Goal: Task Accomplishment & Management: Manage account settings

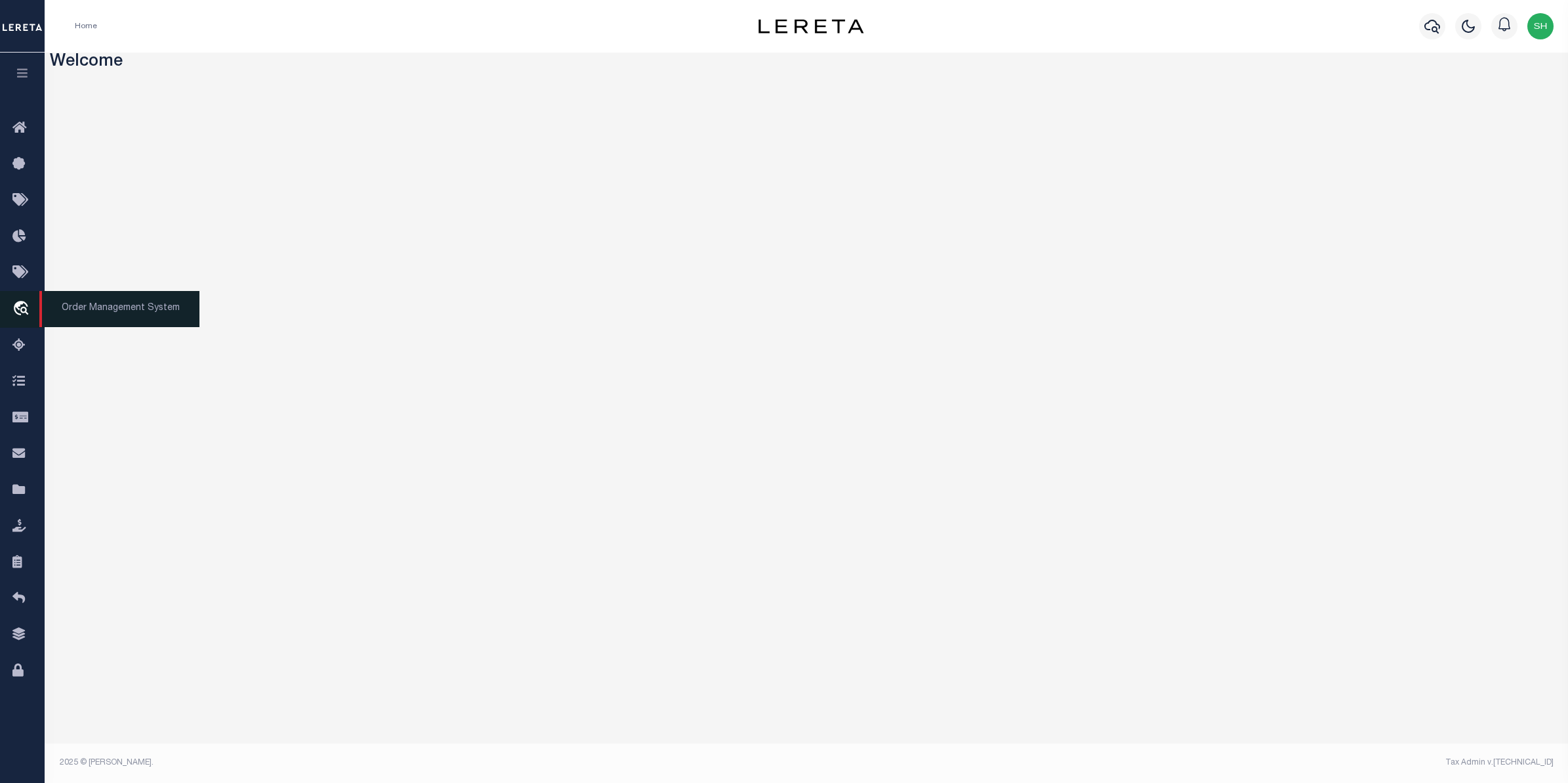
click at [25, 311] on icon "travel_explore" at bounding box center [22, 309] width 21 height 17
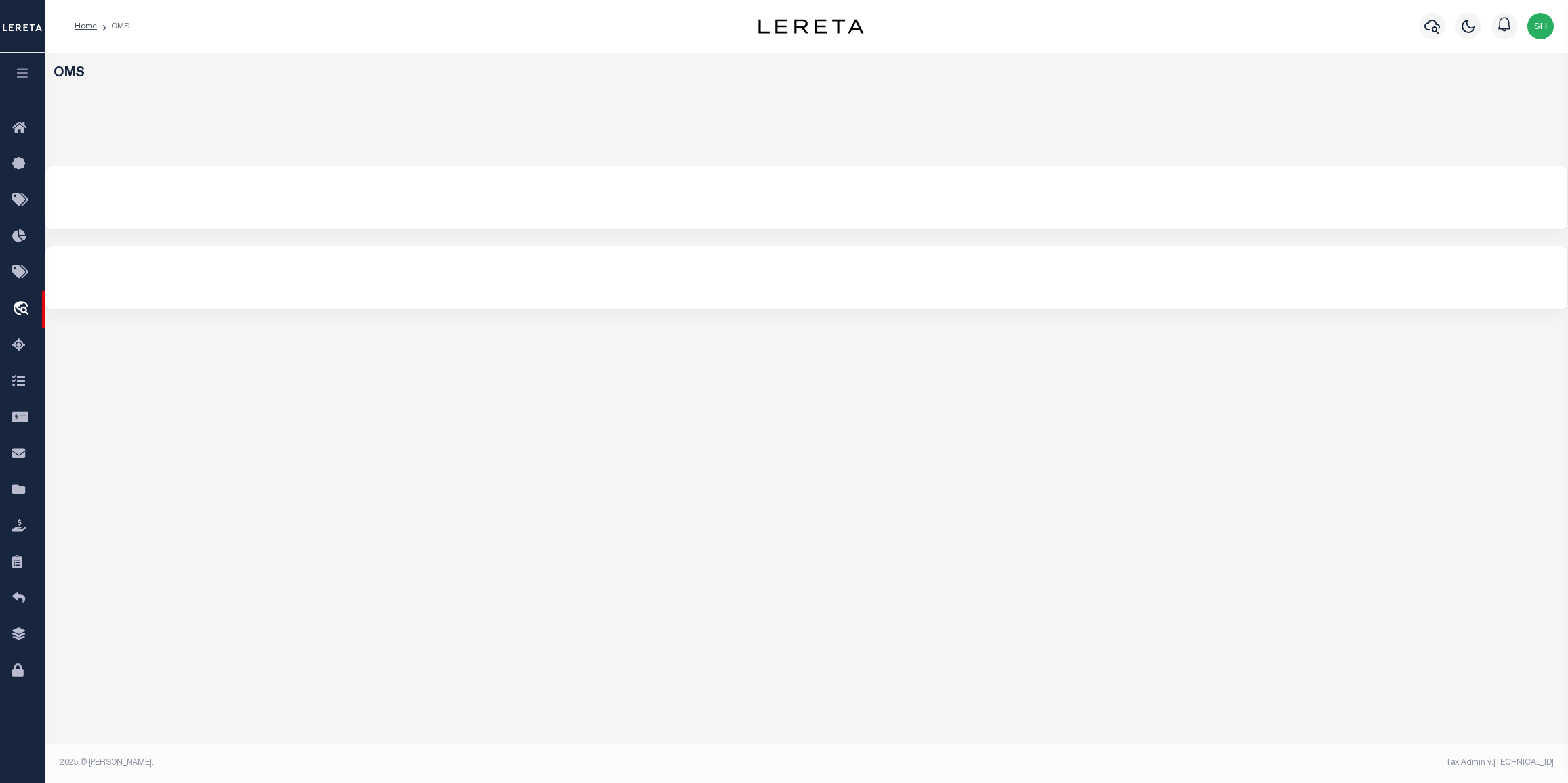
select select "200"
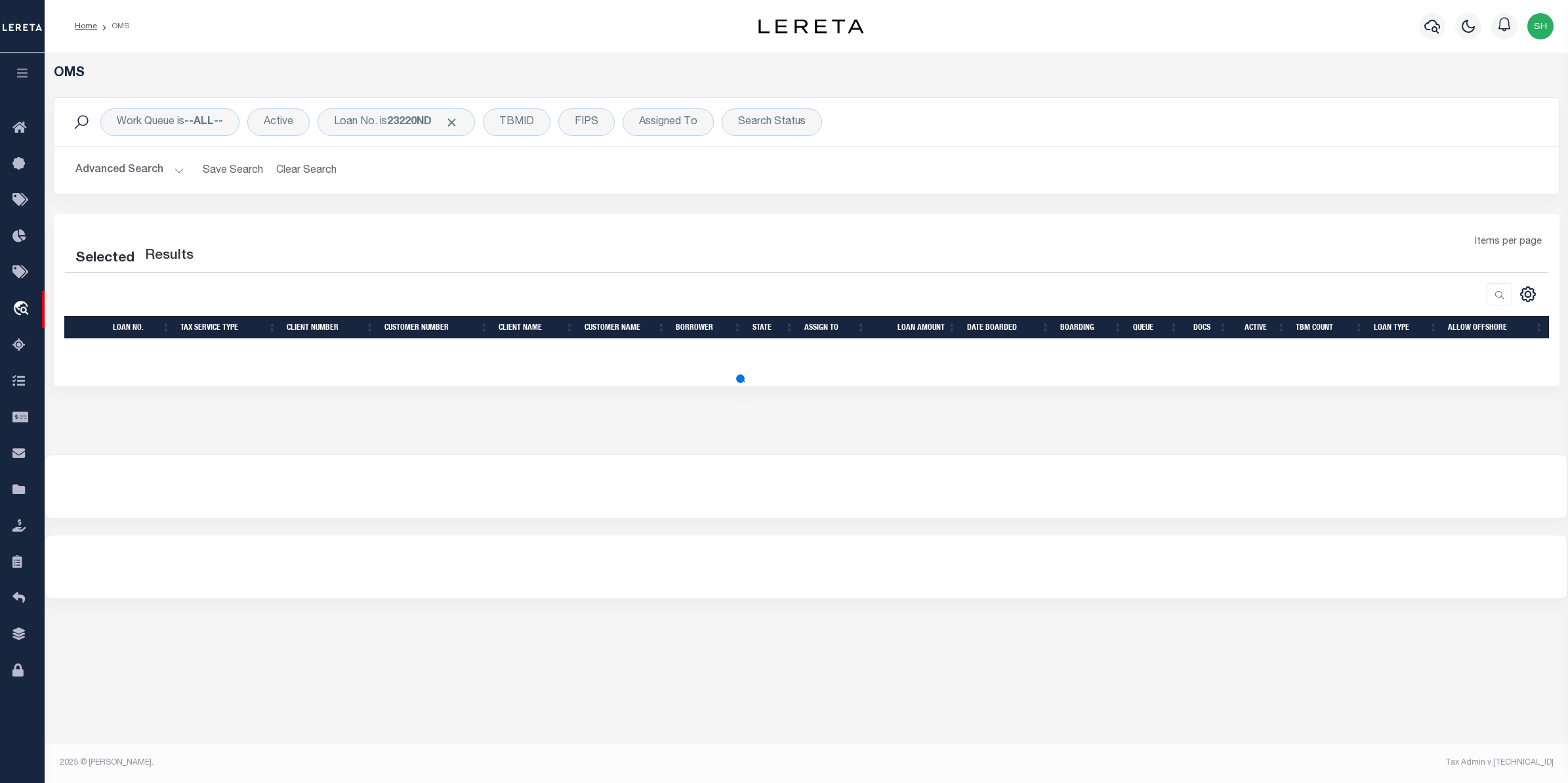
select select "200"
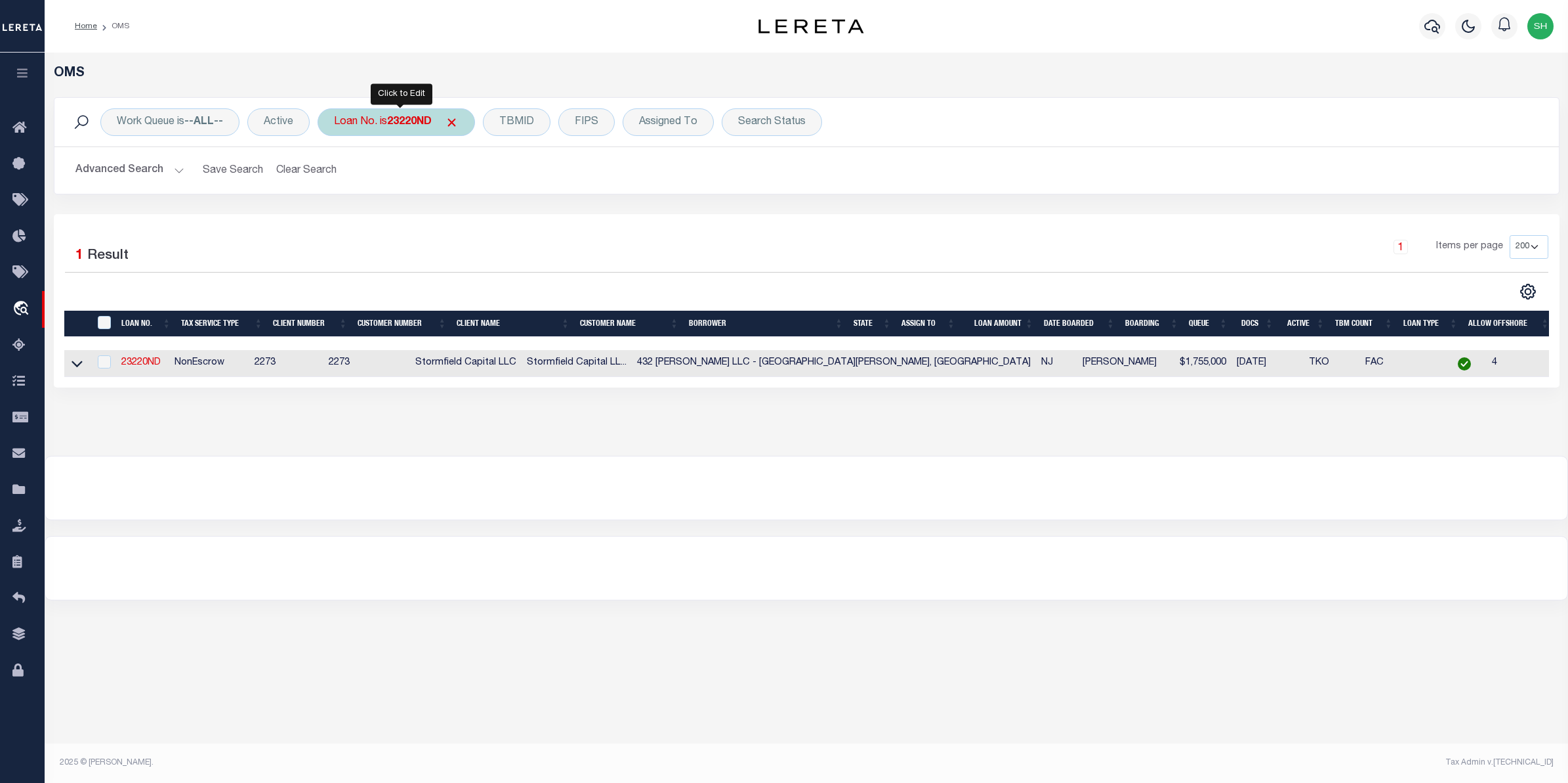
click at [394, 129] on div "Loan No. is 23220ND" at bounding box center [396, 122] width 157 height 27
type input "25047ND"
click at [498, 219] on input "Apply" at bounding box center [508, 214] width 38 height 22
drag, startPoint x: 76, startPoint y: 369, endPoint x: 82, endPoint y: 372, distance: 6.7
click at [76, 368] on icon at bounding box center [77, 364] width 11 height 7
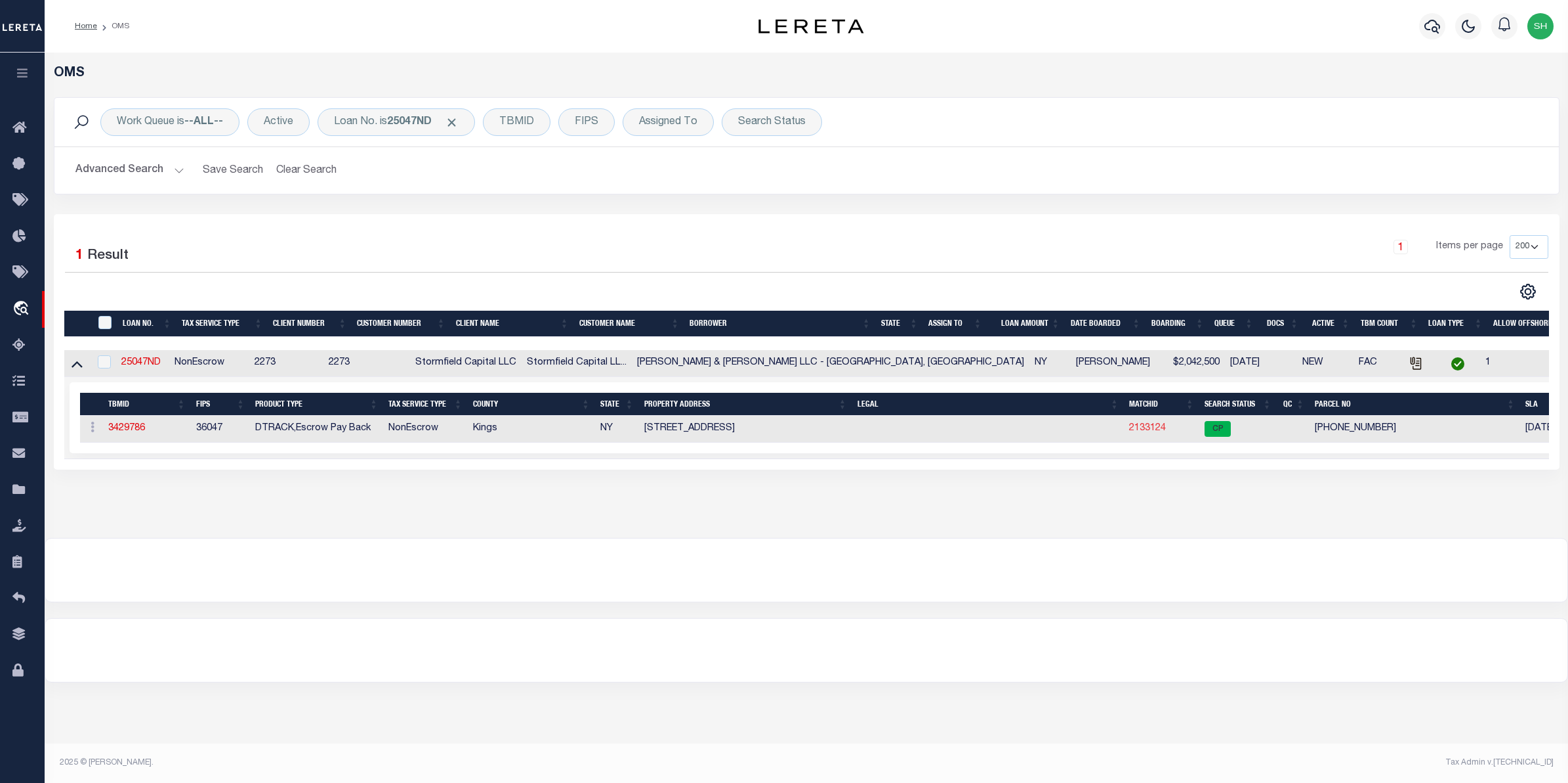
click at [1129, 430] on link "2133124" at bounding box center [1147, 428] width 36 height 9
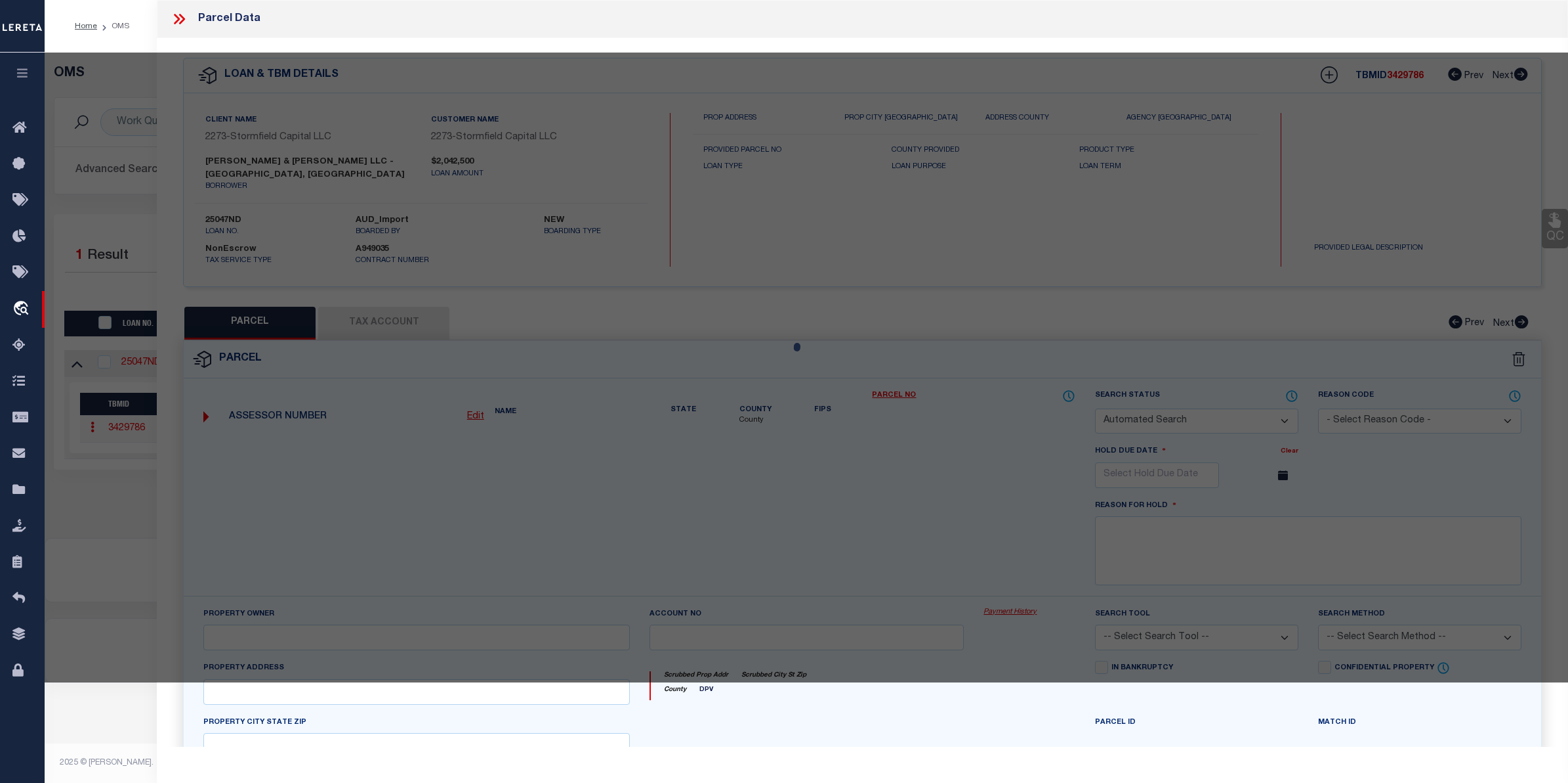
checkbox input "false"
select select "CP"
type input "BAKER, COLIN"
select select
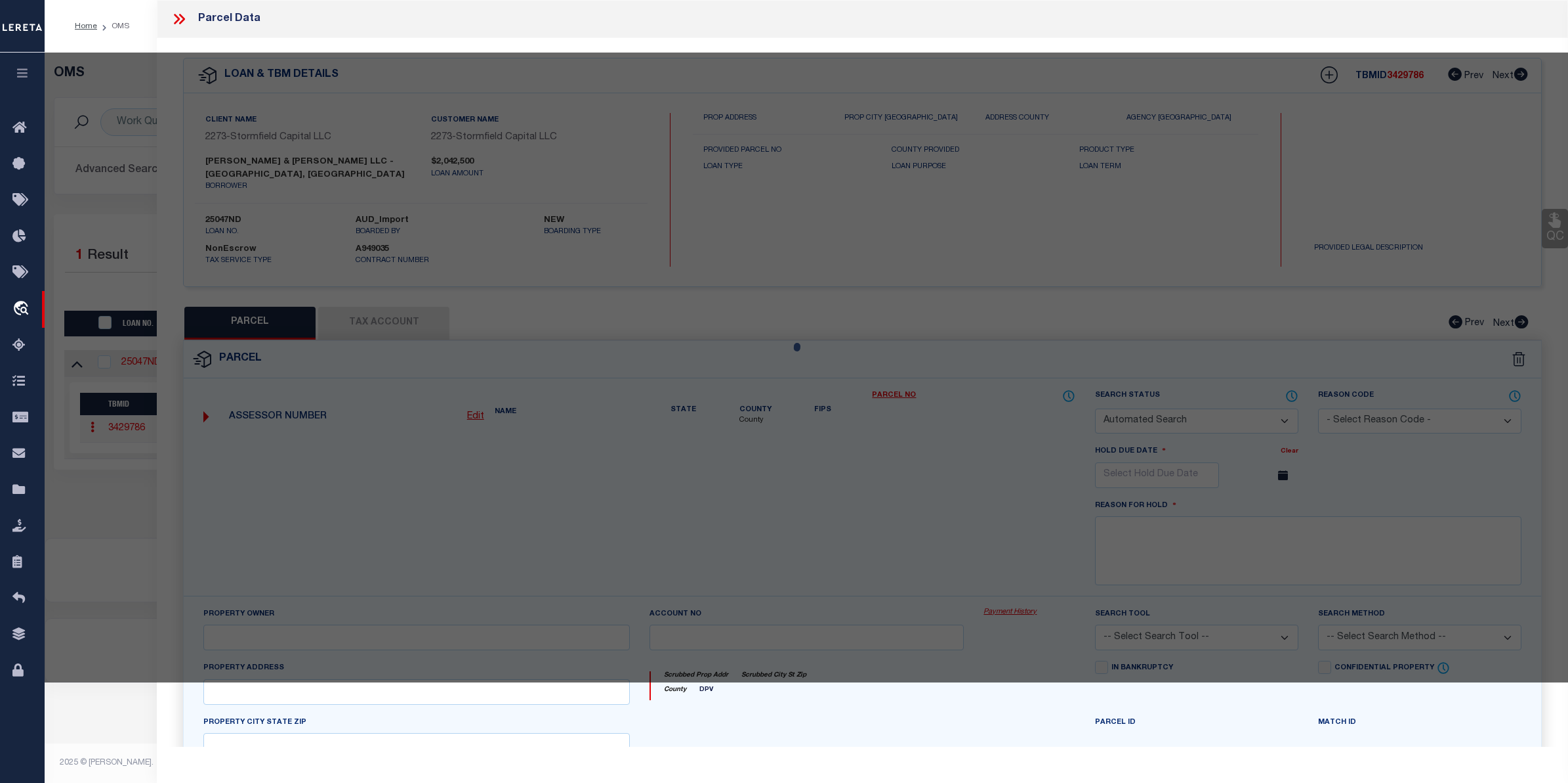
type input "317 Jefferson Ave,"
checkbox input "false"
type input "Brooklyn, NY, 11216"
type textarea "Block: 1829 Lot: 56"
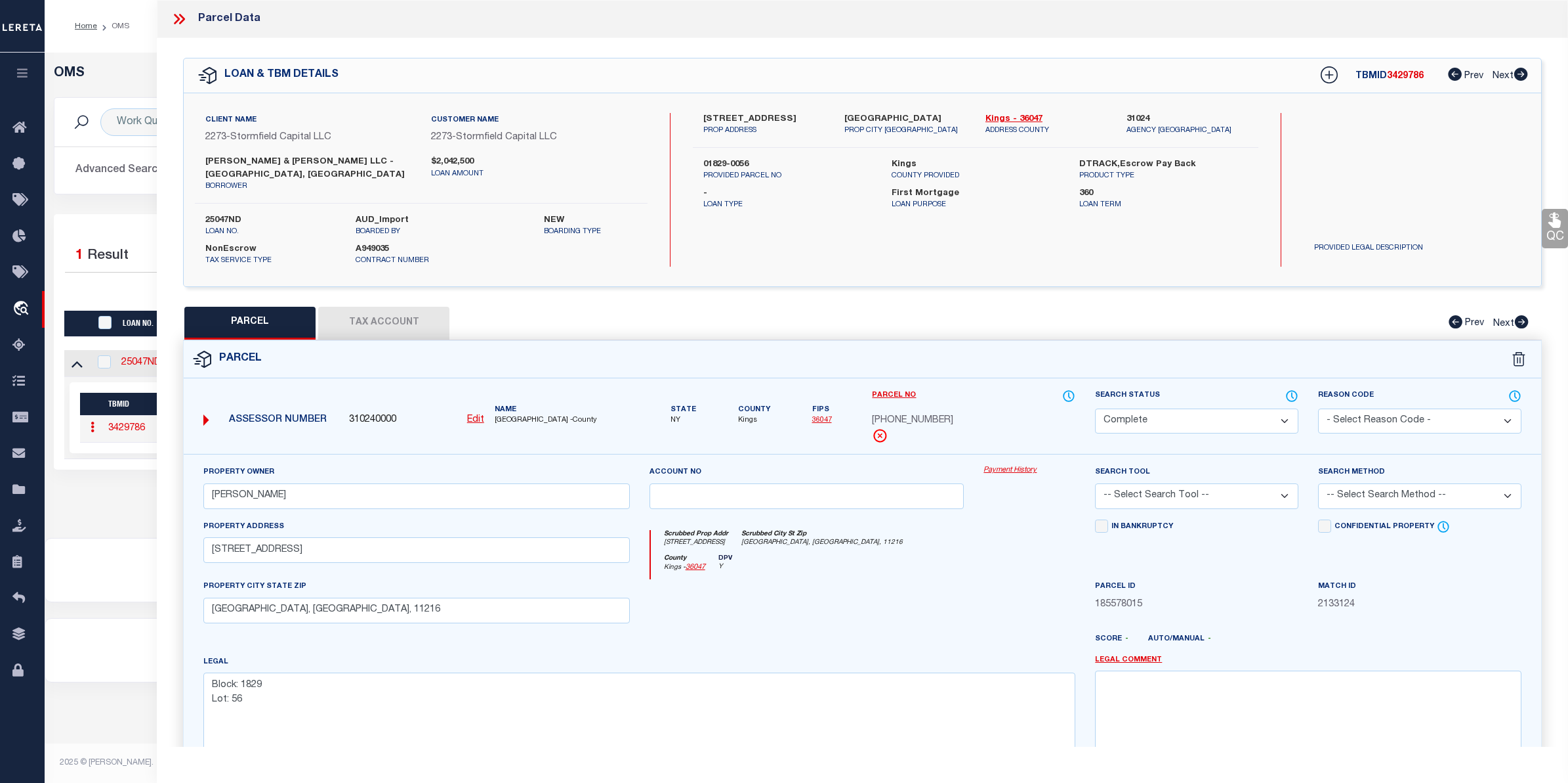
click at [1019, 465] on link "Payment History" at bounding box center [1029, 471] width 92 height 11
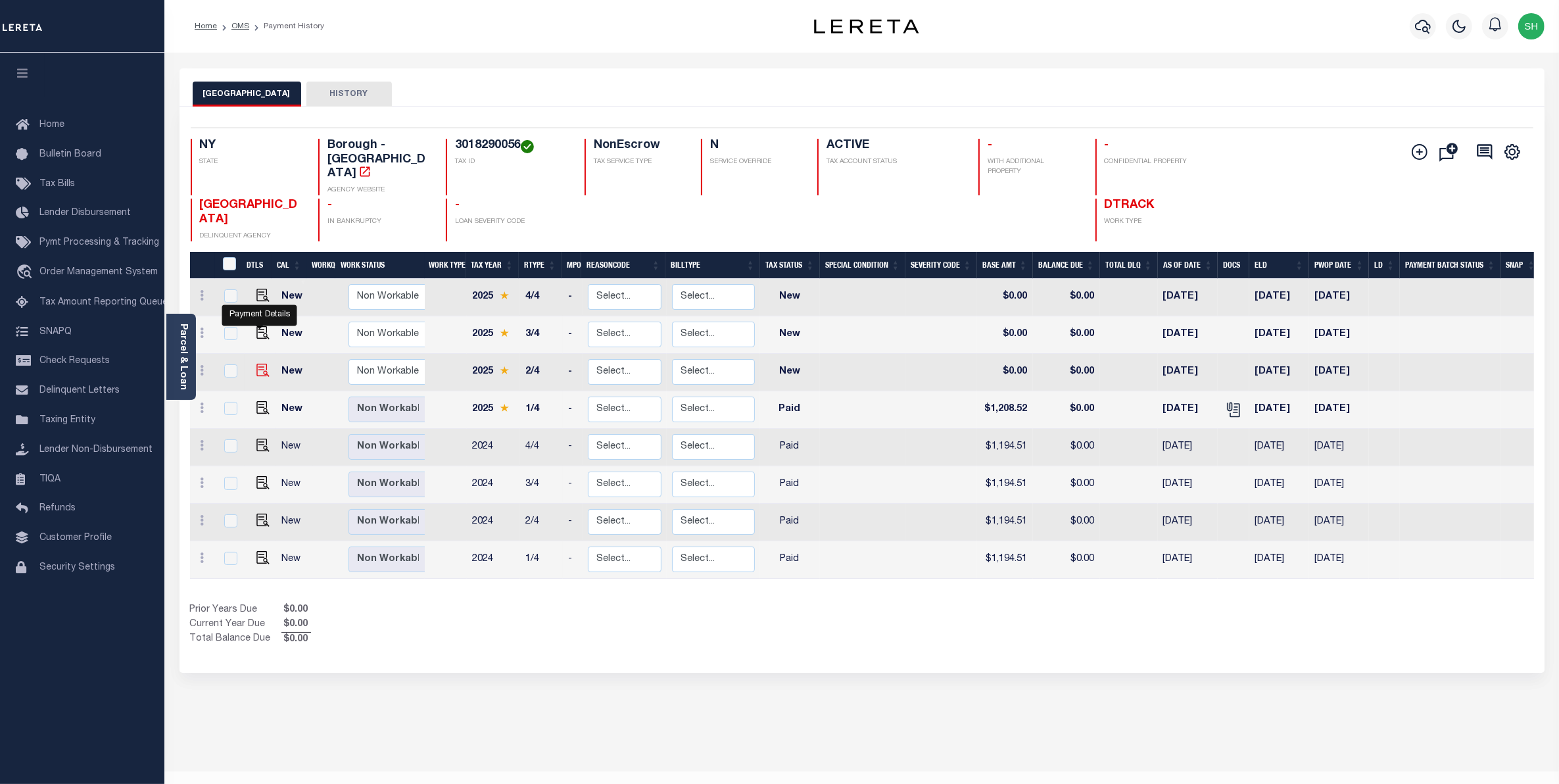
click at [257, 363] on img "" at bounding box center [263, 370] width 13 height 13
checkbox input "true"
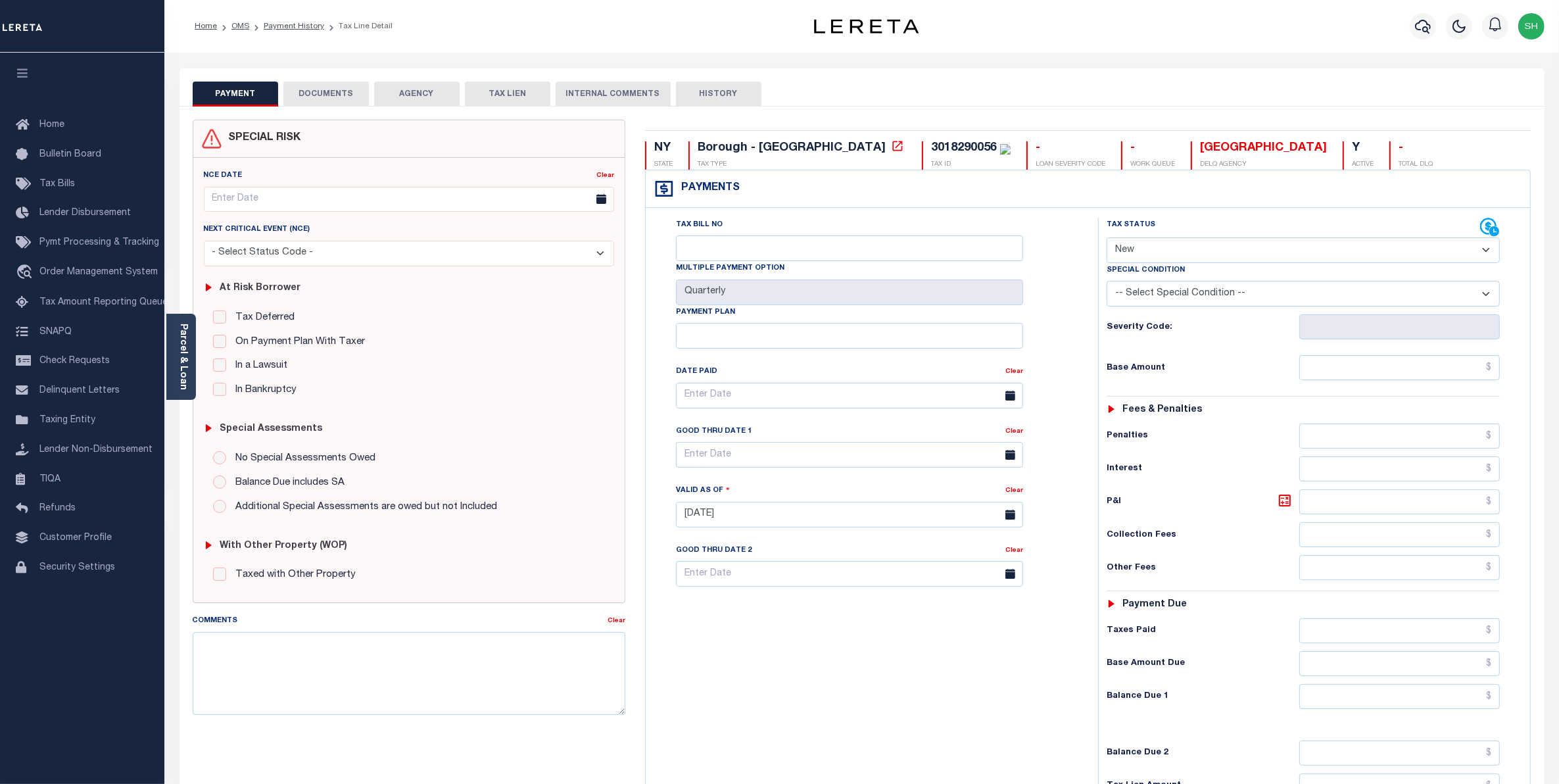
click at [349, 89] on button "DOCUMENTS" at bounding box center [325, 94] width 85 height 25
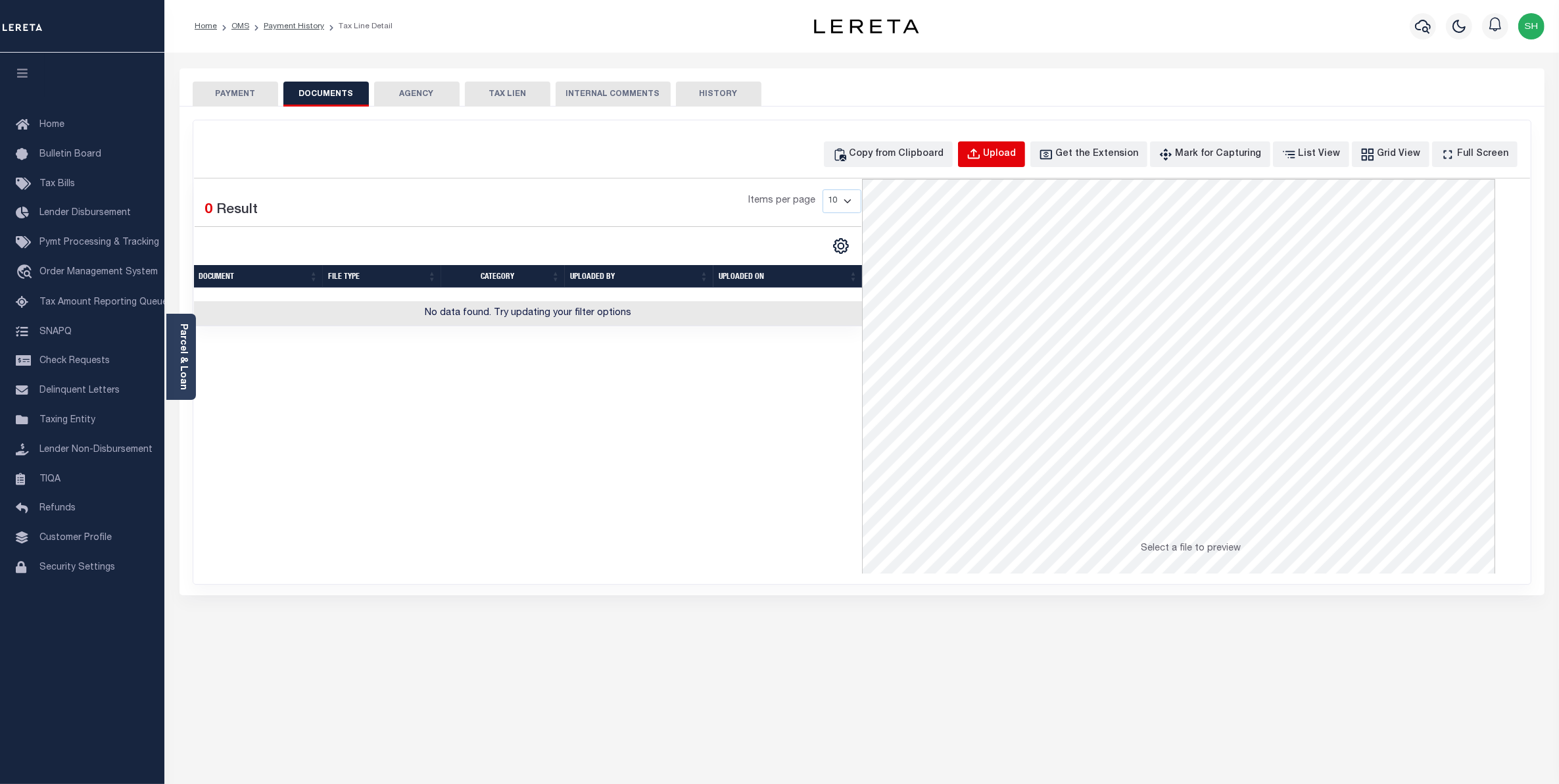
click at [1017, 159] on div "Upload" at bounding box center [1000, 154] width 33 height 14
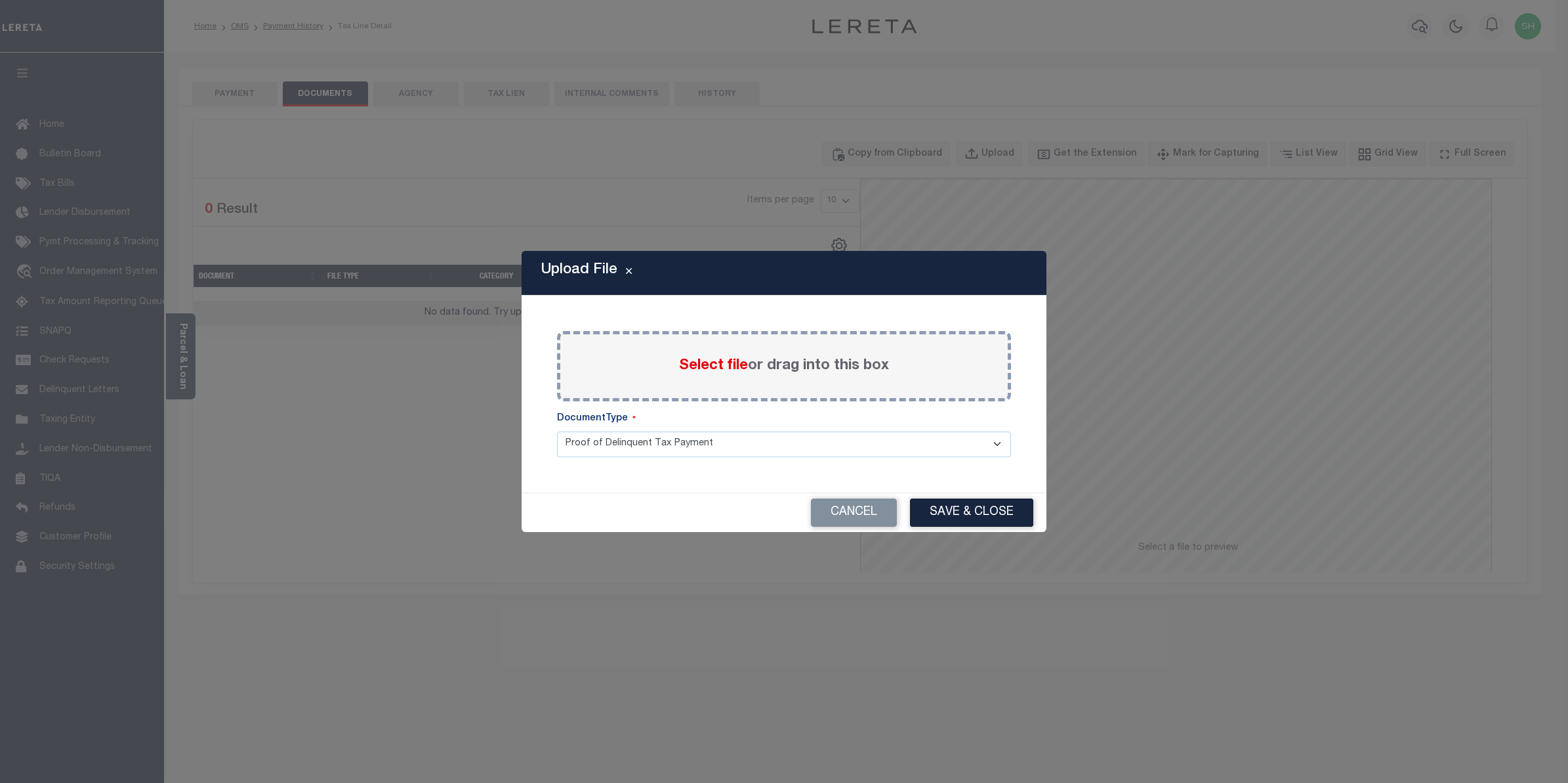
click at [703, 363] on span "Select file" at bounding box center [713, 365] width 69 height 14
click at [0, 0] on input "Select file or drag into this box" at bounding box center [0, 0] width 0 height 0
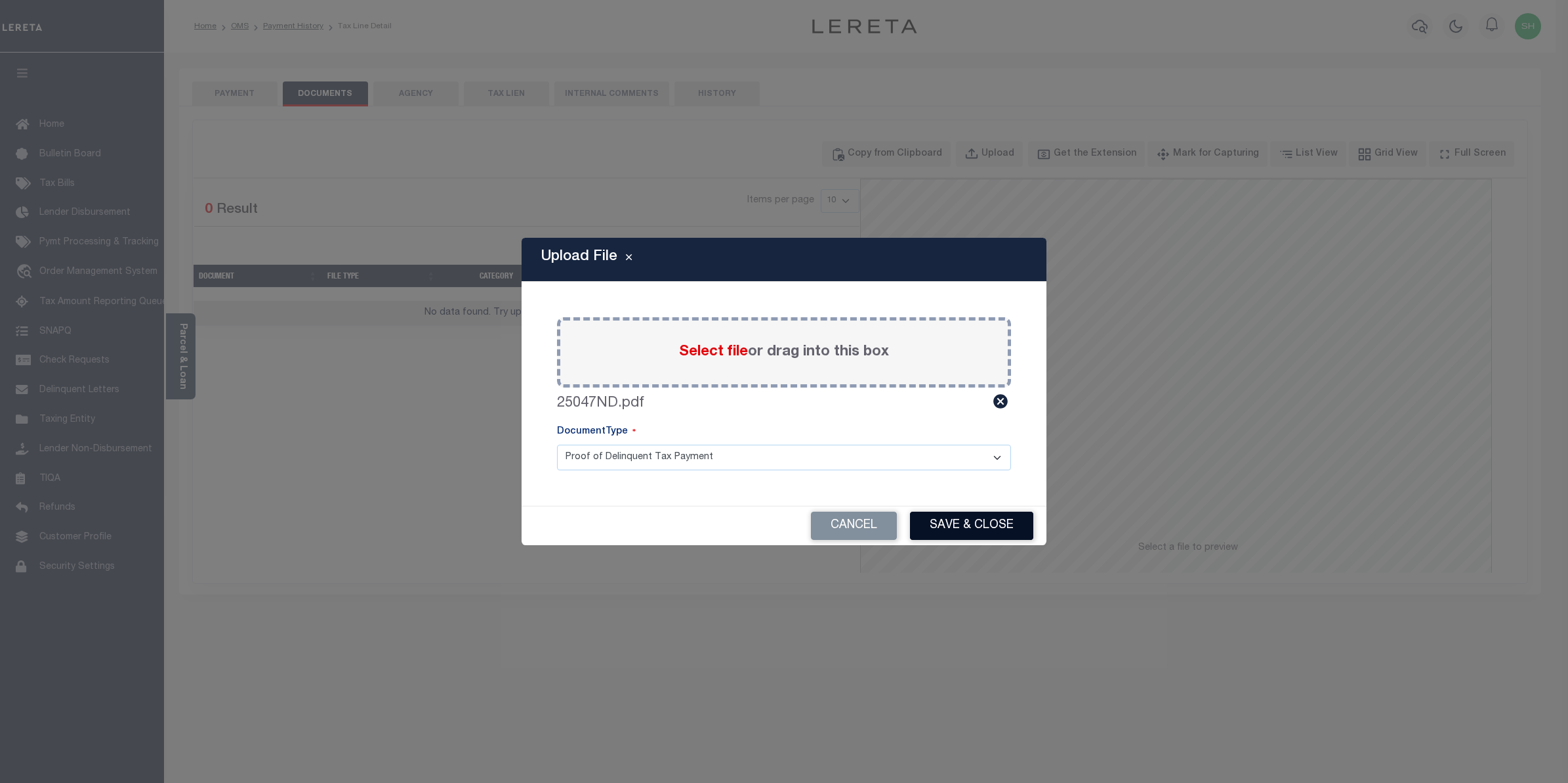
click at [989, 517] on button "Save & Close" at bounding box center [971, 526] width 123 height 28
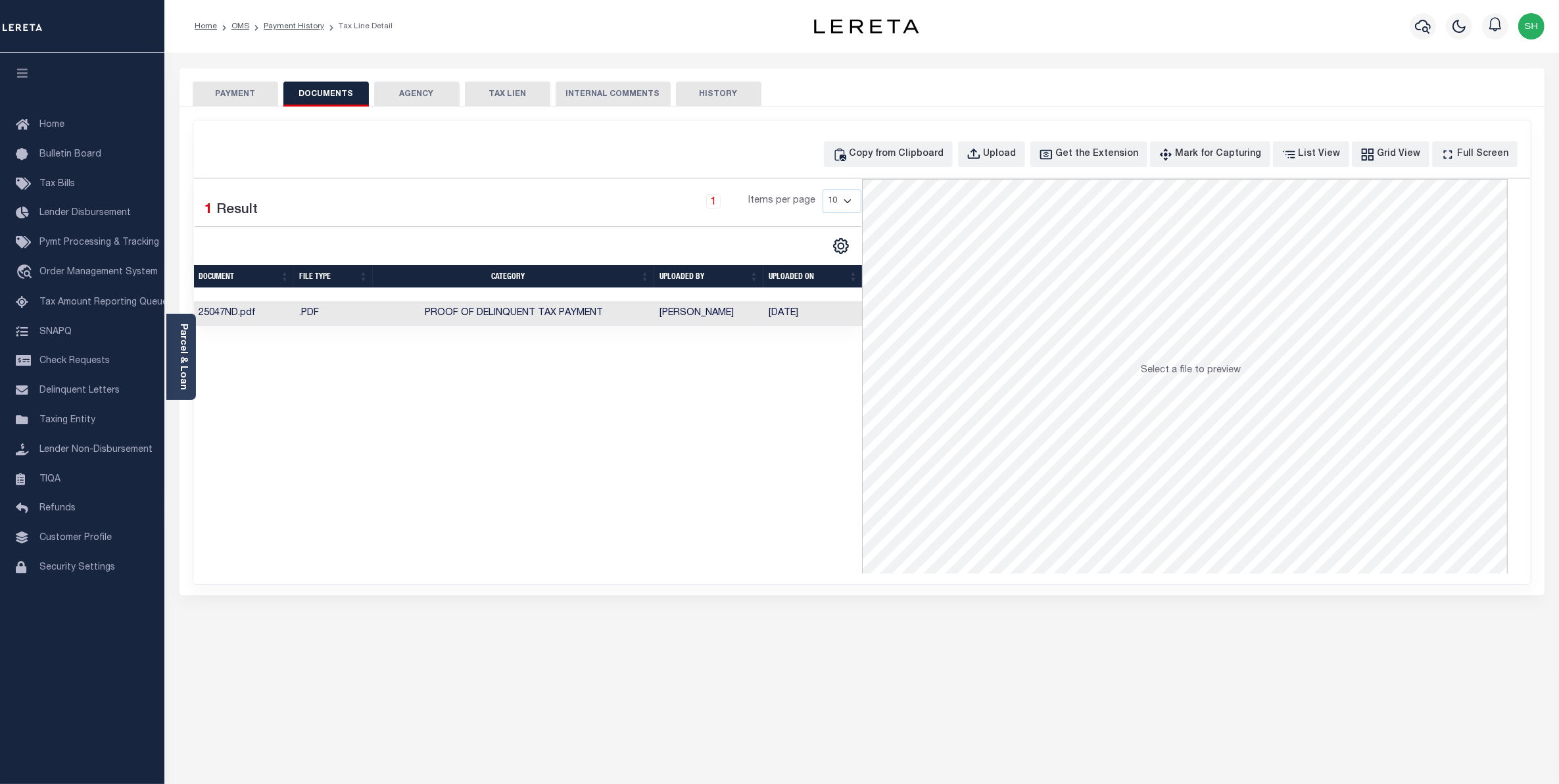
click at [245, 87] on button "PAYMENT" at bounding box center [235, 94] width 85 height 25
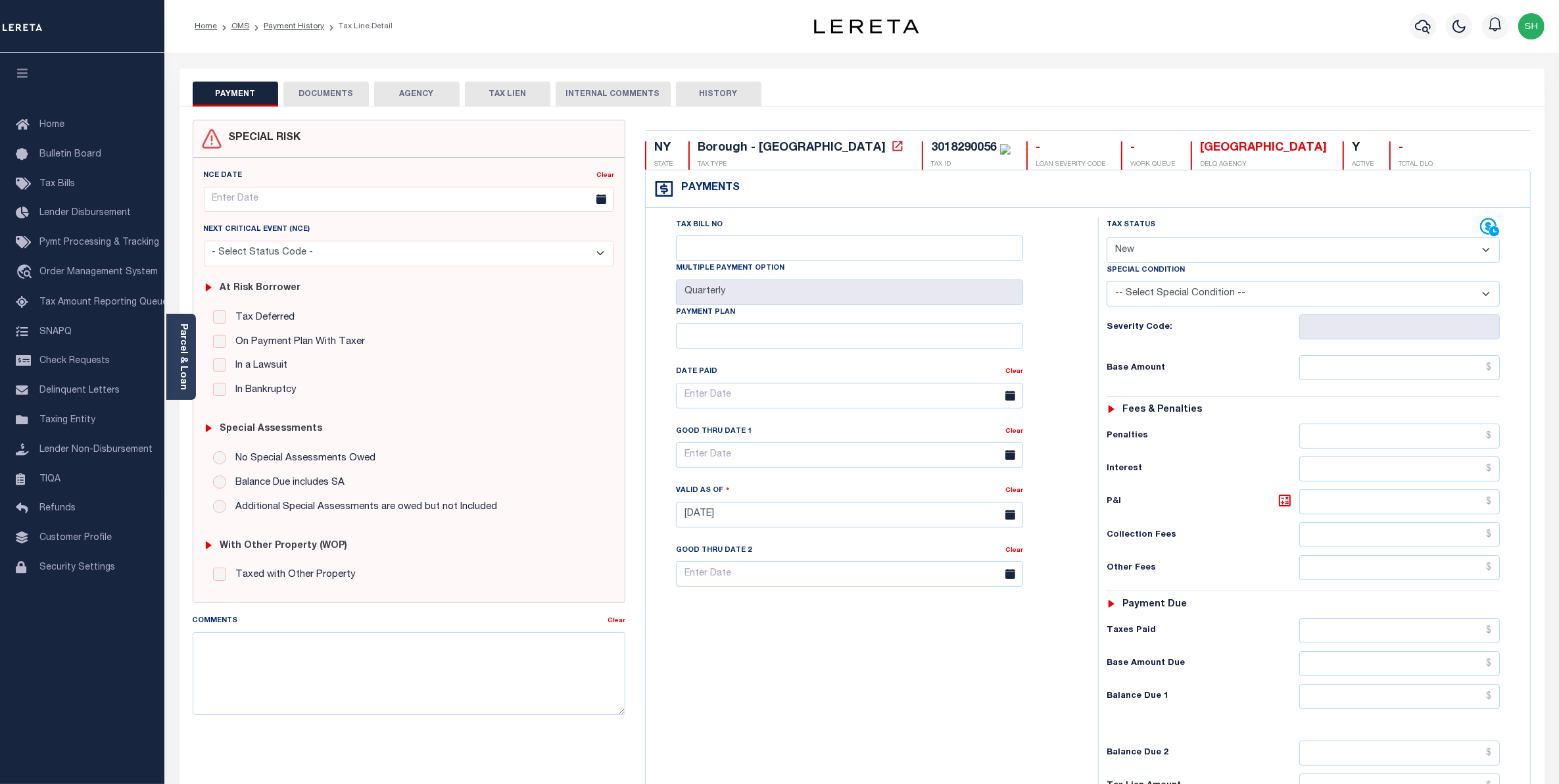
click at [1484, 254] on select "- Select Status Code - Open Due/Unpaid Paid Incomplete No Tax Due Internal Refu…" at bounding box center [1303, 249] width 393 height 25
select select "PYD"
click at [1106, 239] on select "- Select Status Code - Open Due/Unpaid Paid Incomplete No Tax Due Internal Refu…" at bounding box center [1303, 249] width 393 height 25
type input "[DATE]"
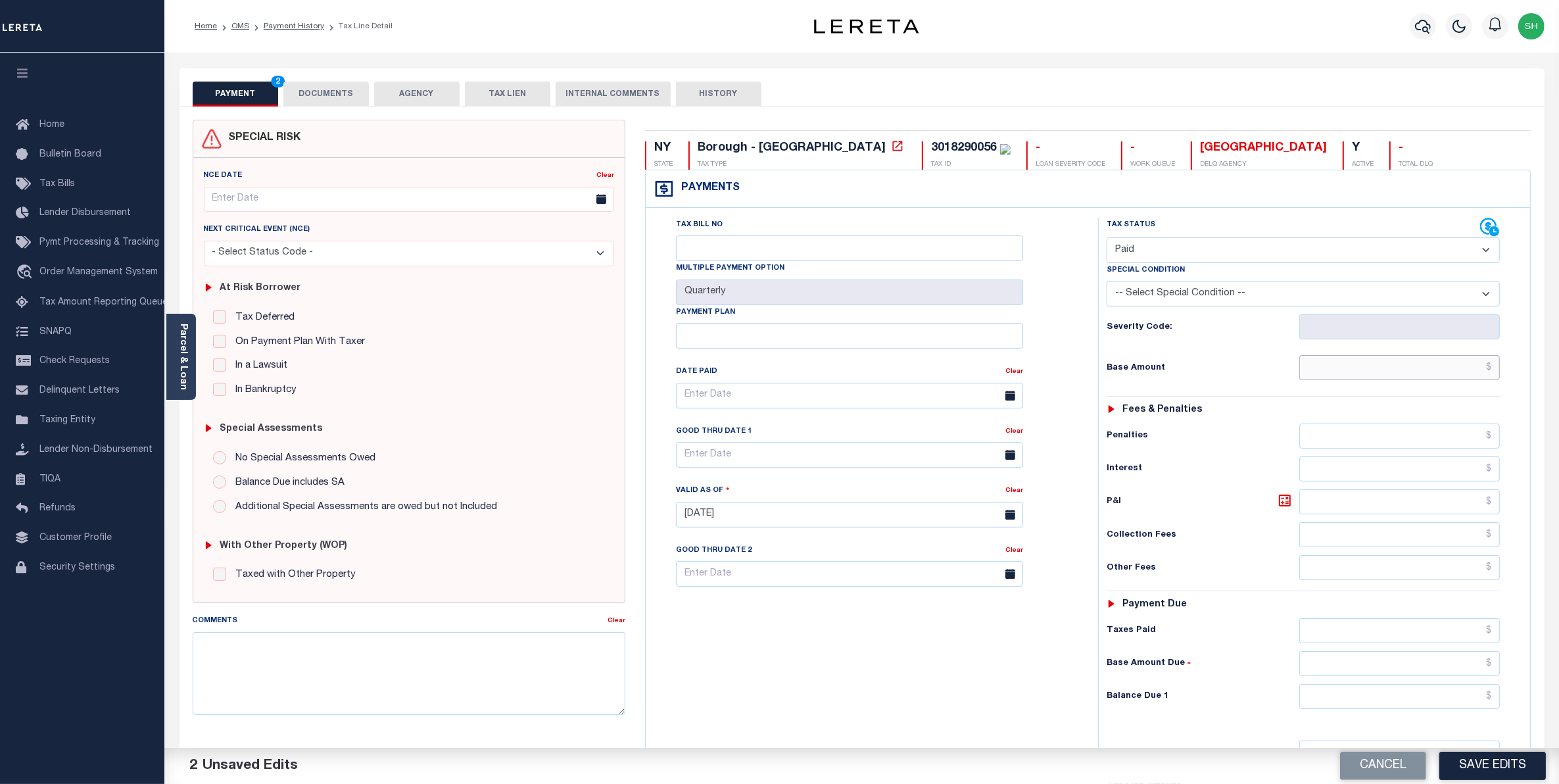
click at [1453, 373] on input "text" at bounding box center [1400, 367] width 201 height 25
type input "$0.00"
click at [1453, 701] on input "text" at bounding box center [1400, 696] width 201 height 25
type input "$0.00"
click at [1466, 768] on button "Save Edits" at bounding box center [1492, 765] width 107 height 28
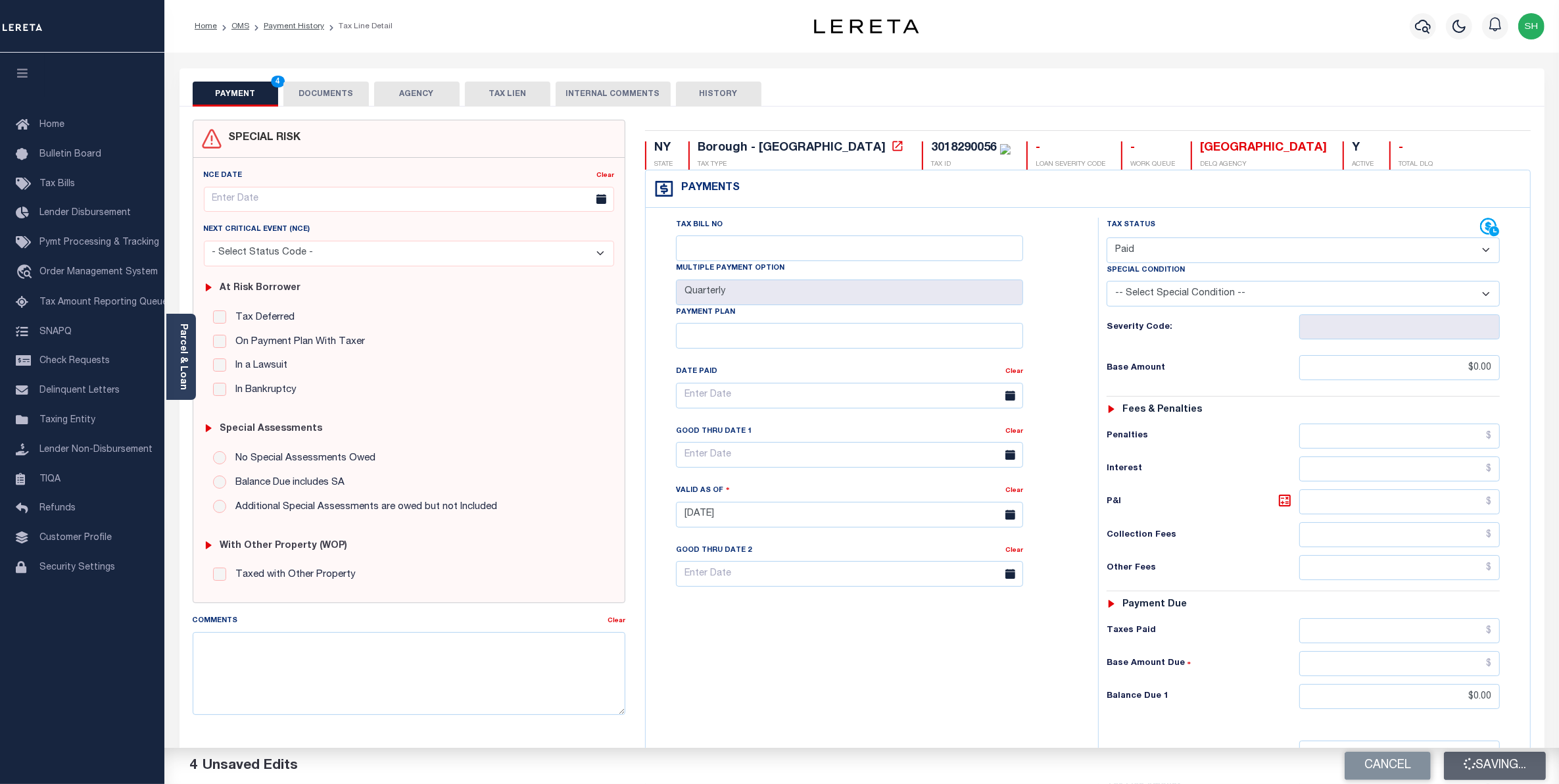
checkbox input "false"
type input "$0"
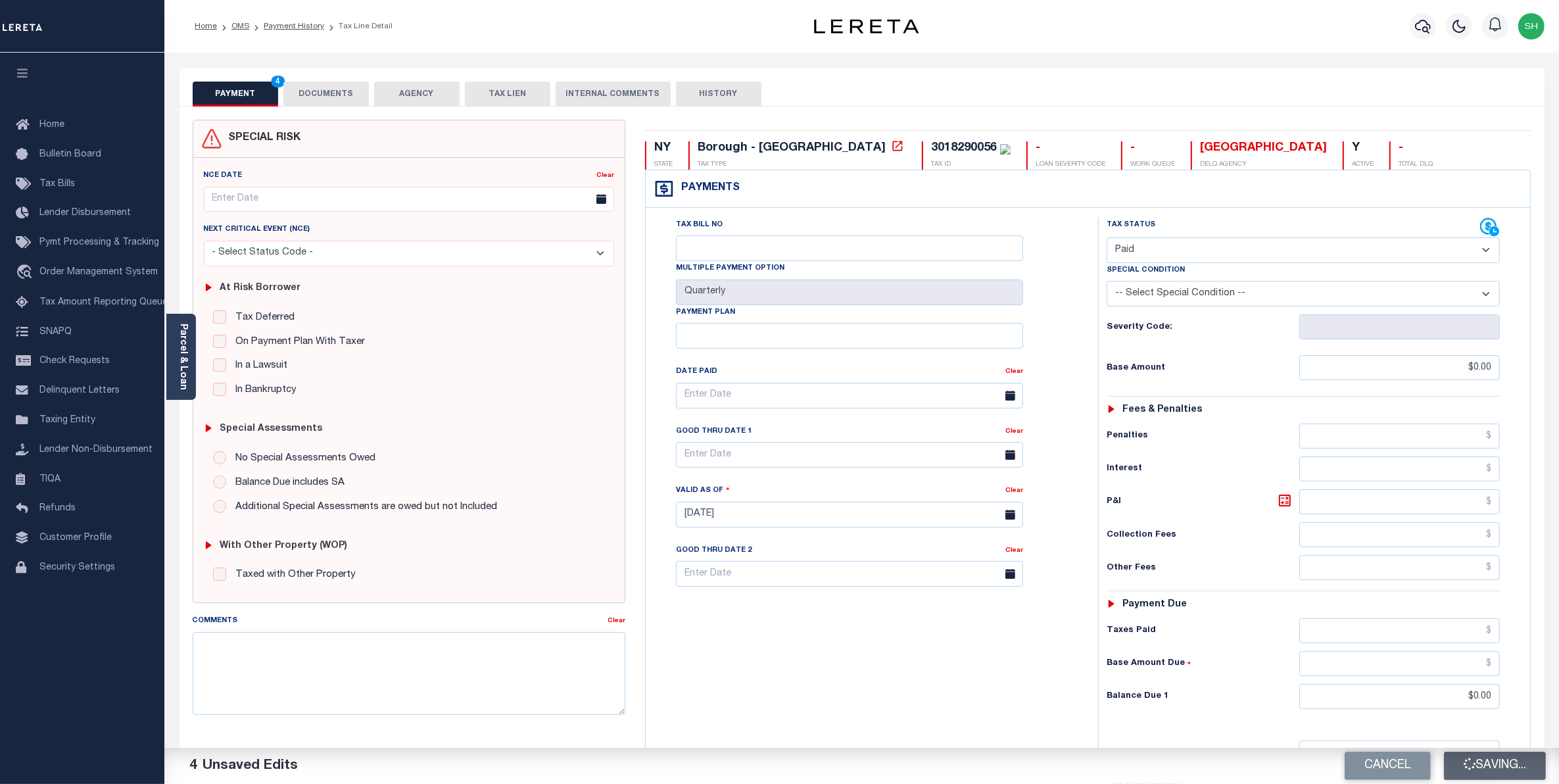
type input "$0"
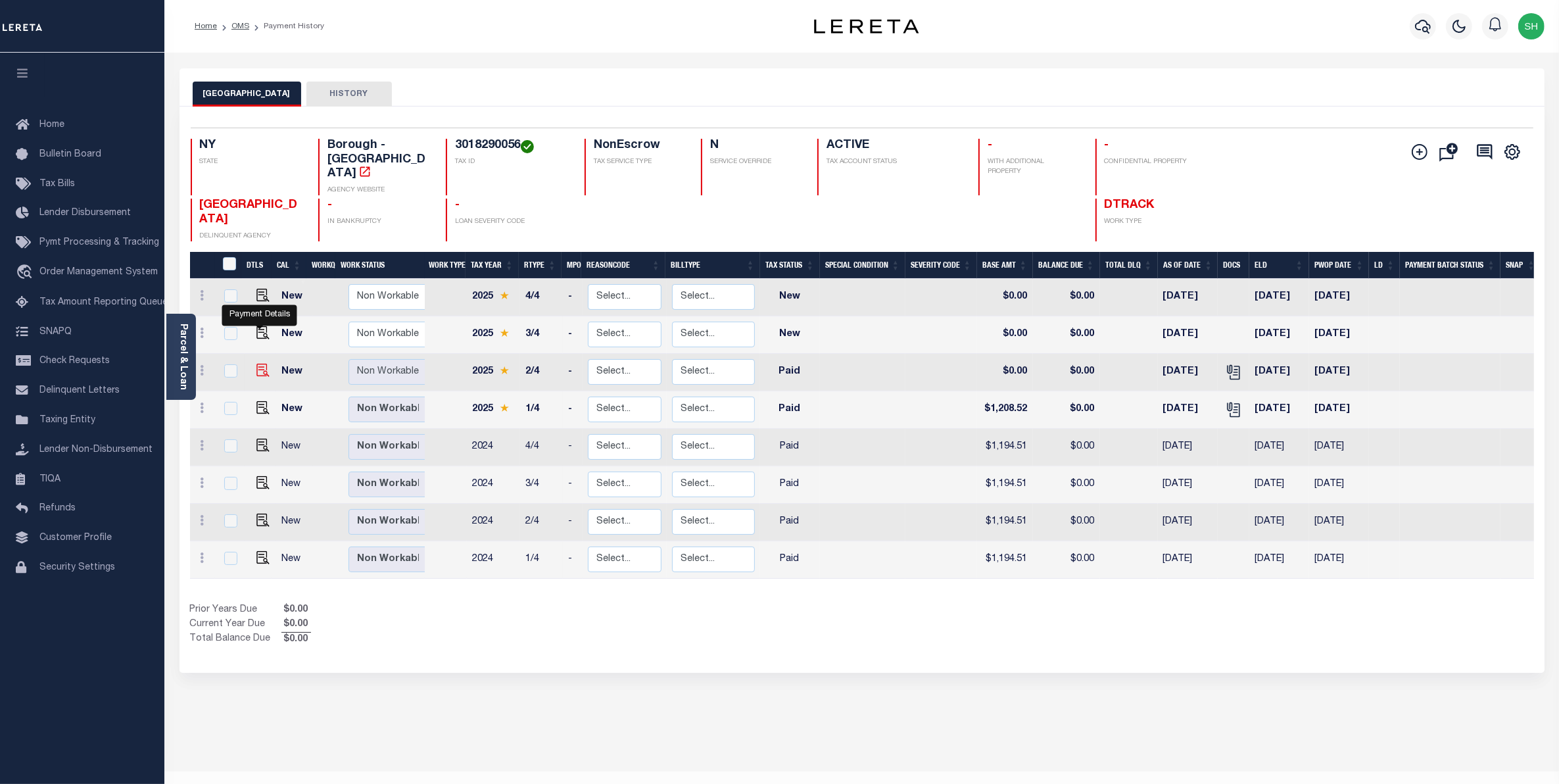
click at [259, 363] on img "" at bounding box center [263, 370] width 13 height 13
checkbox input "true"
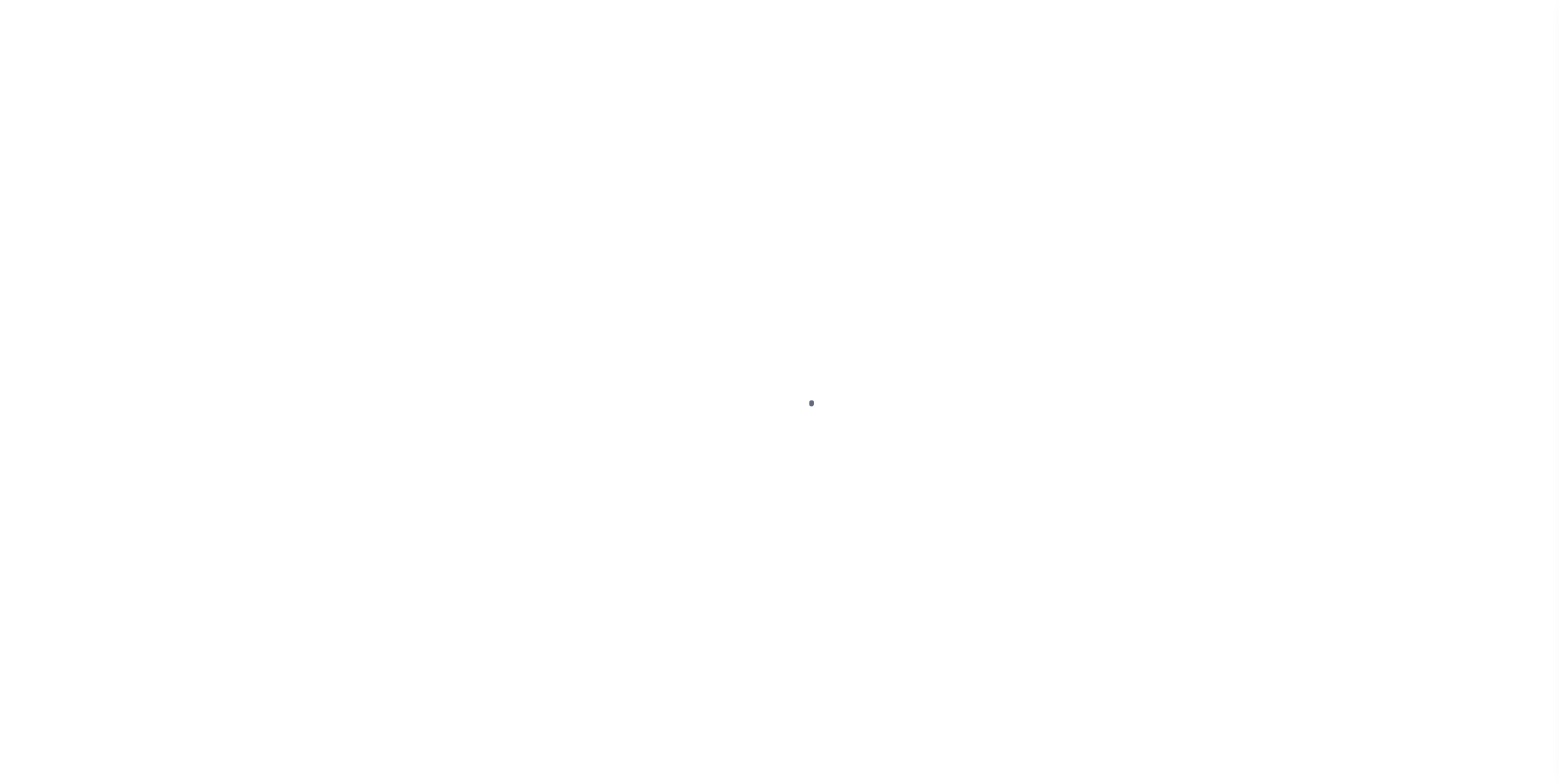
select select "PYD"
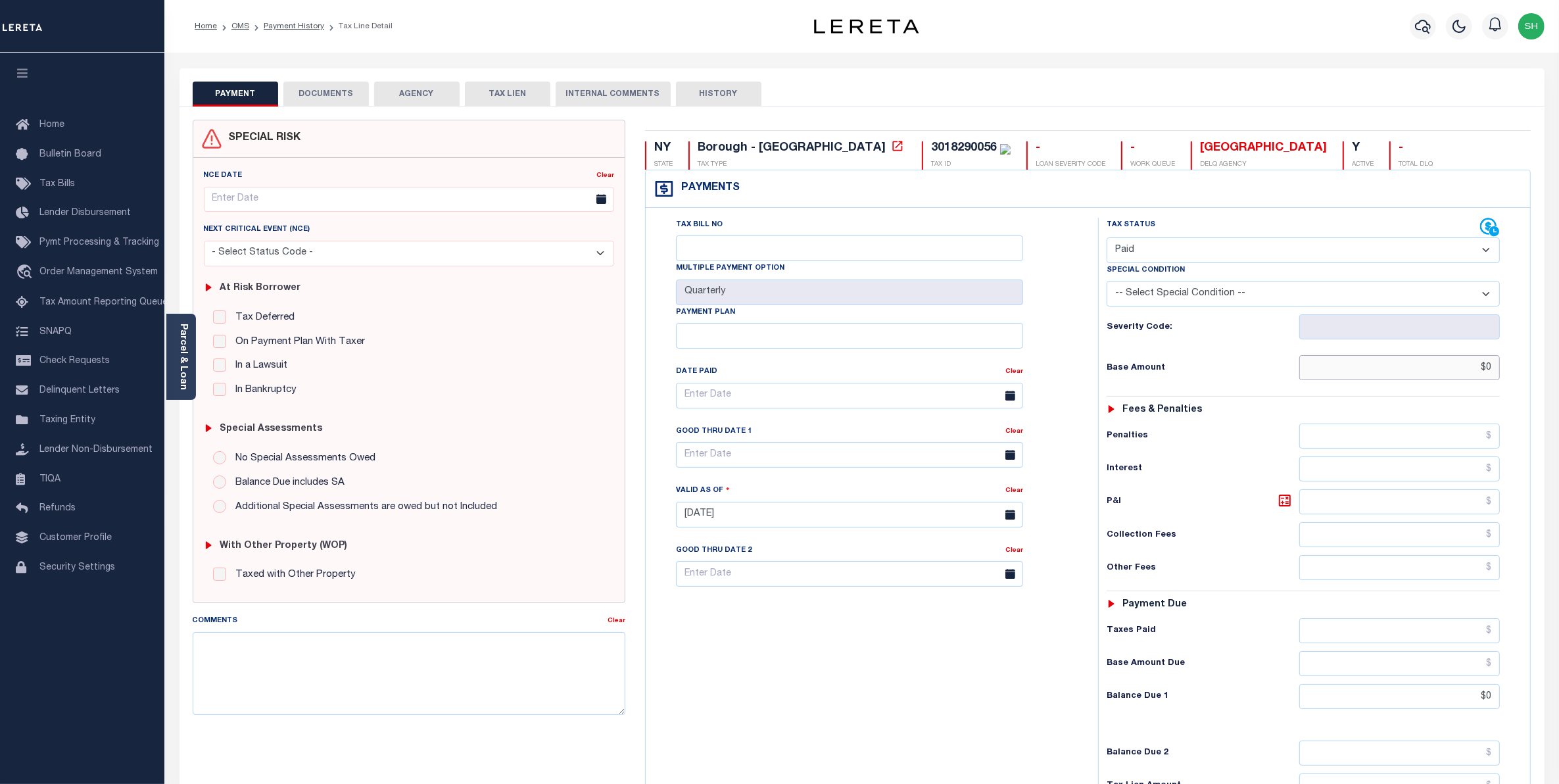
drag, startPoint x: 1439, startPoint y: 368, endPoint x: 1573, endPoint y: 363, distance: 134.1
click at [1558, 363] on html "Home OMS Payment History Tax Line Detail" at bounding box center [780, 482] width 1559 height 966
type input "$1,205.35"
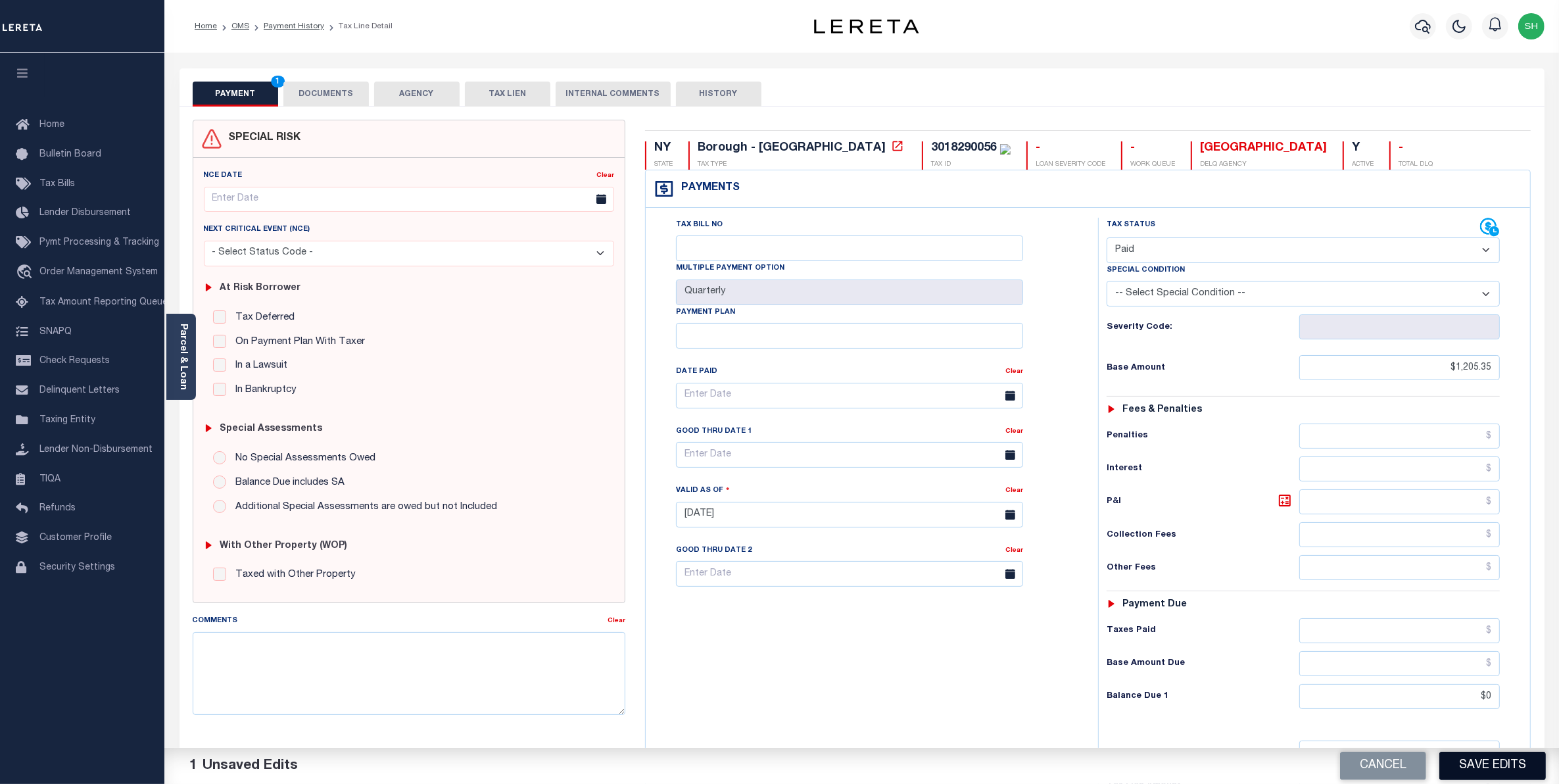
click at [1481, 761] on button "Save Edits" at bounding box center [1492, 765] width 107 height 28
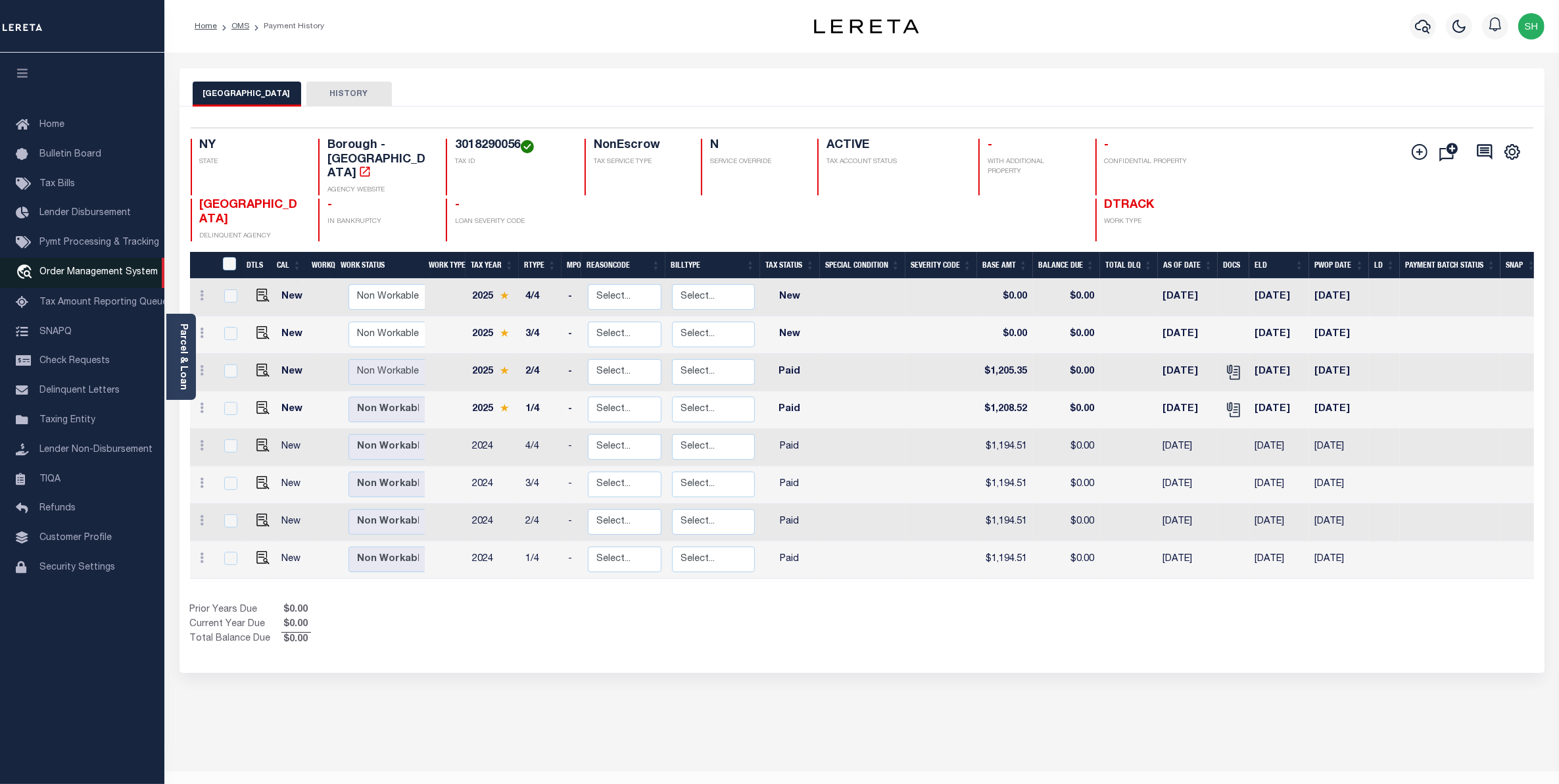
click at [106, 281] on link "travel_explore Order Management System" at bounding box center [82, 273] width 164 height 30
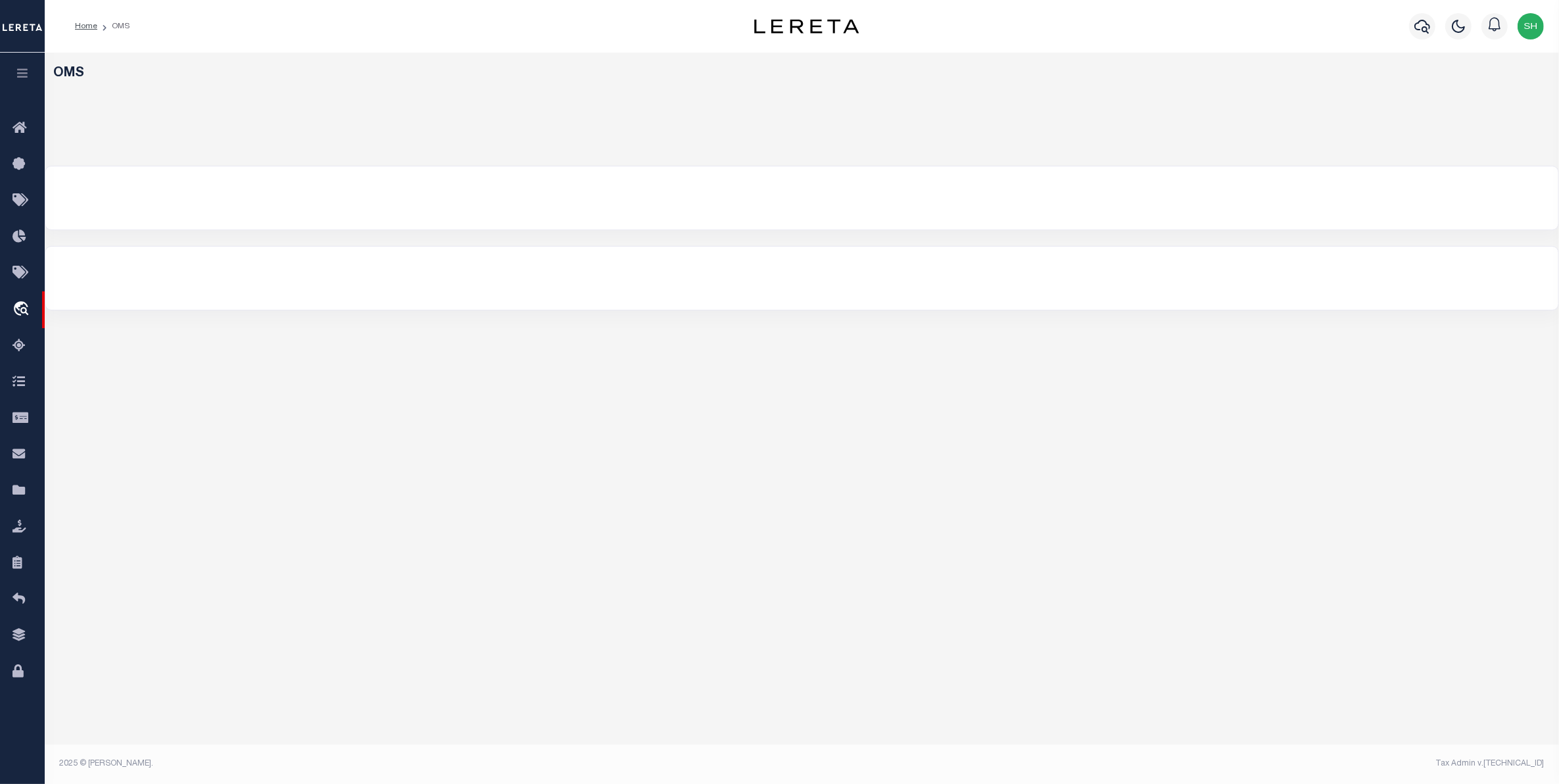
select select "200"
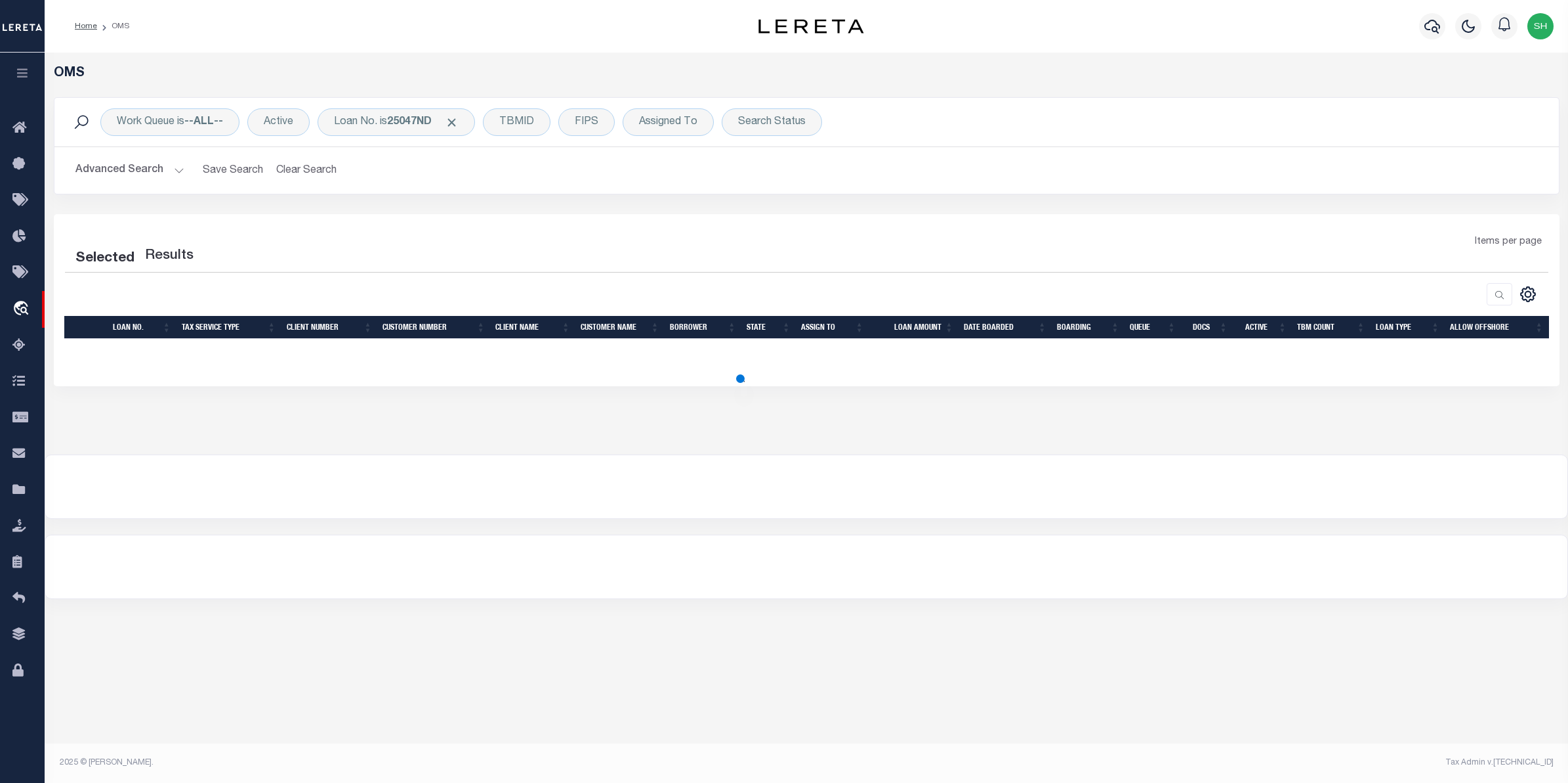
select select "200"
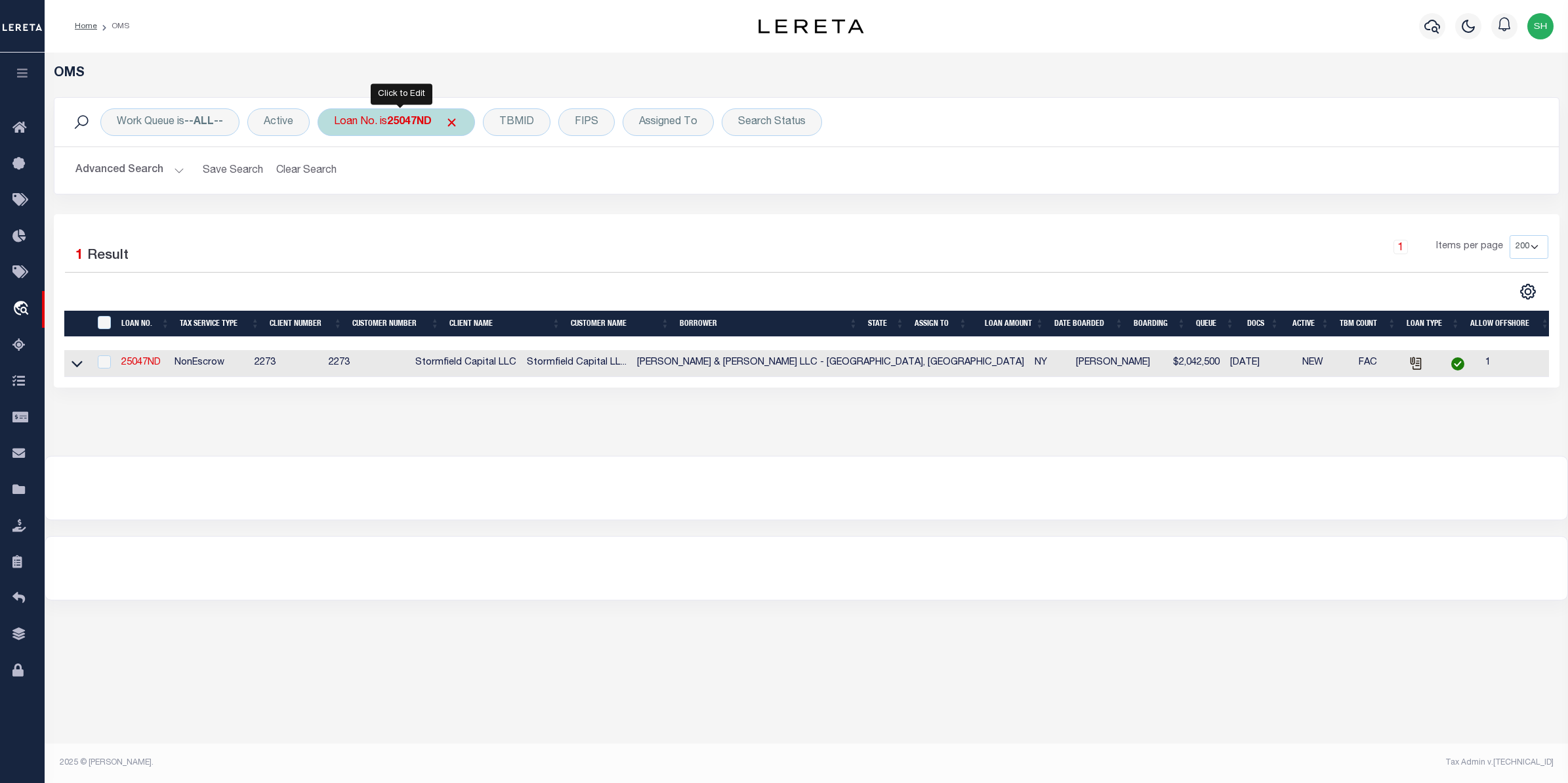
click at [386, 126] on div "Loan No. is 25047ND" at bounding box center [396, 122] width 157 height 27
type input "4710"
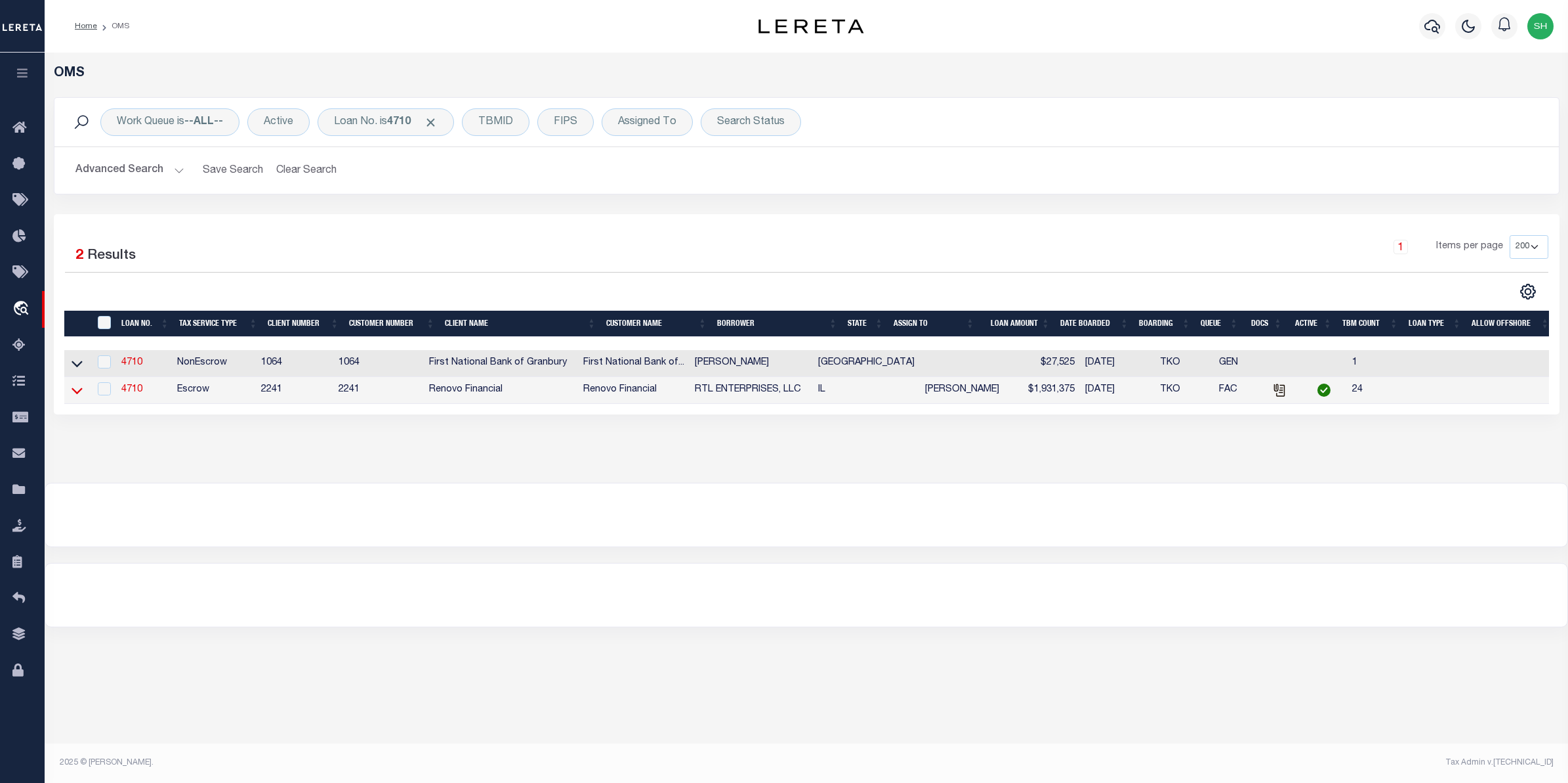
click at [79, 393] on icon at bounding box center [77, 390] width 11 height 14
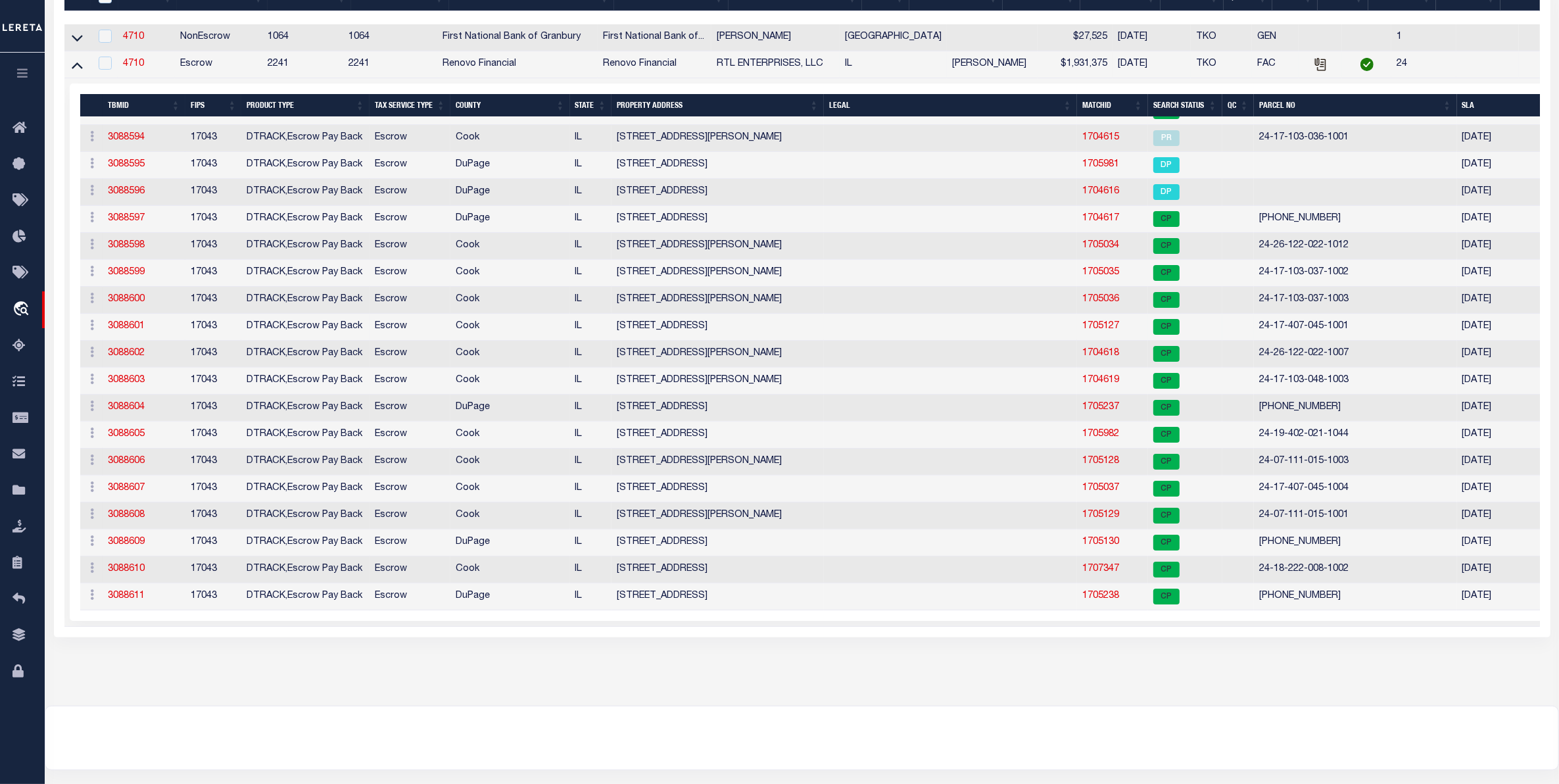
scroll to position [329, 0]
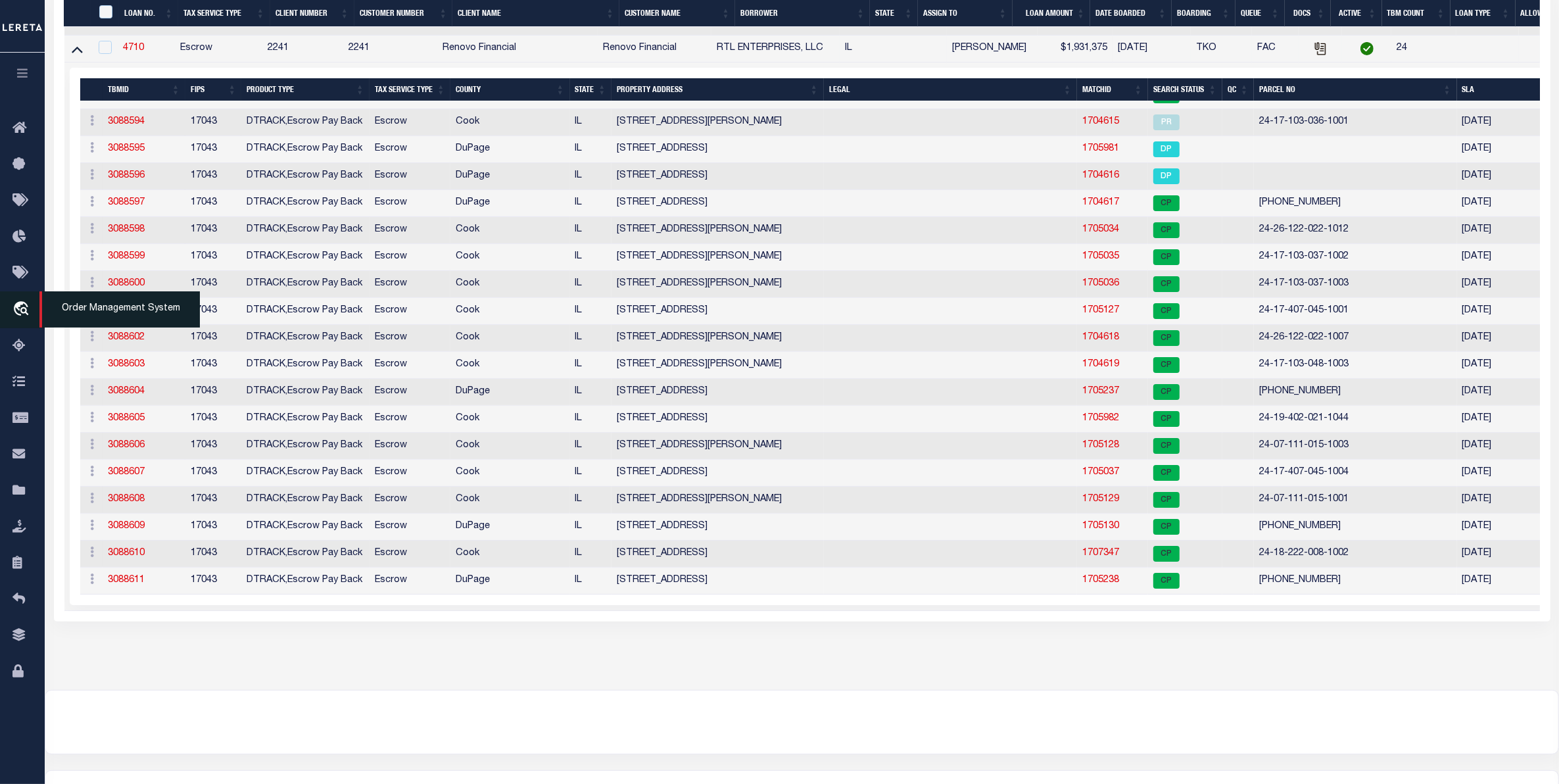
click at [17, 309] on icon "travel_explore" at bounding box center [22, 309] width 21 height 17
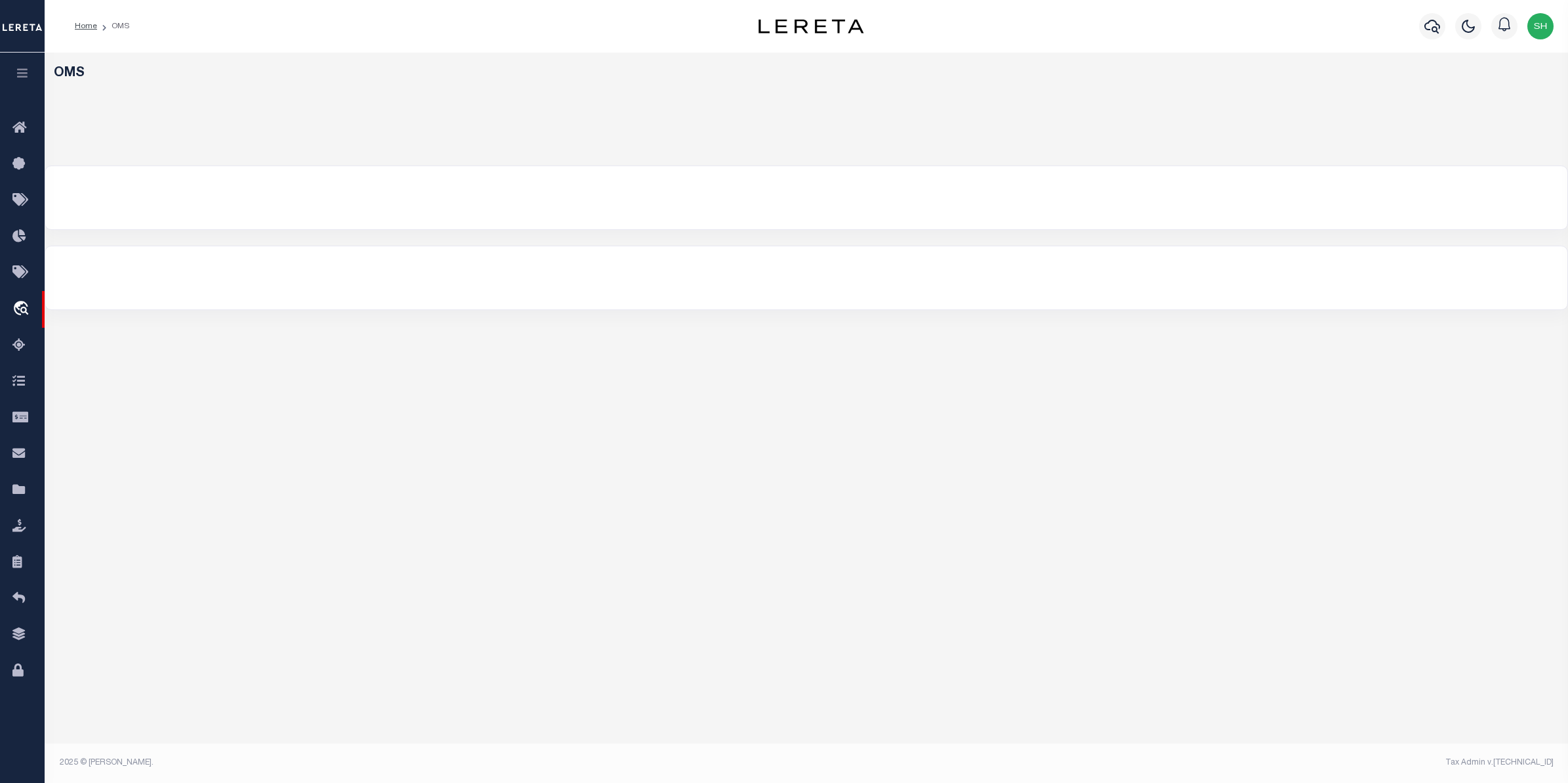
select select "200"
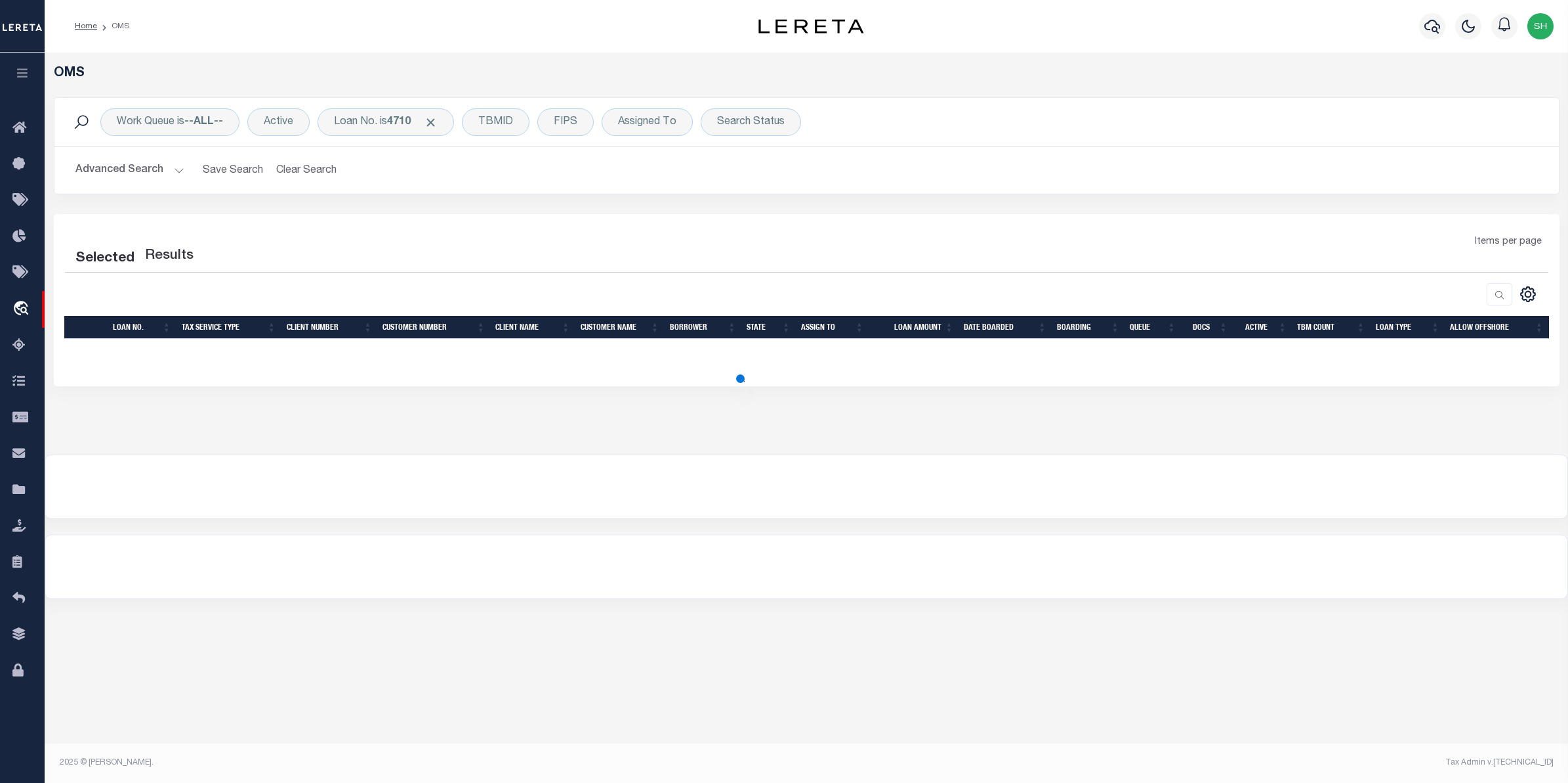
select select "200"
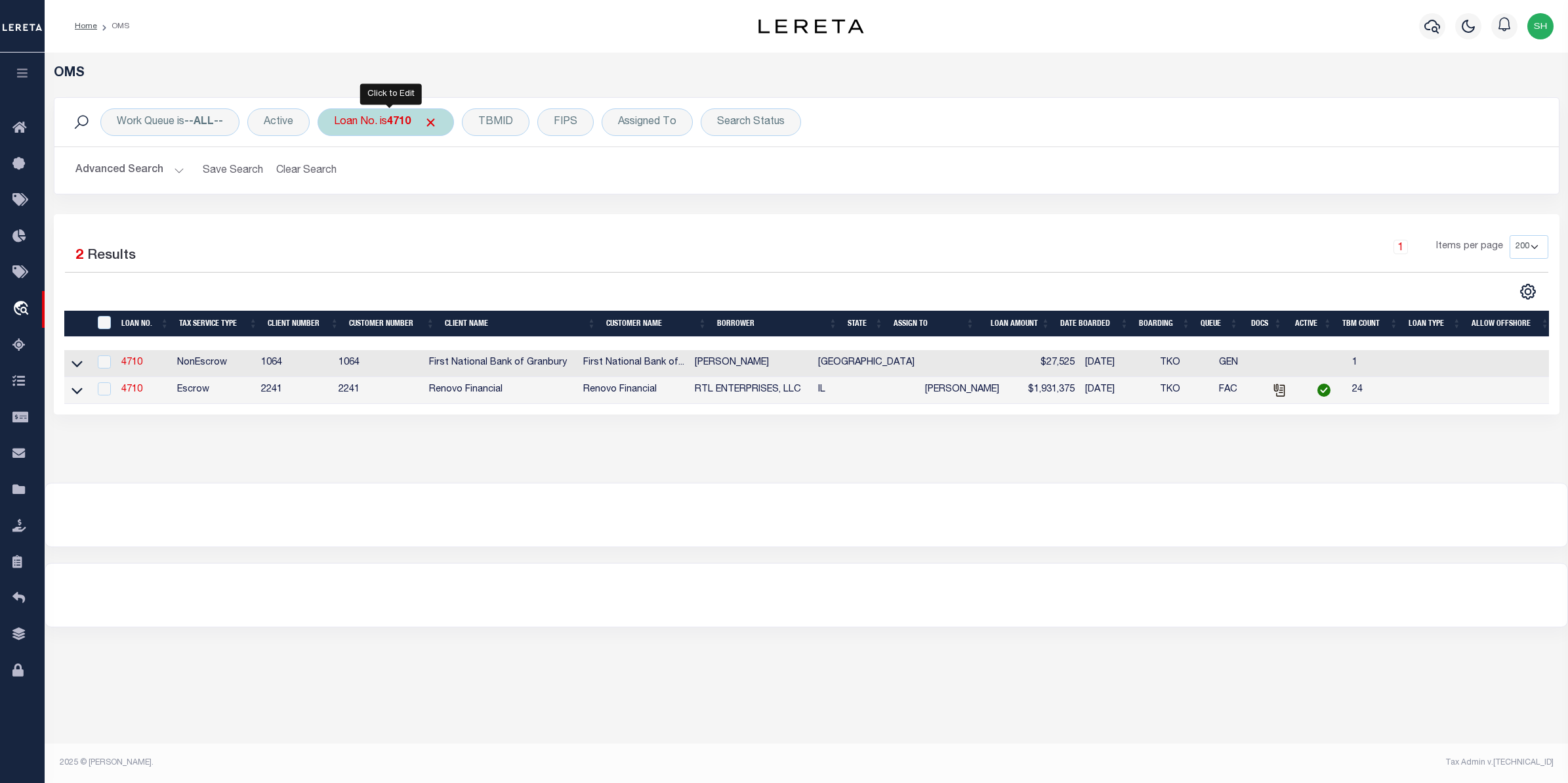
click at [398, 119] on b "4710" at bounding box center [398, 122] width 23 height 10
type input "25084ND"
click at [497, 218] on input "Apply" at bounding box center [508, 214] width 38 height 22
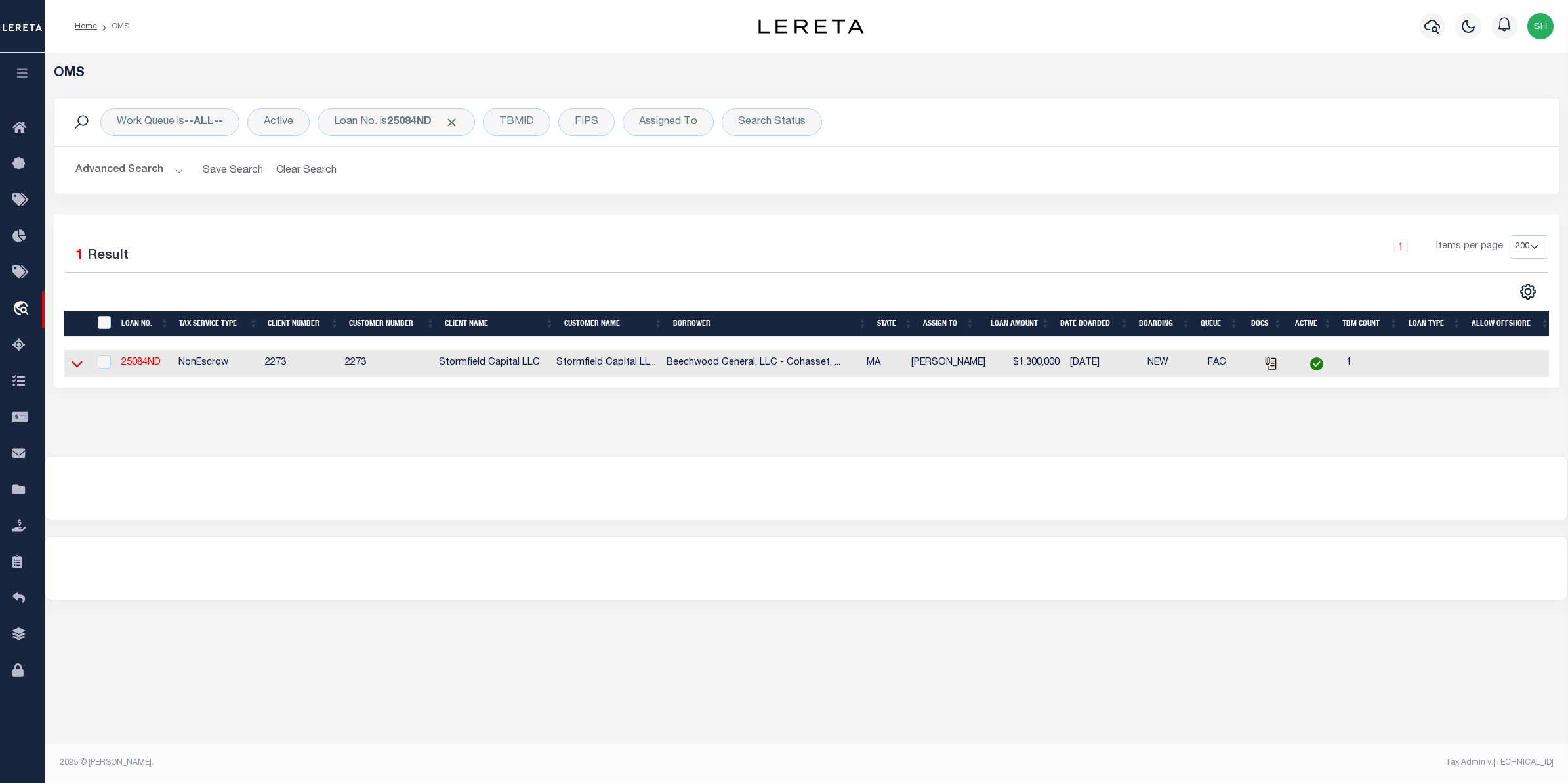
click at [79, 362] on icon at bounding box center [77, 363] width 11 height 14
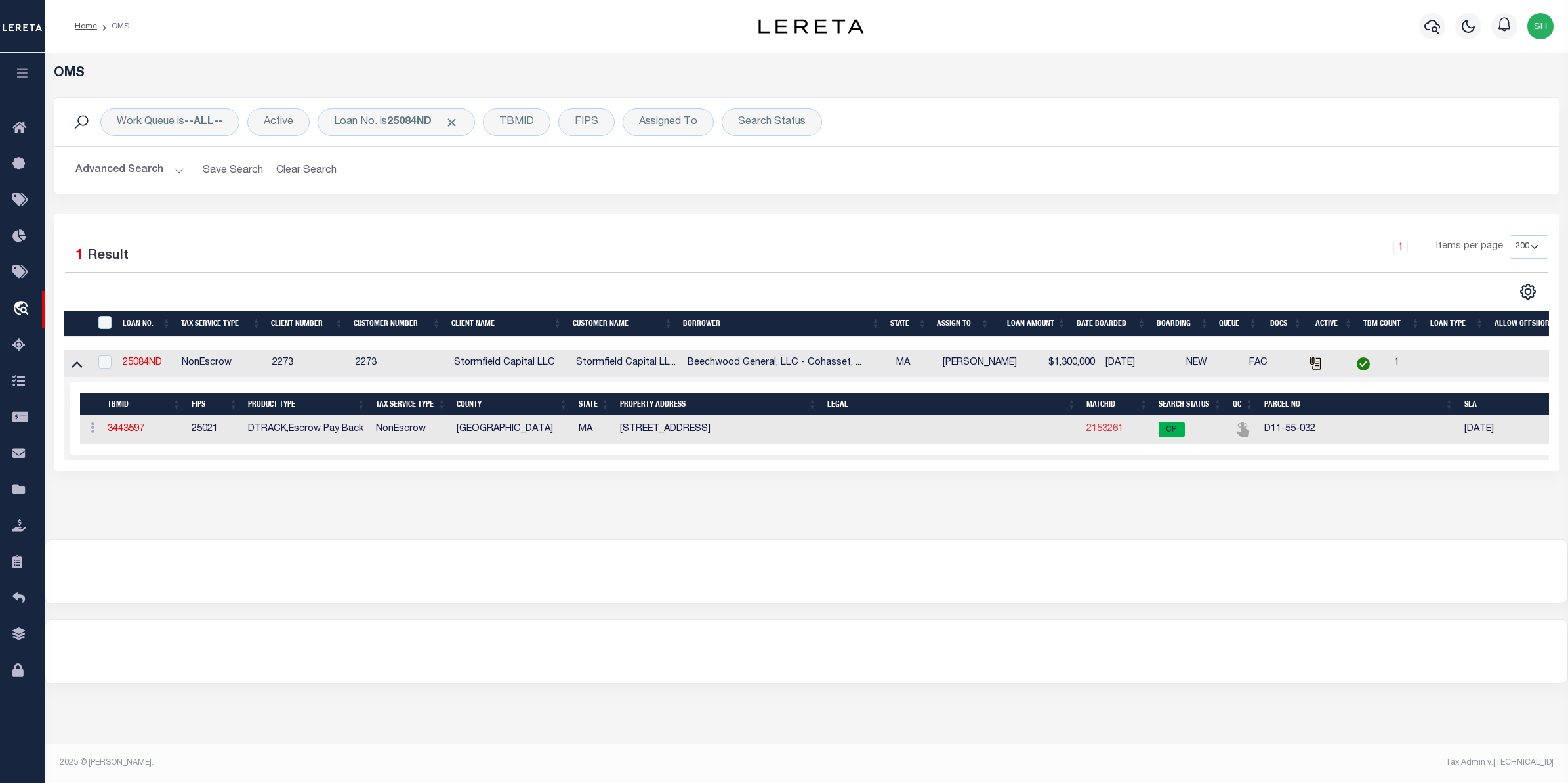
click at [1093, 432] on link "2153261" at bounding box center [1104, 428] width 36 height 9
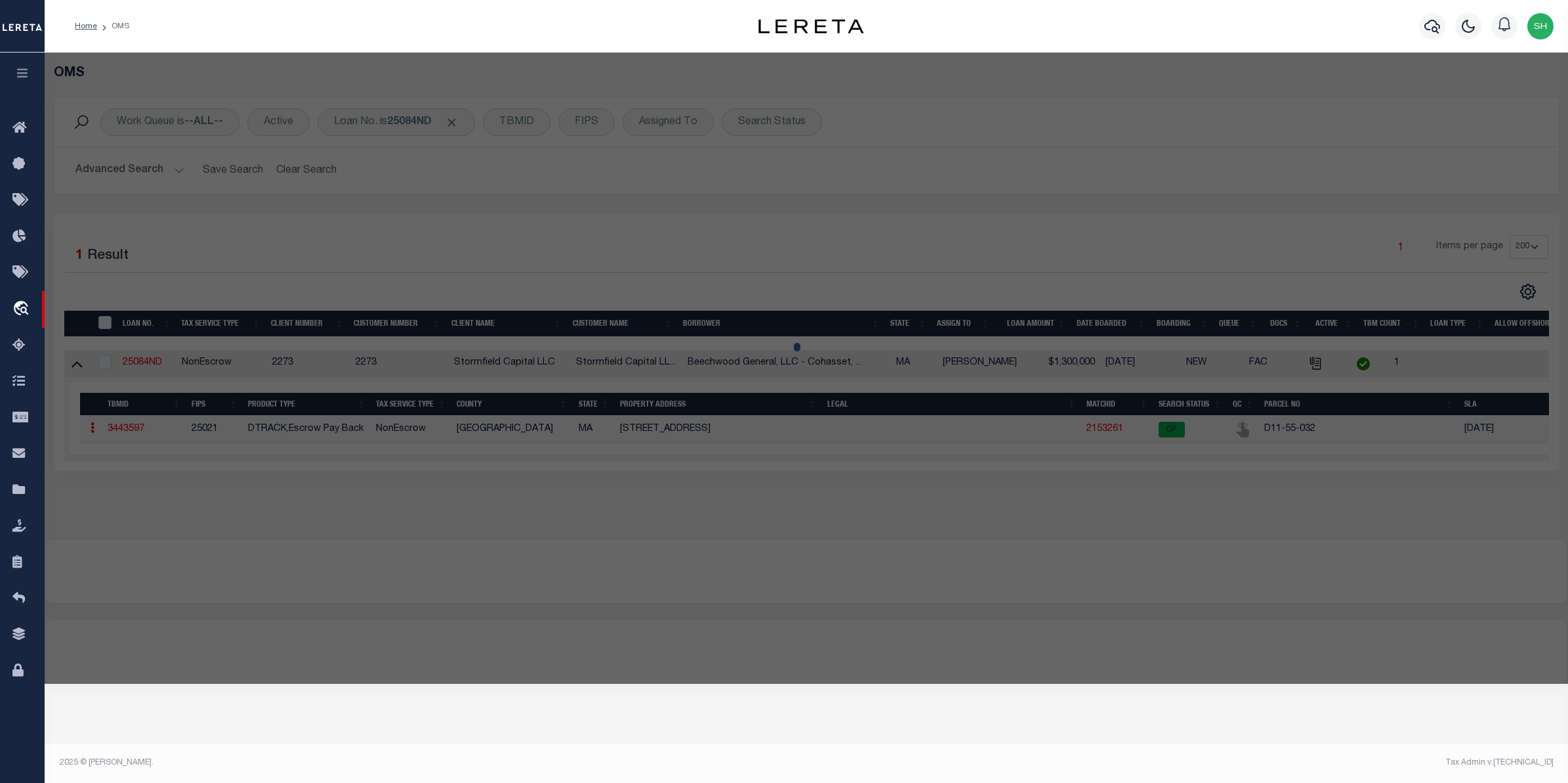
checkbox input "false"
select select "CP"
type input "SESTITO,JOSEPH A & LILLIAN M"
select select "ATL"
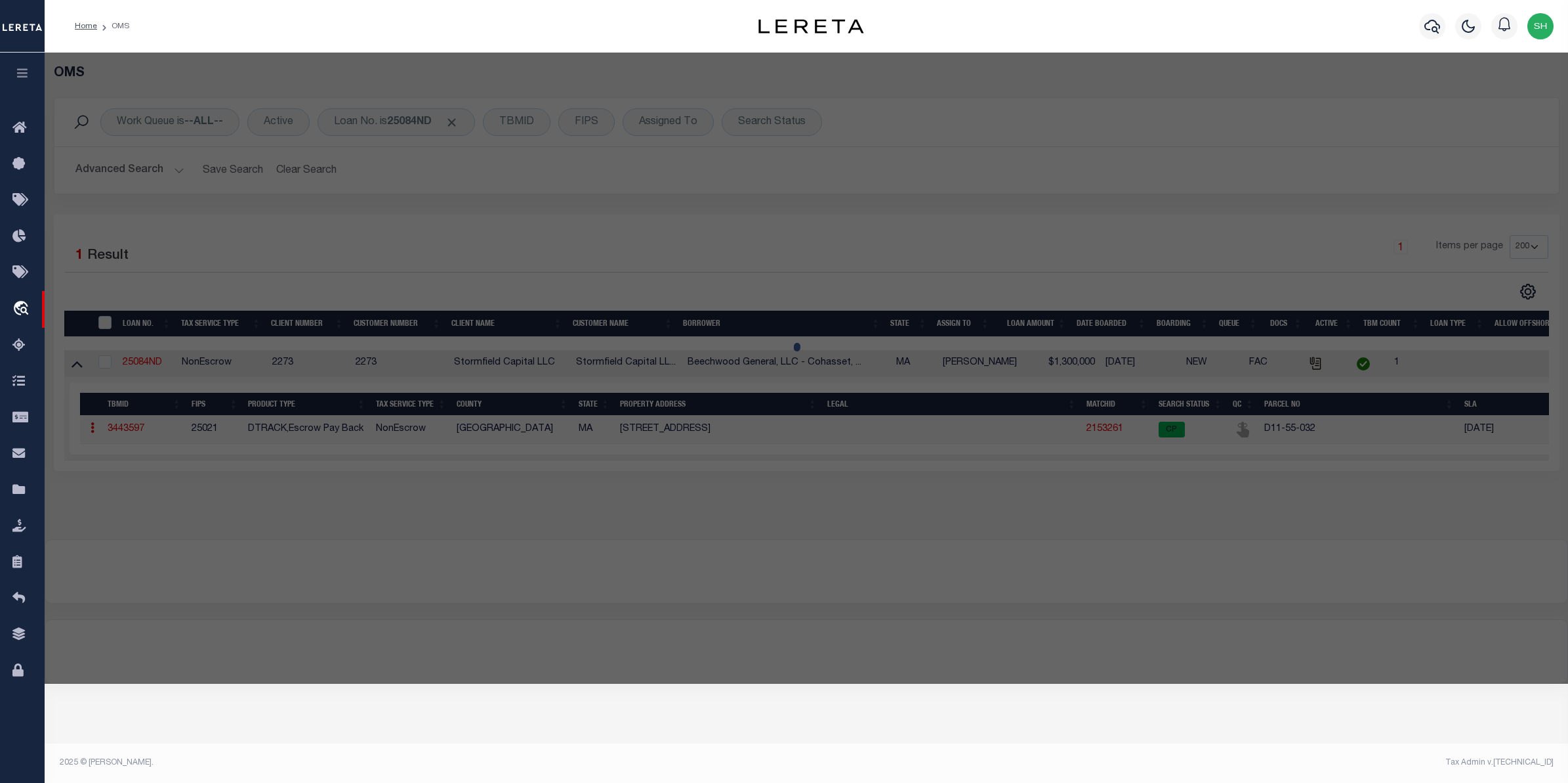
select select "ADD"
type input "534 BEECHWOOD ST"
checkbox input "false"
type input "COHASSET, MA 02025"
type textarea "LOT:32 BLK:55 DIST:65 CITY/MUNI/TWP:COHASSET"
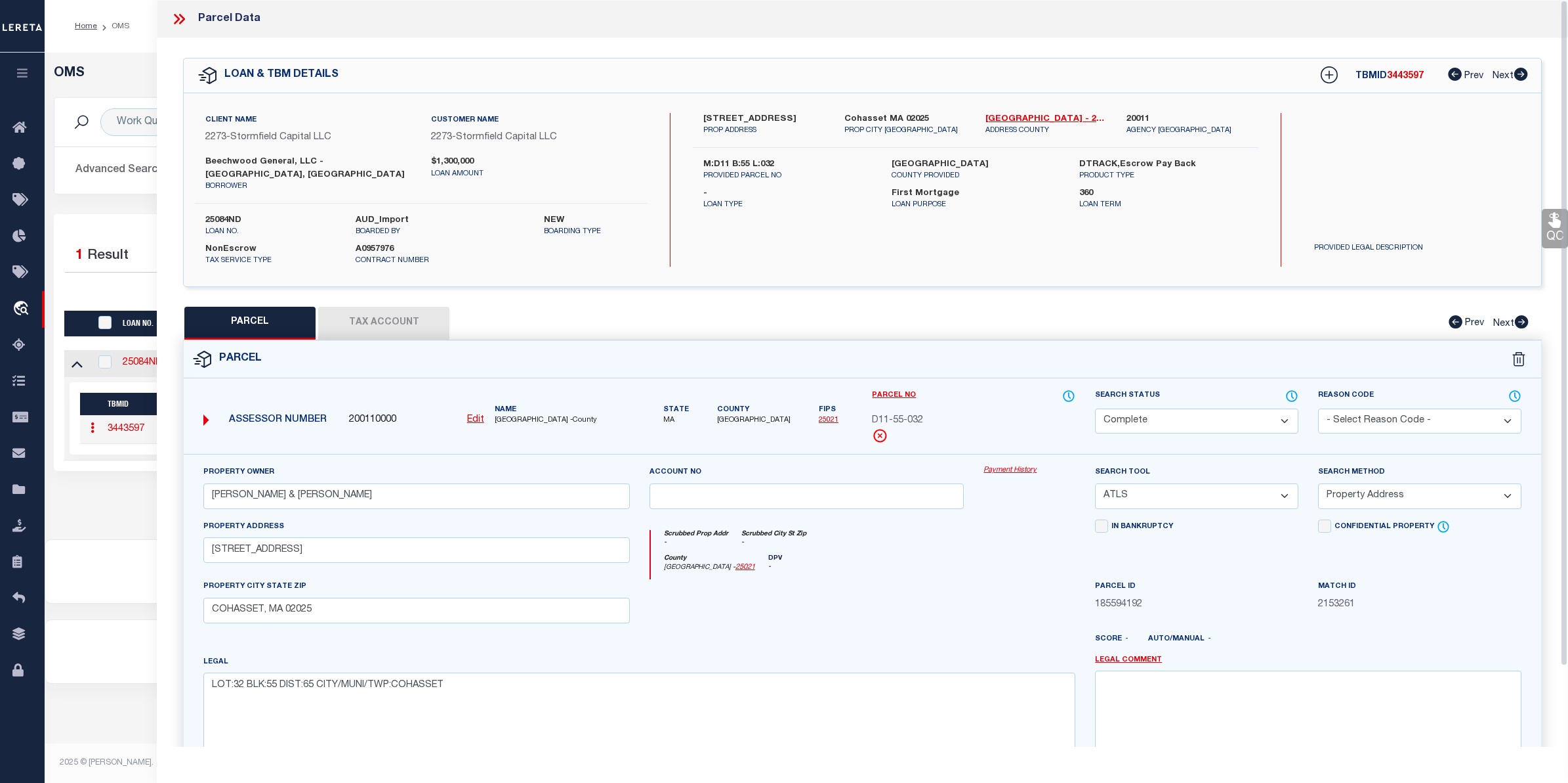
click at [1018, 465] on link "Payment History" at bounding box center [1029, 471] width 92 height 11
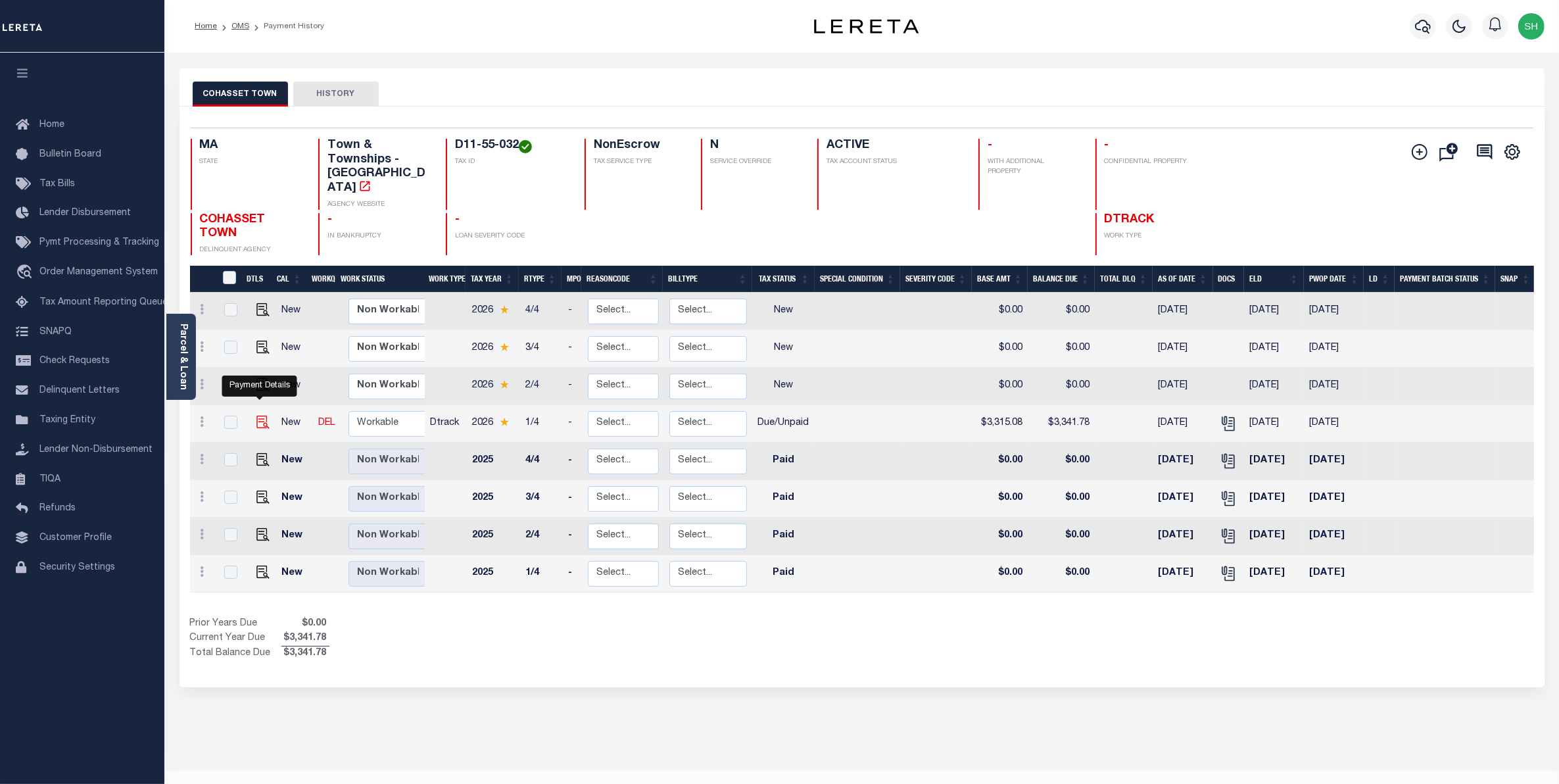
click at [257, 416] on img "" at bounding box center [263, 422] width 13 height 13
checkbox input "true"
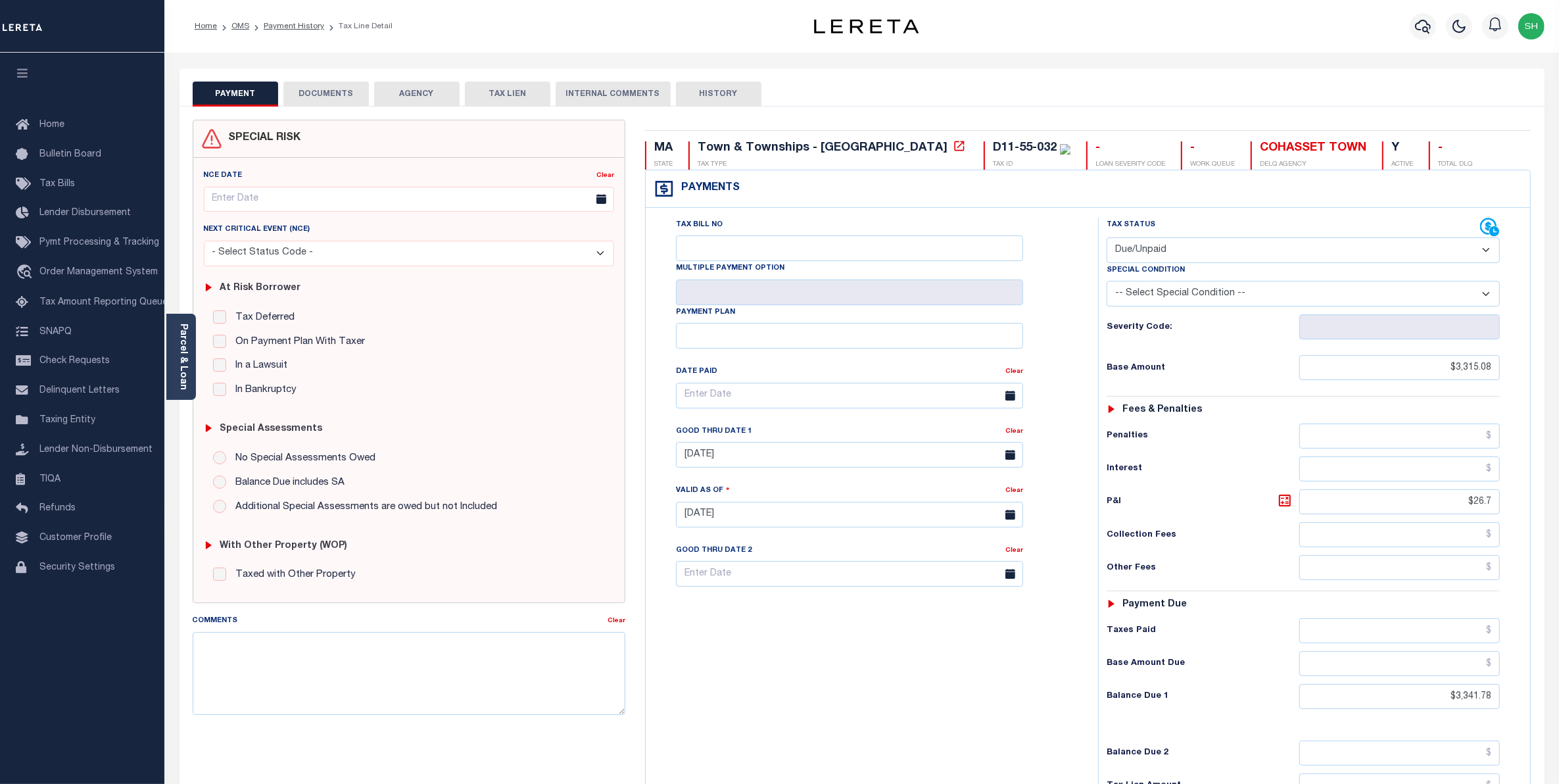
click at [1484, 251] on select "- Select Status Code - Open Due/Unpaid Paid Incomplete No Tax Due Internal Refu…" at bounding box center [1303, 249] width 393 height 25
select select "PYD"
click at [1106, 239] on select "- Select Status Code - Open Due/Unpaid Paid Incomplete No Tax Due Internal Refu…" at bounding box center [1303, 249] width 393 height 25
type input "[DATE]"
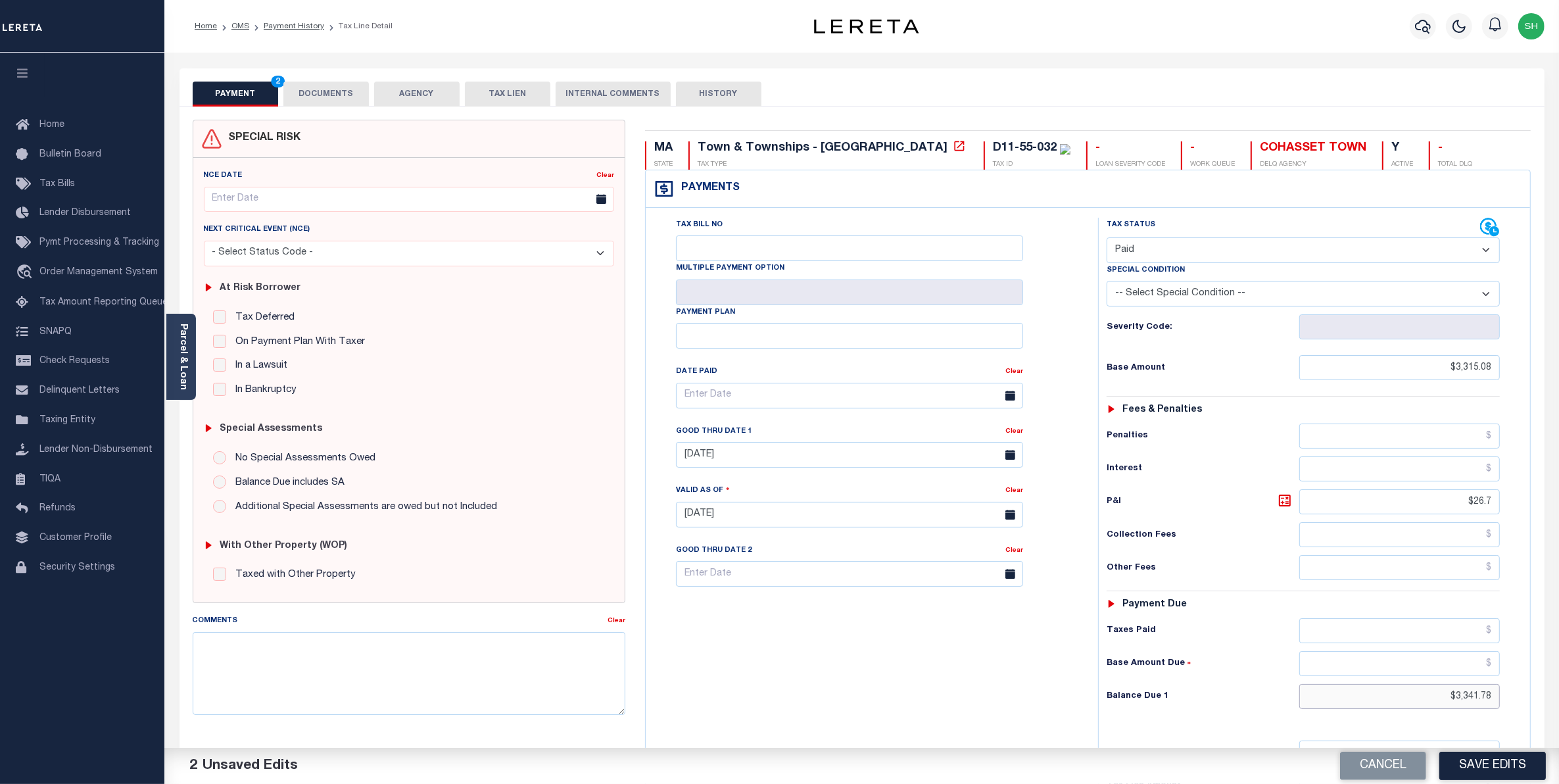
drag, startPoint x: 1437, startPoint y: 705, endPoint x: 1573, endPoint y: 685, distance: 137.5
click at [1558, 685] on html "Home OMS Payment History Tax Line Detail" at bounding box center [780, 484] width 1559 height 969
type input "$0.00"
click at [1497, 762] on button "Save Edits" at bounding box center [1492, 765] width 107 height 28
checkbox input "false"
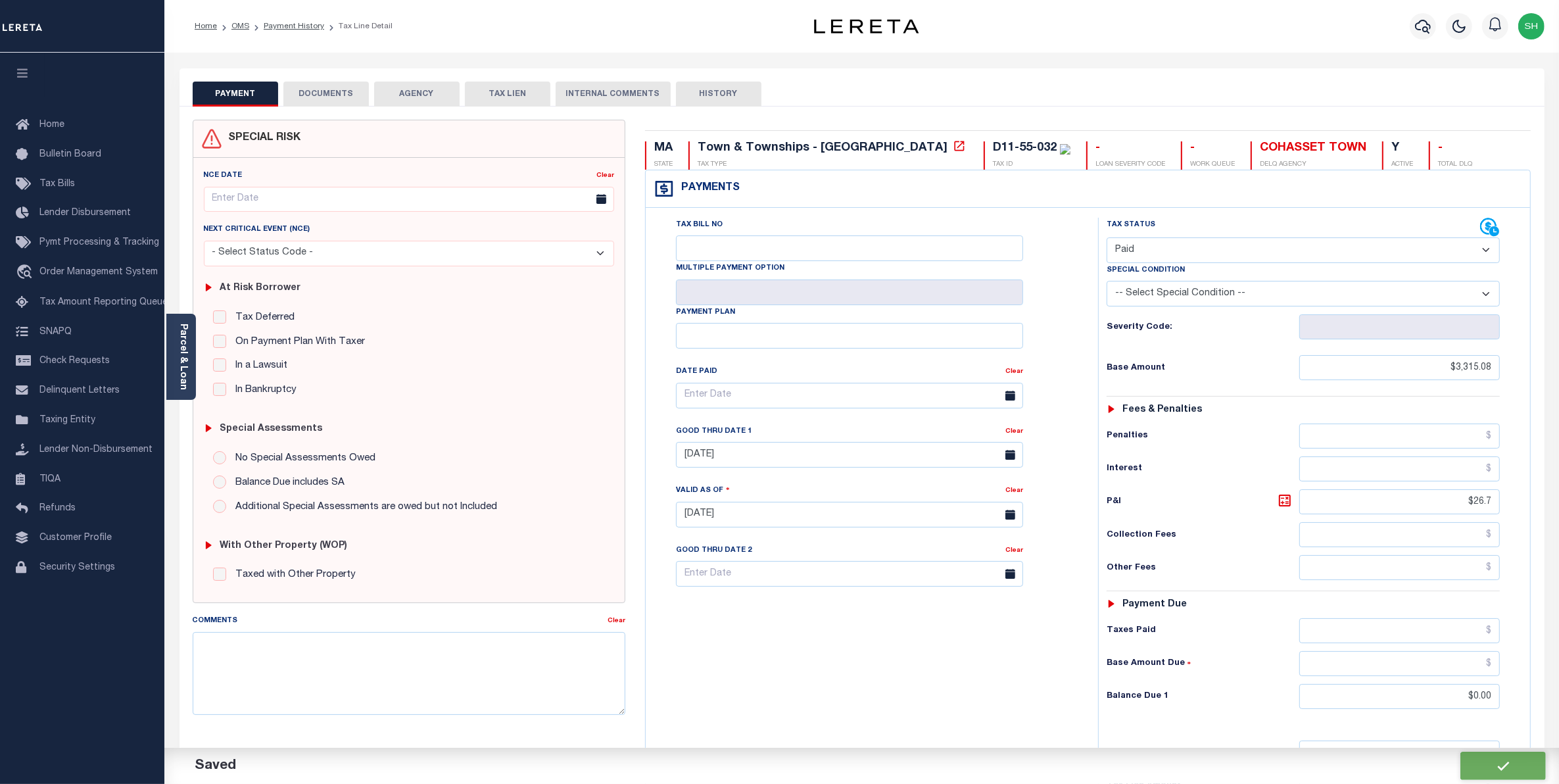
checkbox input "false"
type input "$3,315.08"
type input "$26.7"
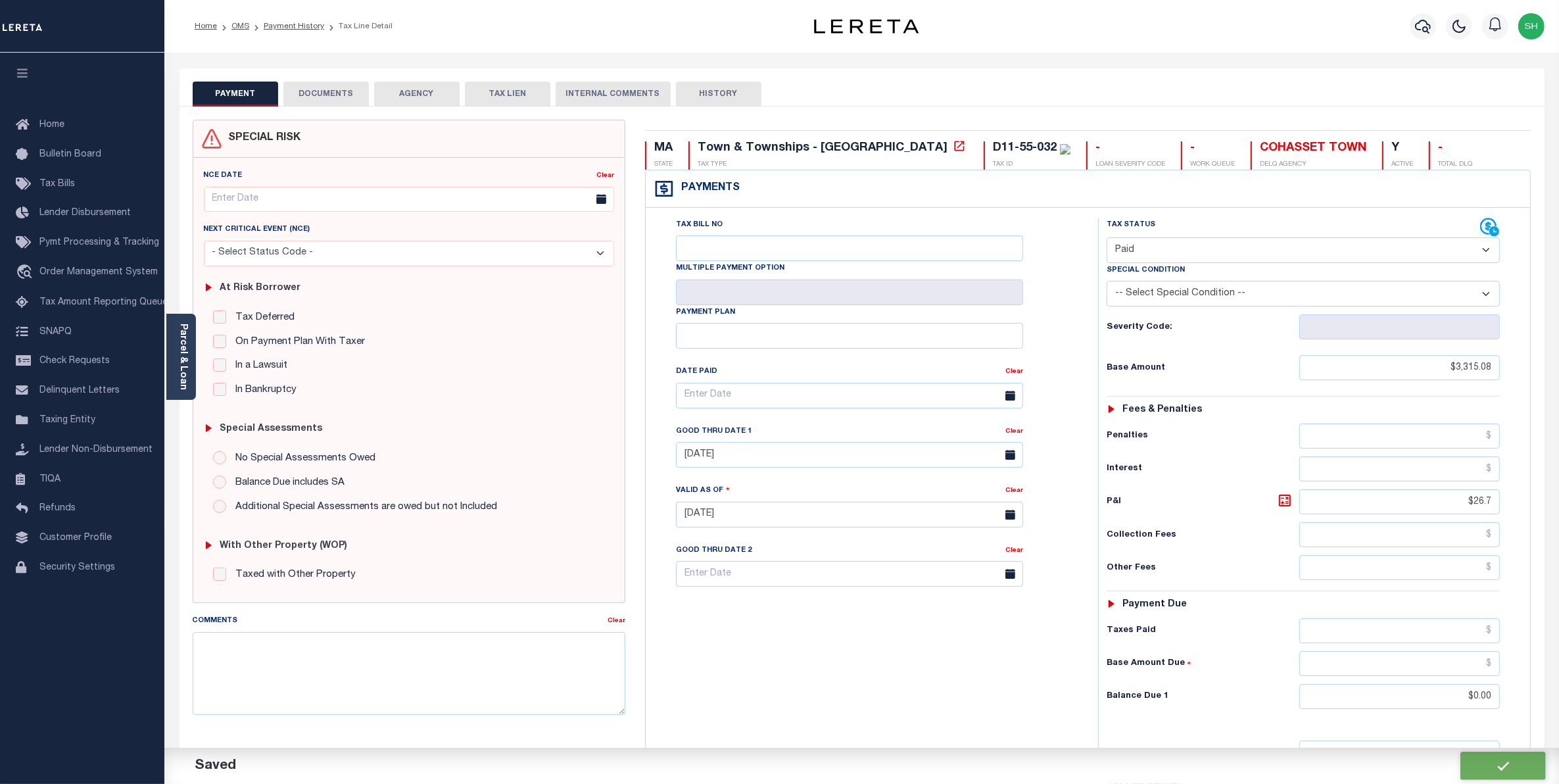
type input "$0"
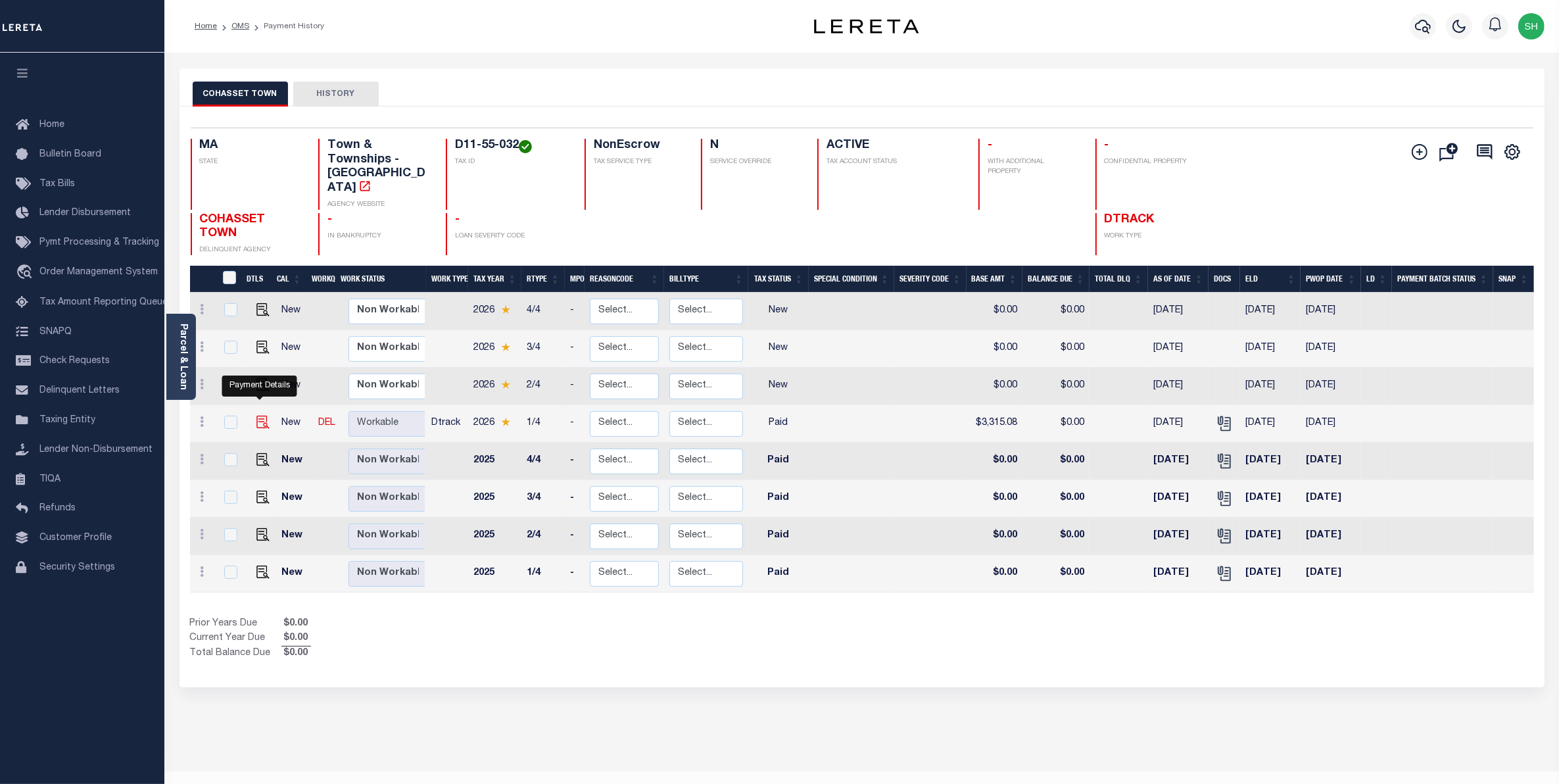
click at [258, 416] on img "" at bounding box center [263, 422] width 13 height 13
checkbox input "true"
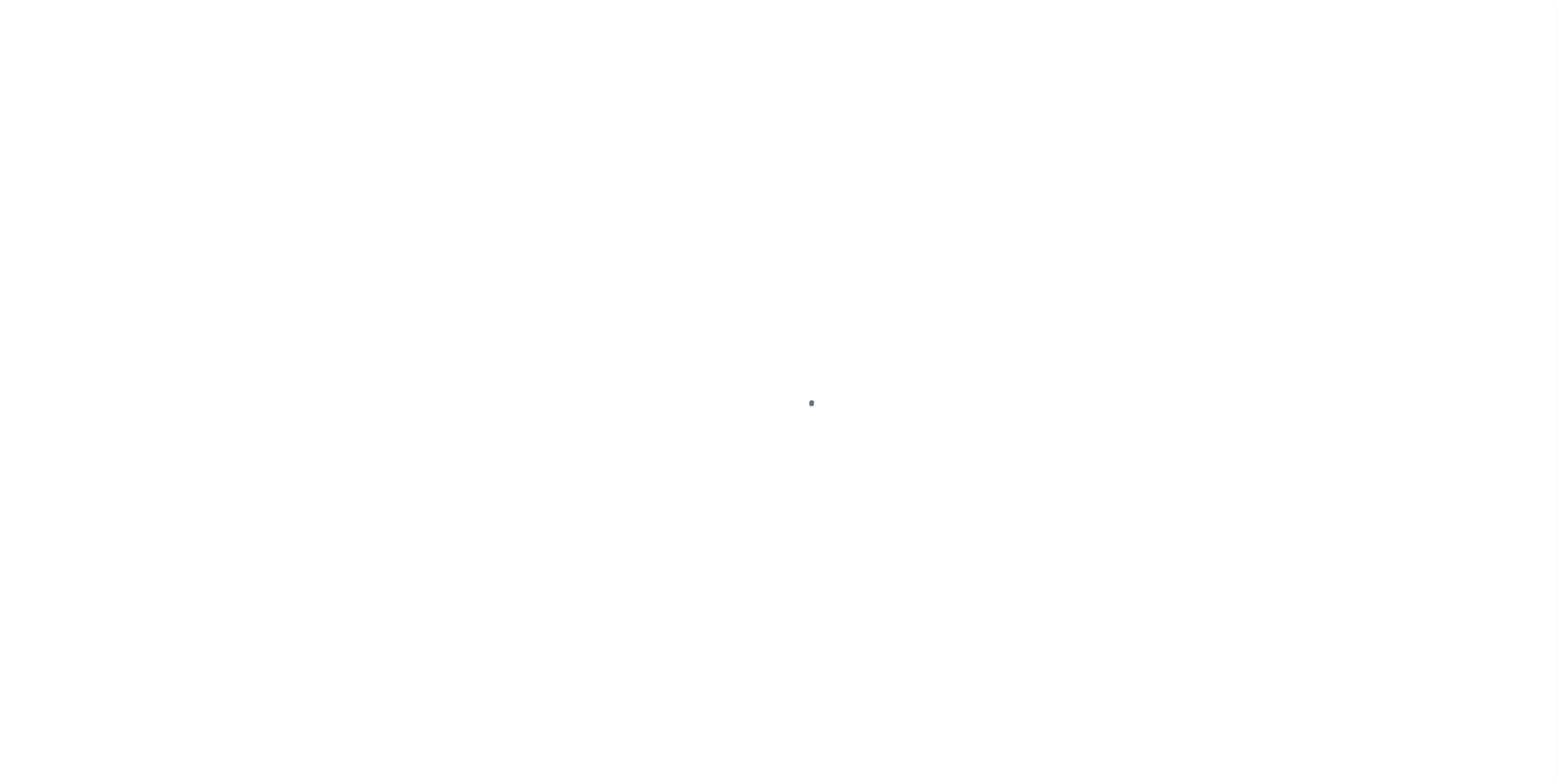
select select "PYD"
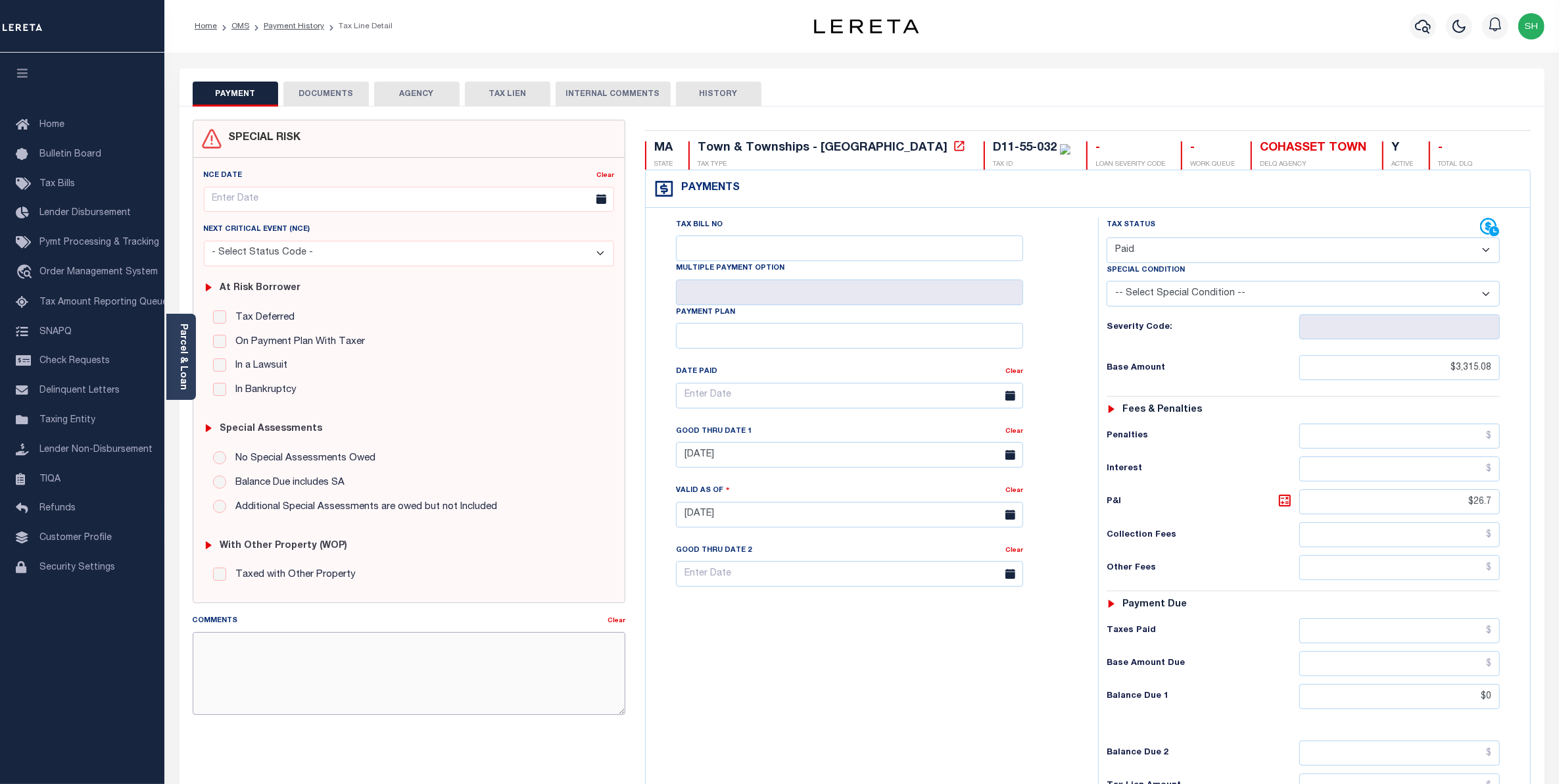
click at [322, 648] on textarea "Comments" at bounding box center [409, 673] width 434 height 82
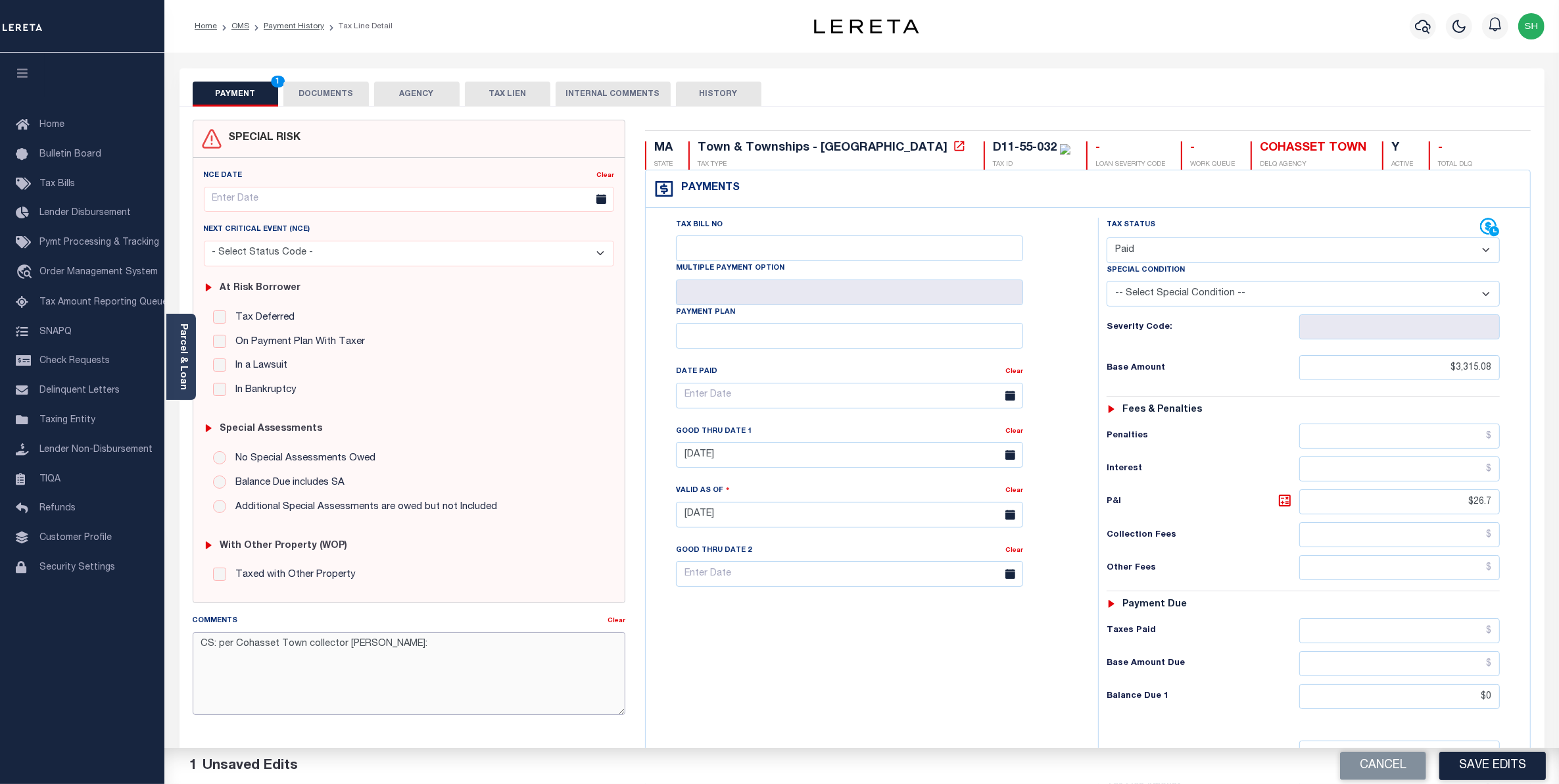
paste textarea "The broker is correct, they are paid."
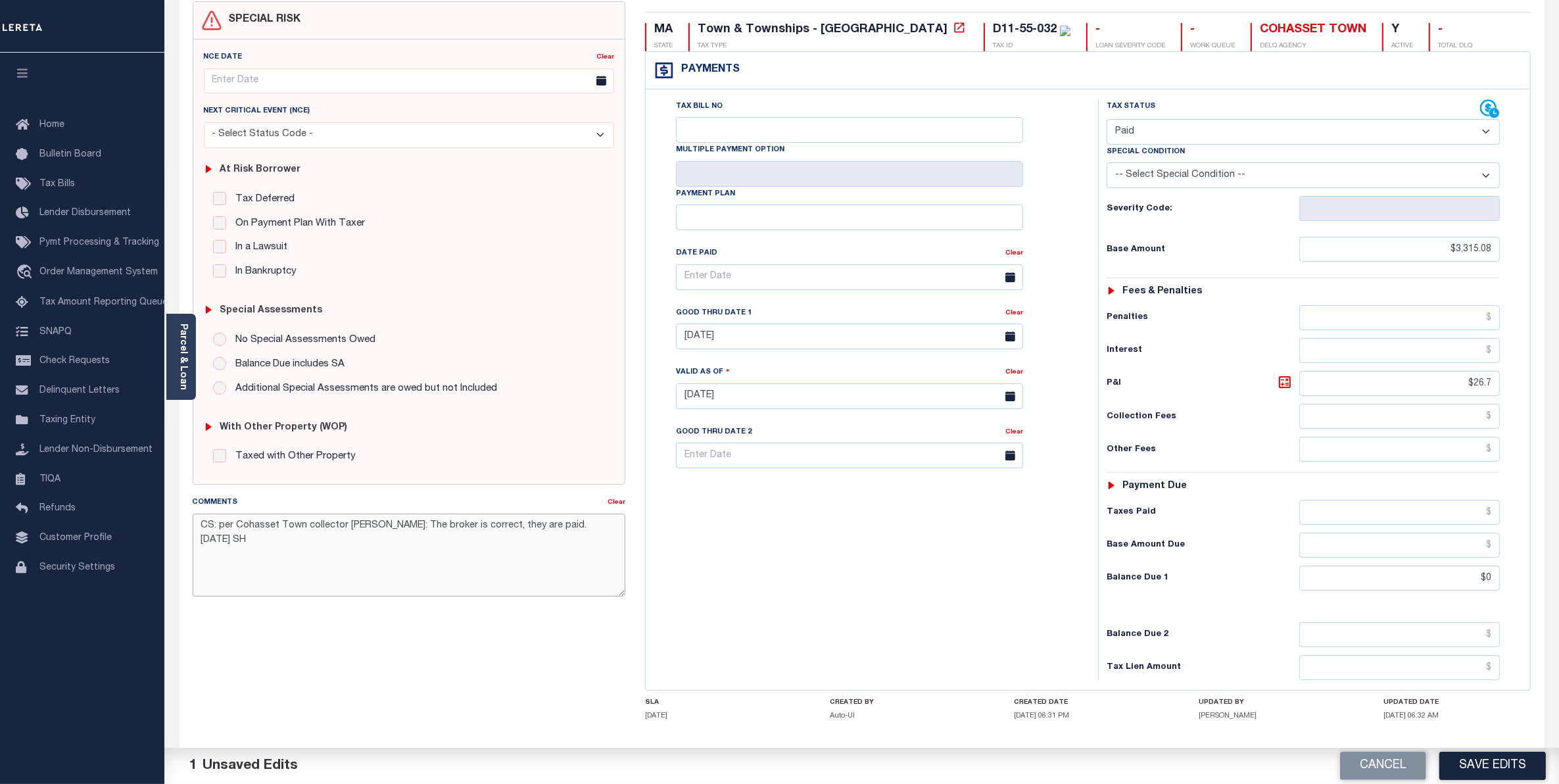
scroll to position [191, 0]
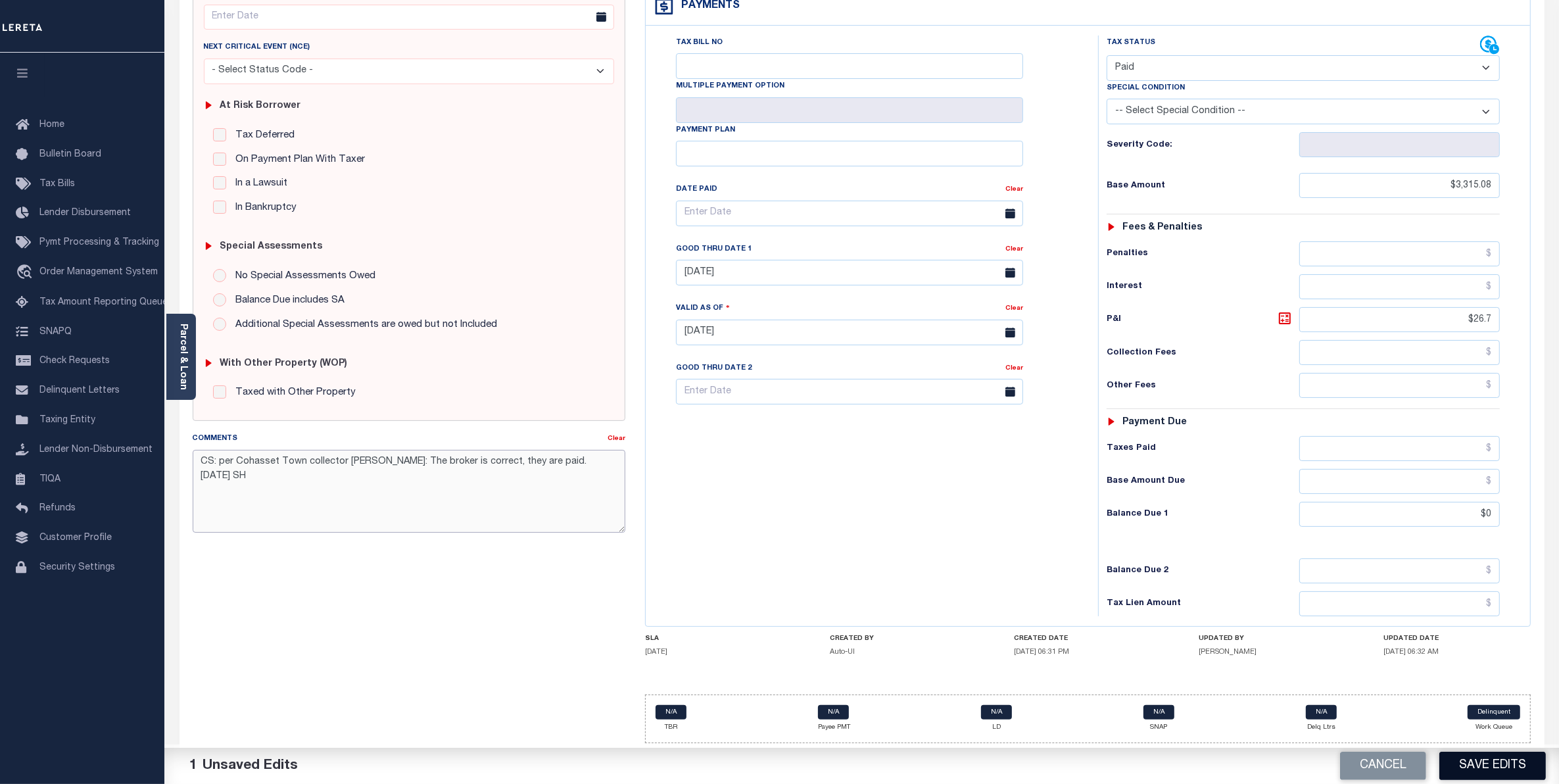
type textarea "CS: per Cohasset Town collector [PERSON_NAME]: The broker is correct, they are …"
click at [1488, 769] on button "Save Edits" at bounding box center [1492, 765] width 107 height 28
checkbox input "false"
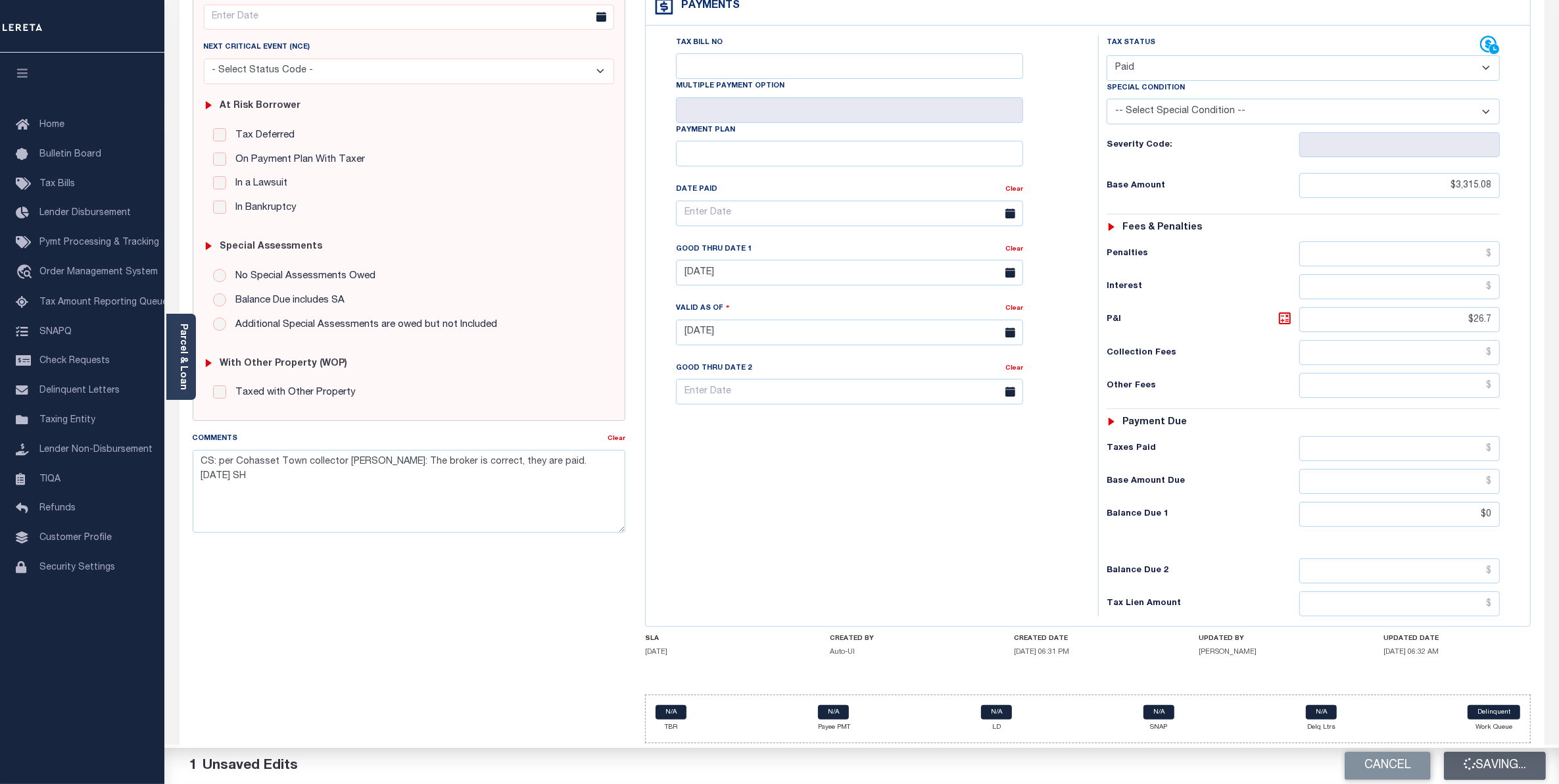
checkbox input "false"
type input "$3,315.08"
type input "$26.7"
type input "$0"
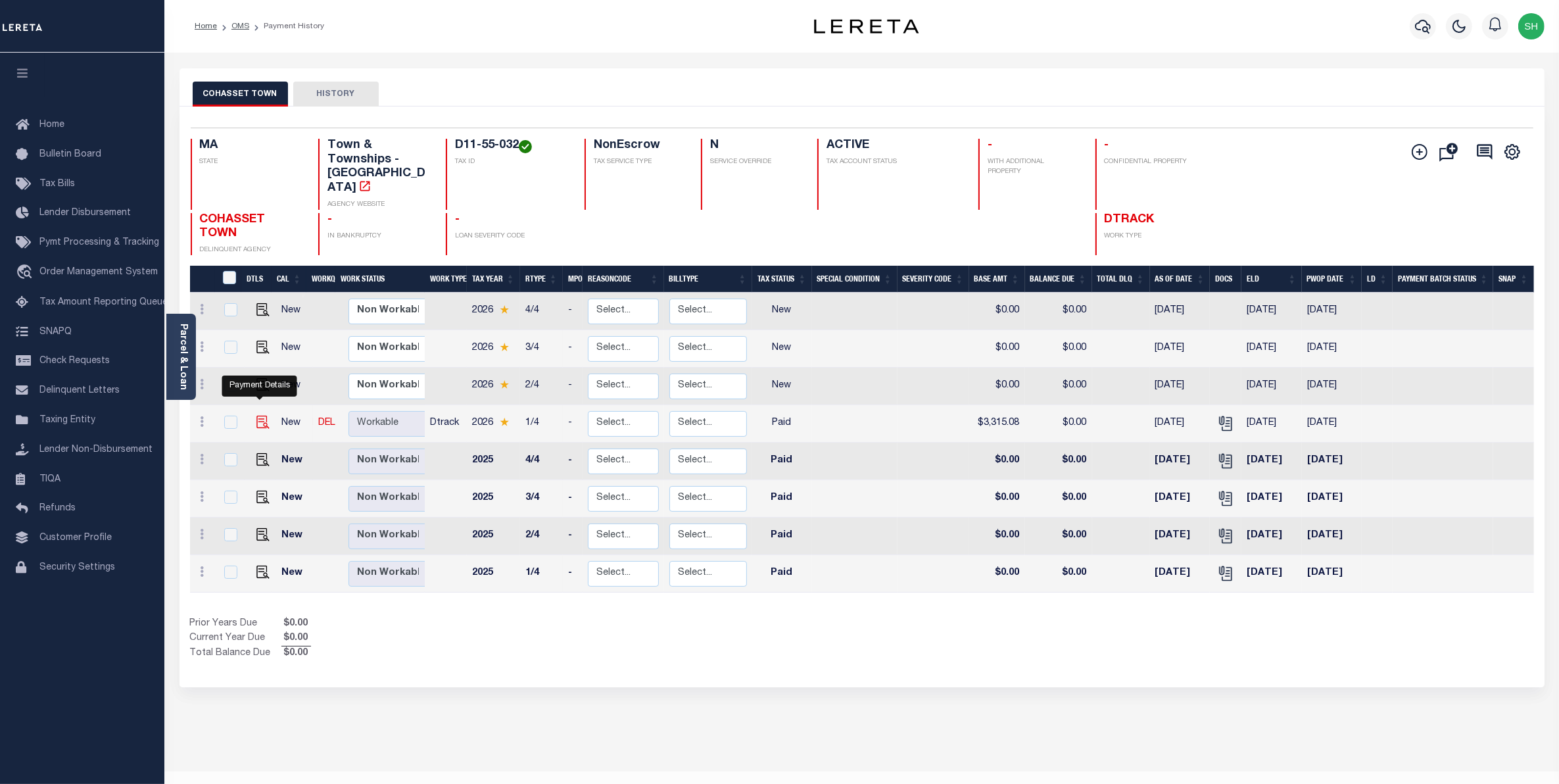
click at [258, 416] on img "" at bounding box center [263, 422] width 13 height 13
checkbox input "true"
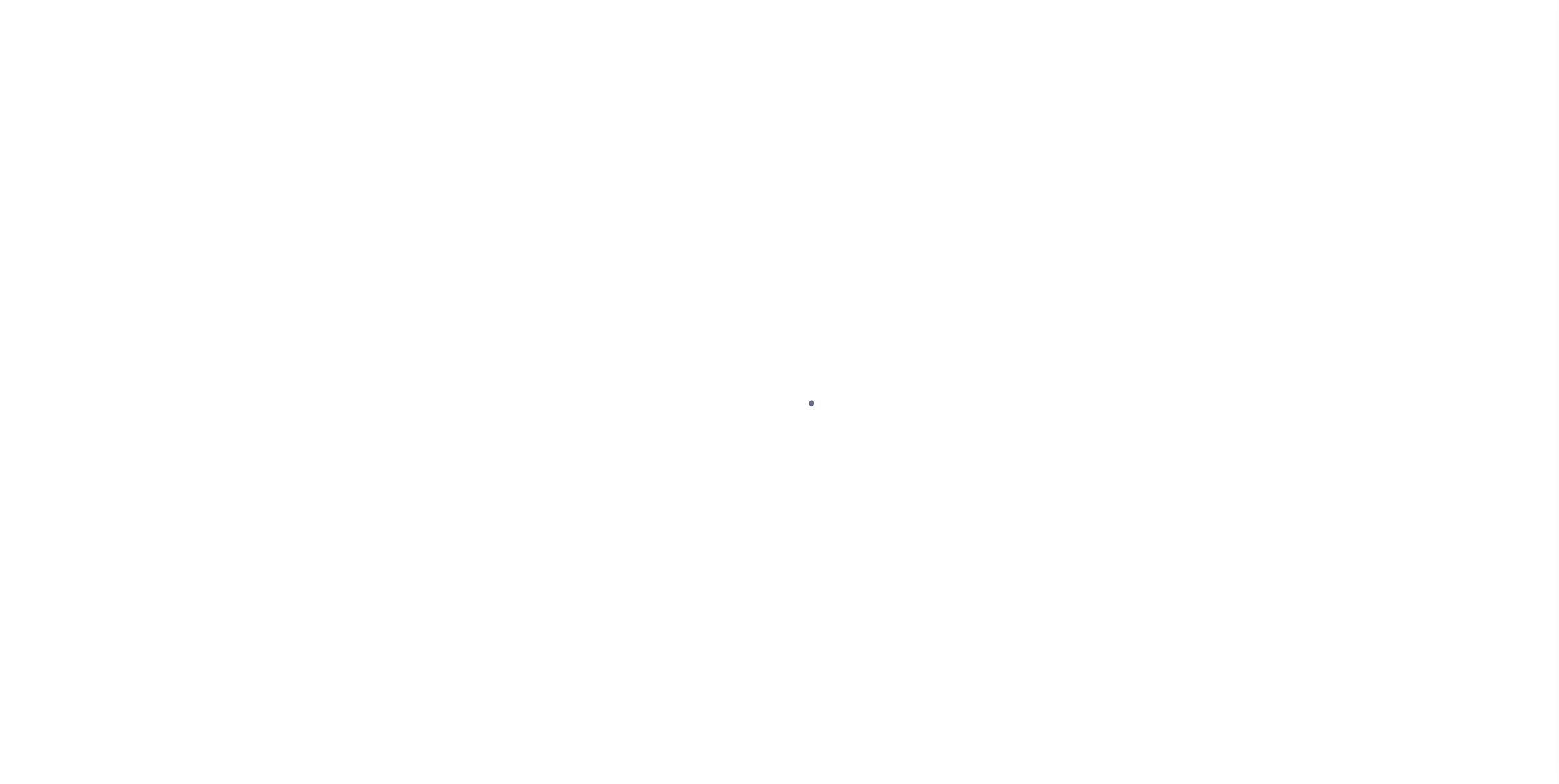
select select "PYD"
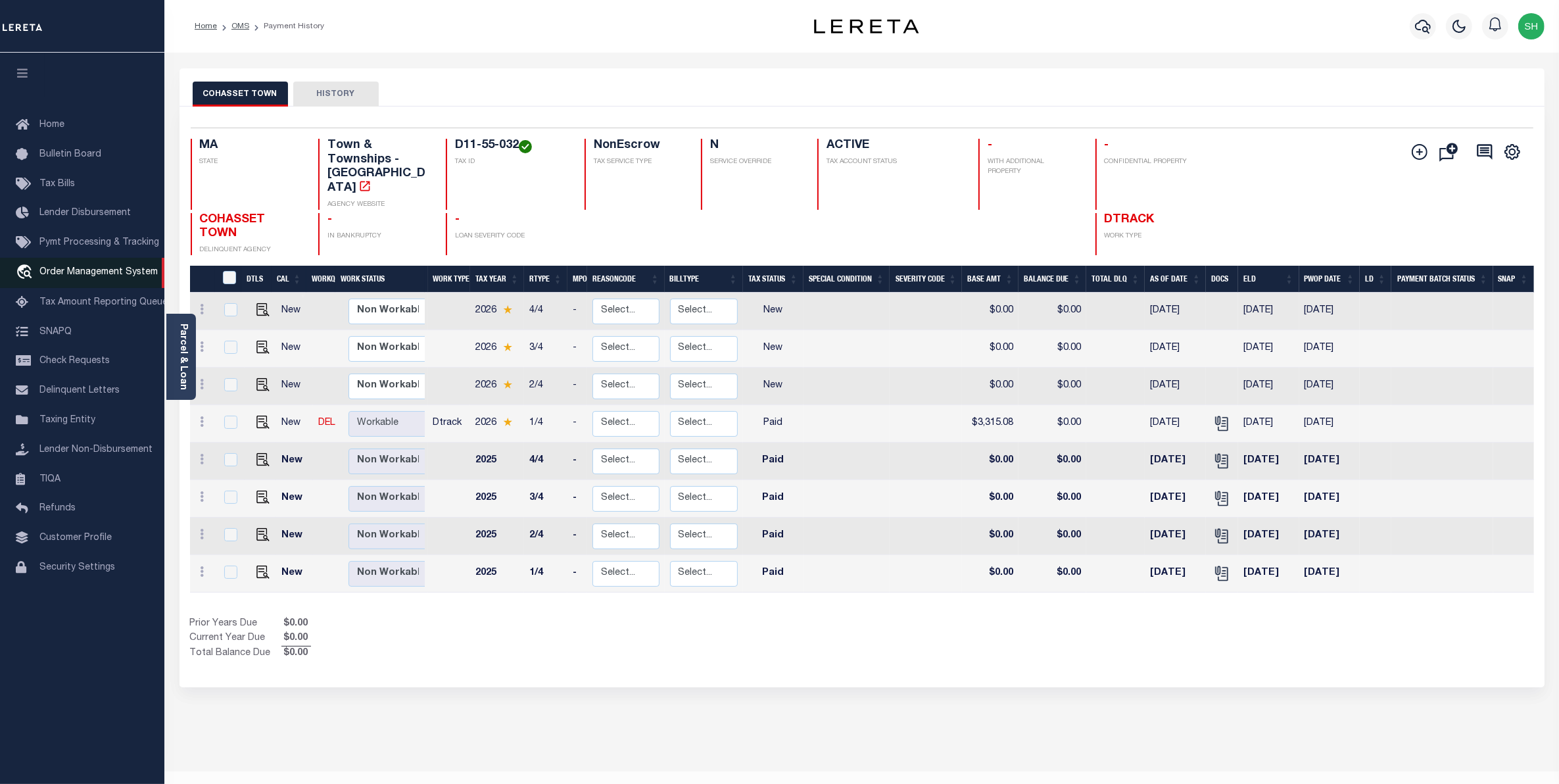
click at [89, 271] on span "Order Management System" at bounding box center [98, 273] width 118 height 9
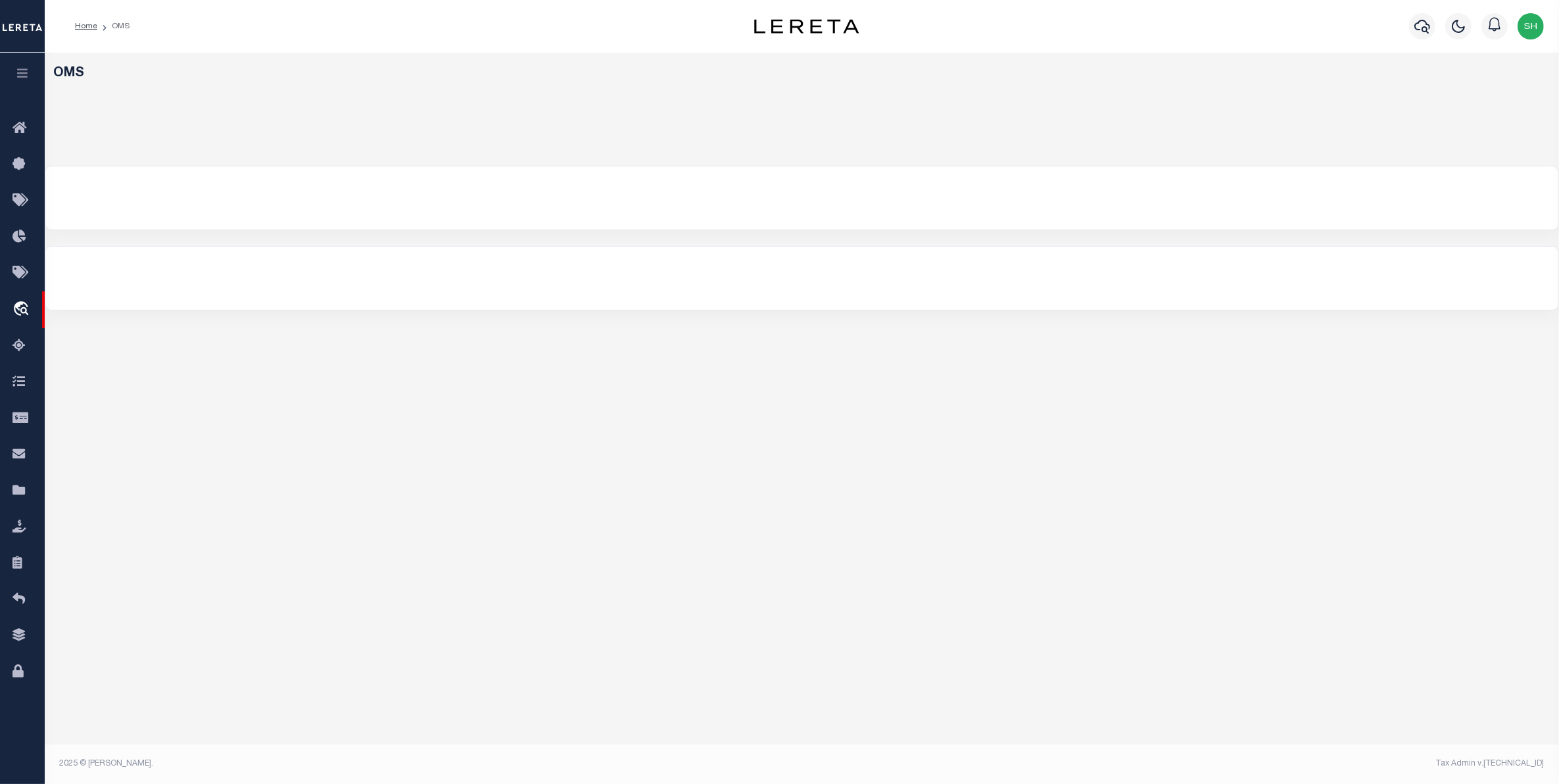
select select "200"
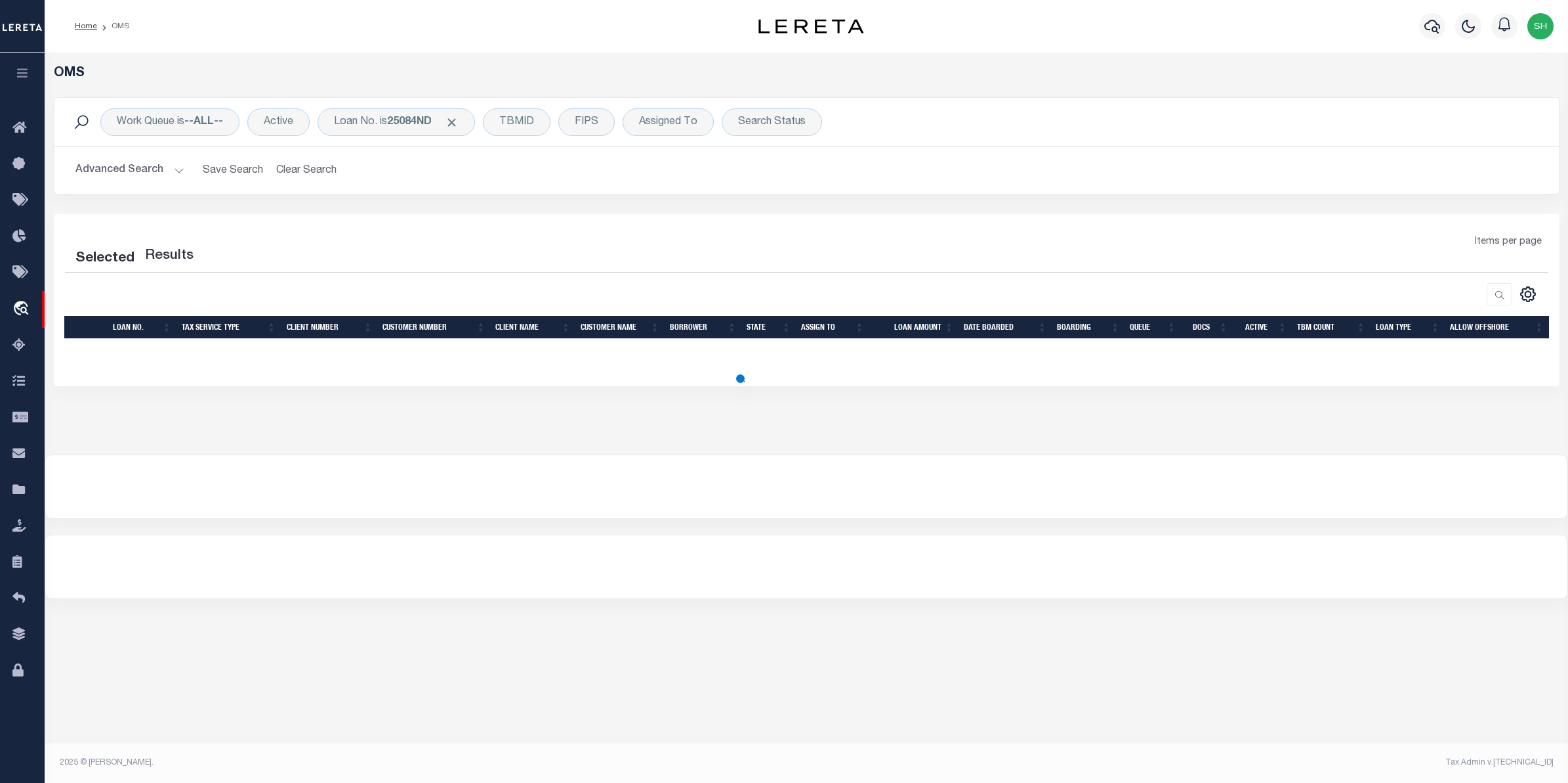
select select "200"
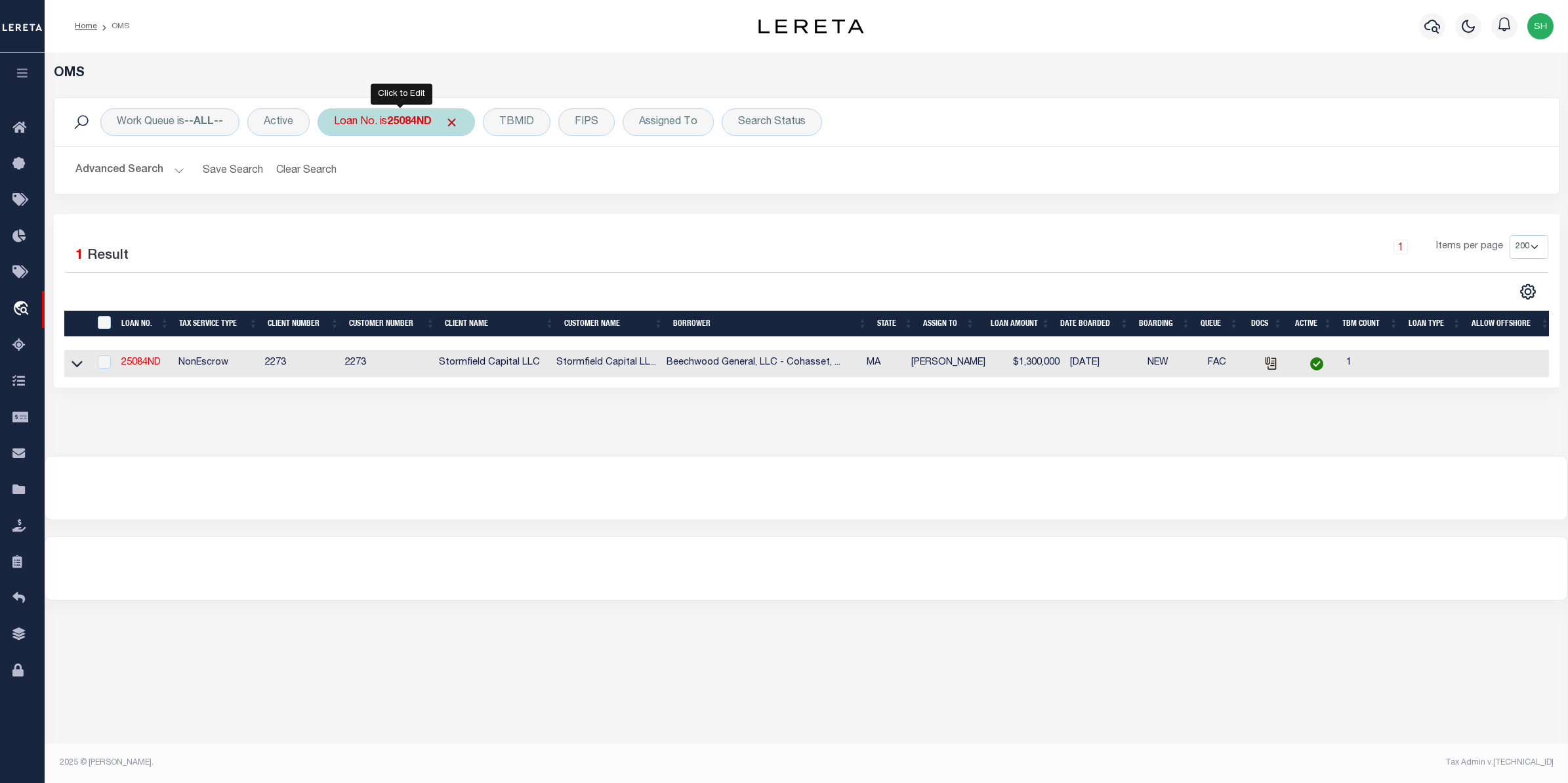
click at [369, 129] on div "Loan No. is 25084ND" at bounding box center [396, 122] width 157 height 27
type input "133269"
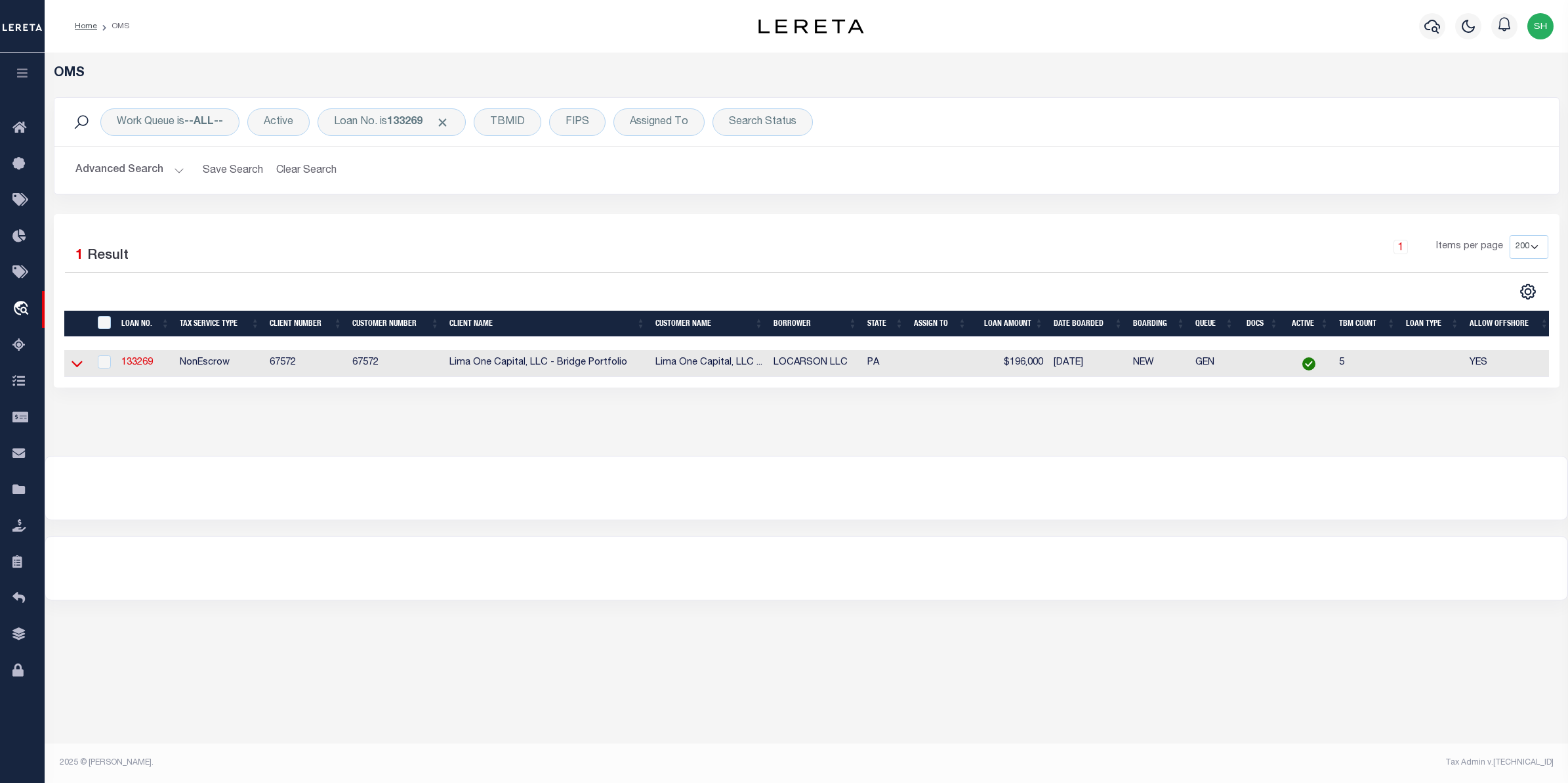
click at [78, 365] on icon at bounding box center [77, 363] width 11 height 14
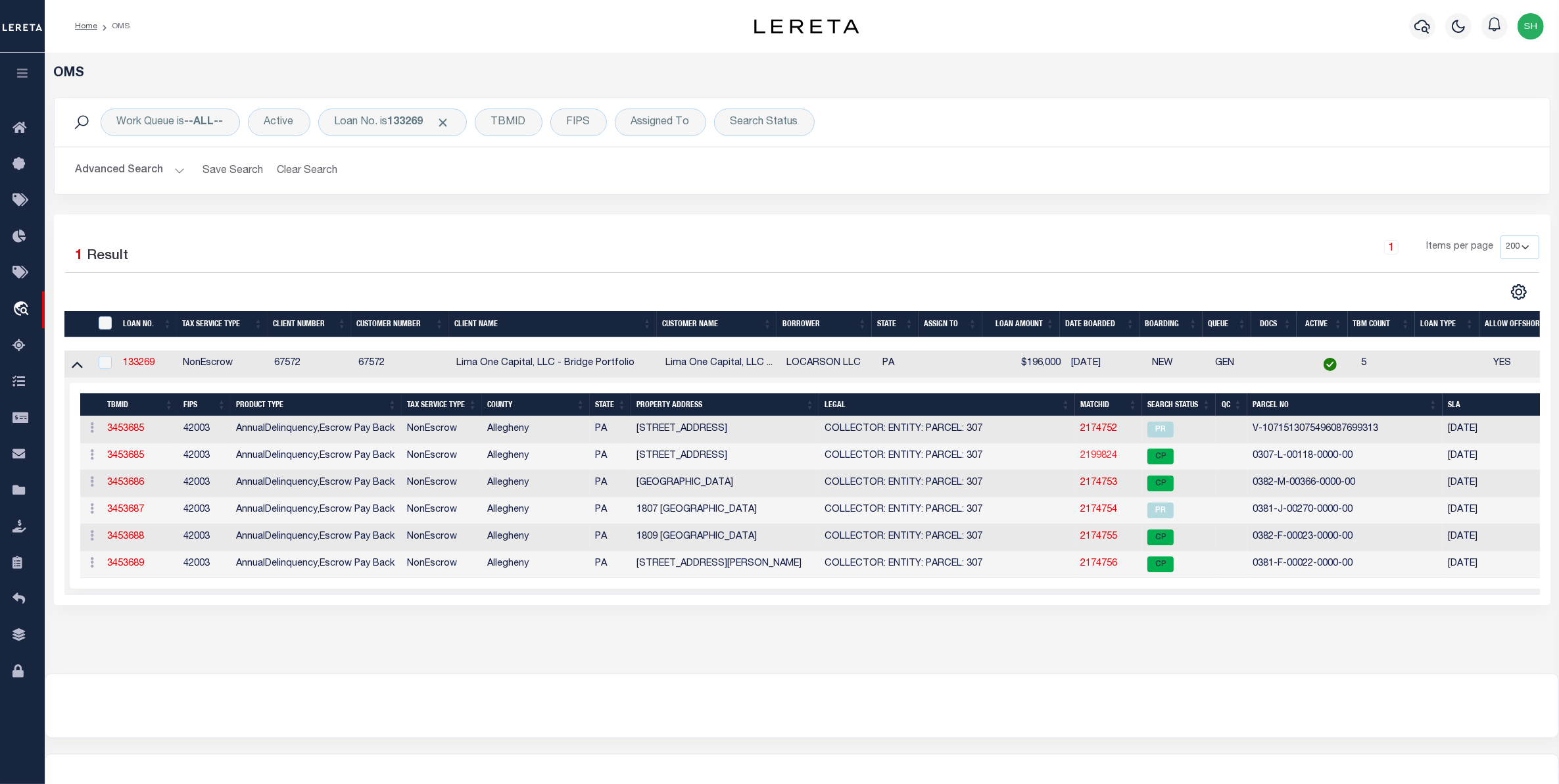
click at [1099, 455] on link "2199824" at bounding box center [1098, 455] width 37 height 9
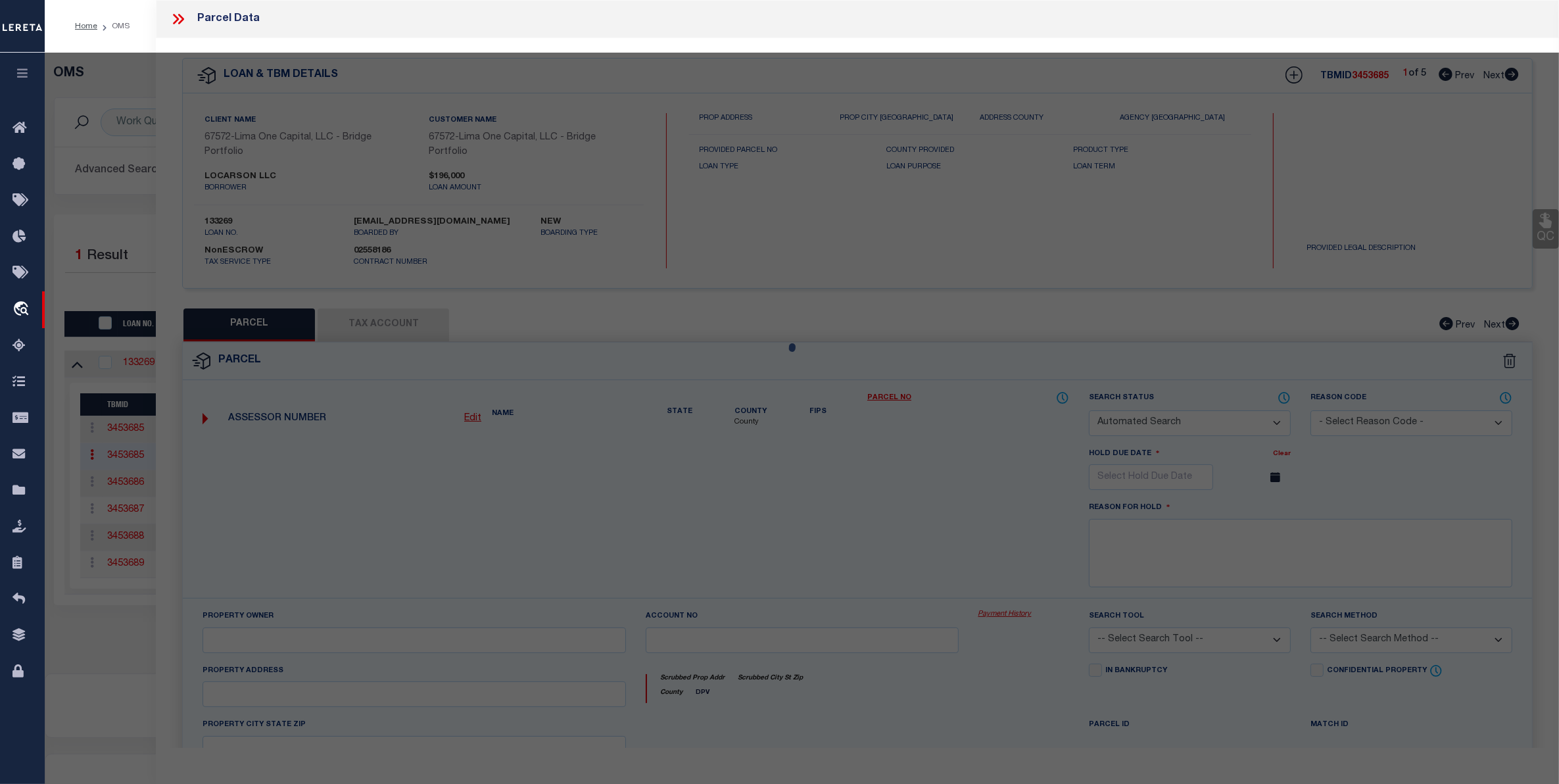
checkbox input "false"
select select "CP"
type input "LOCARSON LLC"
select select "AGW"
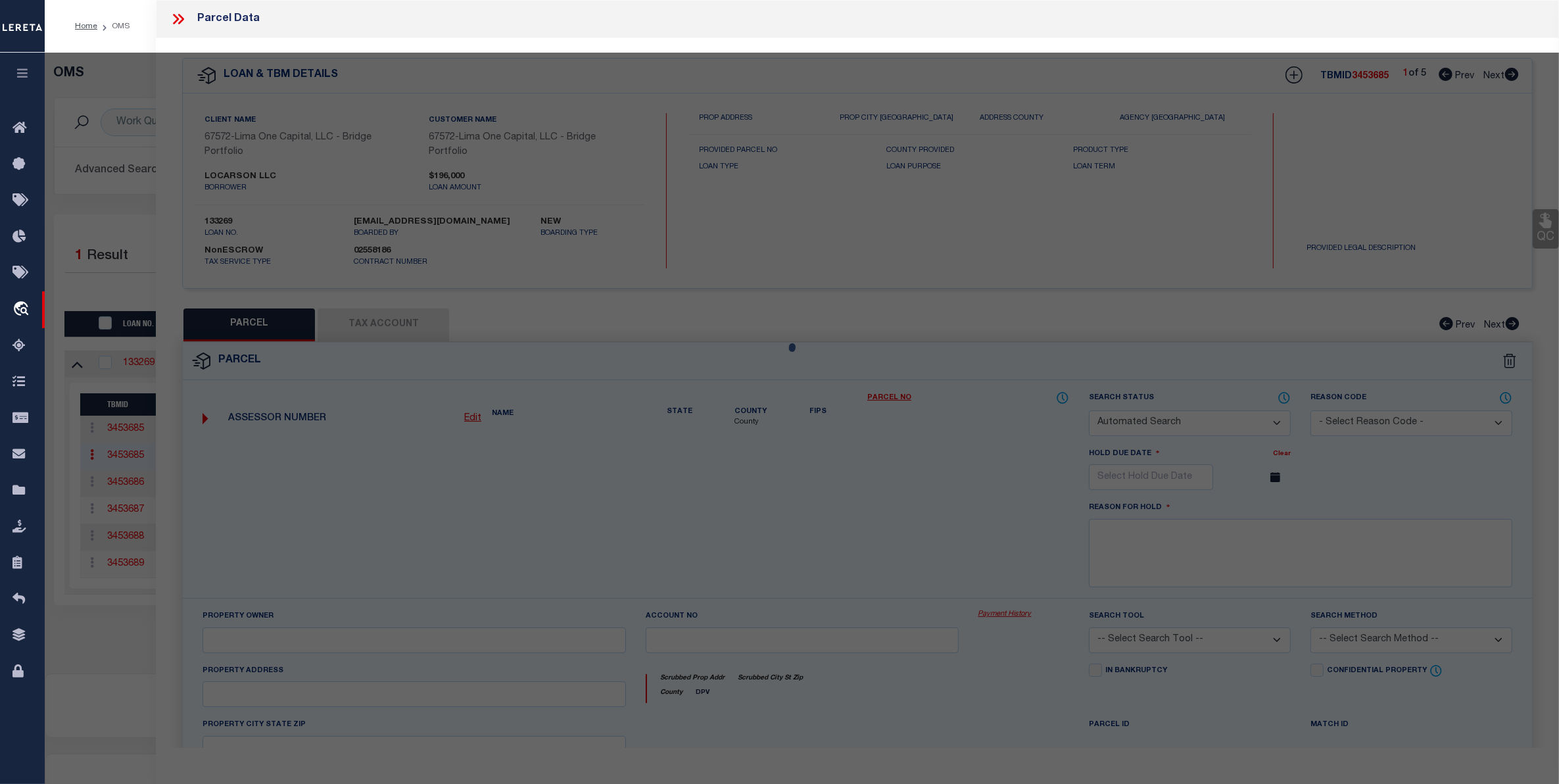
select select "ADD"
type input "[STREET_ADDRESS]"
type input "KEESPORT, [GEOGRAPHIC_DATA] 15132"
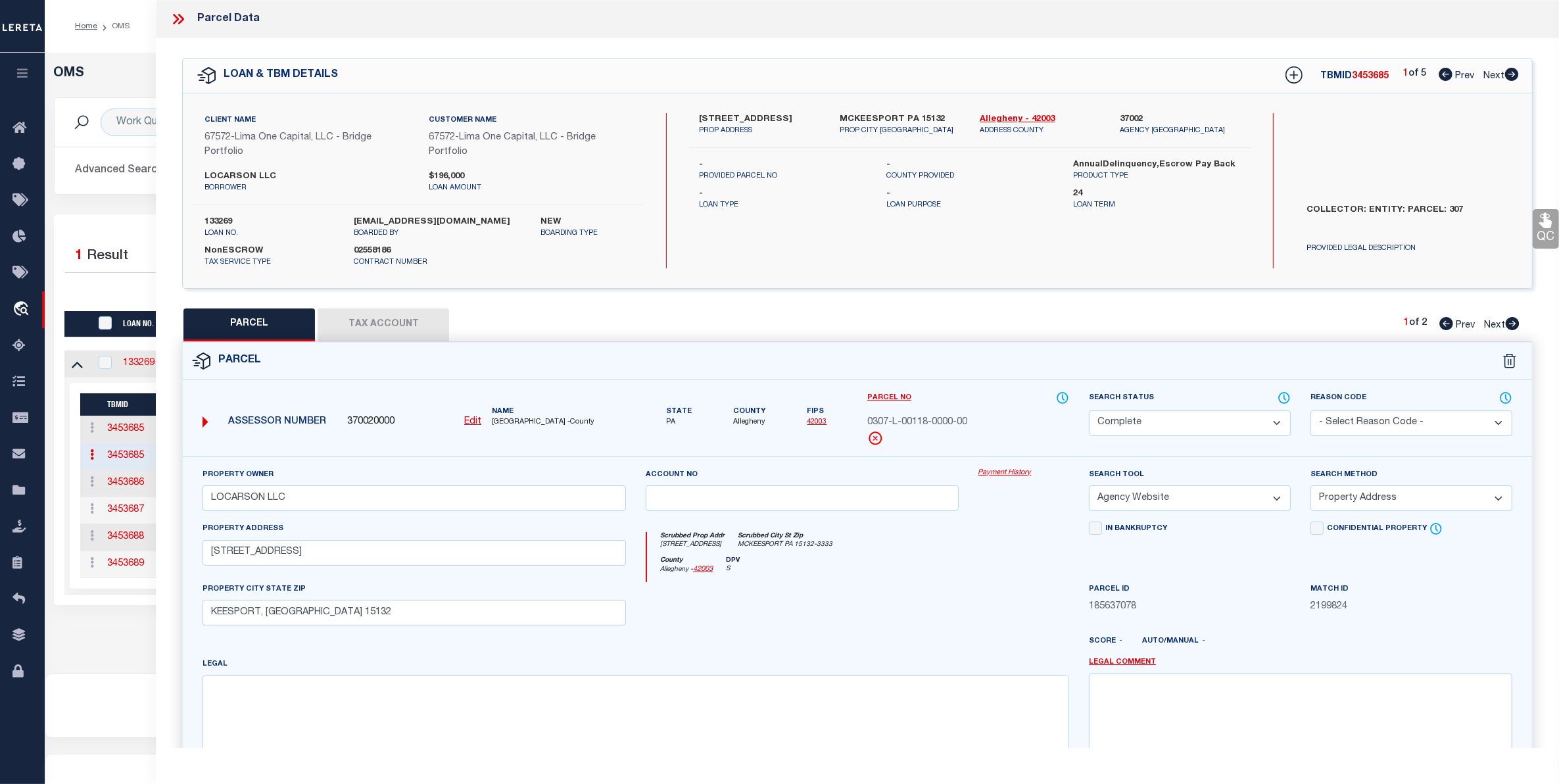
click at [1013, 472] on link "Payment History" at bounding box center [1023, 473] width 91 height 11
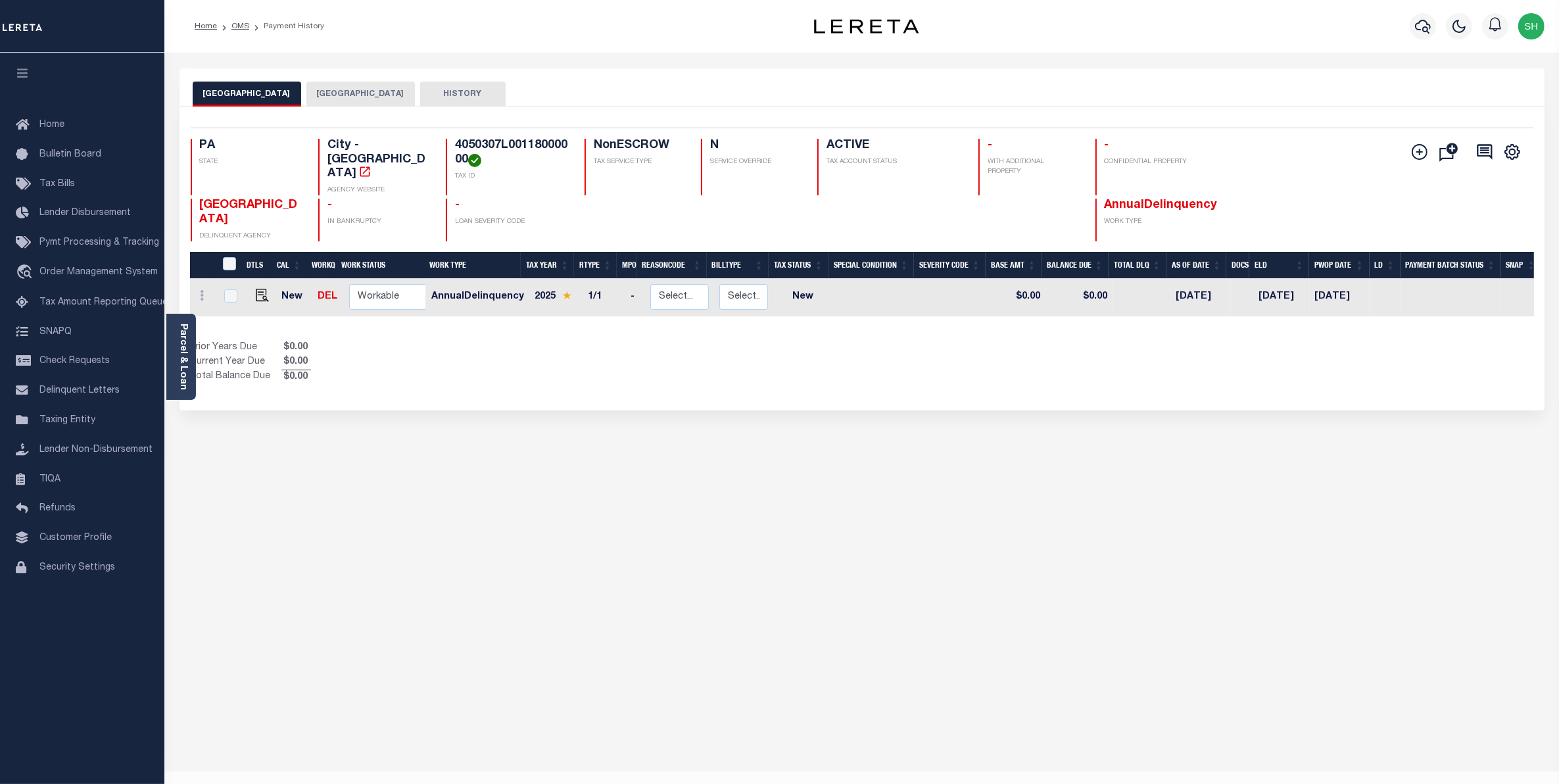
click at [327, 94] on button "[GEOGRAPHIC_DATA]" at bounding box center [361, 94] width 109 height 25
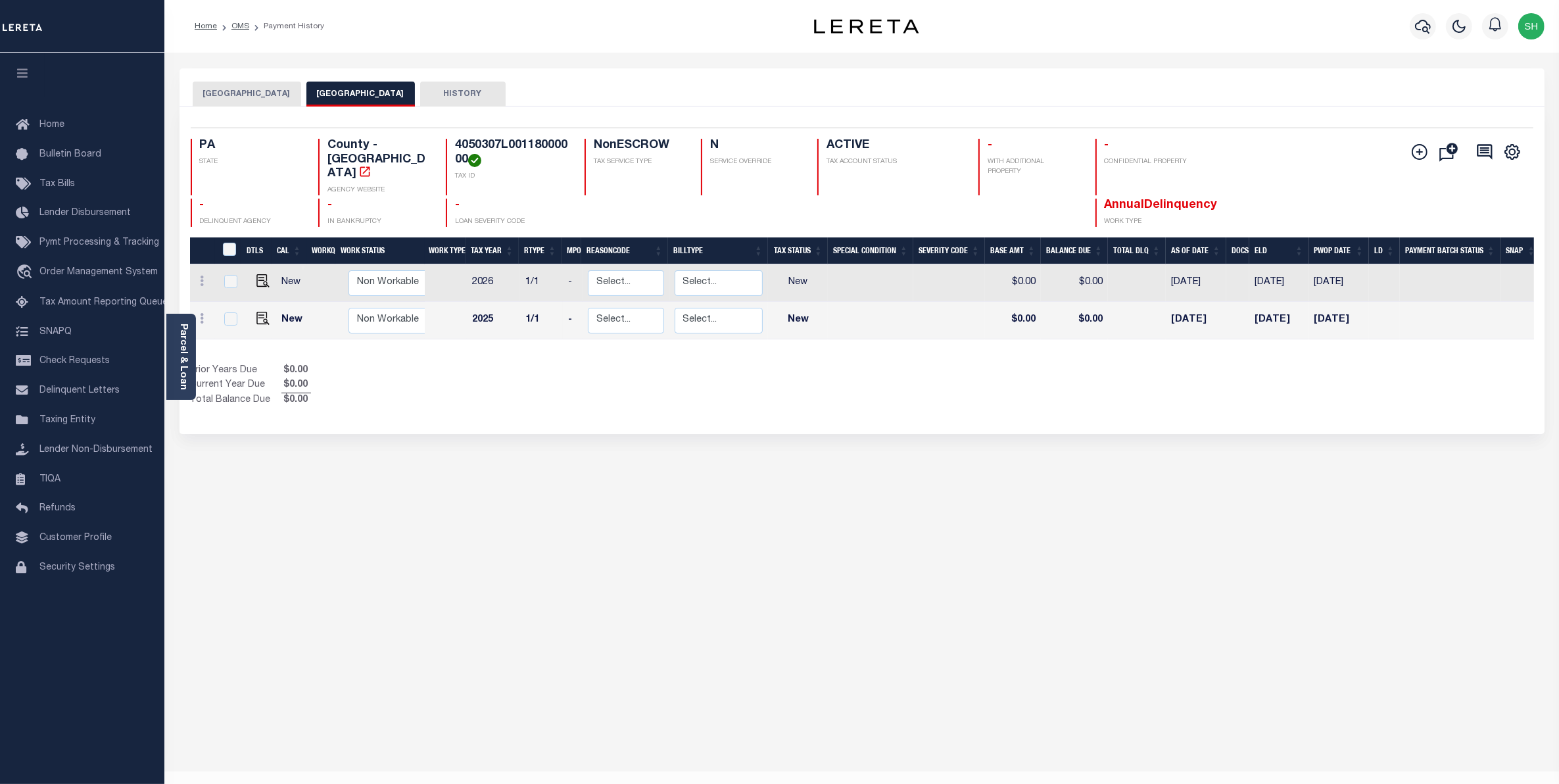
click at [254, 94] on button "[GEOGRAPHIC_DATA]" at bounding box center [247, 94] width 109 height 25
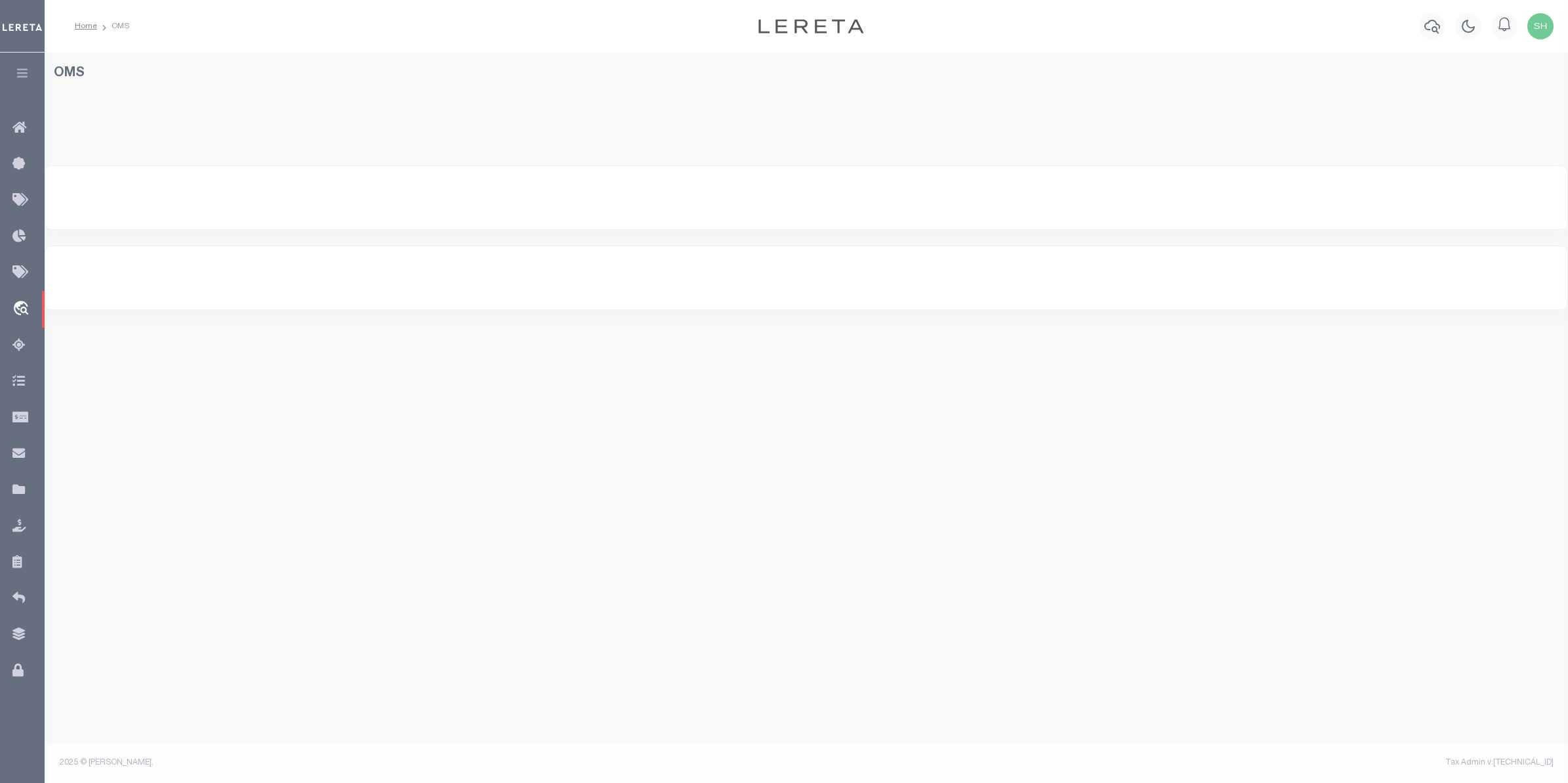
select select "200"
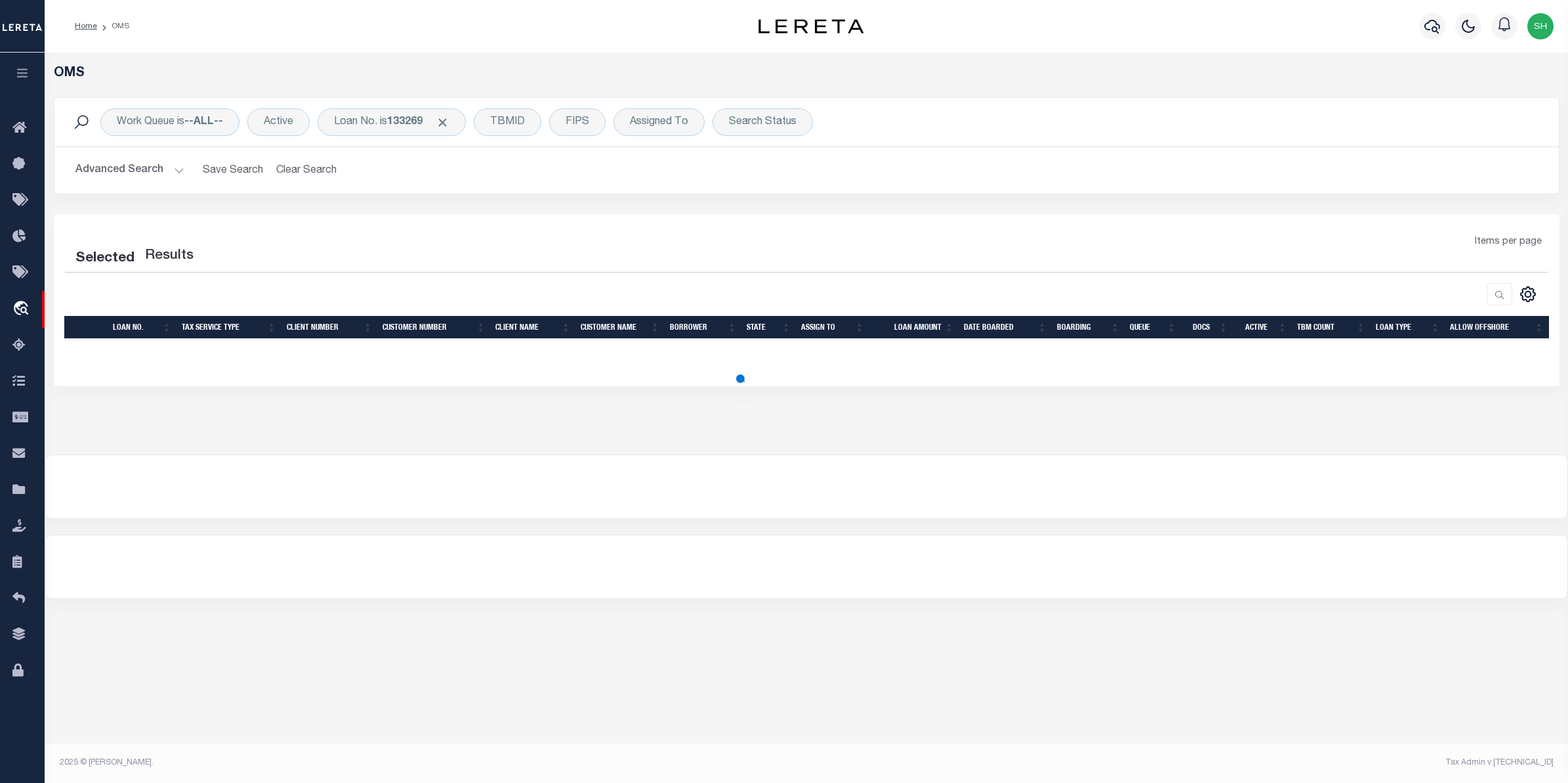
select select "200"
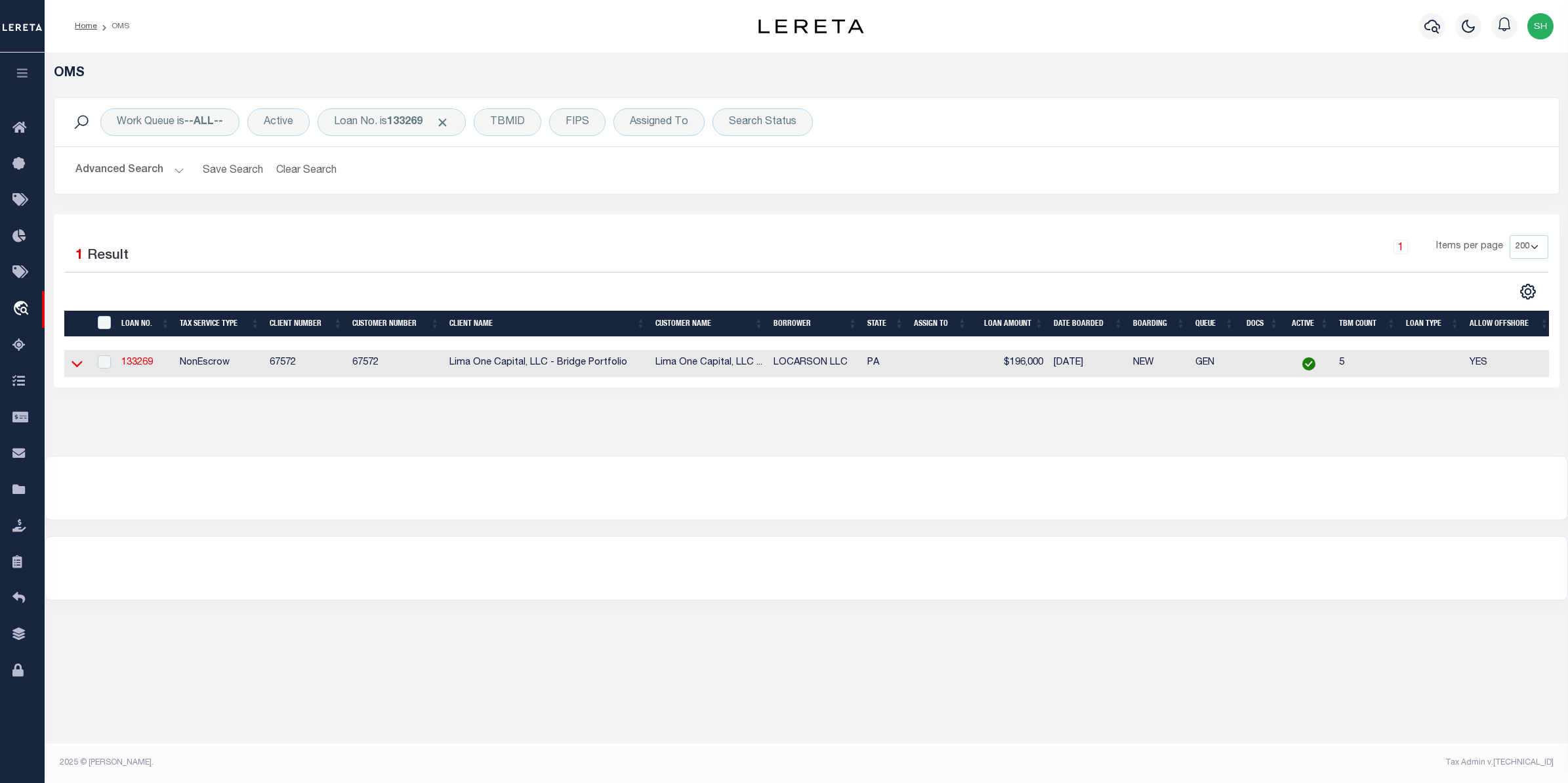
click at [80, 363] on icon at bounding box center [77, 363] width 11 height 14
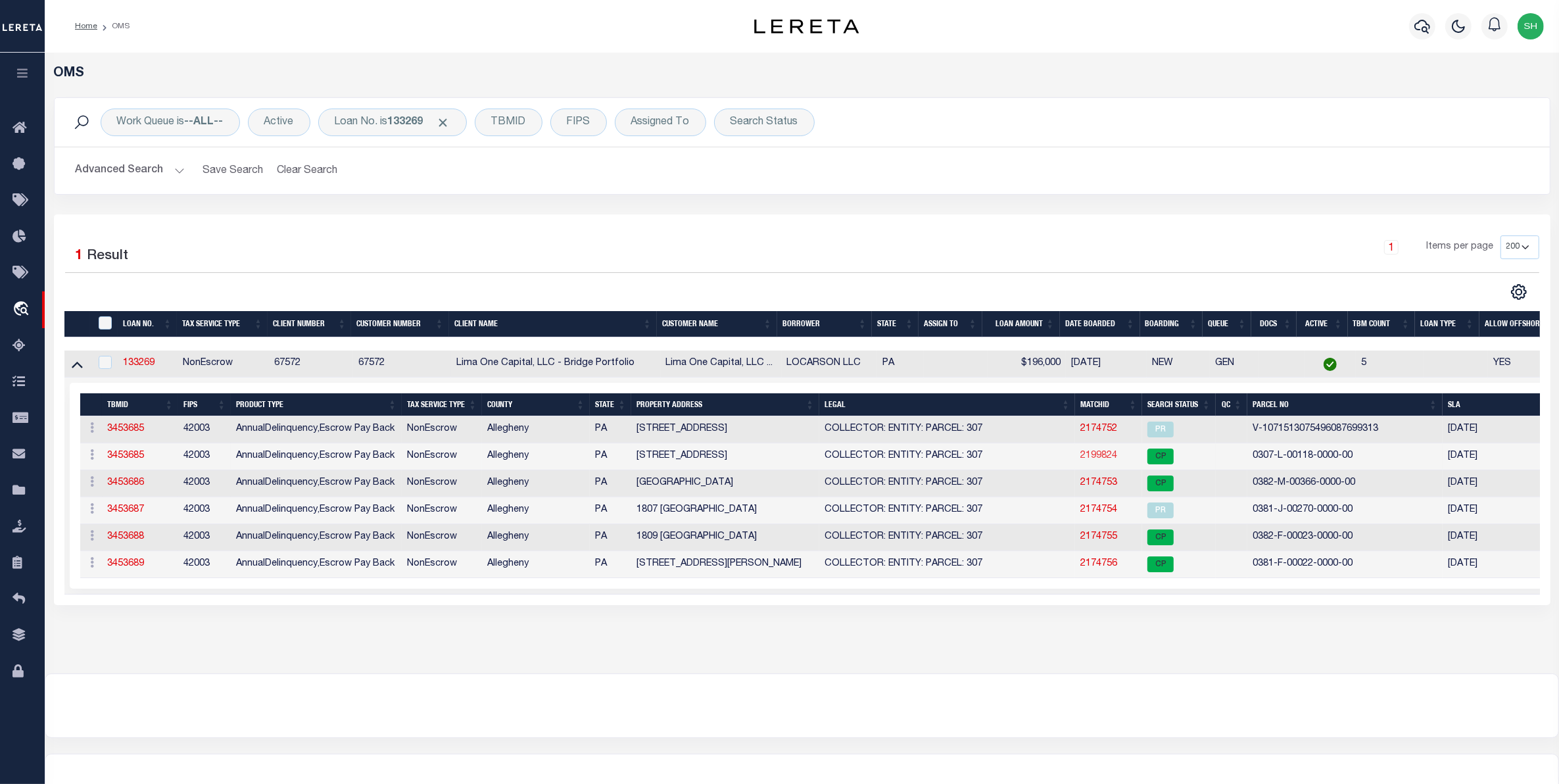
click at [1100, 457] on link "2199824" at bounding box center [1098, 455] width 37 height 9
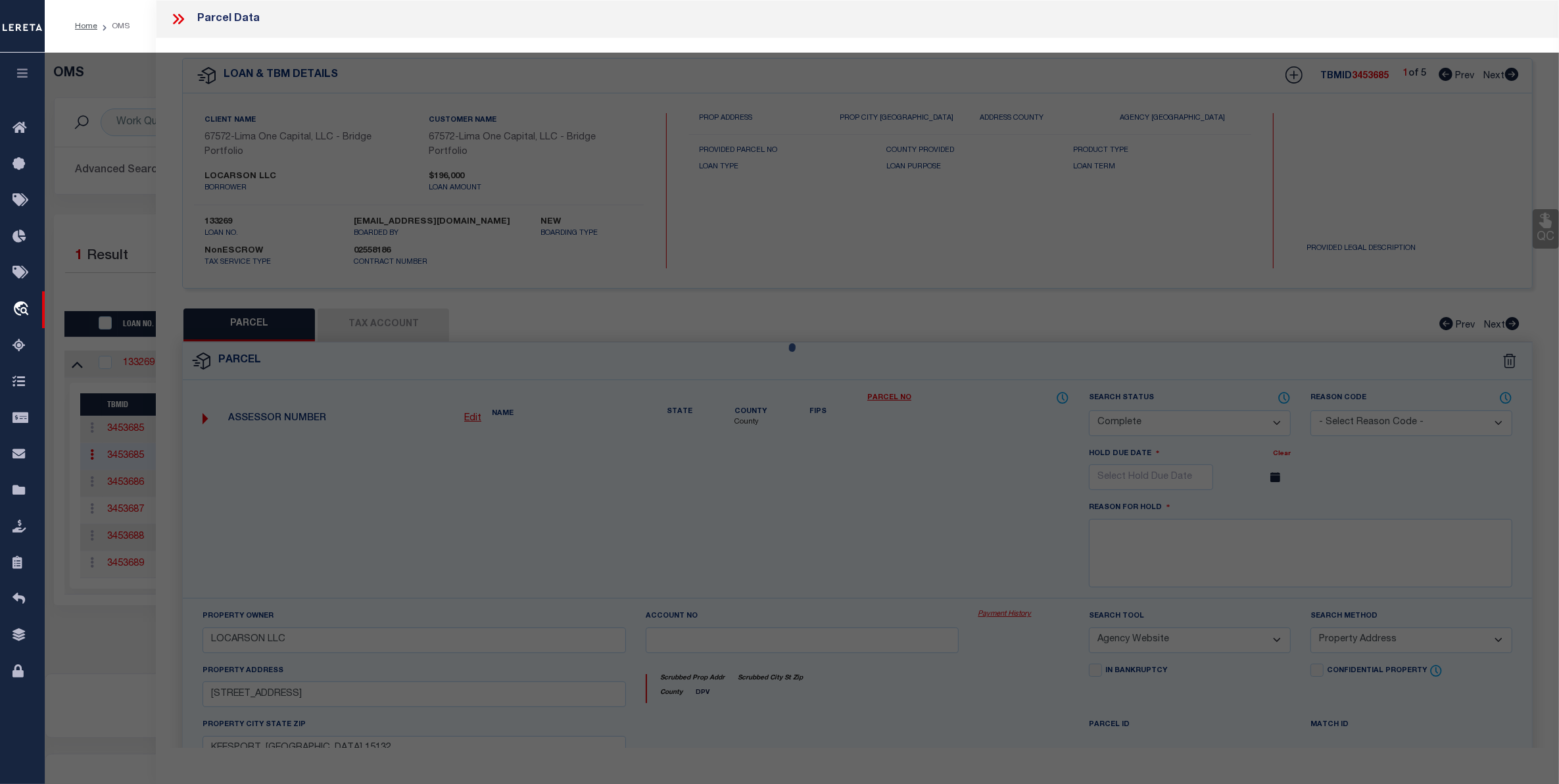
select select "AS"
select select
checkbox input "false"
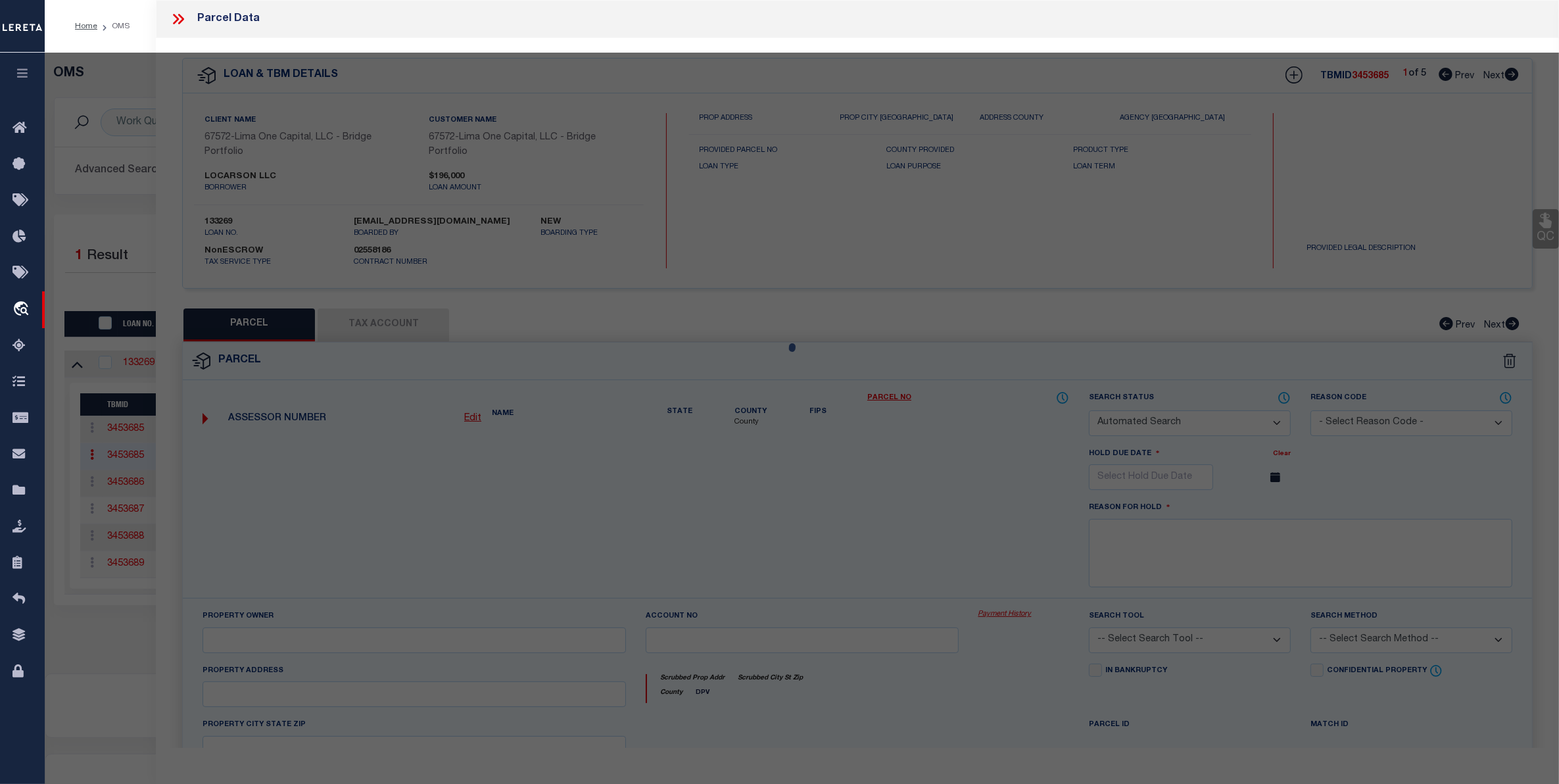
select select "CP"
type input "LOCARSON LLC"
select select "AGW"
select select "ADD"
type input "714 UNION AVE MC"
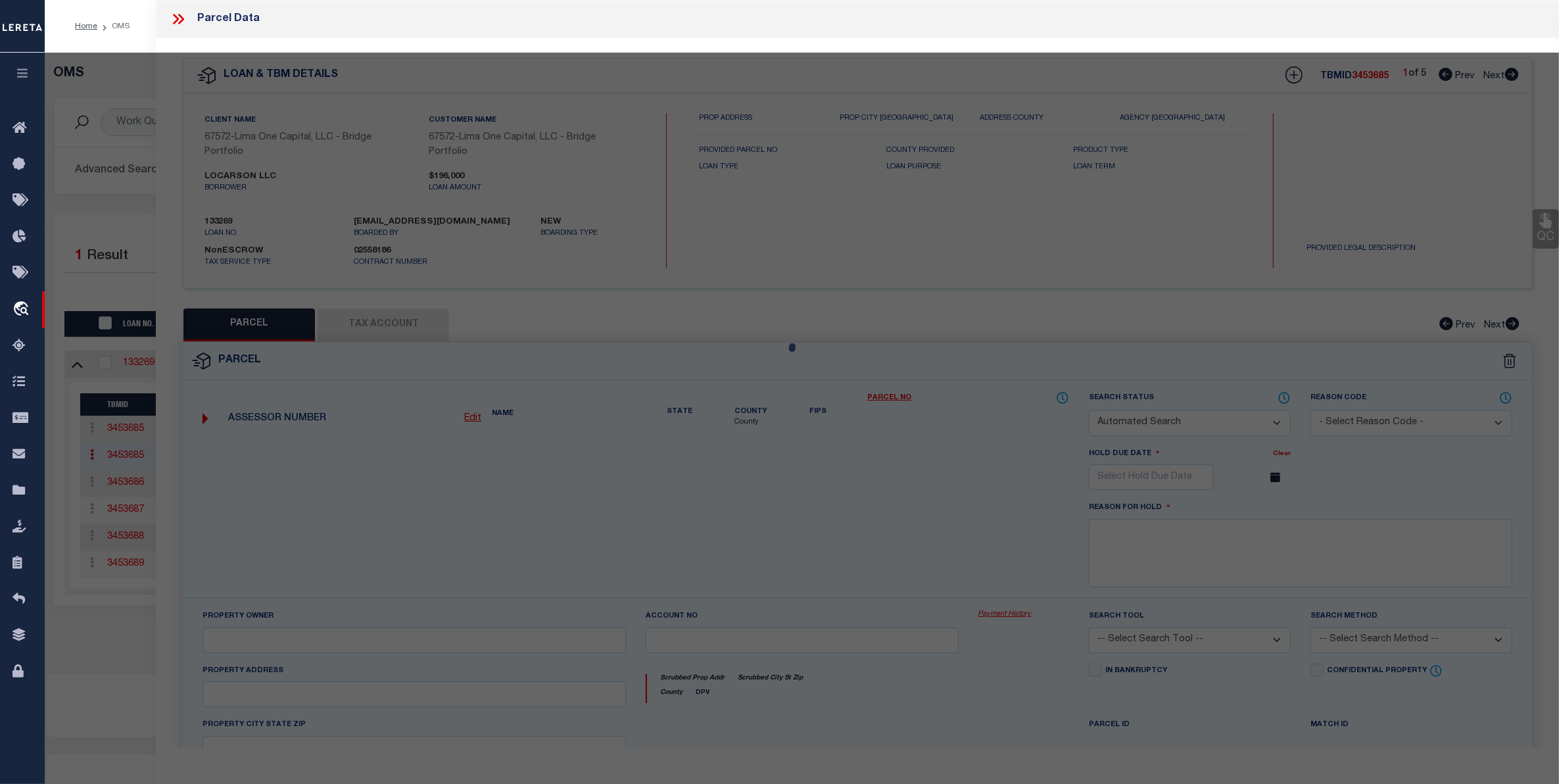
type input "KEESPORT, PA 15132"
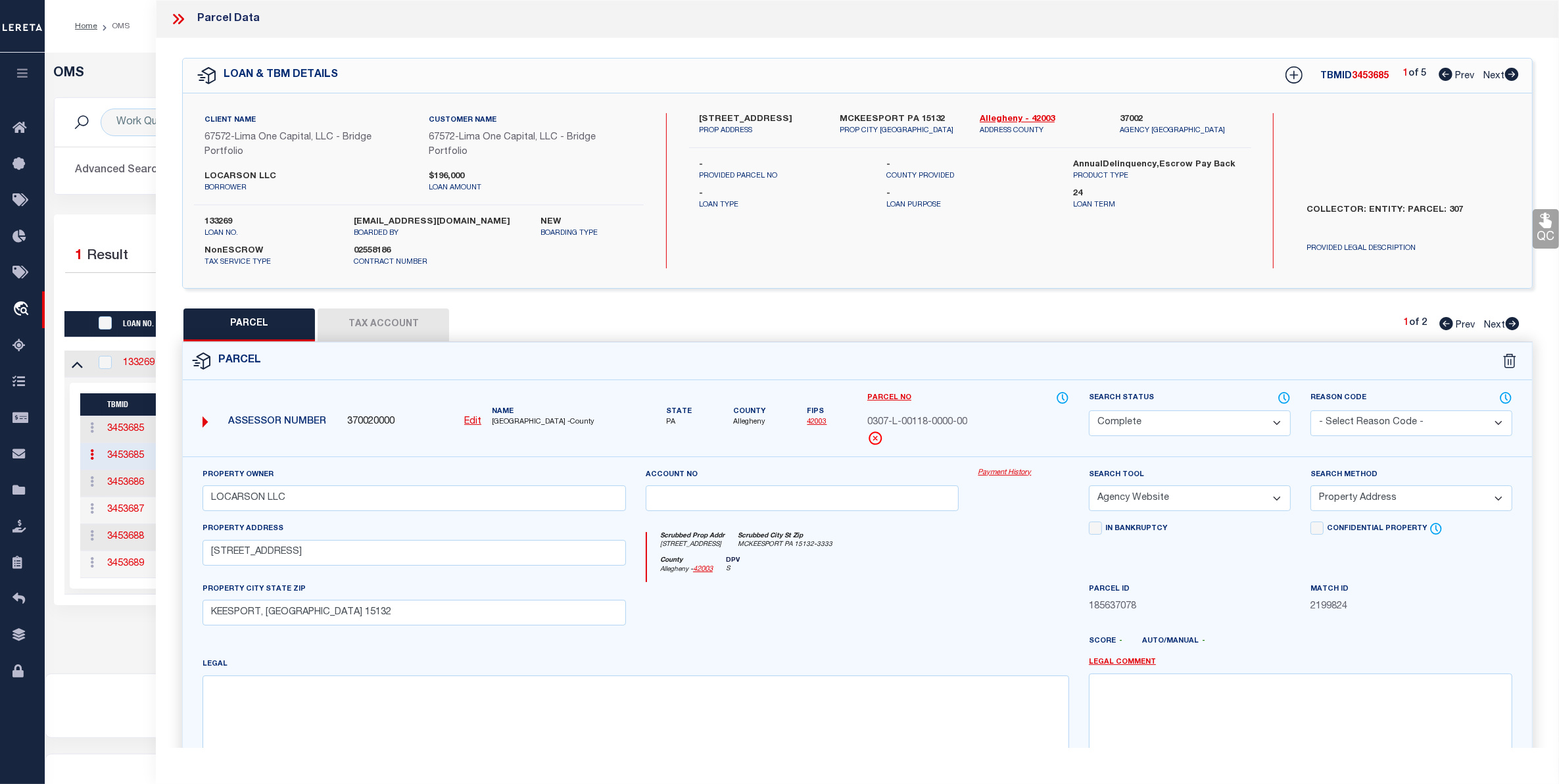
click at [993, 478] on link "Payment History" at bounding box center [1023, 473] width 91 height 11
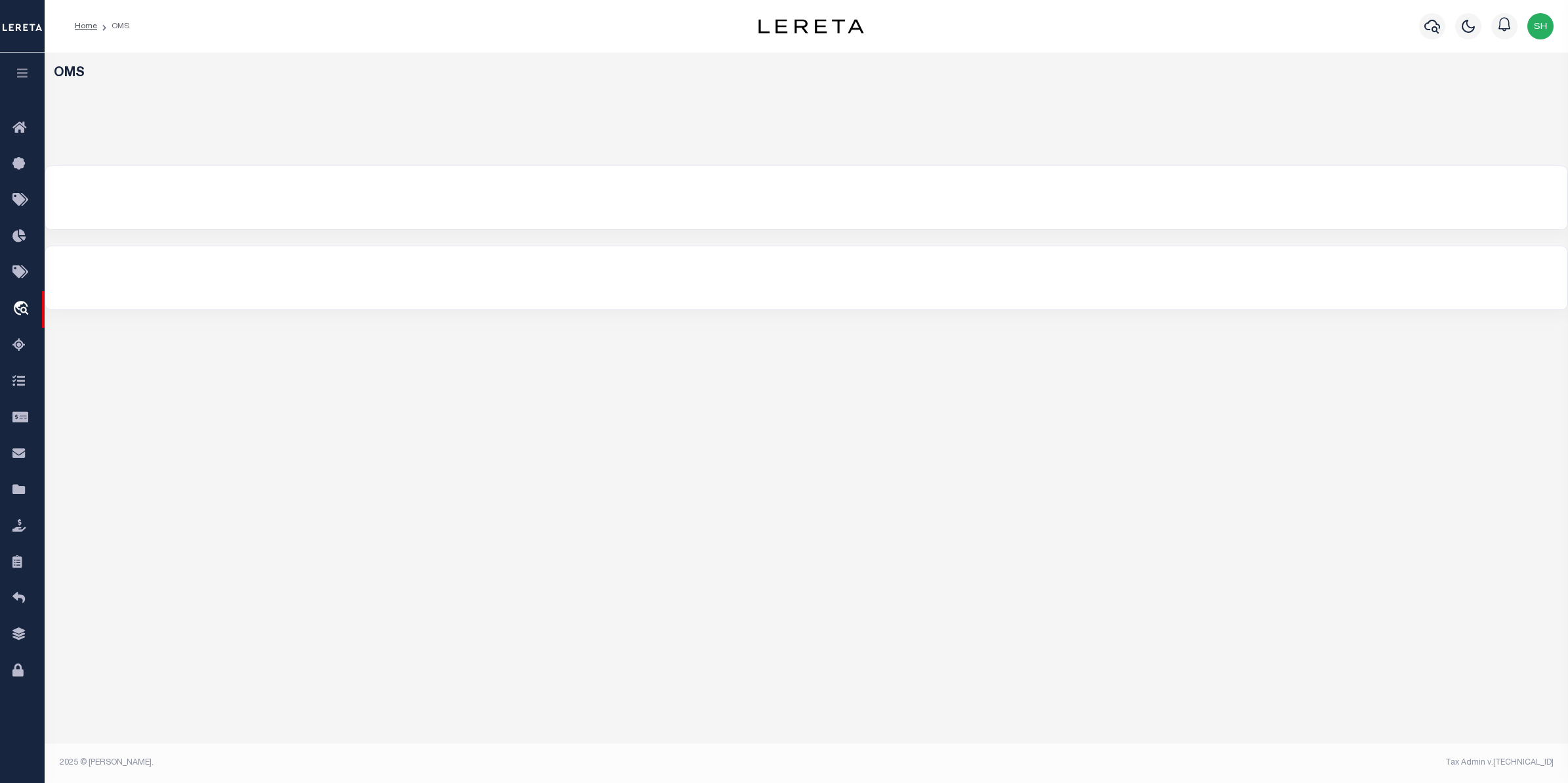
select select "200"
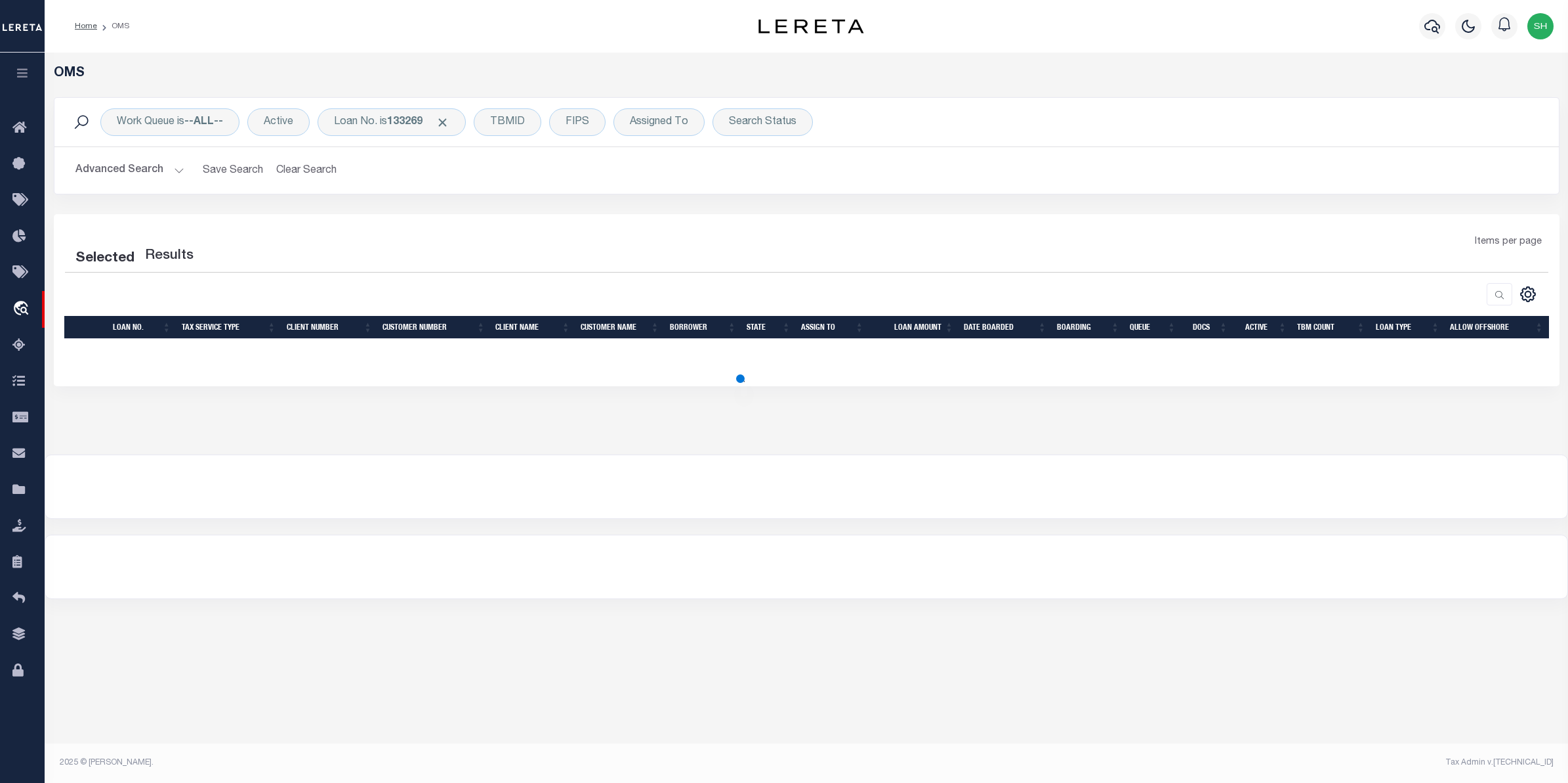
select select "200"
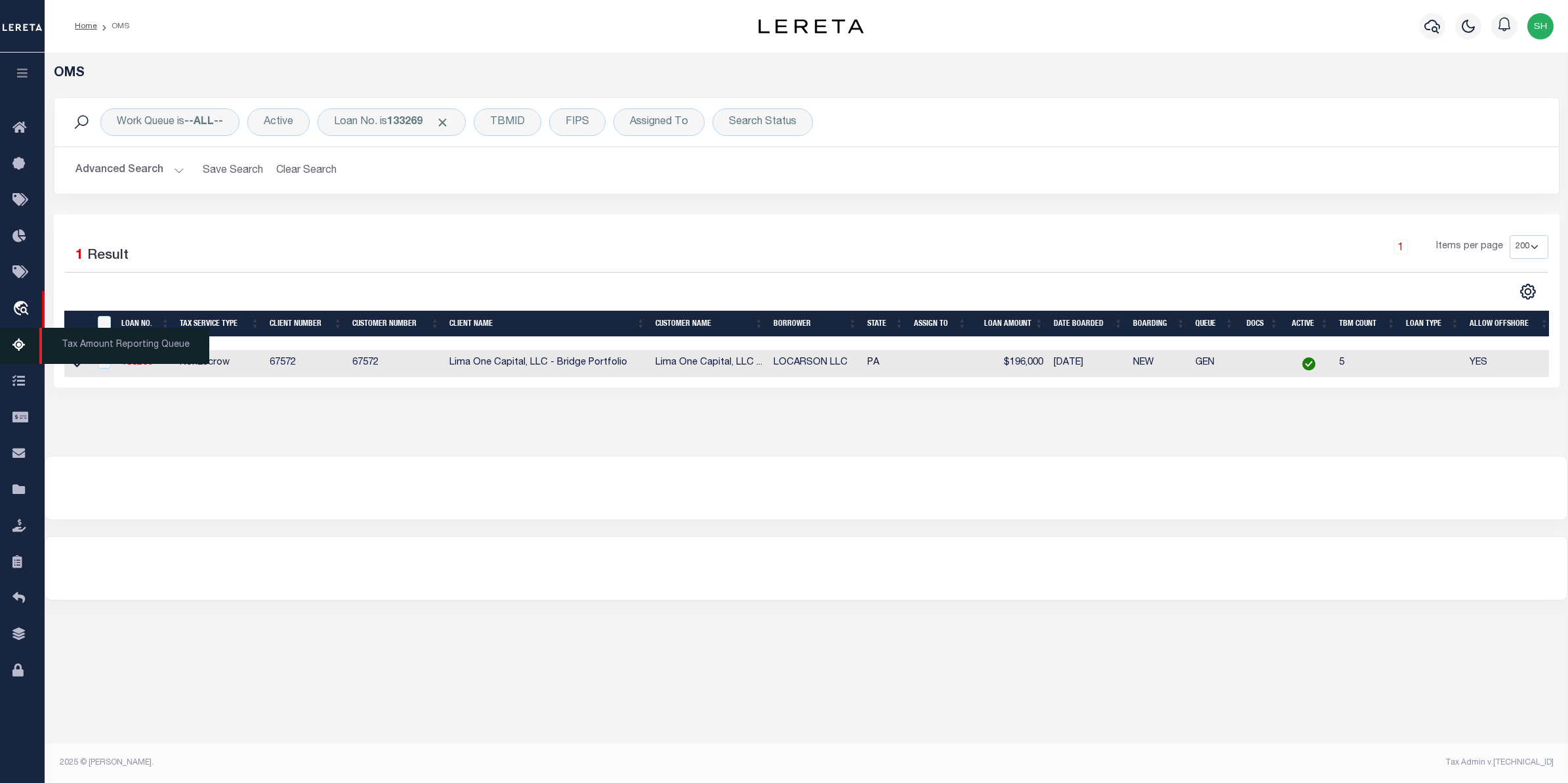
click at [74, 364] on span "Tax Amount Reporting Queue" at bounding box center [124, 345] width 170 height 36
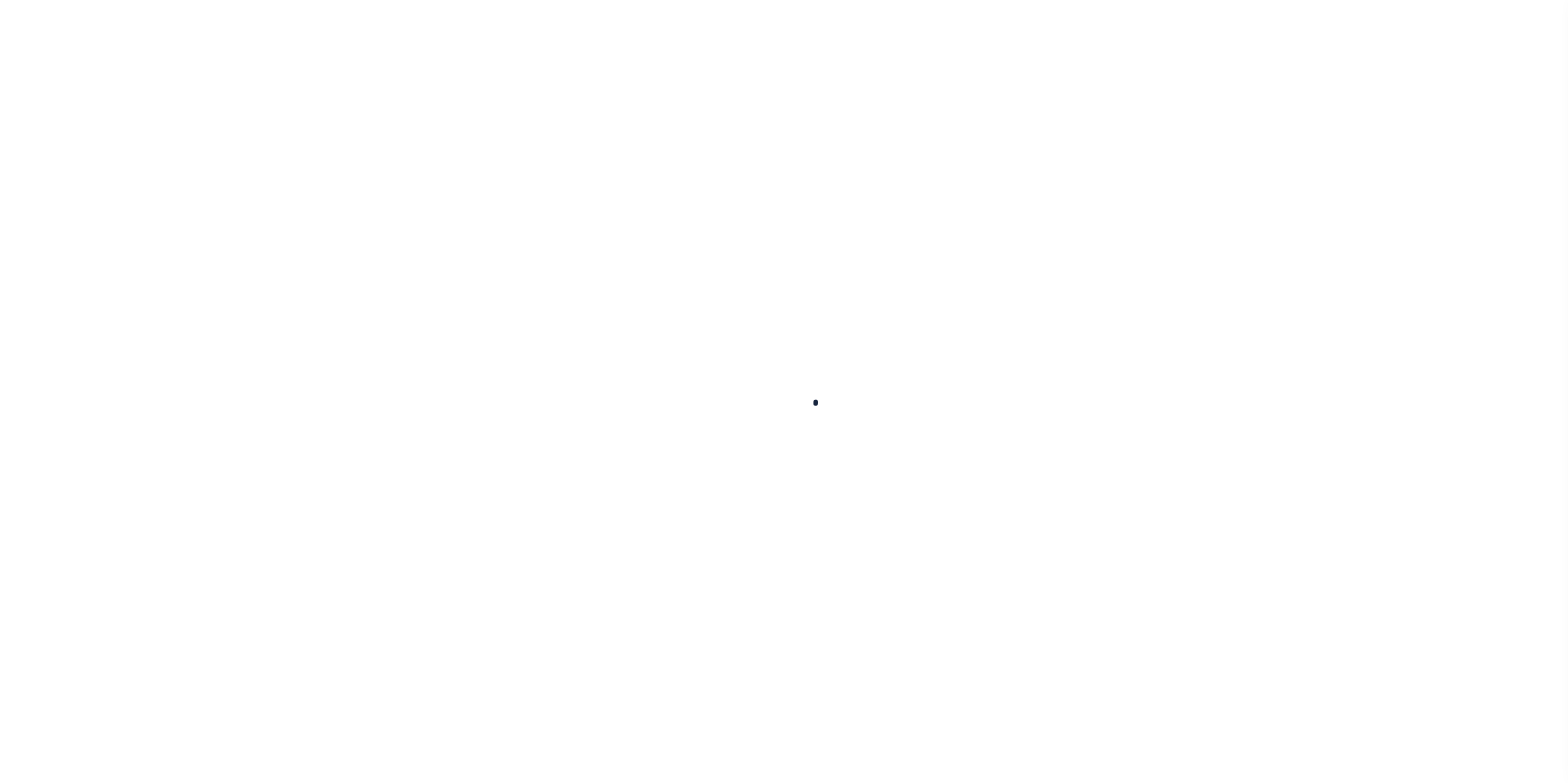
select select "100"
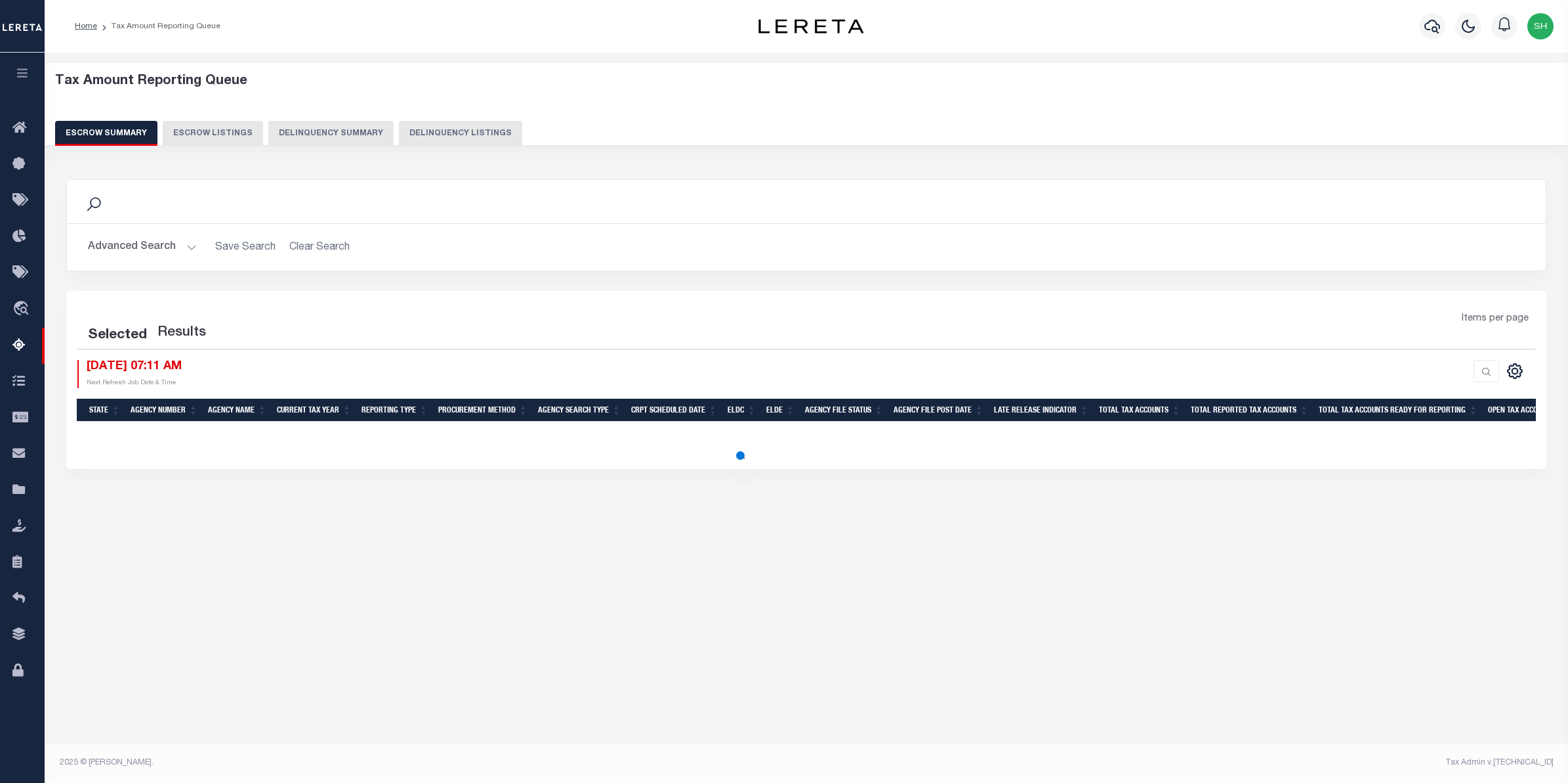
select select "100"
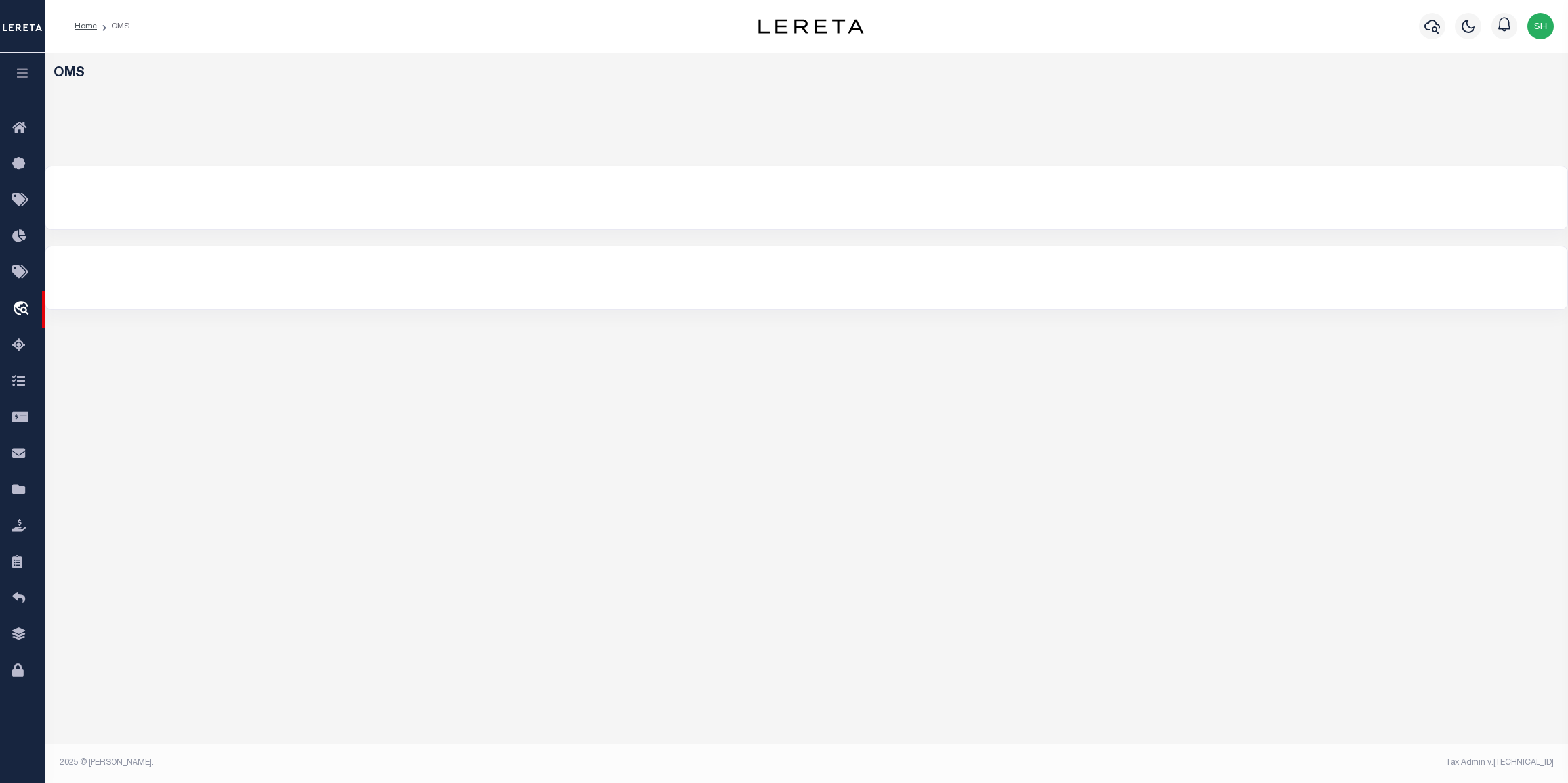
select select "200"
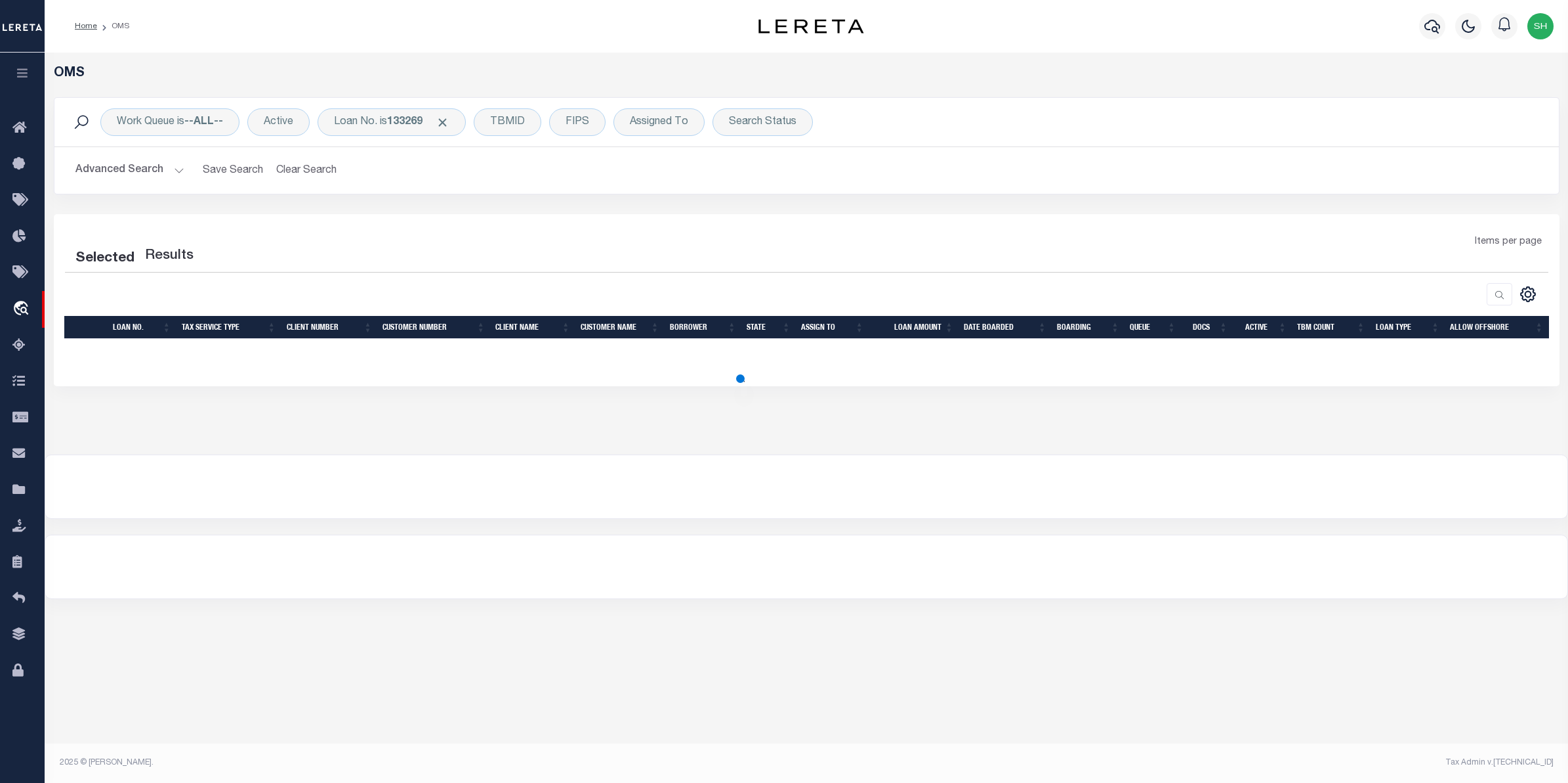
select select "200"
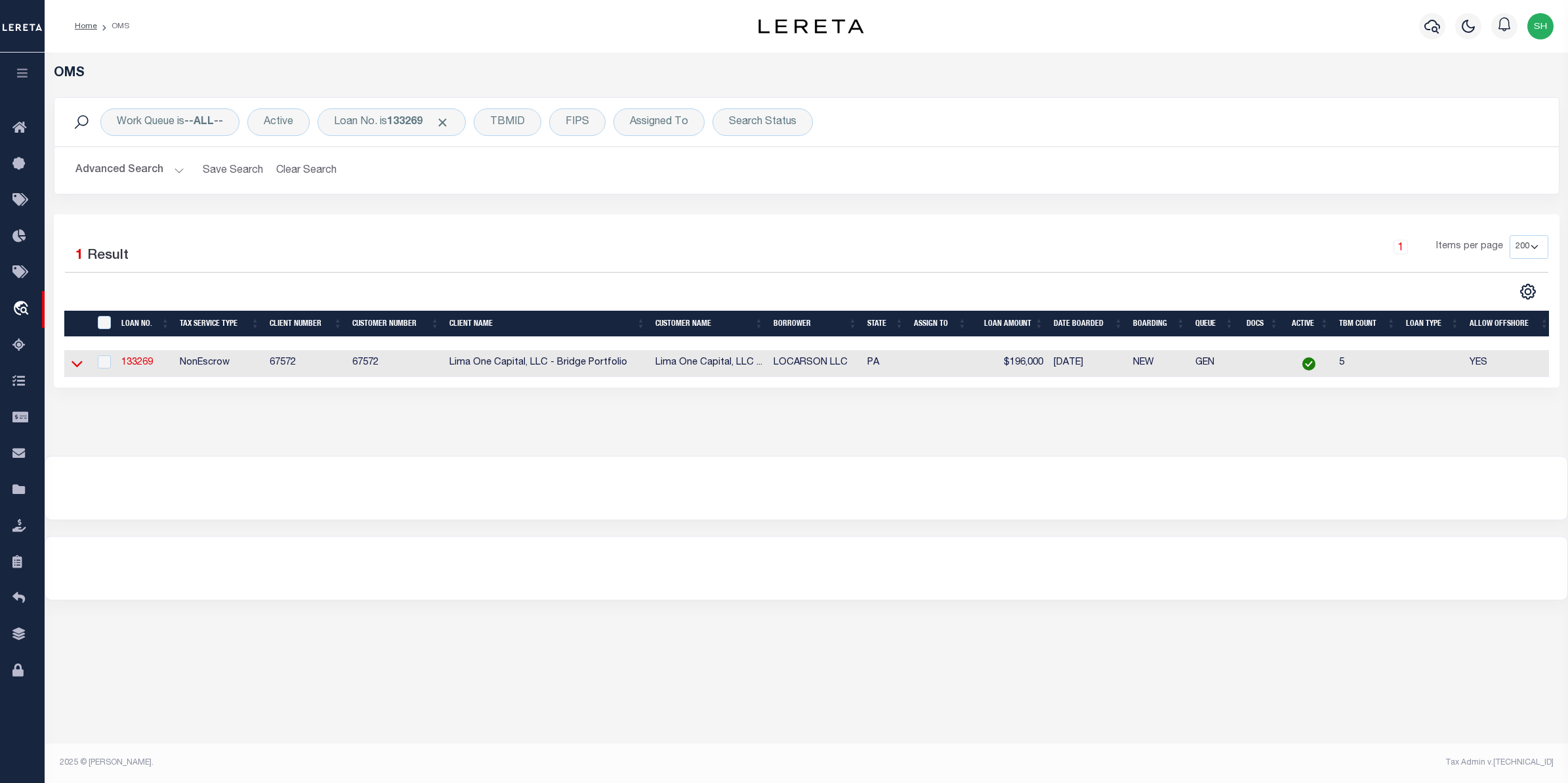
click at [79, 365] on icon at bounding box center [77, 363] width 11 height 14
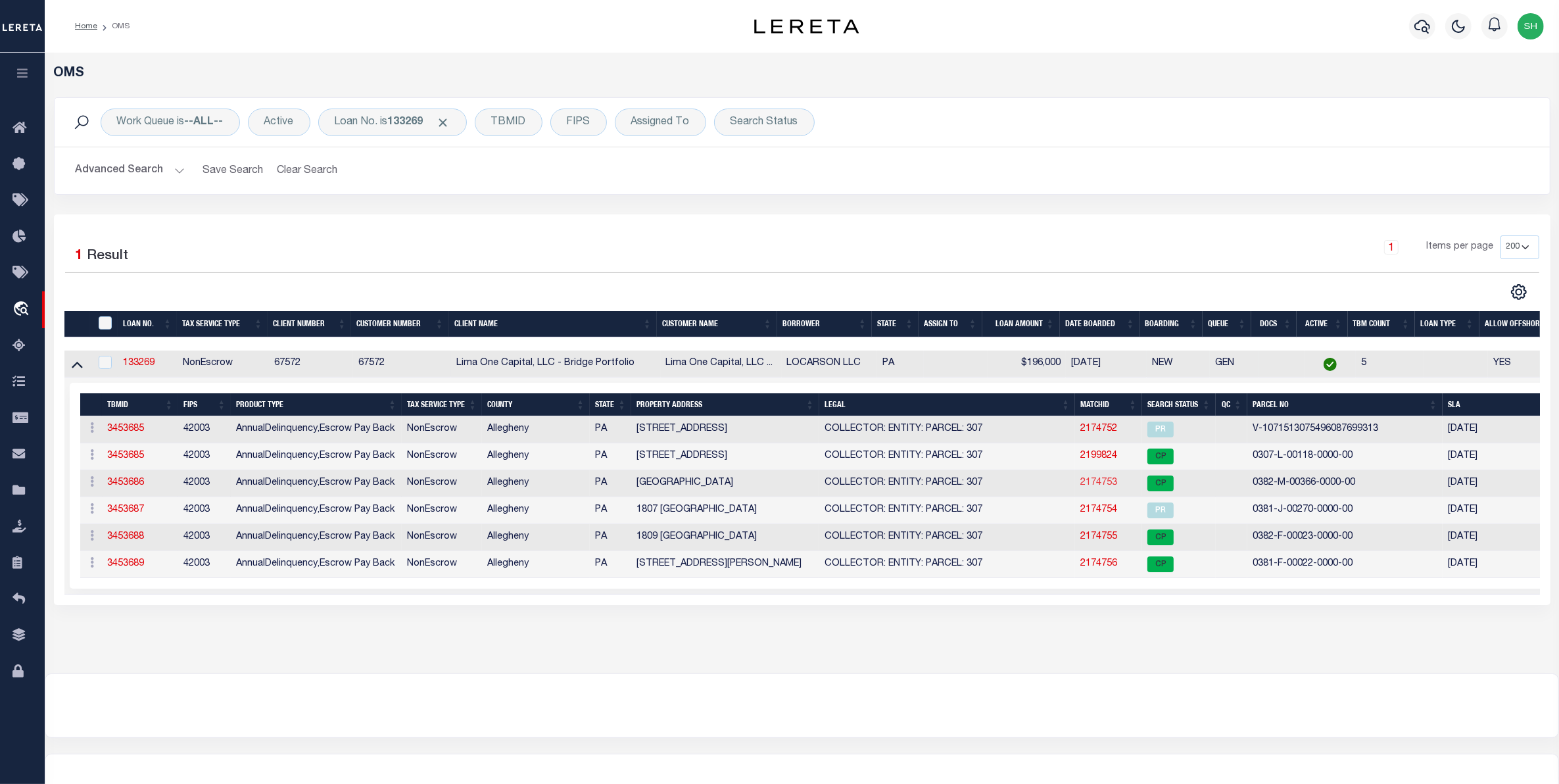
click at [1109, 484] on link "2174753" at bounding box center [1098, 482] width 37 height 9
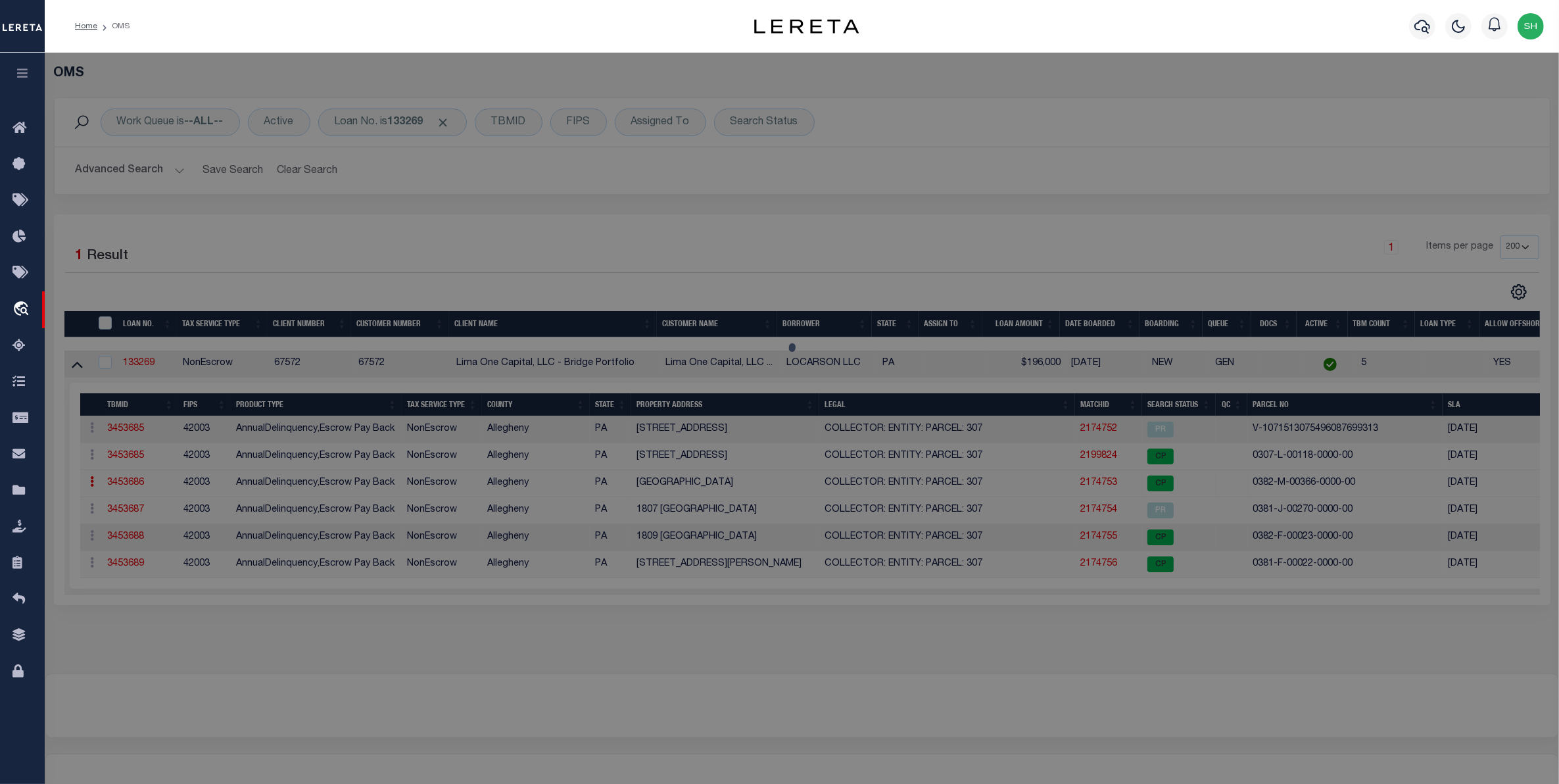
select select "AS"
select select
checkbox input "false"
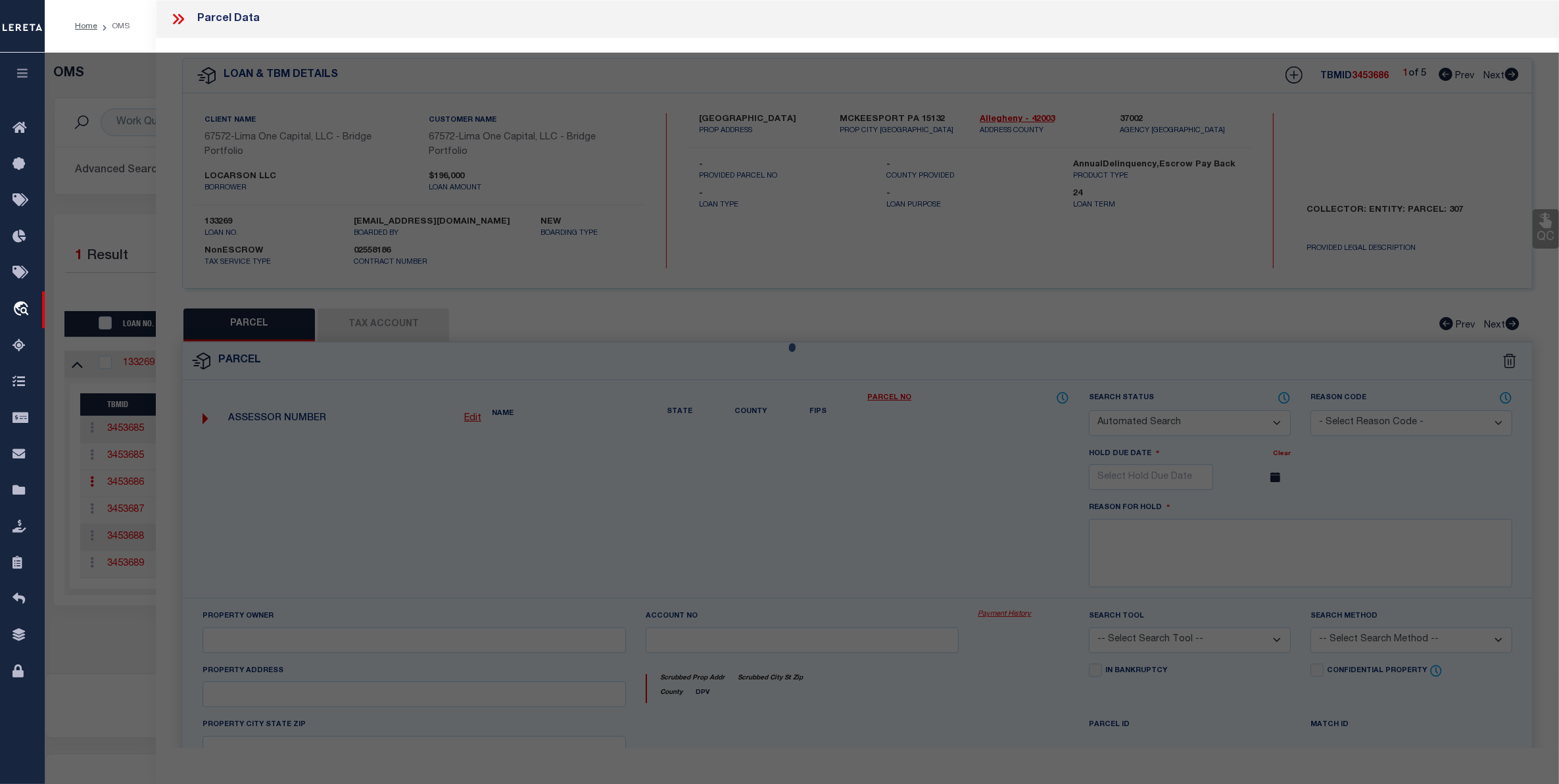
select select "CP"
type input "LOCARSON LLC"
select select "AGW"
select select "LEG"
type input "[GEOGRAPHIC_DATA]"
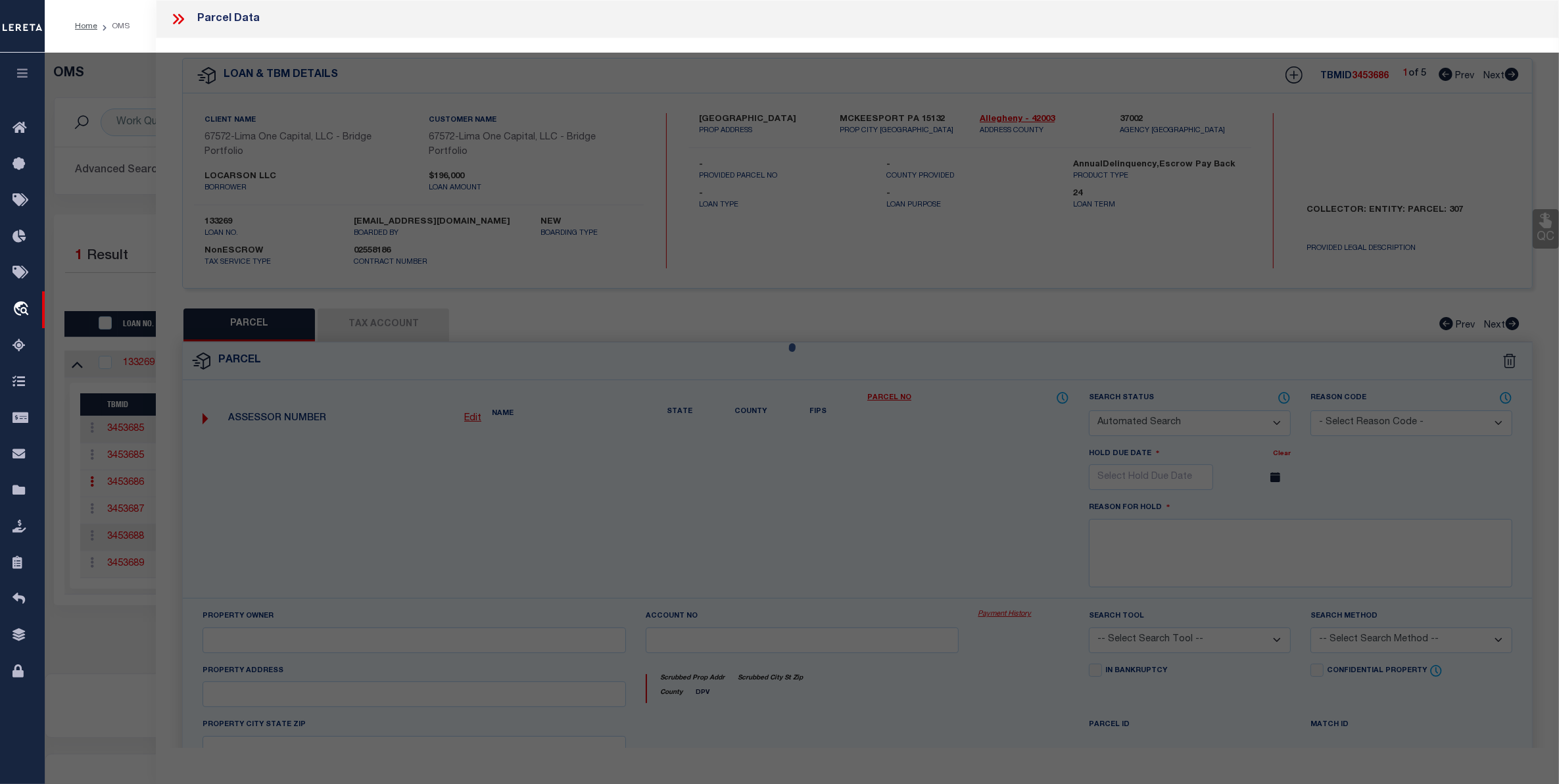
type input "MCKEESPORT PA 15132"
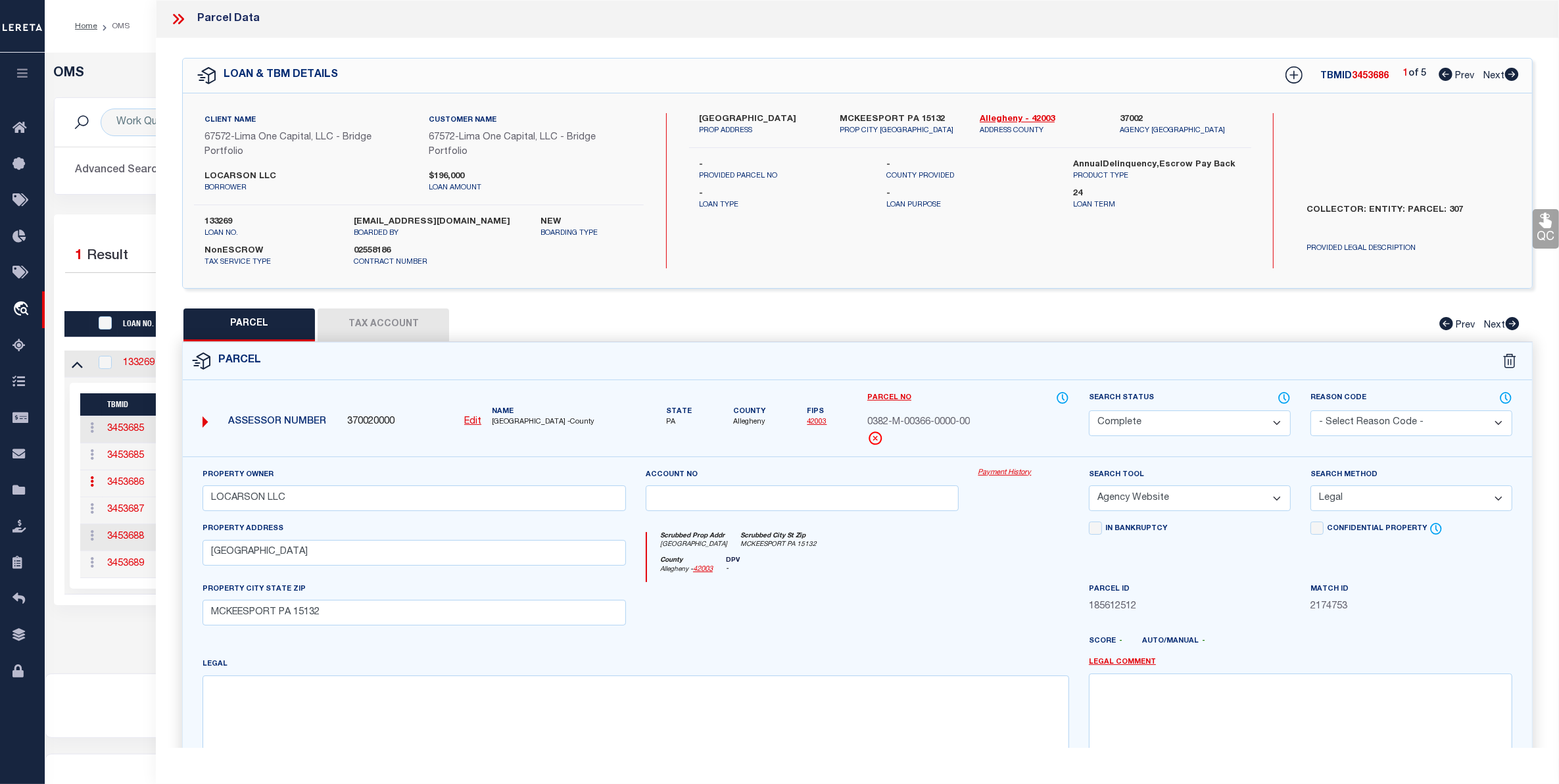
click at [1003, 468] on link "Payment History" at bounding box center [1023, 473] width 91 height 11
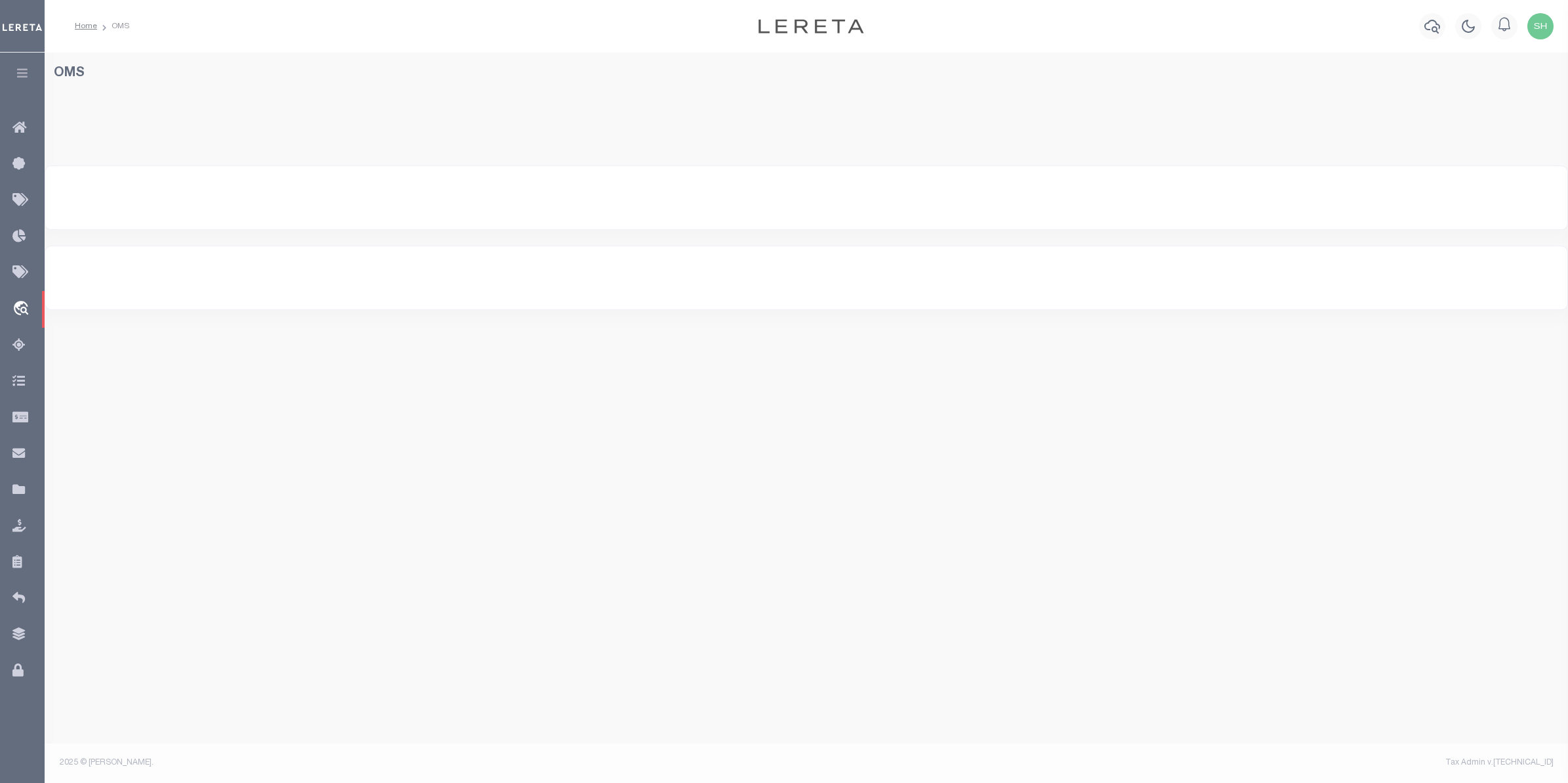
select select "200"
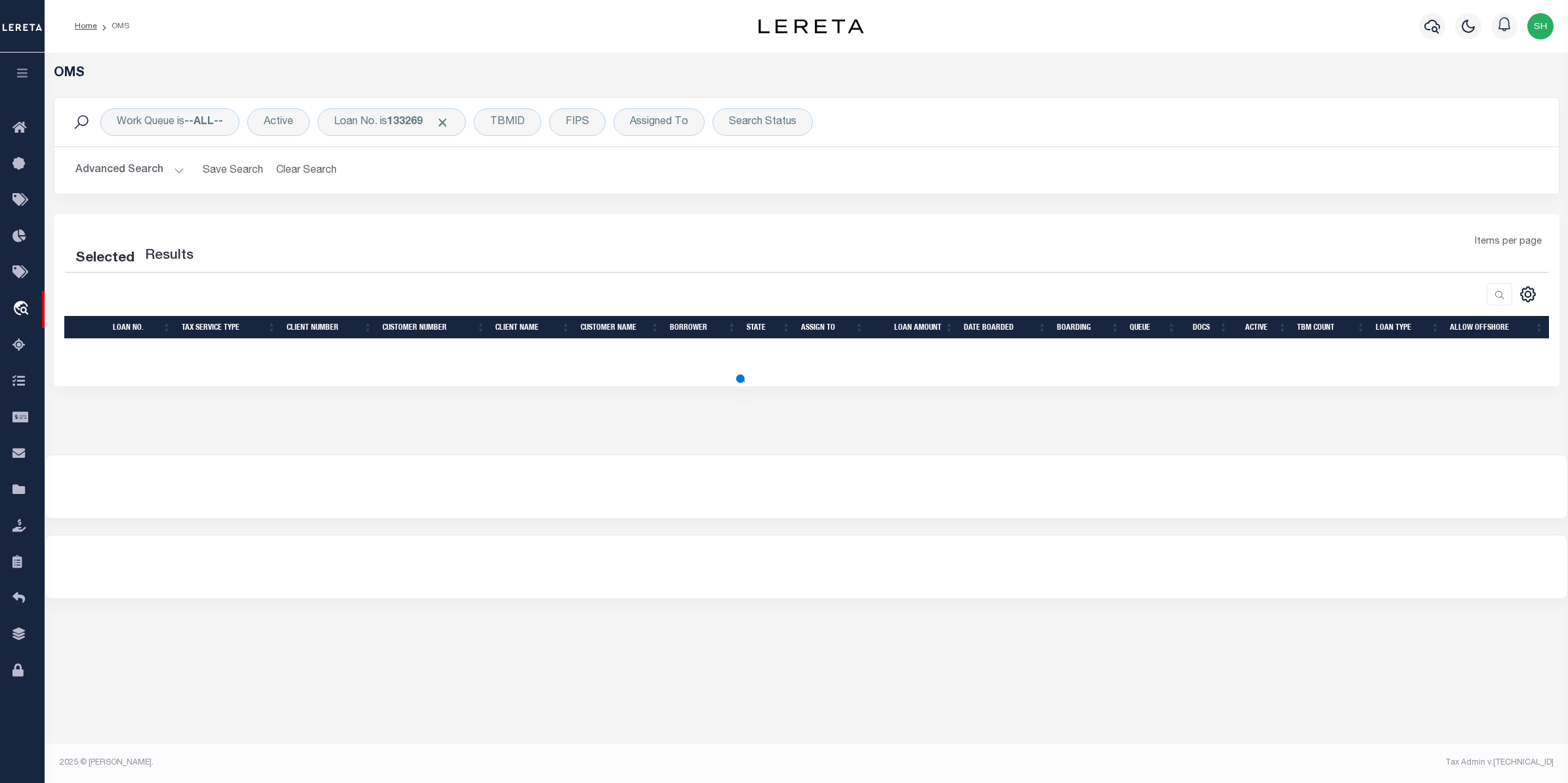
select select "200"
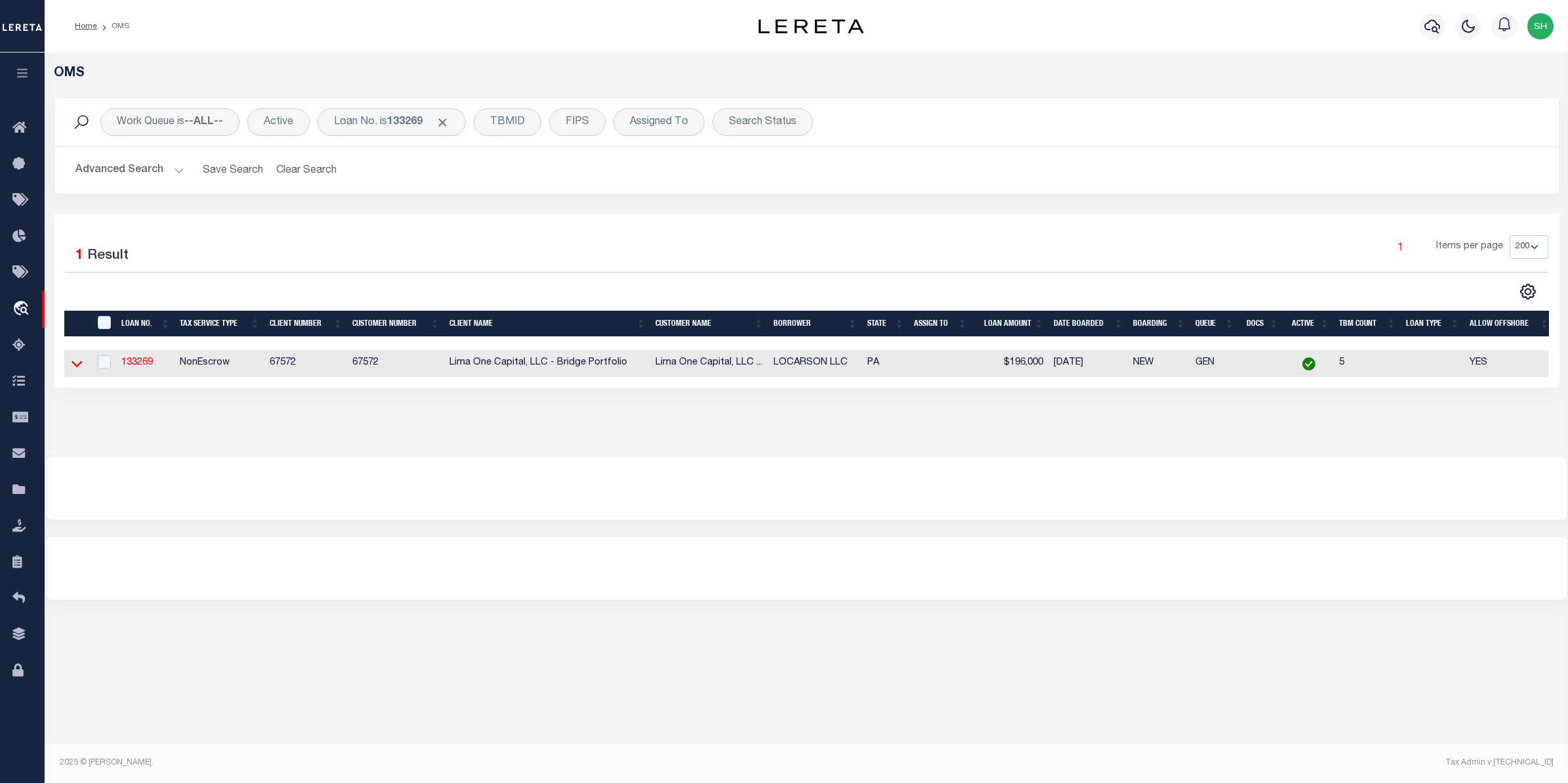
click at [76, 367] on icon at bounding box center [77, 363] width 11 height 14
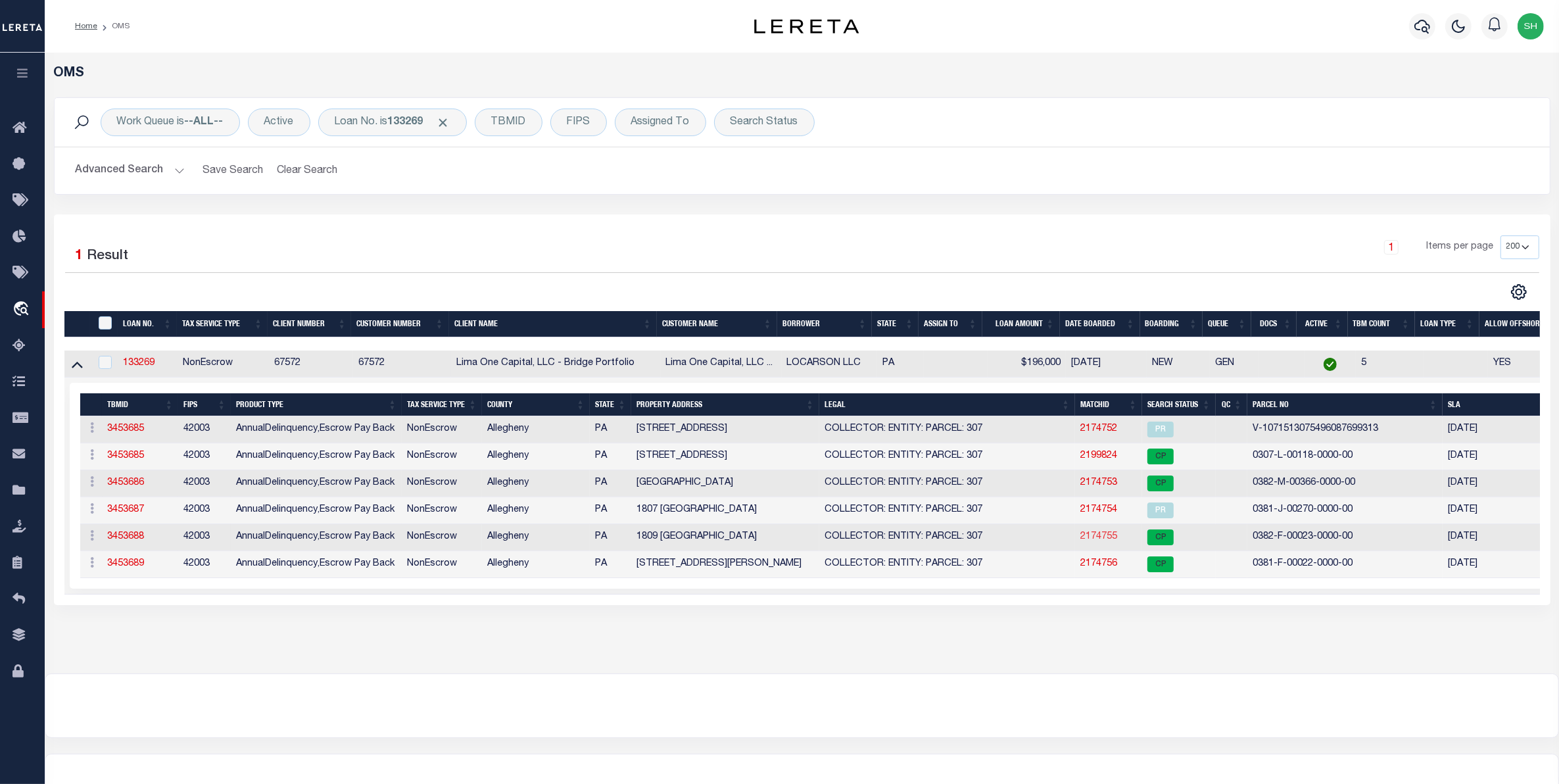
click at [1098, 541] on link "2174755" at bounding box center [1098, 537] width 37 height 9
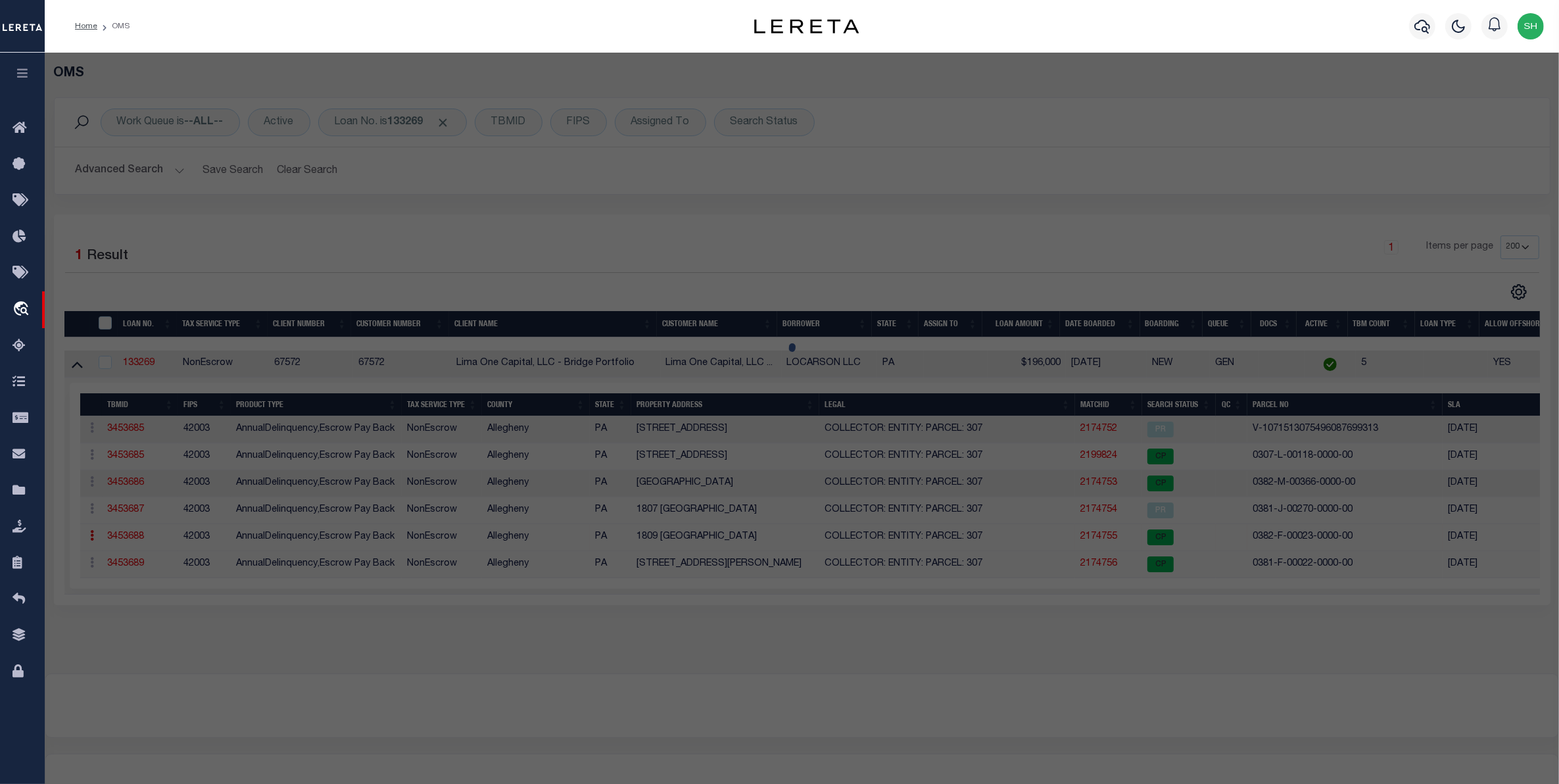
select select "AS"
select select
checkbox input "false"
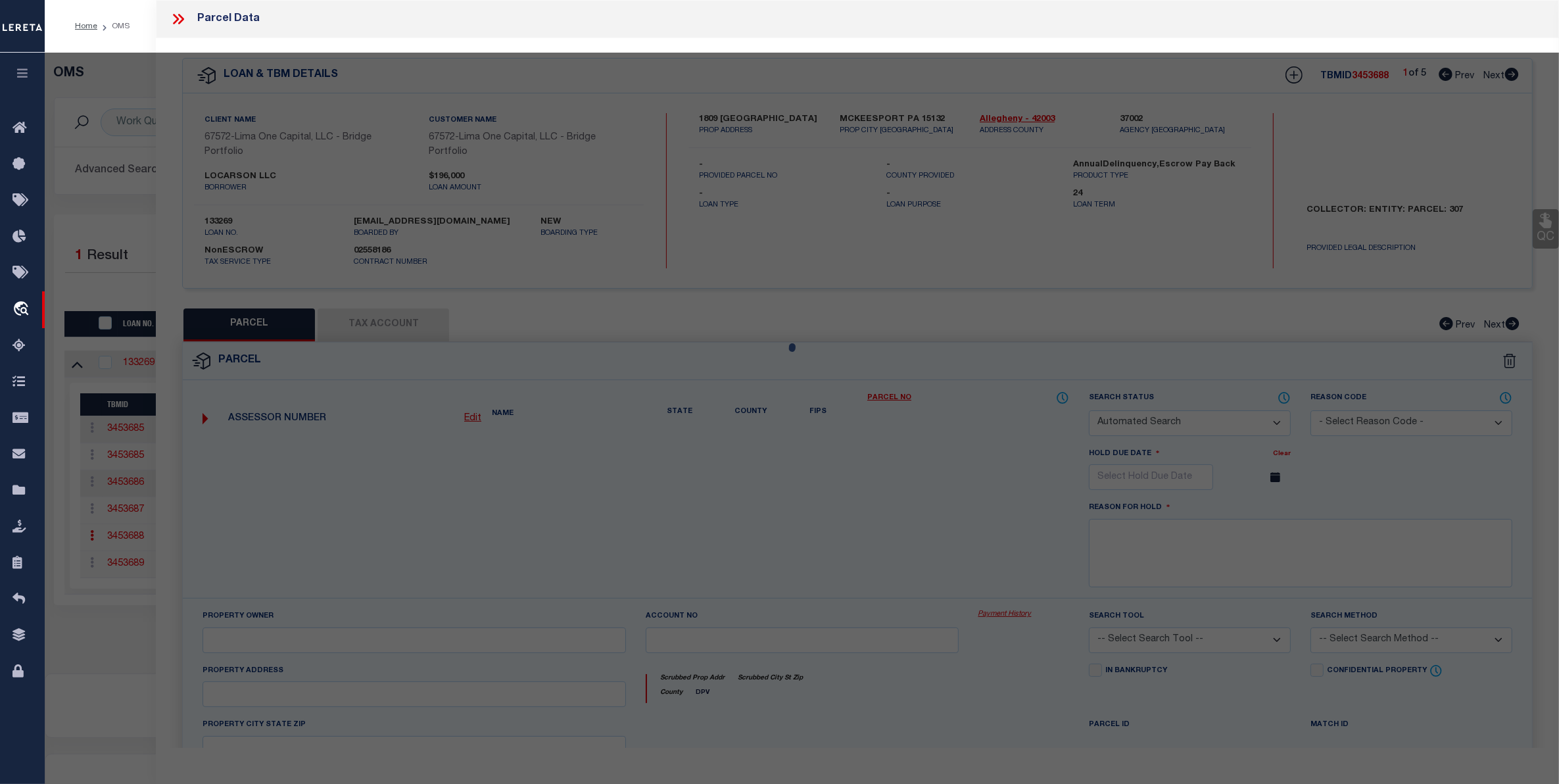
select select "CP"
type input "LOCARSON LLC"
select select "AGW"
select select "ADD"
type input "1809 [GEOGRAPHIC_DATA]"
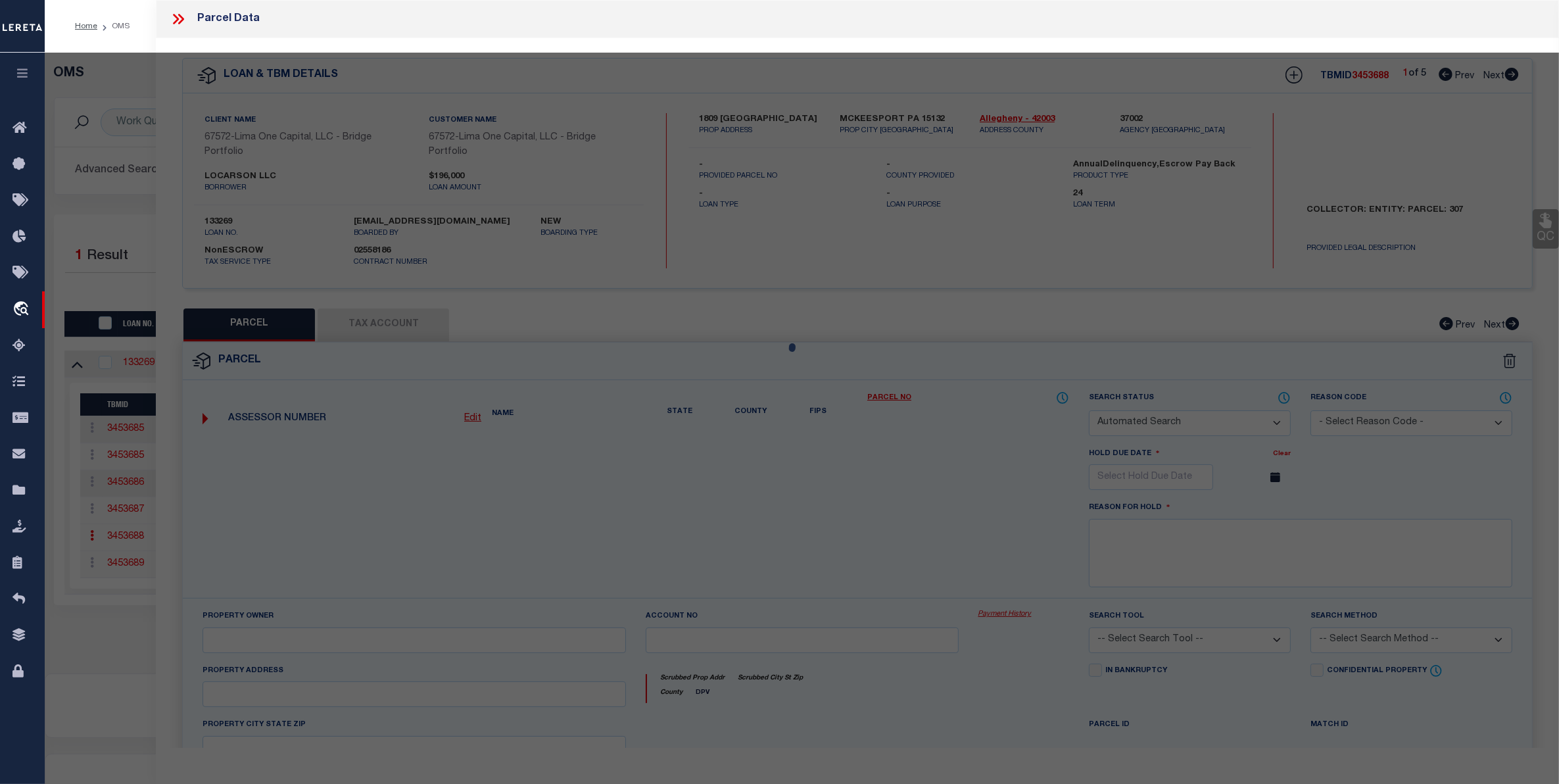
type input "MCKEESPORT PA 15132"
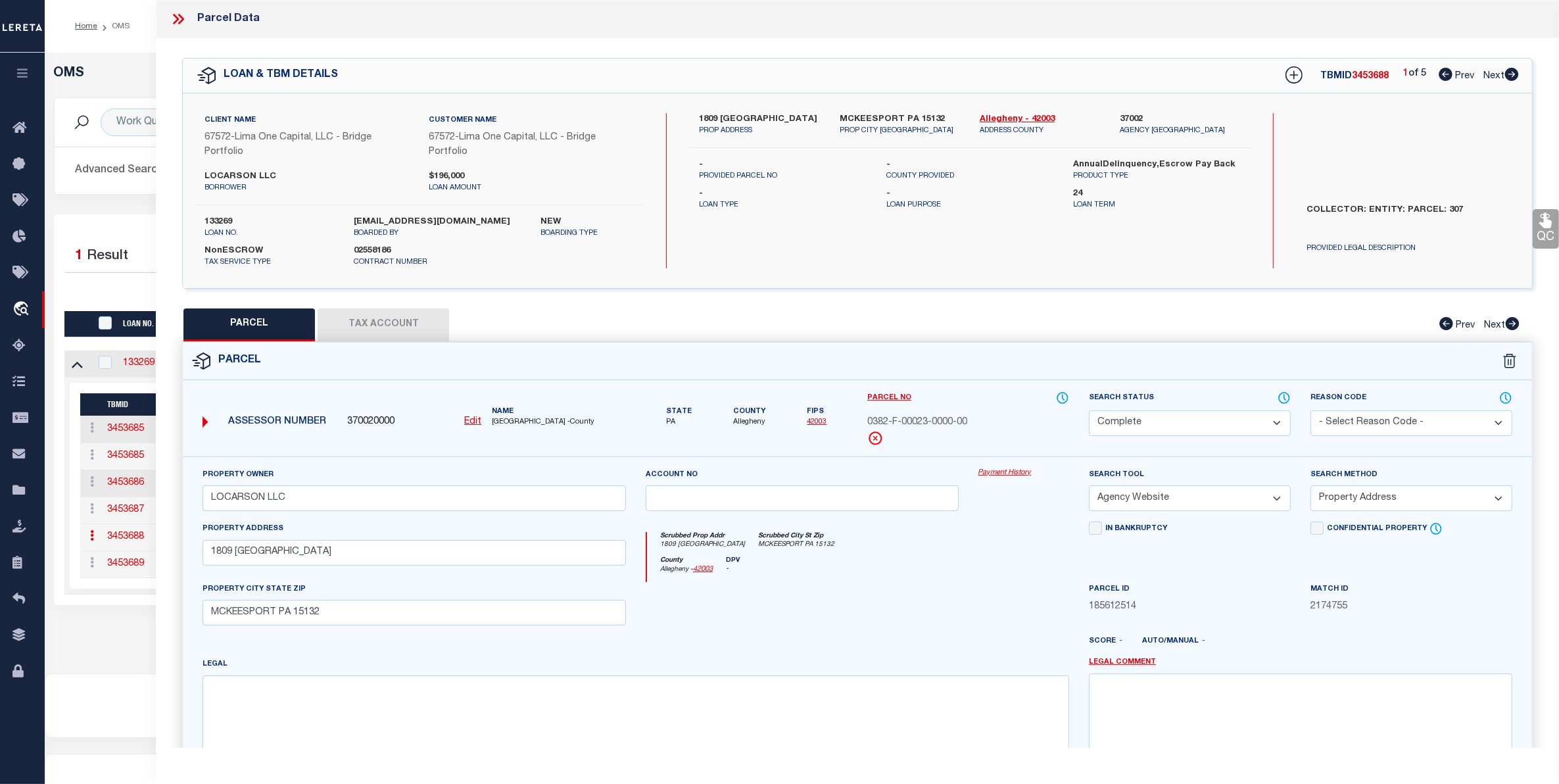
click at [993, 477] on link "Payment History" at bounding box center [1023, 473] width 91 height 11
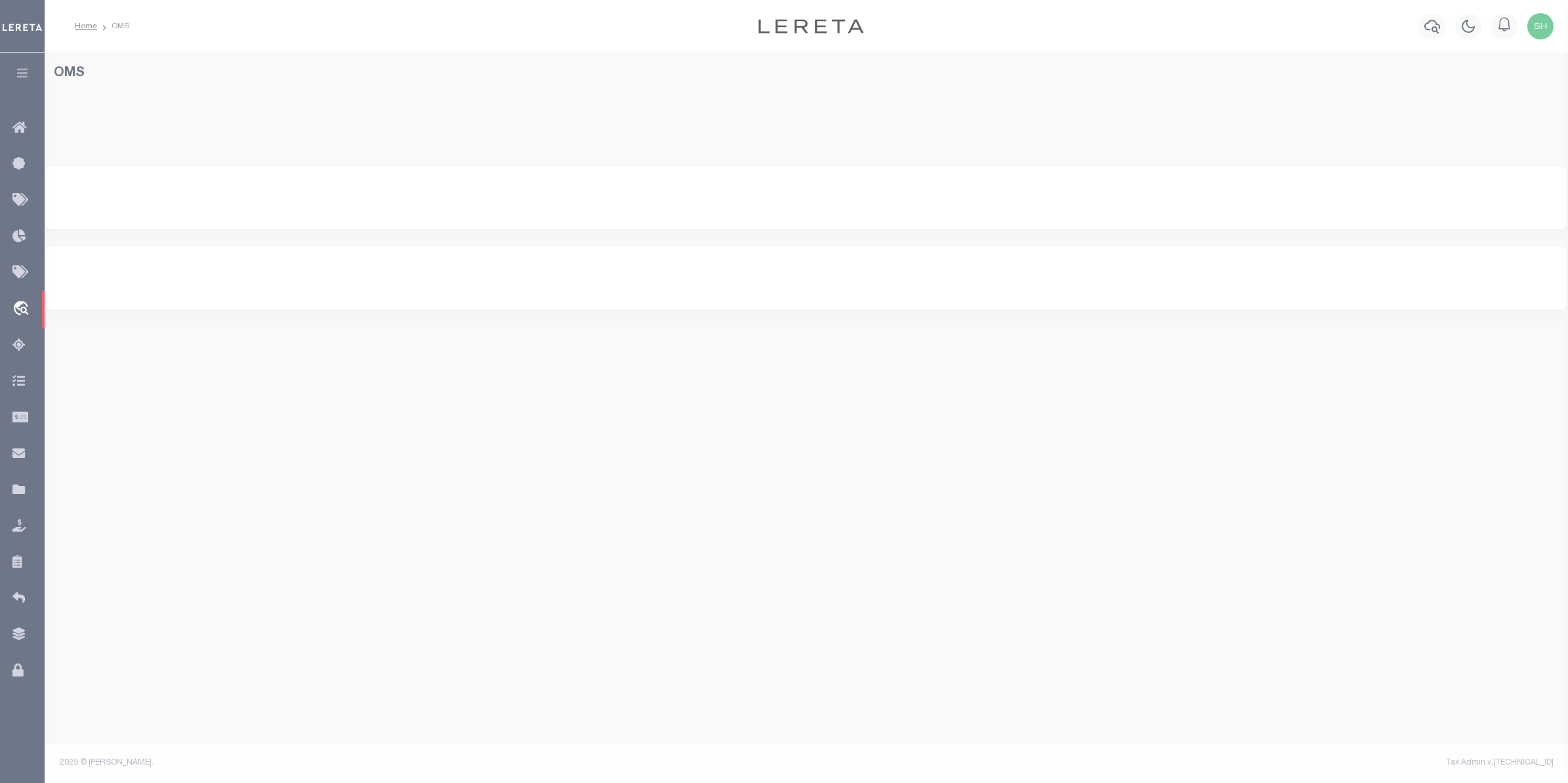
select select "200"
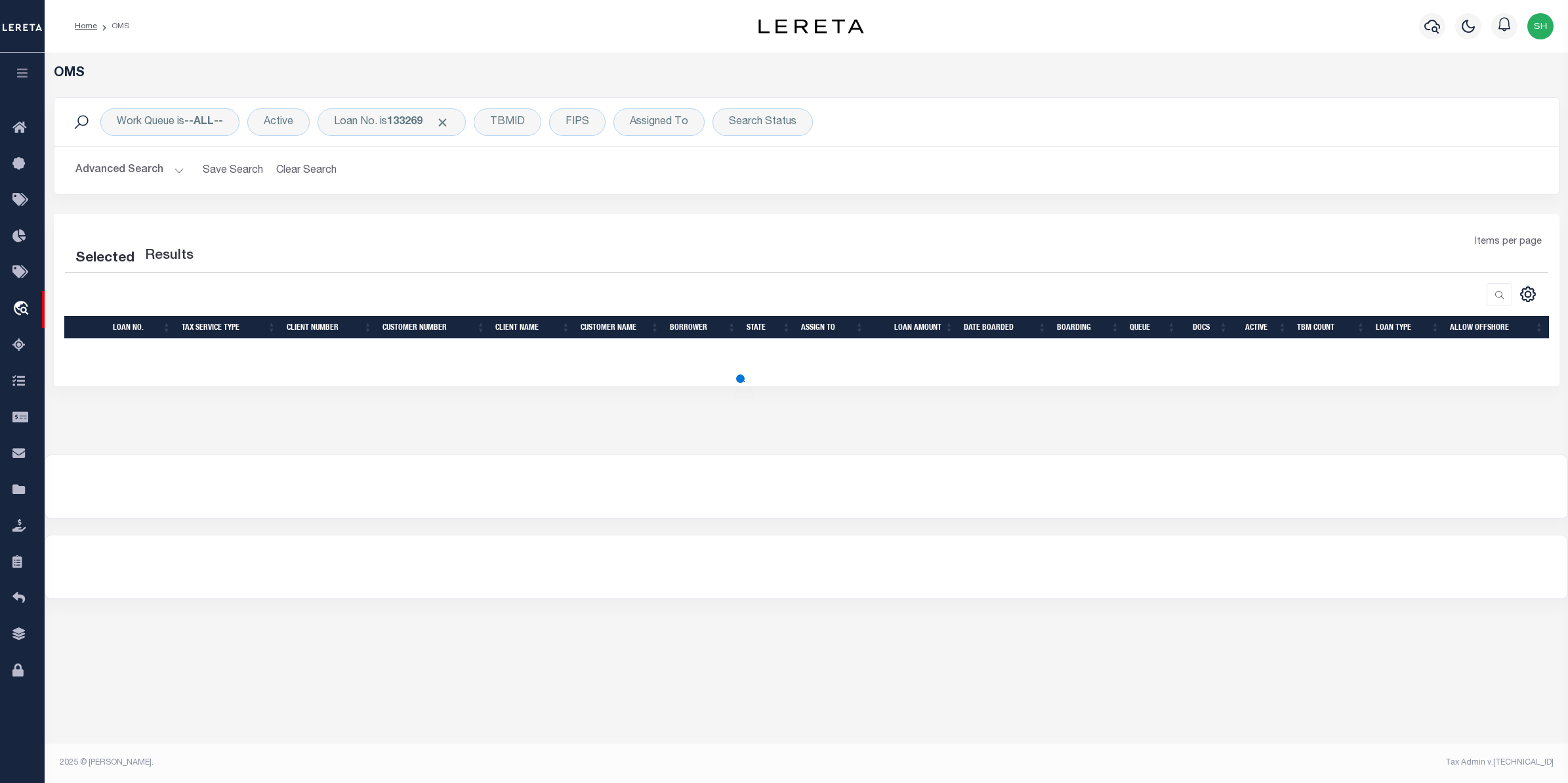
select select "200"
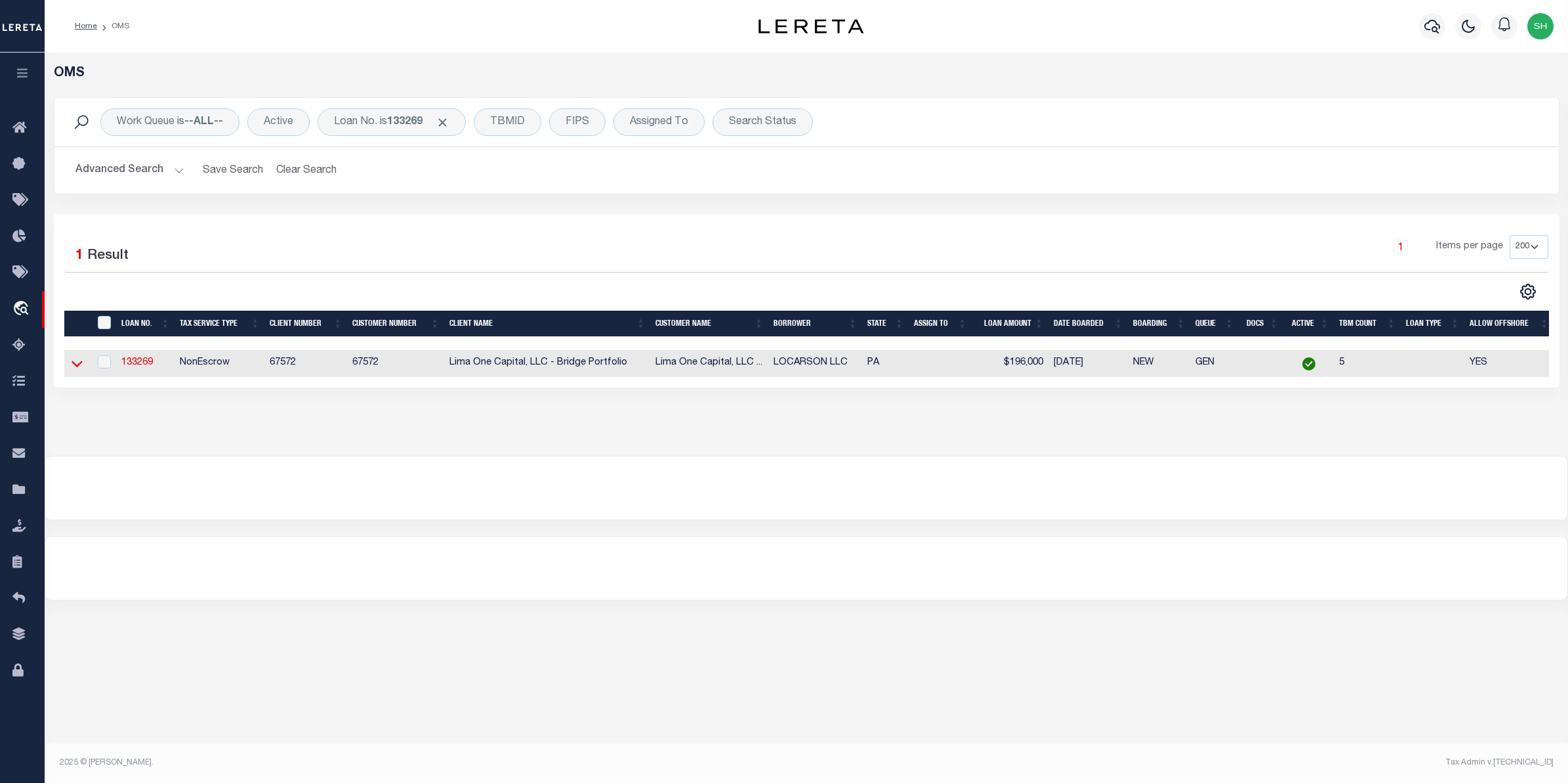
click at [71, 368] on icon at bounding box center [77, 363] width 11 height 14
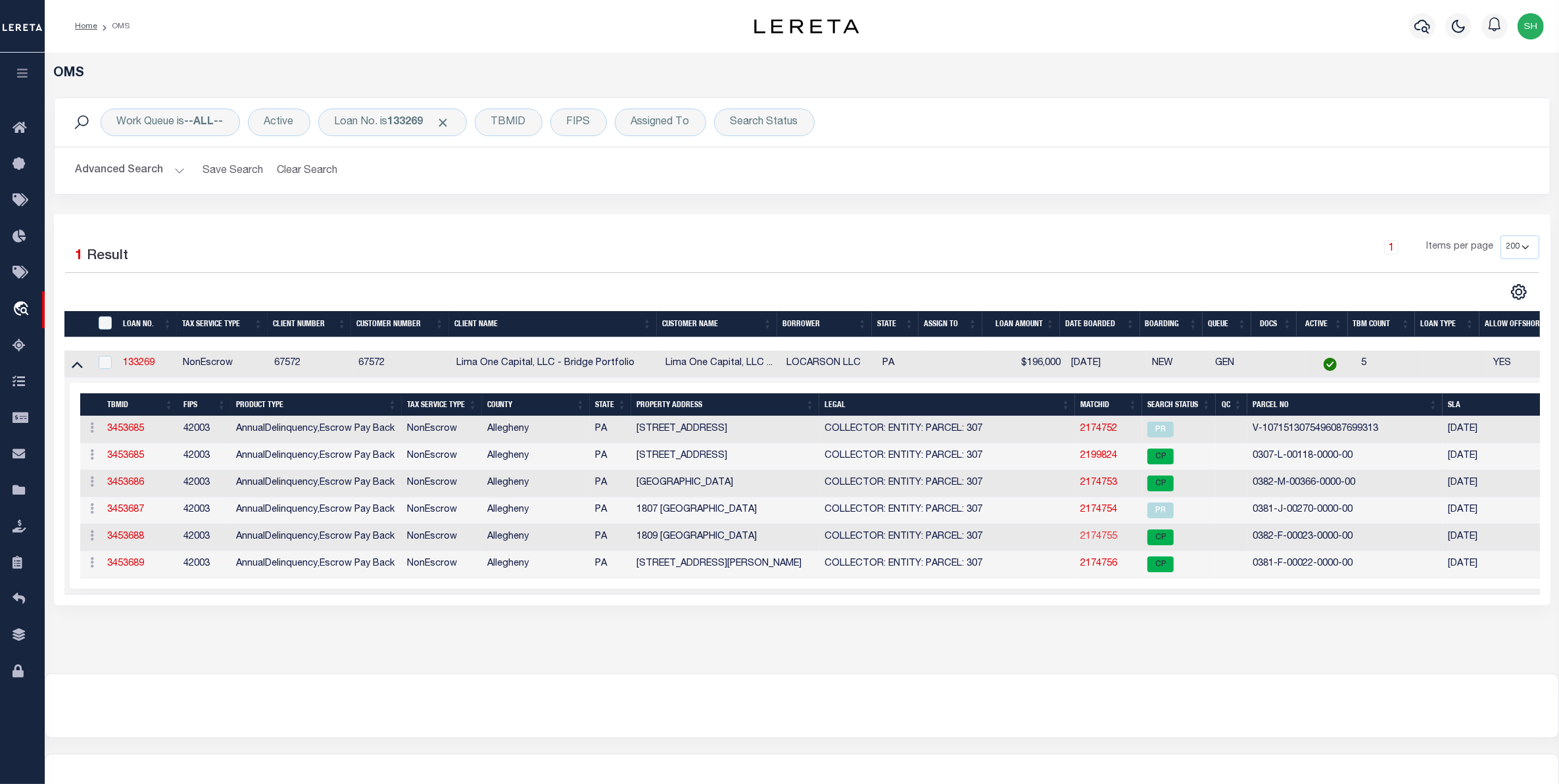
click at [1091, 541] on link "2174755" at bounding box center [1098, 537] width 37 height 9
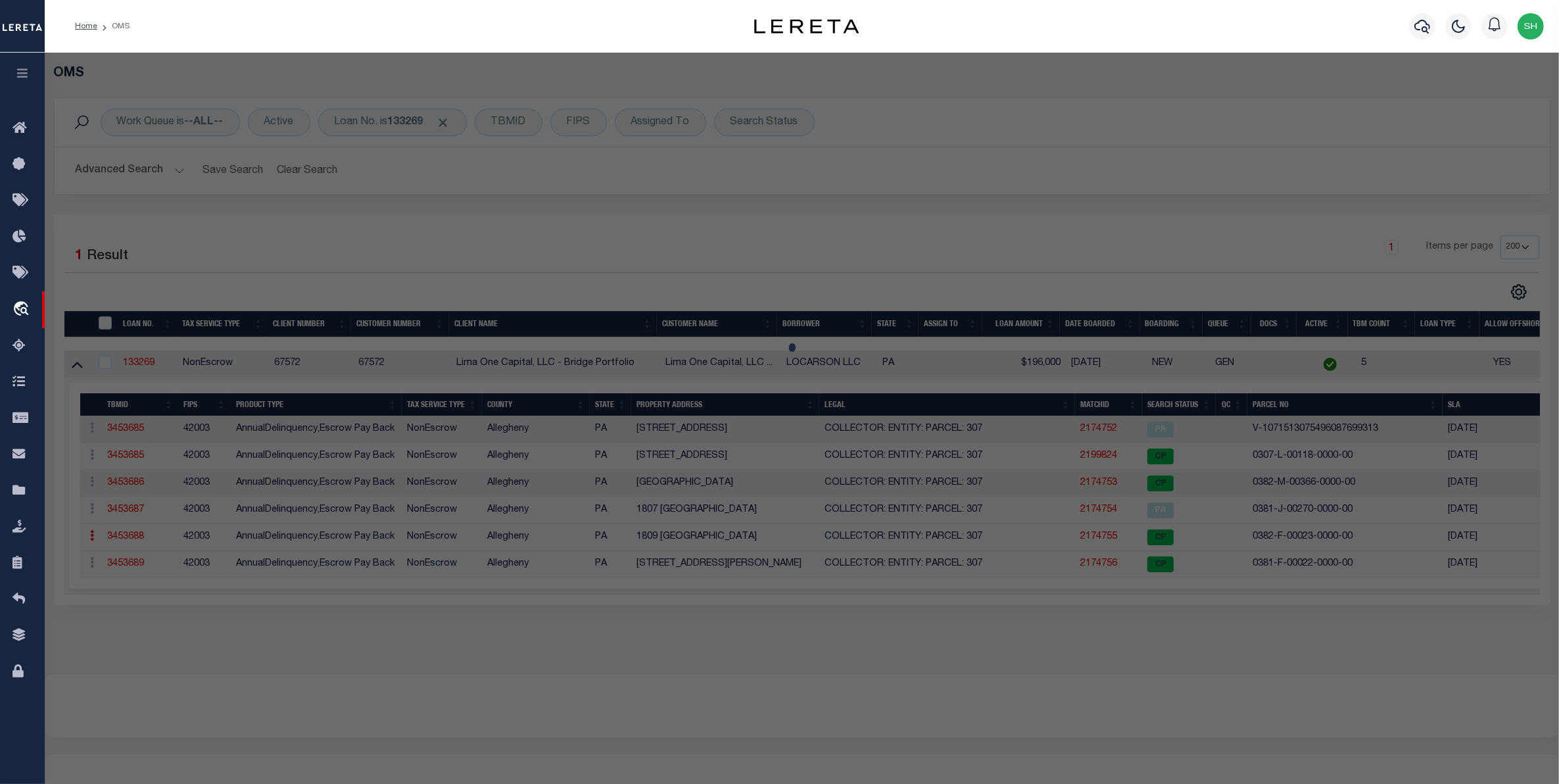
select select "AS"
select select
checkbox input "false"
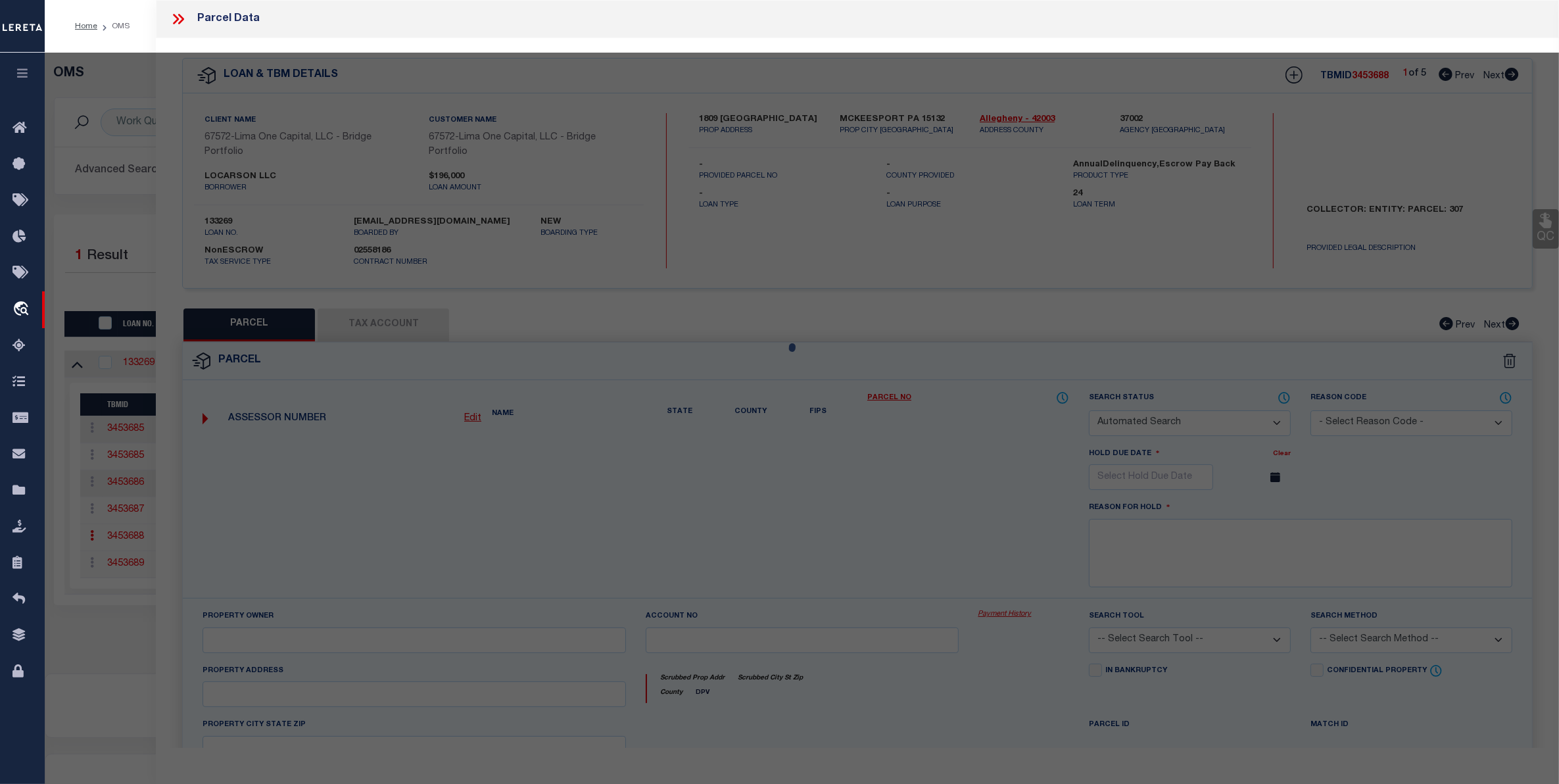
select select "CP"
type input "LOCARSON LLC"
select select "AGW"
select select "ADD"
type input "1809 [GEOGRAPHIC_DATA]"
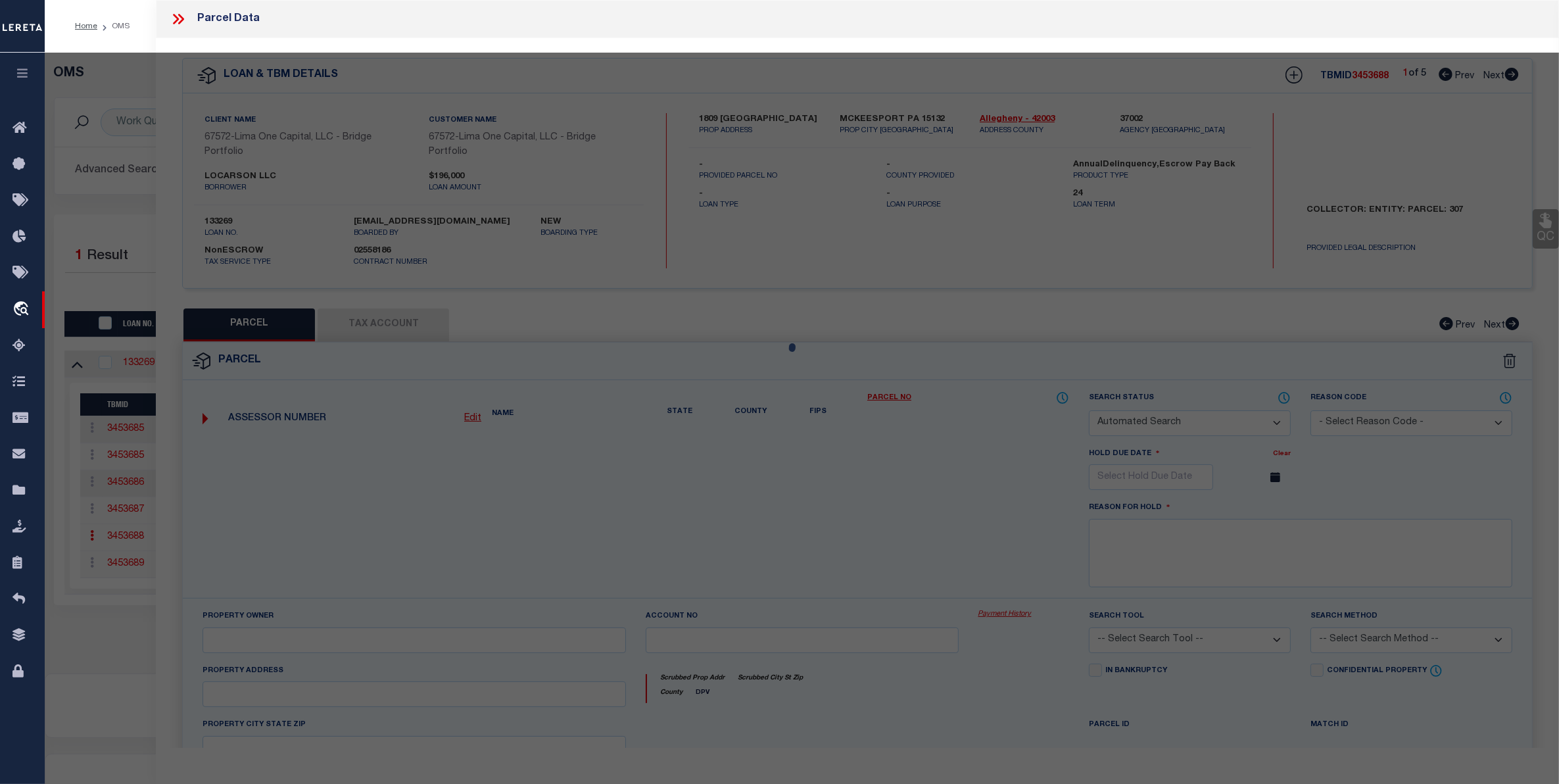
type input "MCKEESPORT PA 15132"
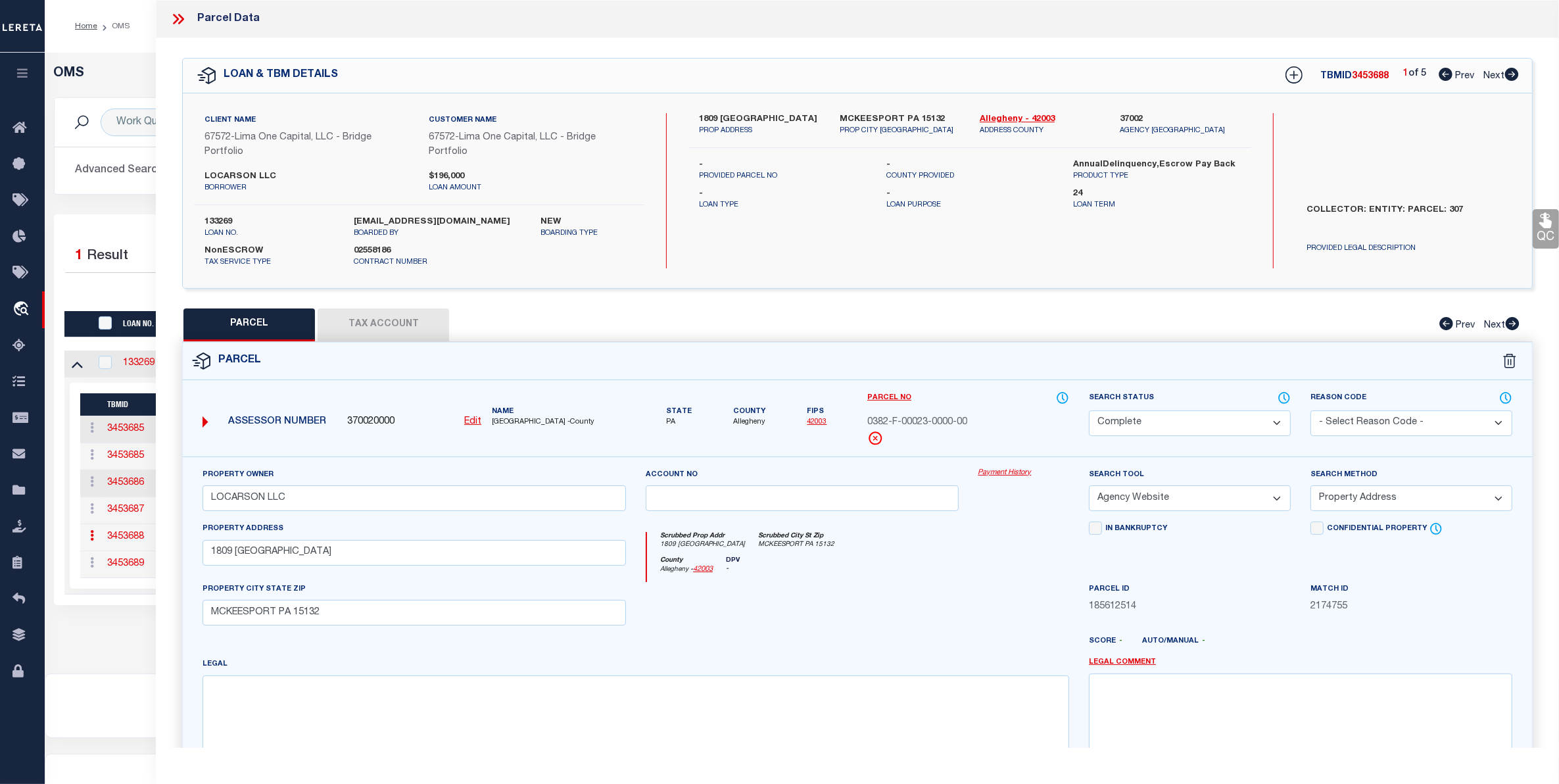
click at [990, 471] on link "Payment History" at bounding box center [1023, 473] width 91 height 11
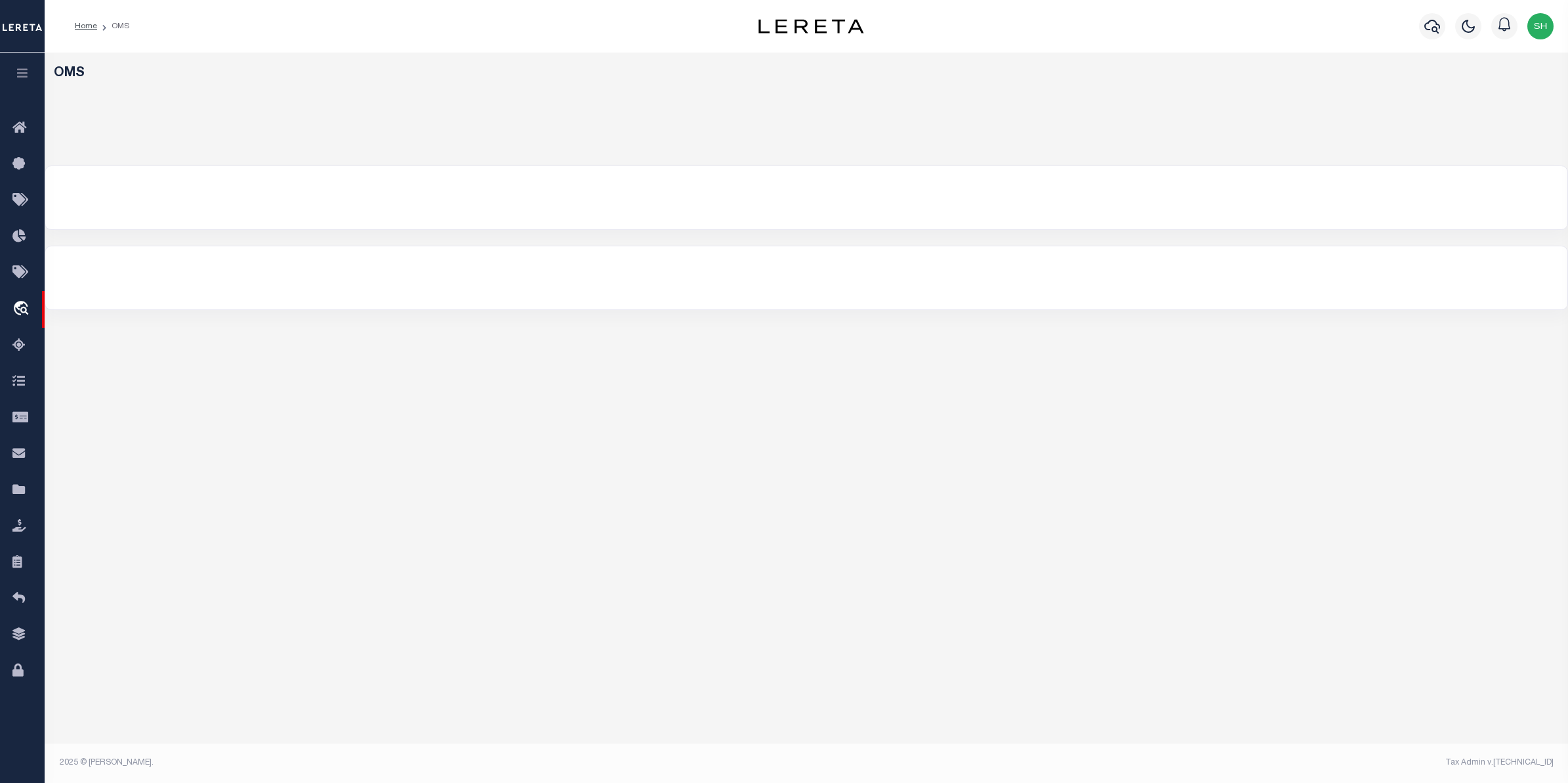
select select "200"
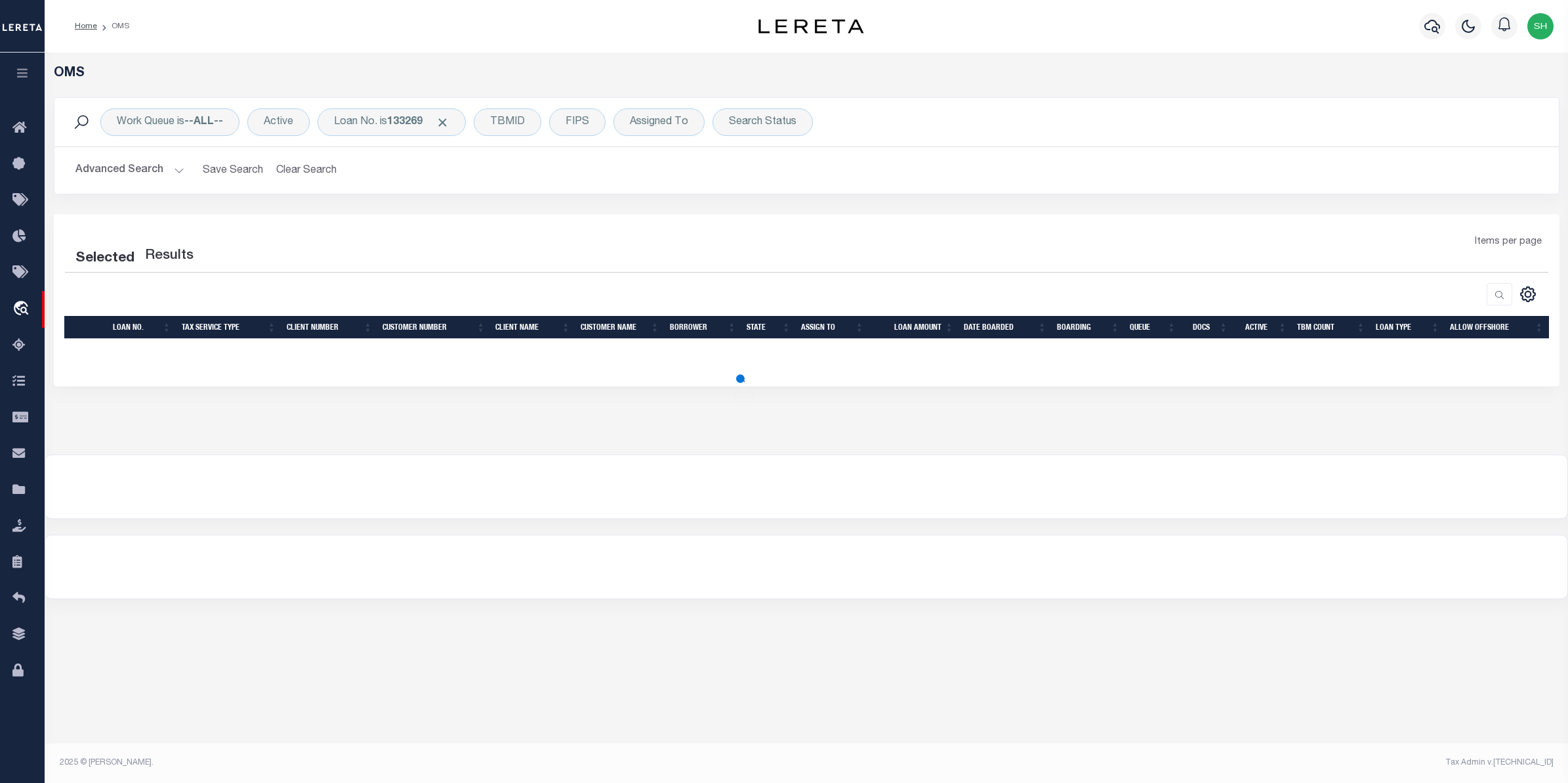
select select "200"
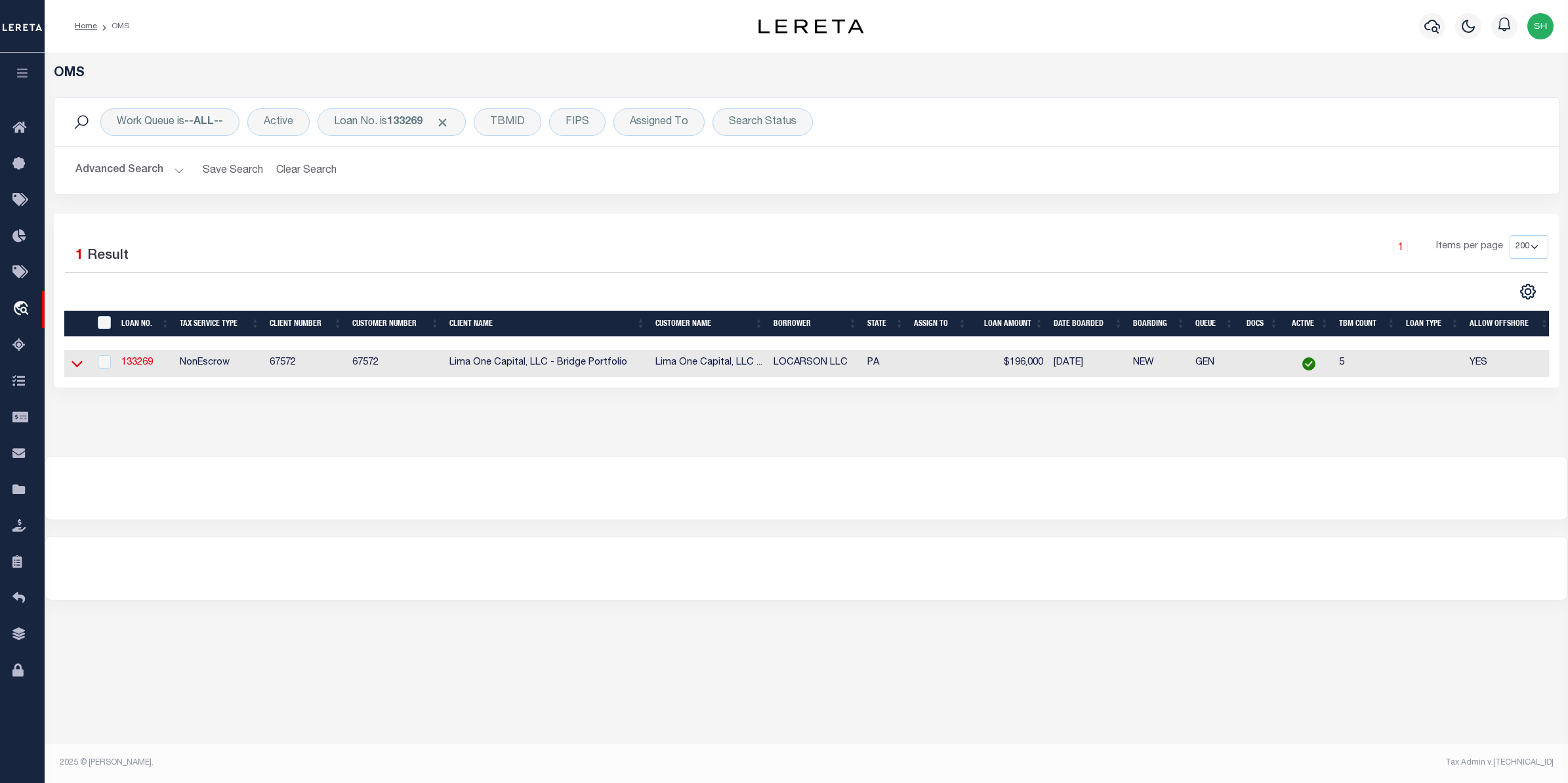
click at [78, 365] on icon at bounding box center [77, 363] width 11 height 14
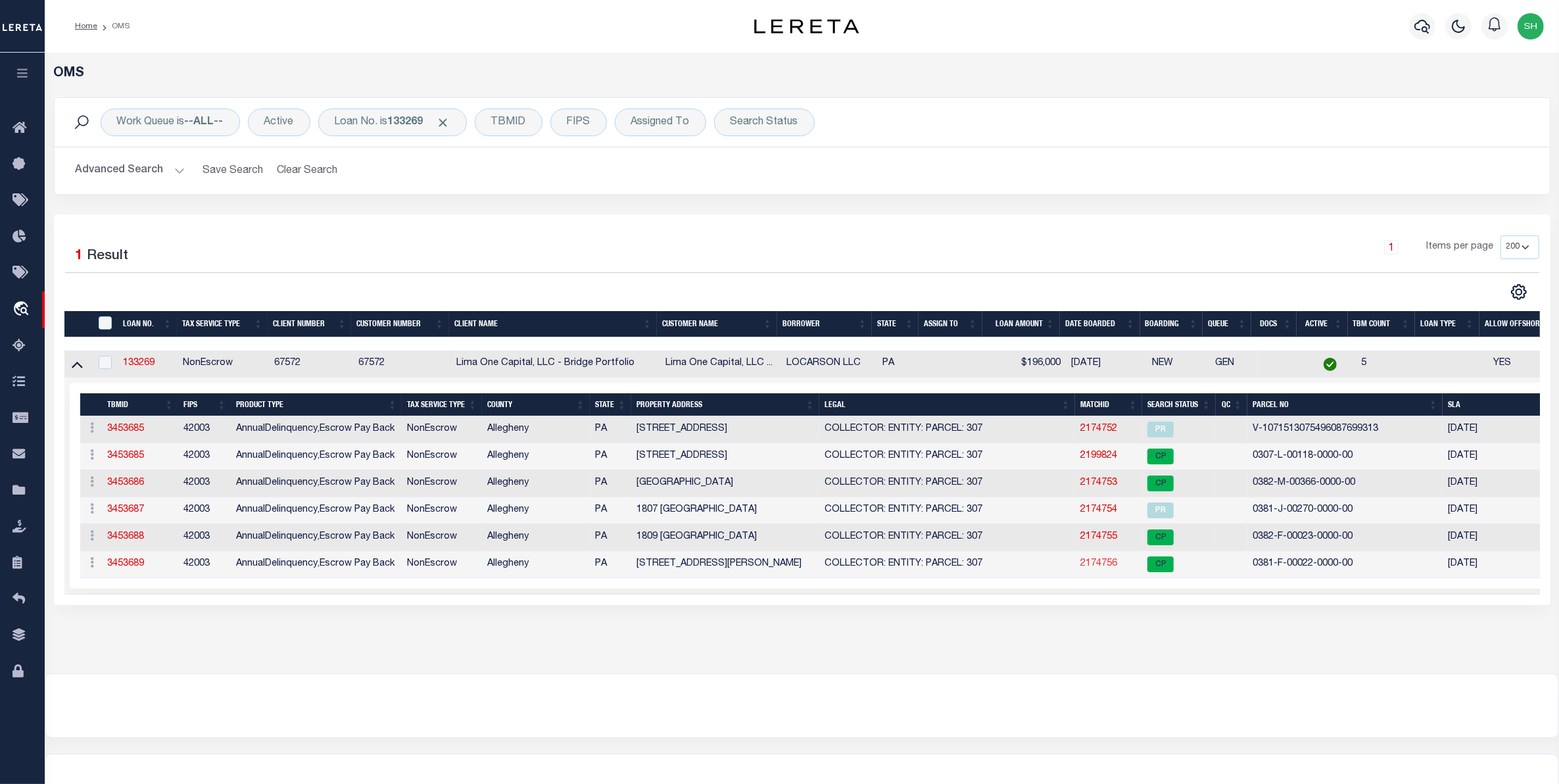
click at [1095, 567] on link "2174756" at bounding box center [1098, 564] width 37 height 9
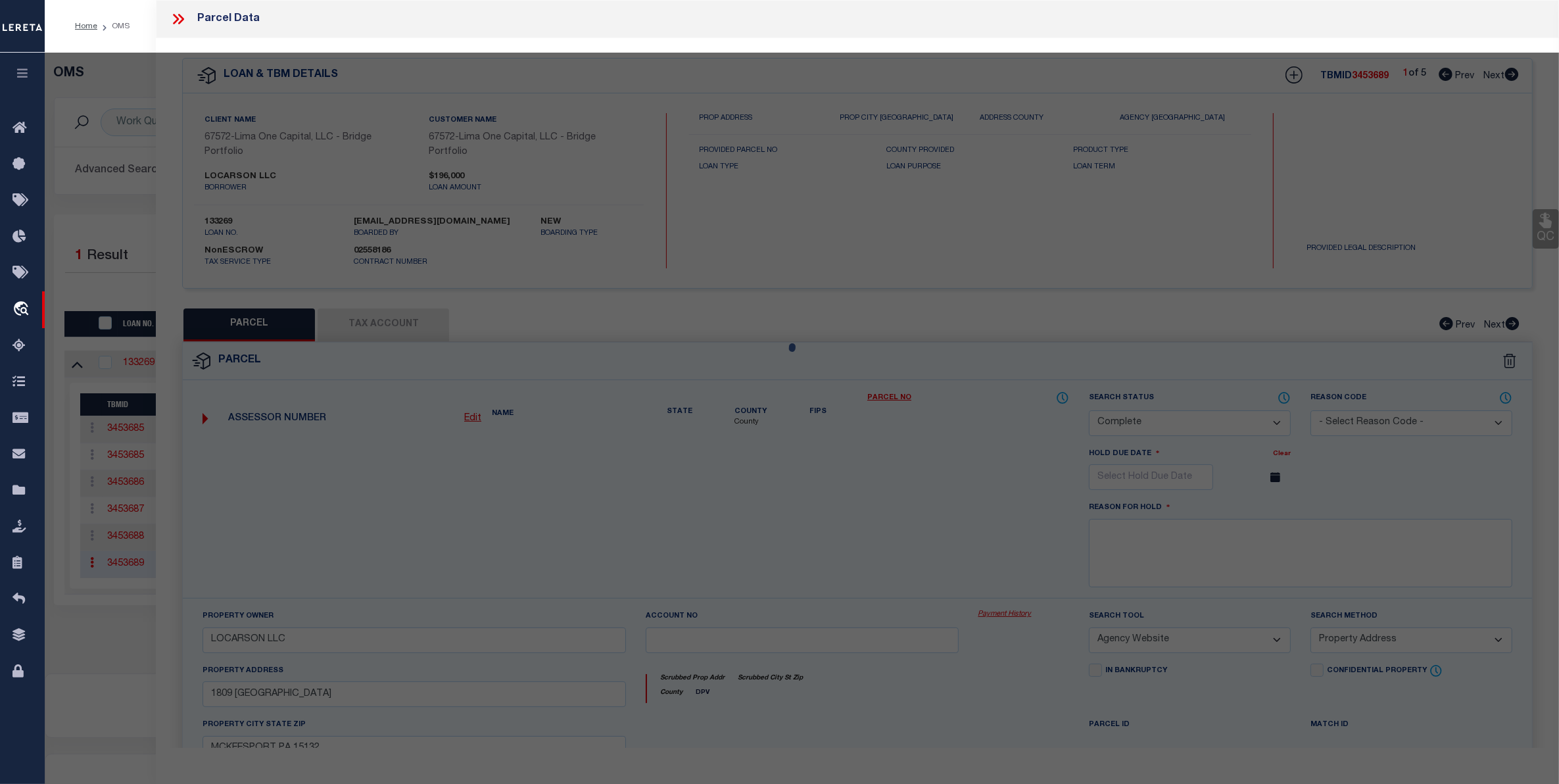
select select "AS"
select select
checkbox input "false"
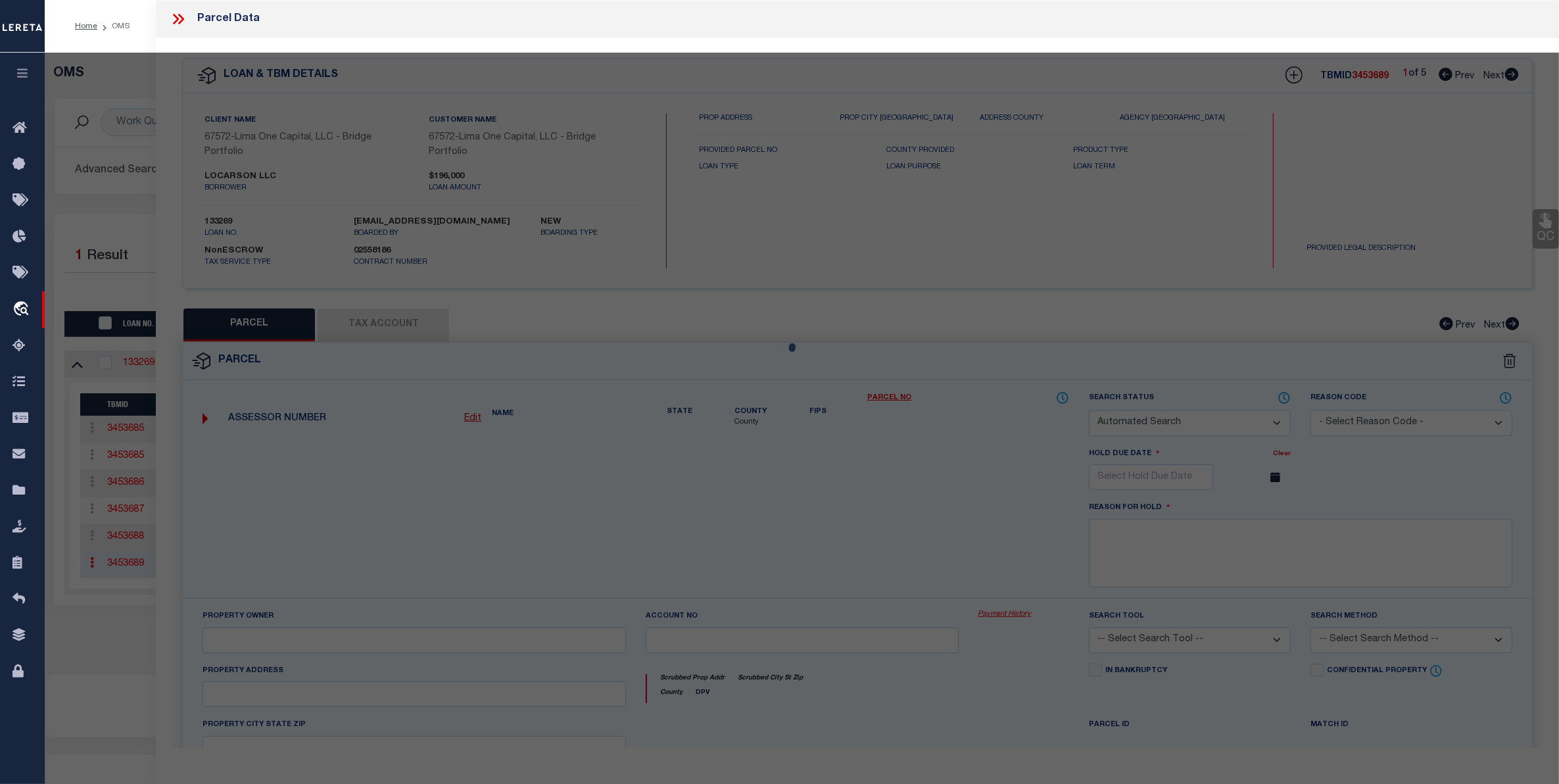
select select "CP"
type input "LOCARSON LLC"
select select "AGW"
select select "ADD"
type input "[STREET_ADDRESS][PERSON_NAME]"
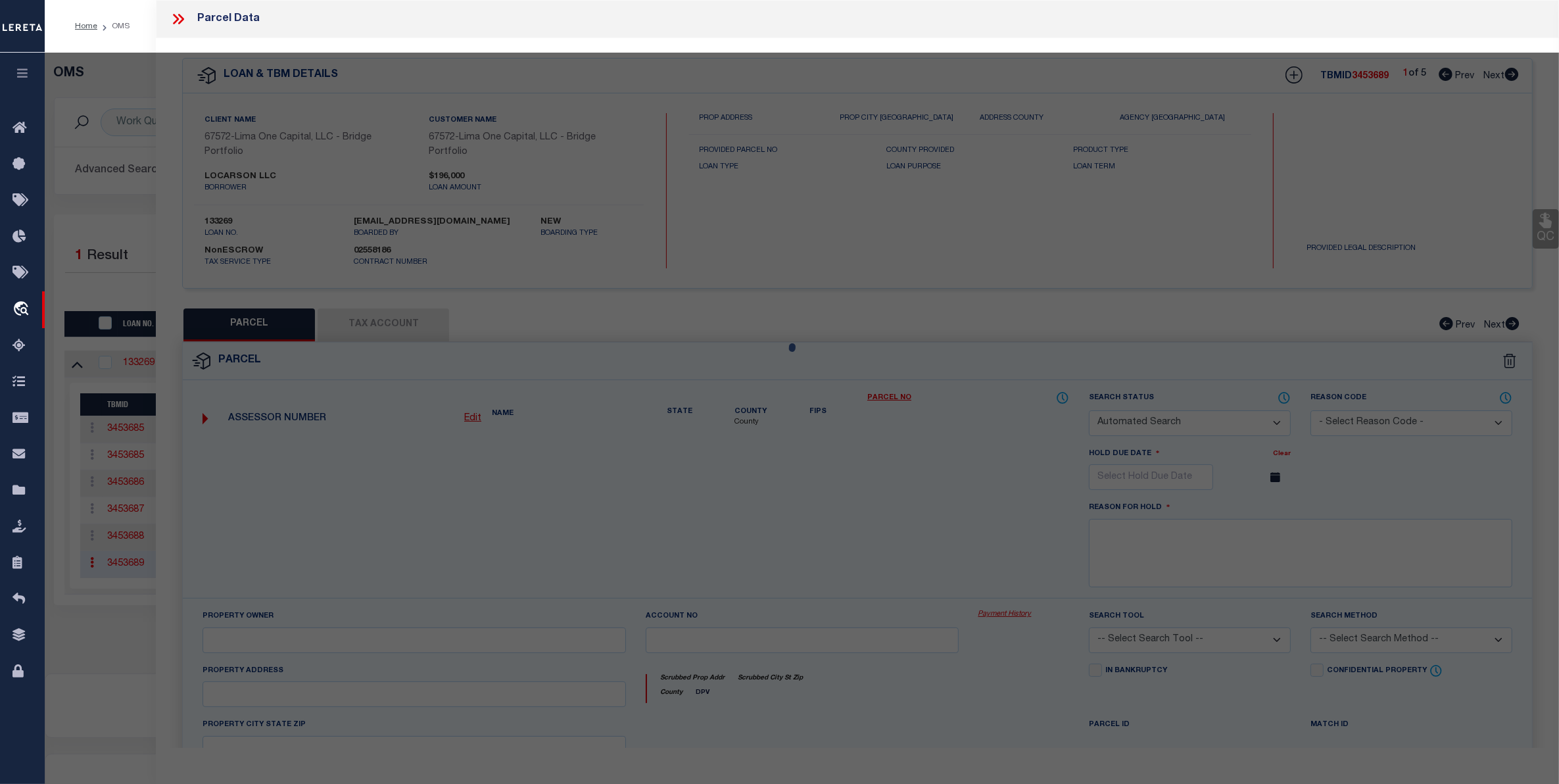
type input "MCKEESPORT PA 15132"
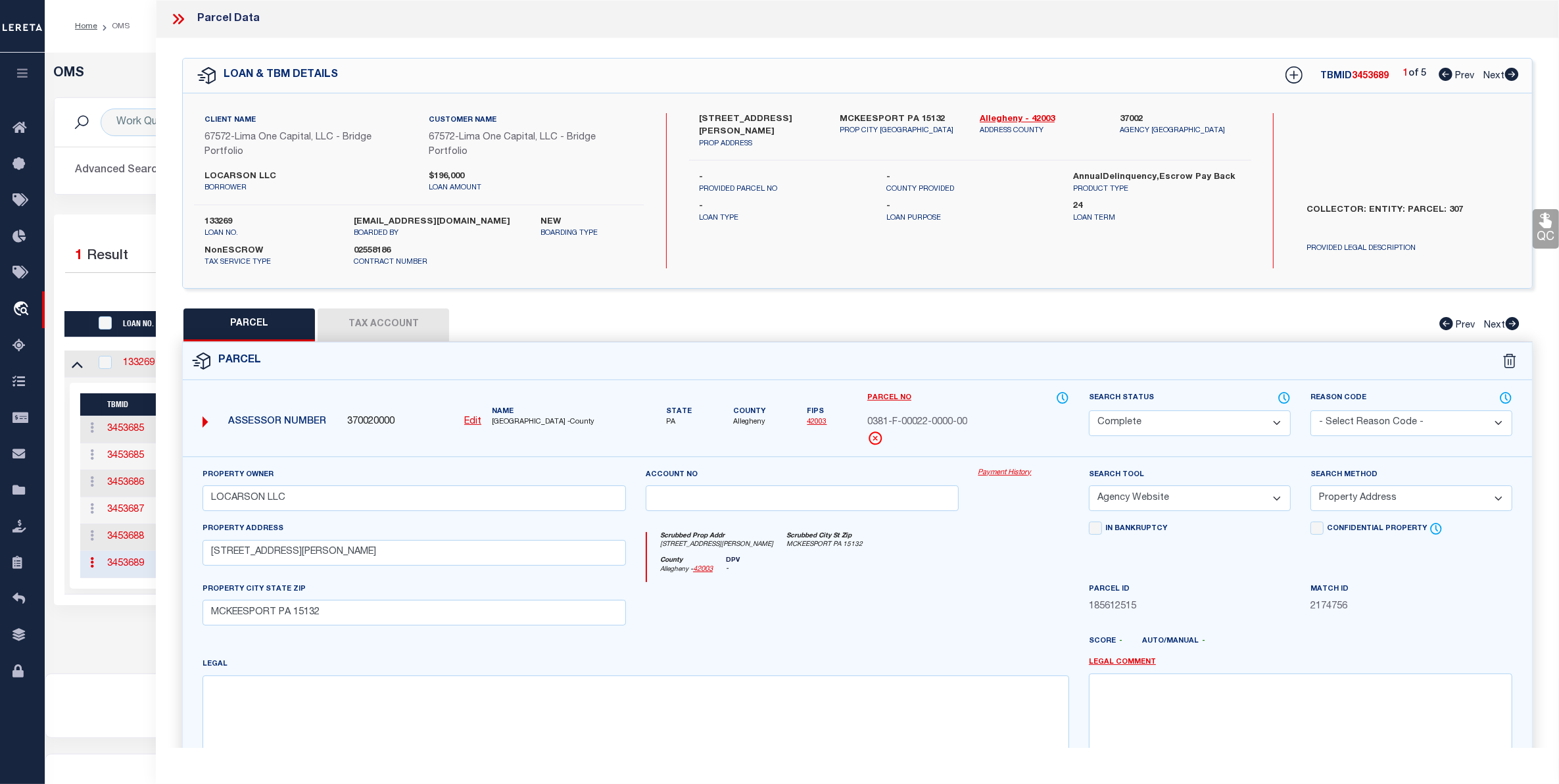
click at [993, 474] on link "Payment History" at bounding box center [1023, 473] width 91 height 11
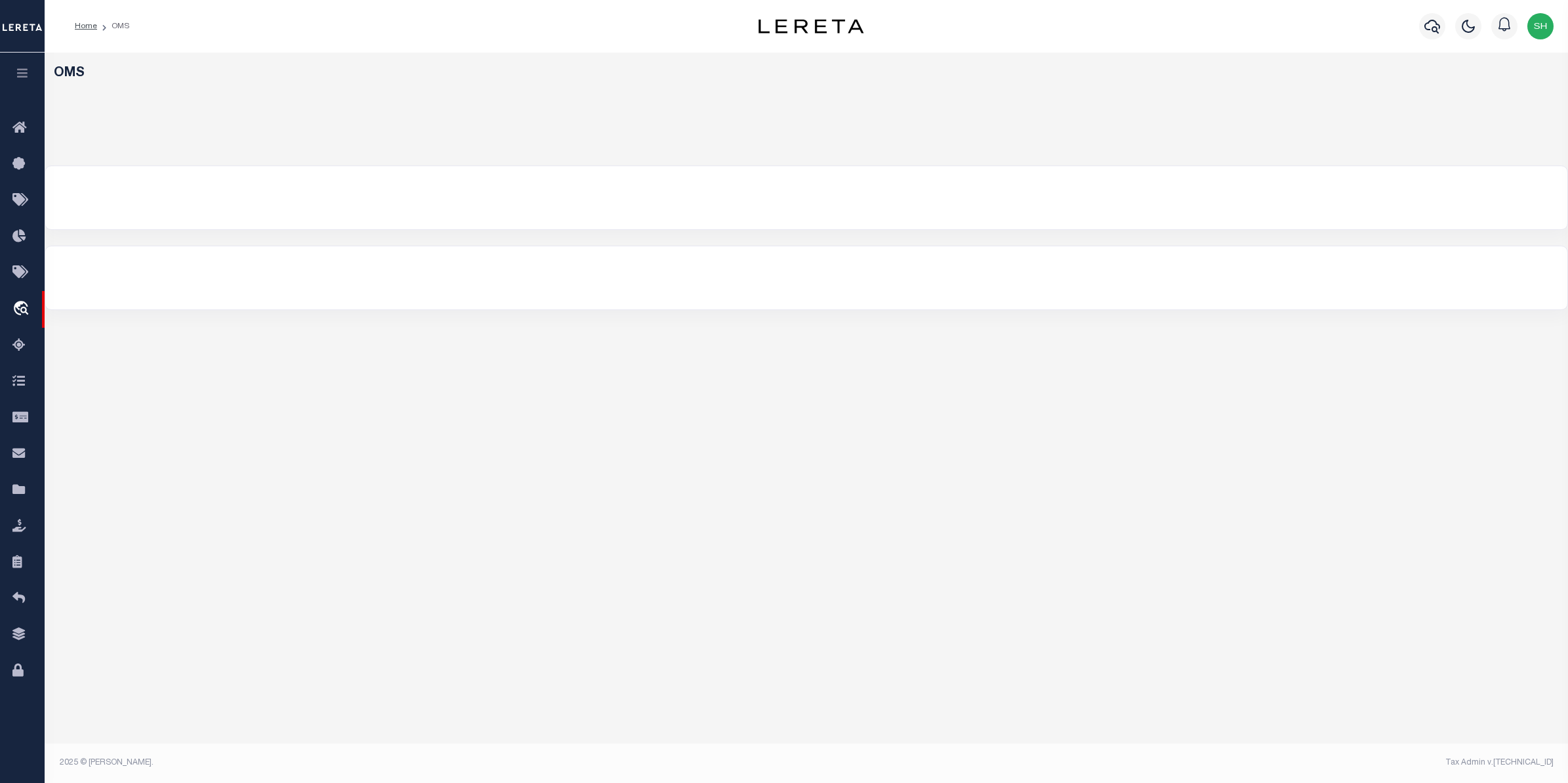
select select "200"
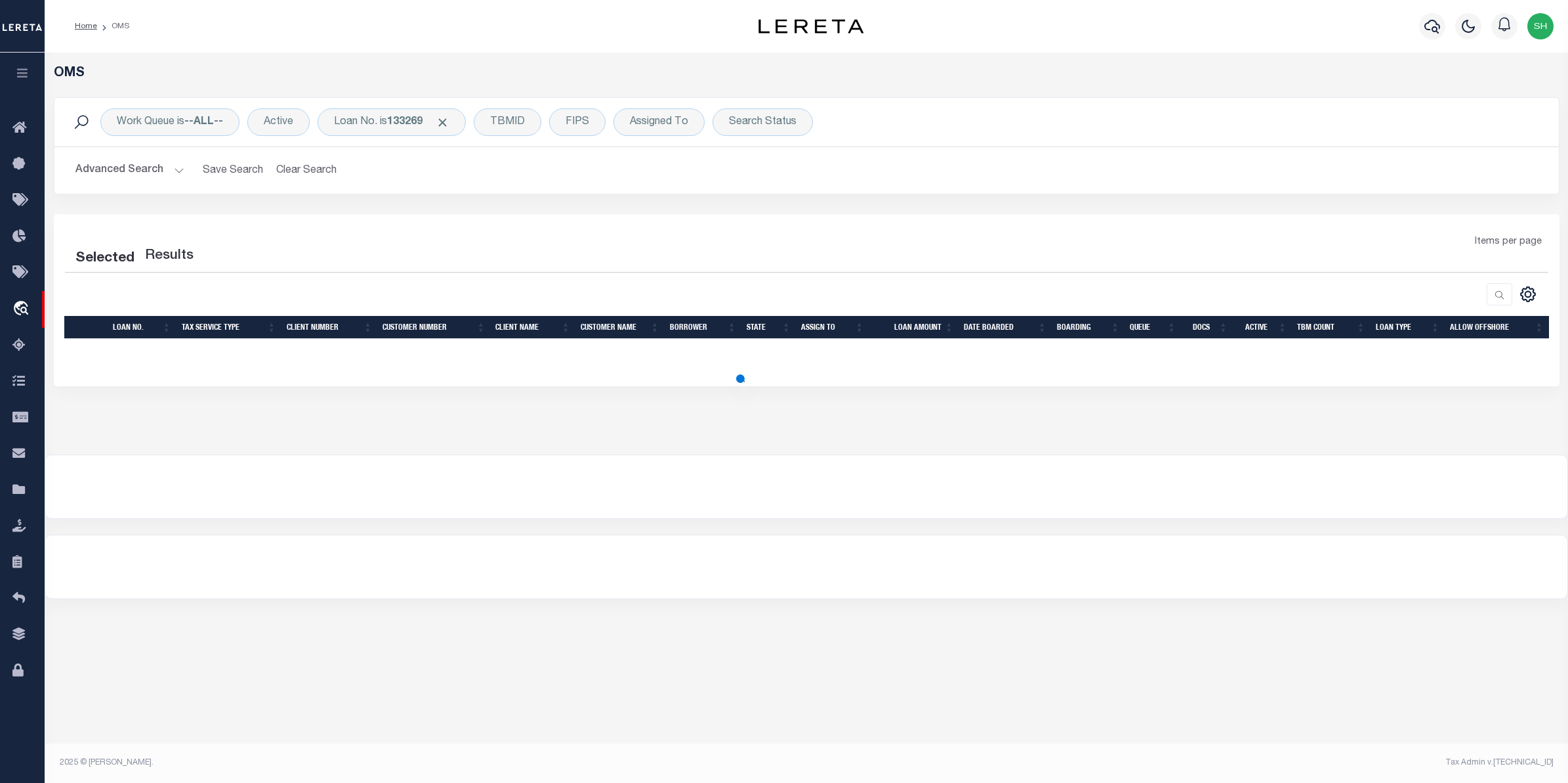
select select "200"
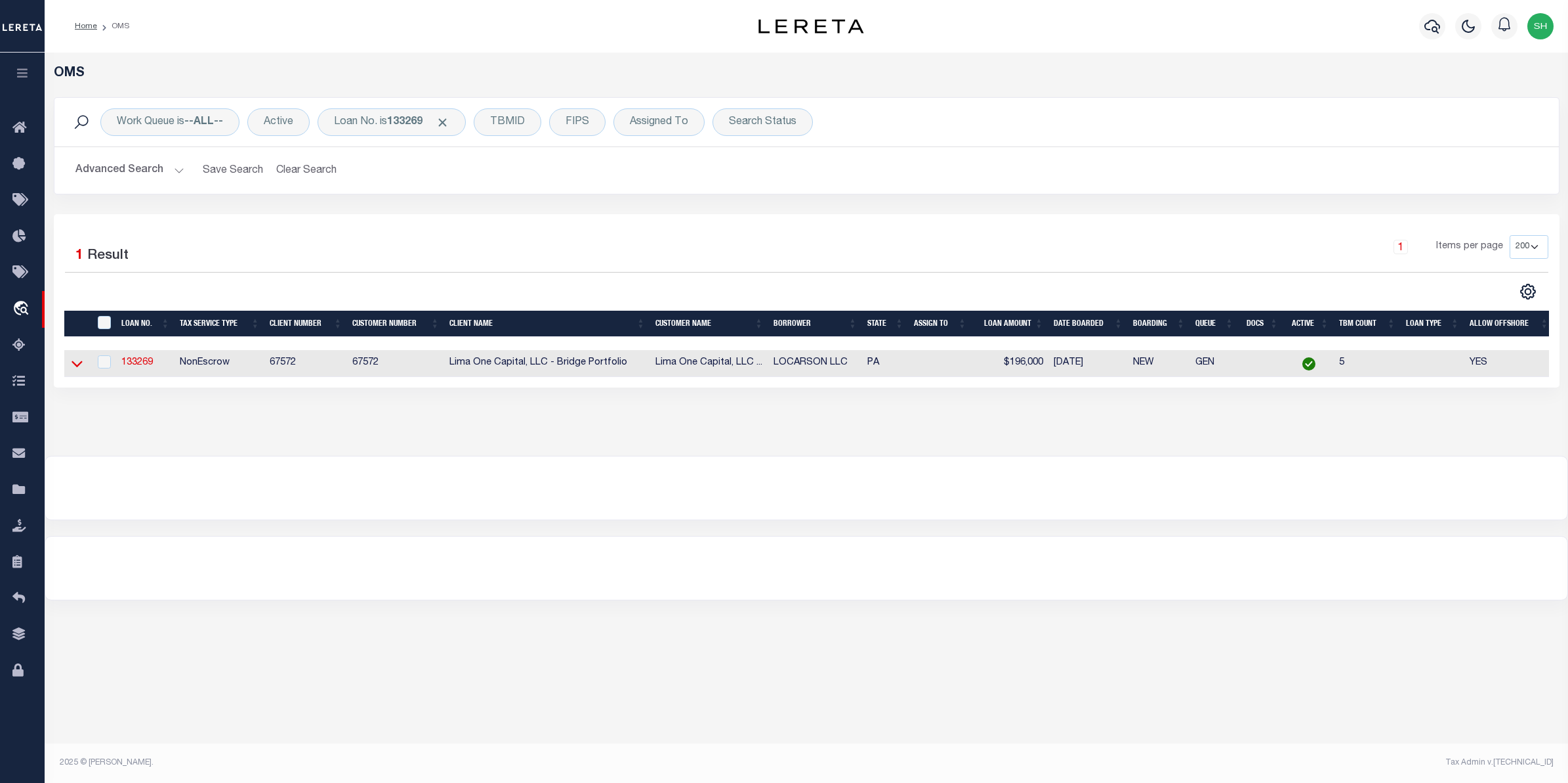
click at [79, 366] on icon at bounding box center [77, 364] width 11 height 7
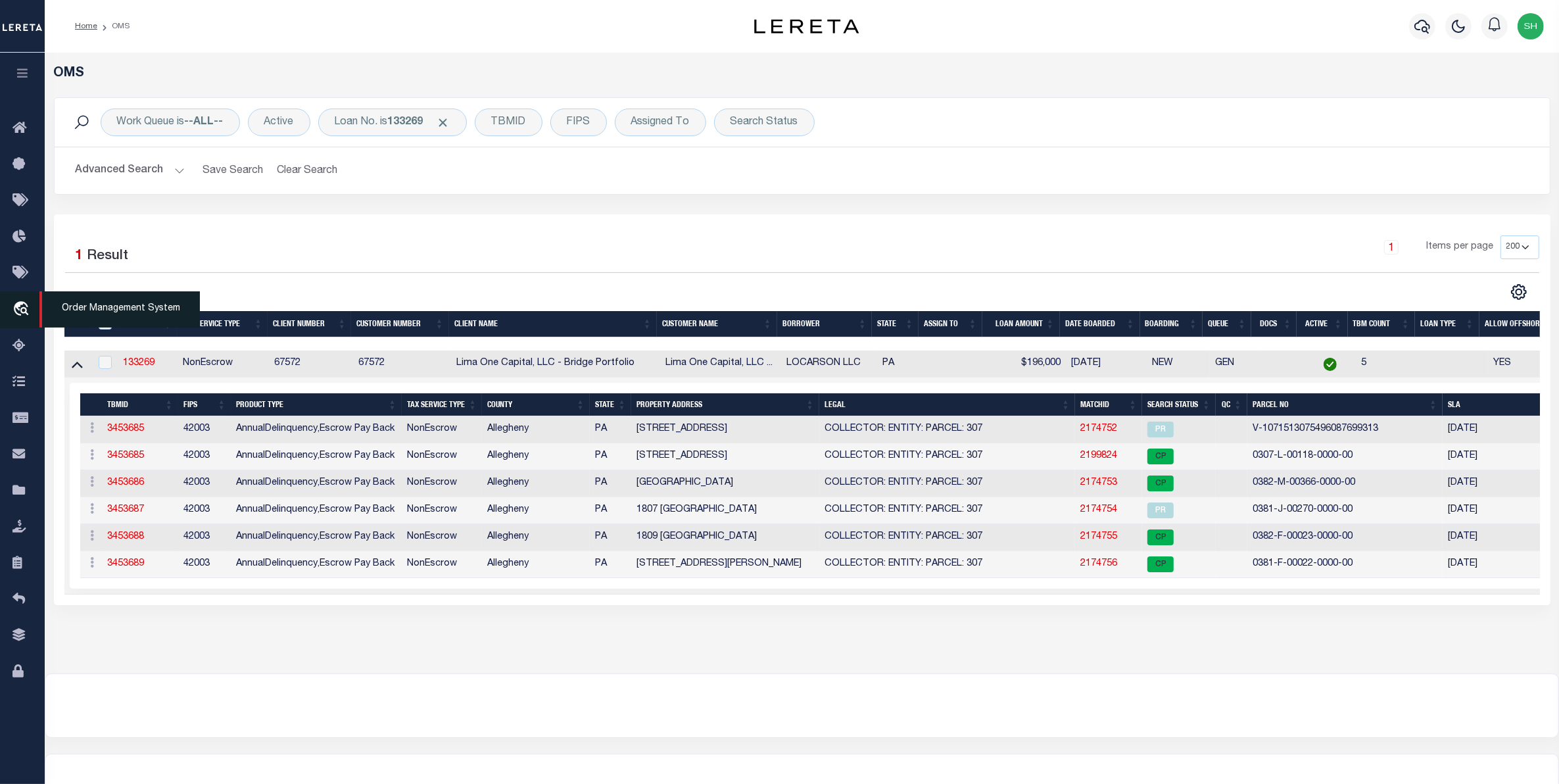
click at [24, 303] on icon "travel_explore" at bounding box center [22, 309] width 21 height 17
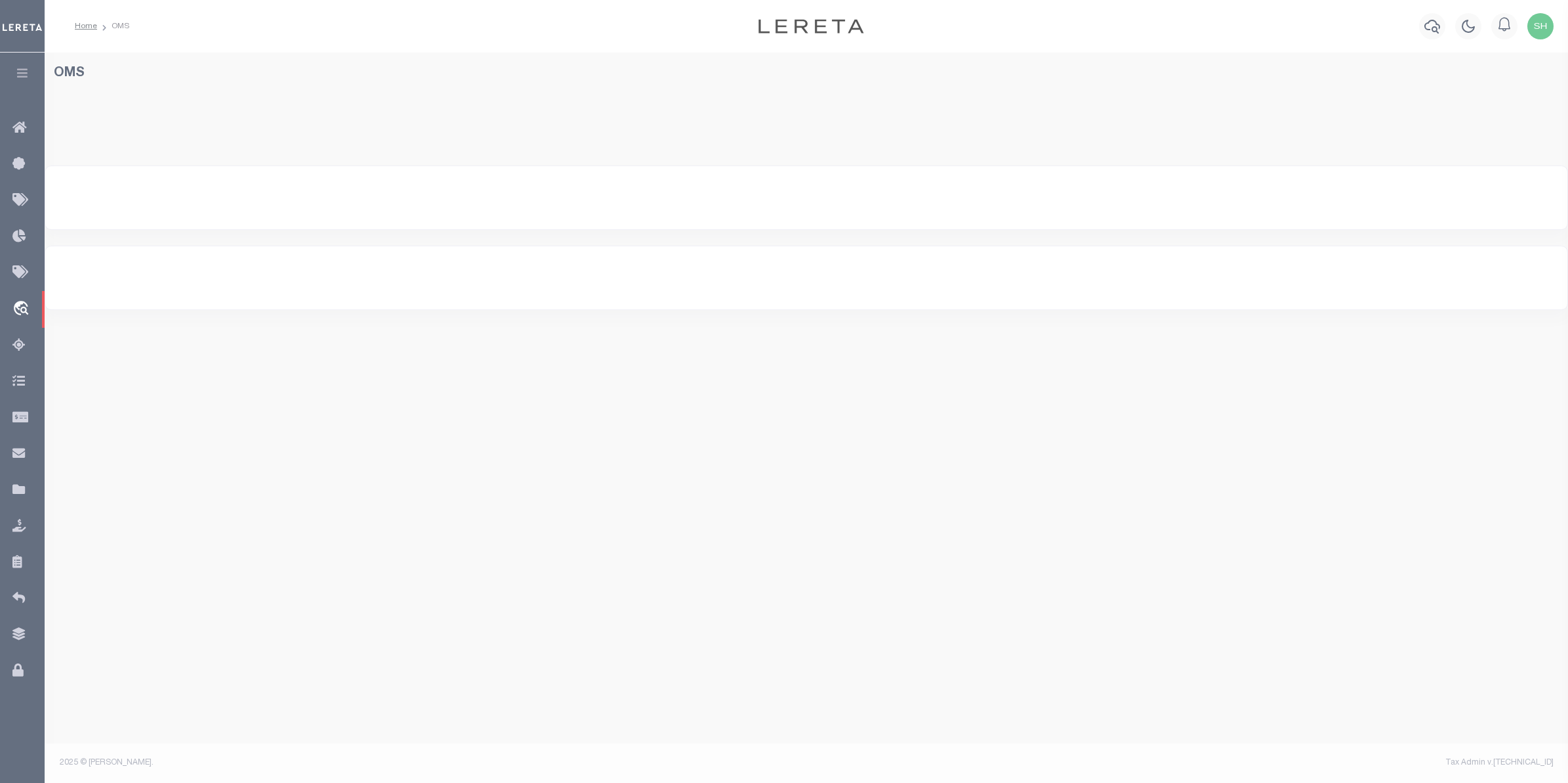
select select "200"
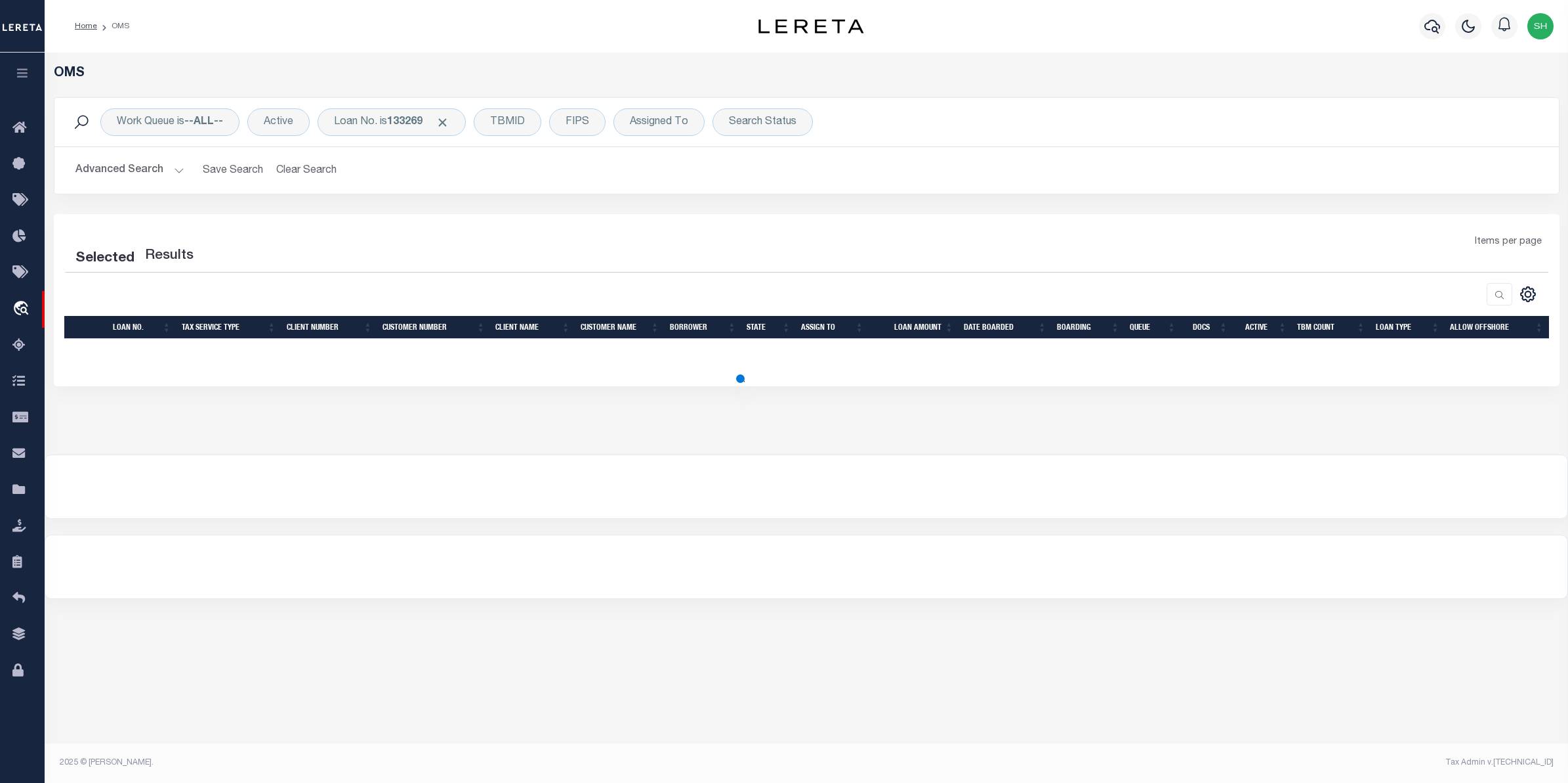
select select "200"
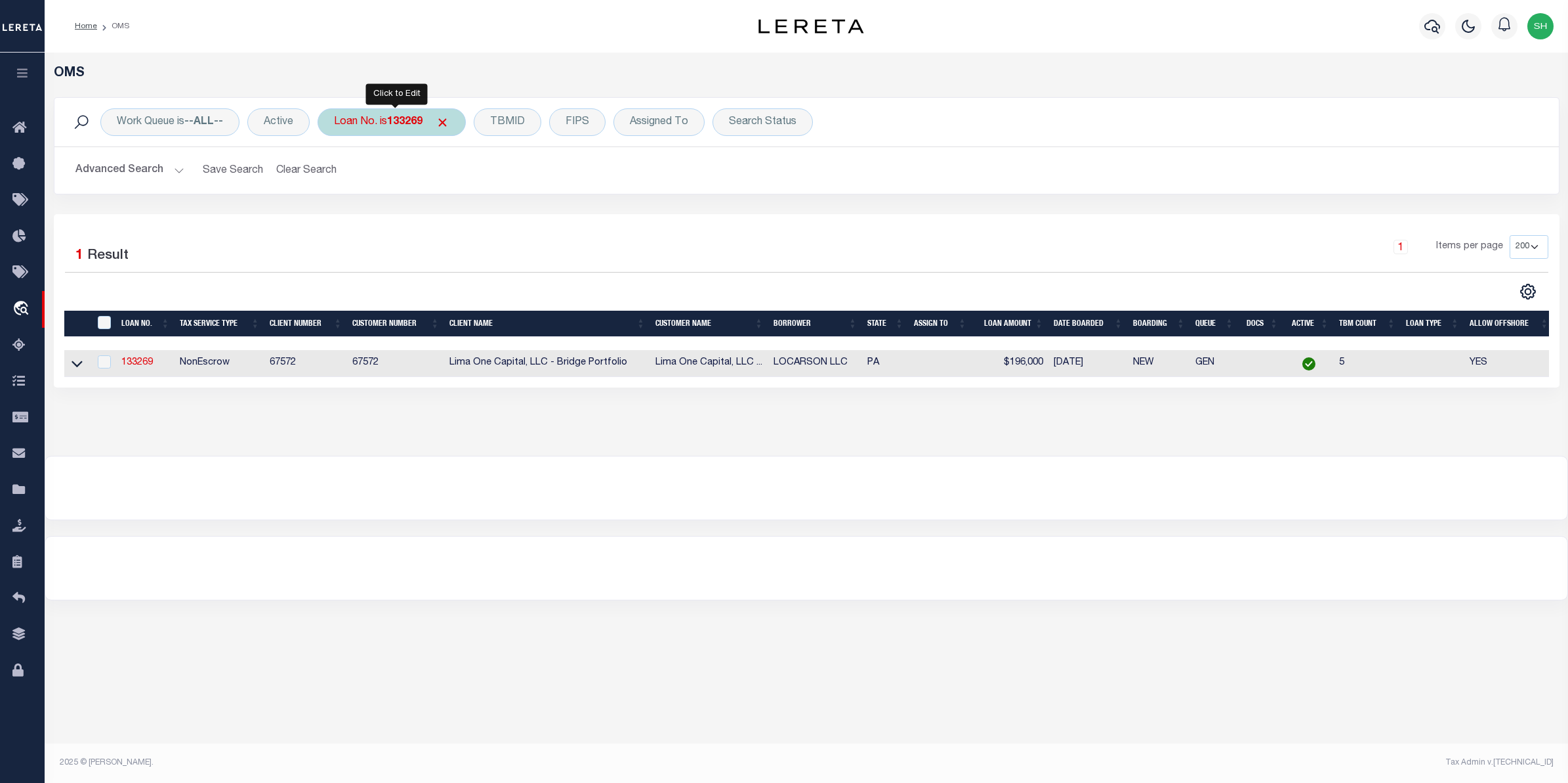
click at [400, 126] on b "133269" at bounding box center [405, 122] width 36 height 10
type input "175001570"
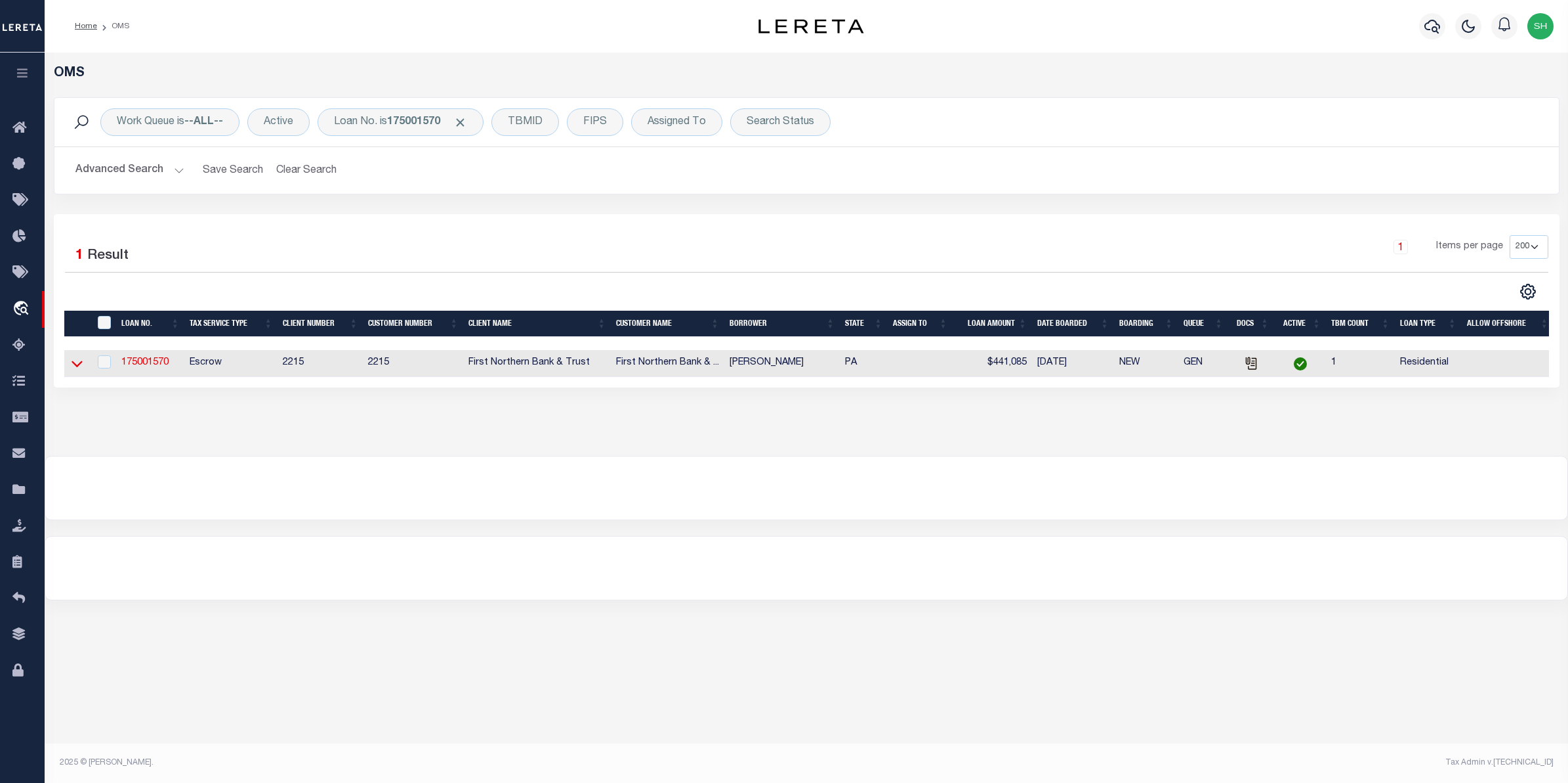
click at [78, 365] on icon at bounding box center [77, 363] width 11 height 14
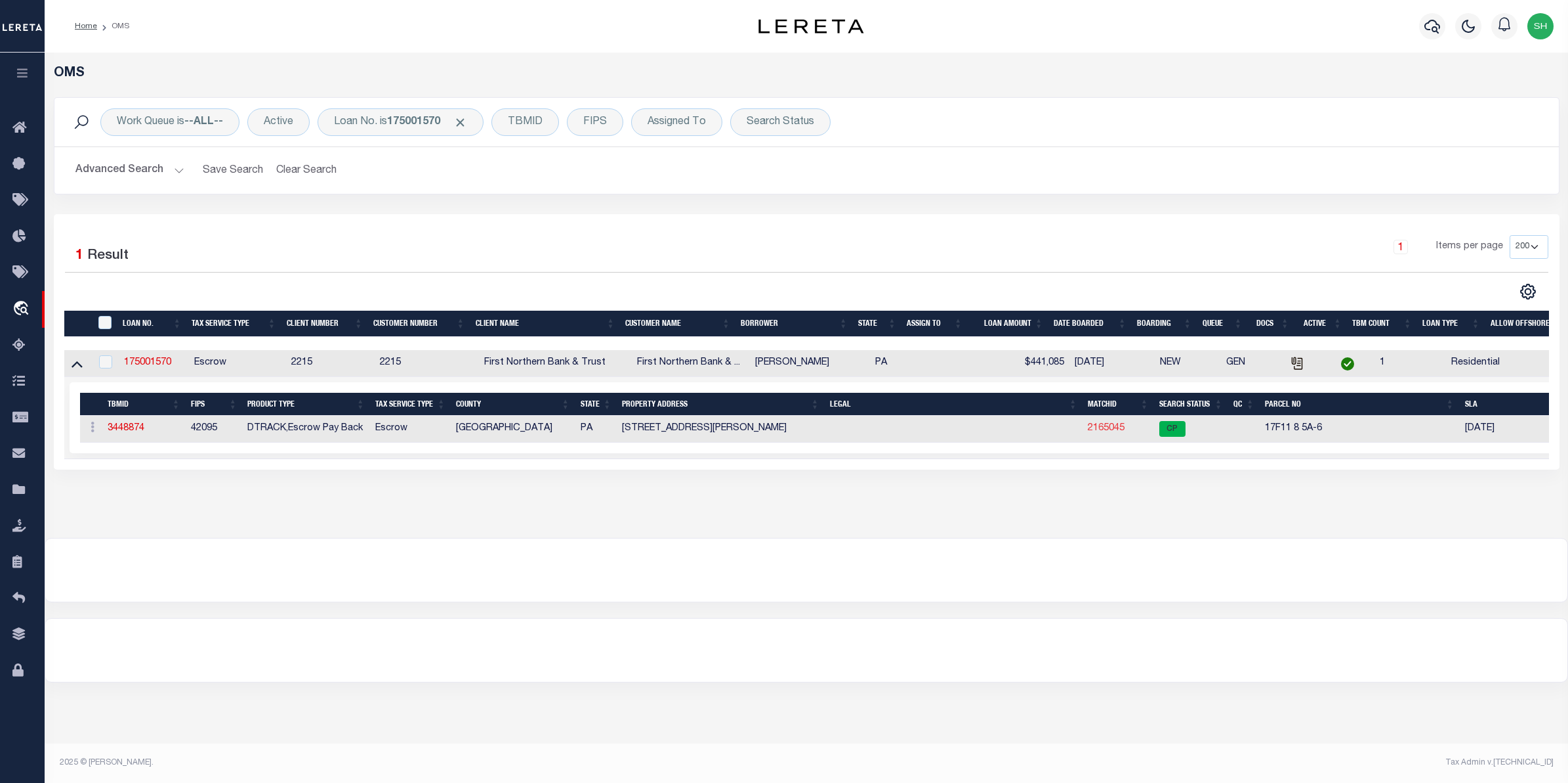
click at [1101, 431] on link "2165045" at bounding box center [1106, 428] width 36 height 9
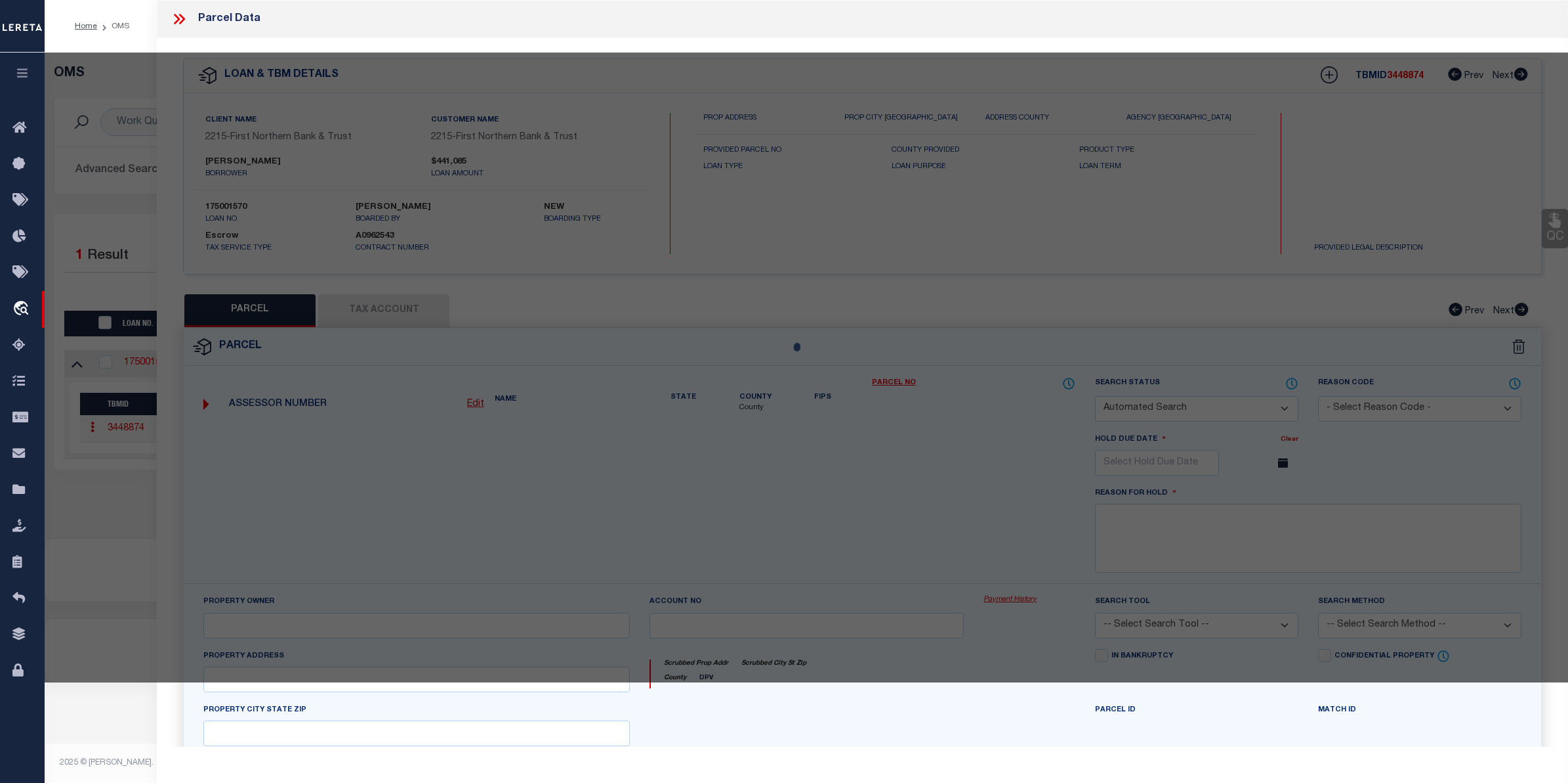
checkbox input "false"
select select "CP"
type input "MACHCZYNSKI,ARMAND L"
select select "ATL"
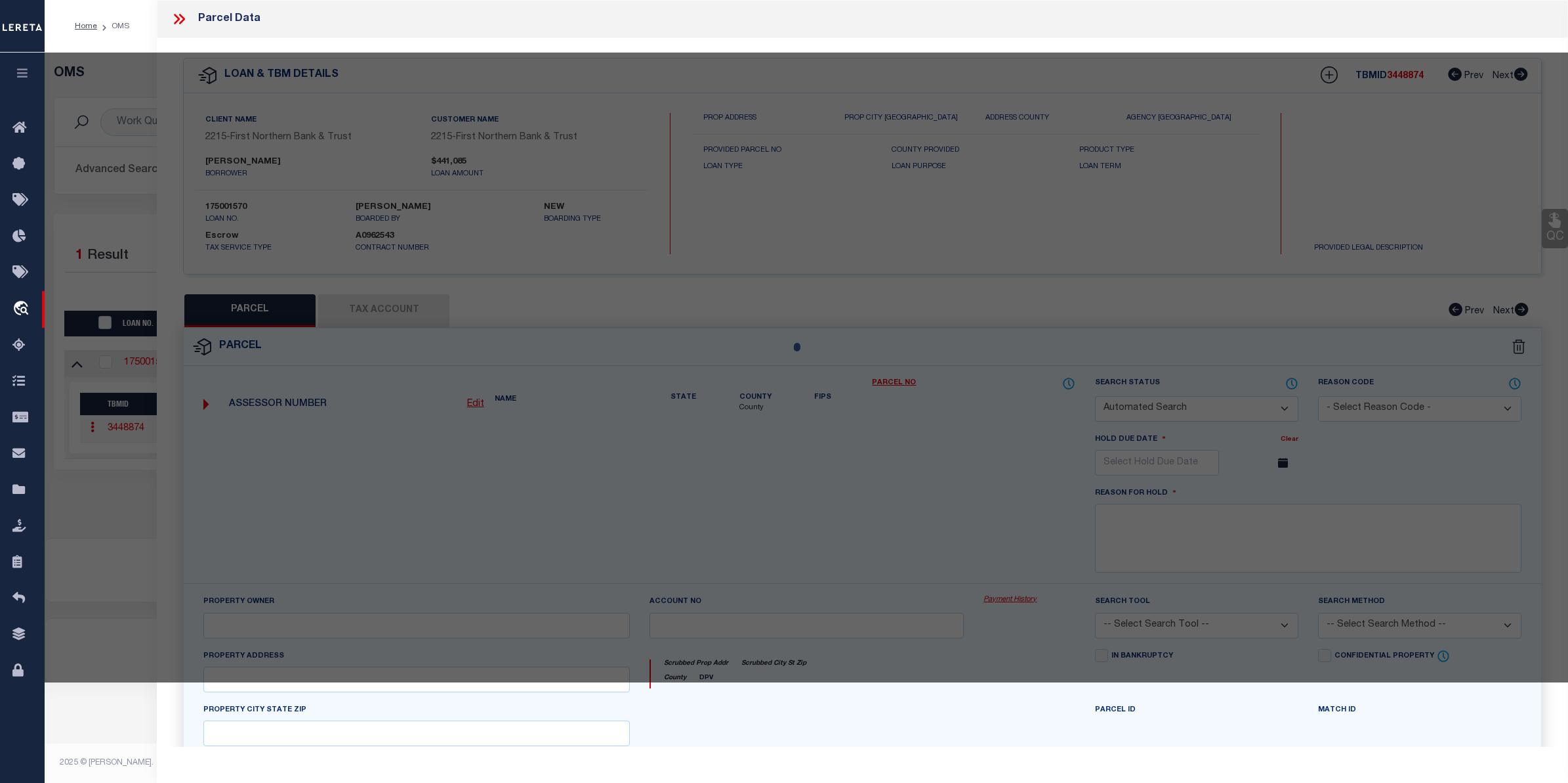
select select "ADD"
type input "10296 GRAVEL HILL RD"
checkbox input "false"
type input "BANGOR, PA 18013"
type textarea "DIST:17 CITY/[GEOGRAPHIC_DATA]/TWP:[GEOGRAPHIC_DATA]"
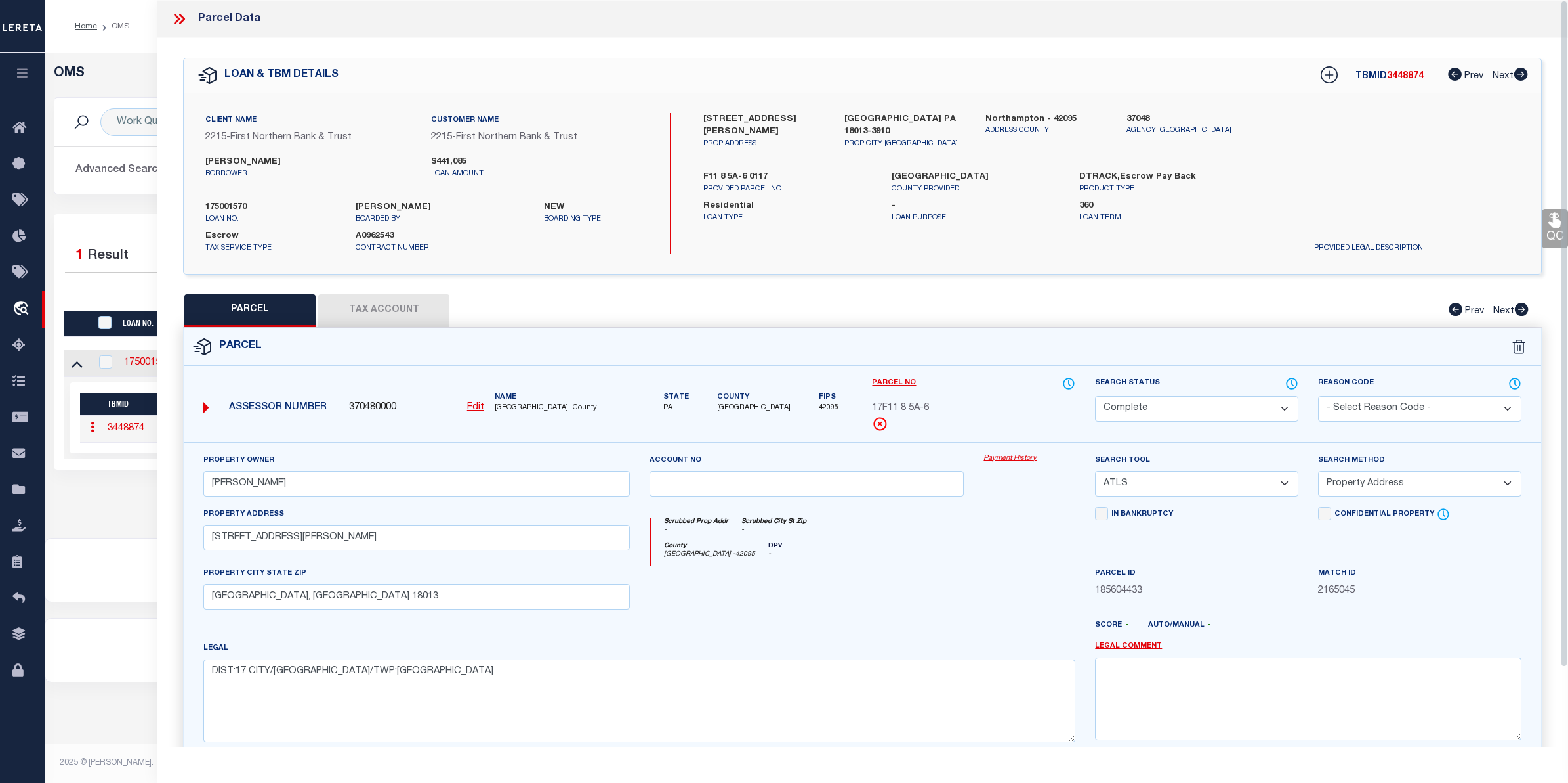
click at [1025, 457] on link "Payment History" at bounding box center [1029, 458] width 92 height 11
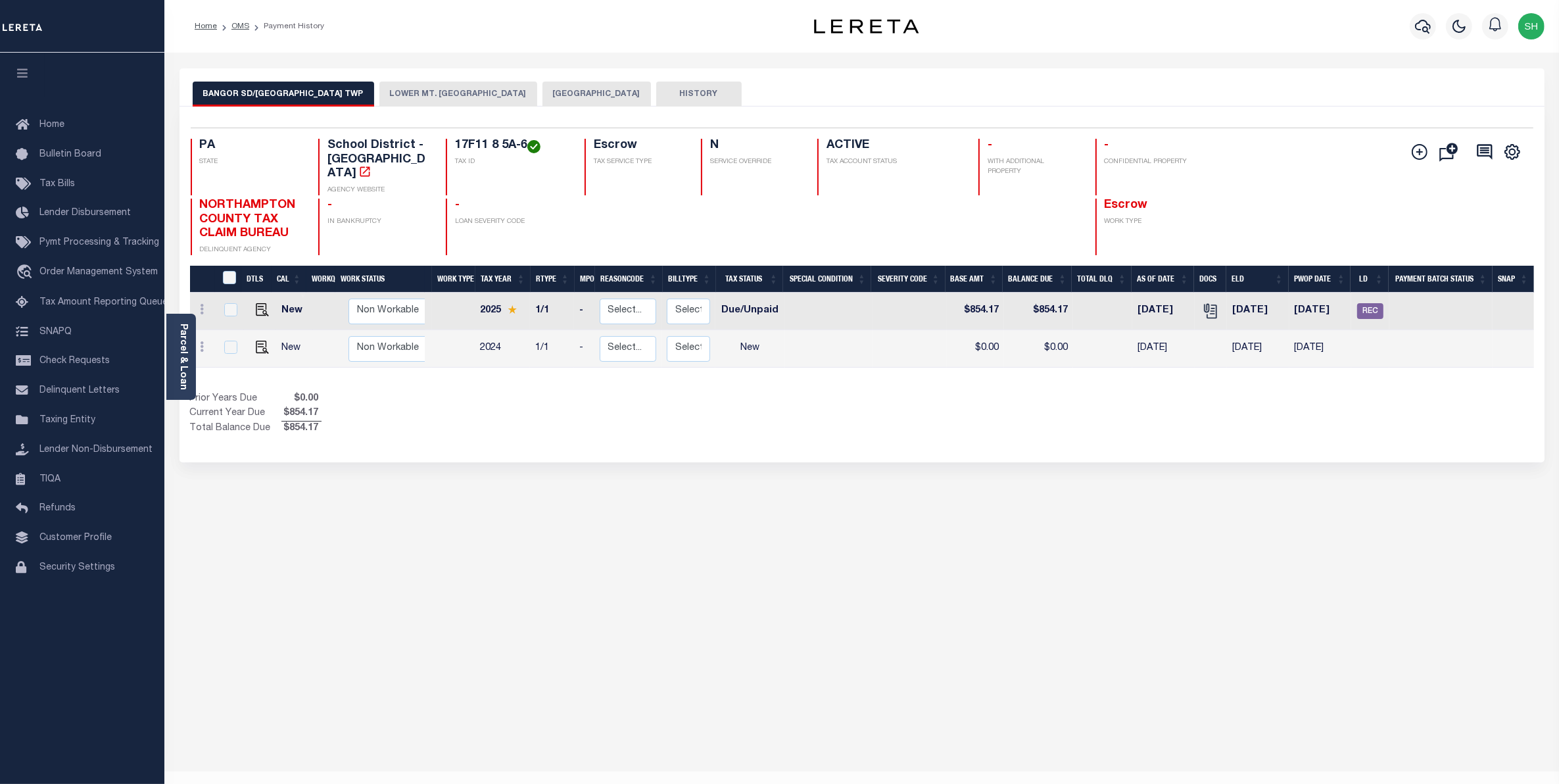
click at [459, 99] on button "LOWER MT. [GEOGRAPHIC_DATA]" at bounding box center [458, 94] width 157 height 25
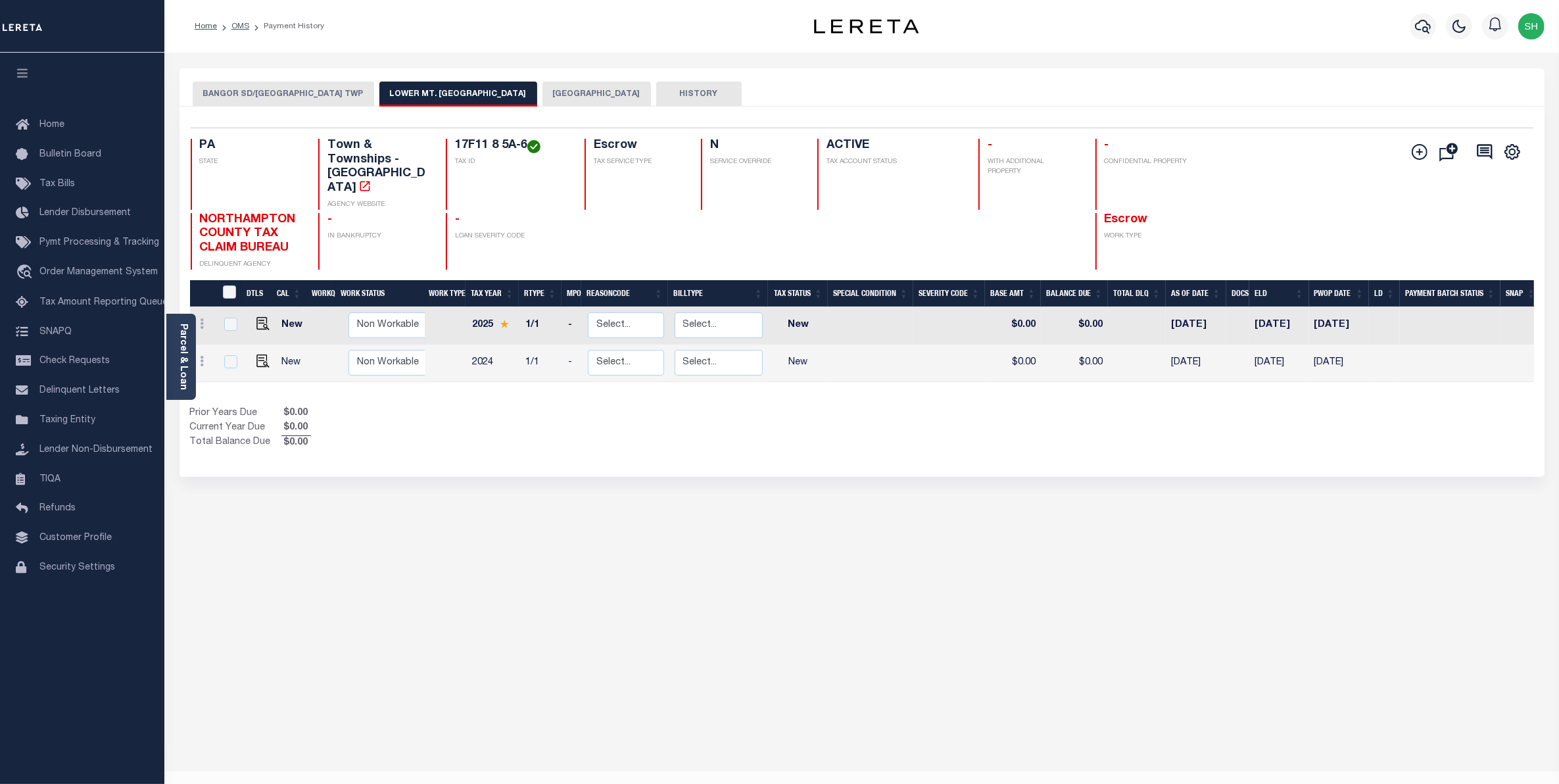
click at [566, 96] on button "NORTHAMPTON COUNTY" at bounding box center [597, 94] width 109 height 25
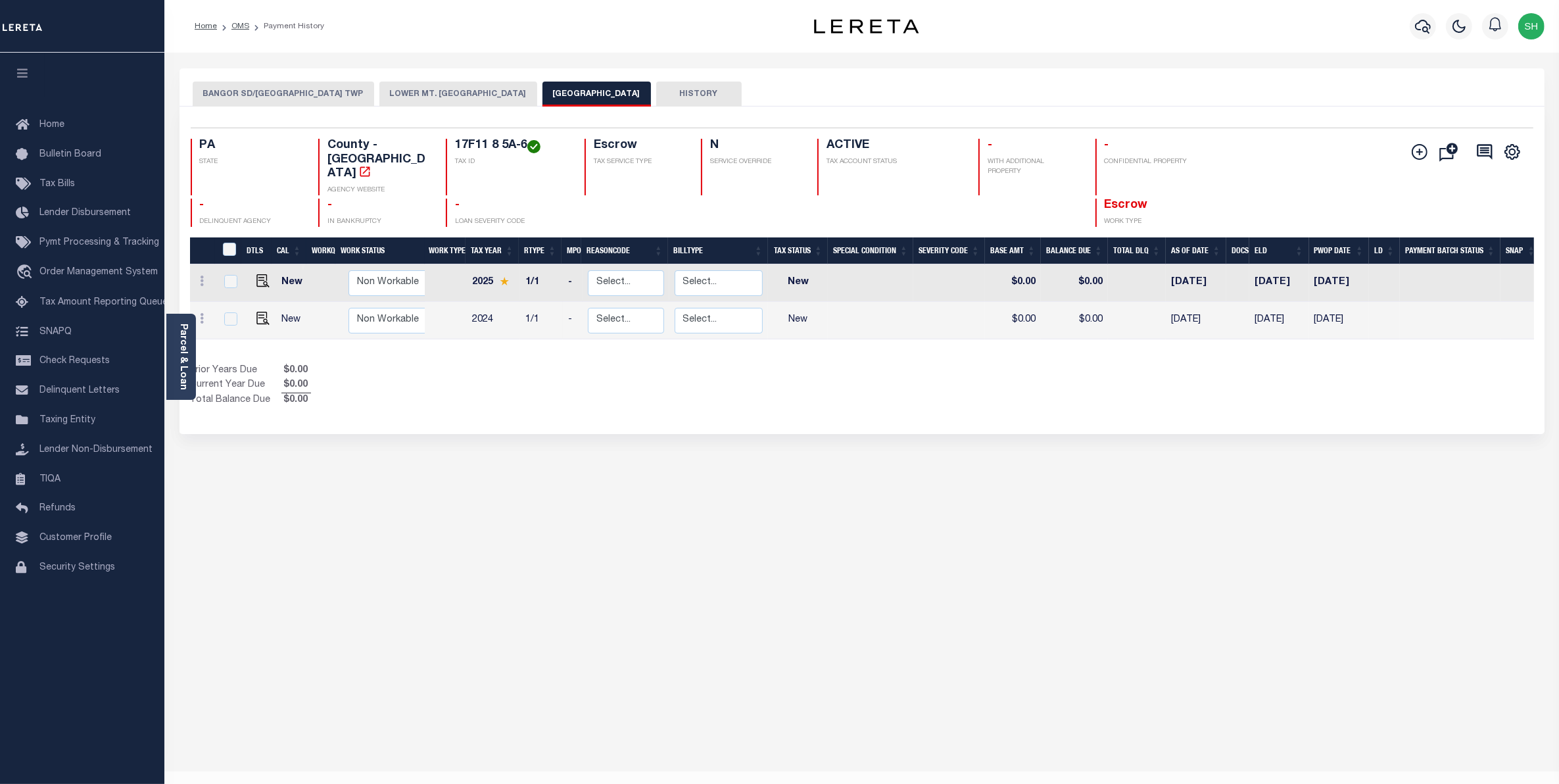
click at [307, 94] on button "BANGOR SD/LOWER MT BETHEL TWP" at bounding box center [284, 94] width 182 height 25
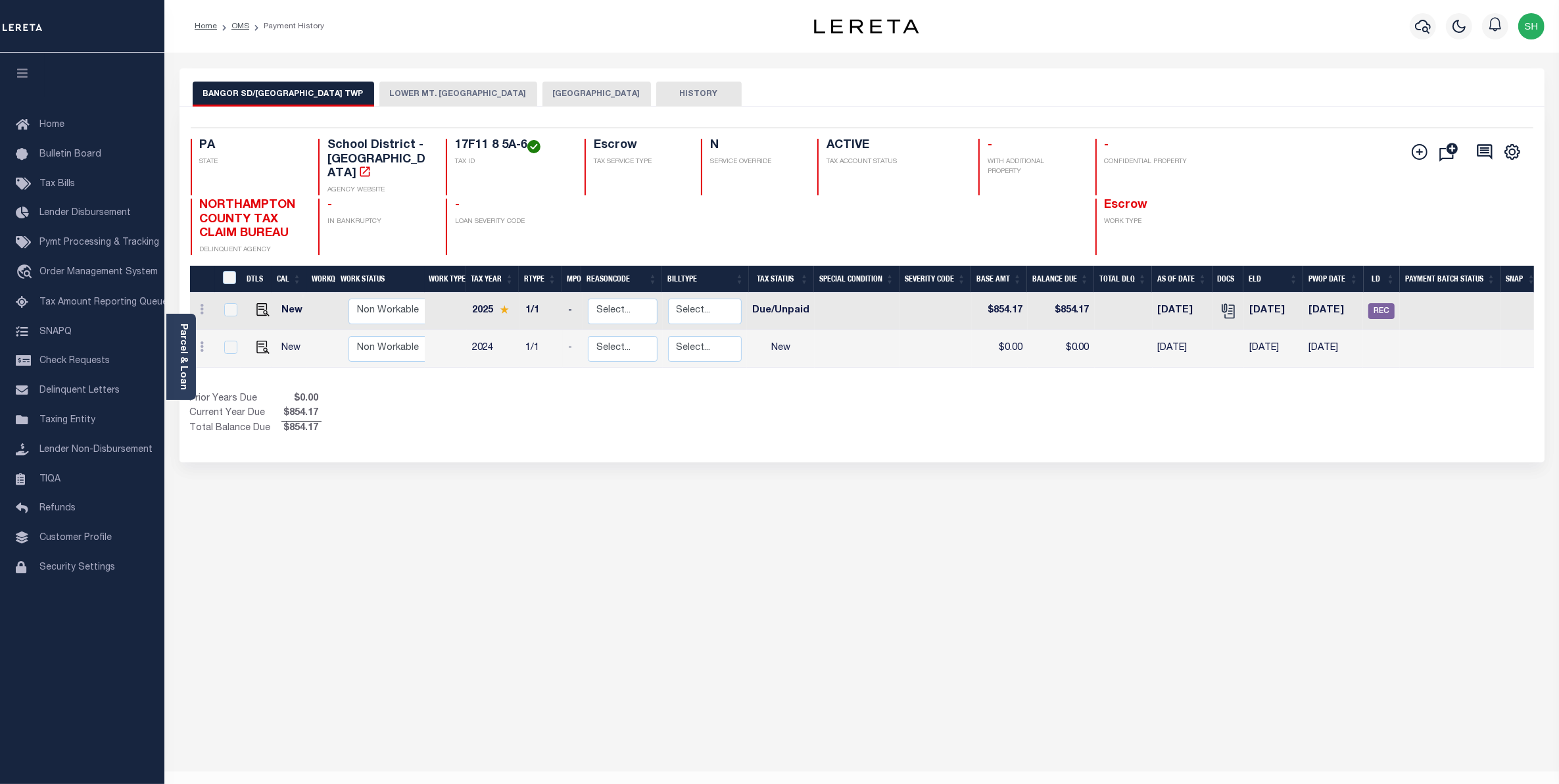
click at [439, 0] on div "Home OMS Payment History Profile" at bounding box center [861, 26] width 1395 height 52
click at [93, 276] on span "Order Management System" at bounding box center [98, 273] width 118 height 9
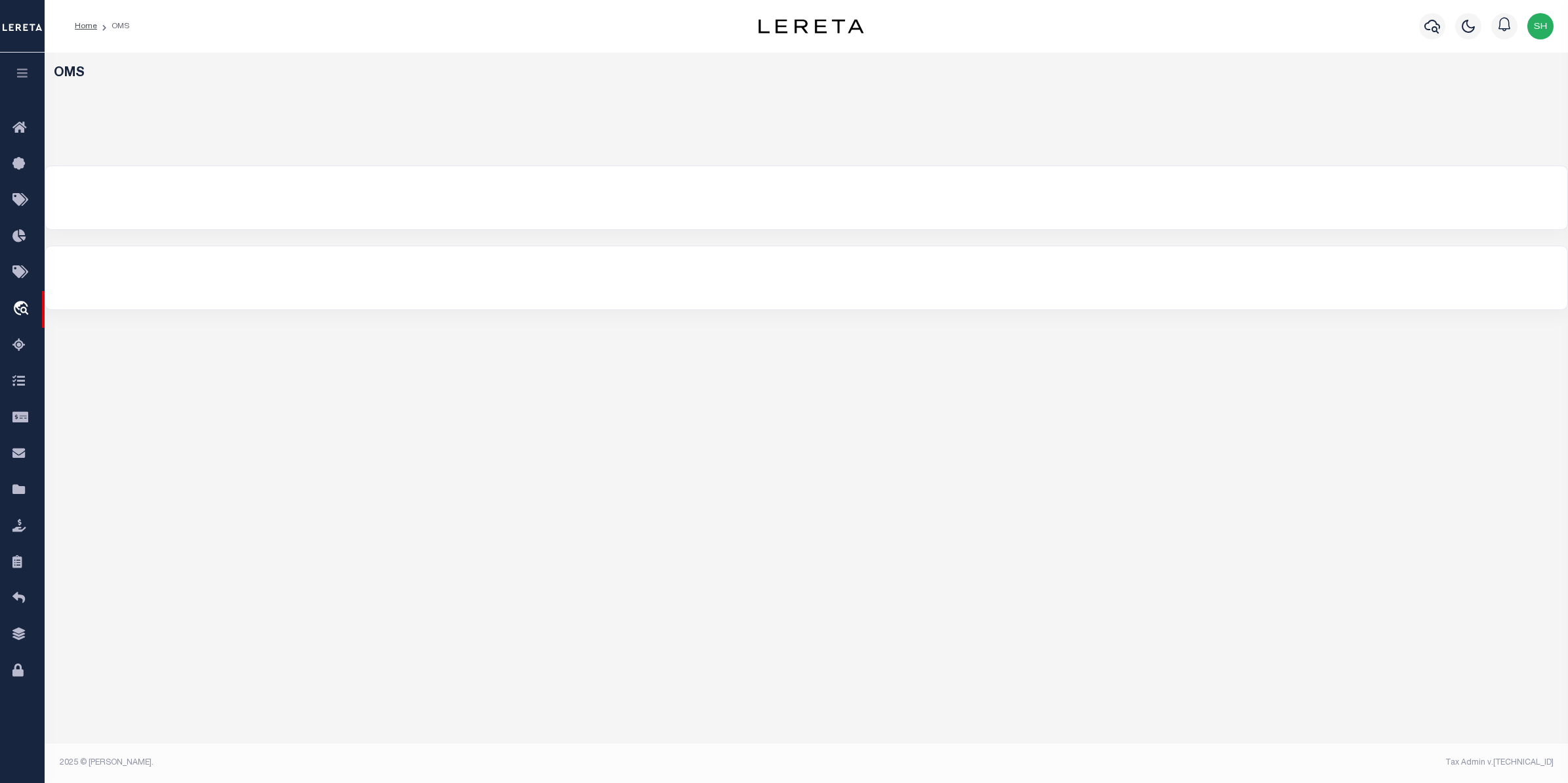
select select "200"
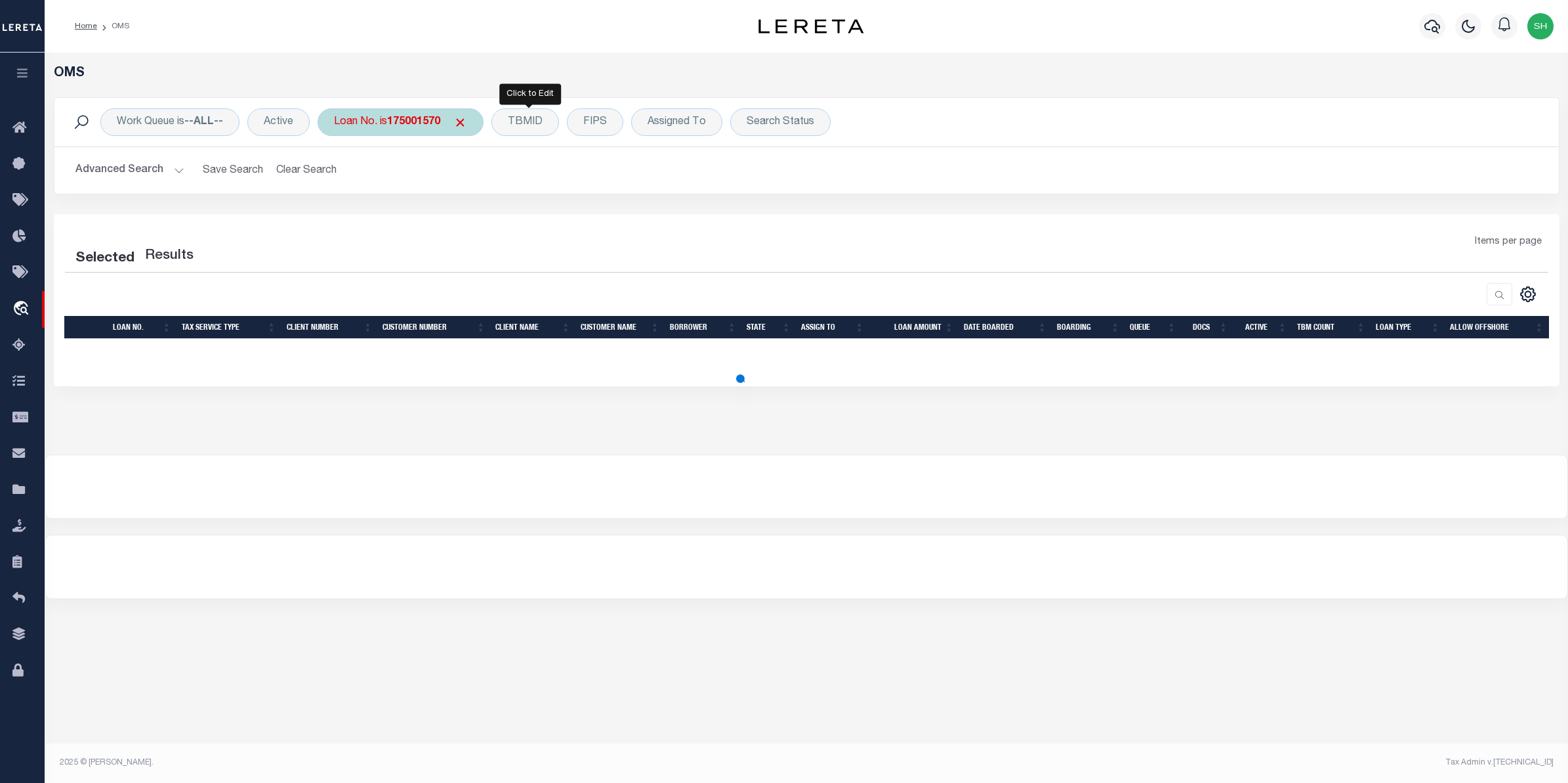
select select "200"
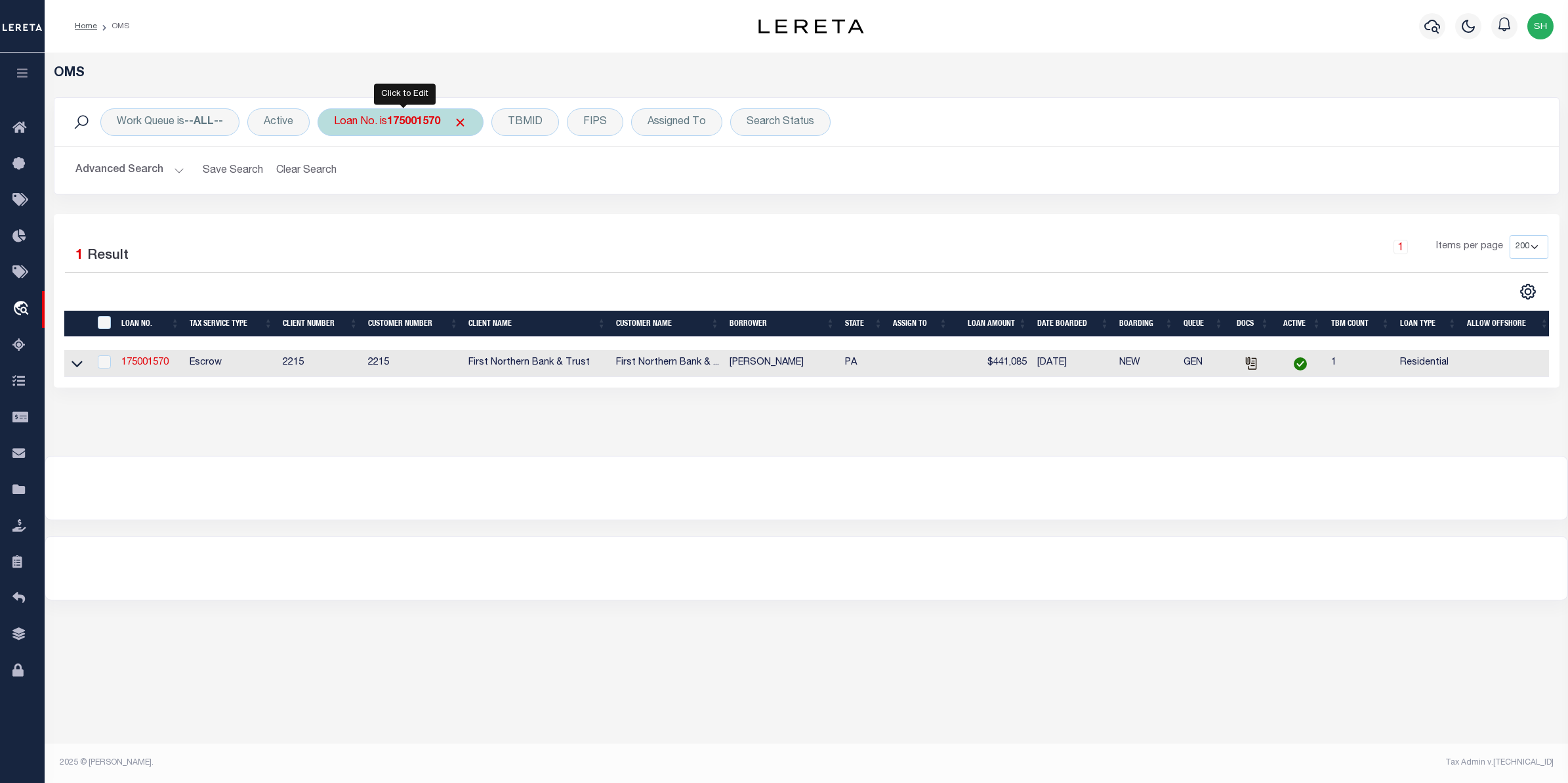
click at [421, 126] on b "175001570" at bounding box center [413, 122] width 53 height 10
type input "18745"
click at [510, 211] on input "Apply" at bounding box center [508, 214] width 38 height 22
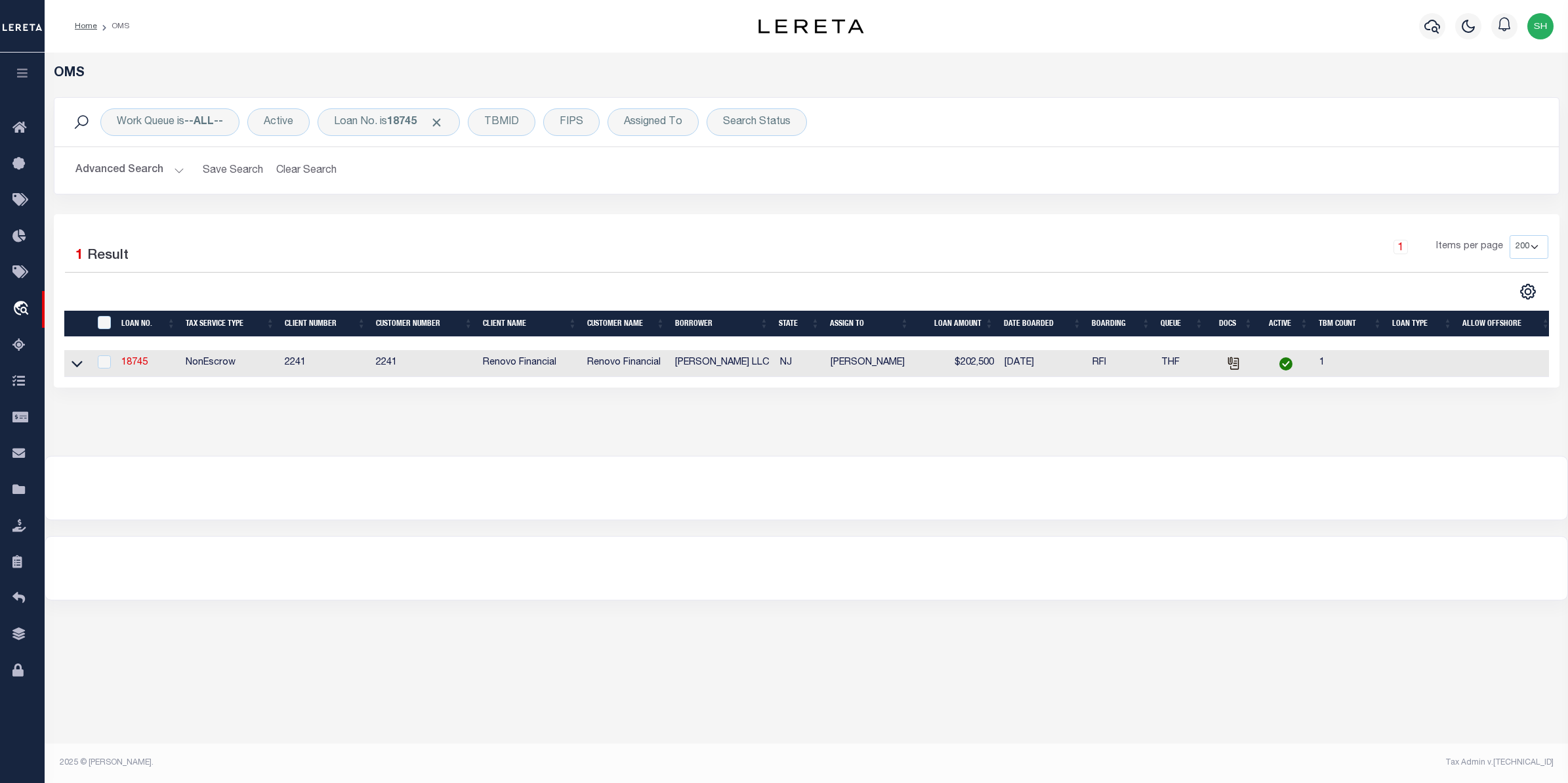
click at [1238, 447] on div "OMS Work Queue is --ALL-- Active Loan No. is 18745 TBMID FIPS Assigned To Searc…" at bounding box center [807, 254] width 1524 height 403
click at [79, 365] on icon at bounding box center [77, 363] width 11 height 14
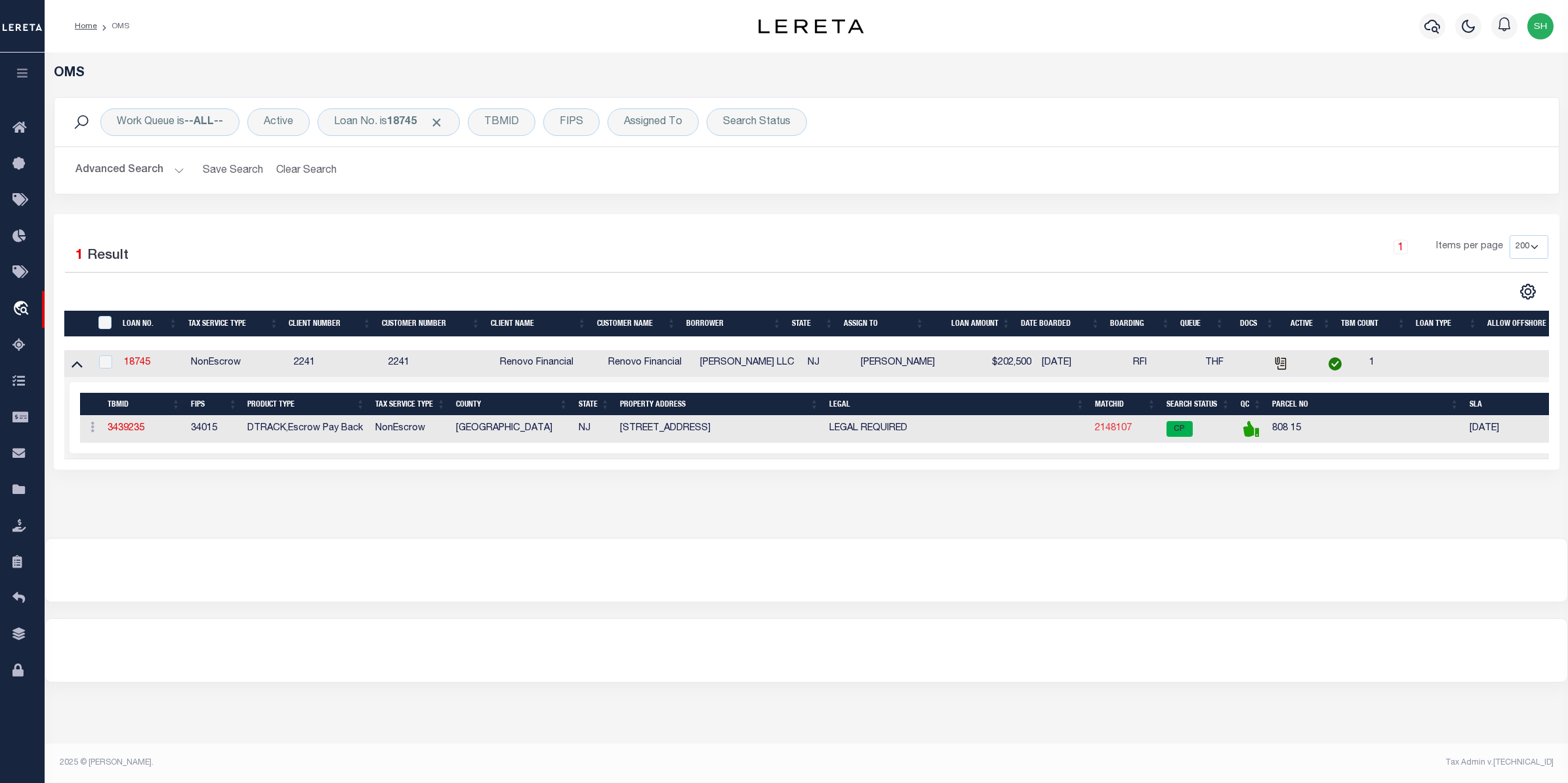
click at [1110, 431] on link "2148107" at bounding box center [1113, 428] width 36 height 9
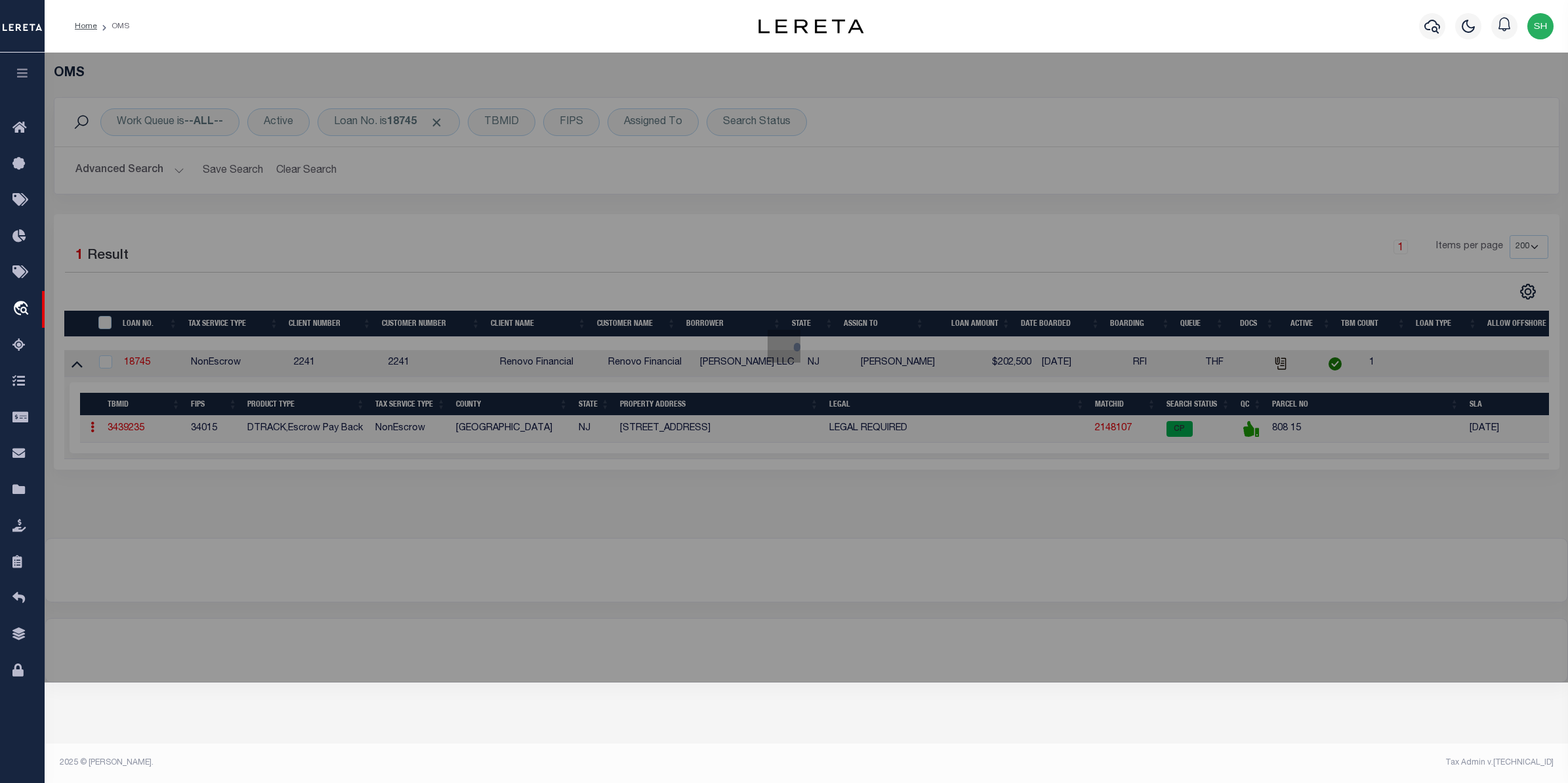
checkbox input "false"
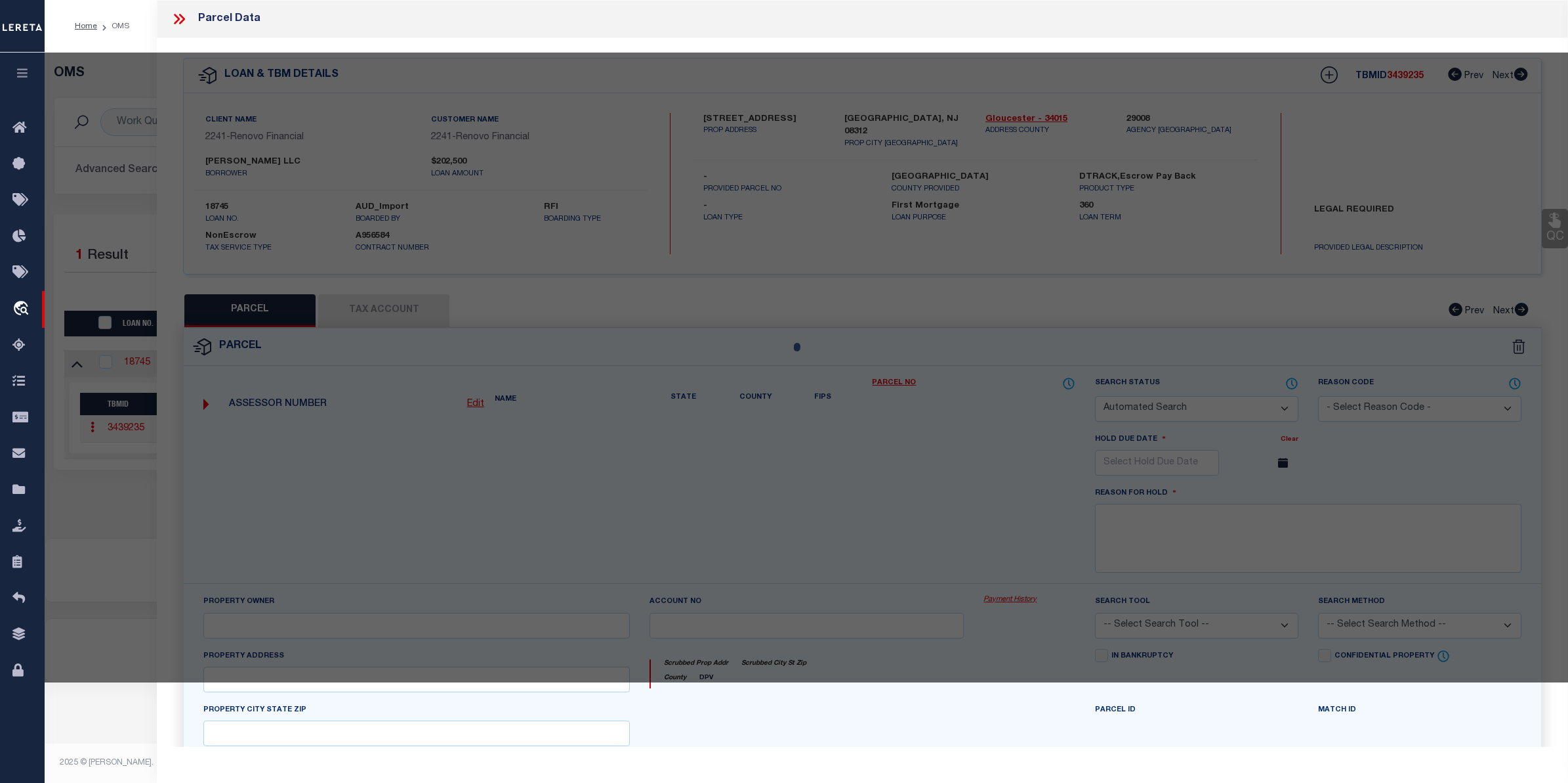
select select "CP"
type input "[PERSON_NAME] LLC"
select select "AGW"
select select "LEG"
type input "141 W CHESTNUT ST"
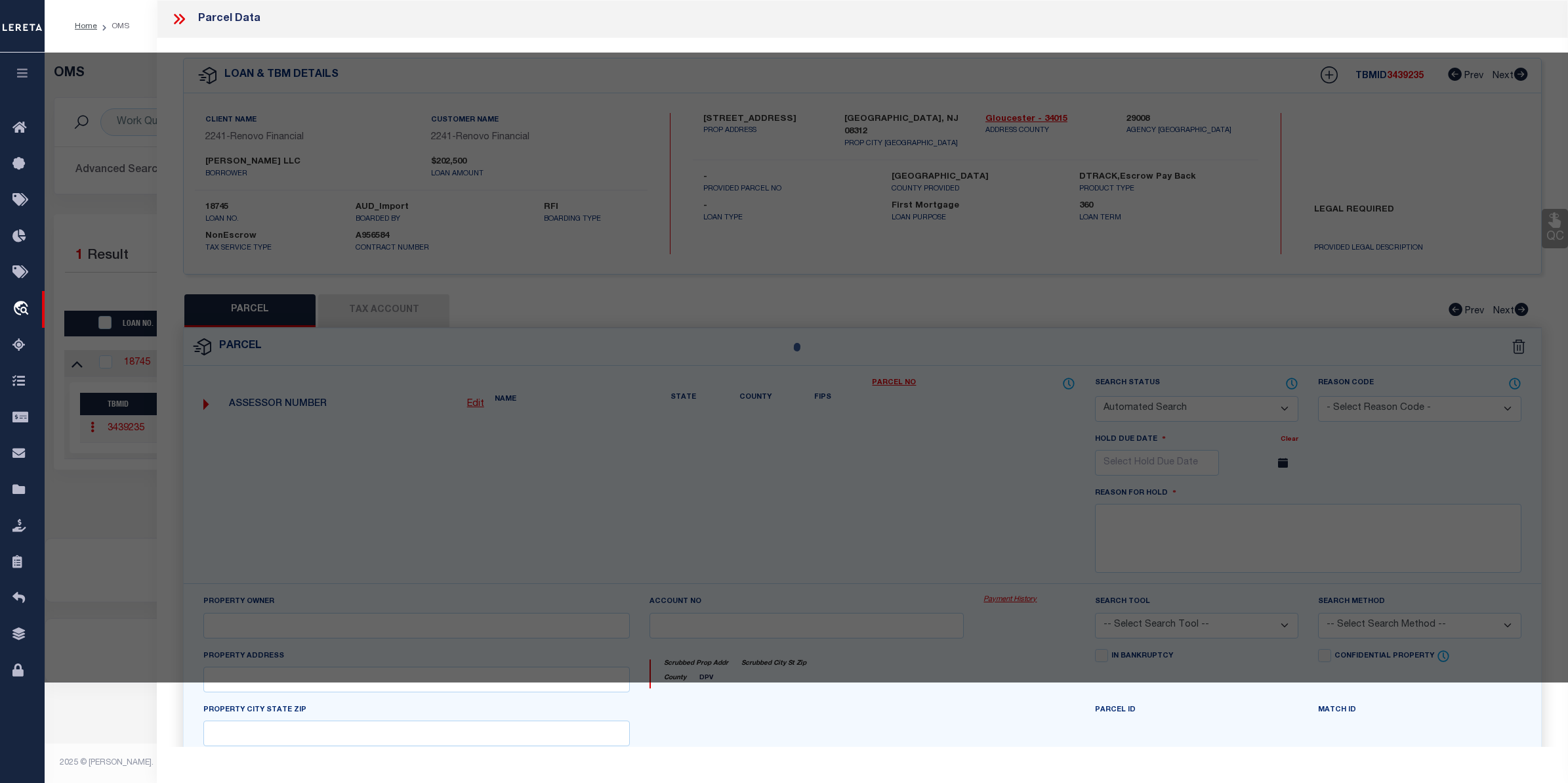
checkbox input "false"
type textarea "Block: 808 Lot: 15"
type textarea "No issue updating taxID to match existing masks. MLC 7/23/2025 Unable to add th…"
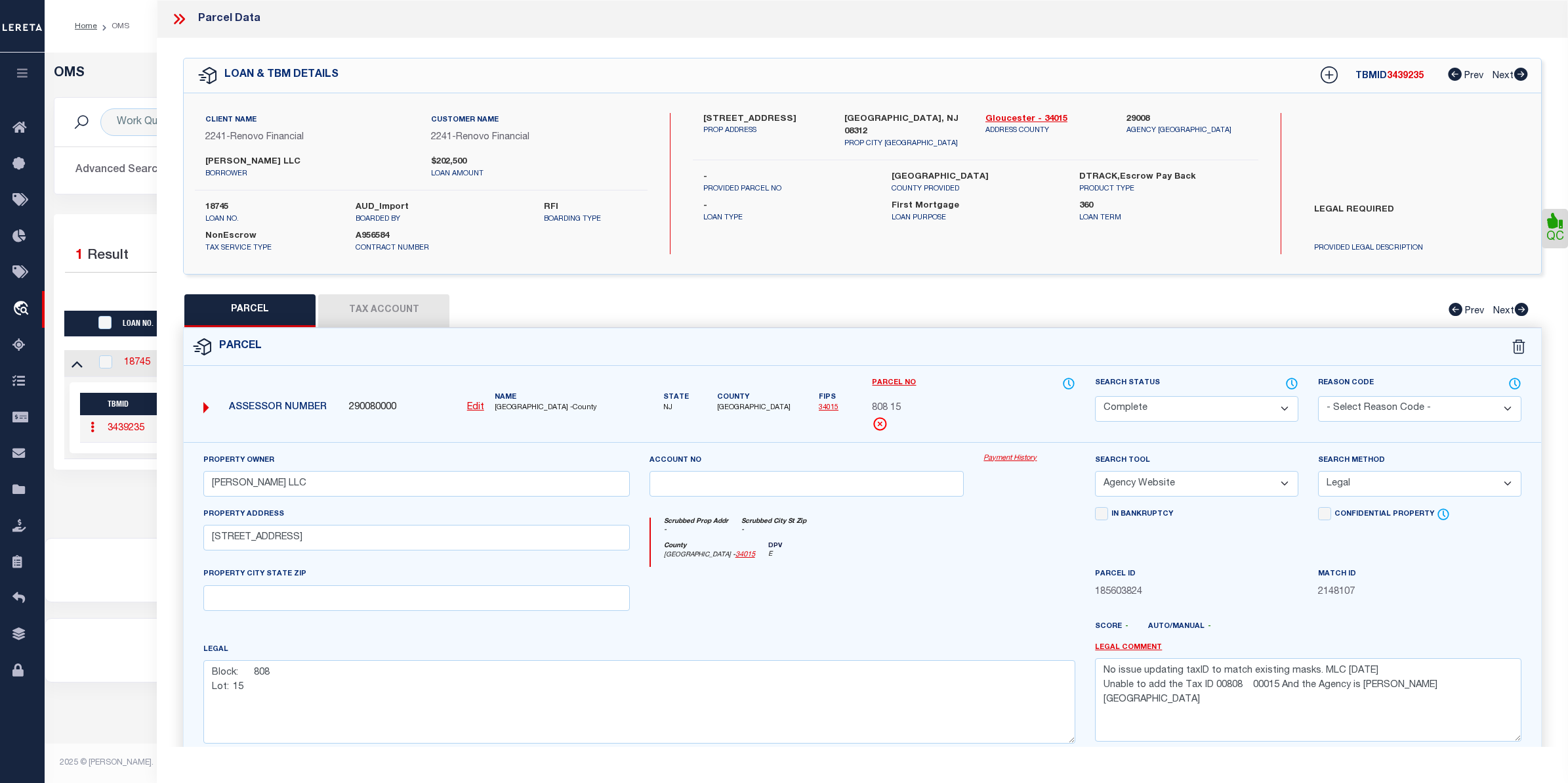
click at [1031, 459] on link "Payment History" at bounding box center [1029, 458] width 92 height 11
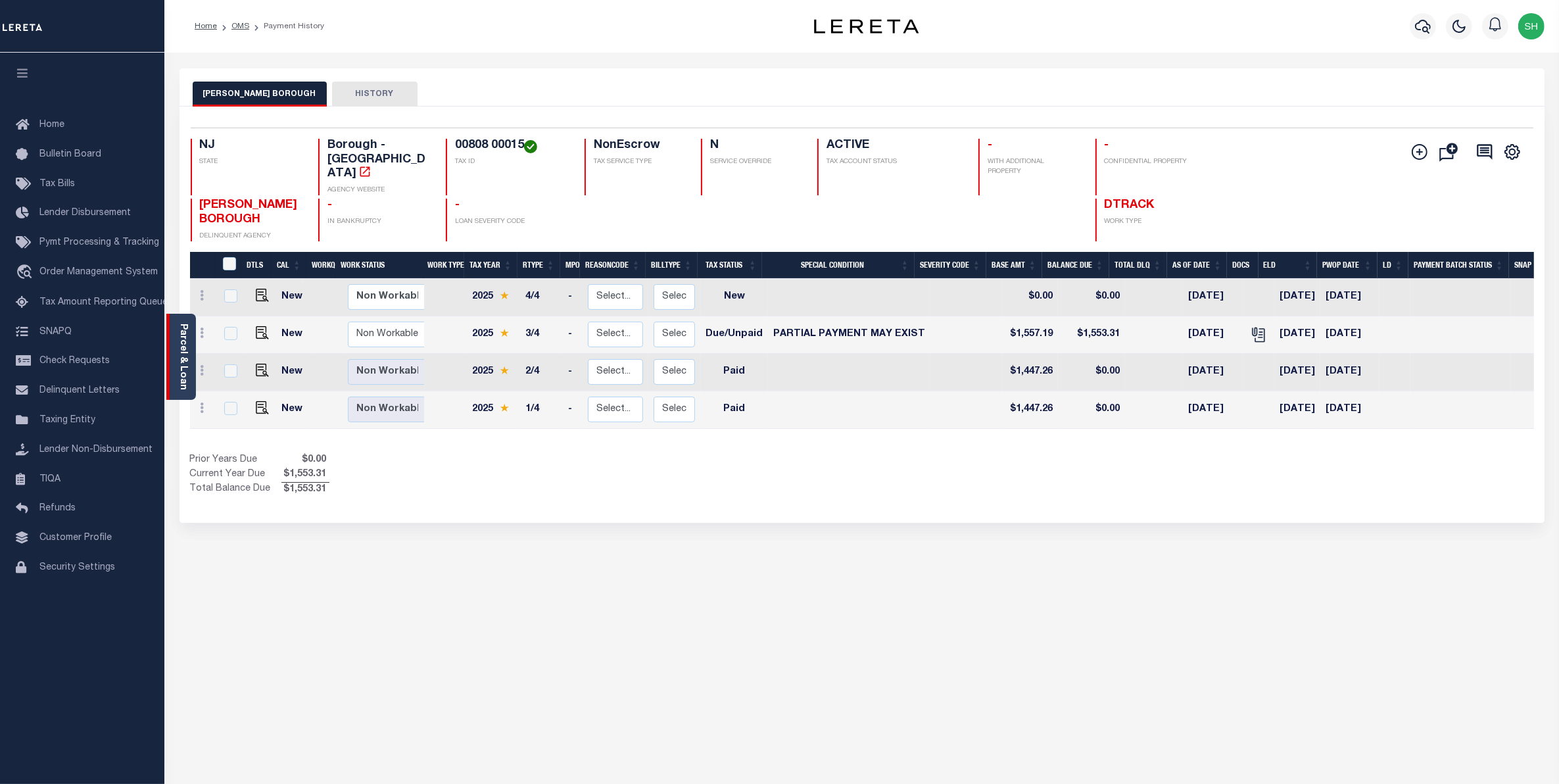
click at [171, 356] on div "Parcel & Loan" at bounding box center [182, 357] width 30 height 86
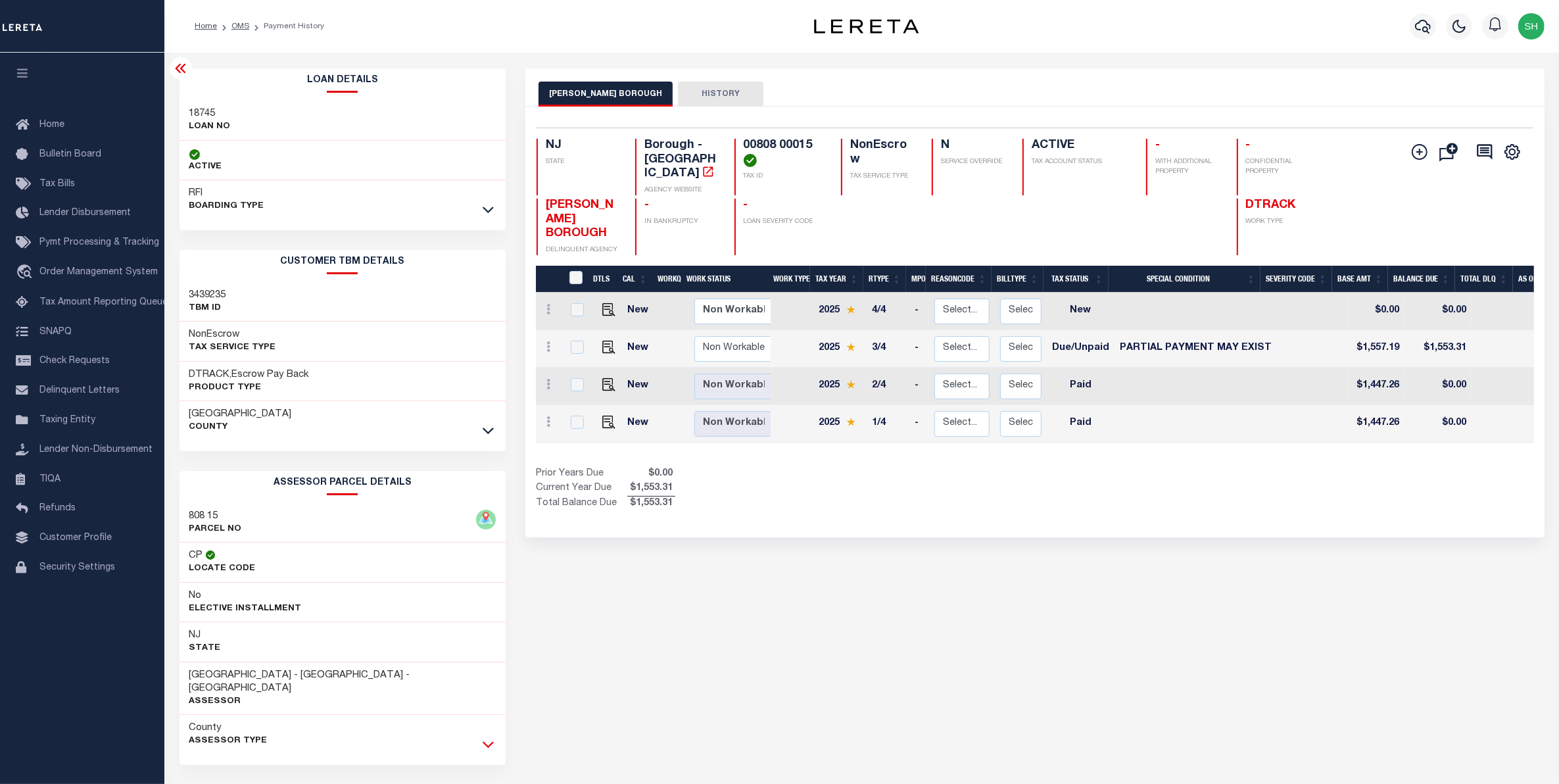
click at [491, 737] on icon at bounding box center [488, 744] width 11 height 14
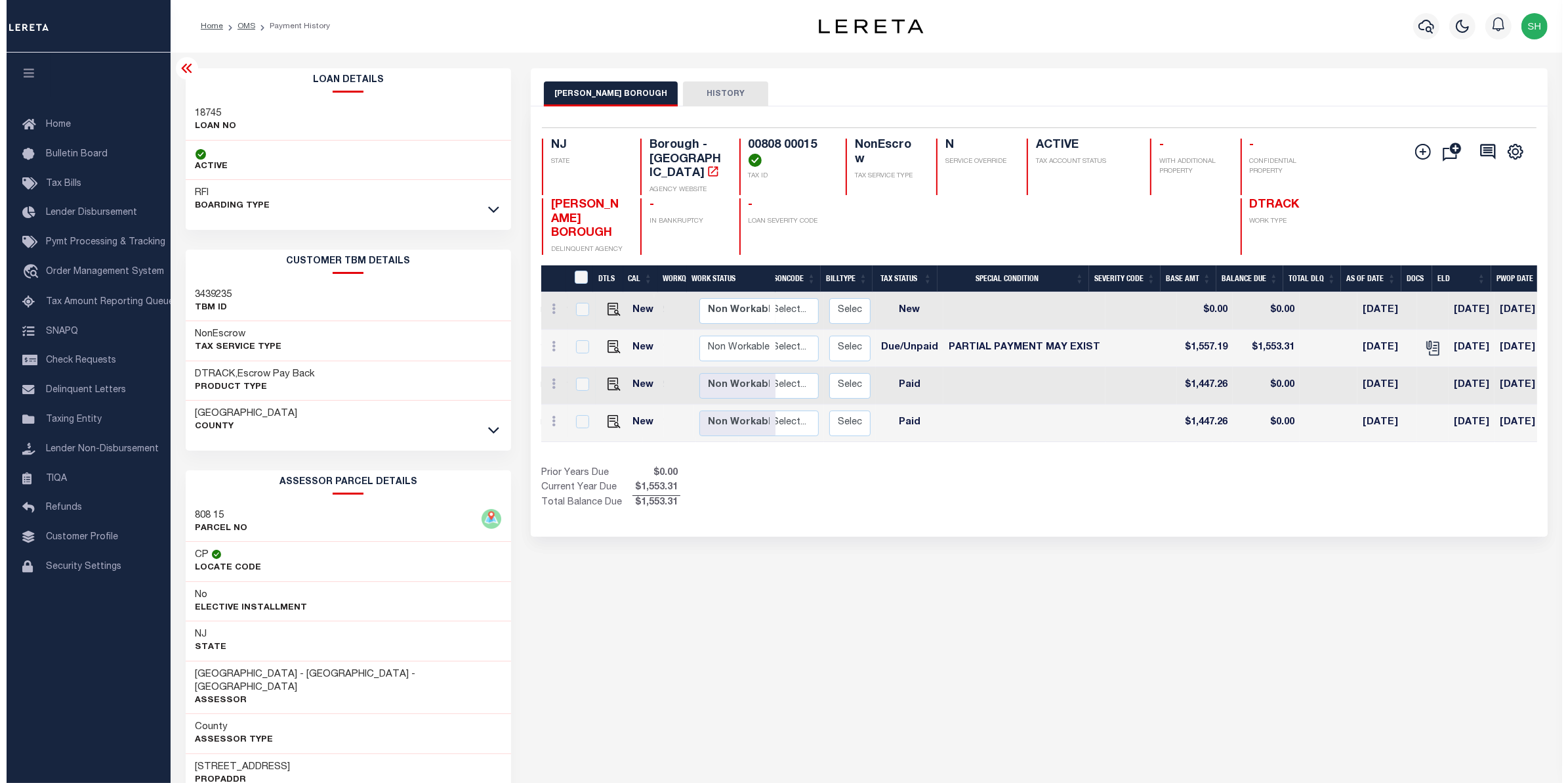
scroll to position [0, 177]
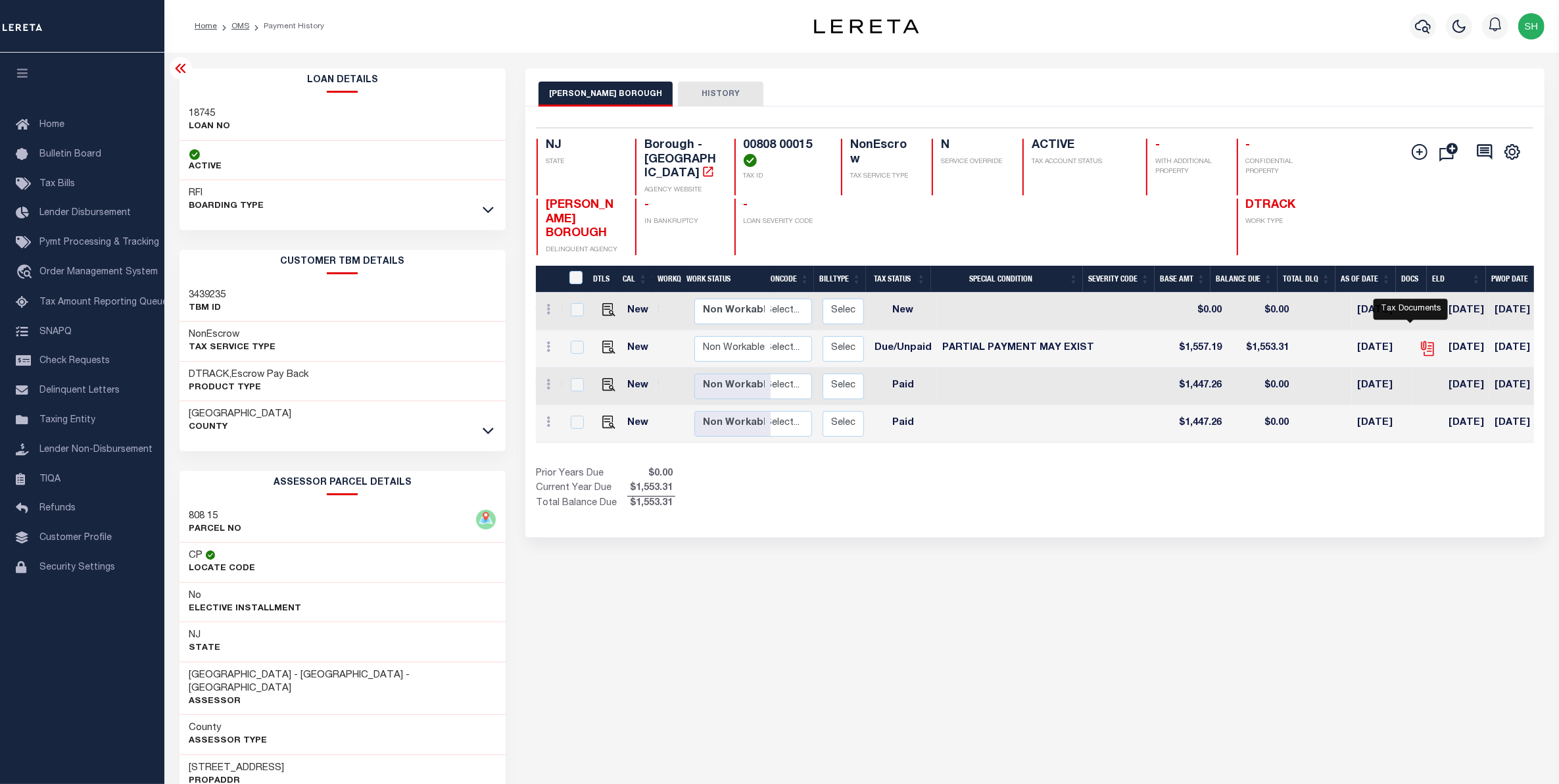
click at [1419, 340] on icon "" at bounding box center [1428, 348] width 17 height 17
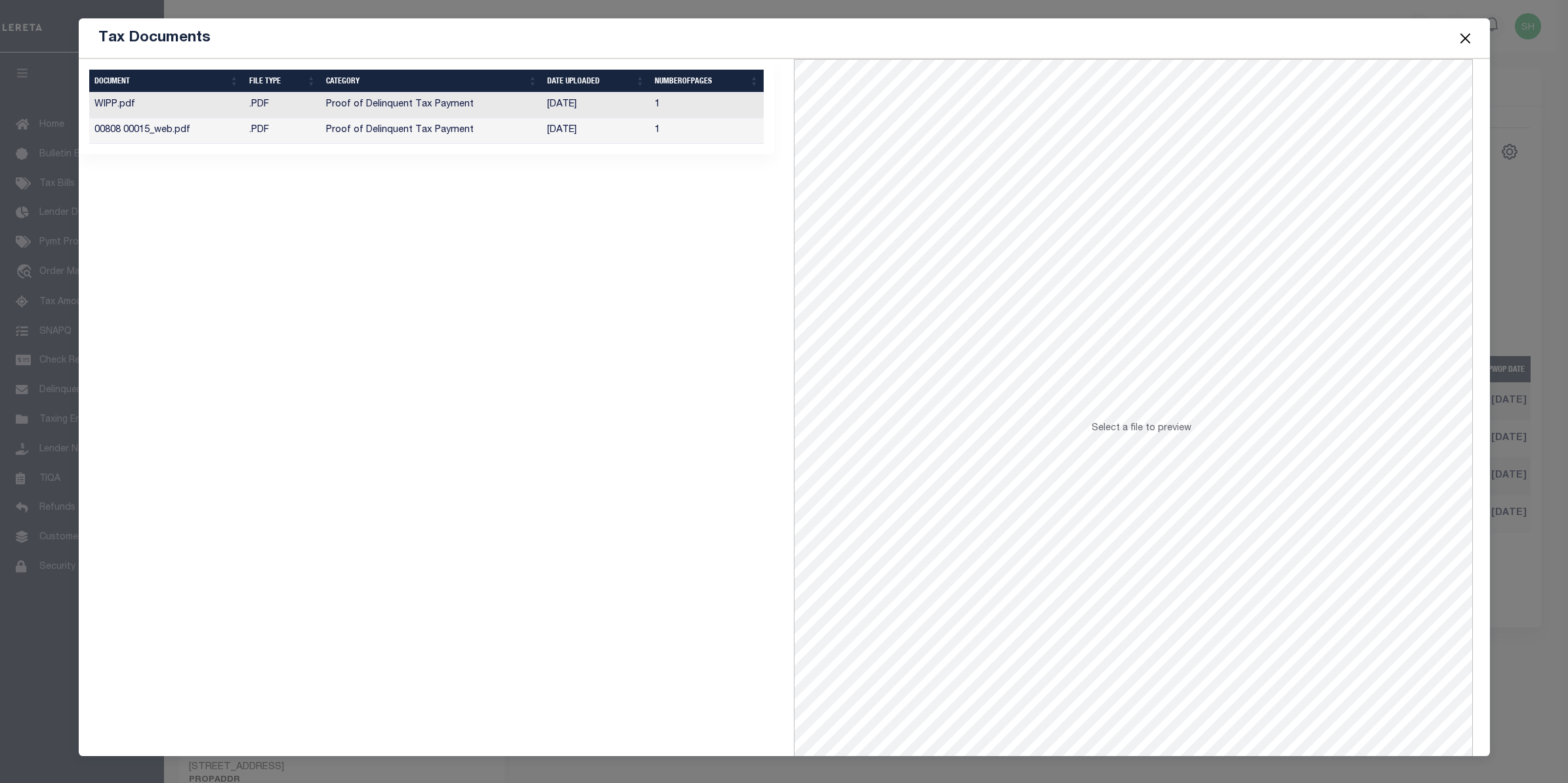
click at [408, 133] on td "Proof of Delinquent Tax Payment" at bounding box center [431, 130] width 222 height 25
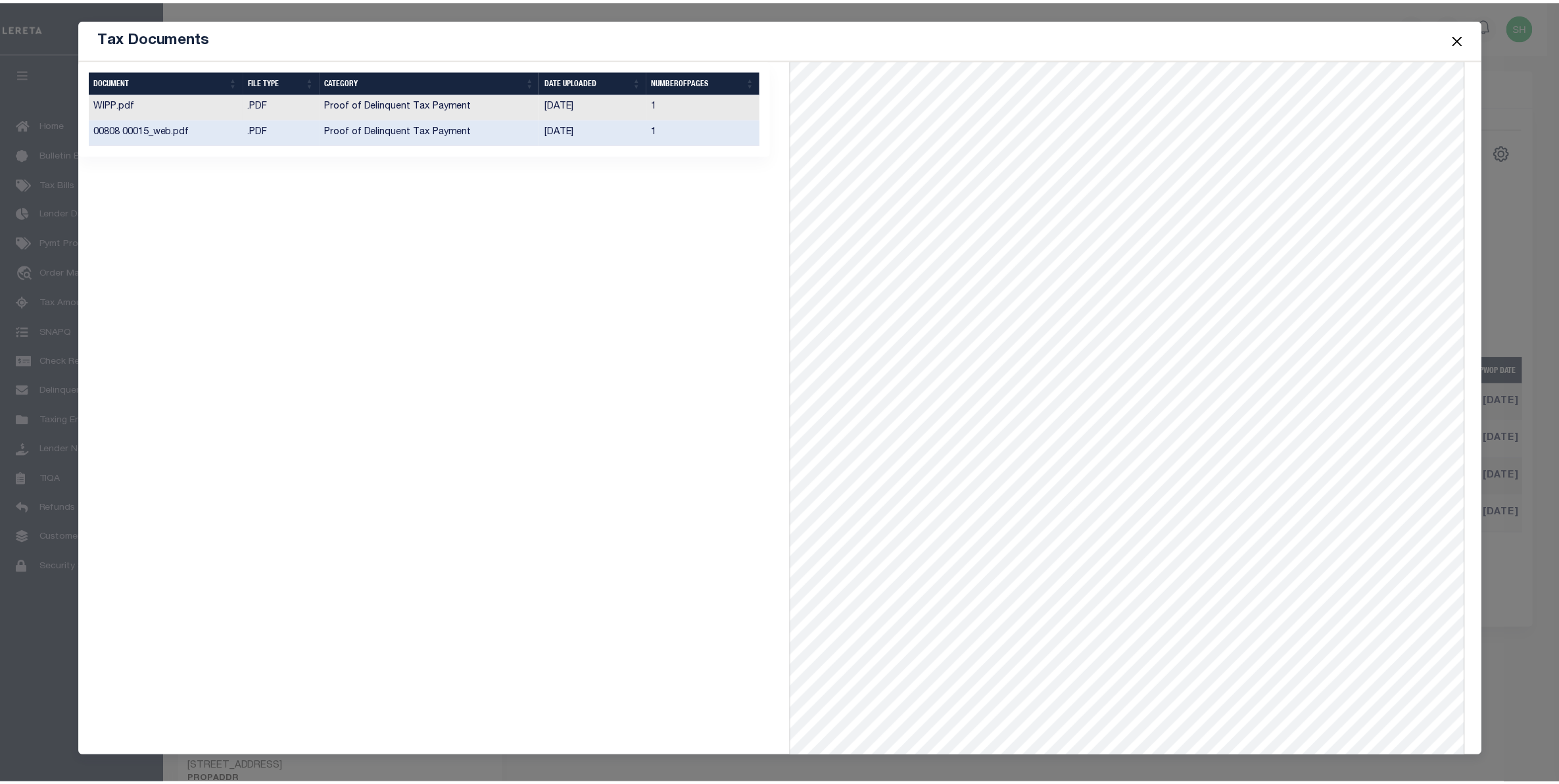
scroll to position [0, 0]
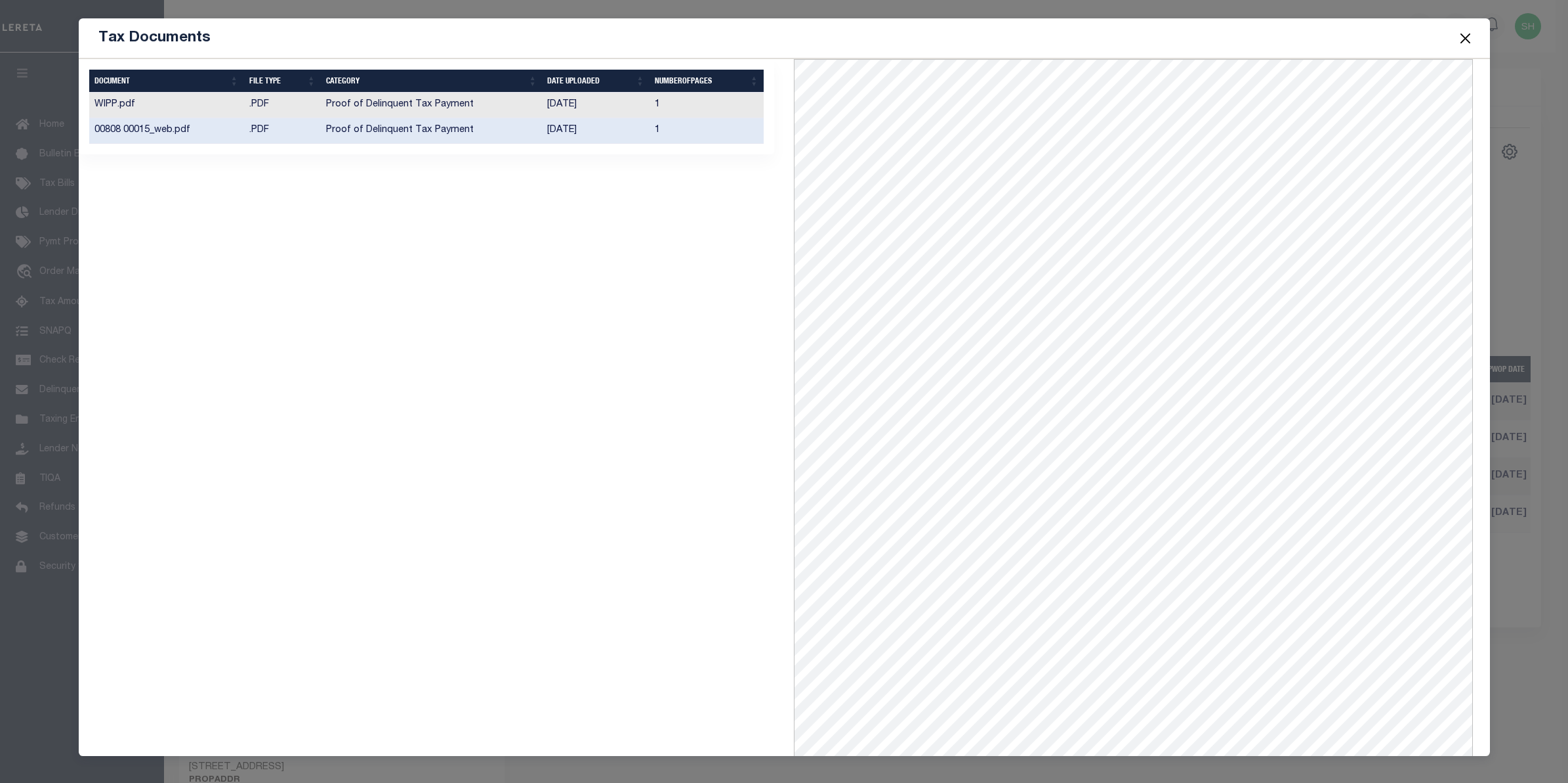
click at [430, 107] on td "Proof of Delinquent Tax Payment" at bounding box center [431, 105] width 222 height 25
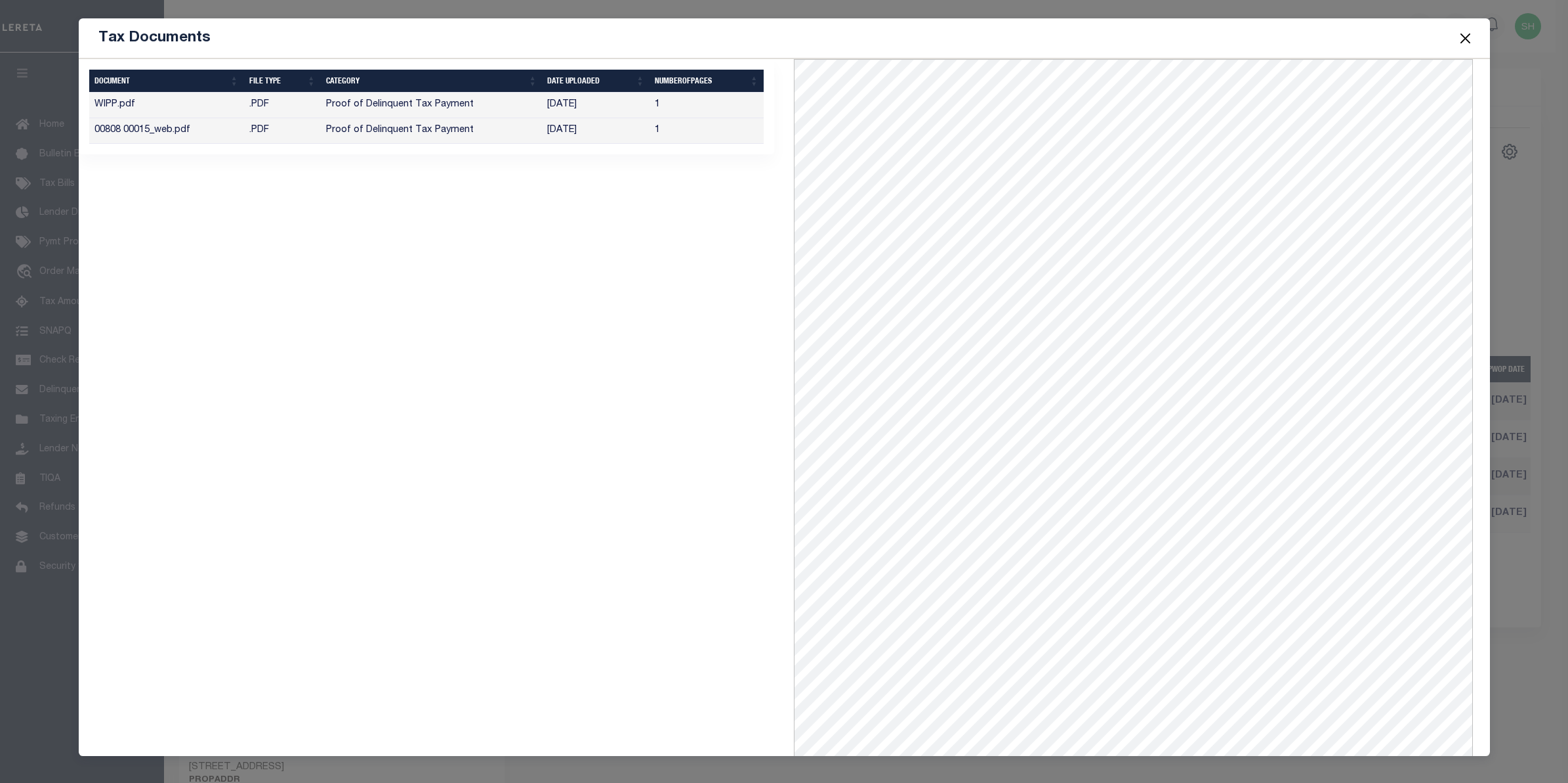
click at [1462, 36] on button "Close" at bounding box center [1465, 38] width 17 height 17
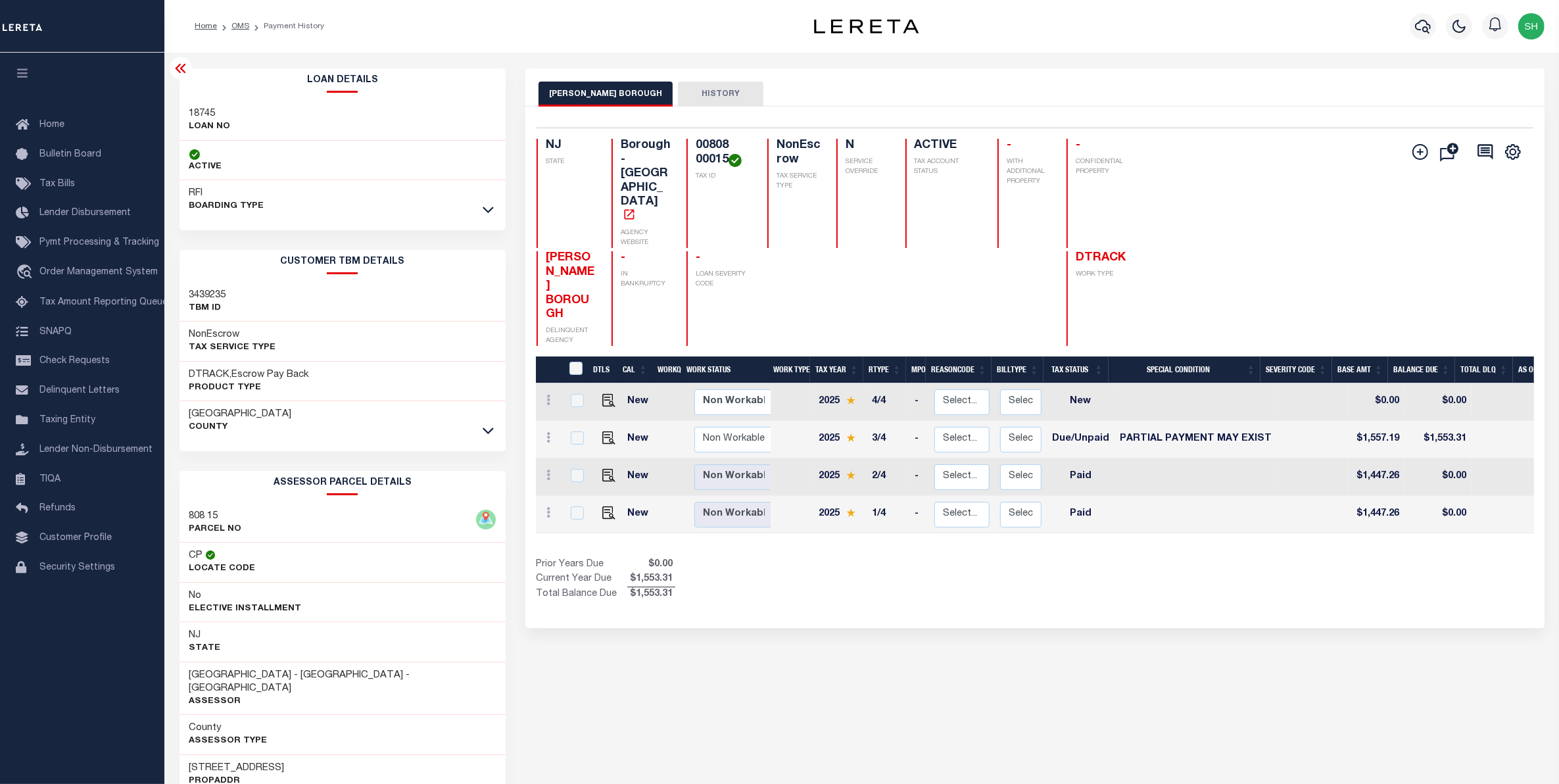
click at [856, 704] on div "CLAYTON BOROUGH HISTORY Selected 4 Results" at bounding box center [1034, 724] width 1039 height 1312
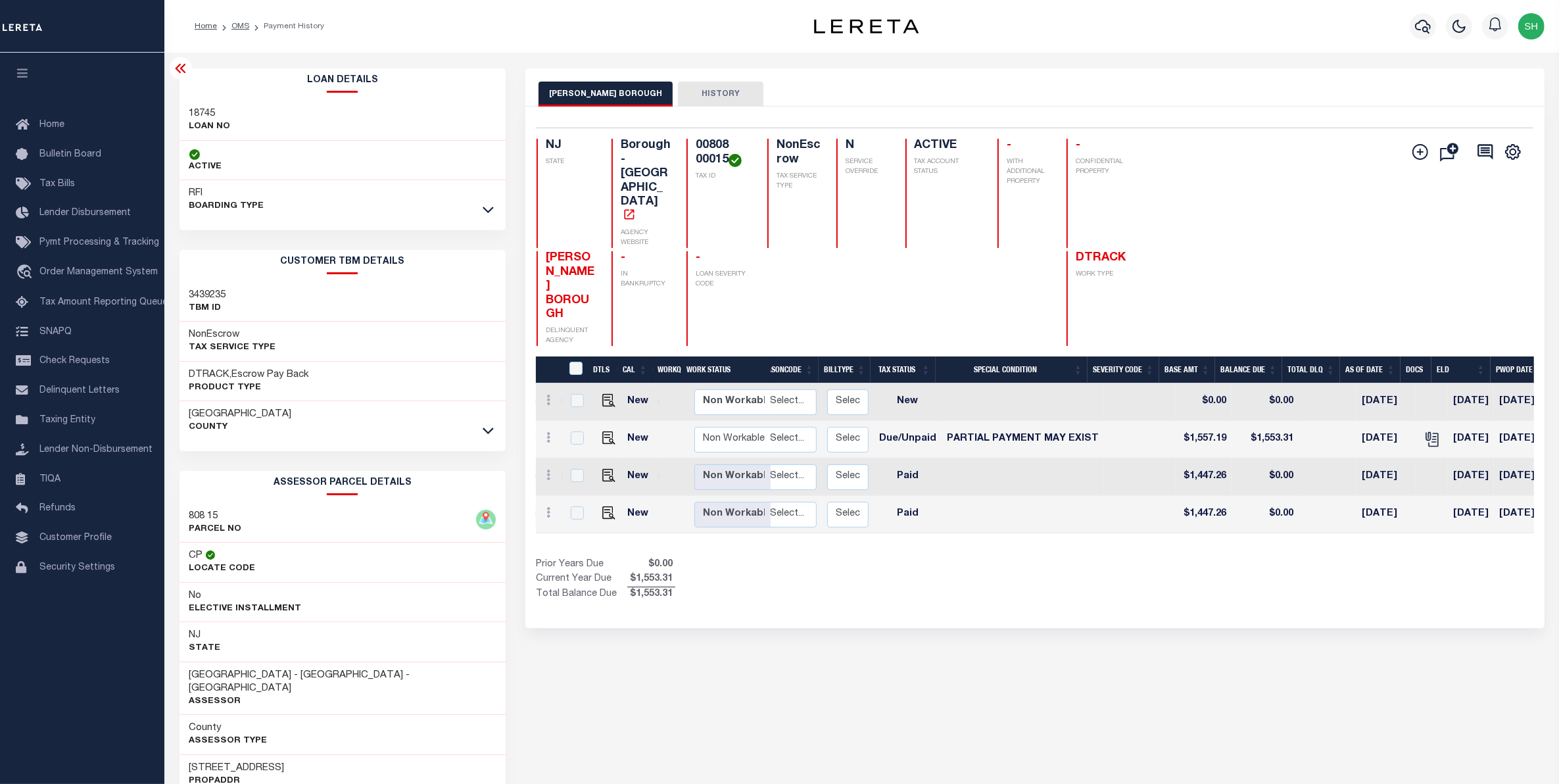
scroll to position [0, 174]
click at [136, 100] on div "Home Bulletin Board Tax Bills Lender Disbursement Pymt Processing & Tracking tr…" at bounding box center [82, 364] width 164 height 535
click at [81, 272] on span "Order Management System" at bounding box center [98, 273] width 118 height 9
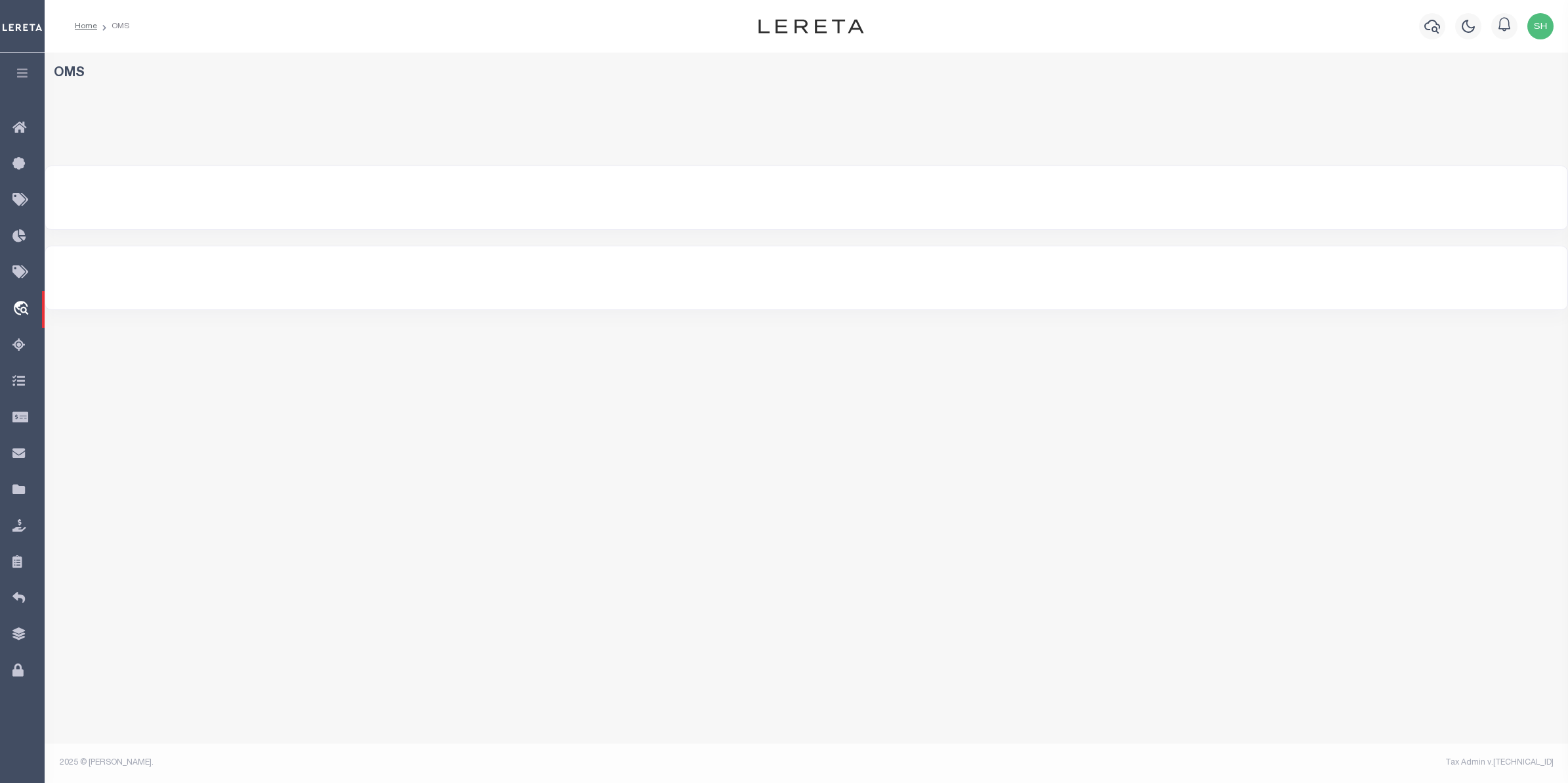
select select "200"
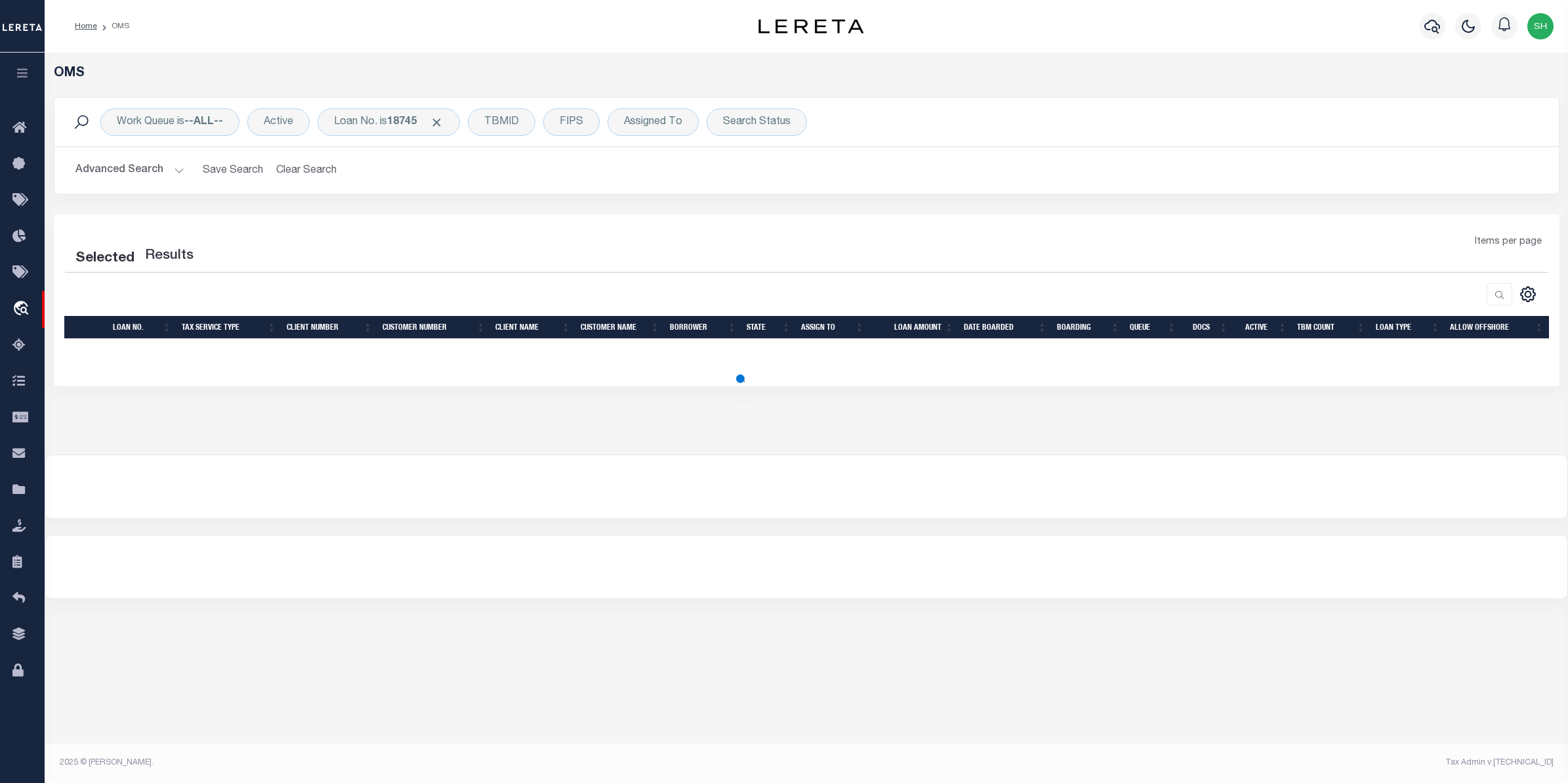
select select "200"
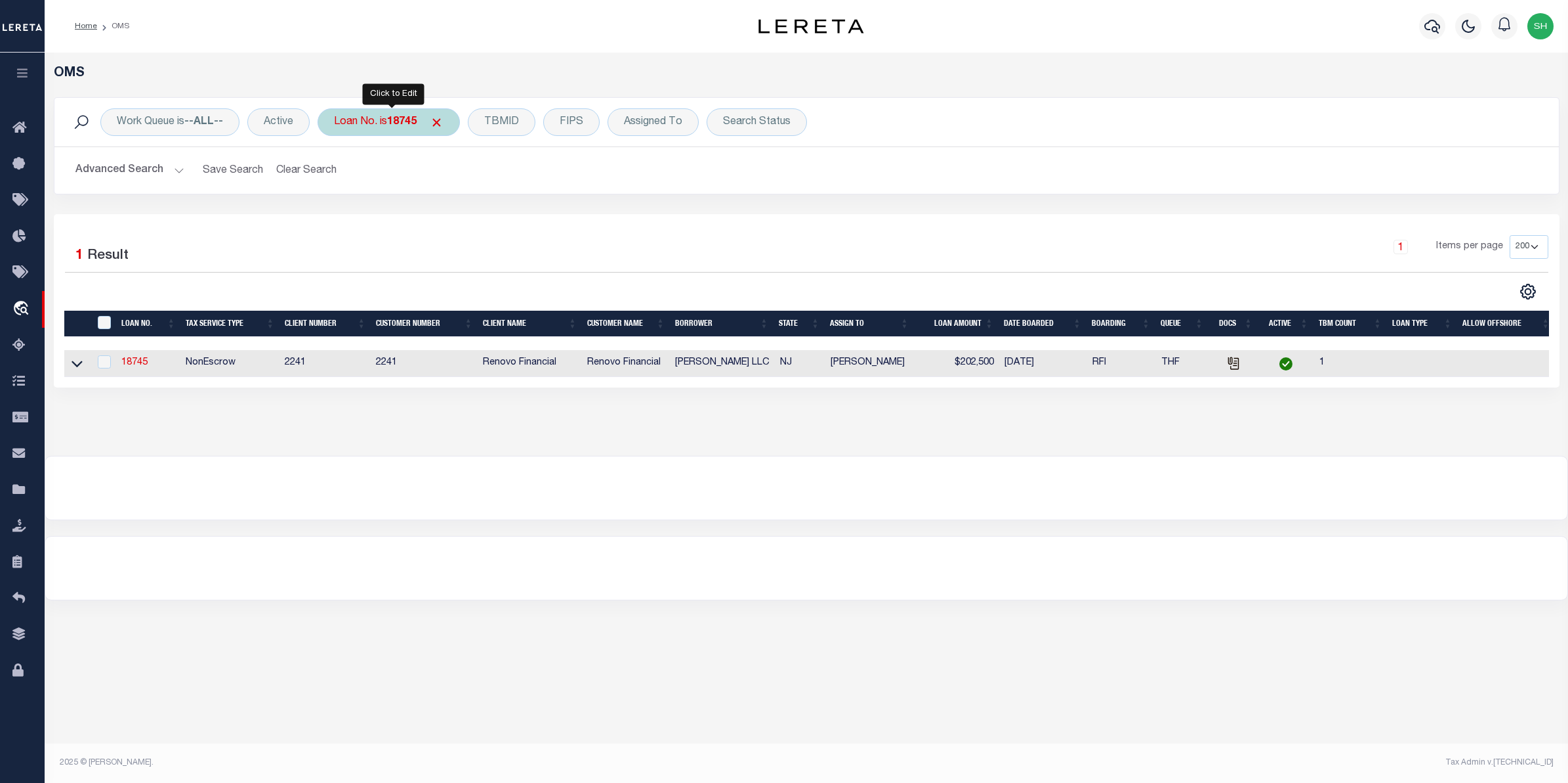
click at [381, 122] on div "Loan No. is 18745" at bounding box center [389, 122] width 142 height 27
type input "10020673"
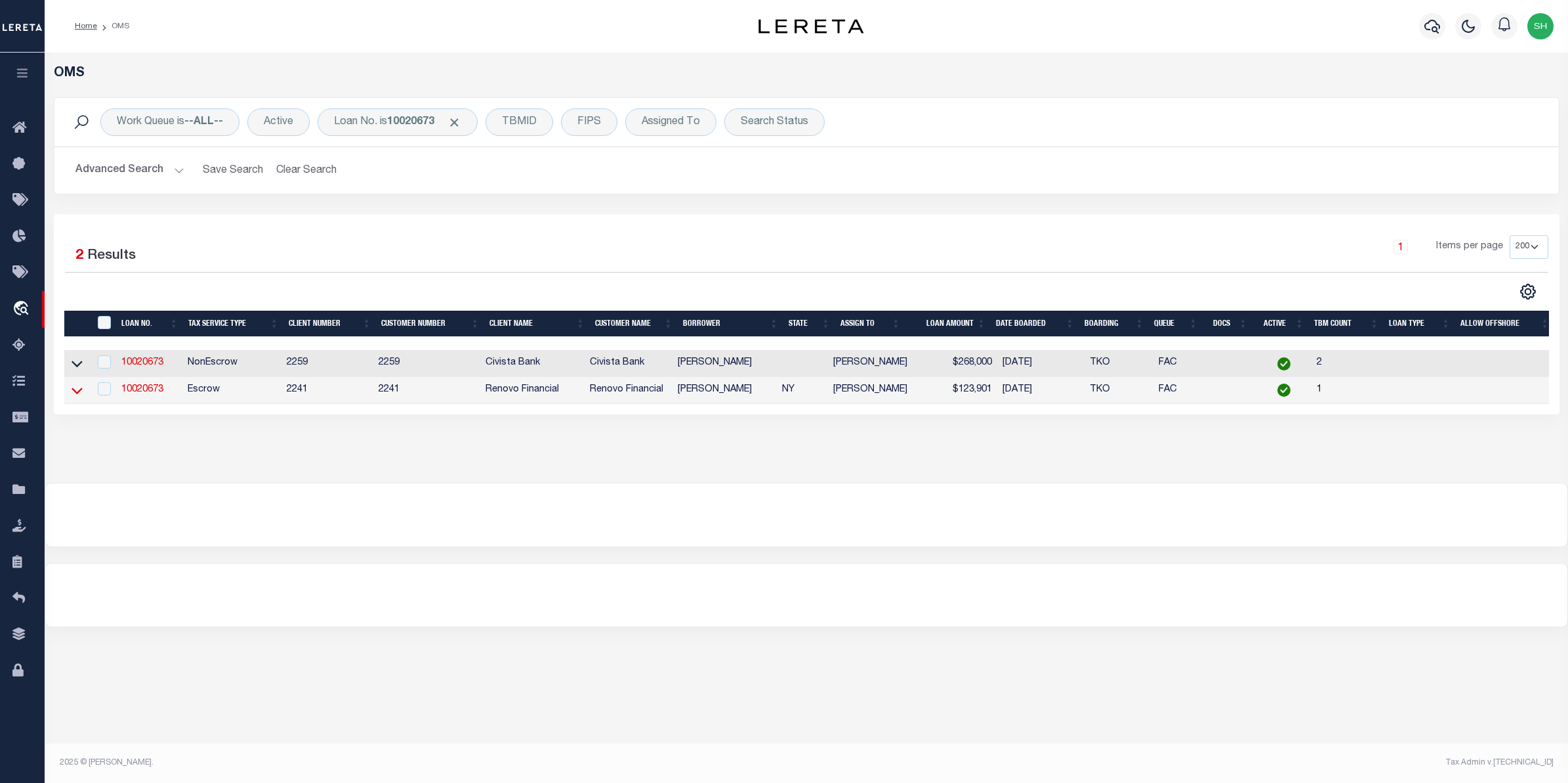
click at [77, 391] on icon at bounding box center [77, 390] width 11 height 14
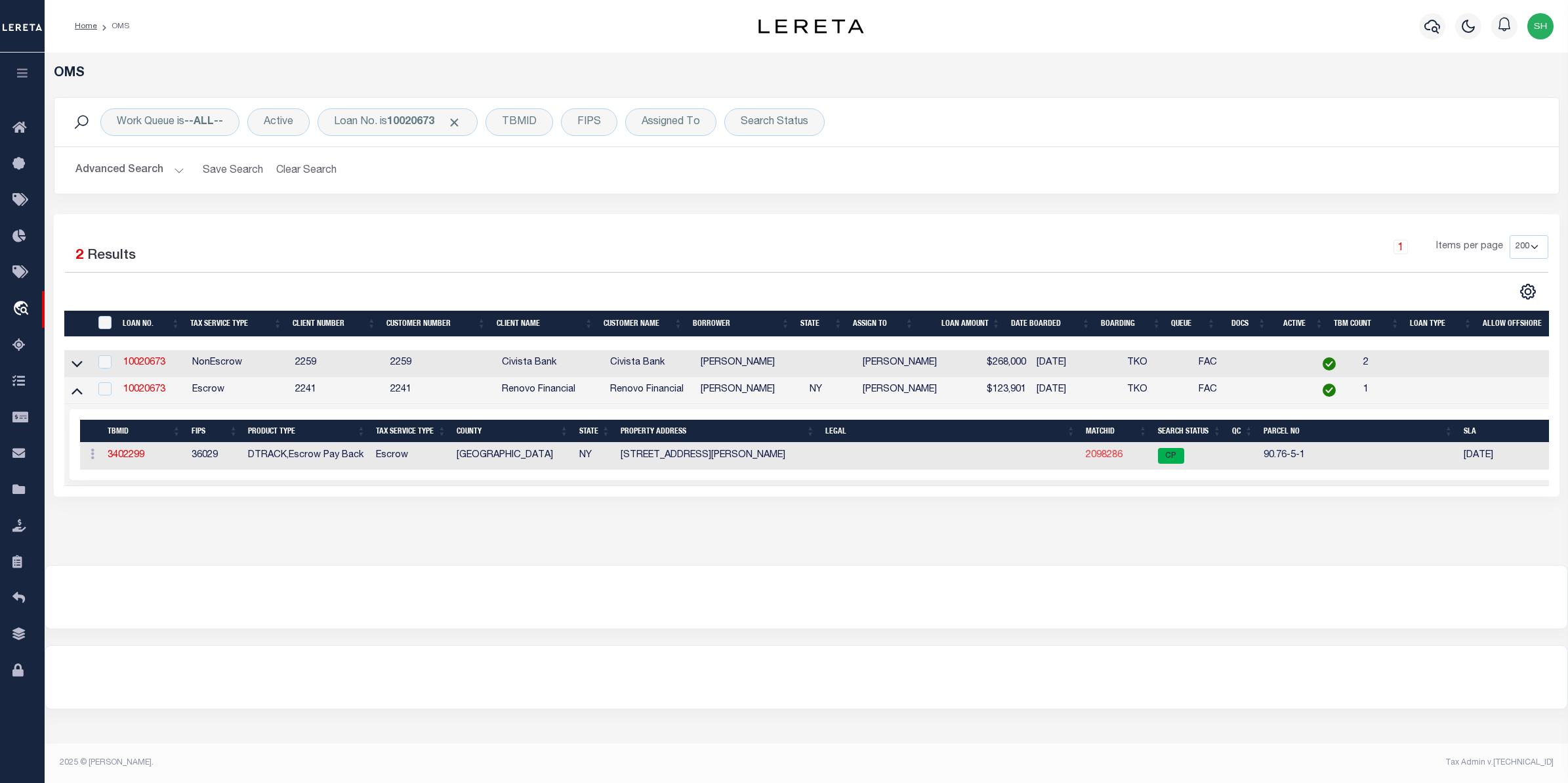
click at [1103, 457] on link "2098286" at bounding box center [1104, 455] width 36 height 9
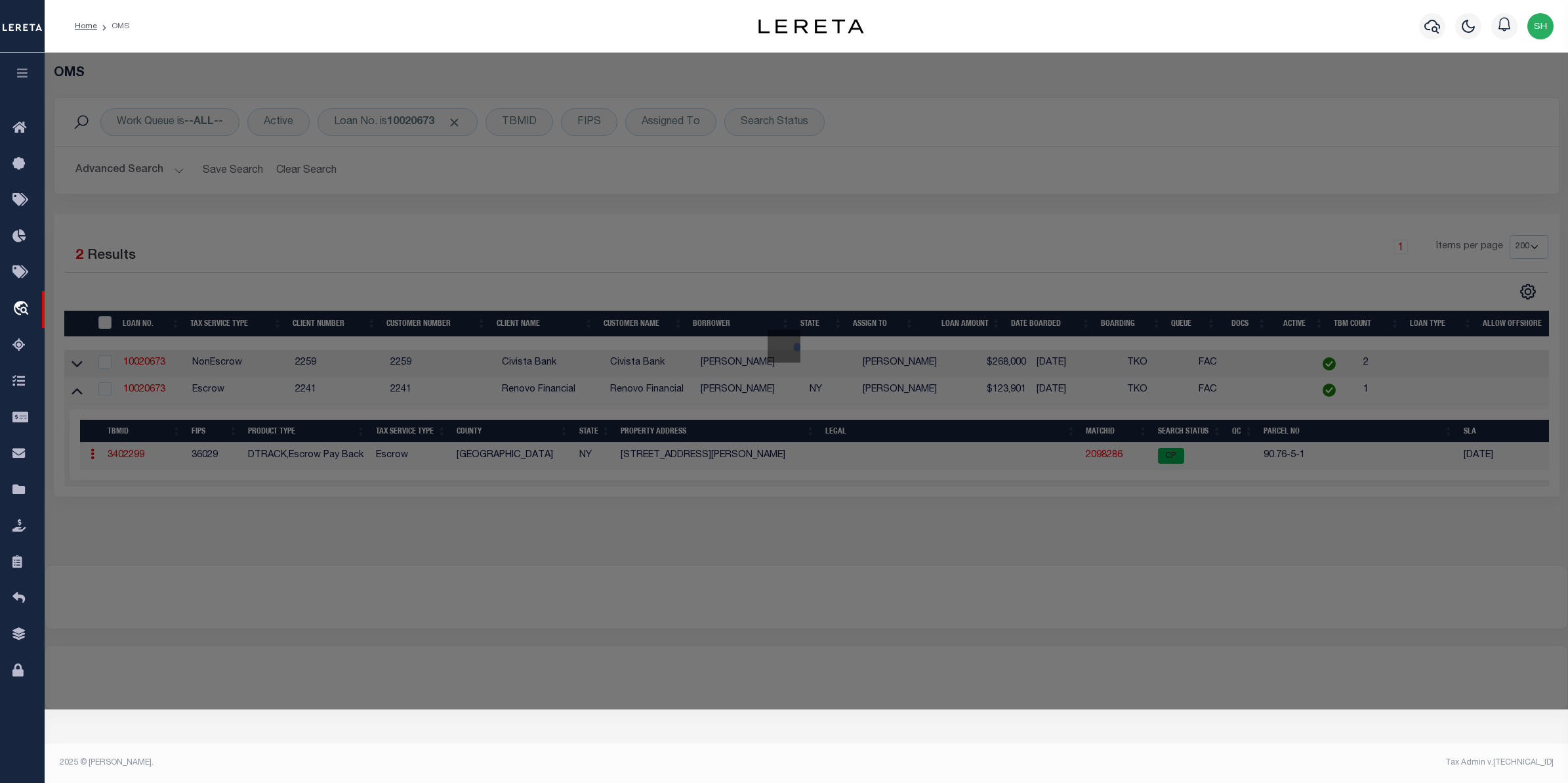
checkbox input "false"
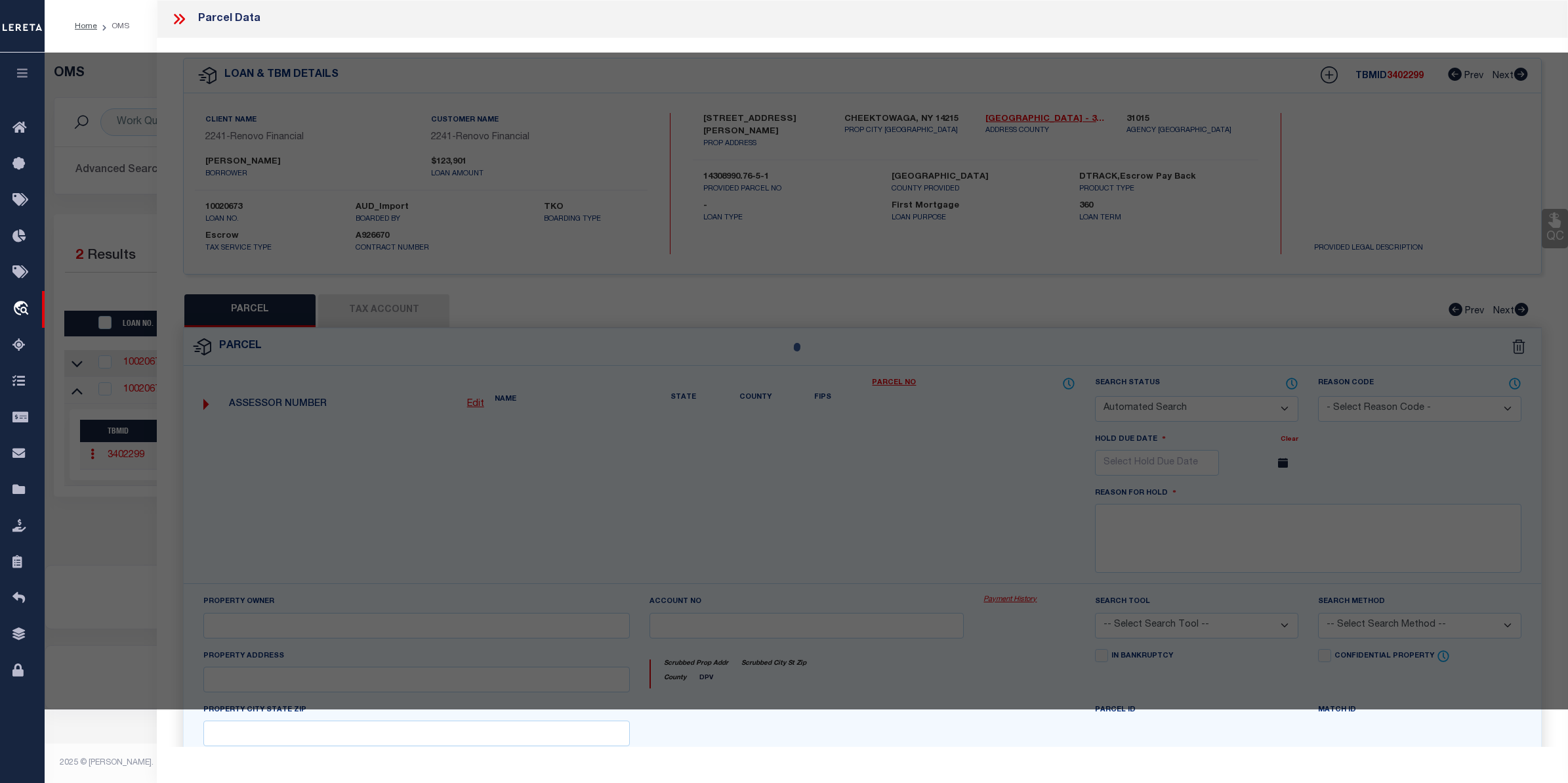
select select "CP"
type input "[PERSON_NAME]"
select select "AGW"
select select "ADD"
type input "93 PRESTON RD"
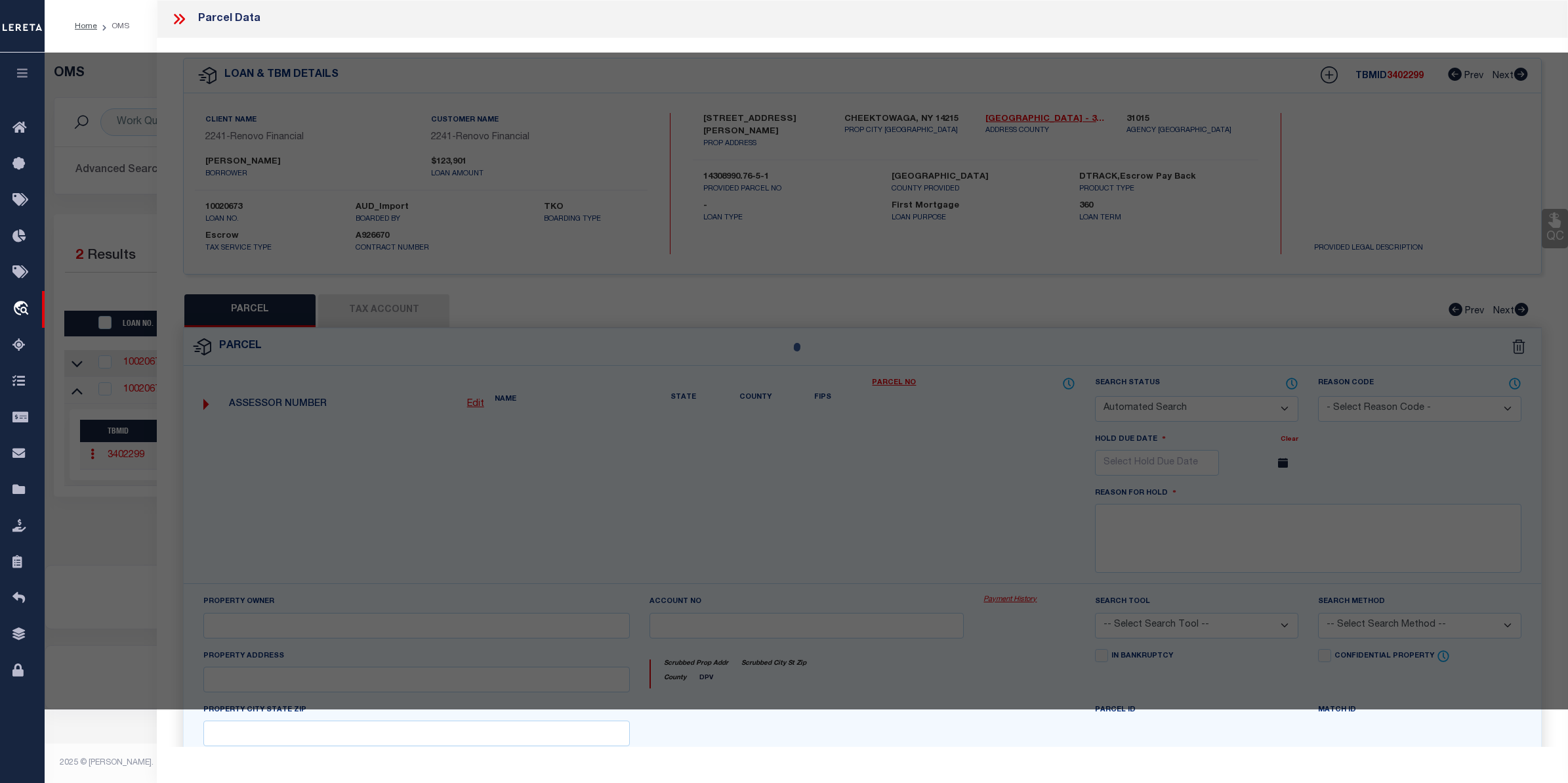
checkbox input "false"
type input "CHEEKTOWAGA, NY 14215"
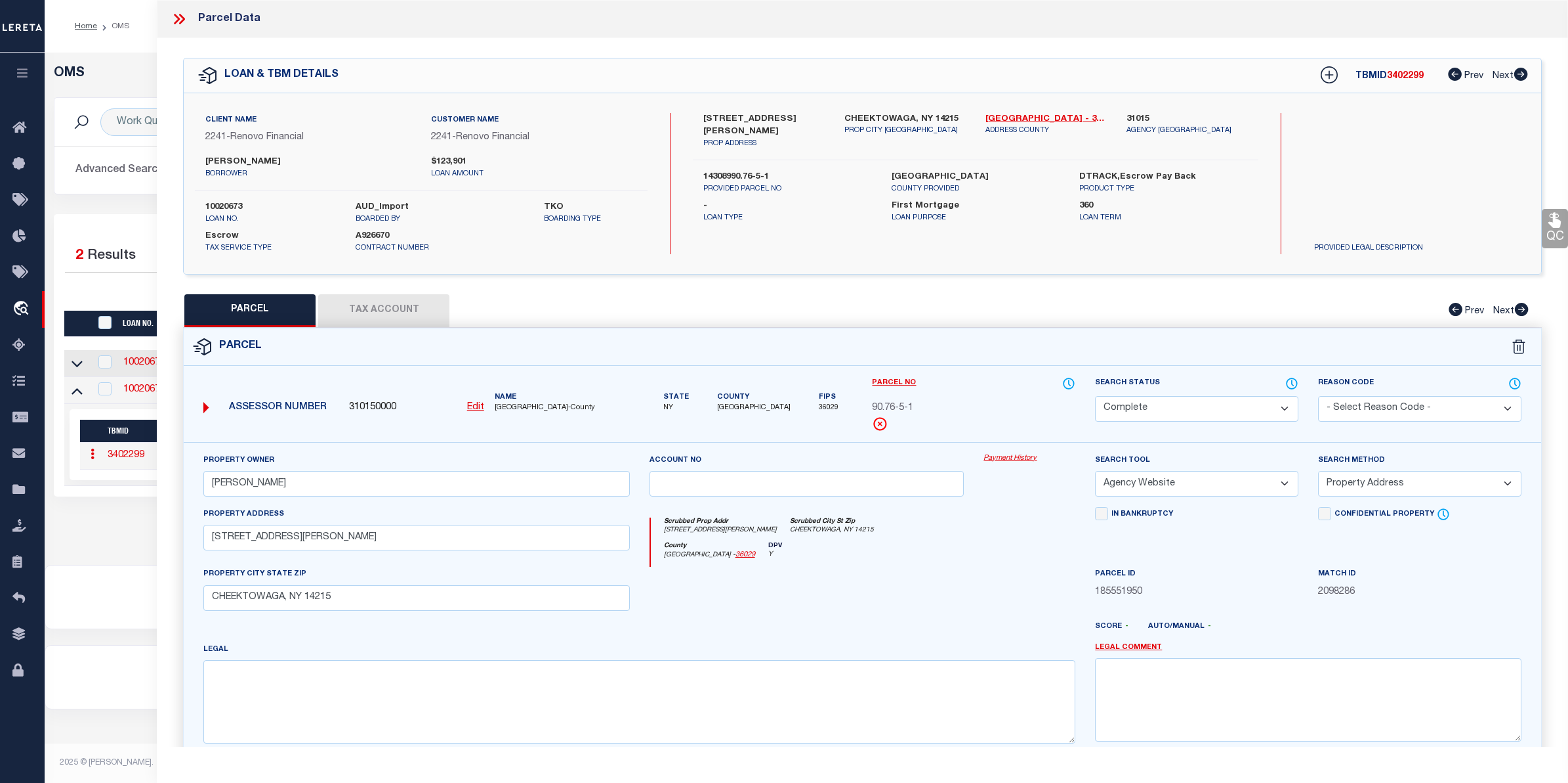
click at [1004, 461] on link "Payment History" at bounding box center [1029, 458] width 92 height 11
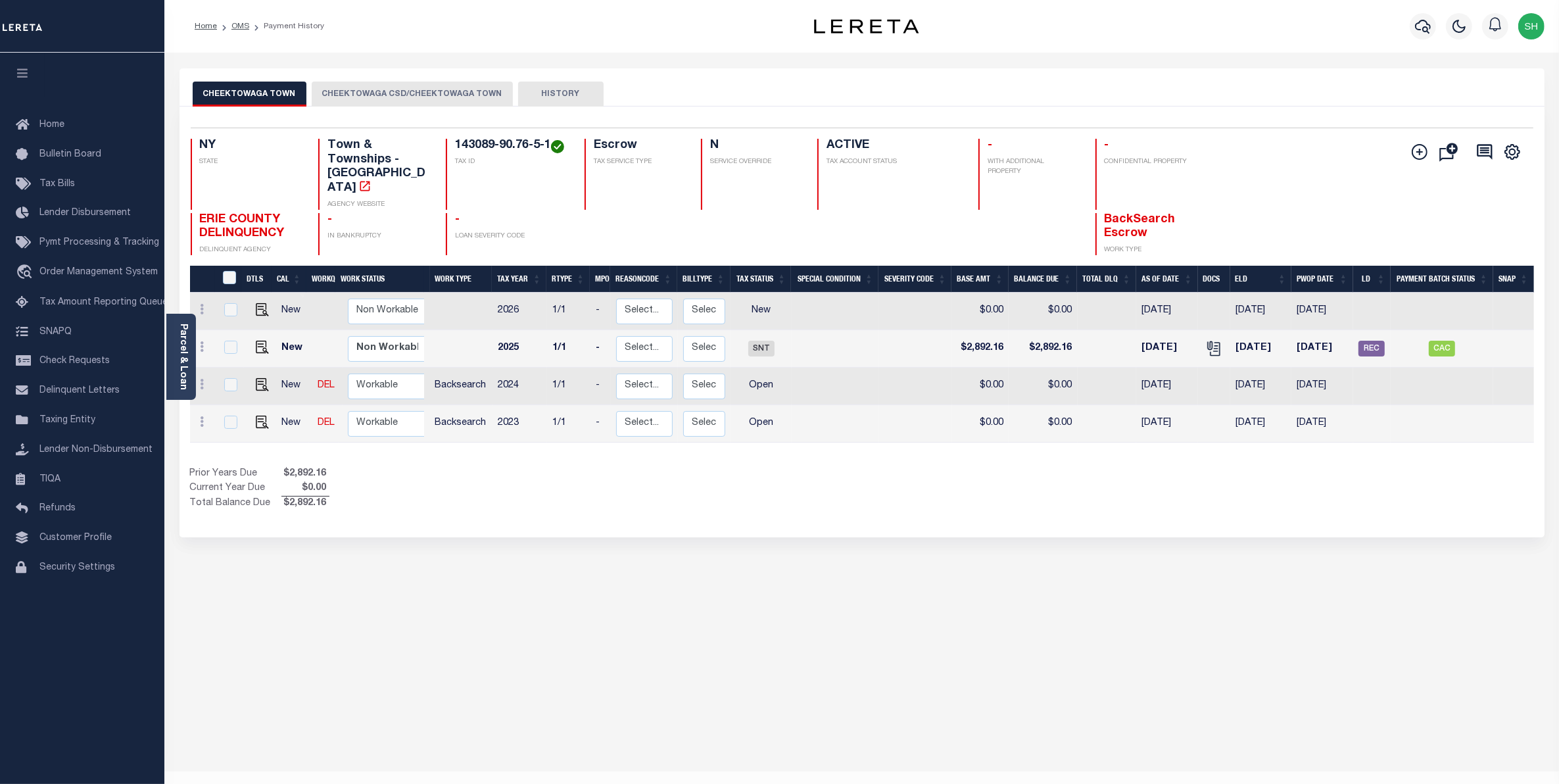
click at [366, 96] on button "CHEEKTOWAGA CSD/CHEEKTOWAGA TOWN" at bounding box center [412, 94] width 201 height 25
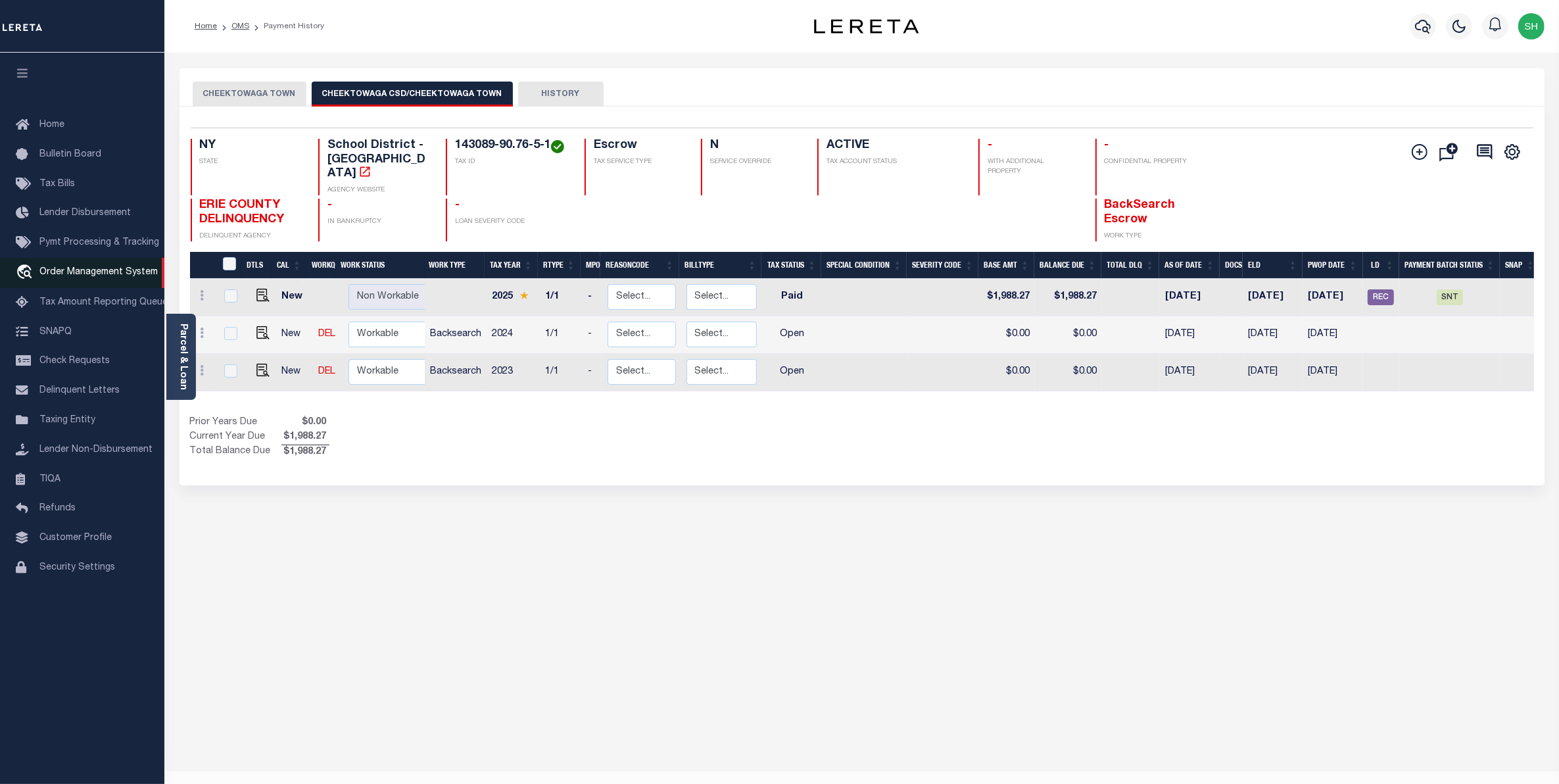
click at [76, 276] on span "Order Management System" at bounding box center [98, 273] width 118 height 9
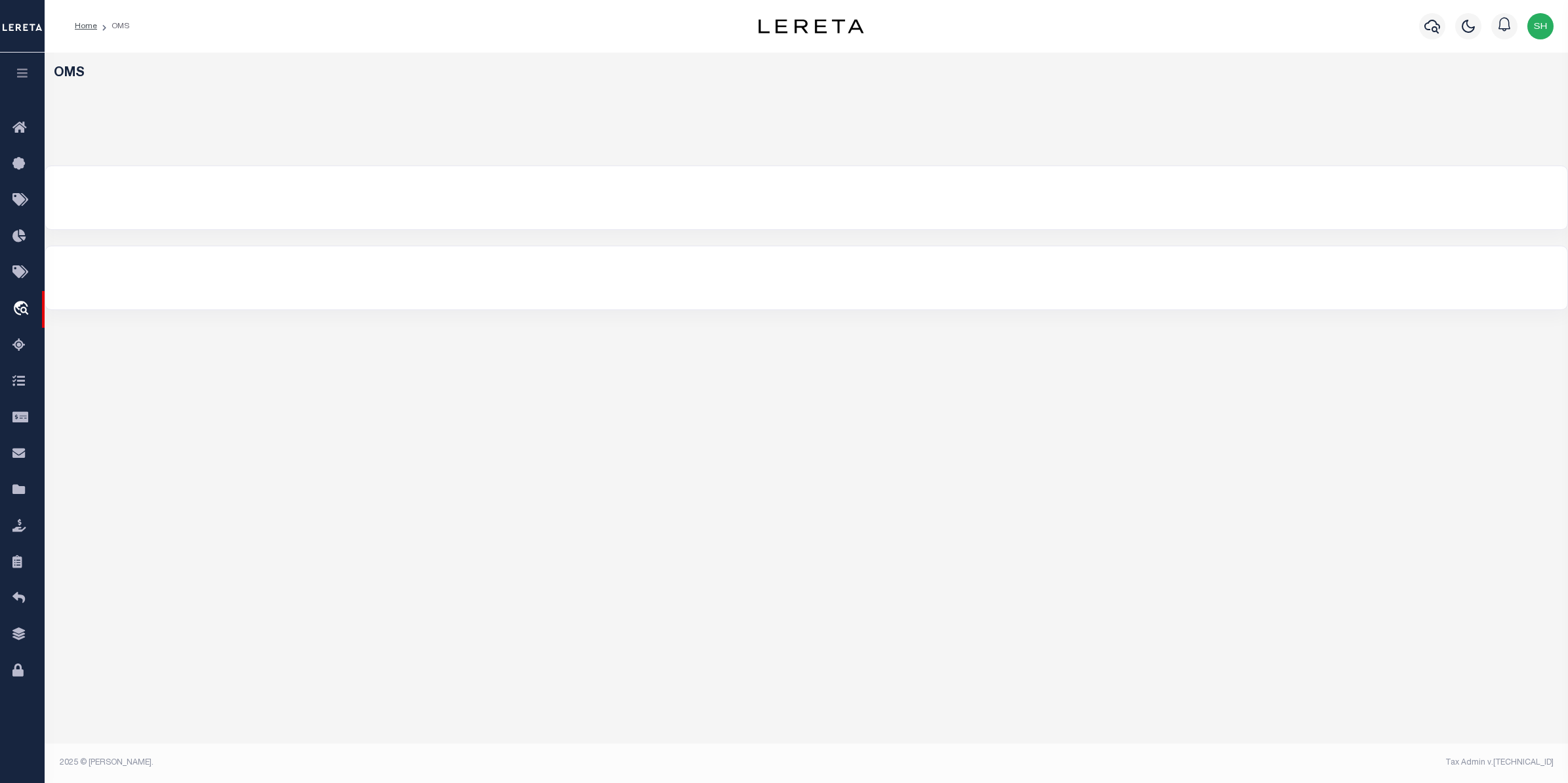
select select "200"
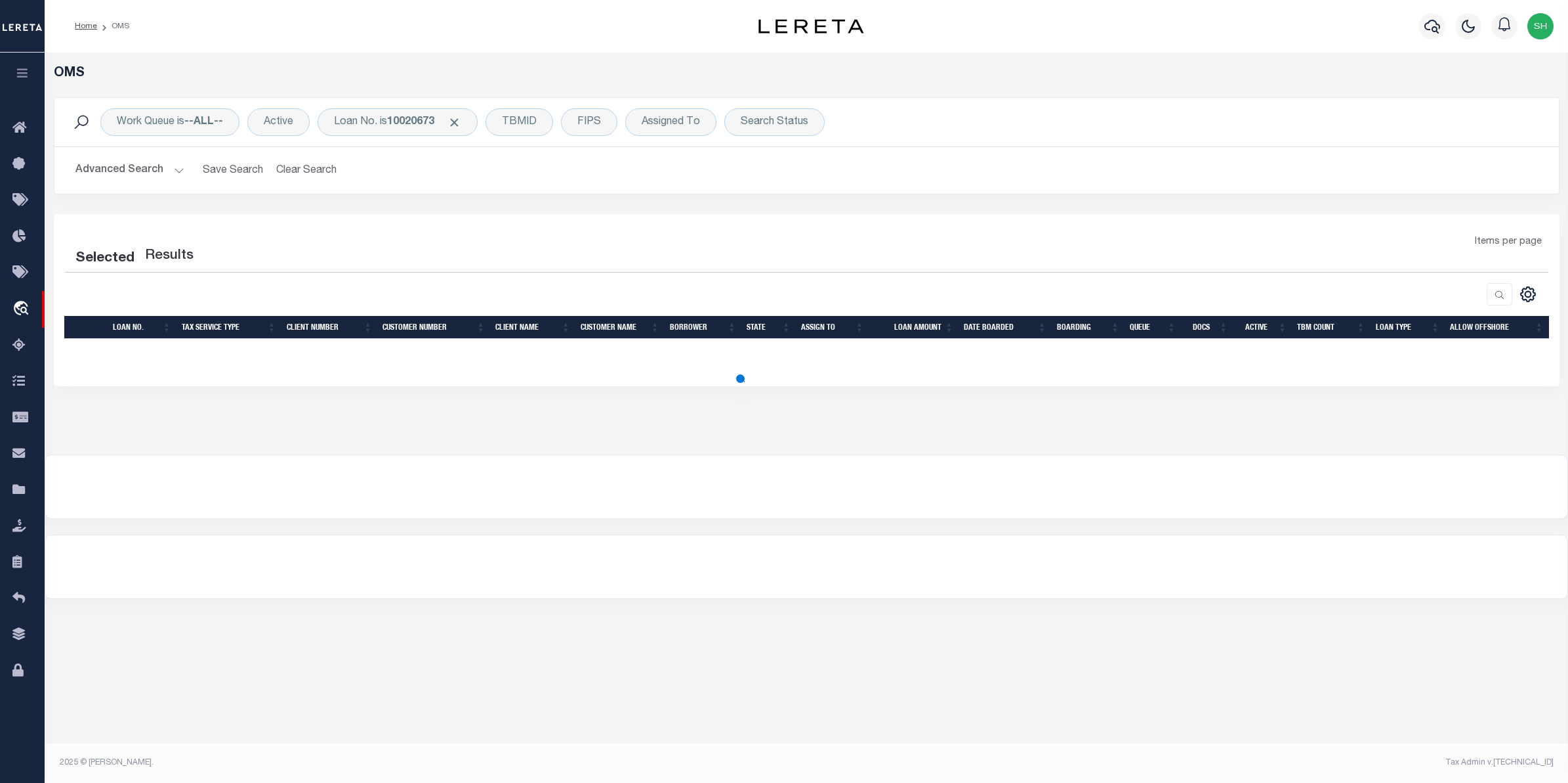
select select "200"
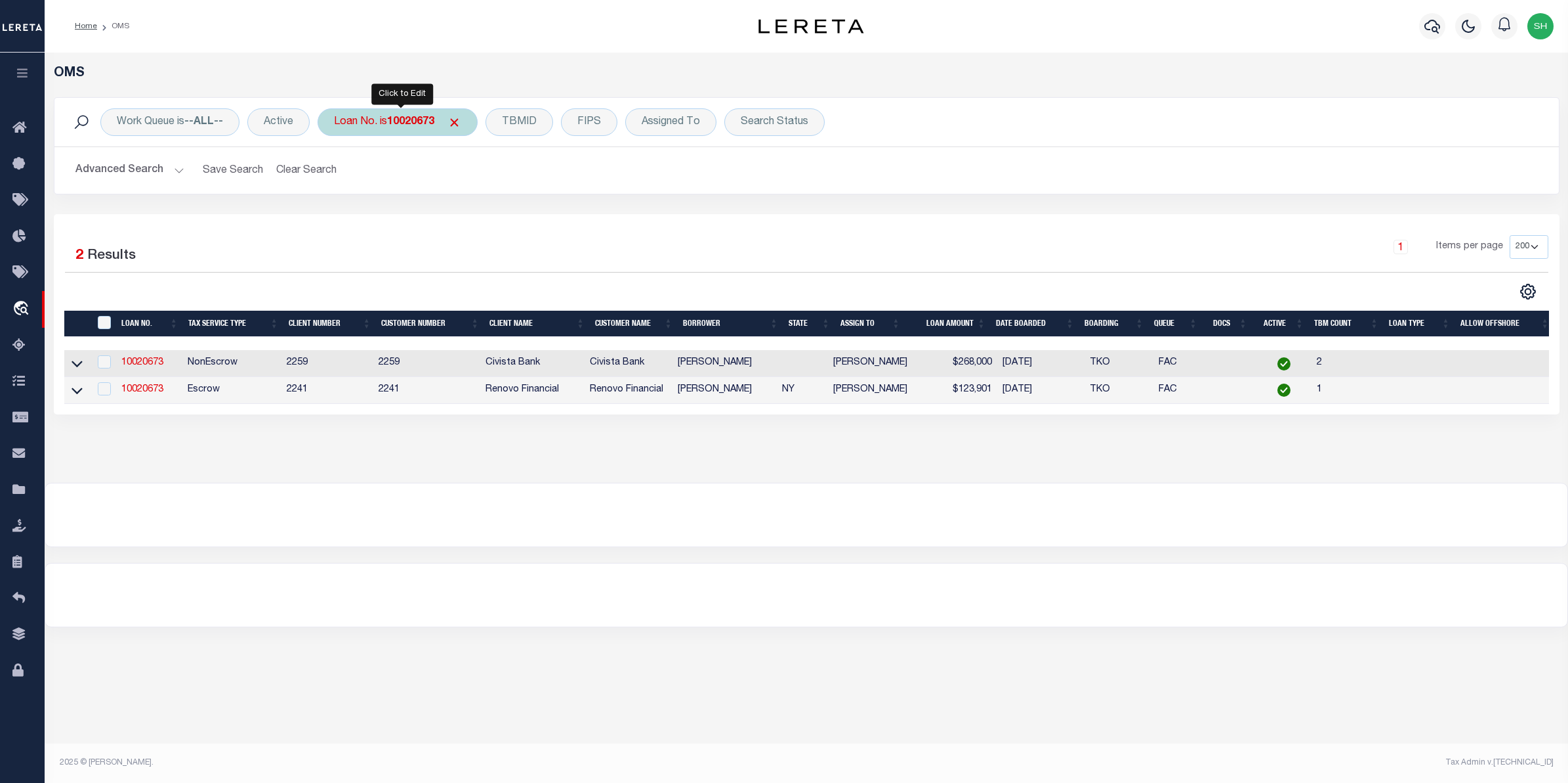
click at [435, 126] on b "10020673" at bounding box center [410, 122] width 48 height 10
type input "12873"
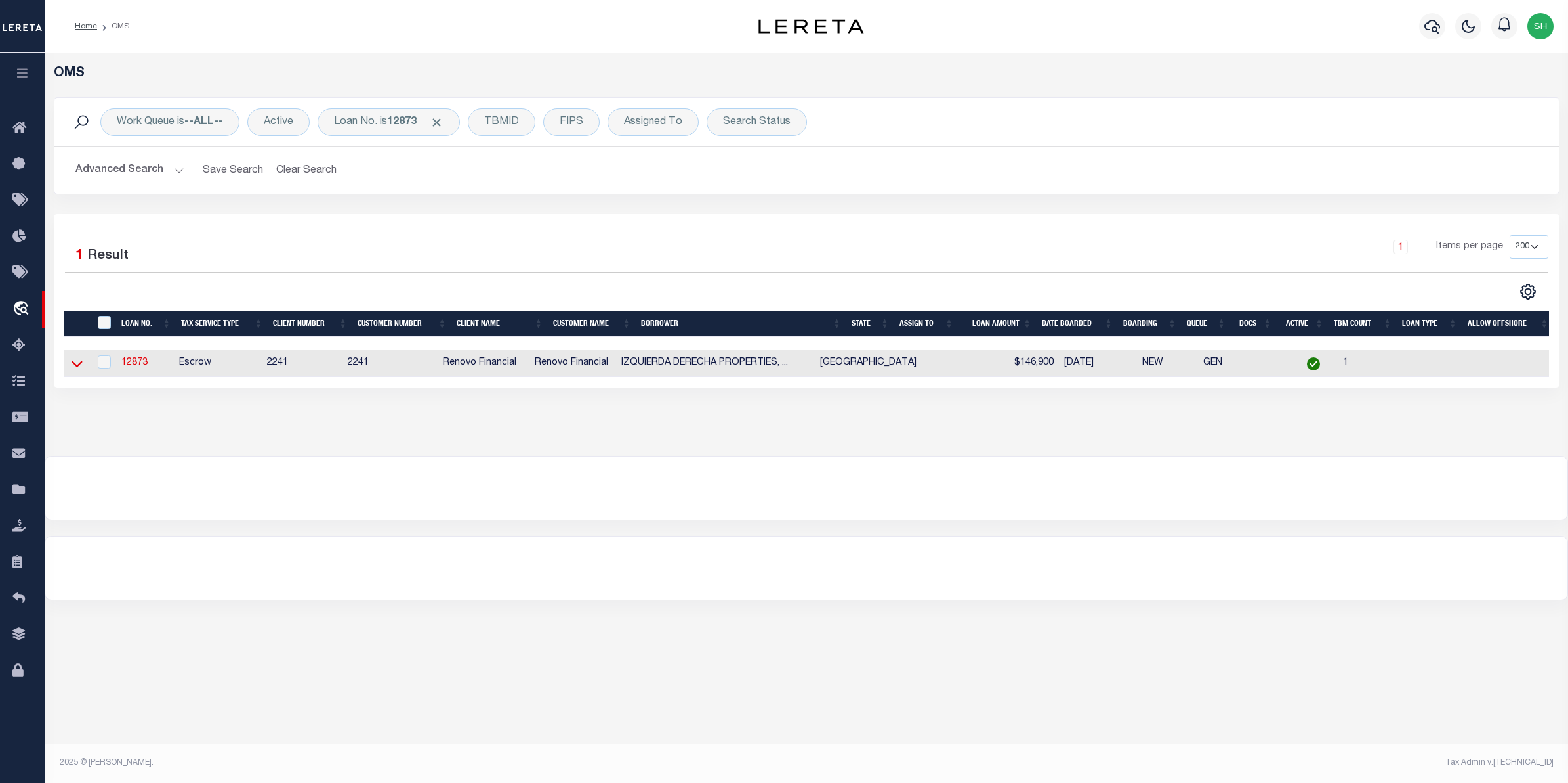
click at [79, 365] on icon at bounding box center [77, 363] width 11 height 14
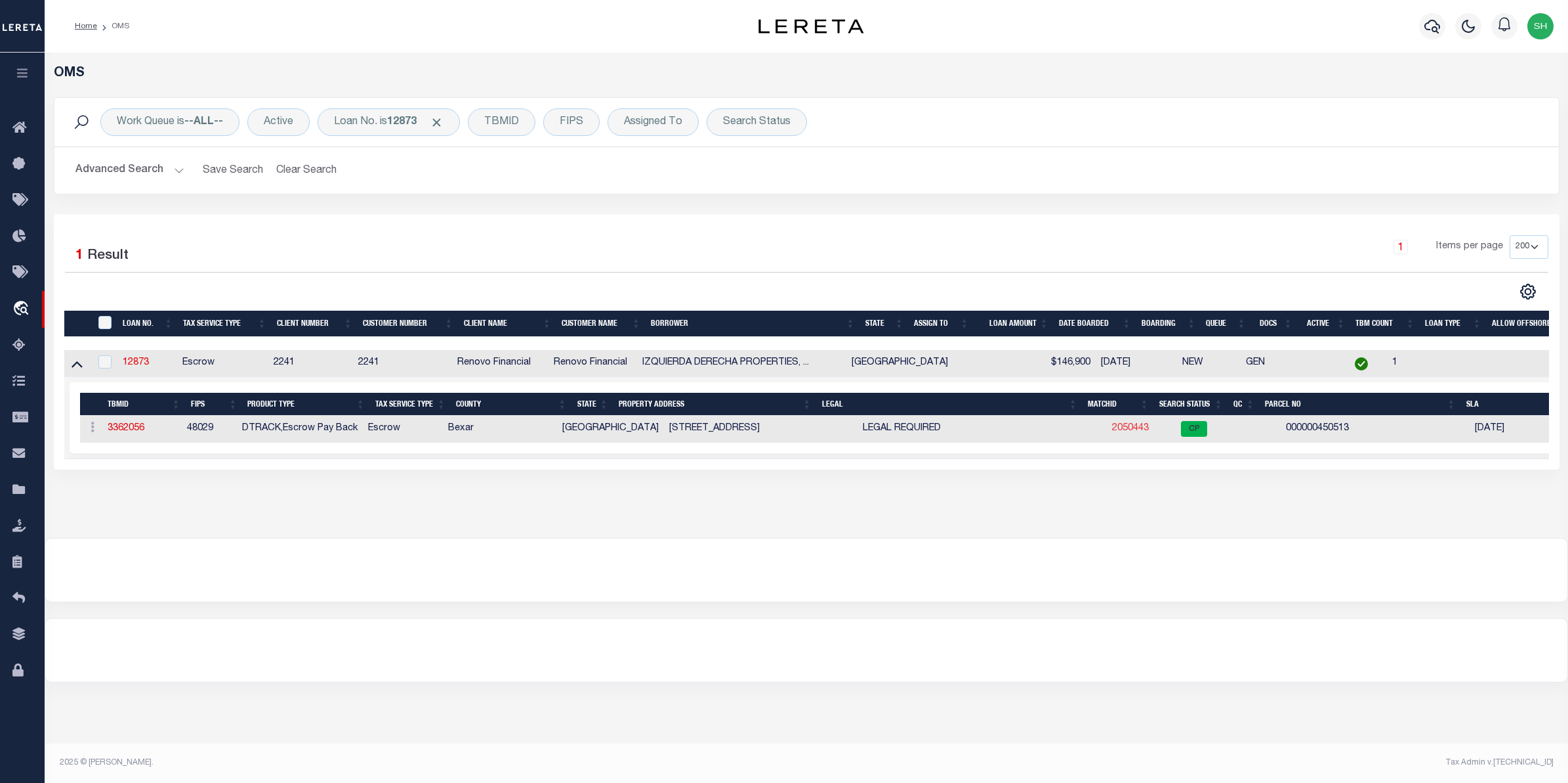
click at [1113, 430] on link "2050443" at bounding box center [1130, 428] width 36 height 9
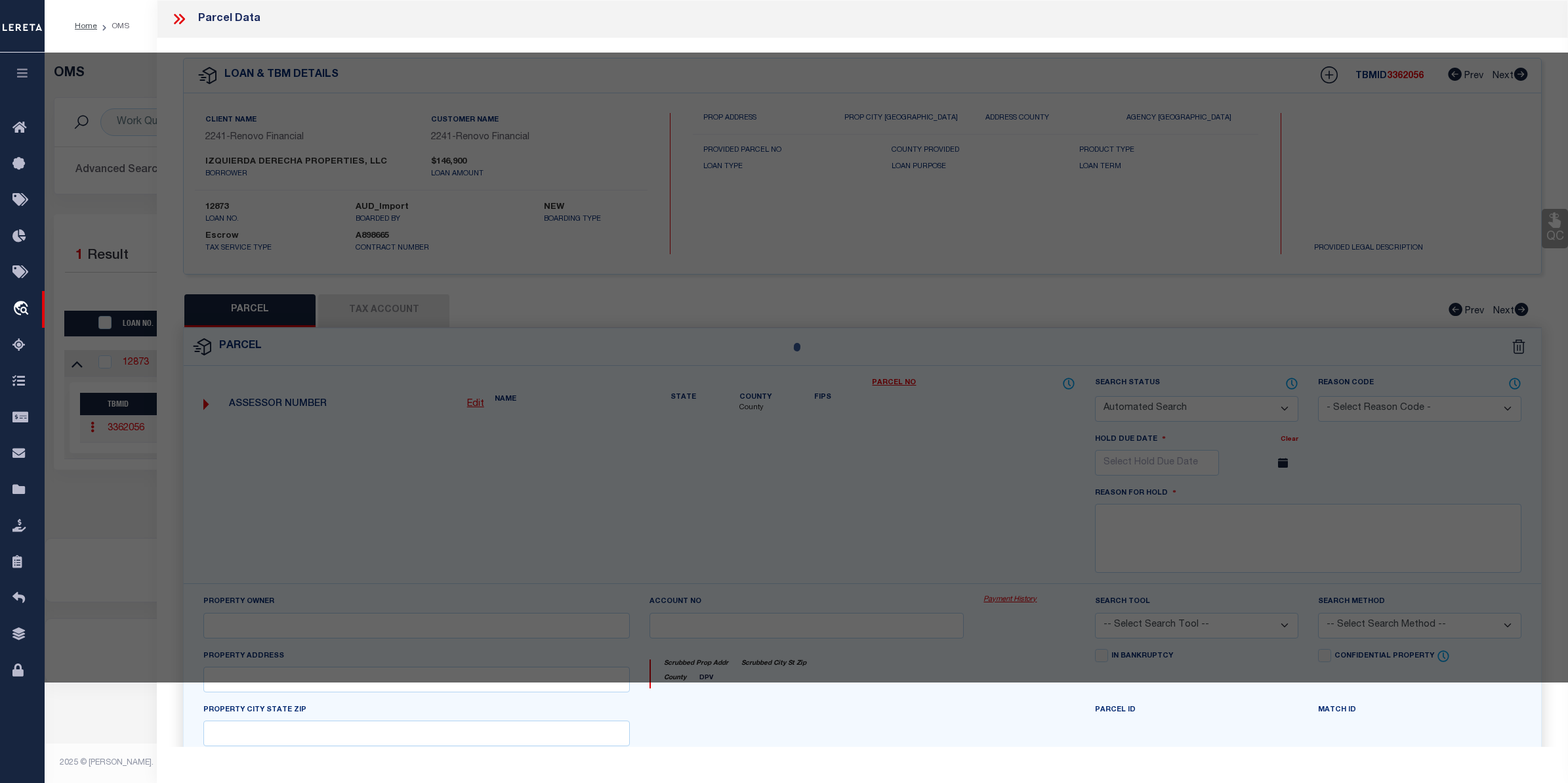
checkbox input "false"
select select "CP"
type input "IZQUIERDA DERECHA PROPERTIES LLC"
type input "123 FARGO AVE"
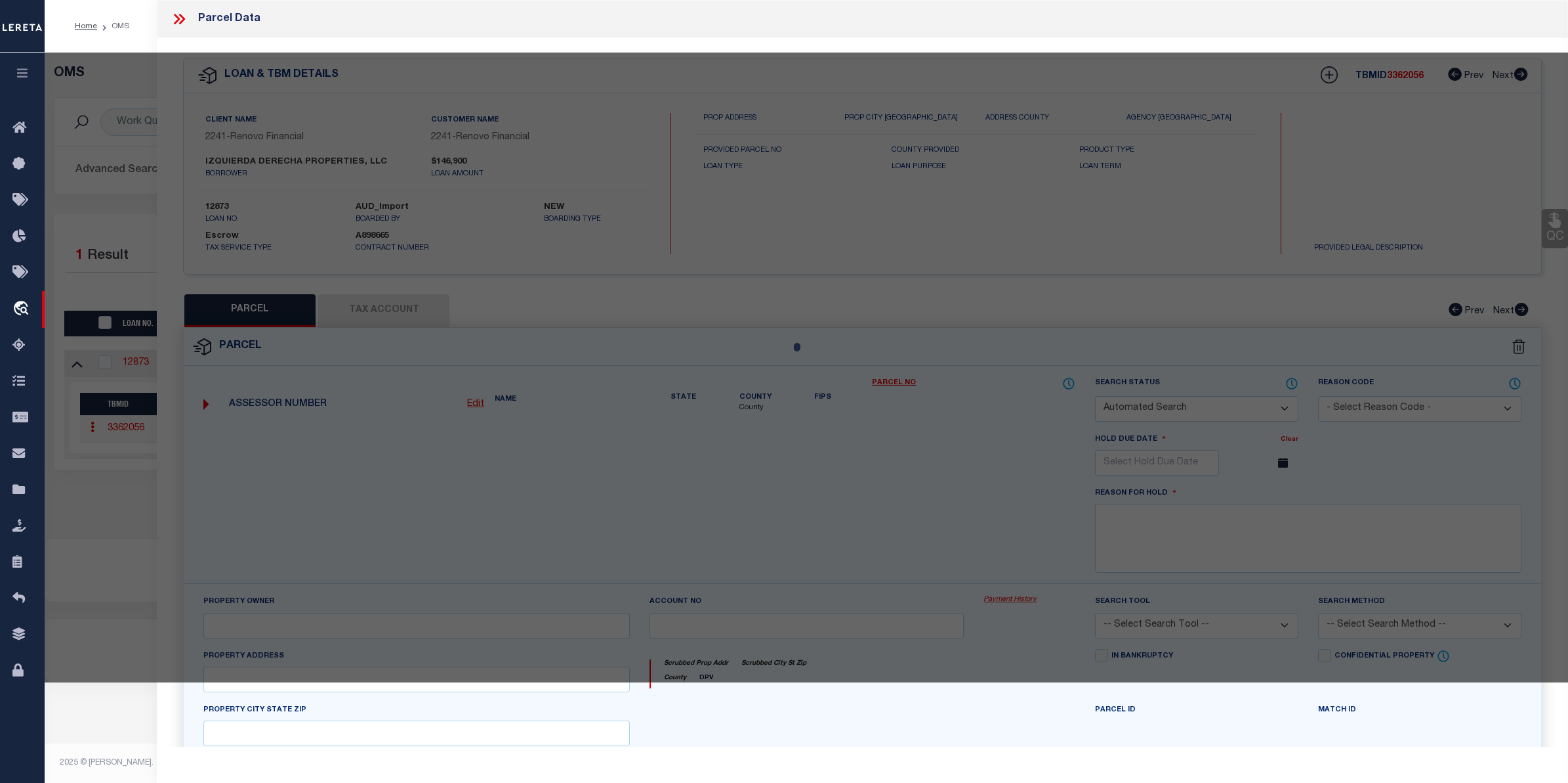
checkbox input "false"
type textarea "NCB 10149 BLK 5 LOT 10 (COLISEUM OAKS SUBD)"
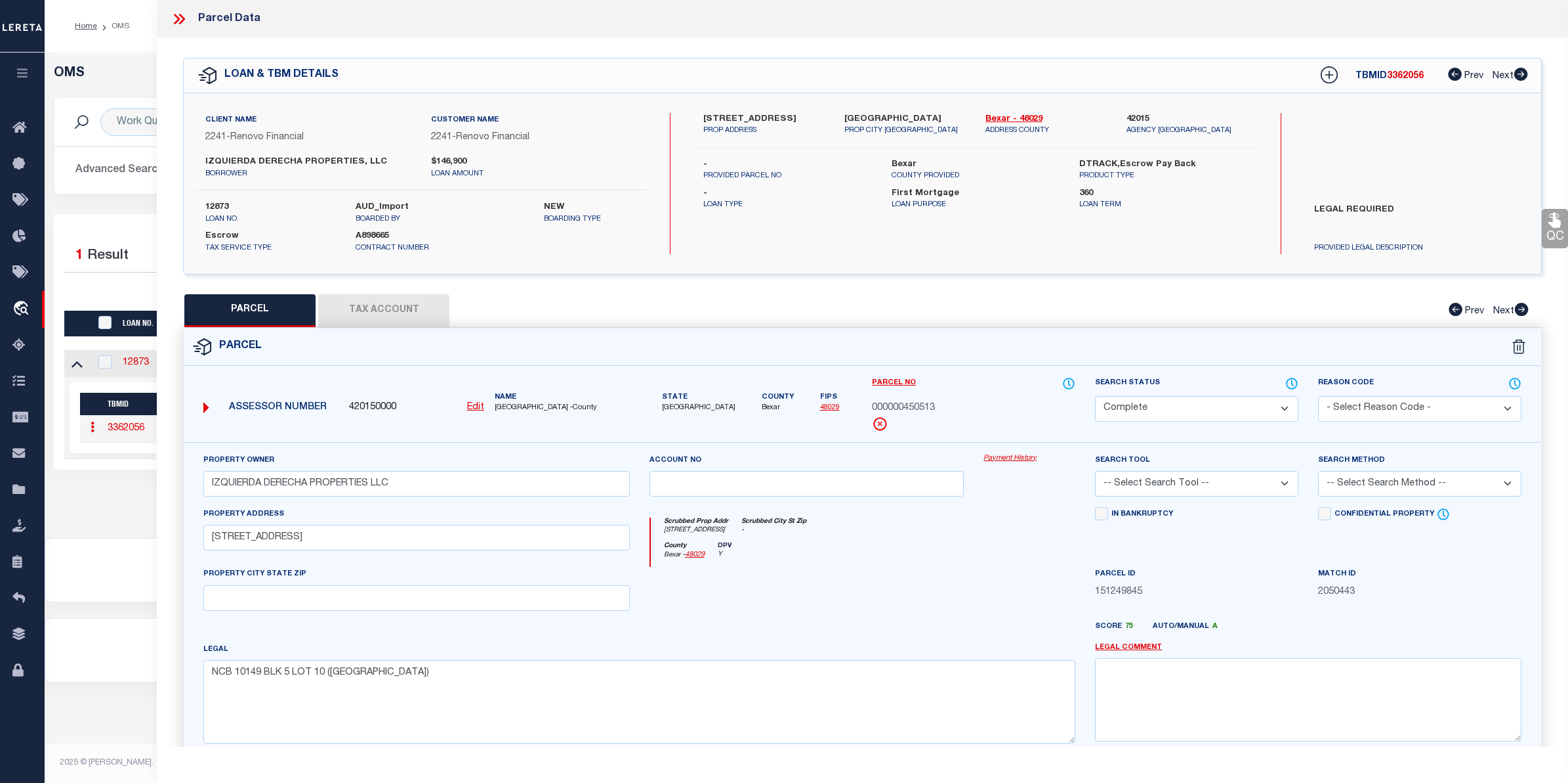
click at [1015, 457] on link "Payment History" at bounding box center [1029, 458] width 92 height 11
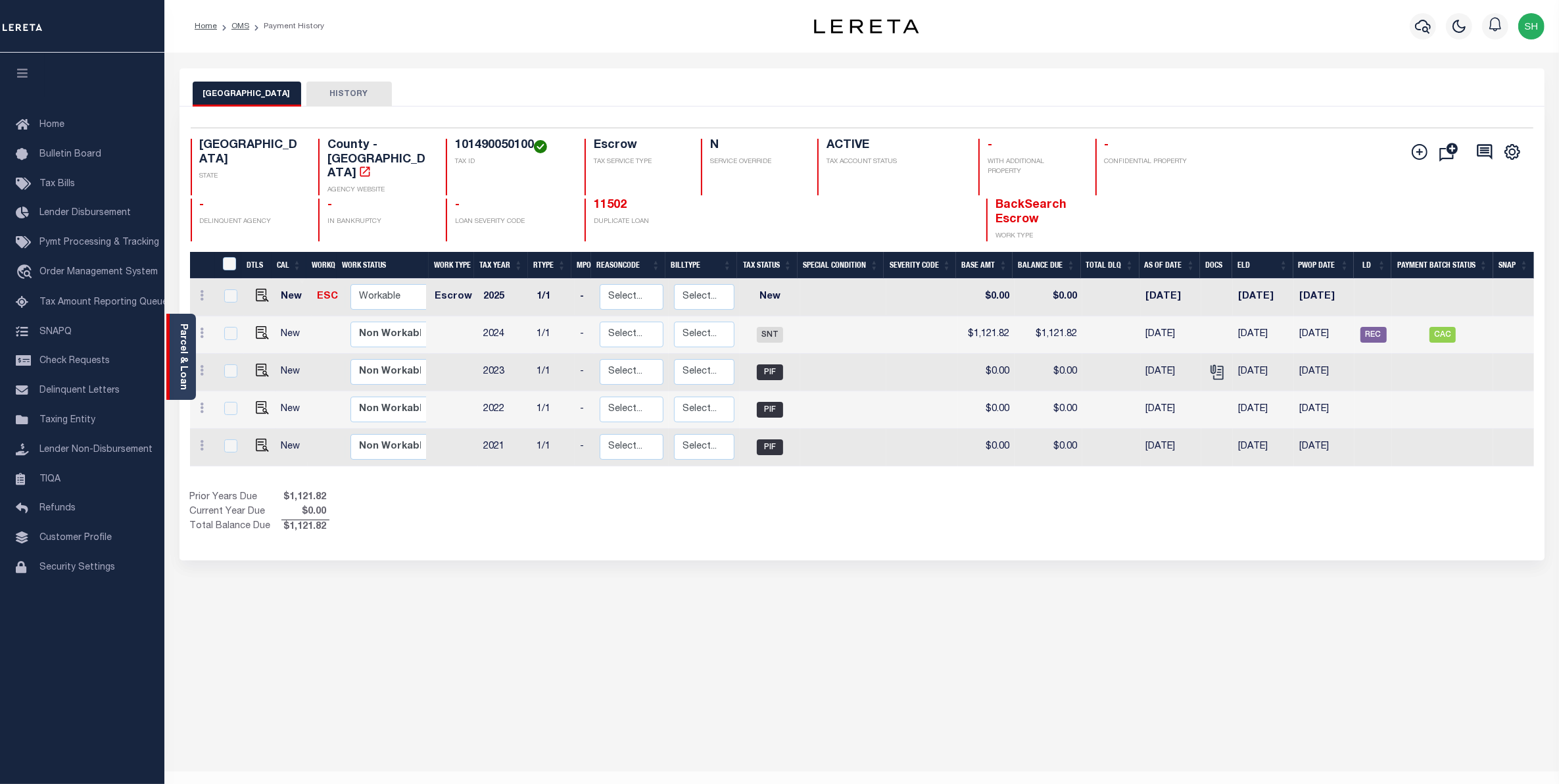
click at [186, 358] on link "Parcel & Loan" at bounding box center [183, 356] width 9 height 67
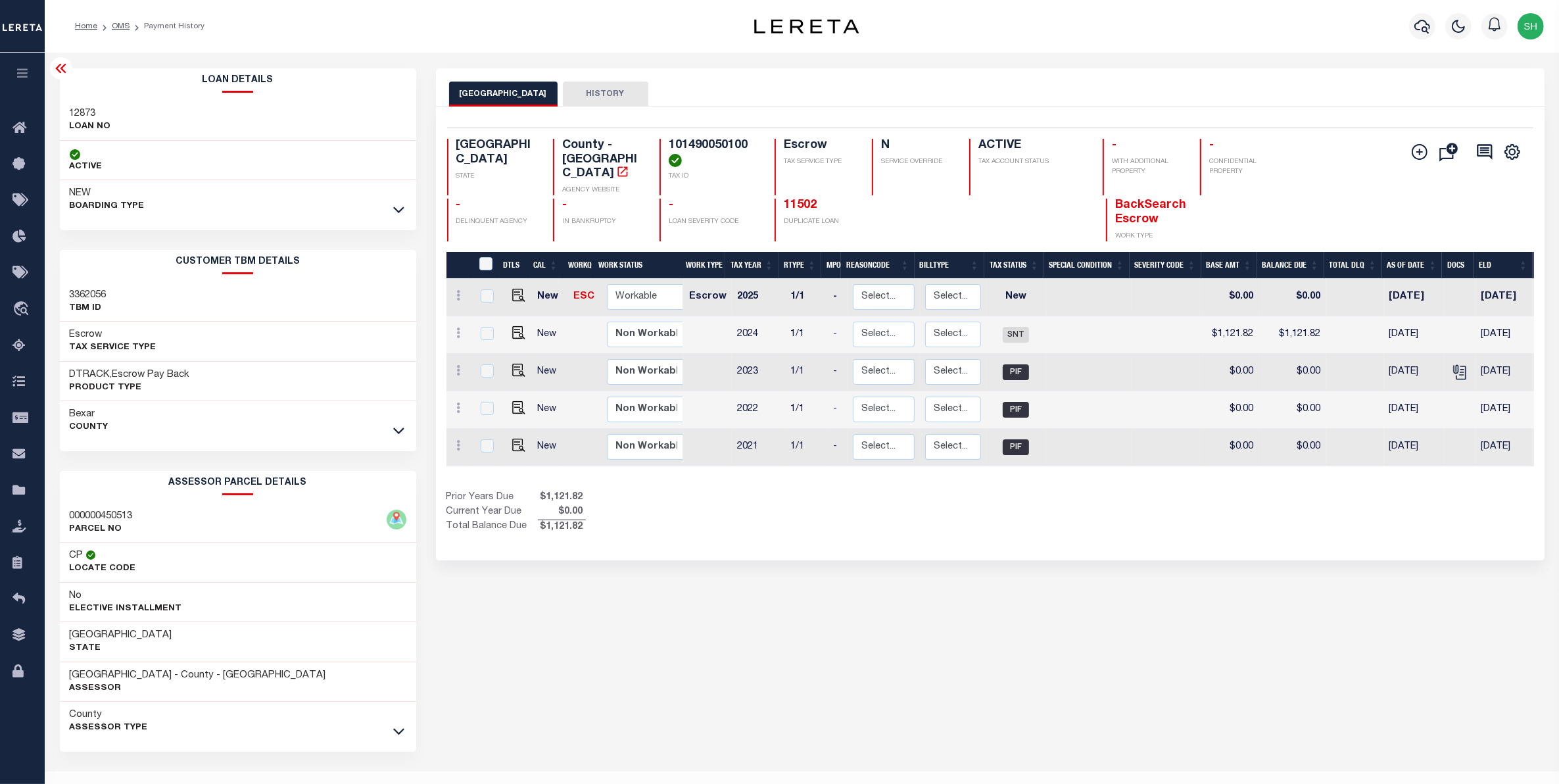
click at [394, 425] on link at bounding box center [399, 430] width 15 height 9
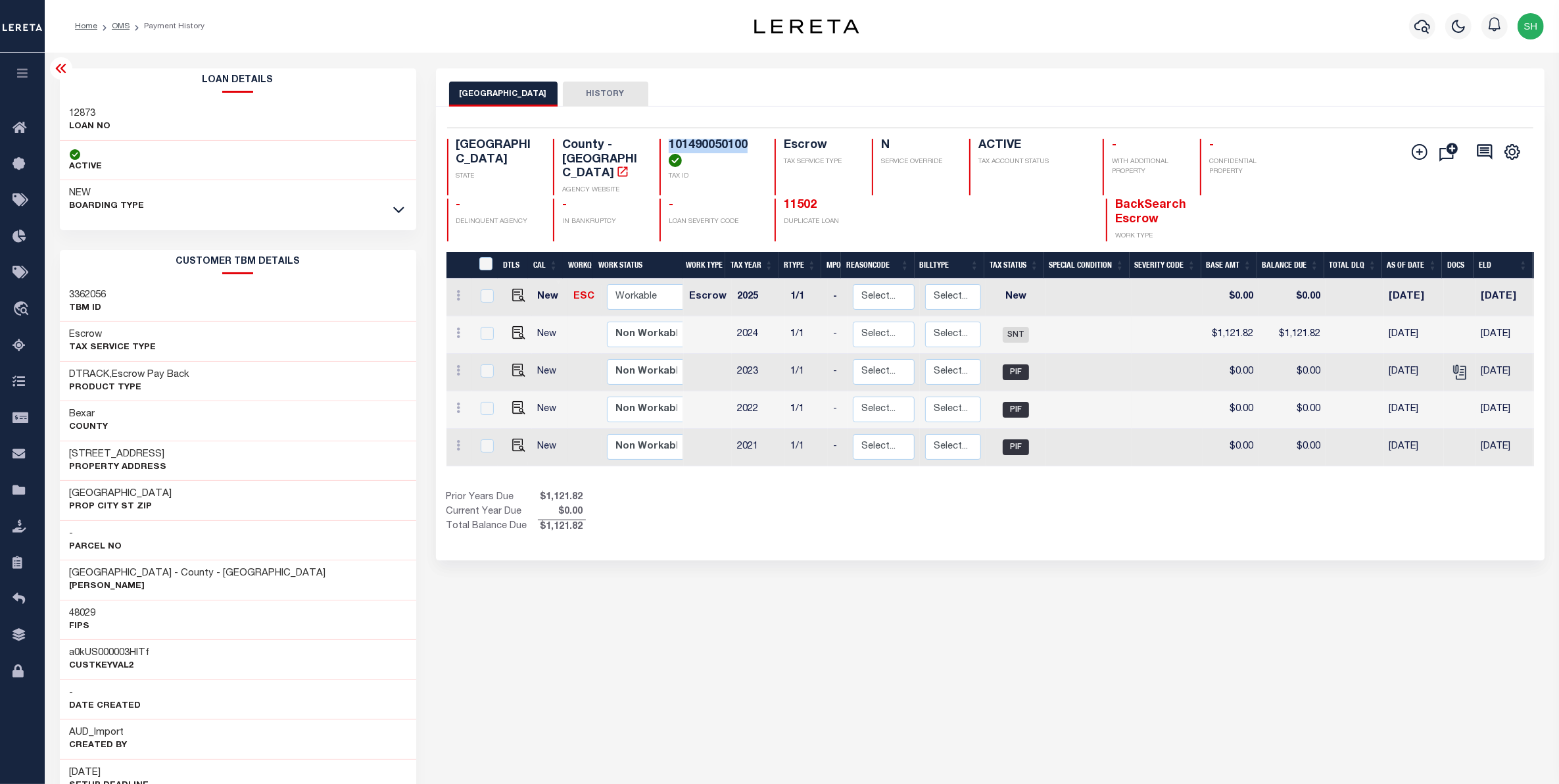
drag, startPoint x: 750, startPoint y: 142, endPoint x: 669, endPoint y: 142, distance: 81.0
click at [669, 142] on h4 "101490050100" at bounding box center [714, 153] width 90 height 28
copy h4 "101490050100"
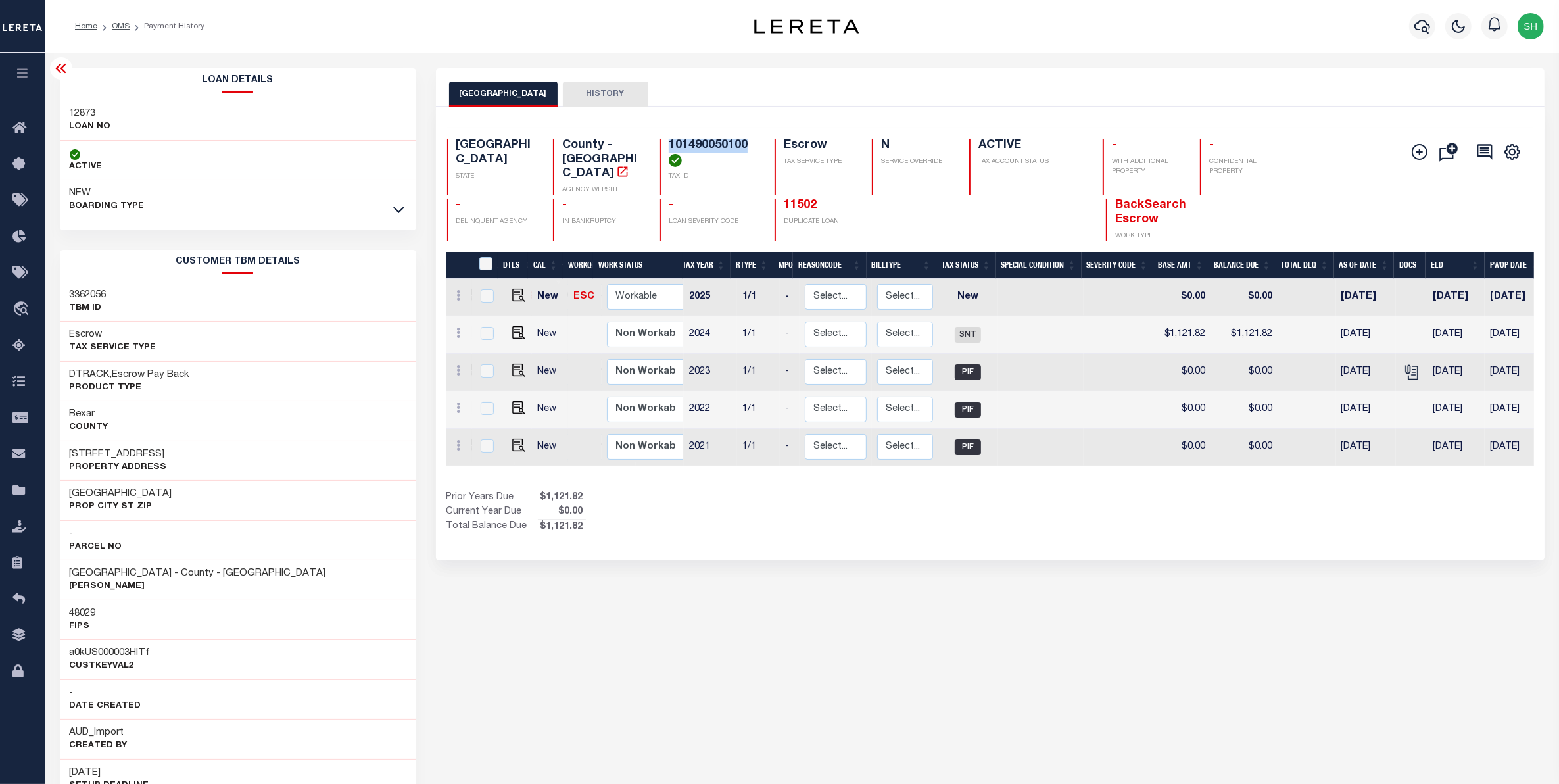
scroll to position [0, 58]
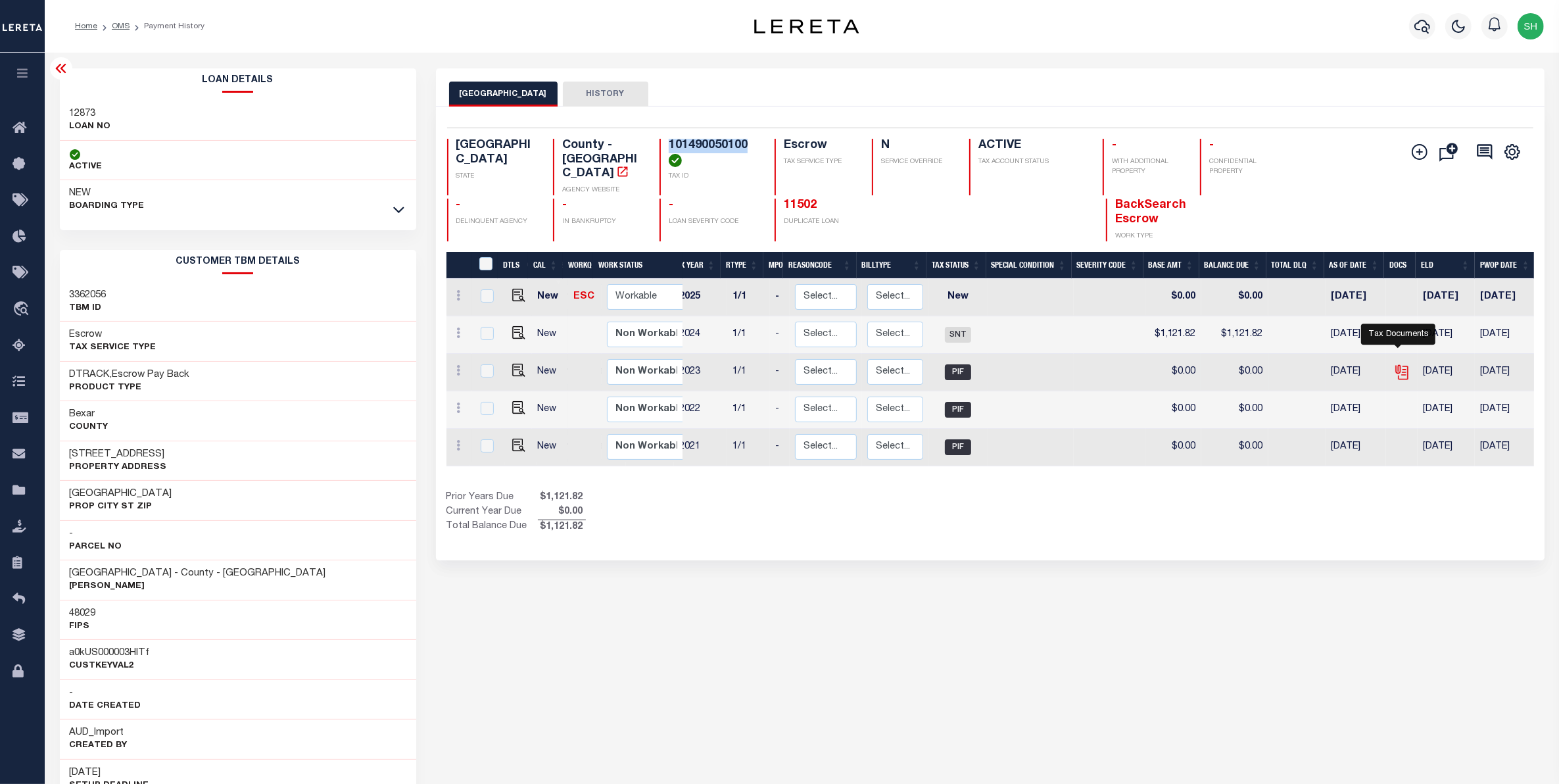
click at [1399, 363] on icon "" at bounding box center [1402, 372] width 17 height 17
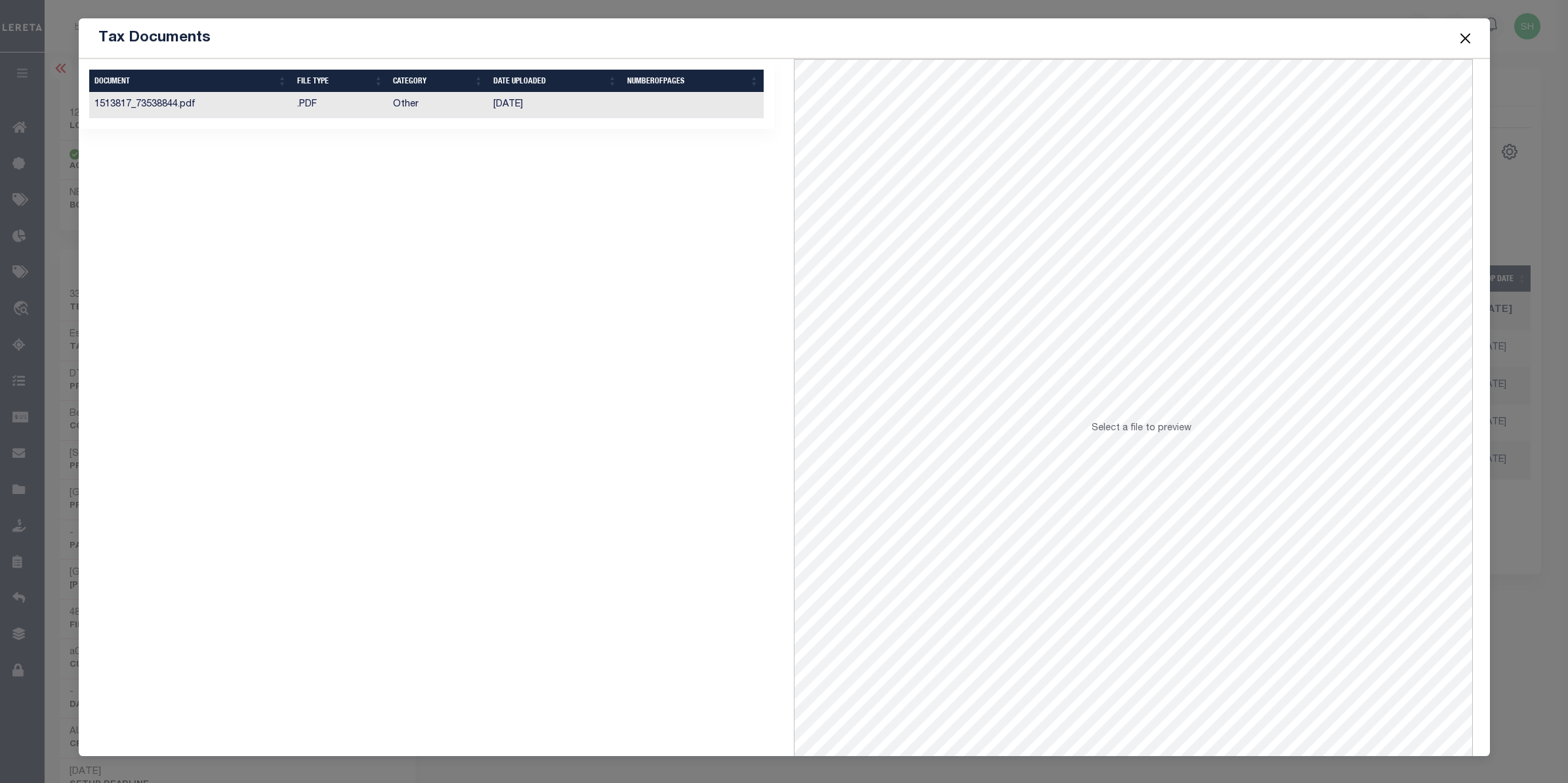
click at [514, 102] on td "03/25/2024" at bounding box center [554, 105] width 134 height 25
click at [1458, 36] on button "Close" at bounding box center [1465, 38] width 17 height 17
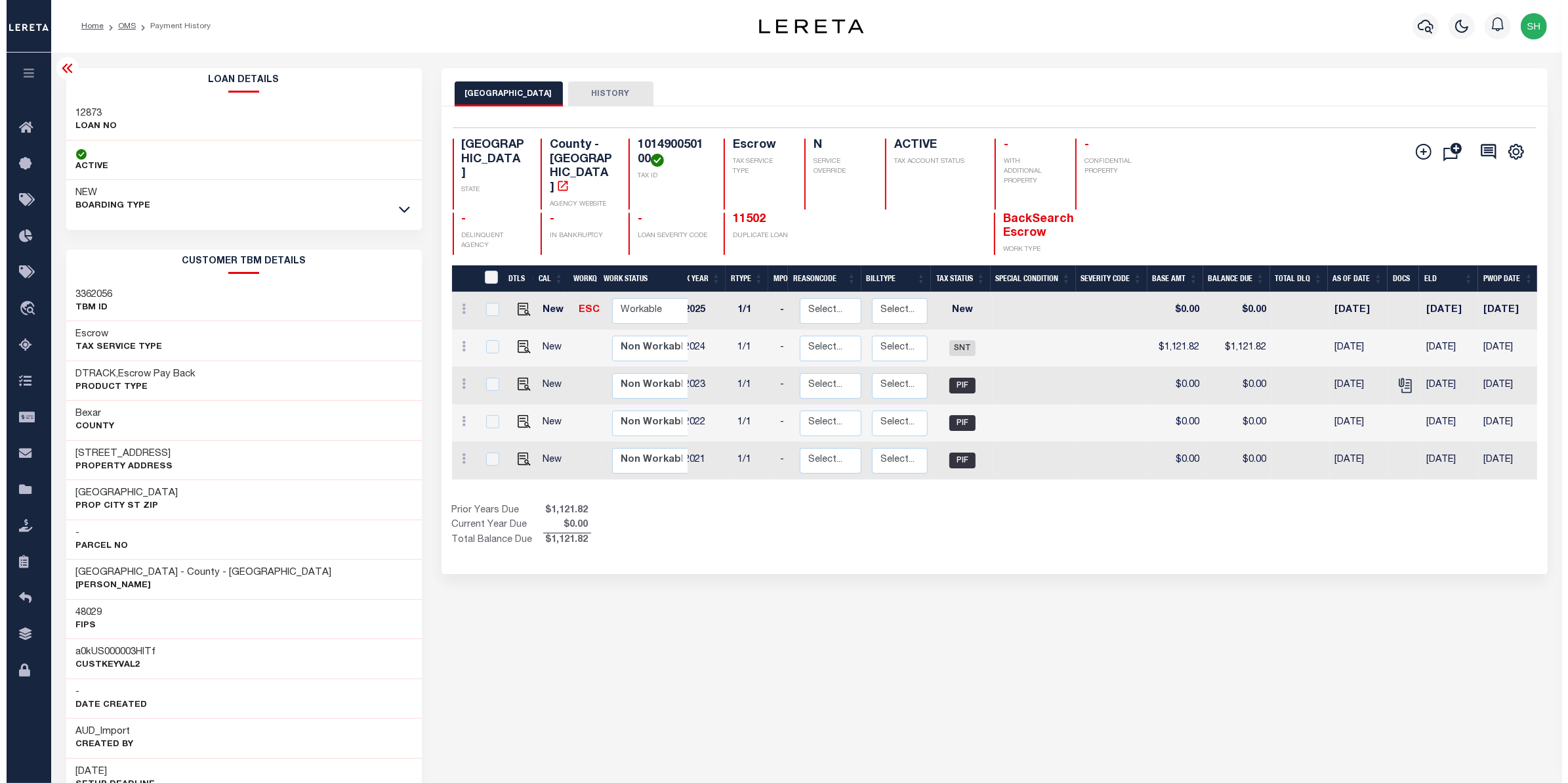
scroll to position [0, 237]
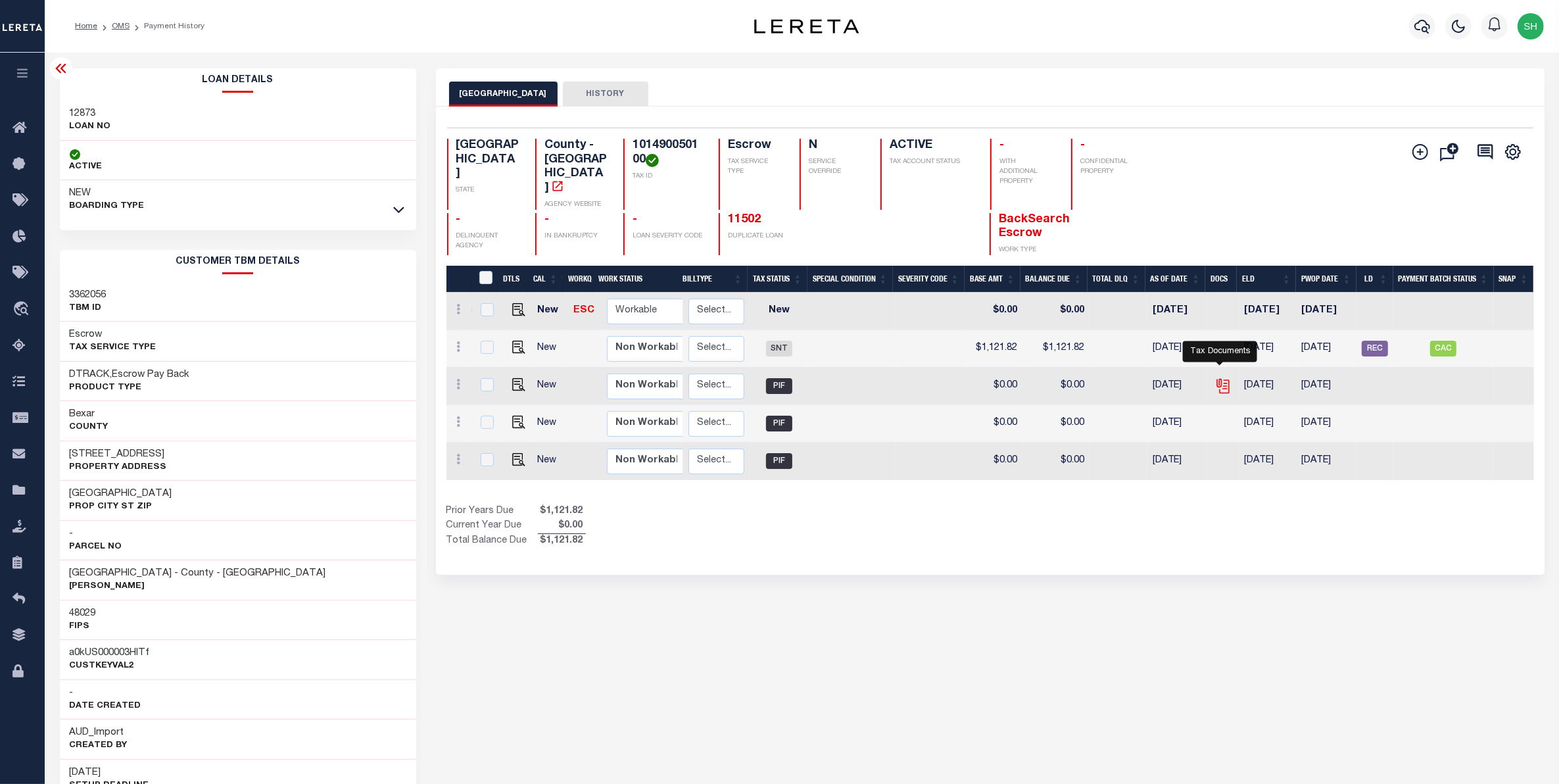
click at [1225, 378] on icon "" at bounding box center [1223, 386] width 17 height 17
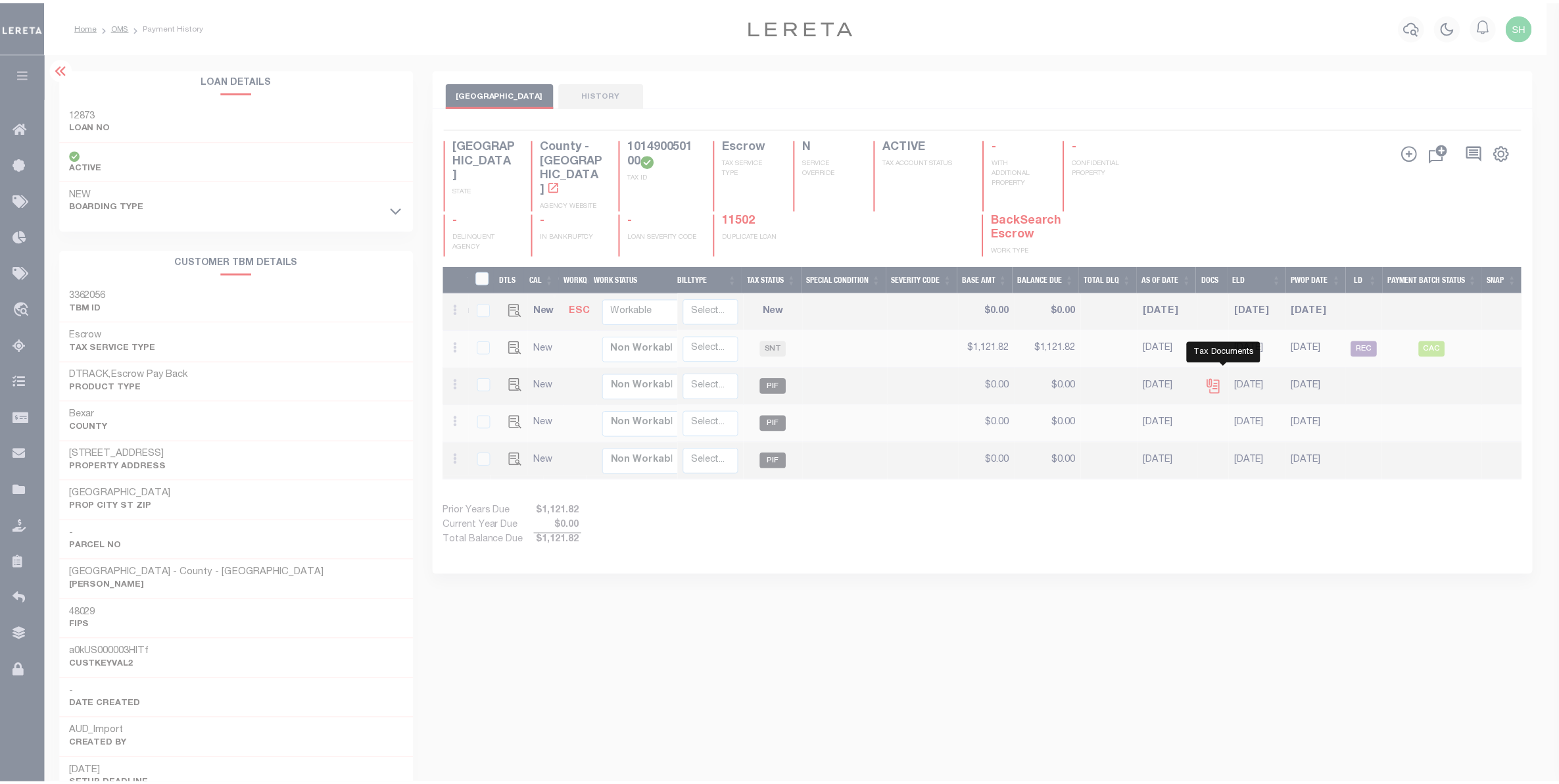
scroll to position [0, 227]
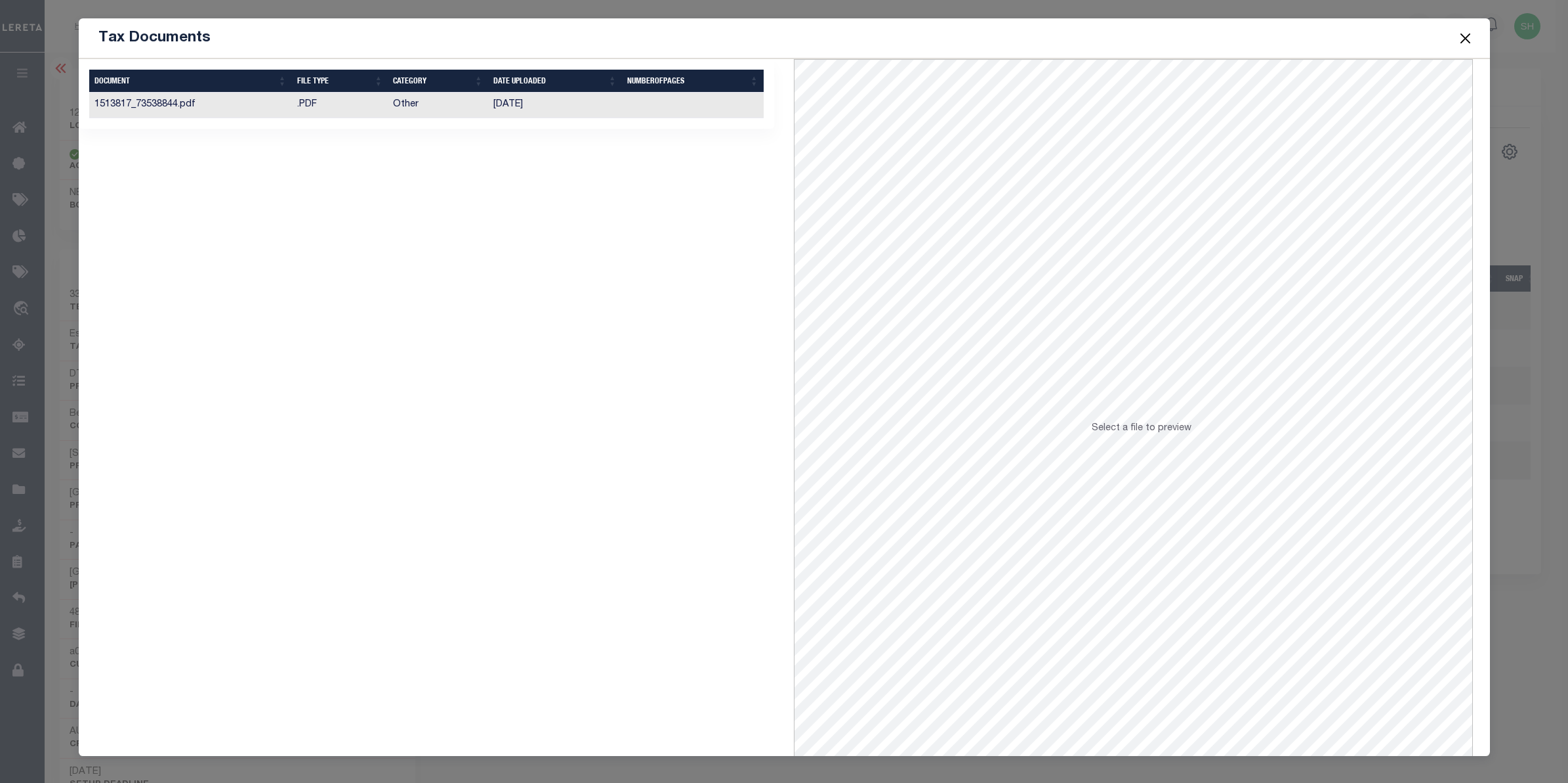
click at [362, 104] on td ".PDF" at bounding box center [339, 105] width 96 height 25
click at [1472, 34] on button "Close" at bounding box center [1465, 38] width 17 height 17
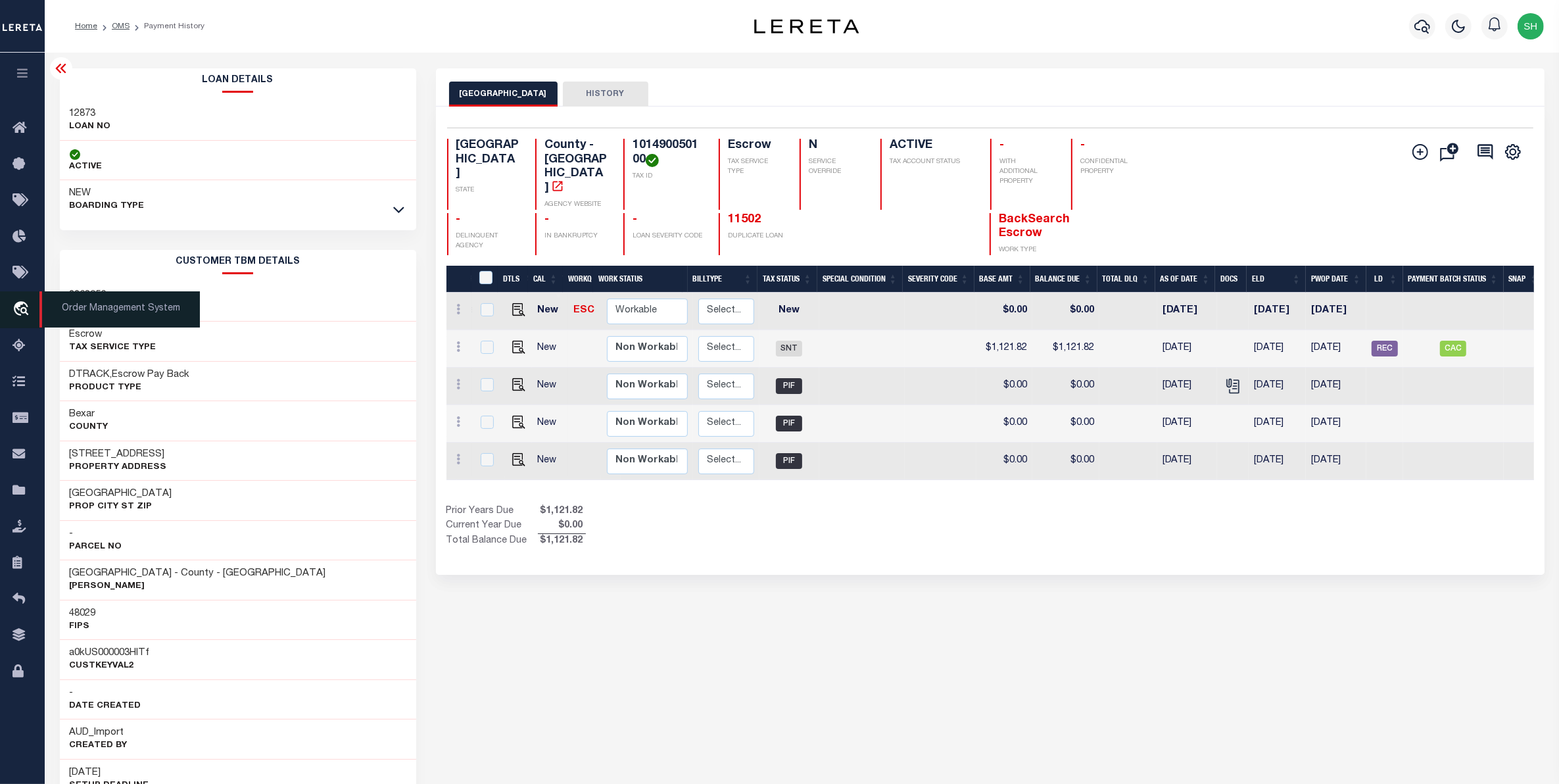
click at [22, 305] on icon "travel_explore" at bounding box center [22, 309] width 21 height 17
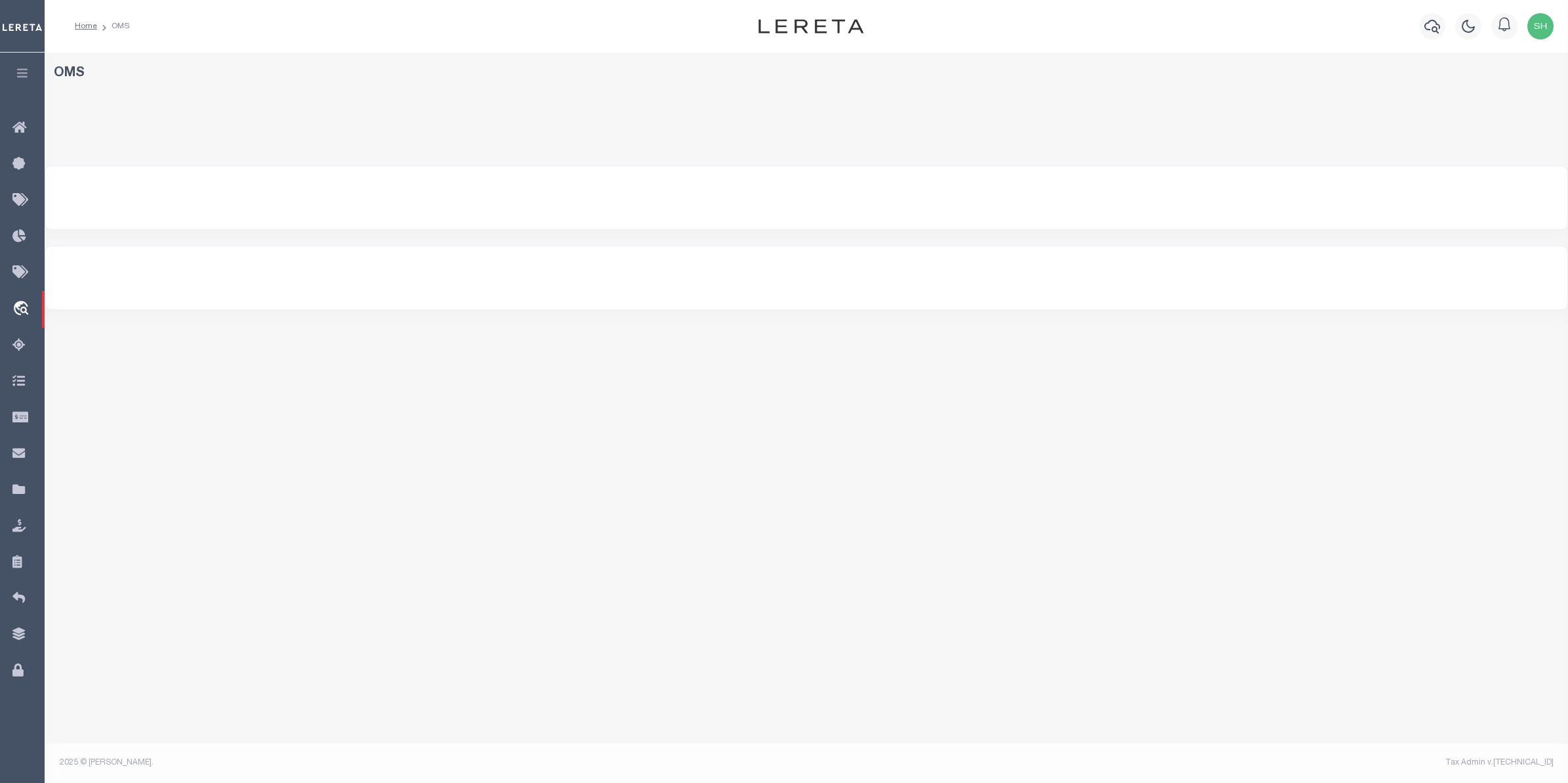
select select "200"
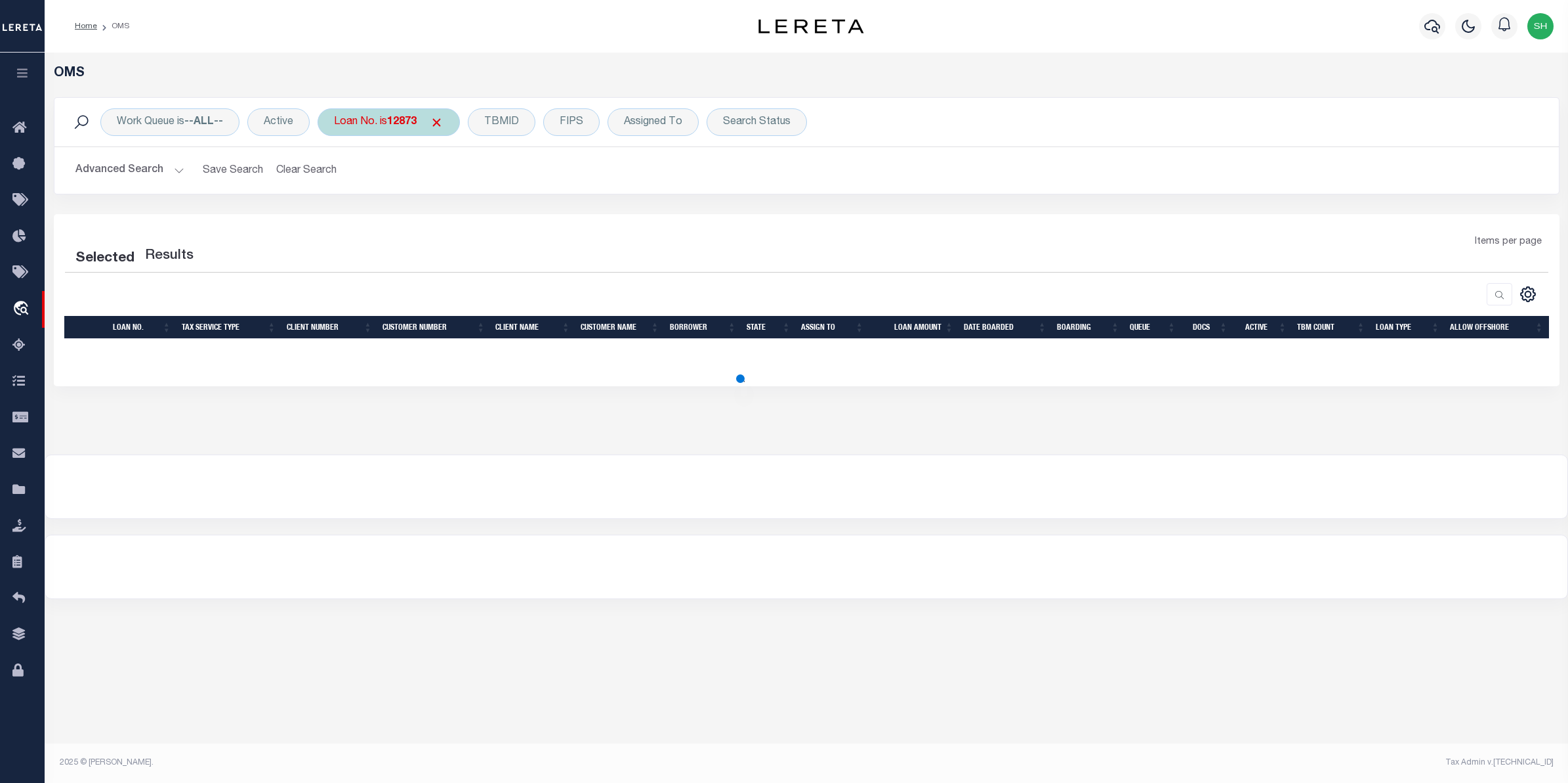
select select "200"
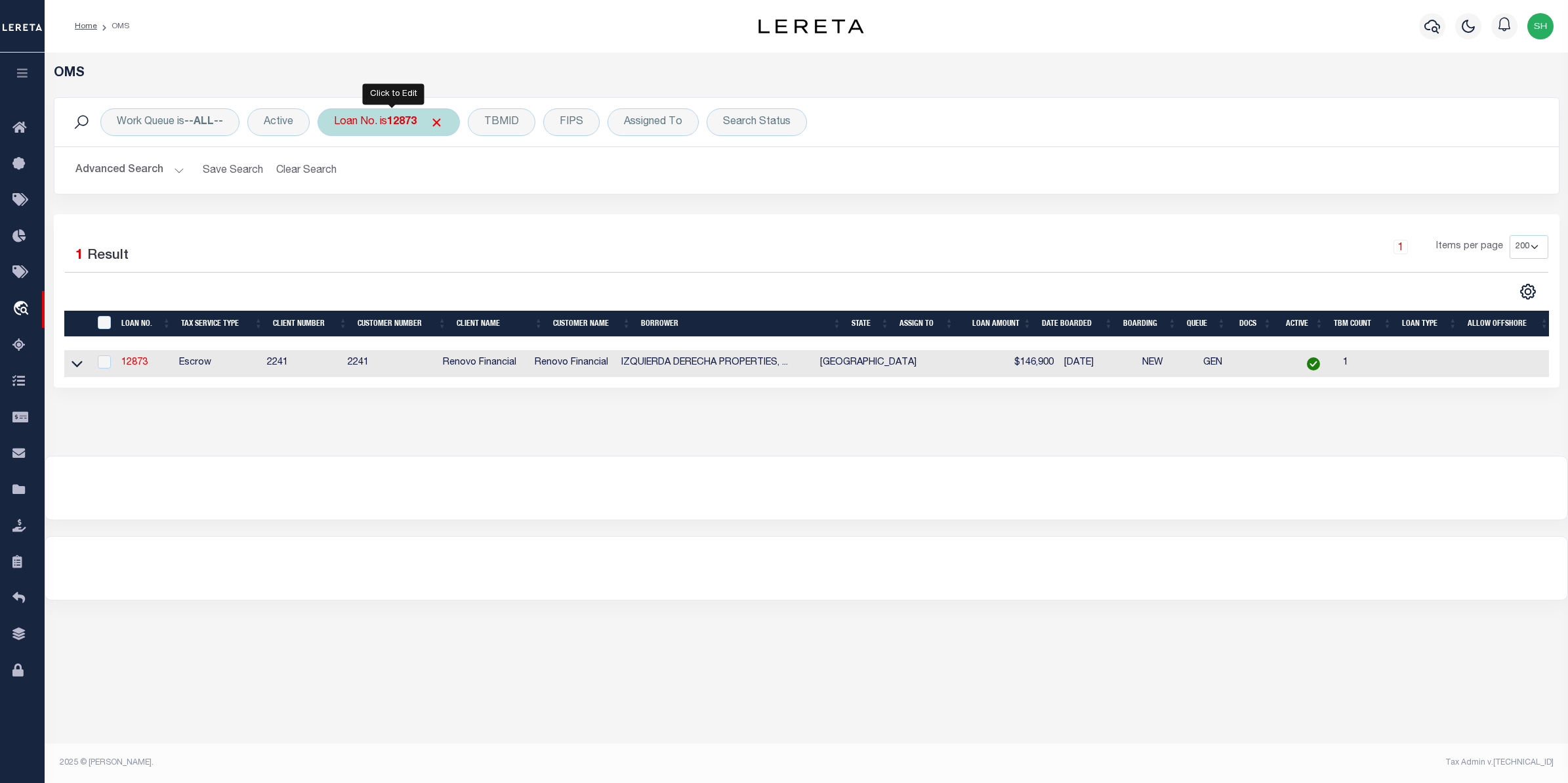
click at [422, 122] on div "Loan No. is 12873" at bounding box center [389, 122] width 142 height 27
type input "11443703"
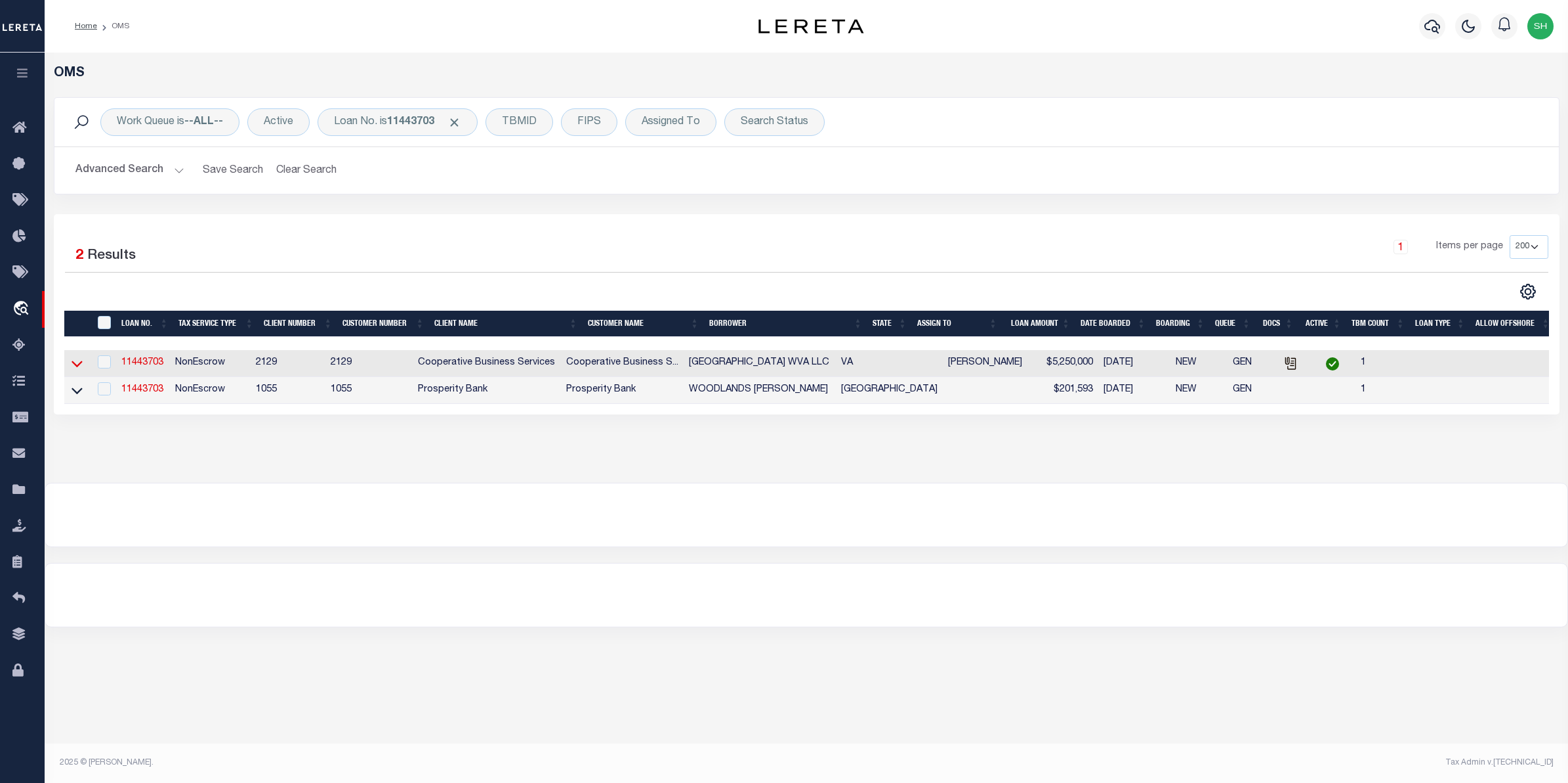
click at [77, 365] on icon at bounding box center [77, 363] width 11 height 14
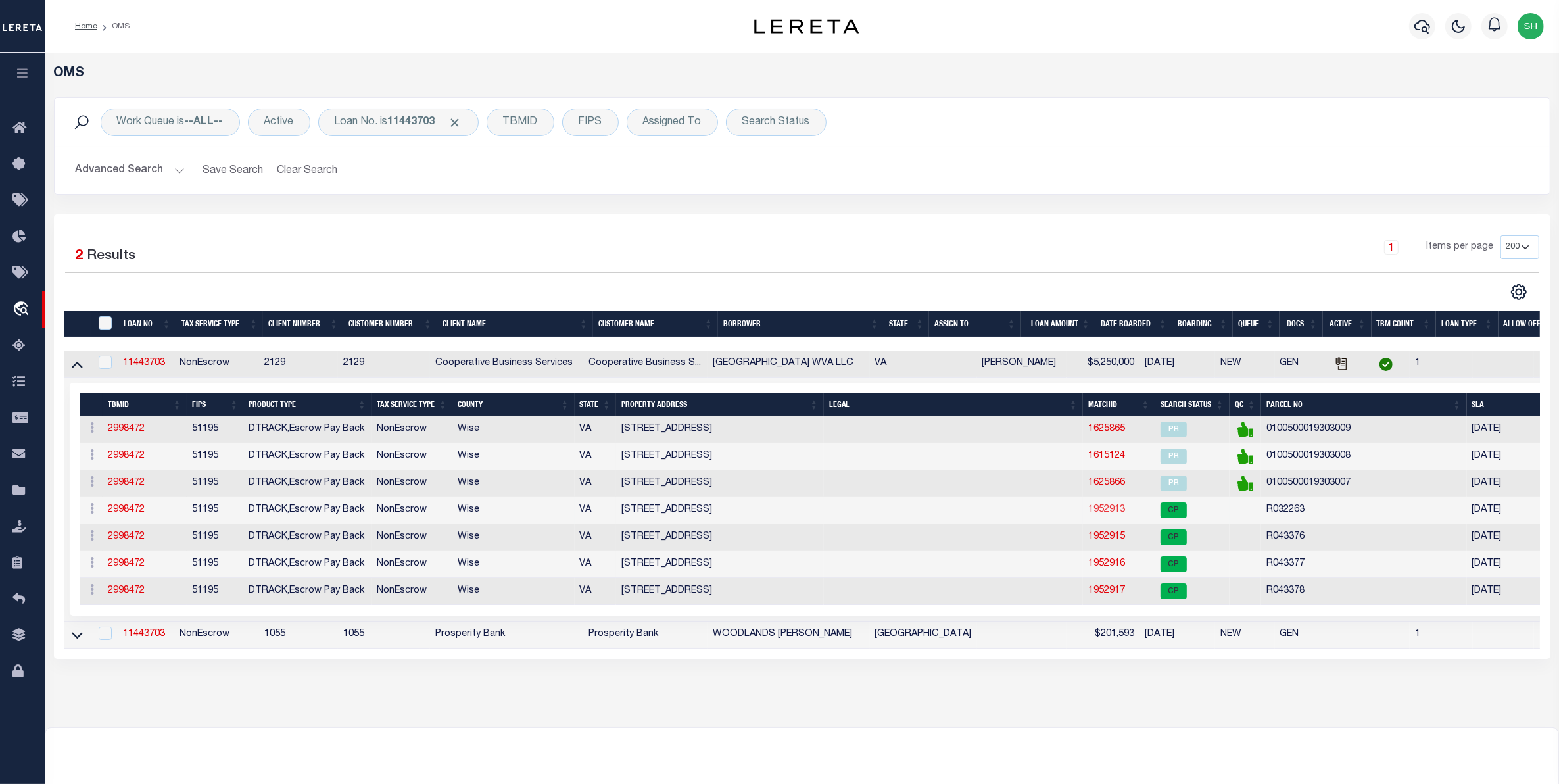
click at [1108, 514] on link "1952913" at bounding box center [1106, 510] width 37 height 9
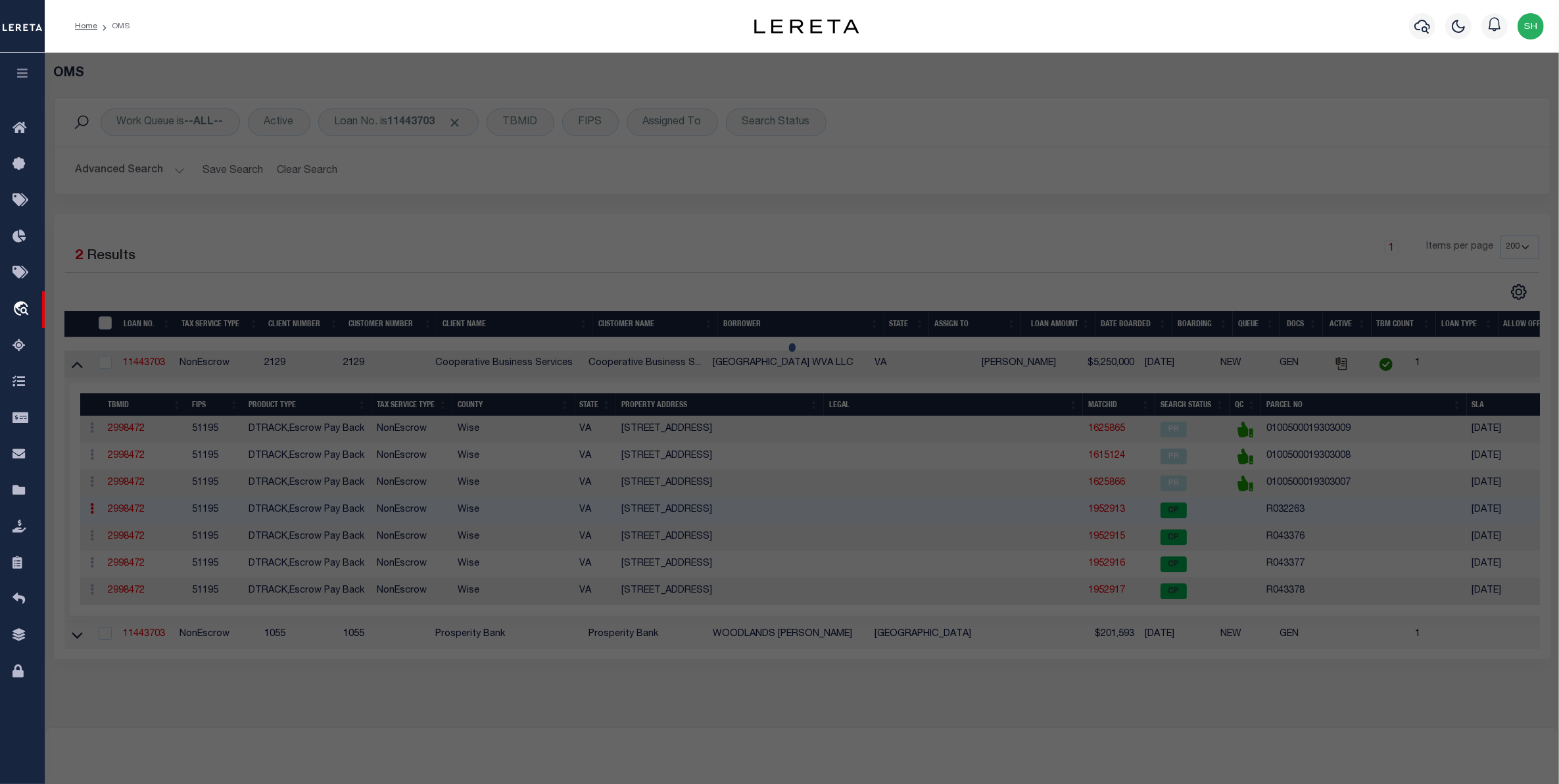
checkbox input "false"
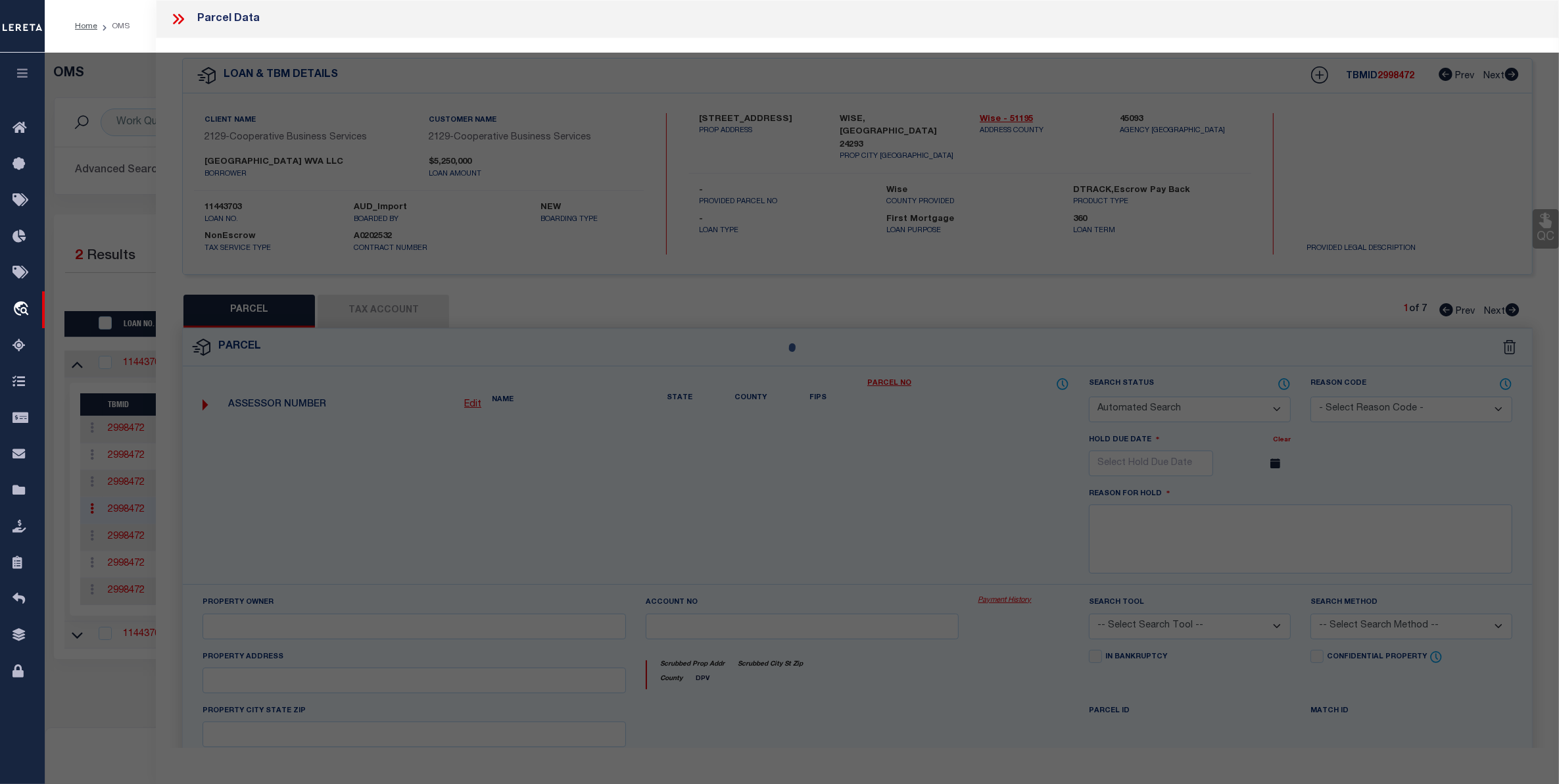
select select "CP"
type input "[GEOGRAPHIC_DATA] WVA LLC"
select select
type input "165 PLAZA RD SW"
checkbox input "false"
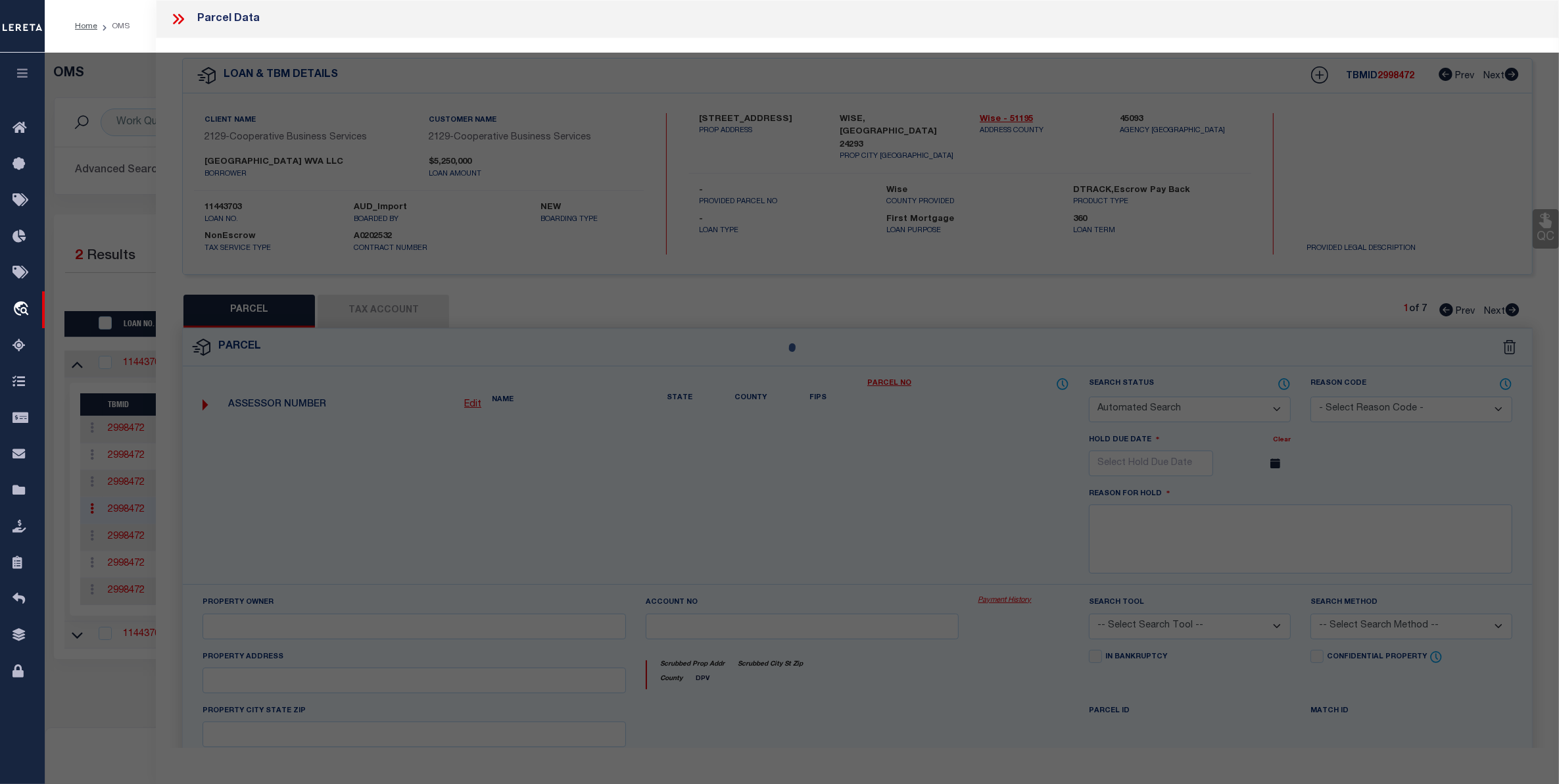
type textarea "PCL 1 0.698 AC & PCL 3 0.748 AC SURVEY WISE PLAZA SHOPPING CENTER"
type textarea "Tax ID Special Project"
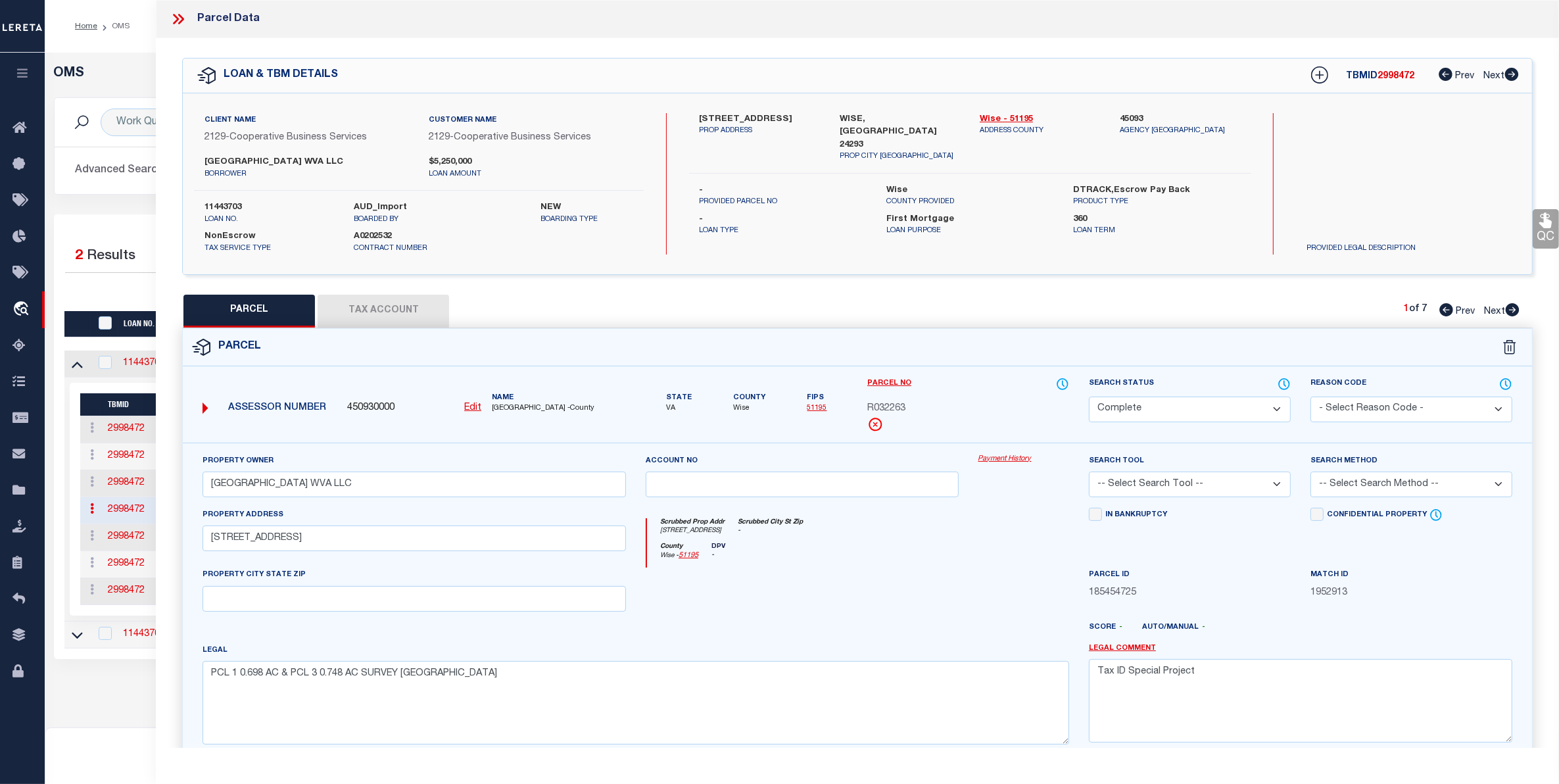
click at [1027, 460] on link "Payment History" at bounding box center [1023, 459] width 91 height 11
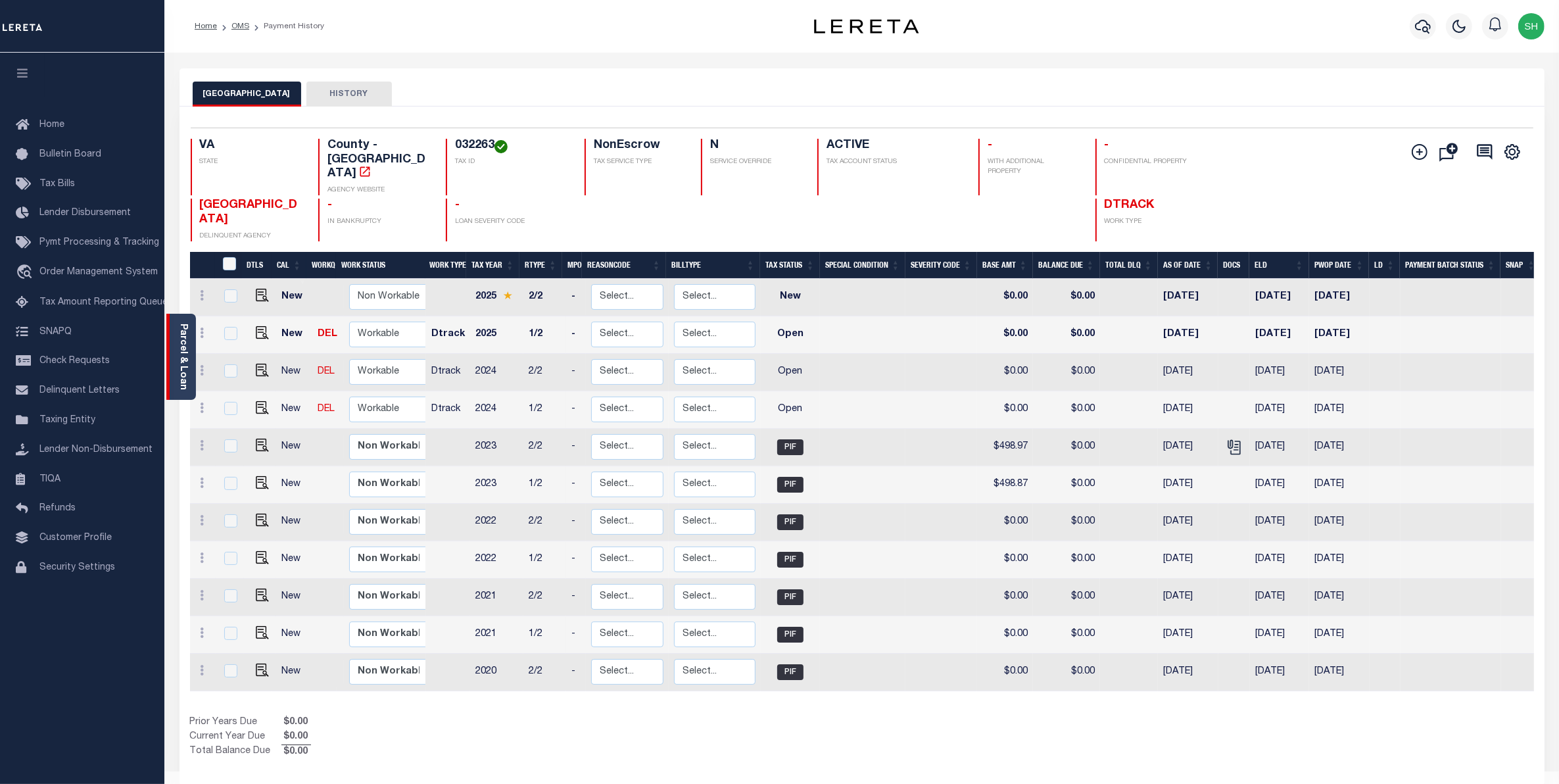
click at [170, 348] on div "Parcel & Loan" at bounding box center [182, 357] width 30 height 86
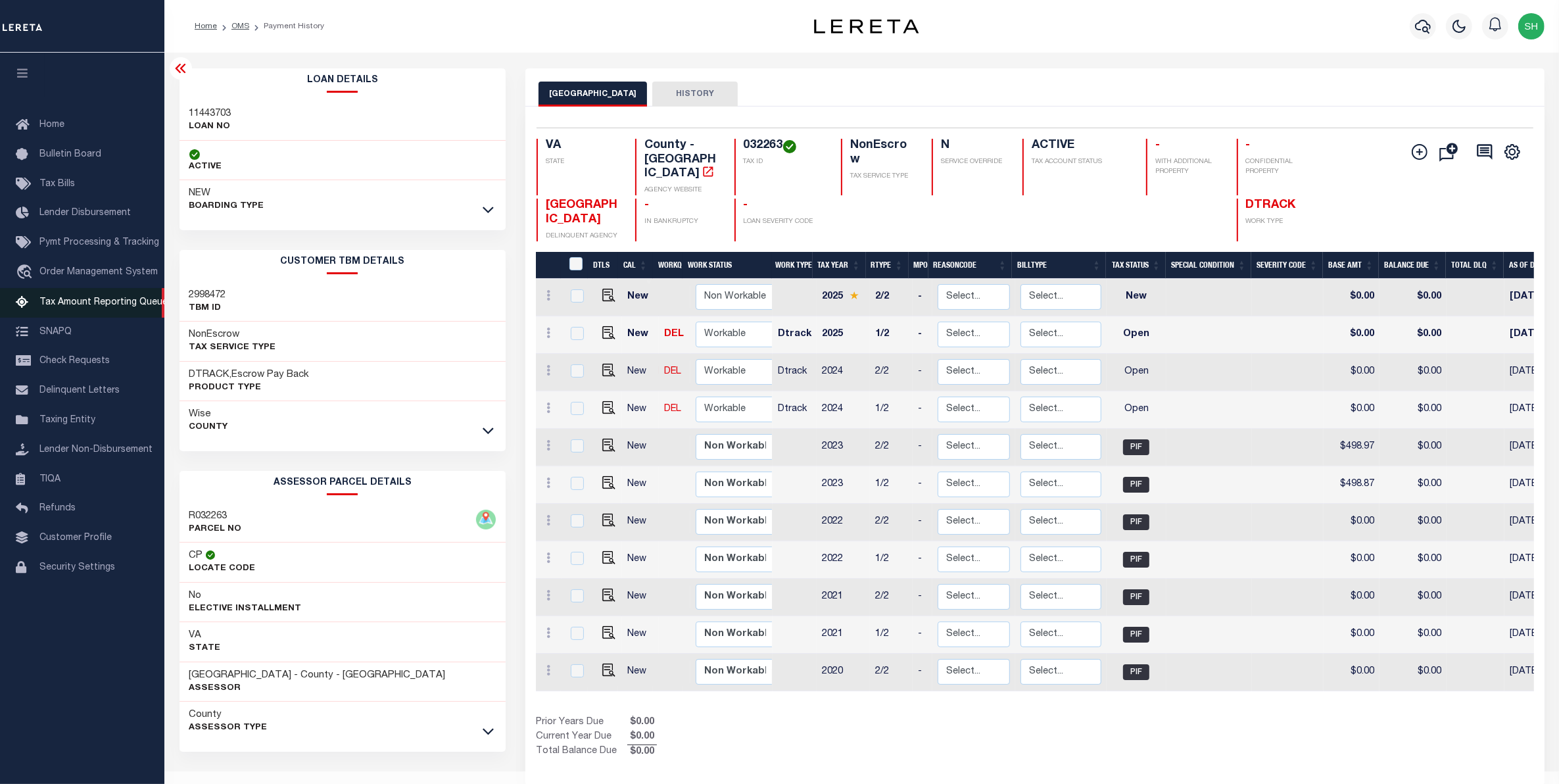
click at [107, 303] on span "Tax Amount Reporting Queue" at bounding box center [103, 303] width 128 height 9
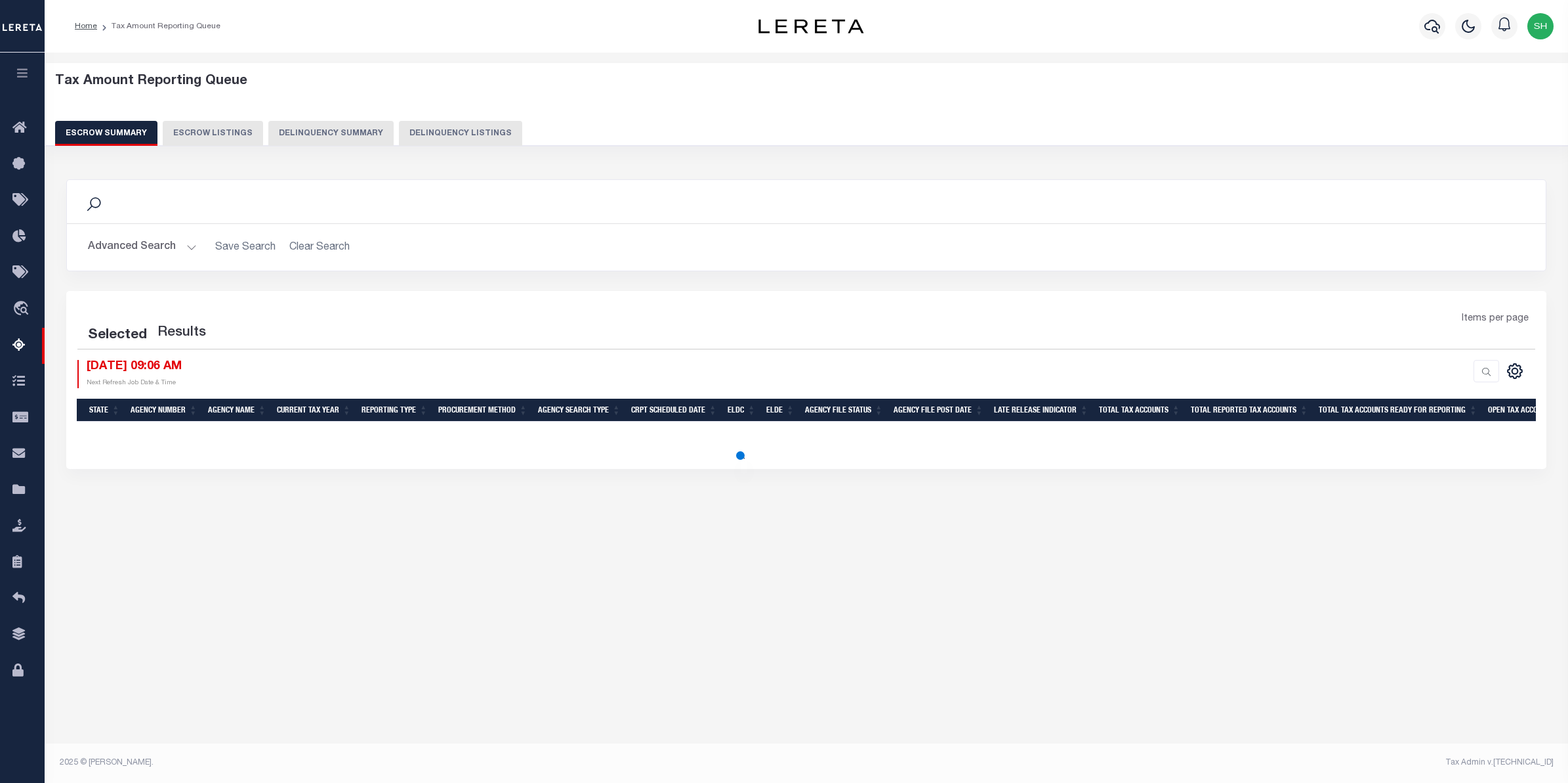
select select "100"
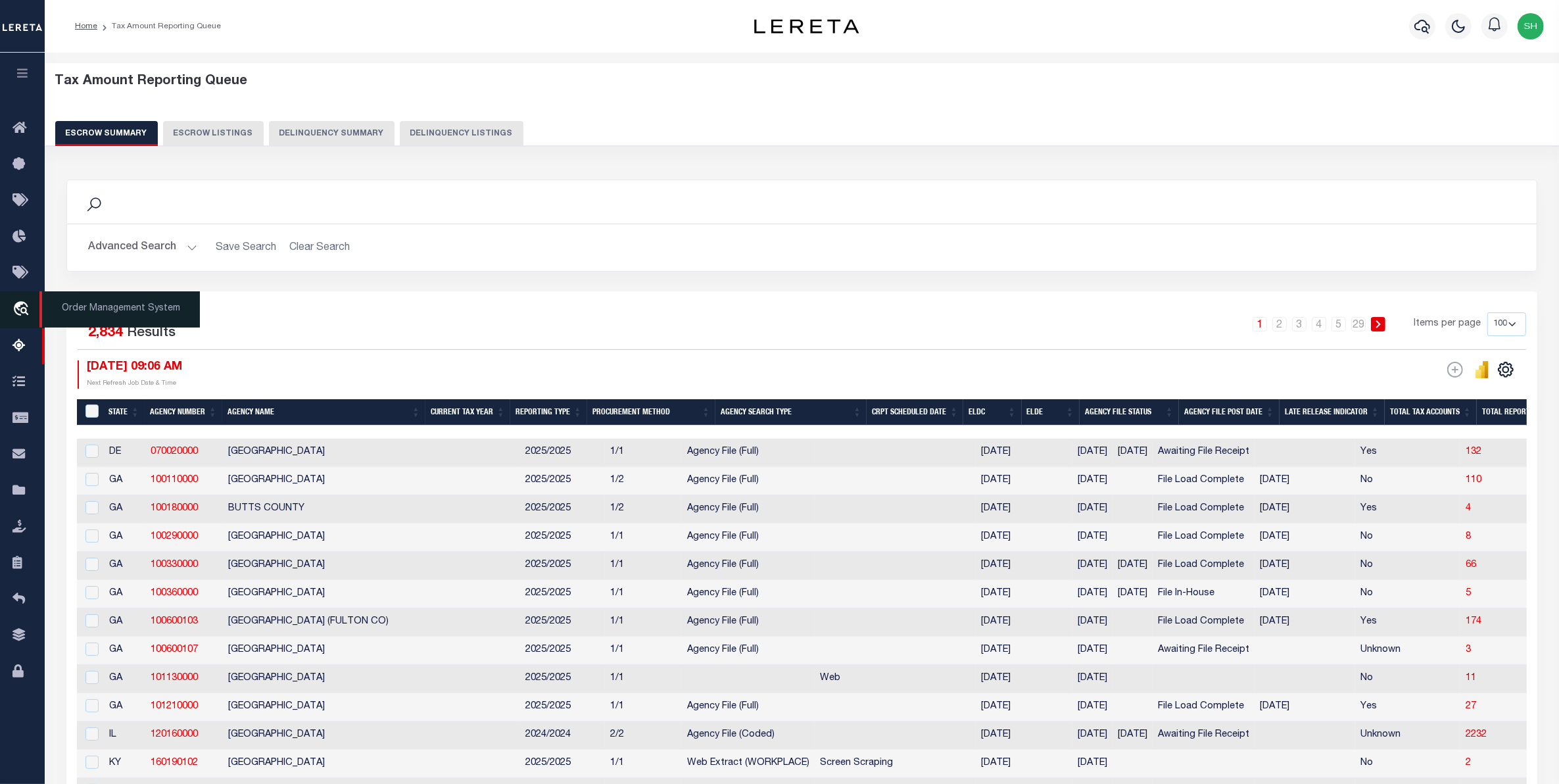
click at [25, 306] on icon "travel_explore" at bounding box center [22, 309] width 21 height 17
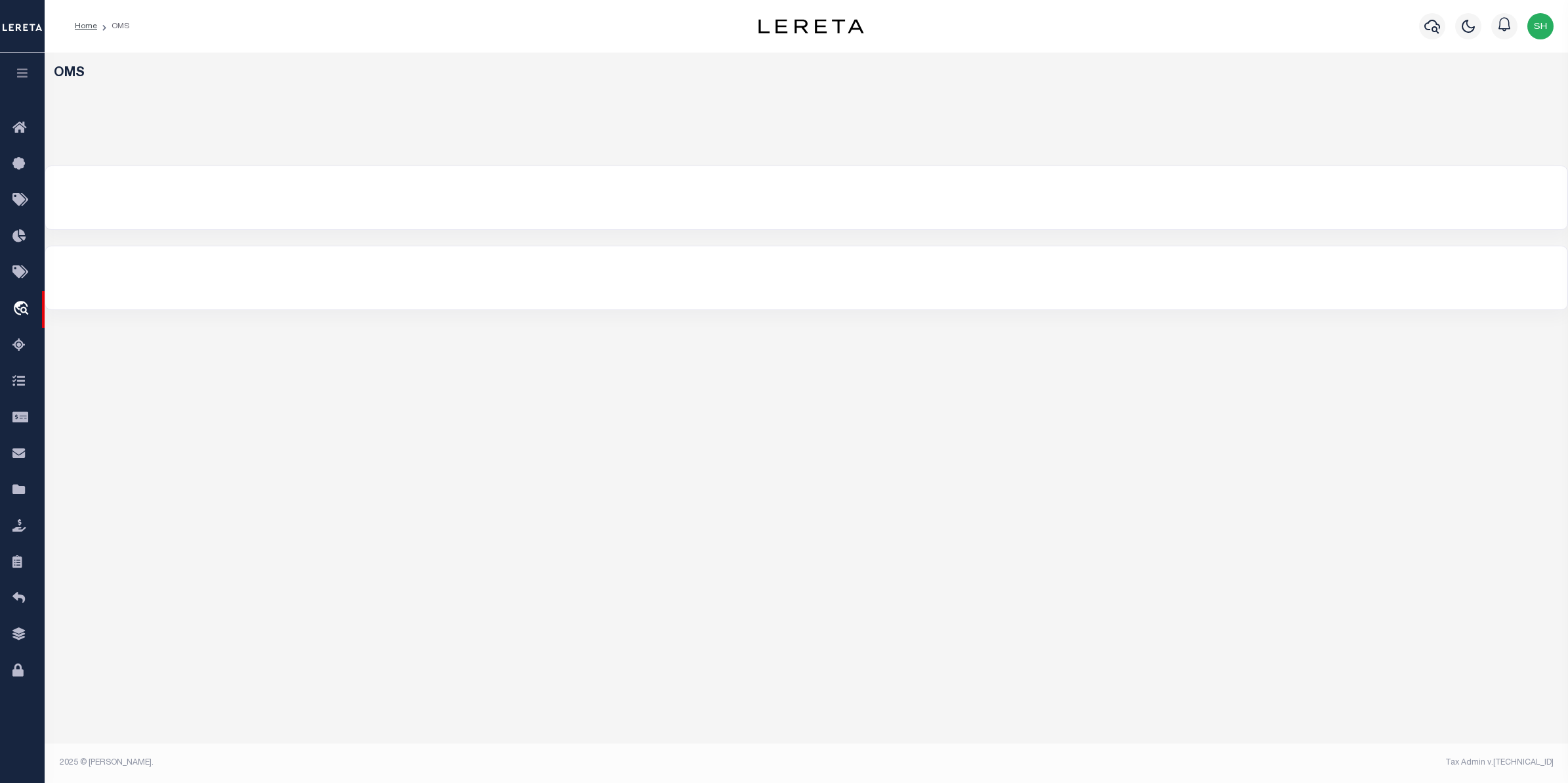
select select "200"
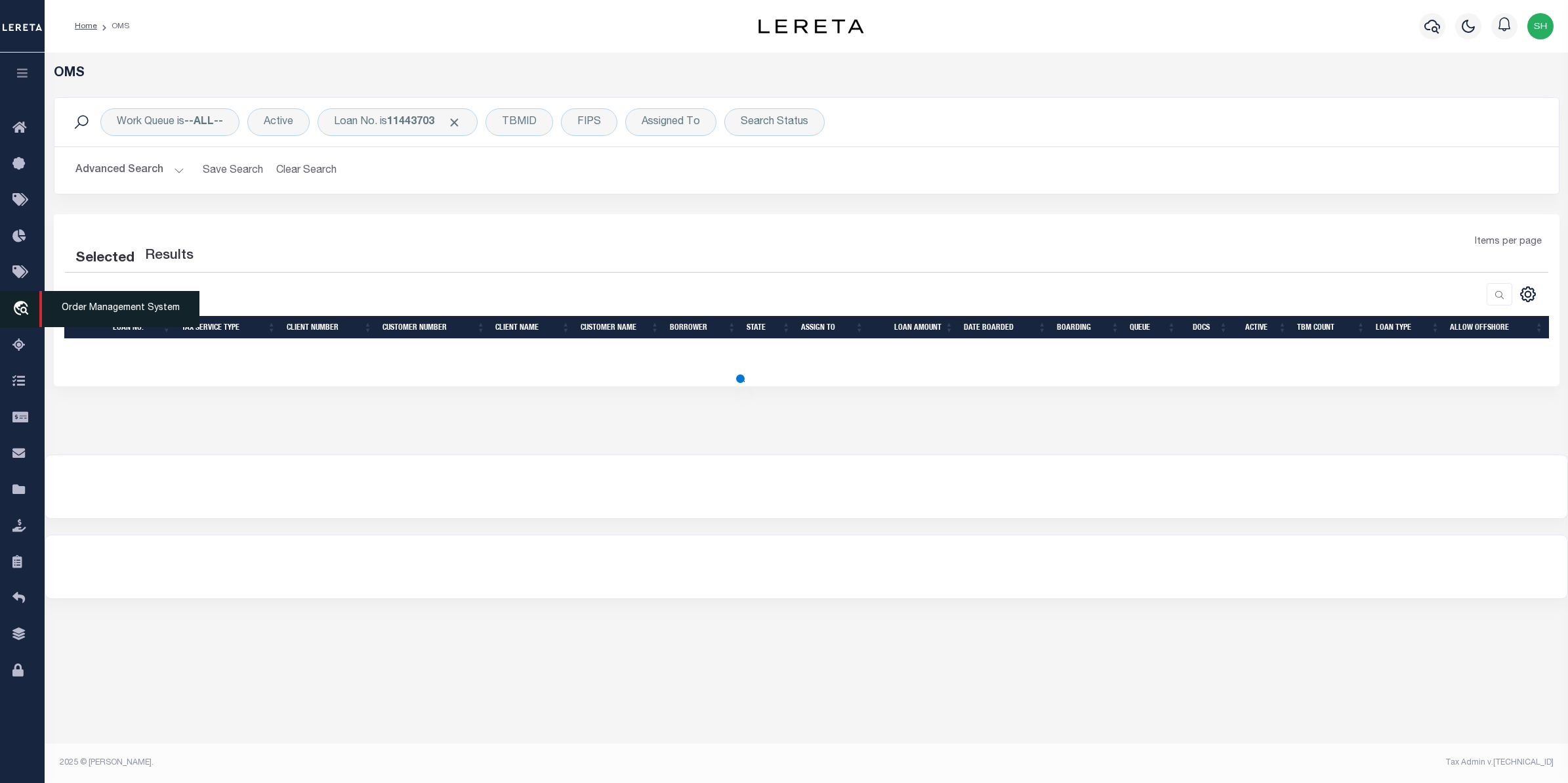
select select "200"
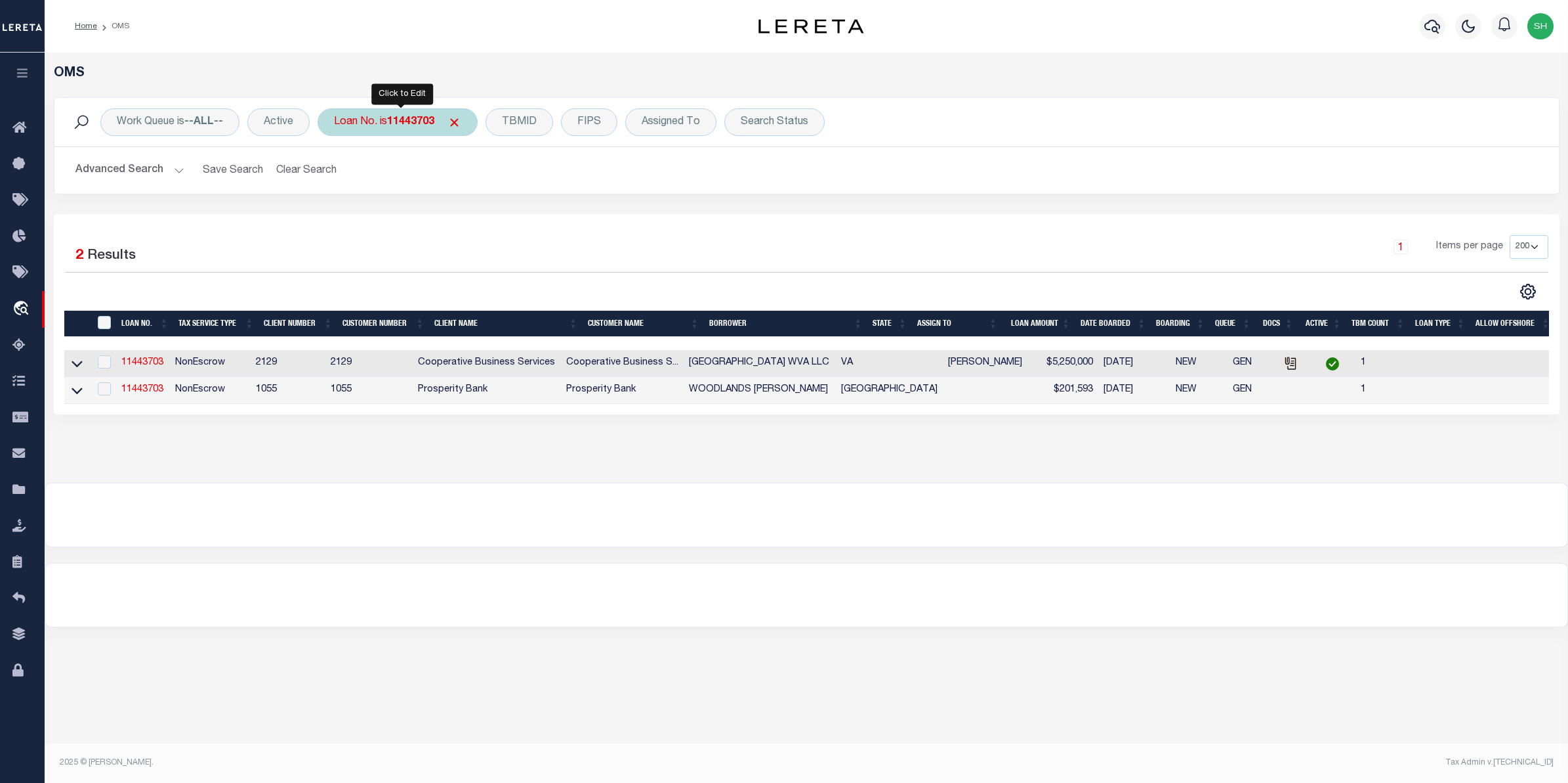
click at [437, 113] on div "Loan No. is 11443703" at bounding box center [397, 122] width 160 height 27
type input "10022445"
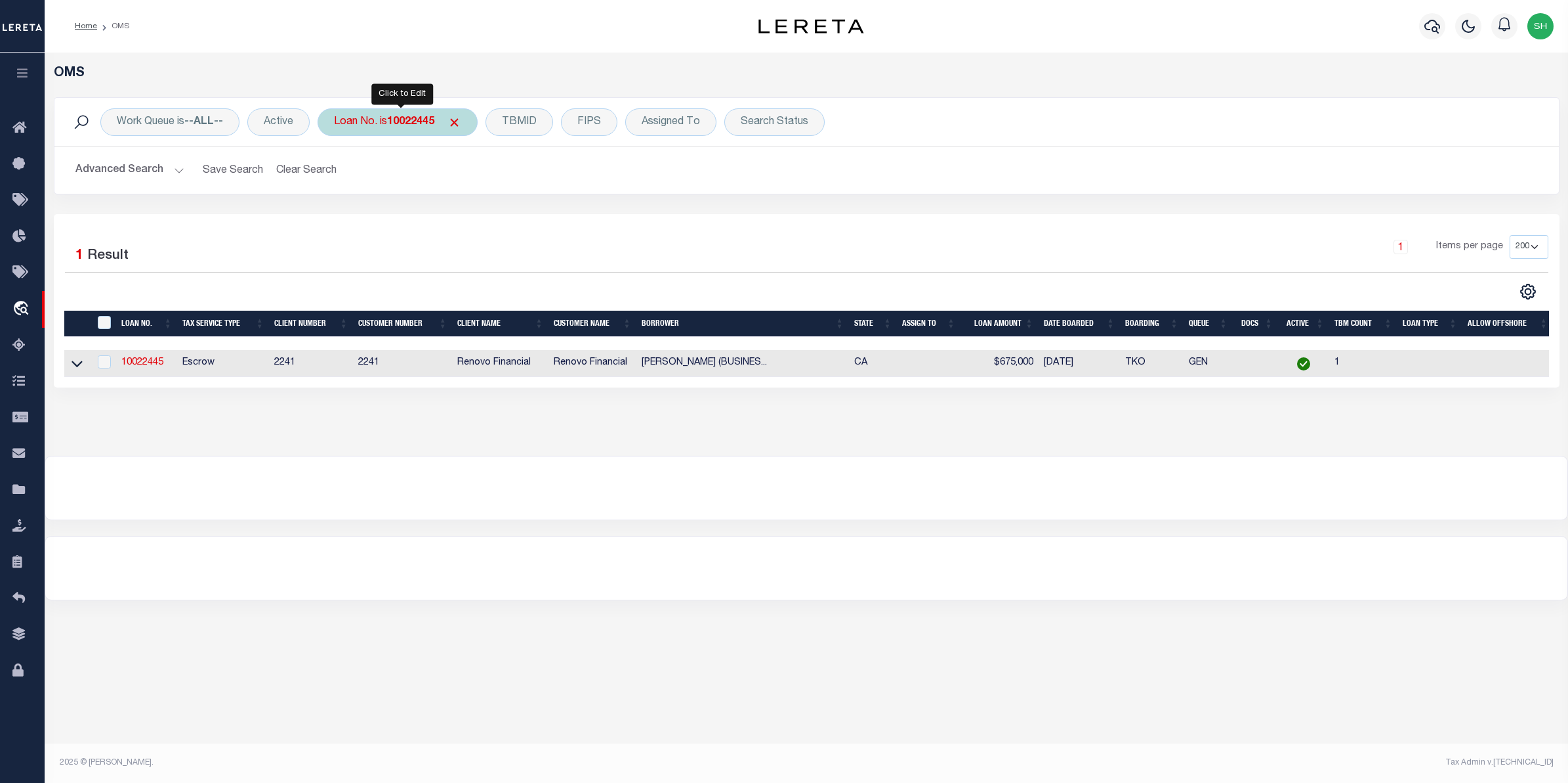
drag, startPoint x: 437, startPoint y: 113, endPoint x: 448, endPoint y: 123, distance: 14.9
click at [445, 120] on div "Loan No. is 10022445" at bounding box center [397, 122] width 160 height 27
click at [500, 210] on input "Apply" at bounding box center [508, 214] width 38 height 22
click at [77, 370] on icon at bounding box center [77, 363] width 11 height 14
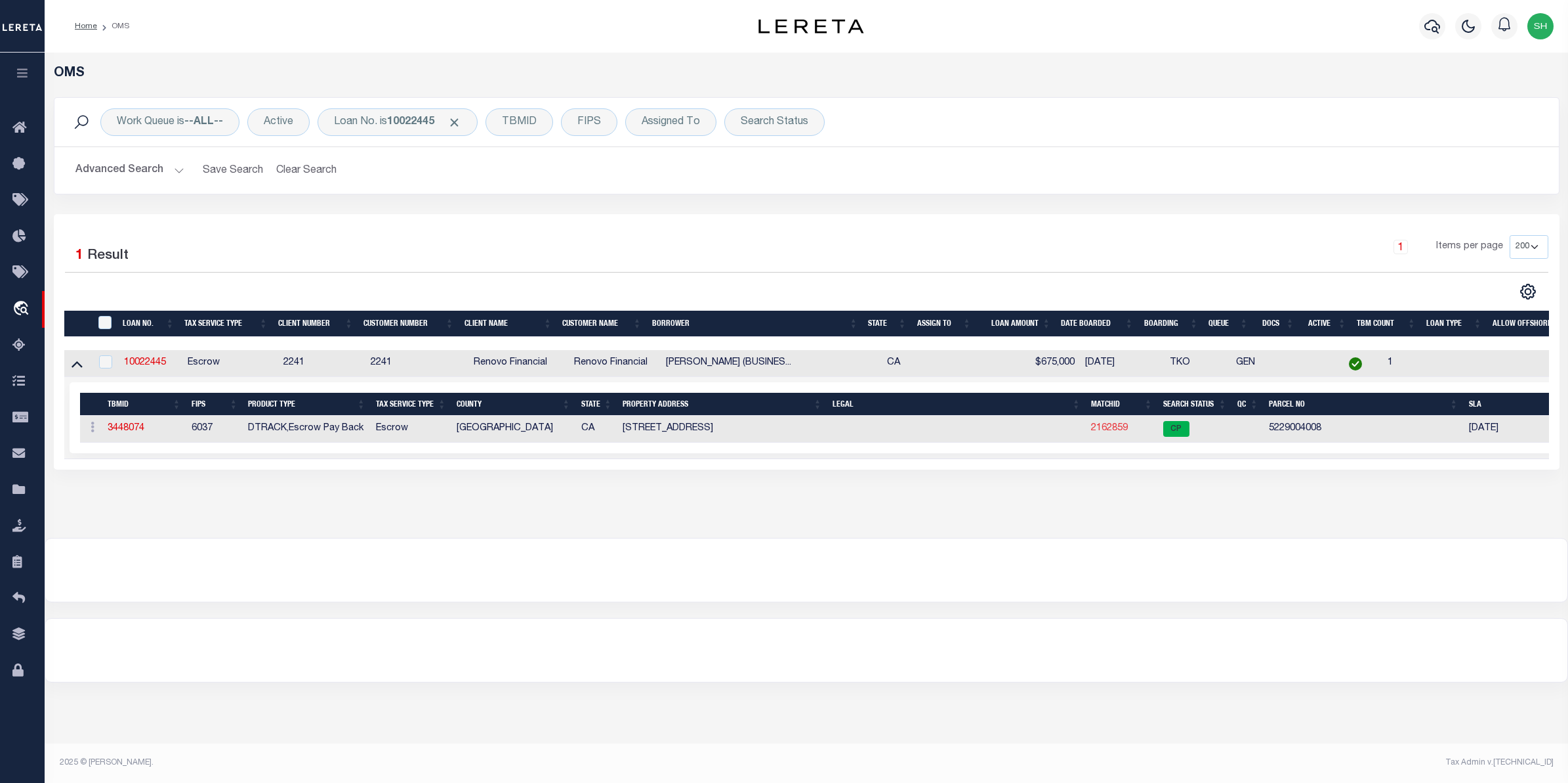
click at [1108, 433] on link "2162859" at bounding box center [1109, 428] width 36 height 9
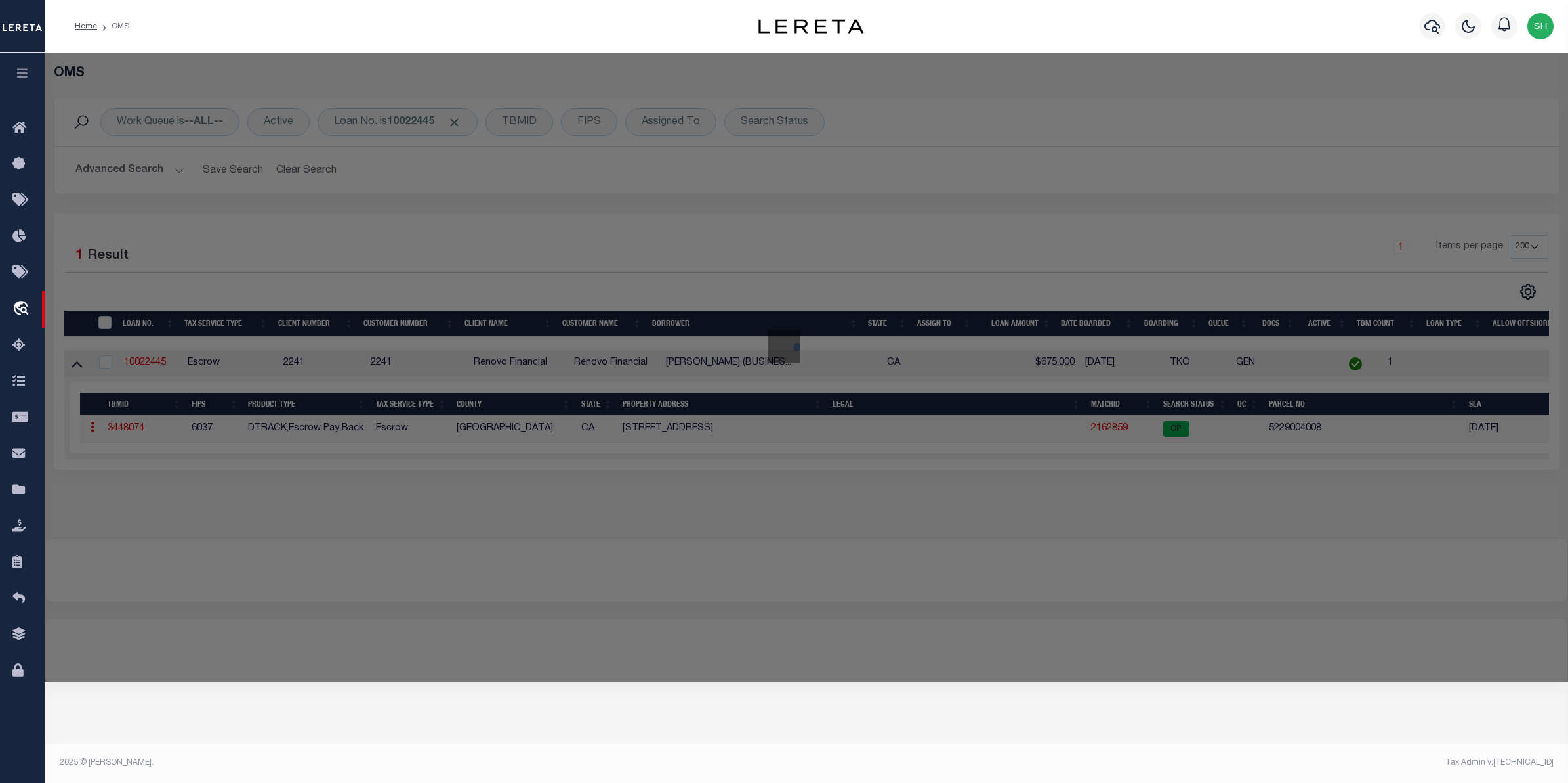
checkbox input "false"
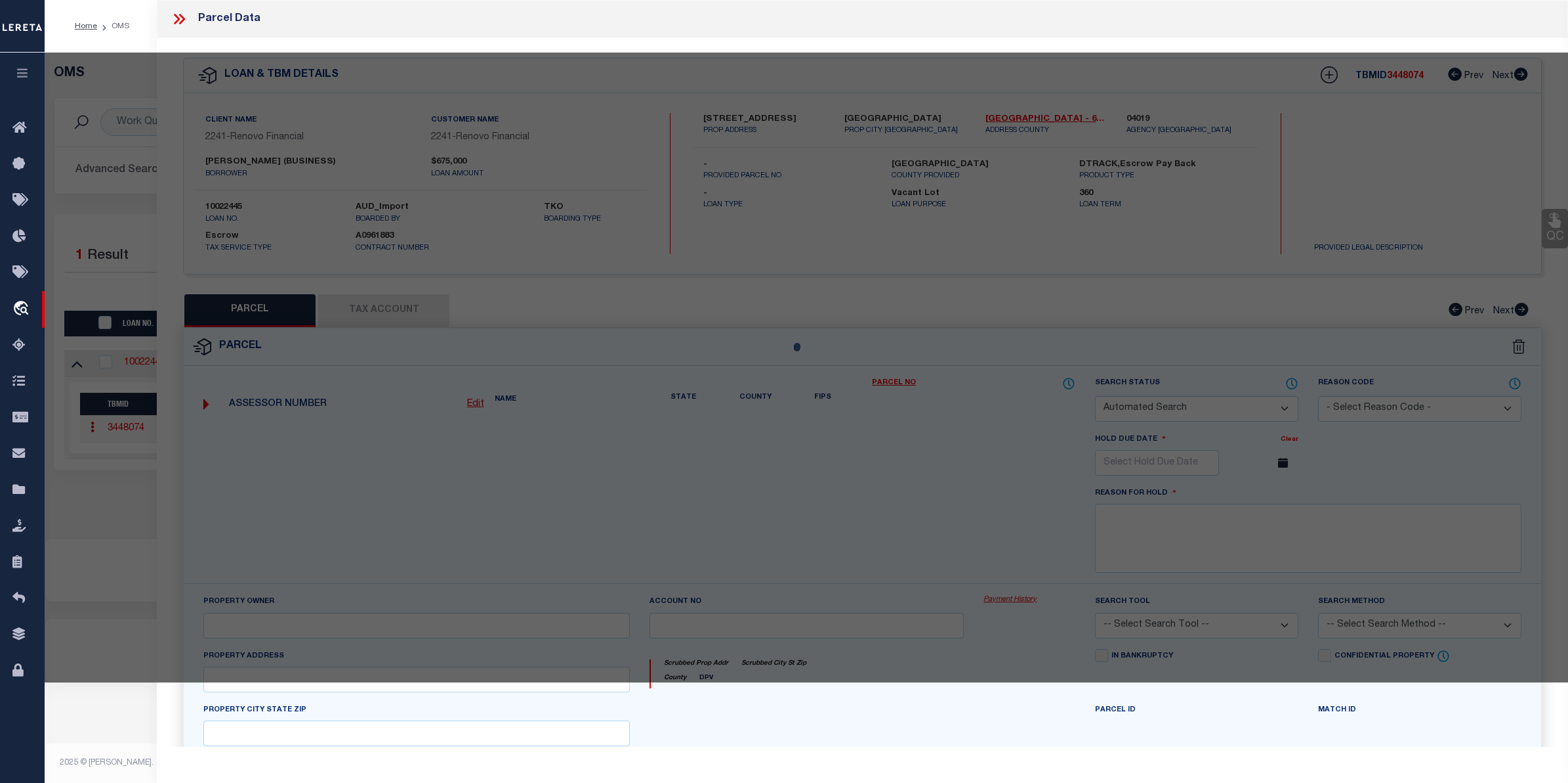
select select "CP"
type input "NICK STOUT & ASSOCIATES LLC"
select select "ATL"
select select "ADD"
type input "1132 N EVERGREEN AVE"
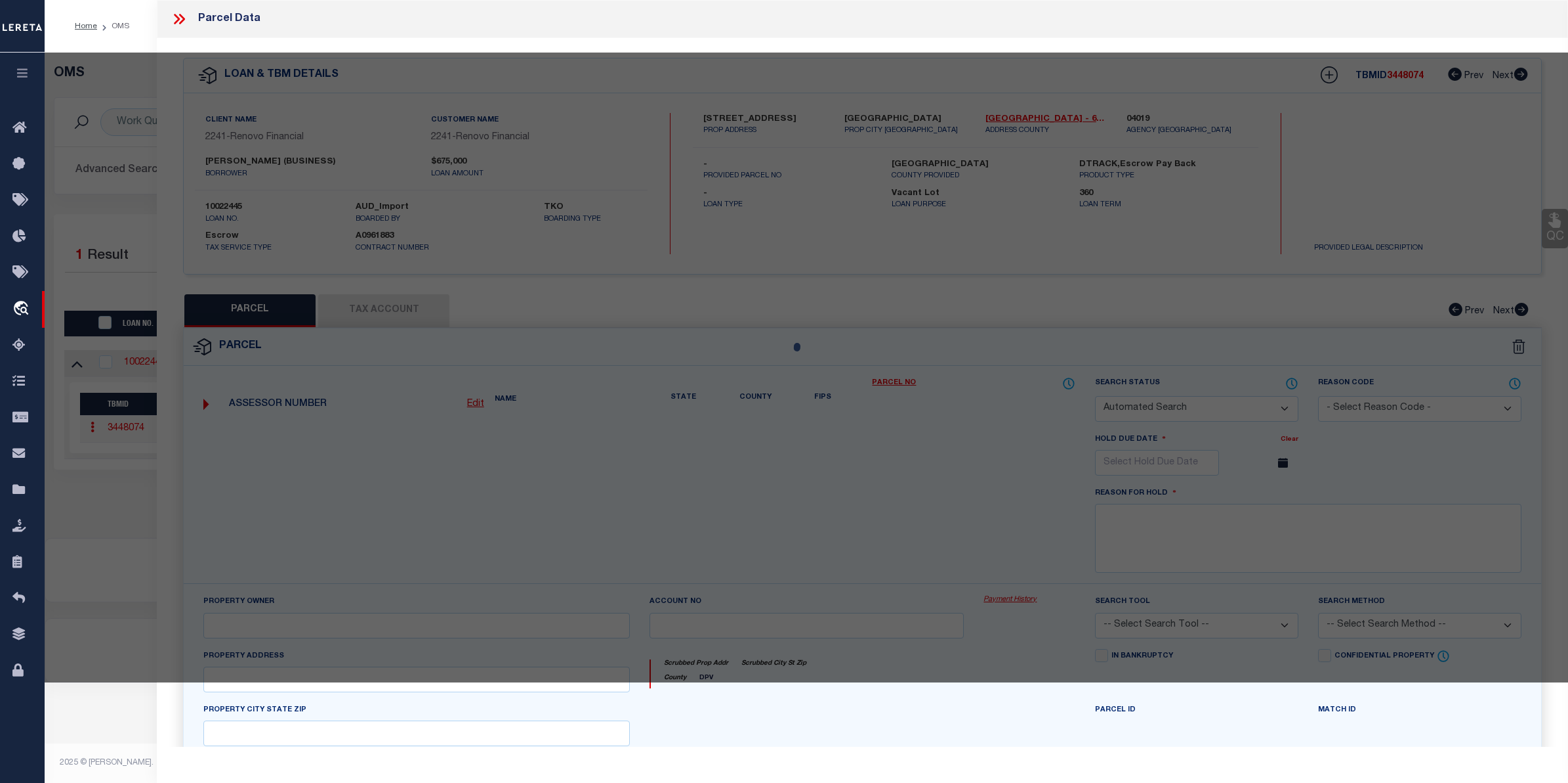
checkbox input "false"
type input "LOS ANGELES, CA 90033"
type textarea "[GEOGRAPHIC_DATA] [STREET_ADDRESS]"
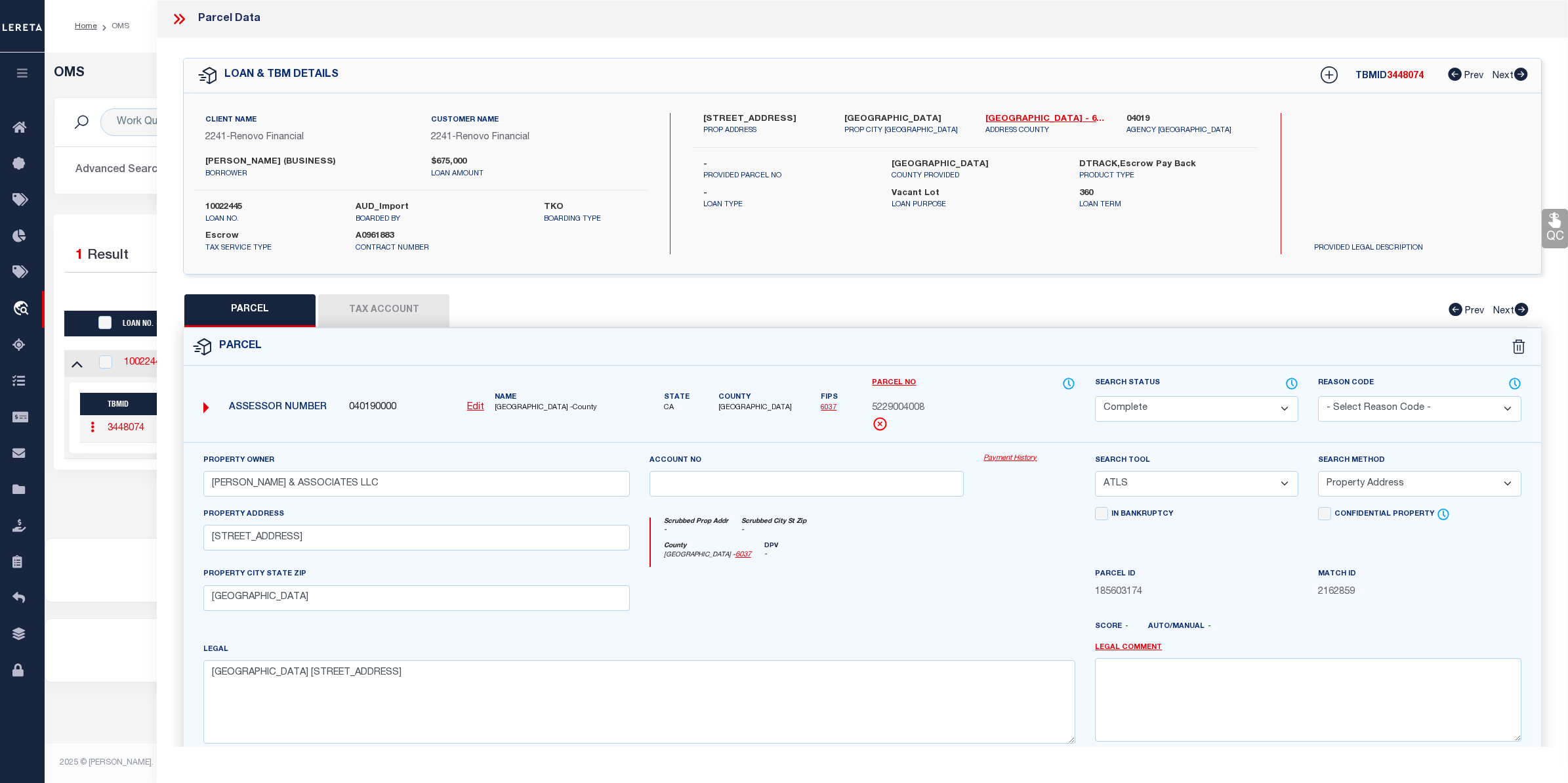
click at [1012, 453] on div "Property Owner NICK STOUT & ASSOCIATES LLC Account no Payment History Search To…" at bounding box center [863, 613] width 1358 height 343
click at [1011, 458] on link "Payment History" at bounding box center [1029, 458] width 92 height 11
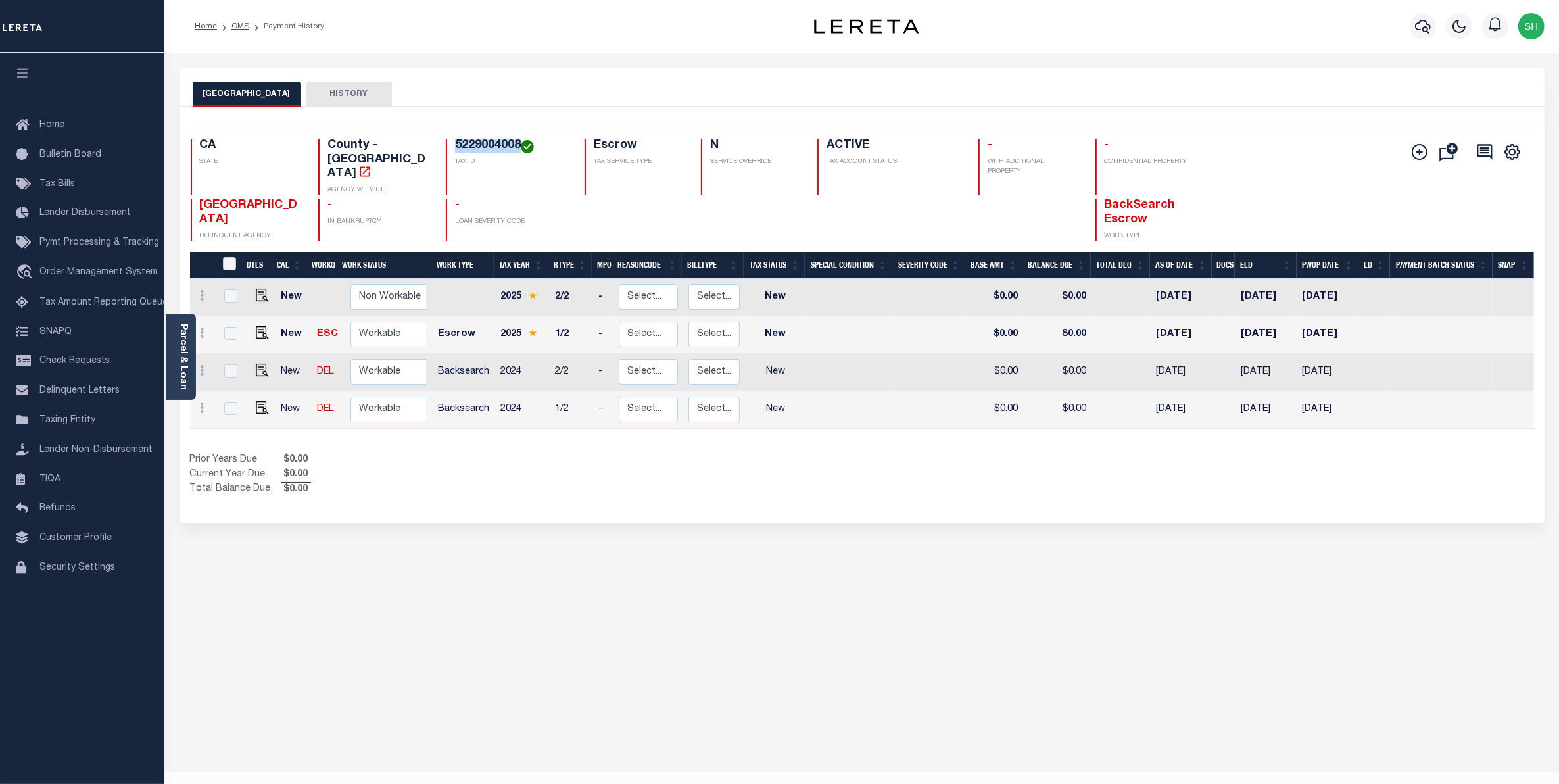
drag, startPoint x: 519, startPoint y: 142, endPoint x: 455, endPoint y: 142, distance: 64.0
click at [455, 142] on h4 "5229004008" at bounding box center [512, 145] width 113 height 14
copy h4 "5229004008"
click at [120, 273] on span "Order Management System" at bounding box center [98, 273] width 118 height 9
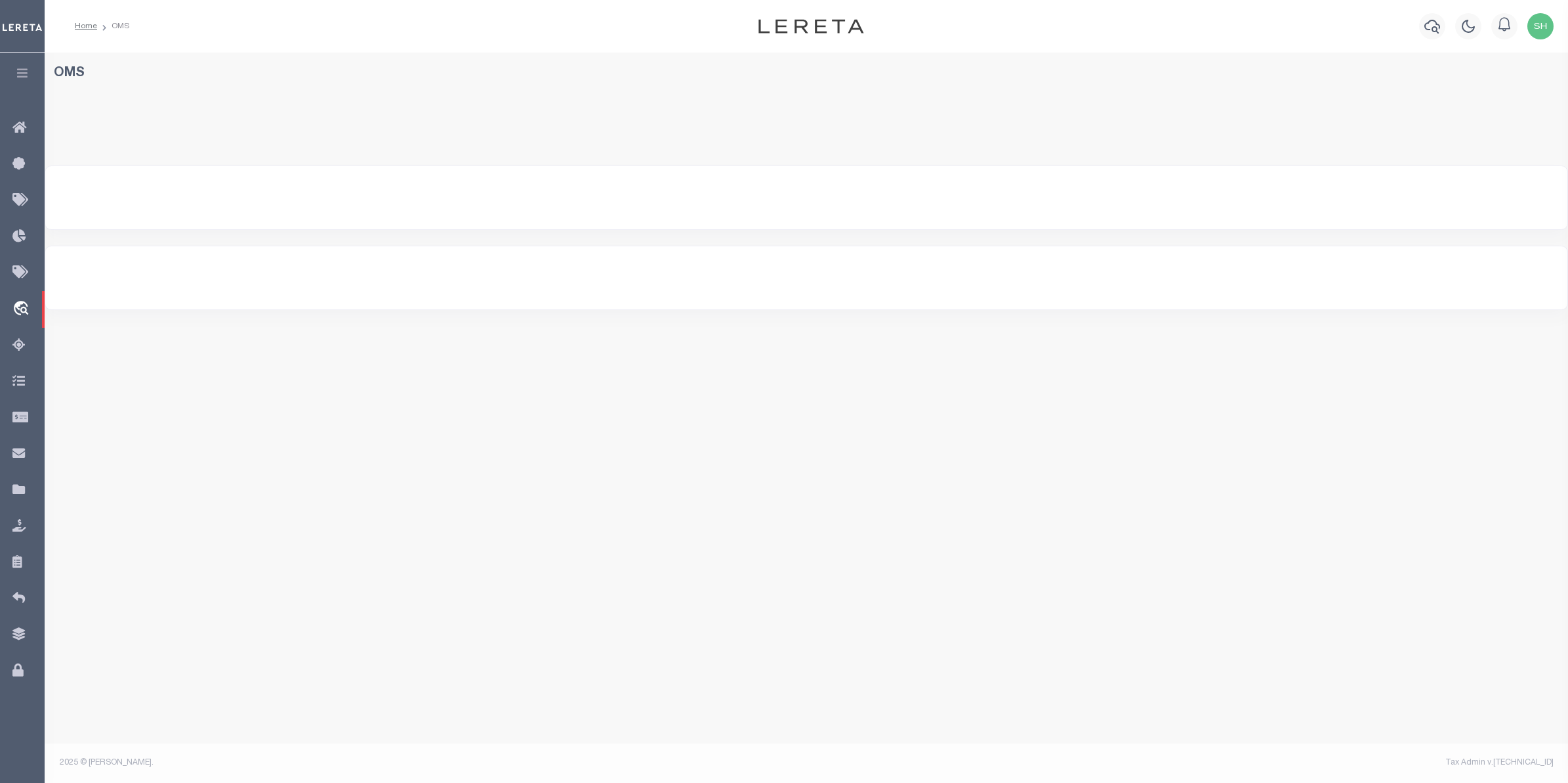
select select "200"
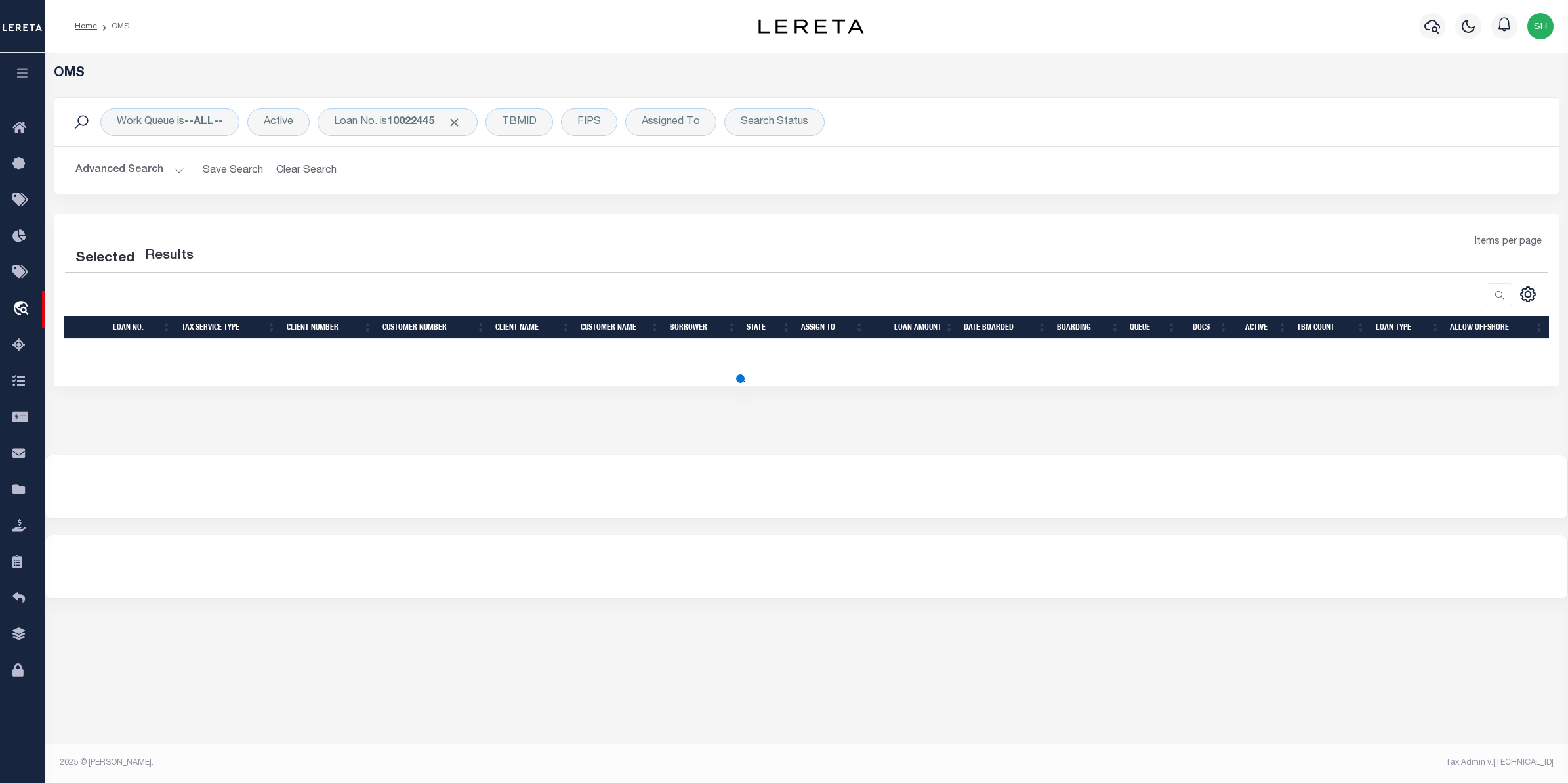
select select "200"
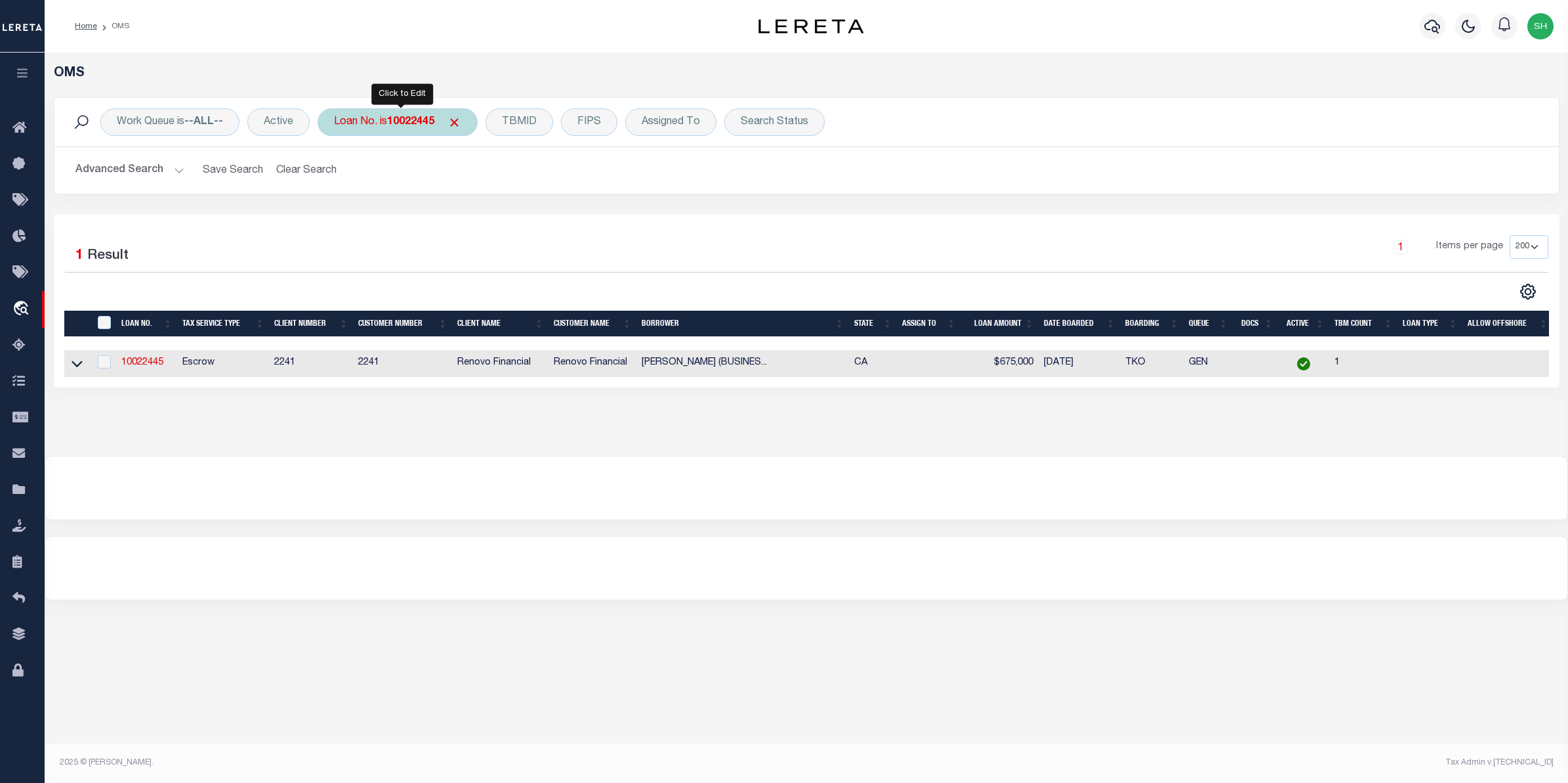
click at [435, 124] on b "10022445" at bounding box center [410, 122] width 48 height 10
type input "10021945"
click at [510, 211] on input "Apply" at bounding box center [508, 214] width 38 height 22
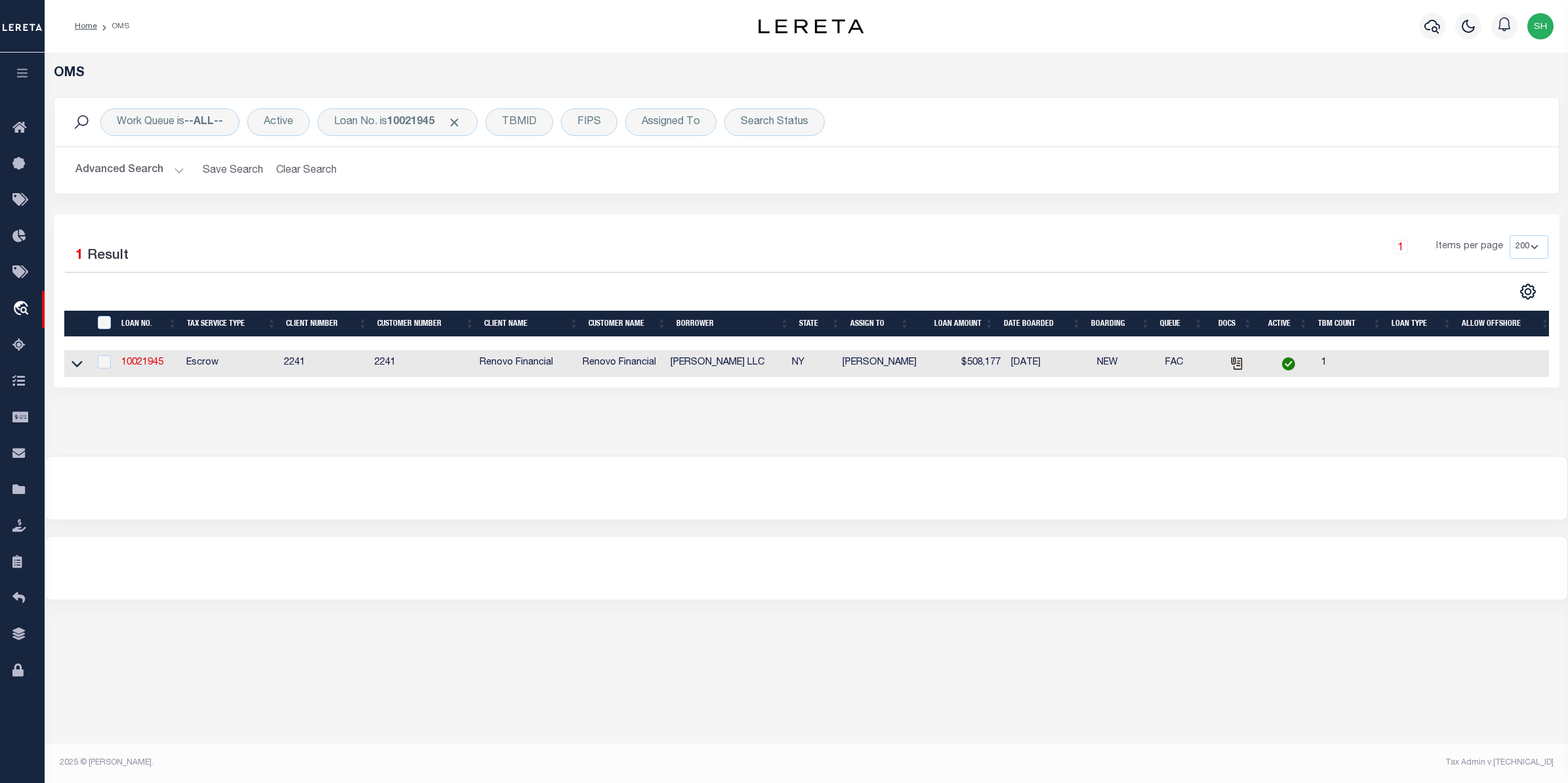
drag, startPoint x: 82, startPoint y: 366, endPoint x: 861, endPoint y: 532, distance: 796.5
click at [82, 366] on icon at bounding box center [77, 363] width 11 height 14
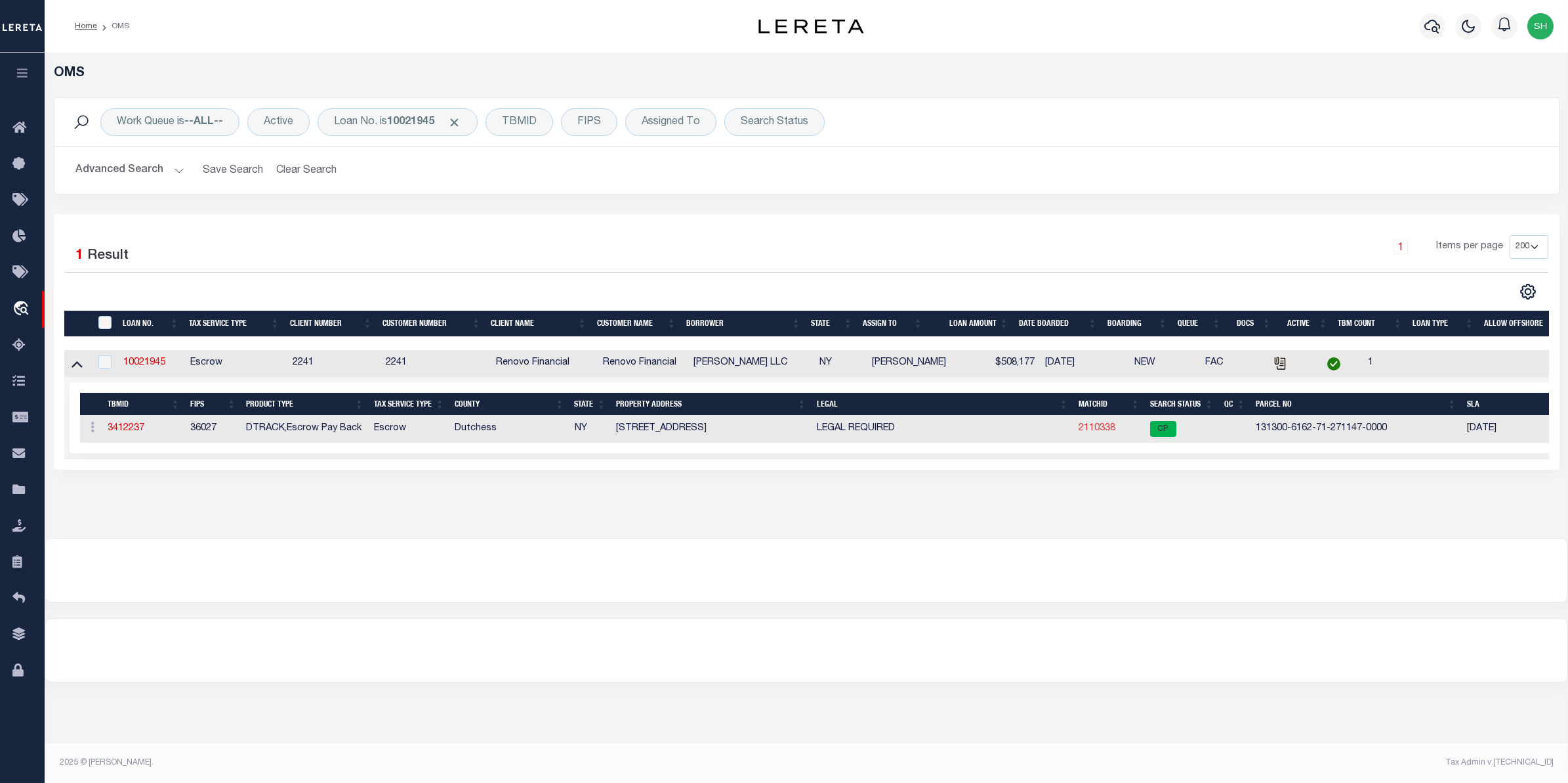
click at [1086, 433] on link "2110338" at bounding box center [1097, 428] width 36 height 9
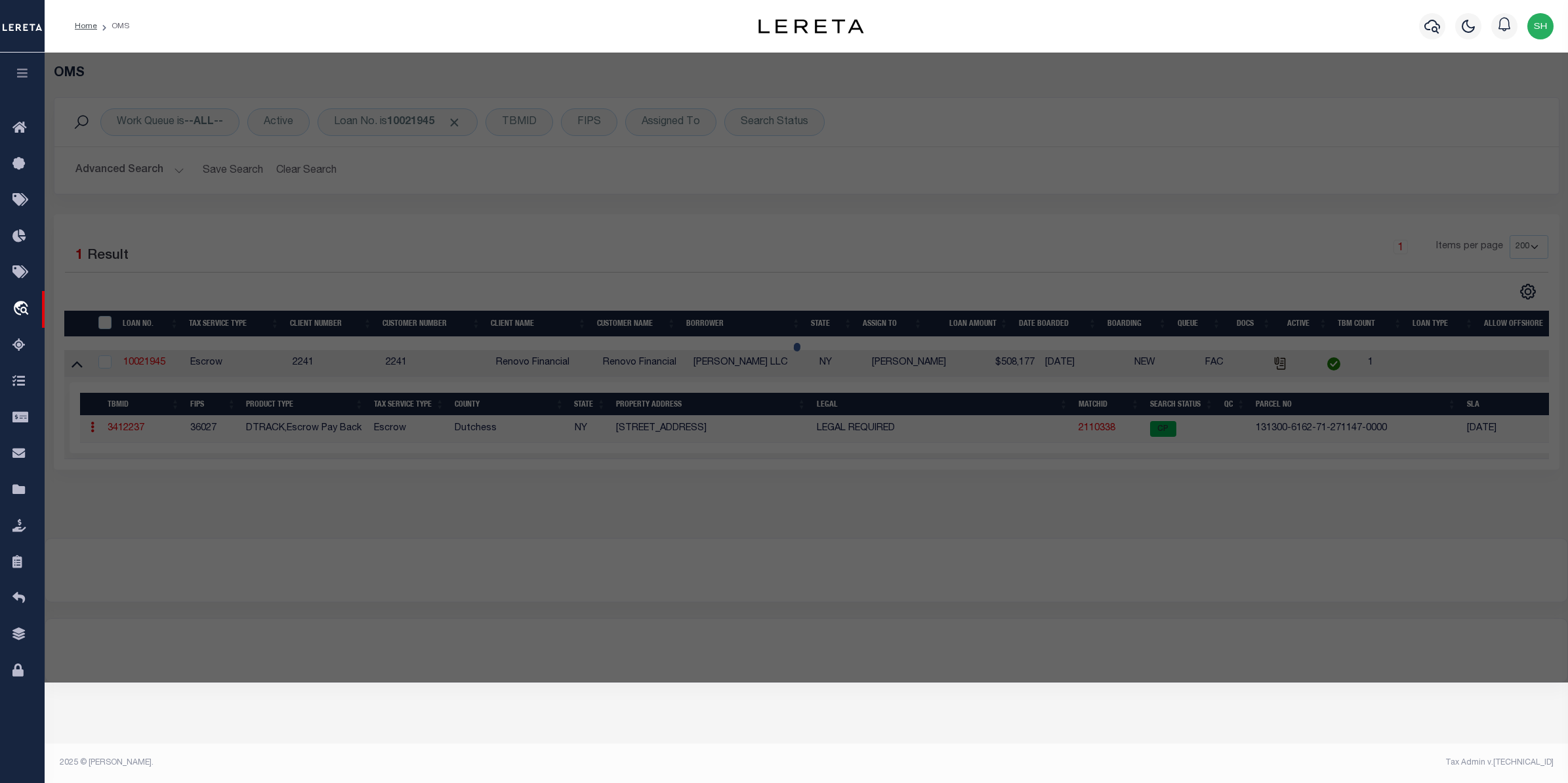
checkbox input "false"
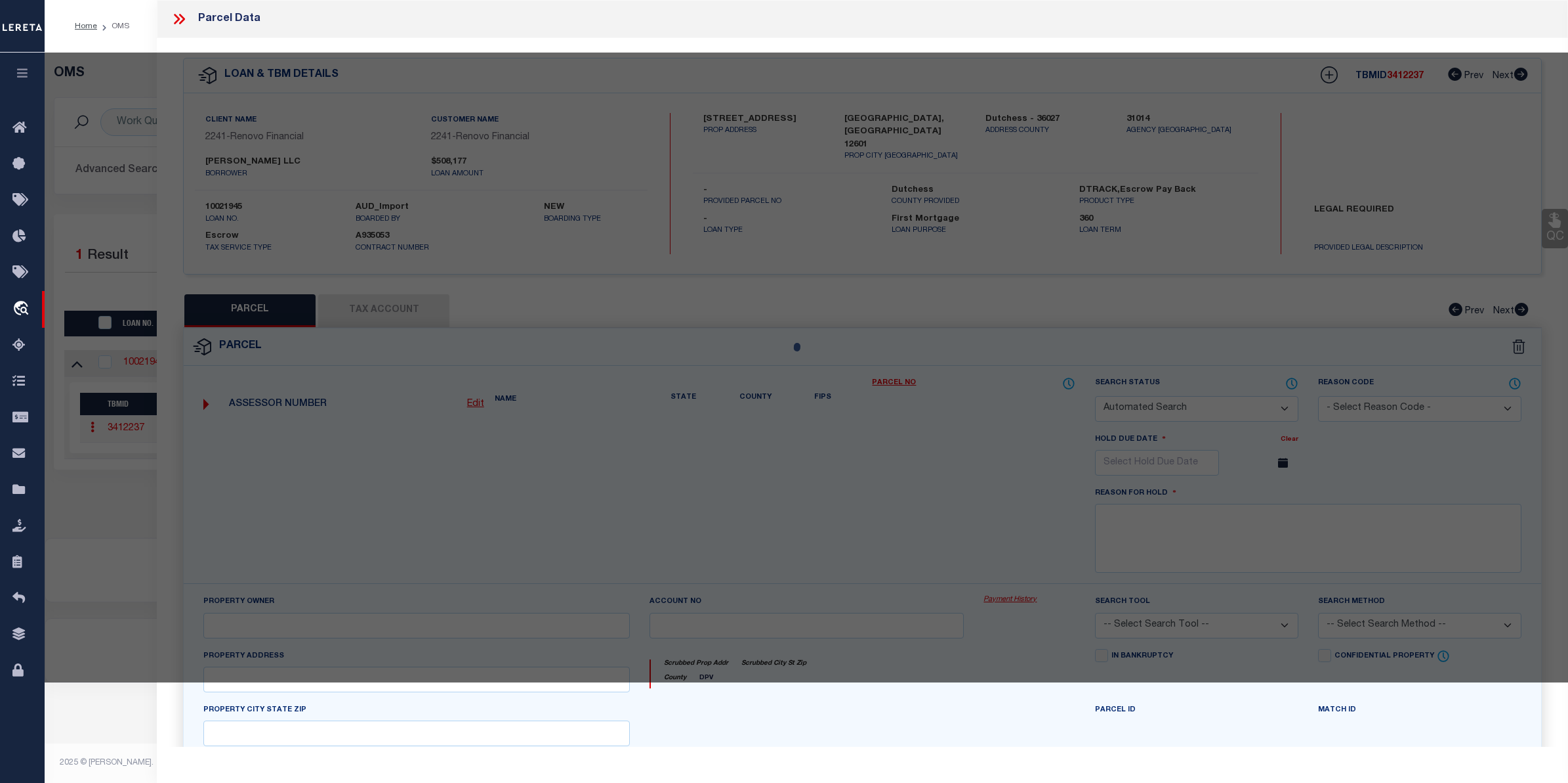
select select "CP"
type input "Double R Capital Inc"
select select
type input "182 Mansion St"
type input "Poughkeepsie City"
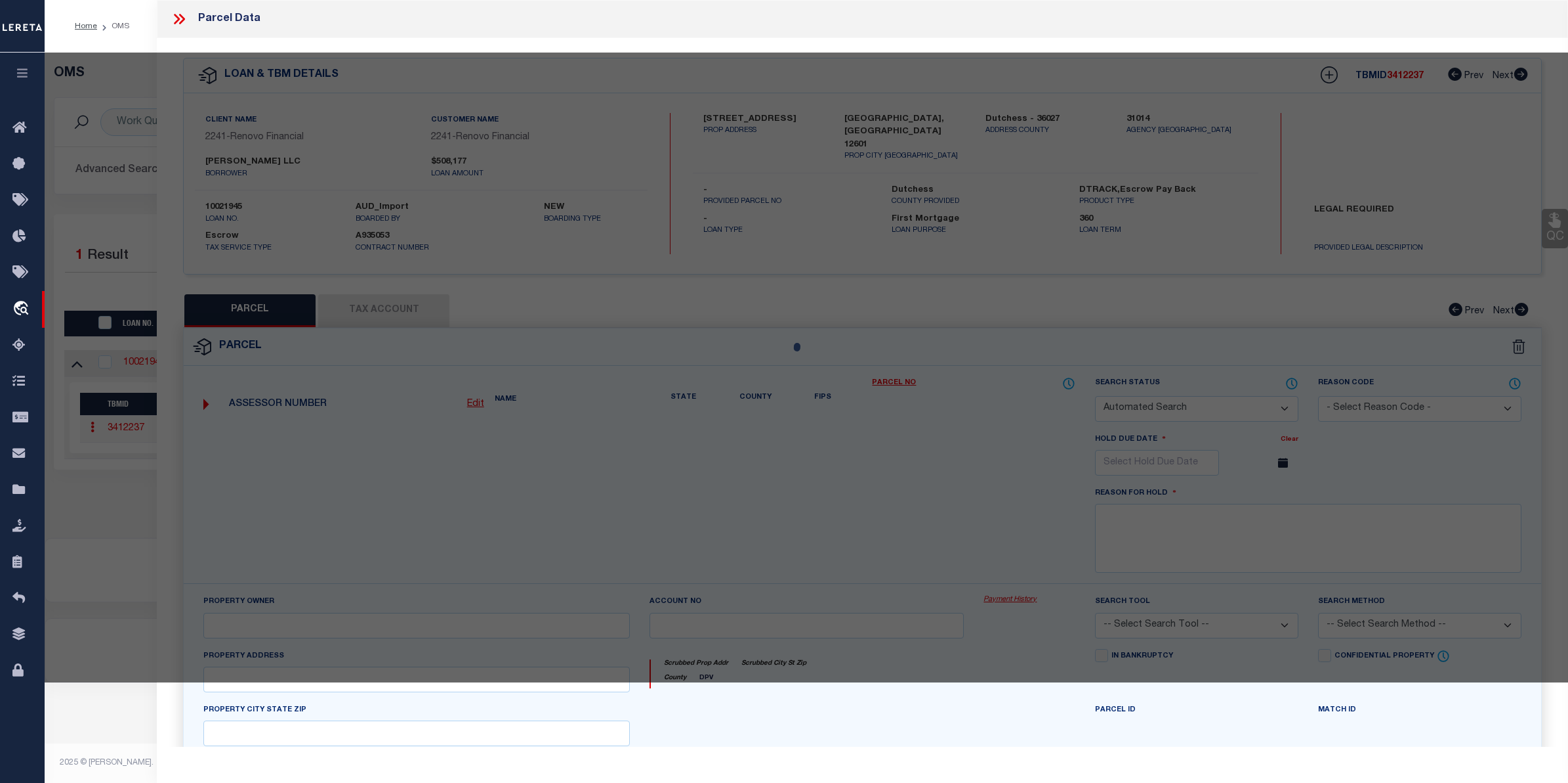
type textarea "Lot Size 0.09 Ac (c)"
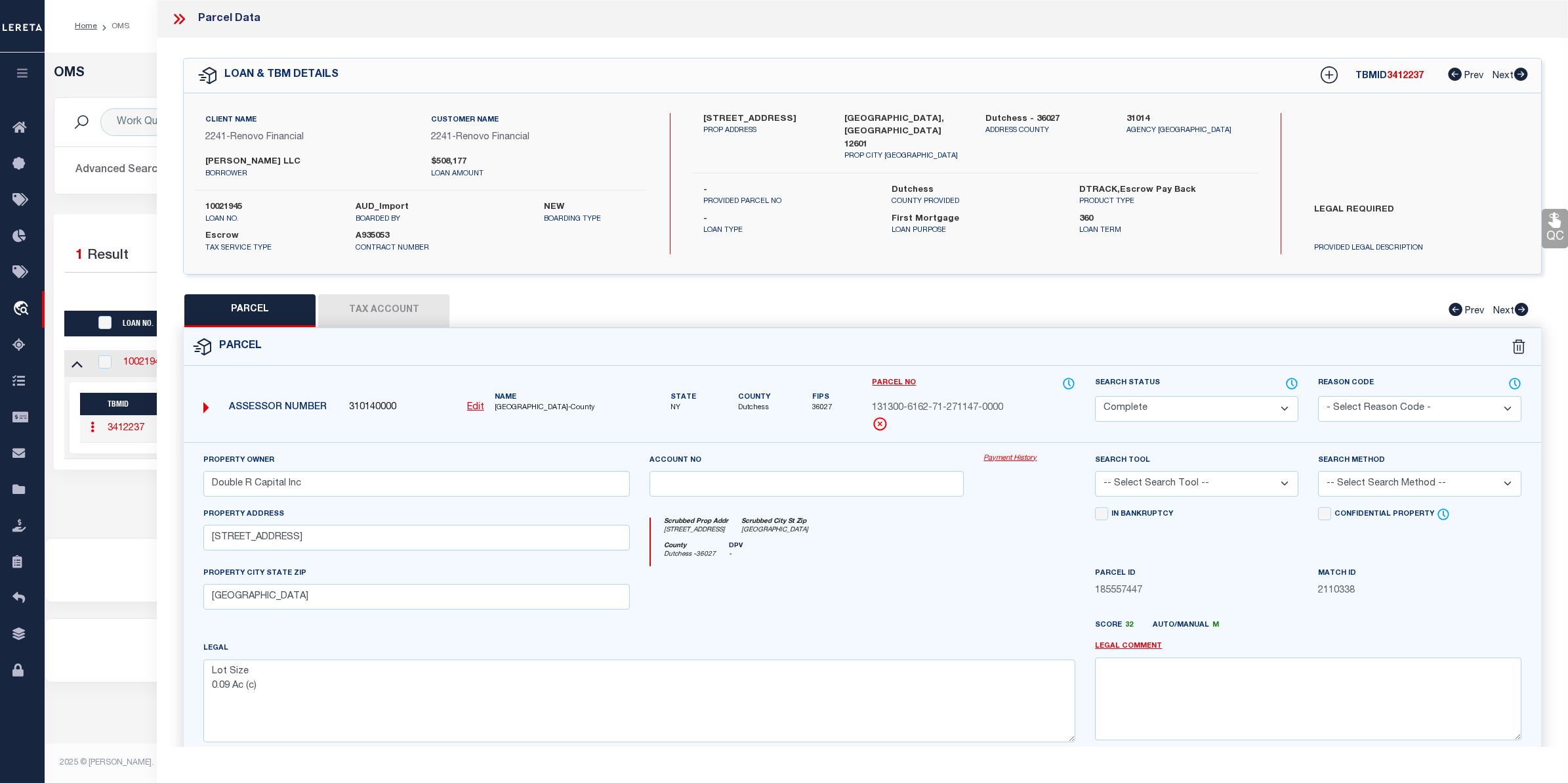
click at [1013, 461] on link "Payment History" at bounding box center [1029, 458] width 92 height 11
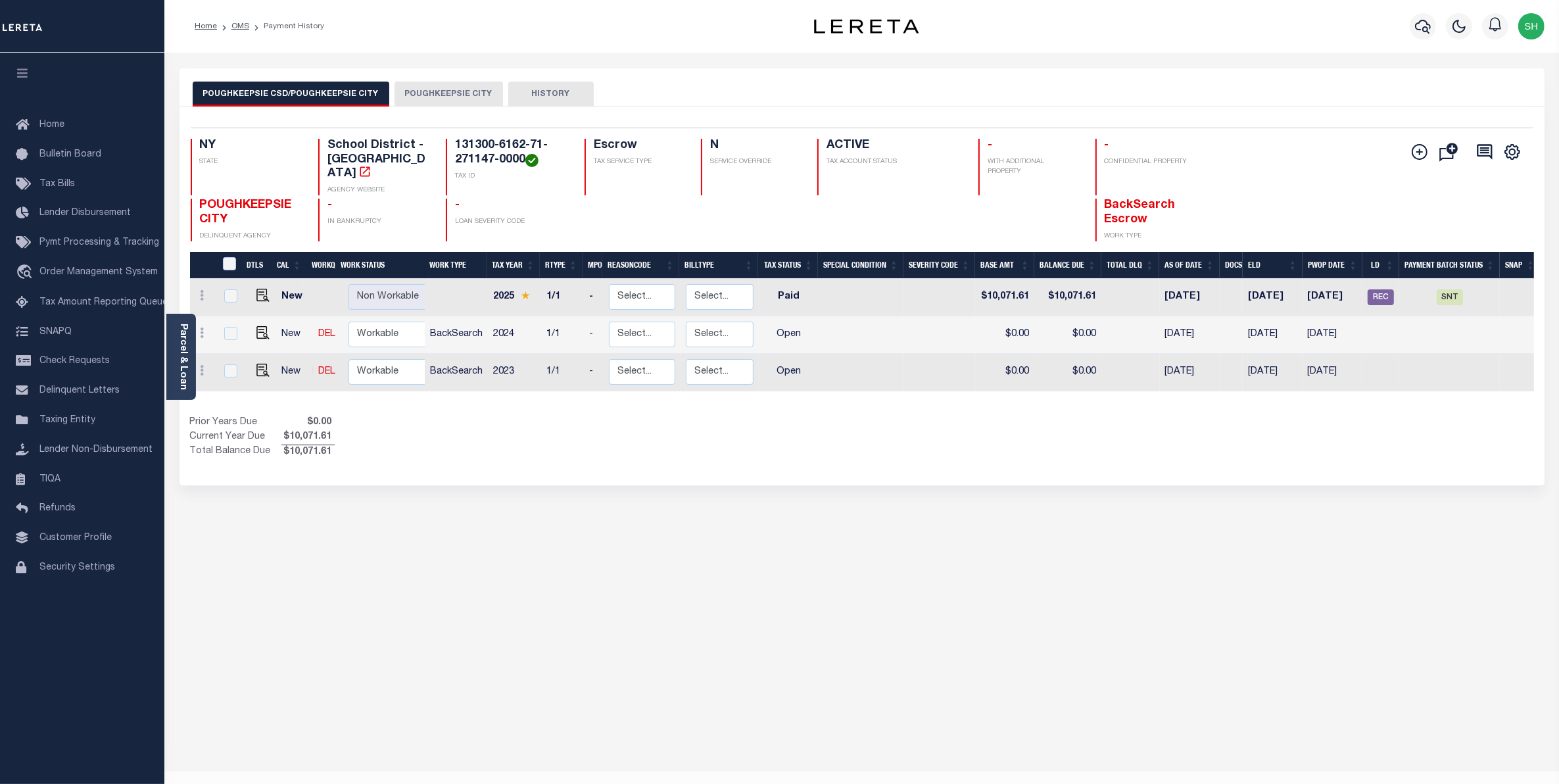
click at [429, 93] on button "POUGHKEEPSIE CITY" at bounding box center [449, 94] width 109 height 25
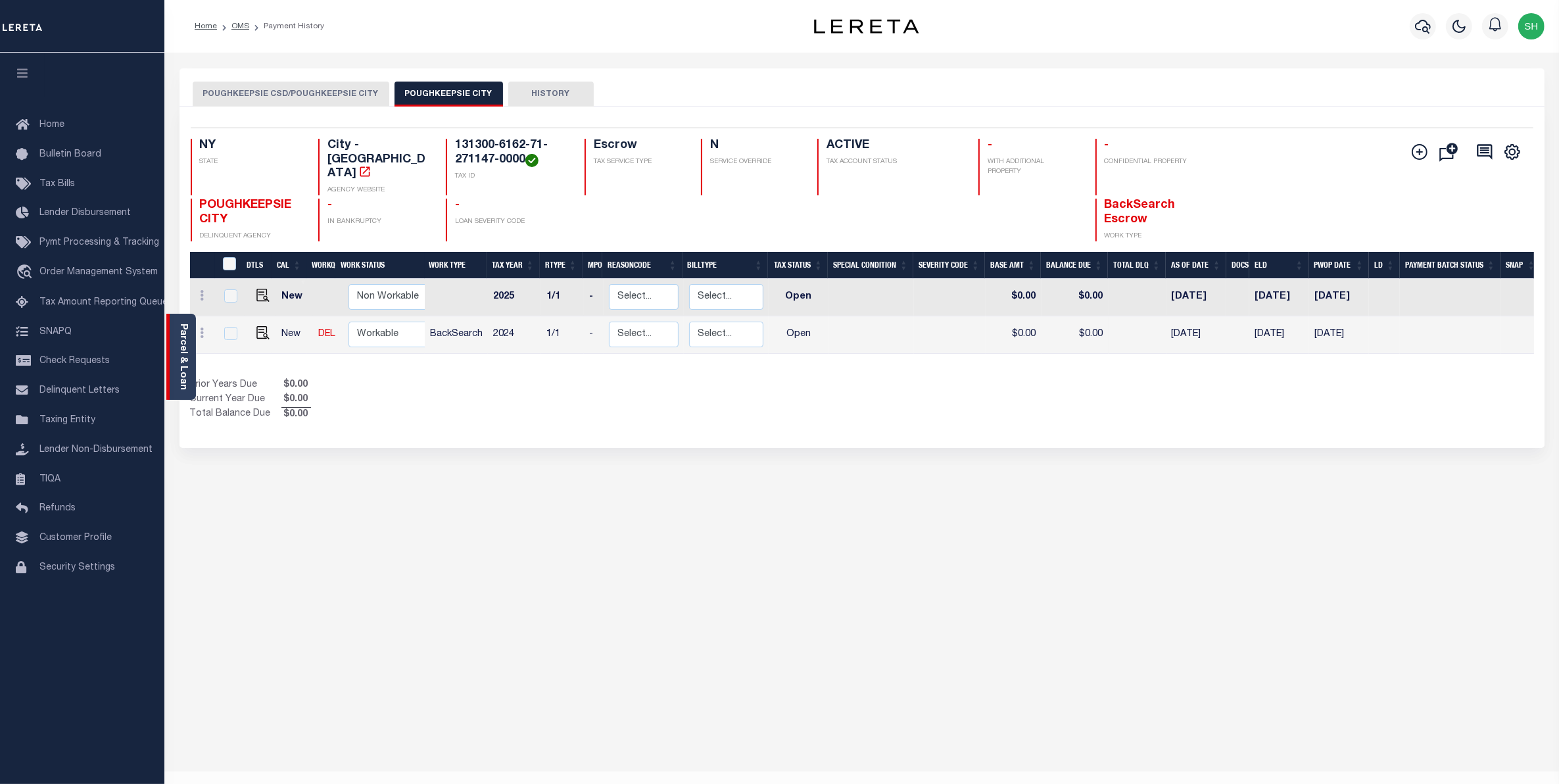
click at [183, 354] on link "Parcel & Loan" at bounding box center [183, 356] width 9 height 67
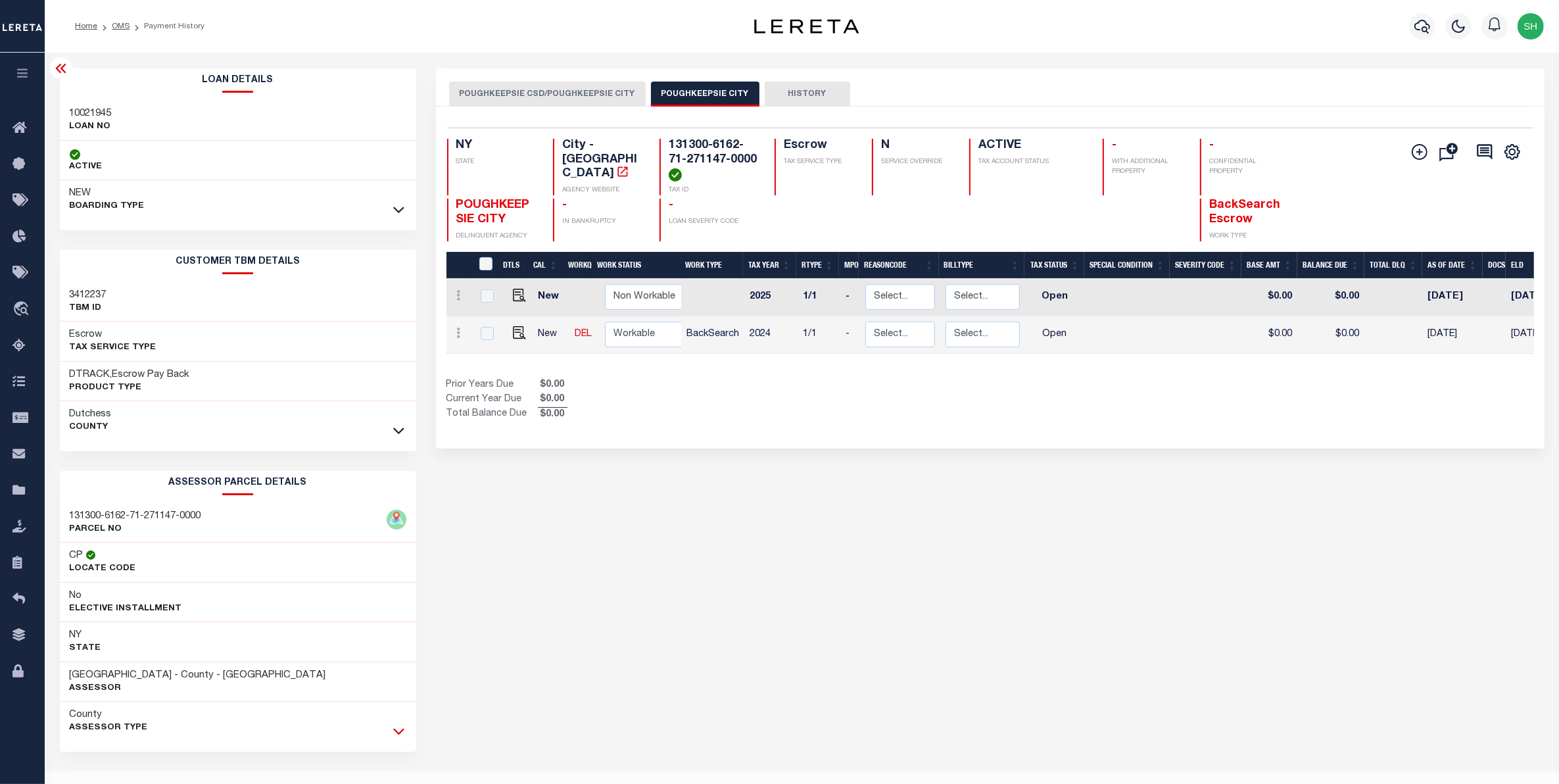
click at [395, 732] on icon at bounding box center [399, 731] width 11 height 14
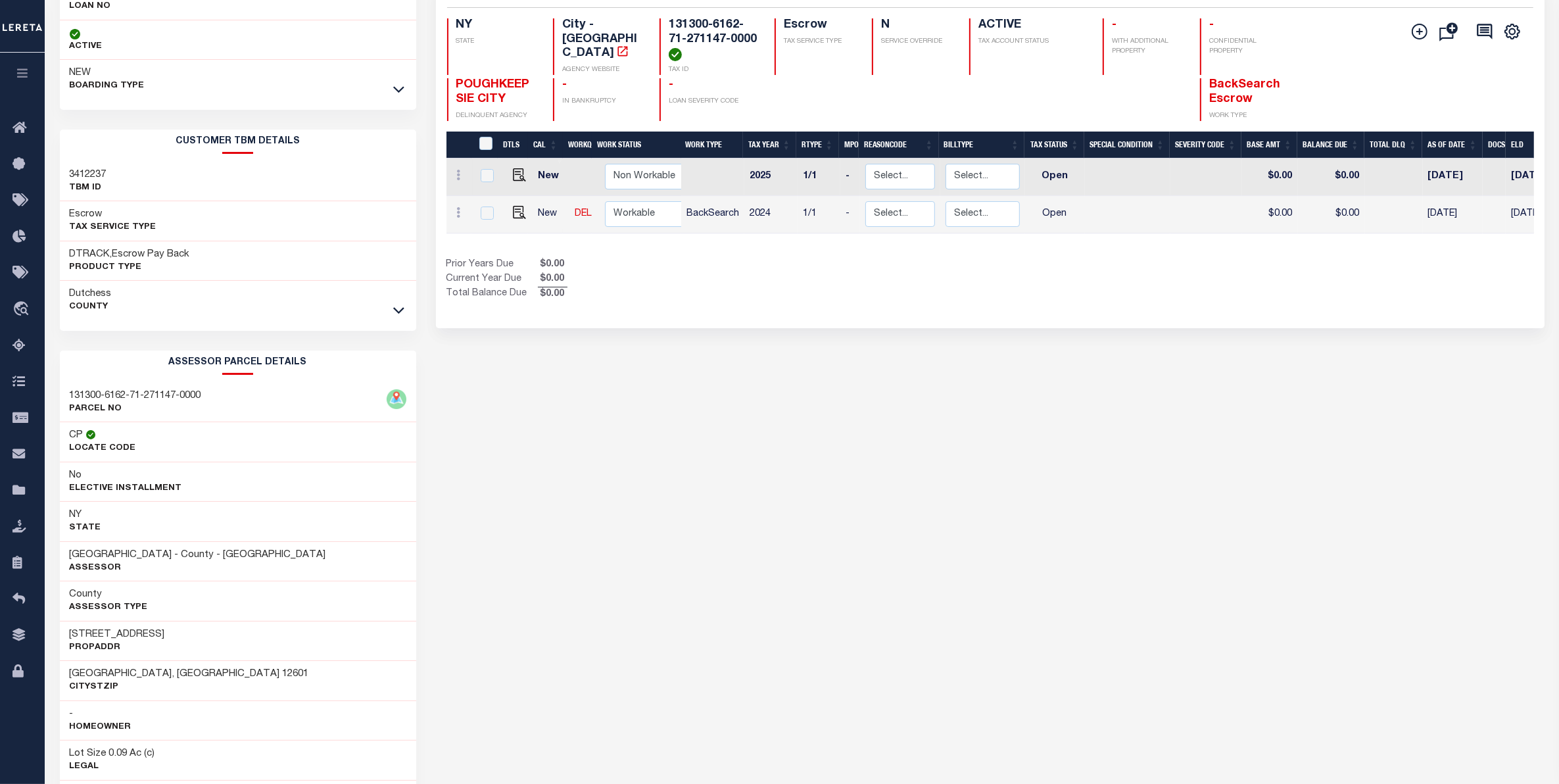
scroll to position [164, 0]
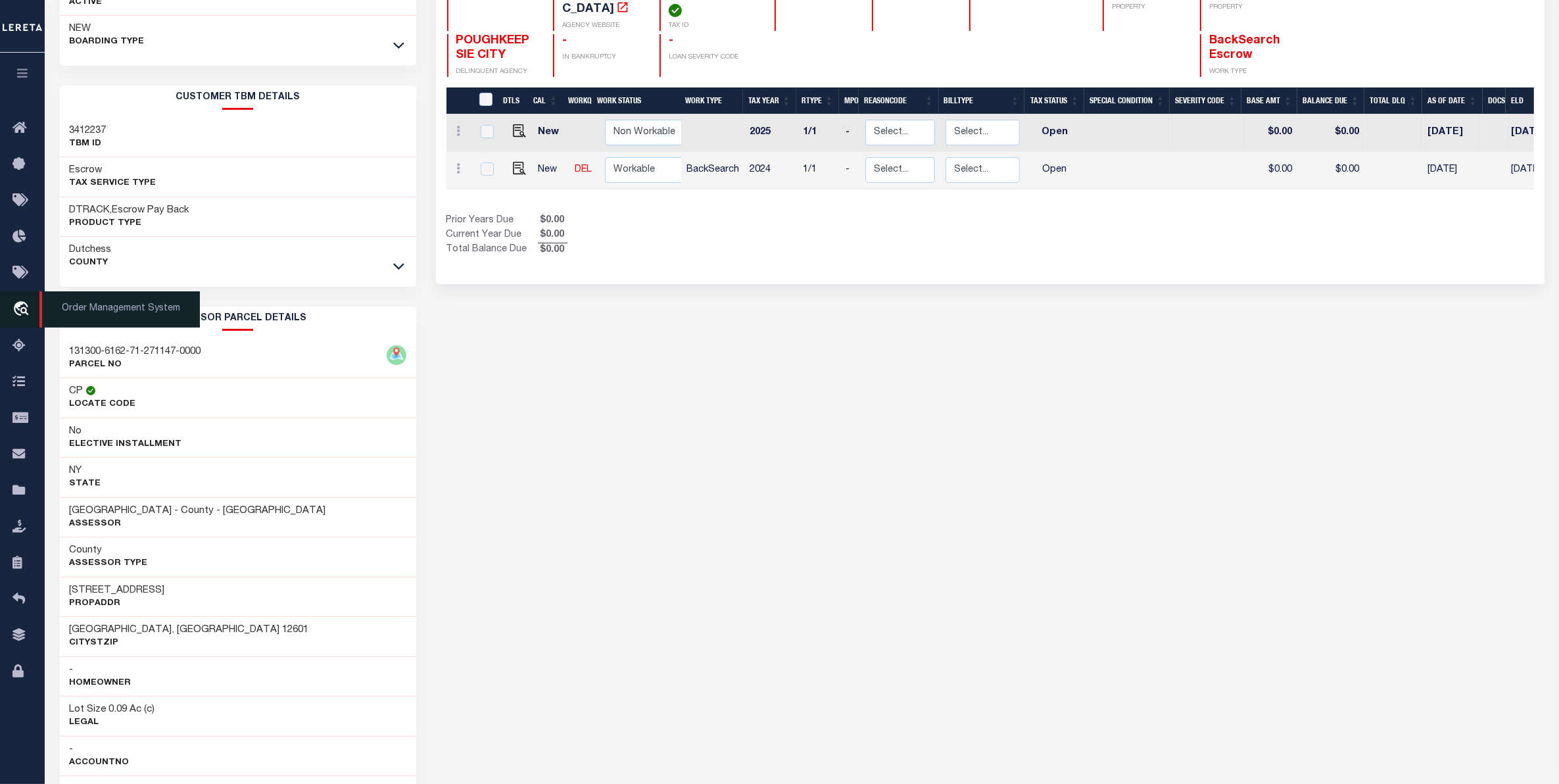
click at [22, 305] on icon "travel_explore" at bounding box center [22, 309] width 21 height 17
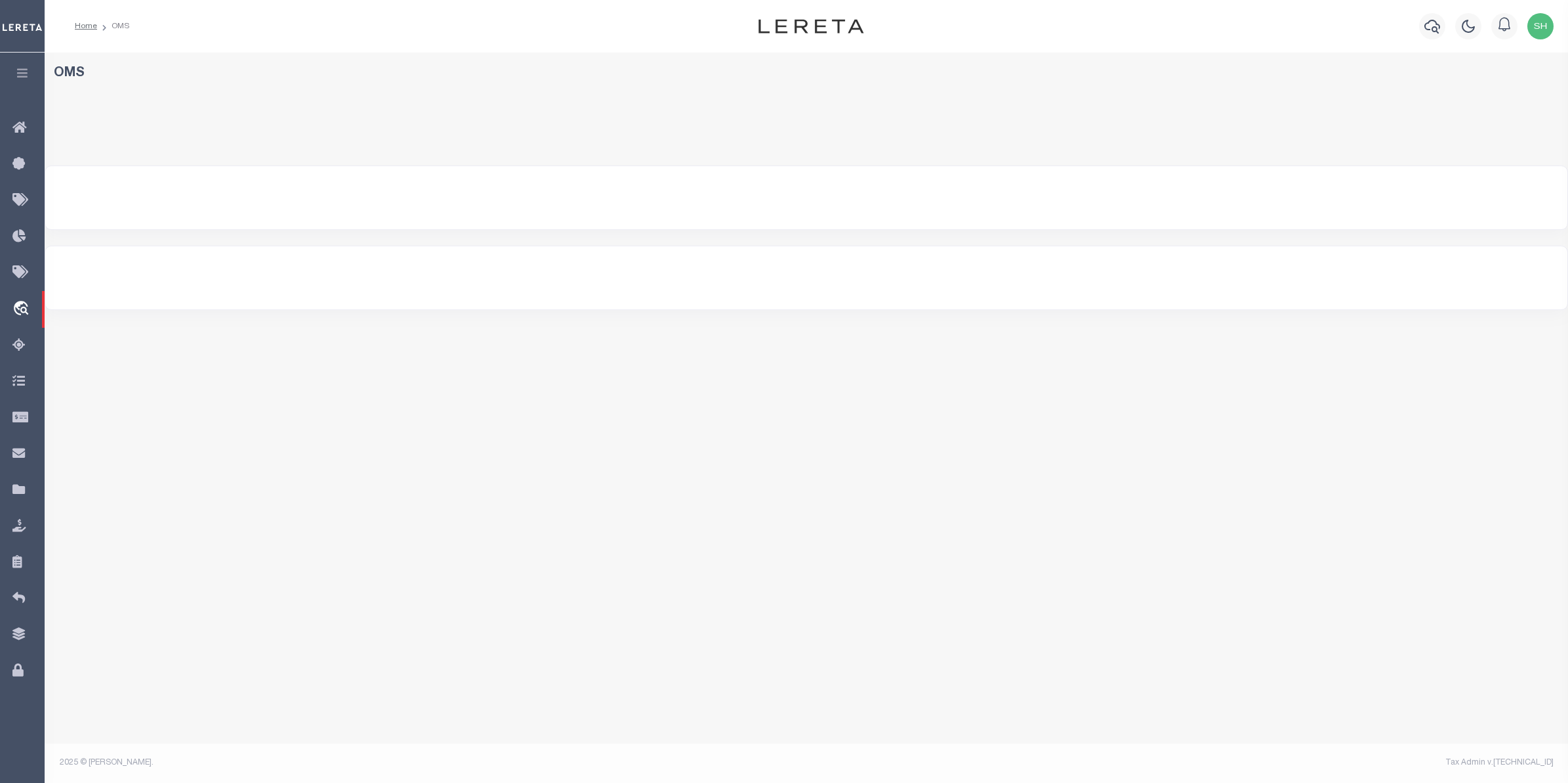
select select "200"
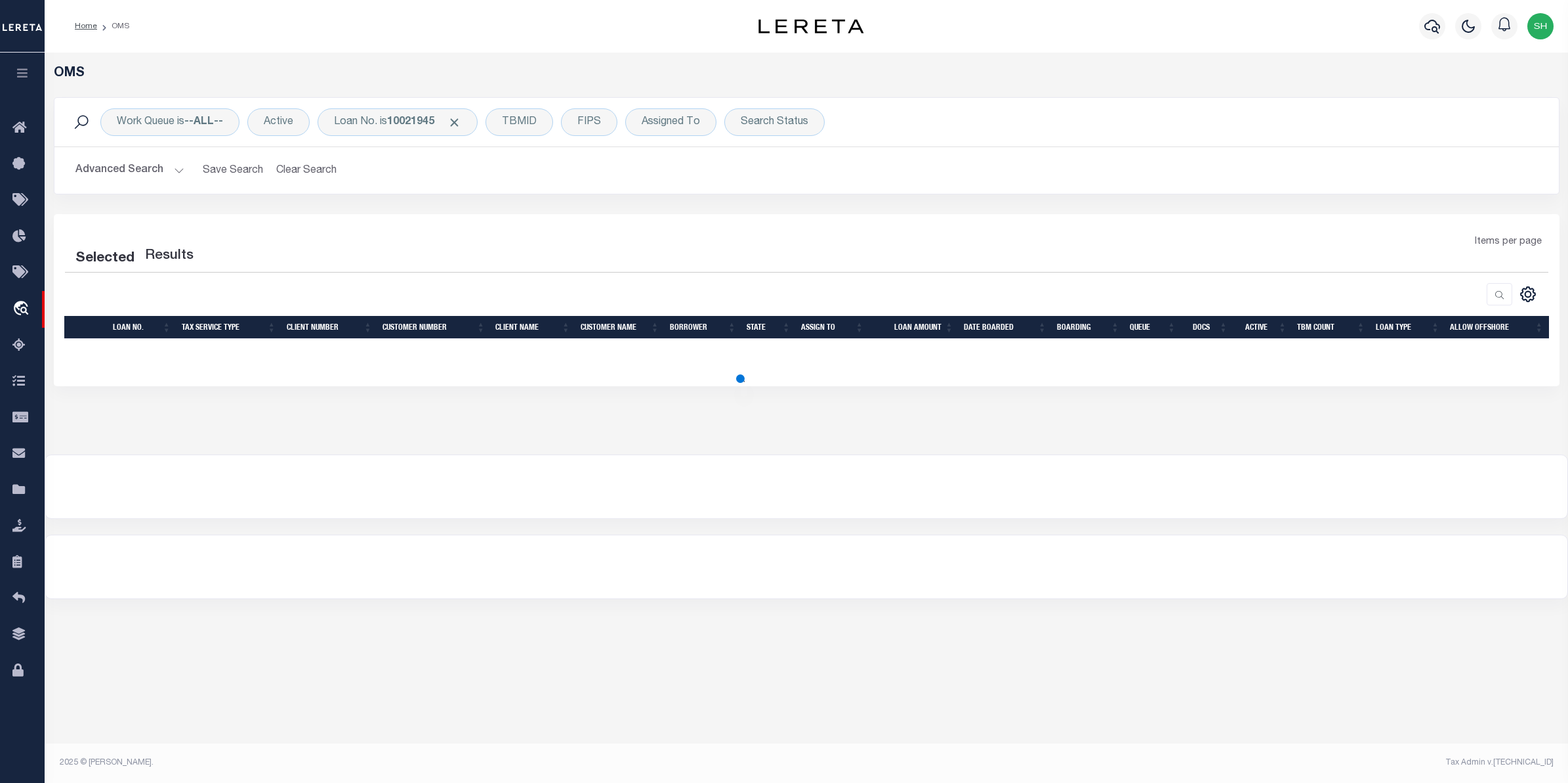
select select "200"
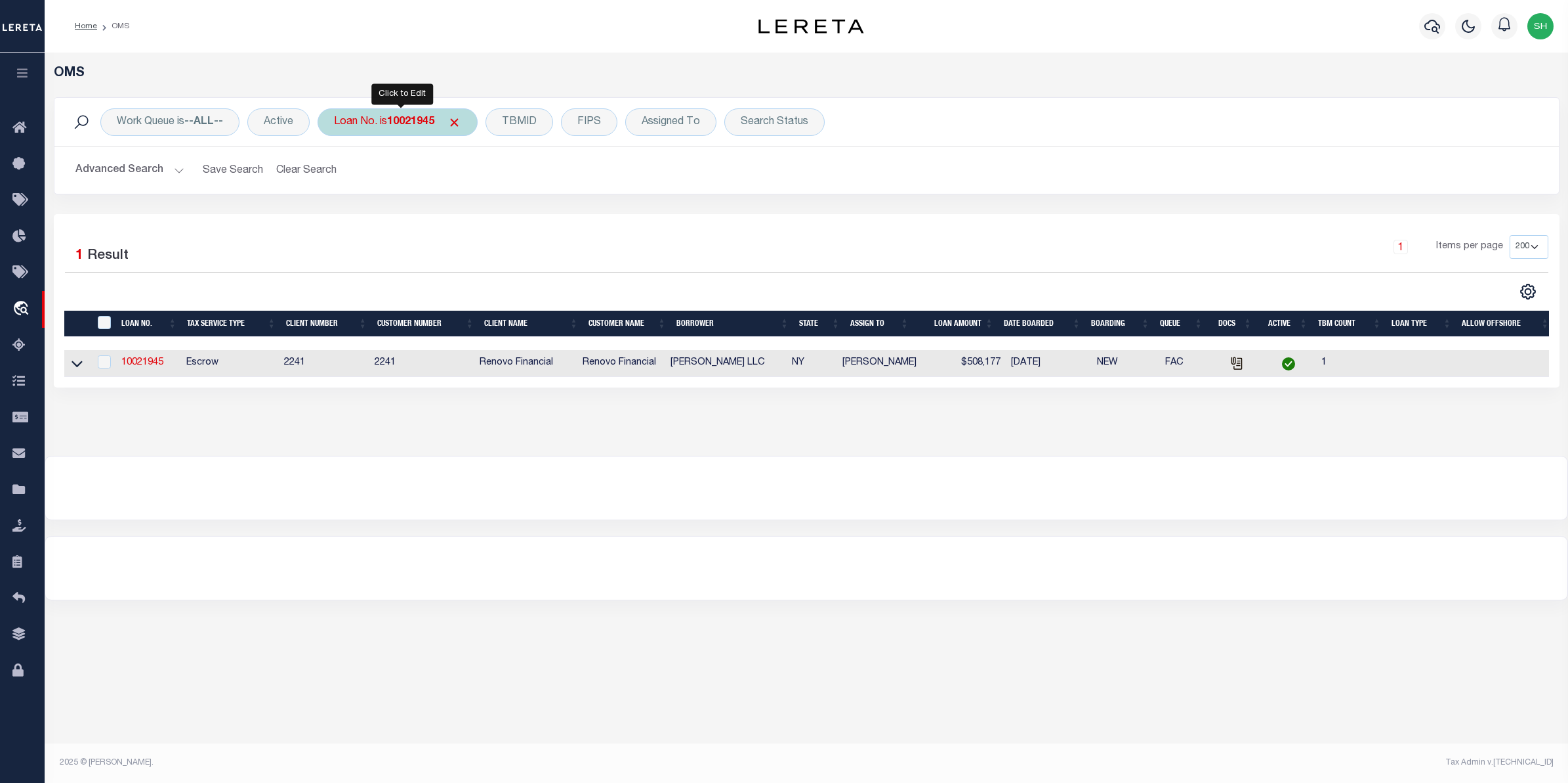
click at [354, 126] on div "Loan No. is 10021945" at bounding box center [397, 122] width 160 height 27
type input "40011152"
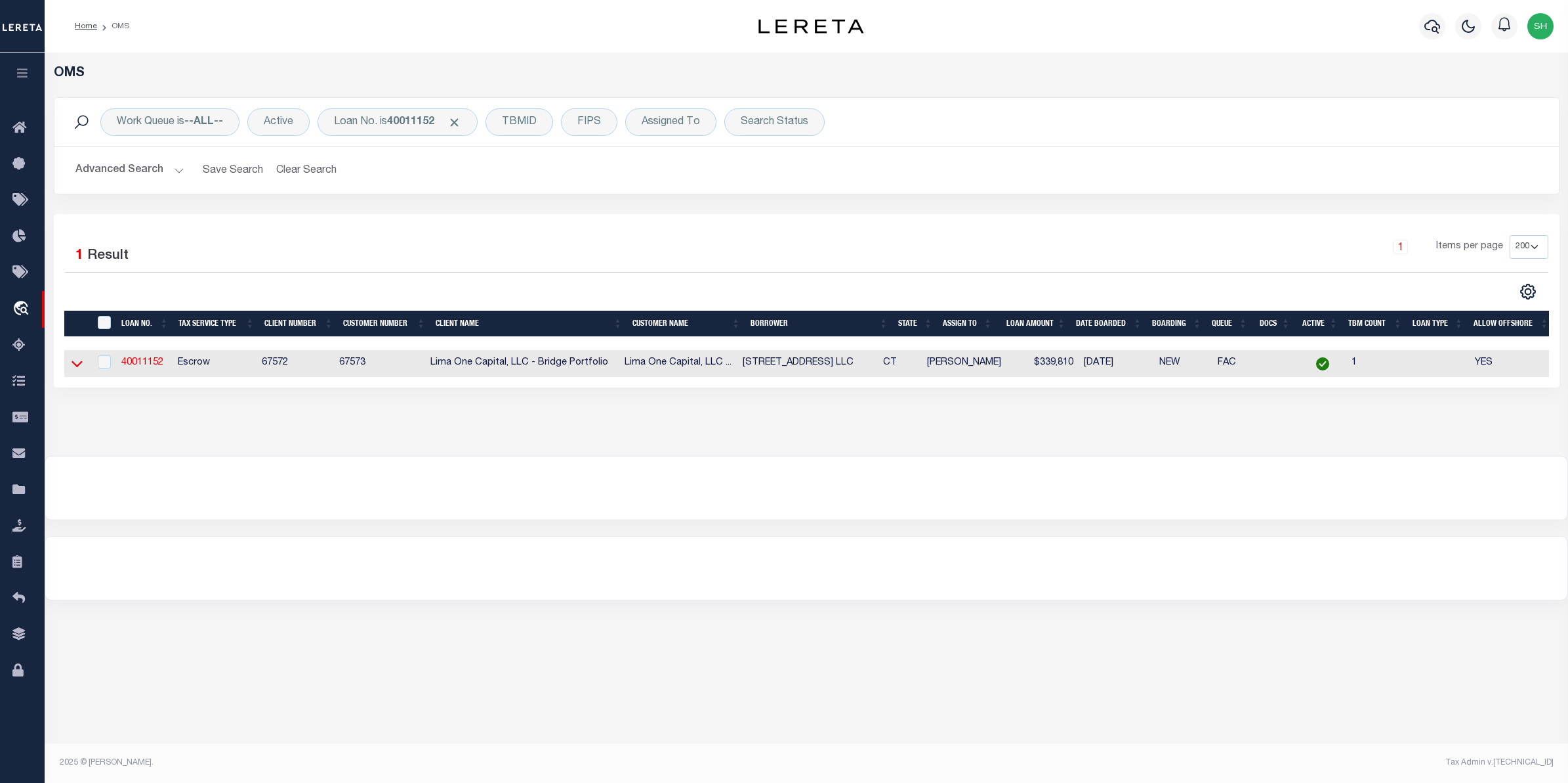
click at [78, 368] on icon at bounding box center [77, 364] width 11 height 7
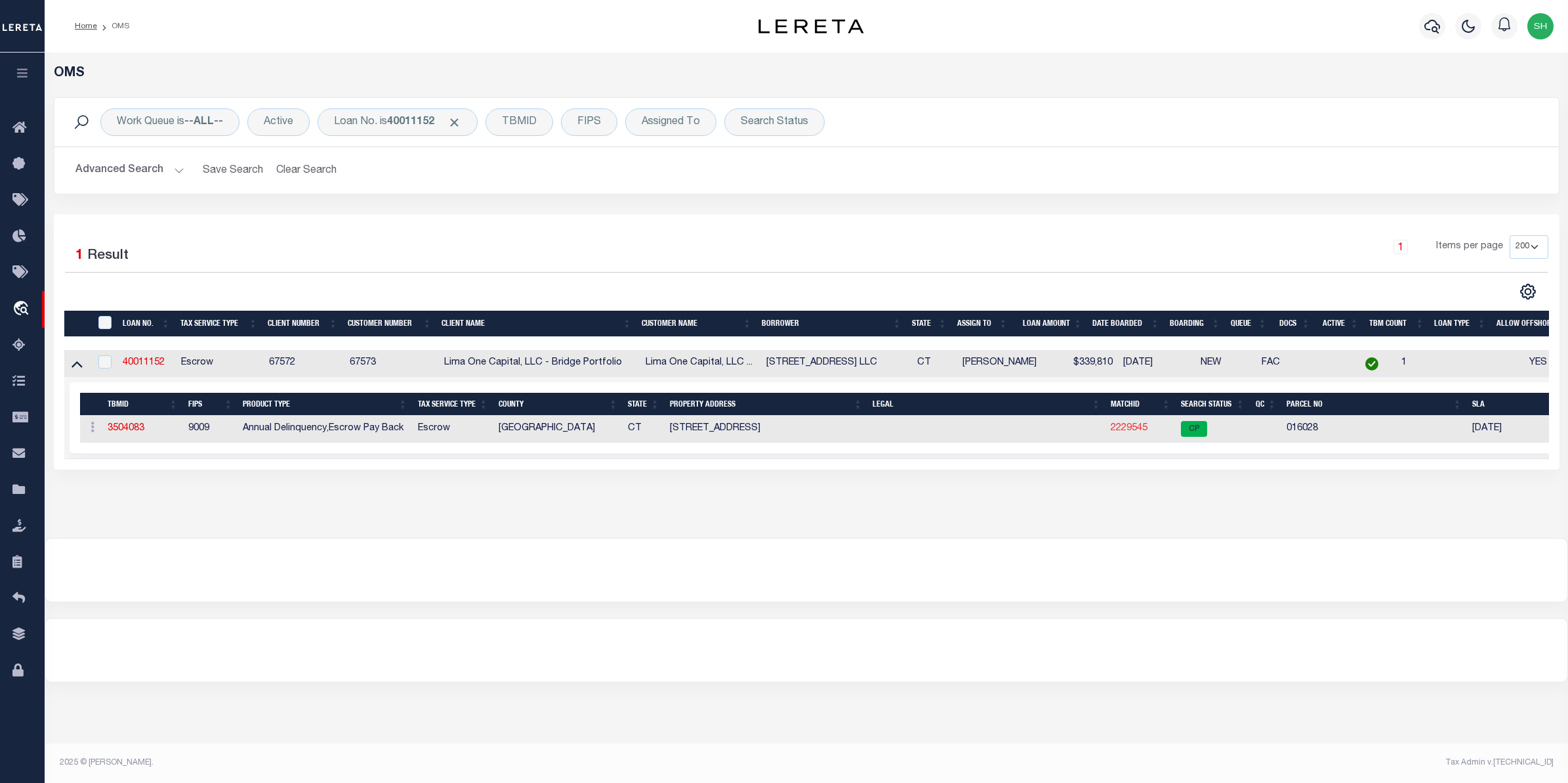
click at [1130, 432] on link "2229545" at bounding box center [1129, 428] width 36 height 9
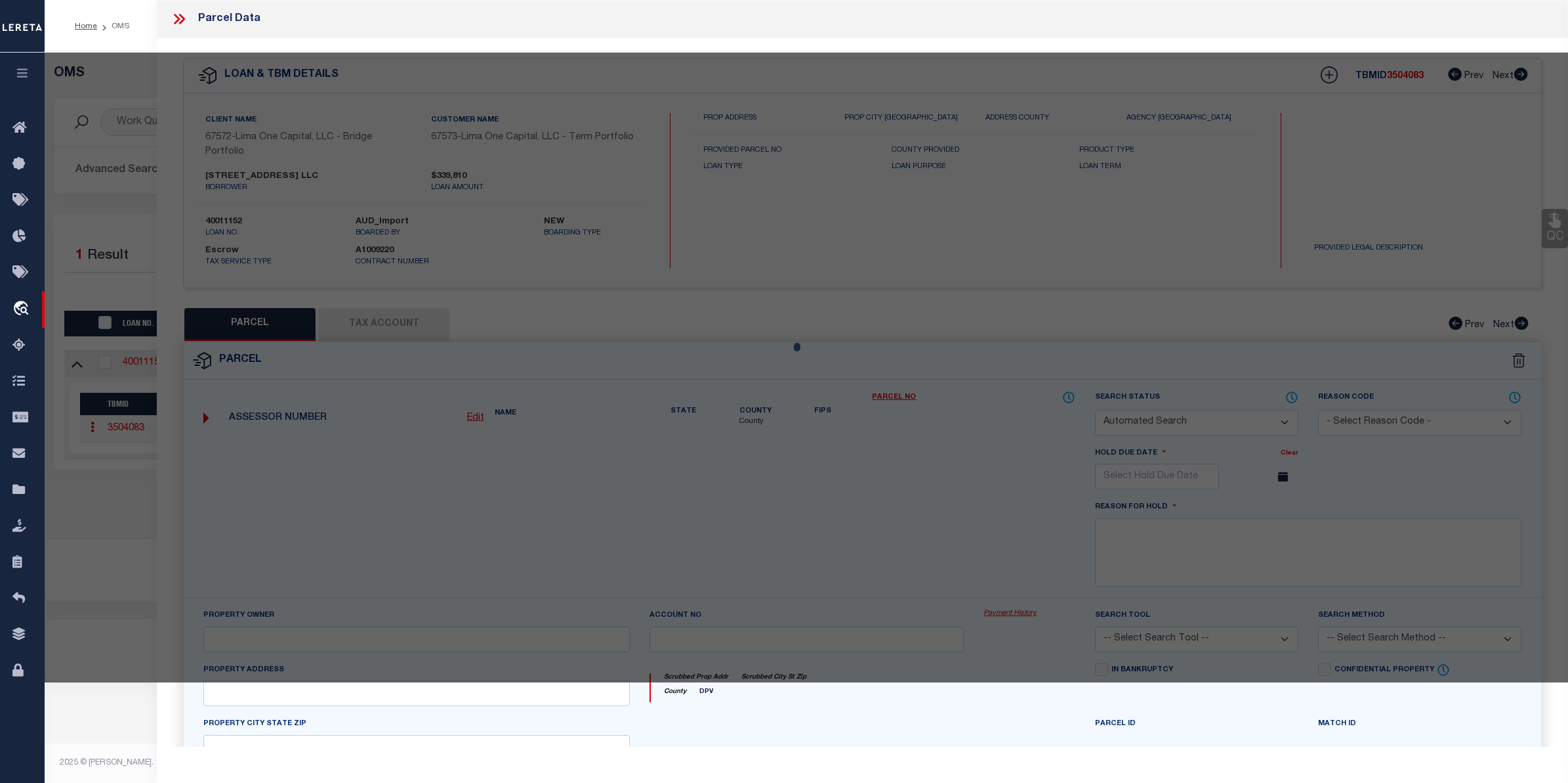
checkbox input "false"
select select "CP"
type input "532 MULBERRY POINT ROAD LLC"
select select "AGW"
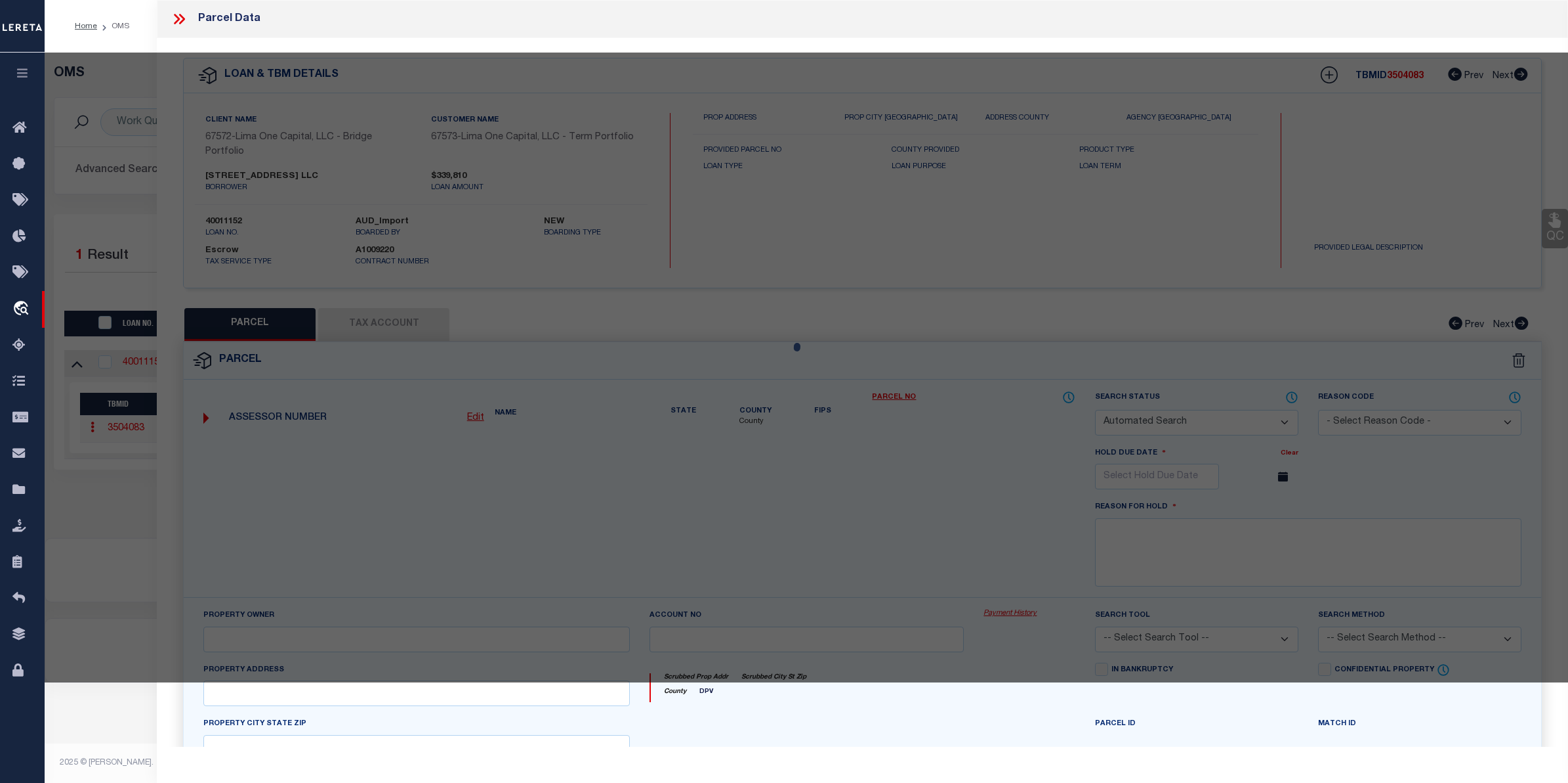
select select
type input "532 MULBERRY POINT RD"
checkbox input "false"
type input "Guilford CT 06437"
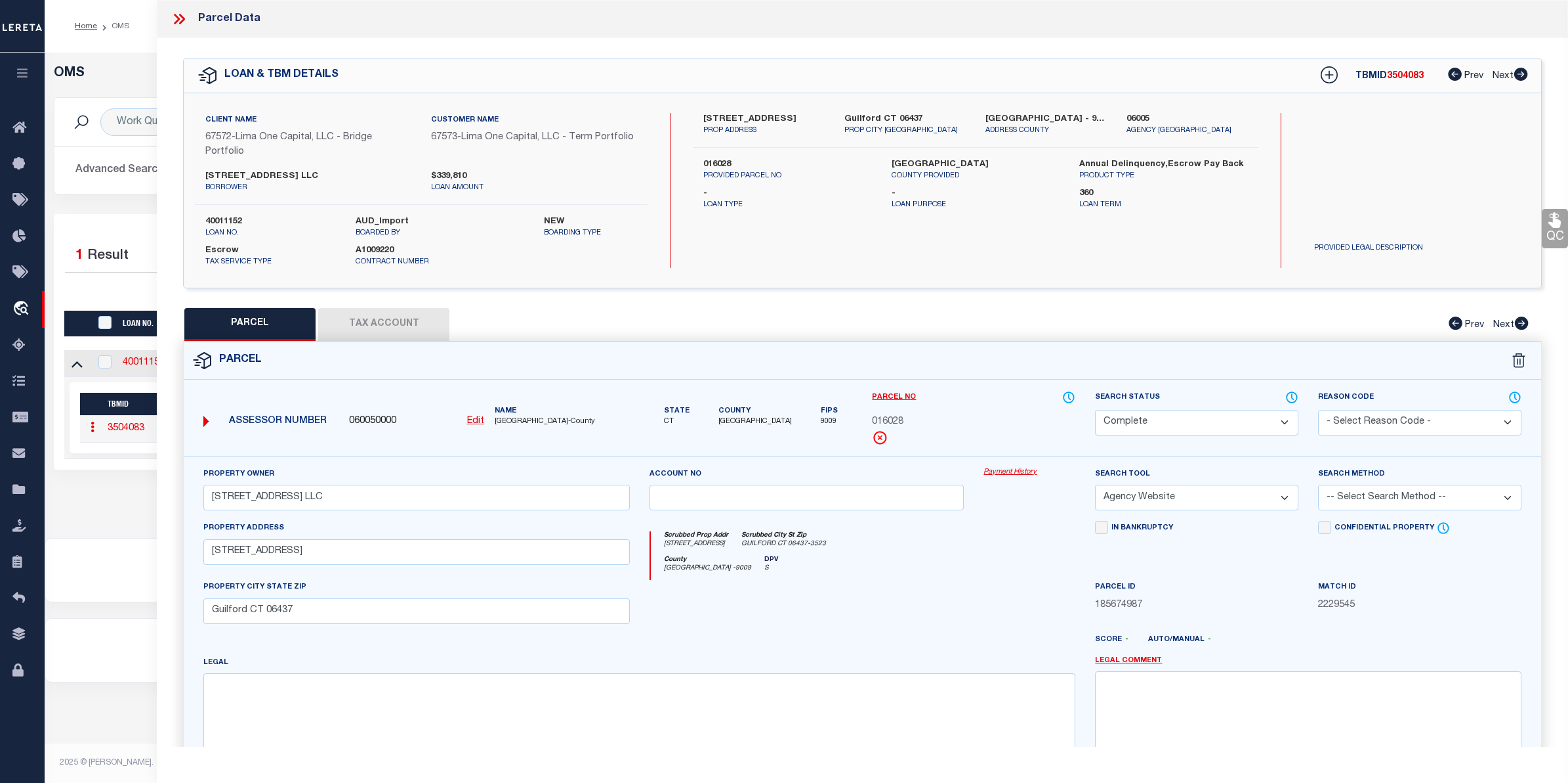
click at [1008, 470] on link "Payment History" at bounding box center [1029, 472] width 92 height 11
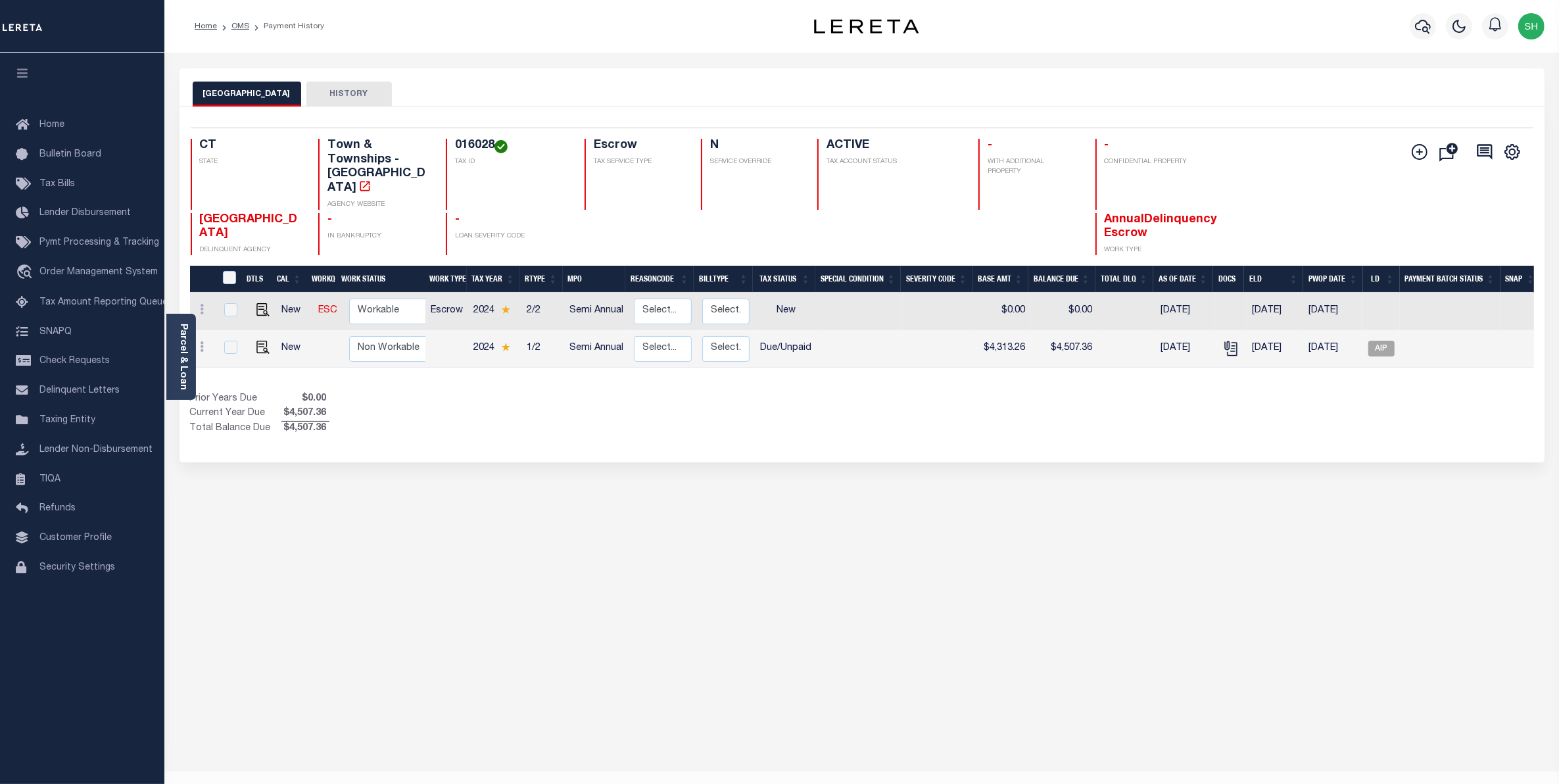
click at [1309, 646] on div "GUILFORD TOWN HISTORY Selected 2 Results" at bounding box center [862, 439] width 1385 height 742
click at [1329, 496] on div "GUILFORD TOWN HISTORY Selected 2 Results" at bounding box center [862, 439] width 1385 height 742
click at [99, 276] on span "Order Management System" at bounding box center [98, 273] width 118 height 9
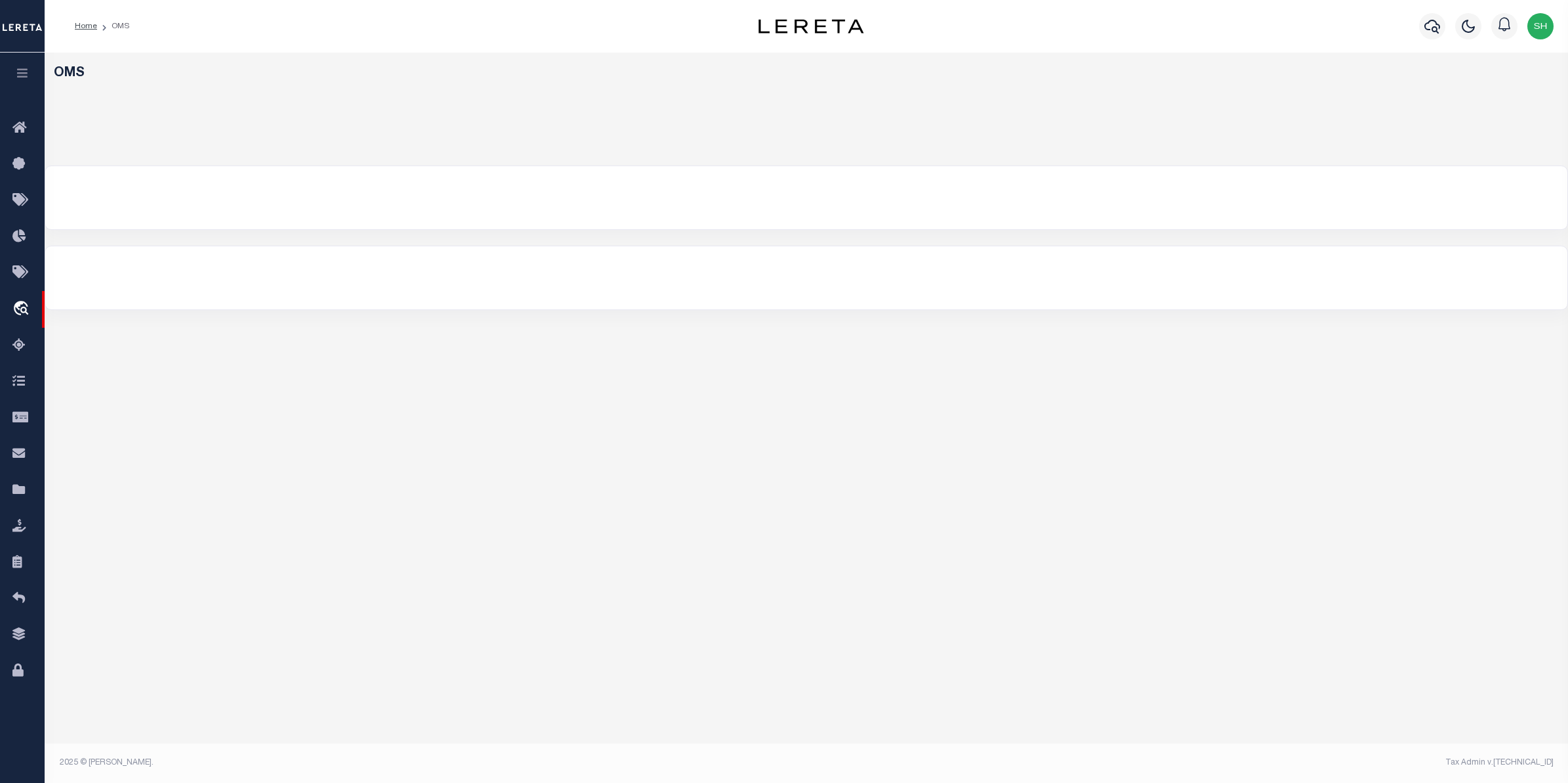
select select "200"
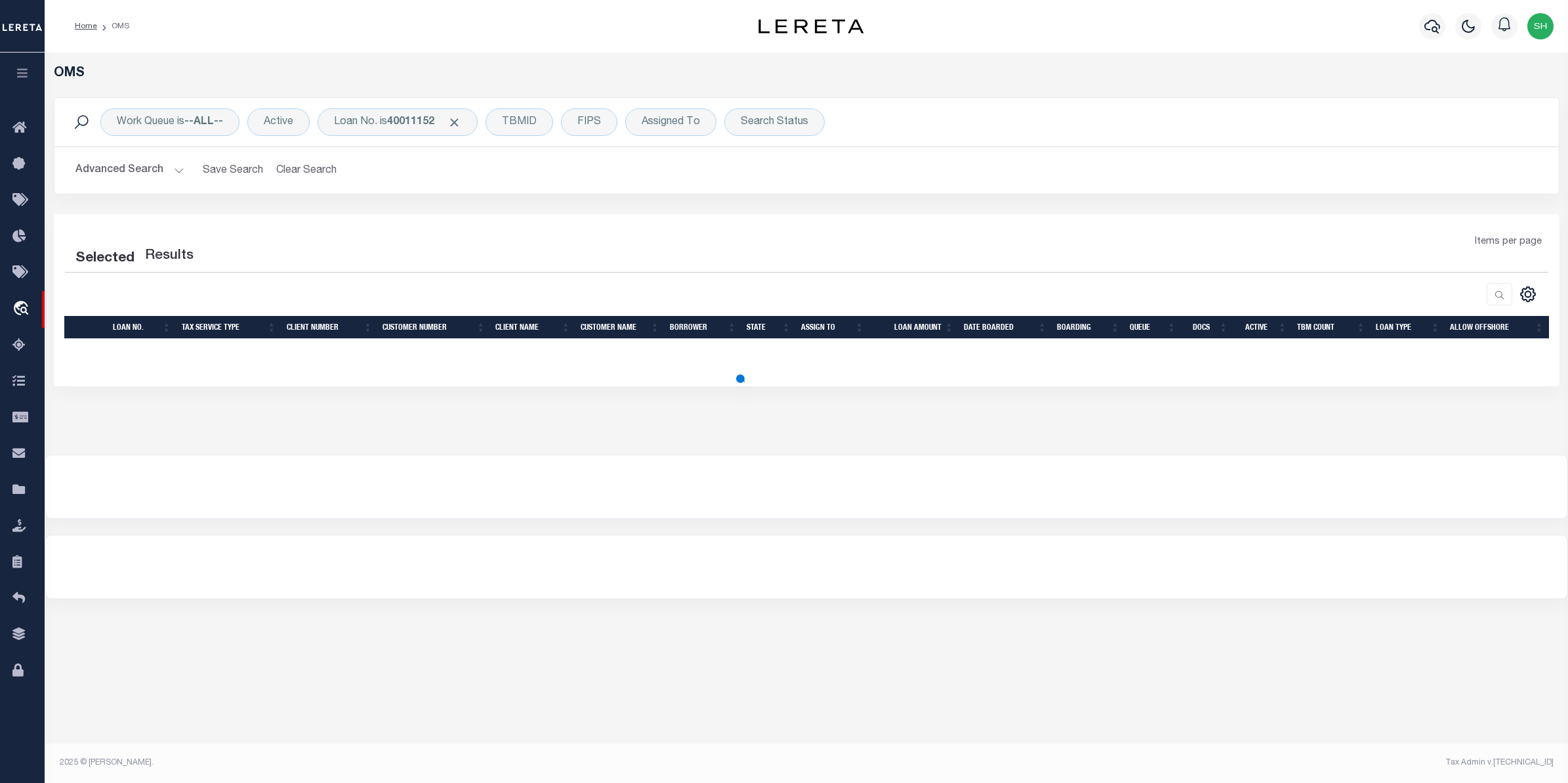
select select "200"
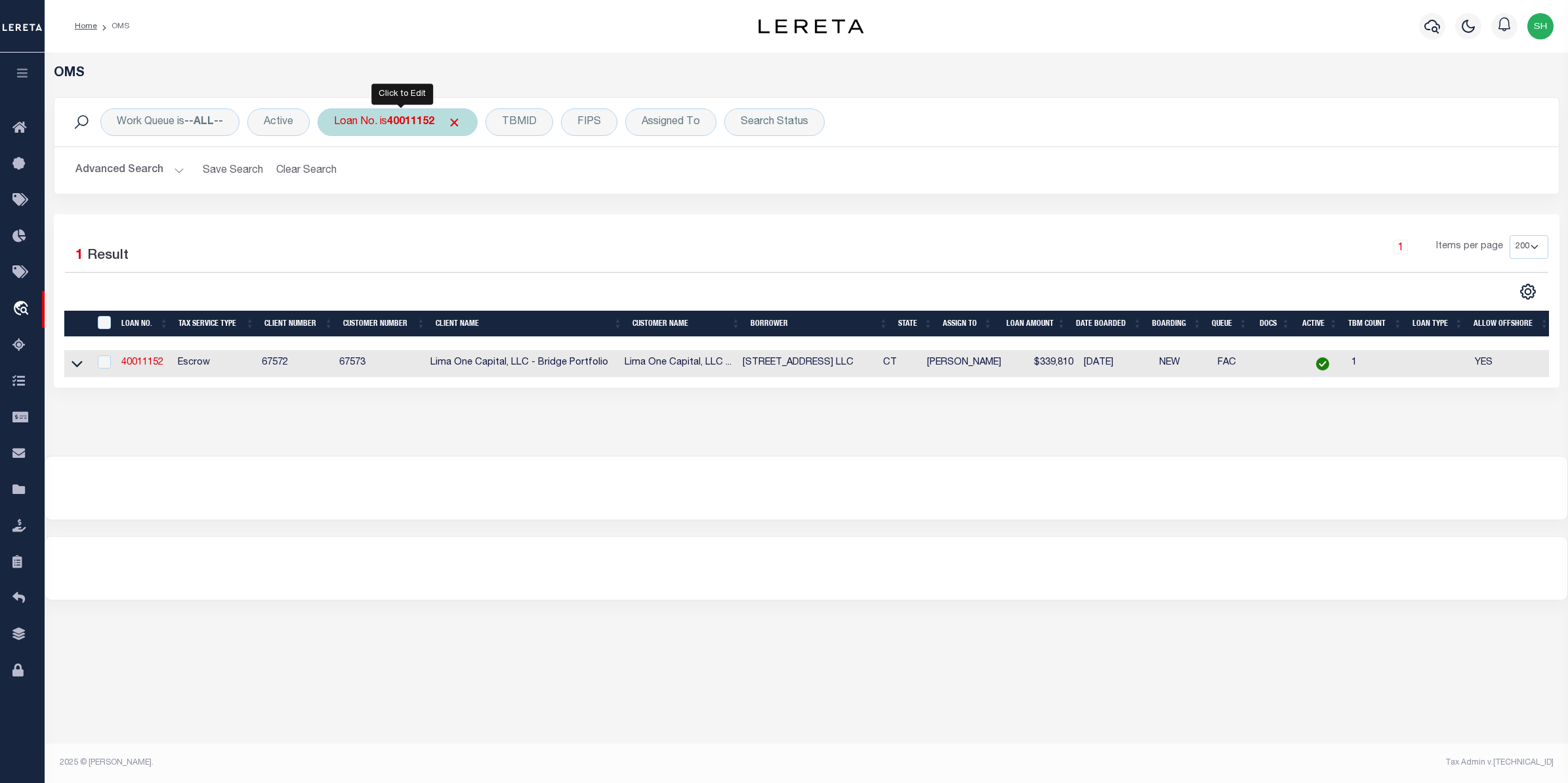
click at [430, 117] on b "40011152" at bounding box center [410, 122] width 48 height 10
type input "1682211"
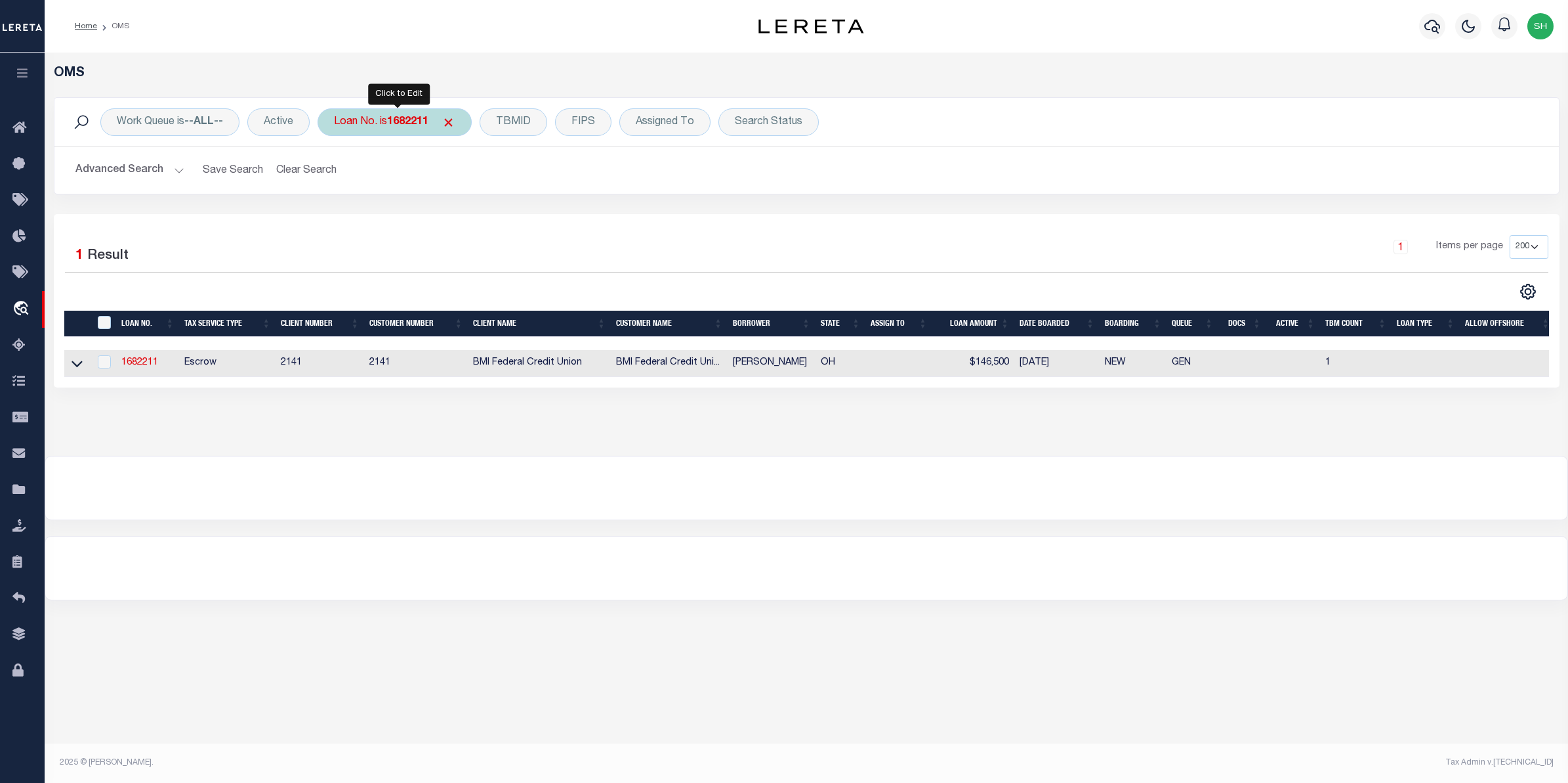
click at [415, 123] on b "1682211" at bounding box center [408, 122] width 41 height 10
type input "47844"
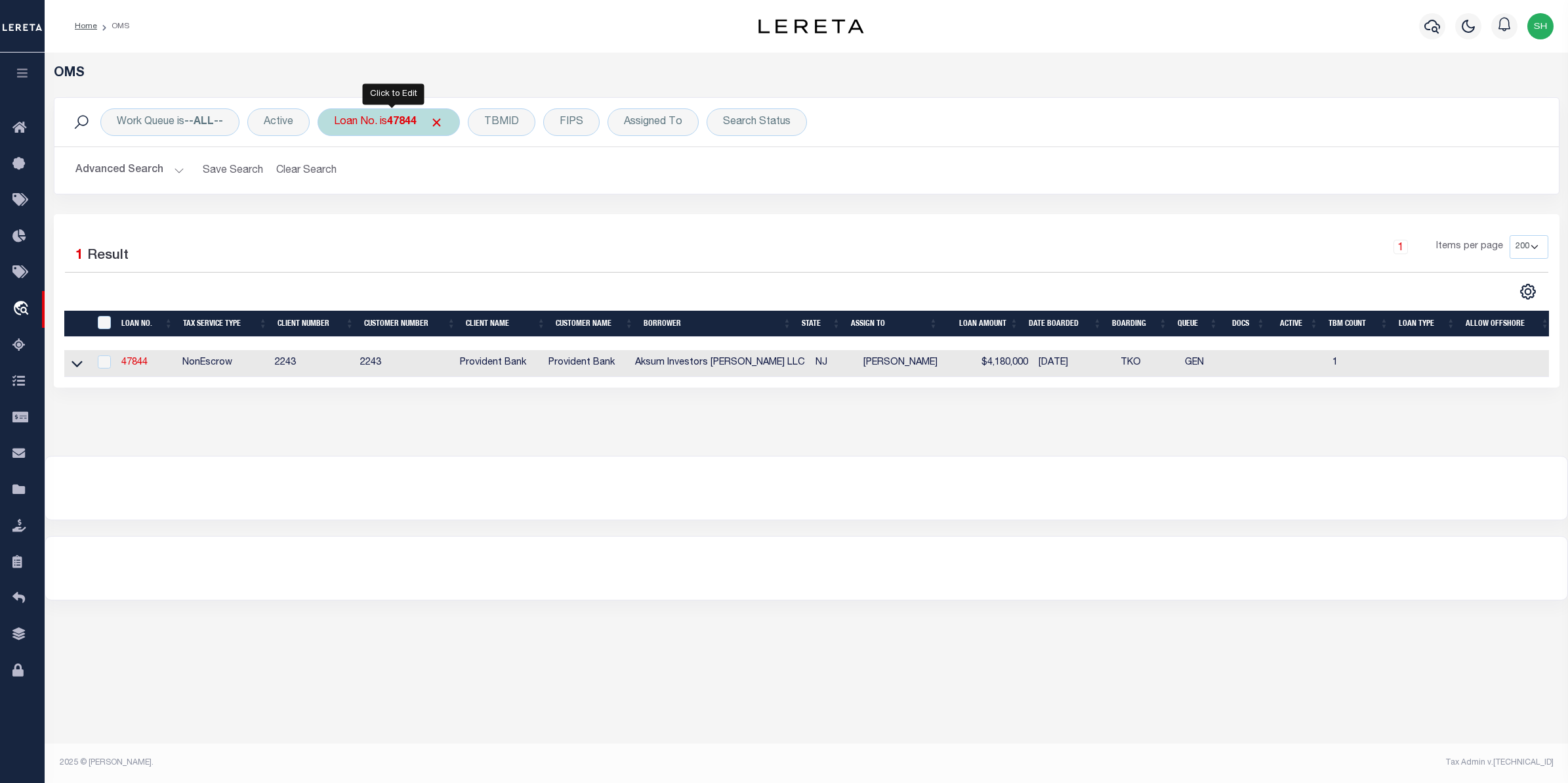
click at [424, 124] on div "Loan No. is 47844" at bounding box center [389, 122] width 142 height 27
type input "5121083044"
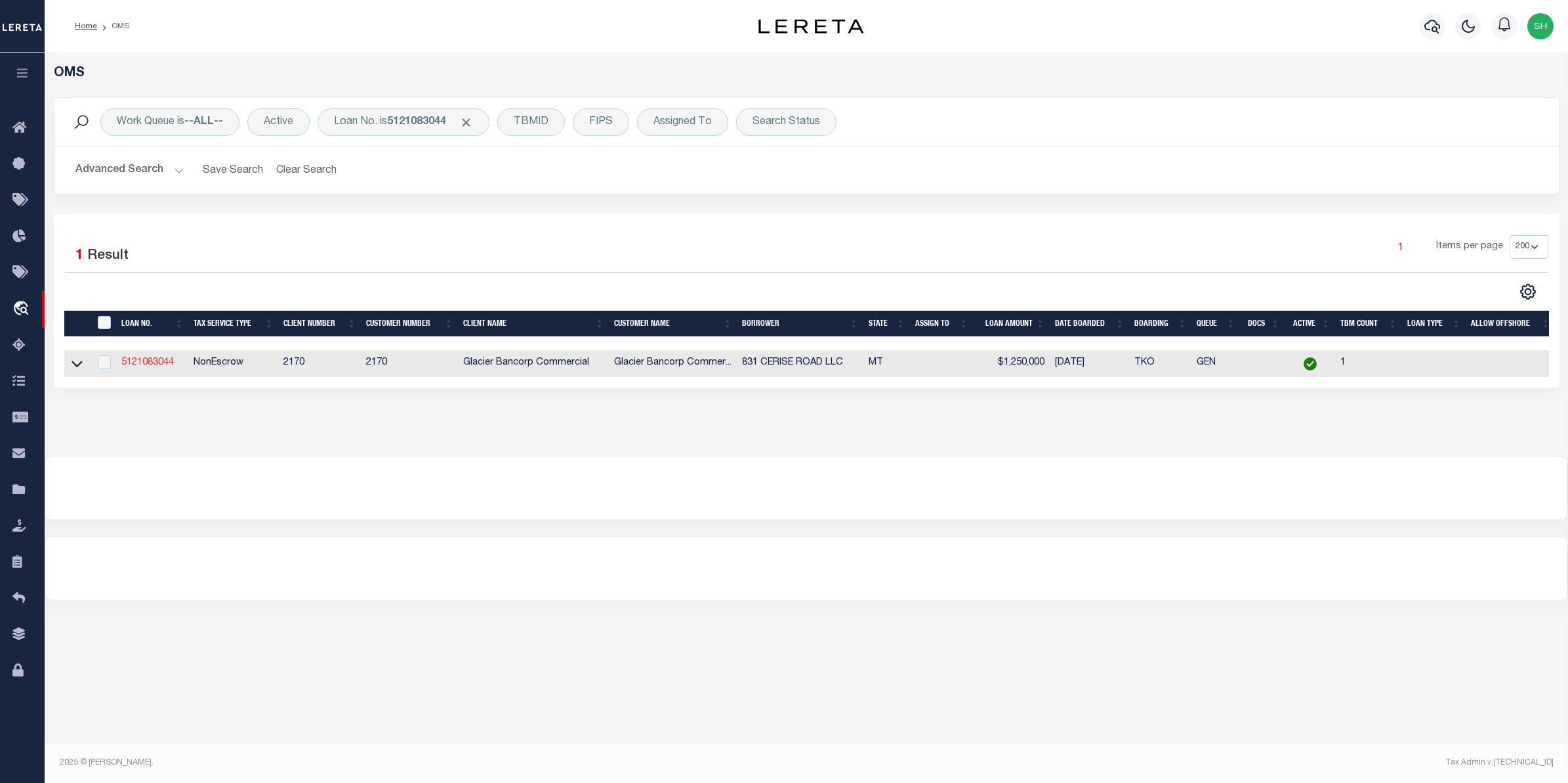
click at [153, 365] on link "5121083044" at bounding box center [148, 362] width 52 height 9
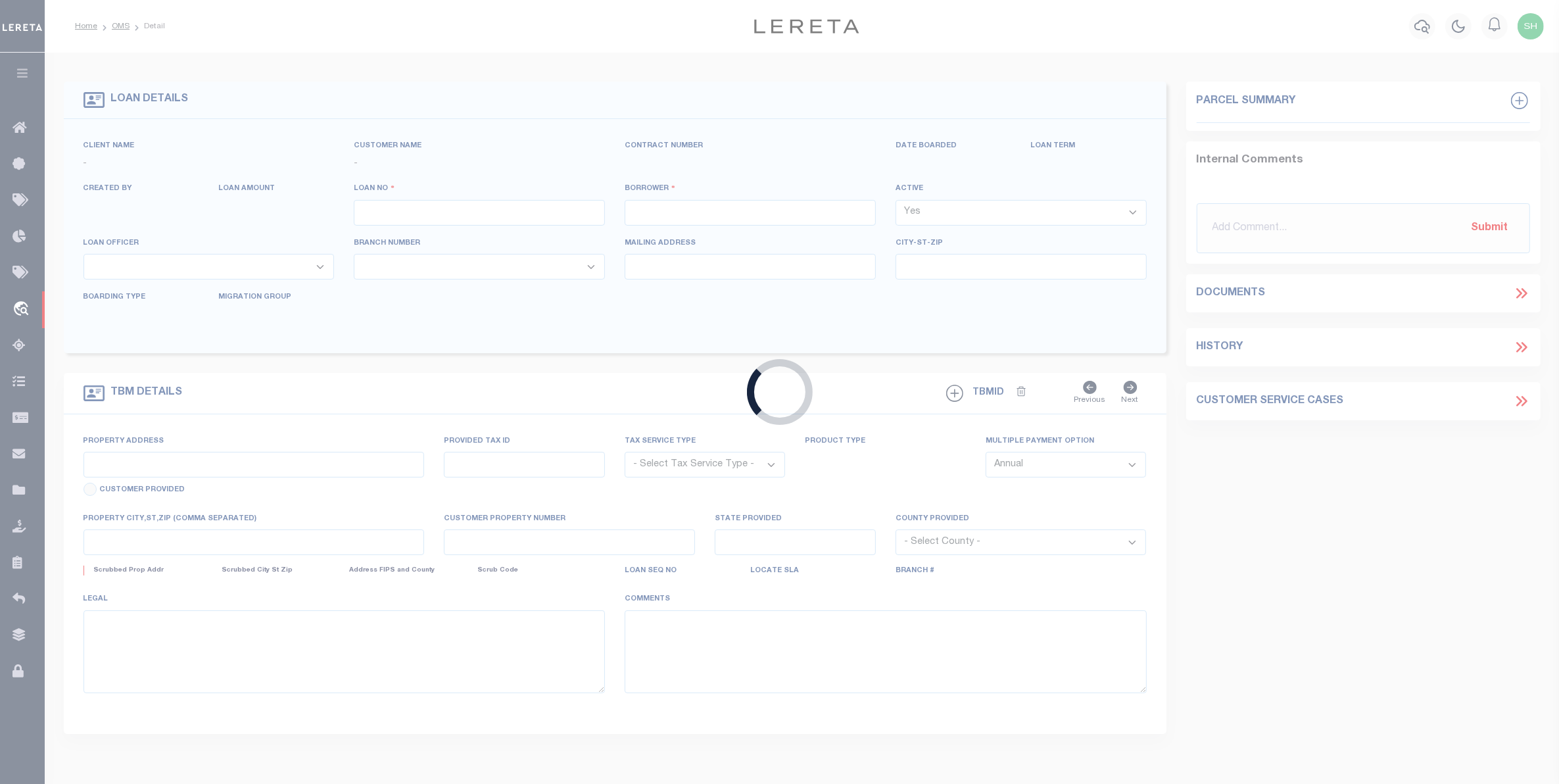
type input "5121083044"
type input "831 CERISE ROAD LLC"
select select
type input "[STREET_ADDRESS]"
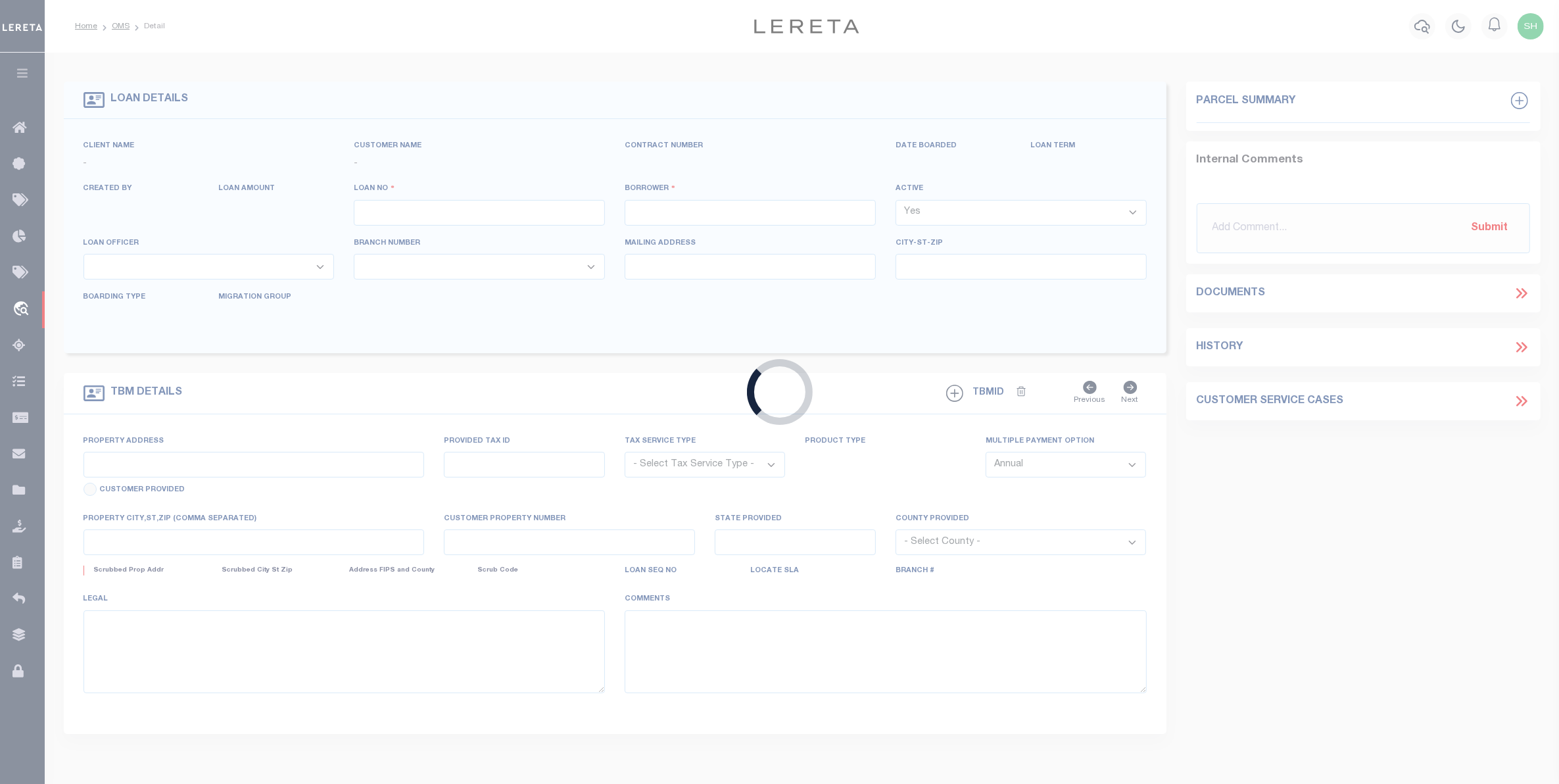
type input "BILLINGS MT 59101"
select select "10"
select select "NonEscrow"
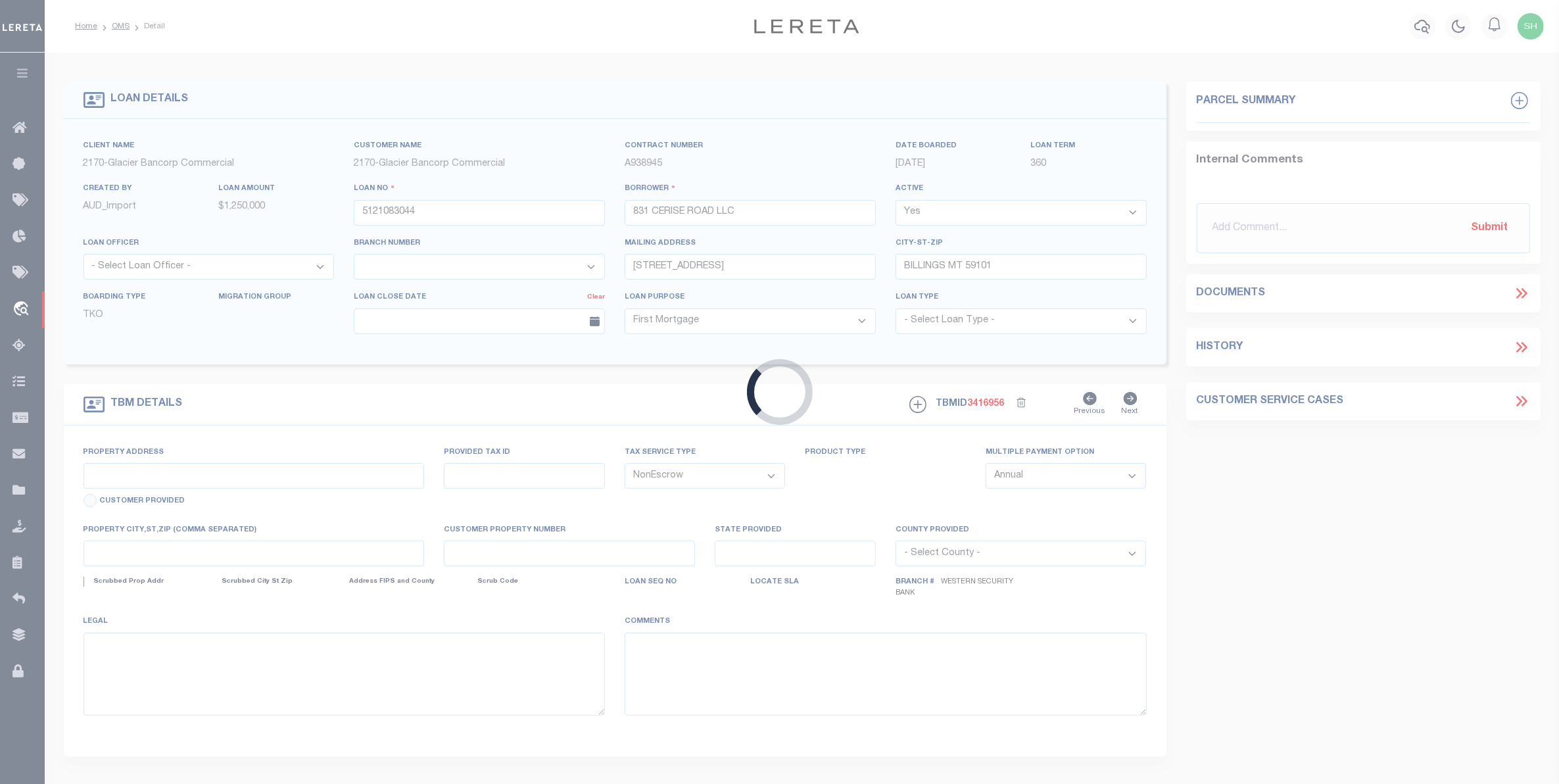
type input "[STREET_ADDRESS]"
type input "C11674C"
select select
type input "BILLINGS MT 59101"
type input "MT"
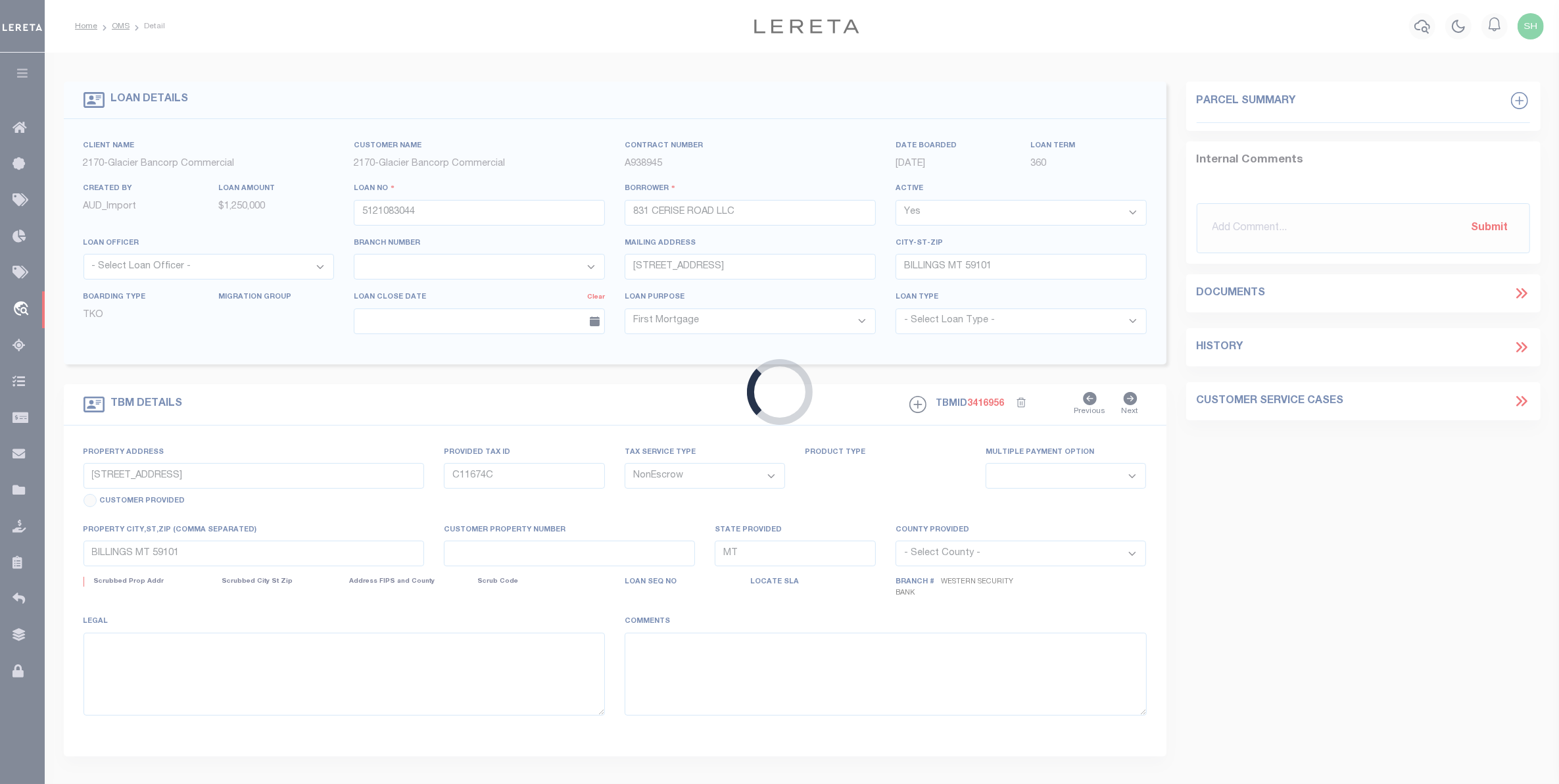
select select
type textarea "[PERSON_NAME] SUB 2ND FILING, S26, T01 N, R26 E, BLOCK 2, Lot 12 - 13, 5.079 AC…"
select select "4573"
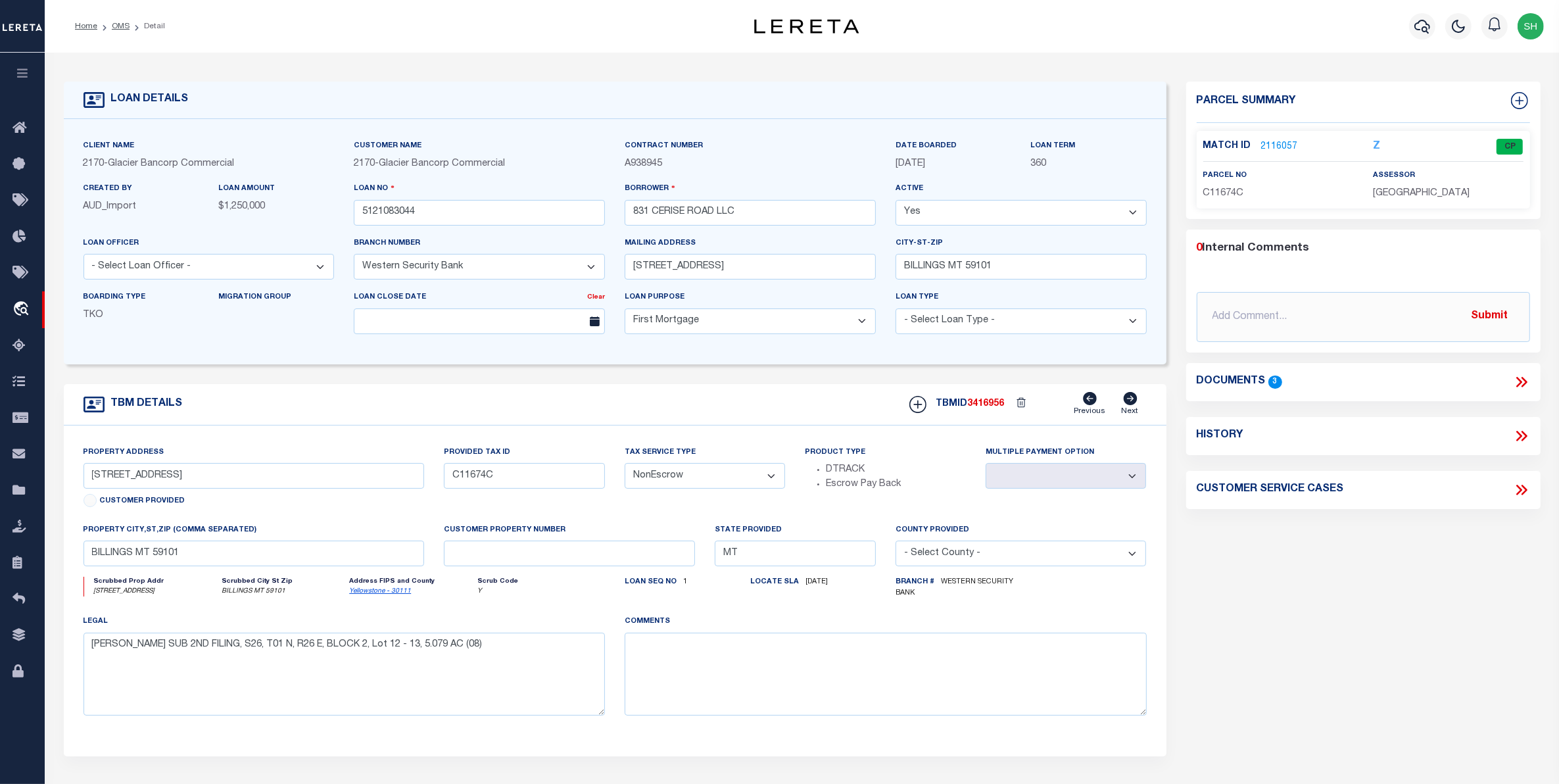
click at [1270, 141] on link "2116057" at bounding box center [1279, 146] width 37 height 14
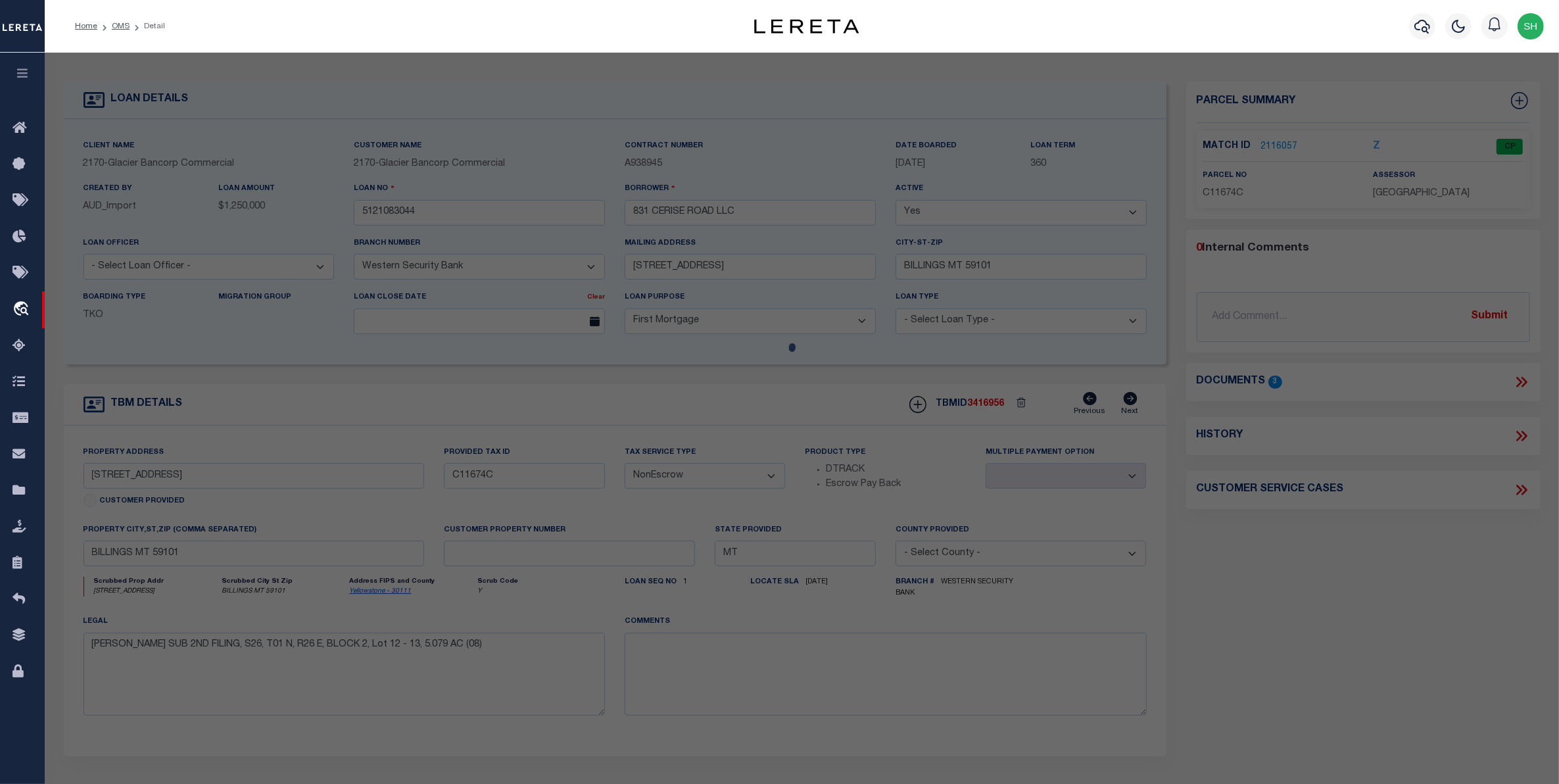
checkbox input "false"
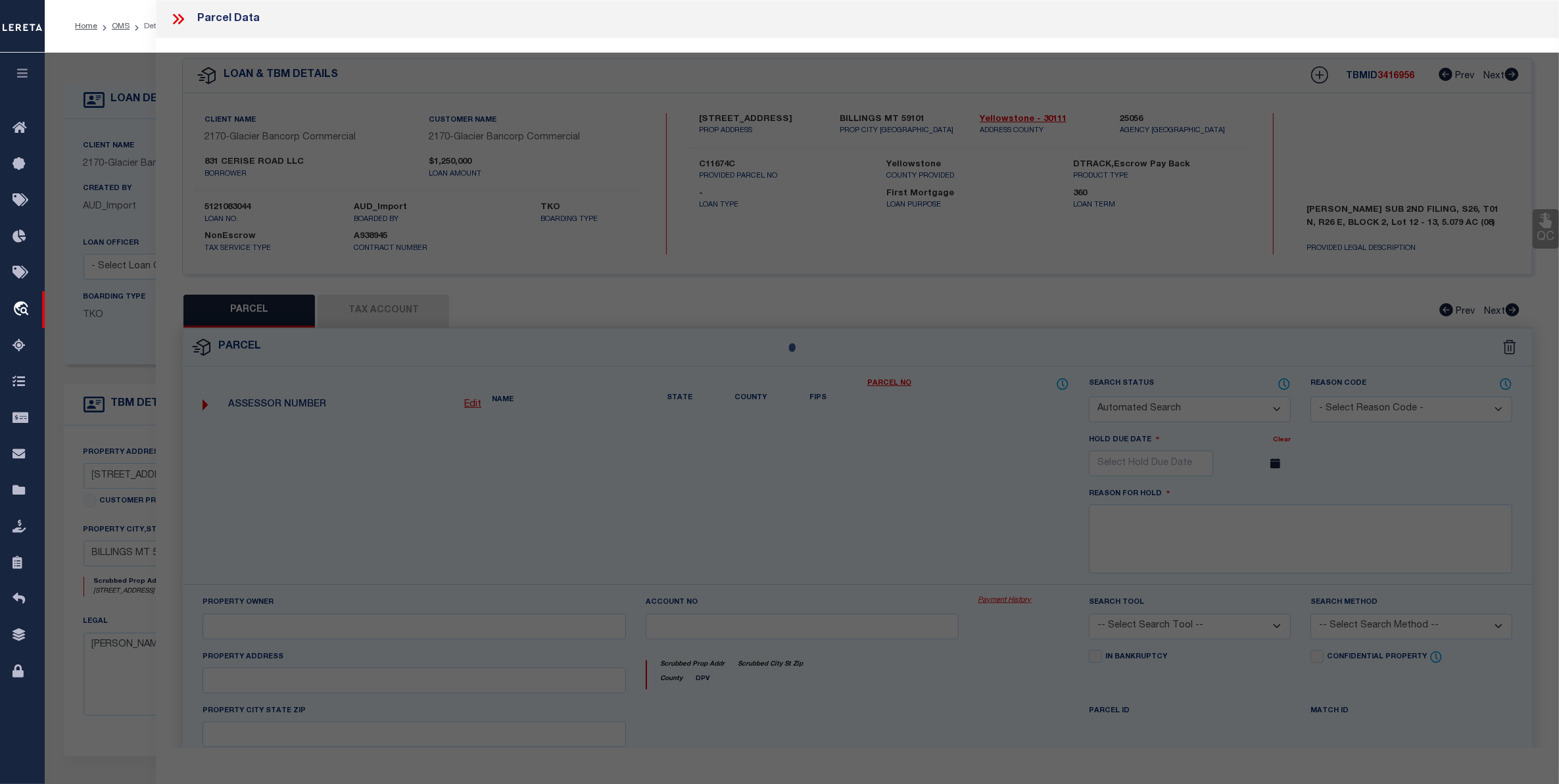
select select "CP"
type input "831 CERISE ROAD LLC"
type input "[STREET_ADDRESS]"
checkbox input "false"
type input "BILLINGS, MT 59101"
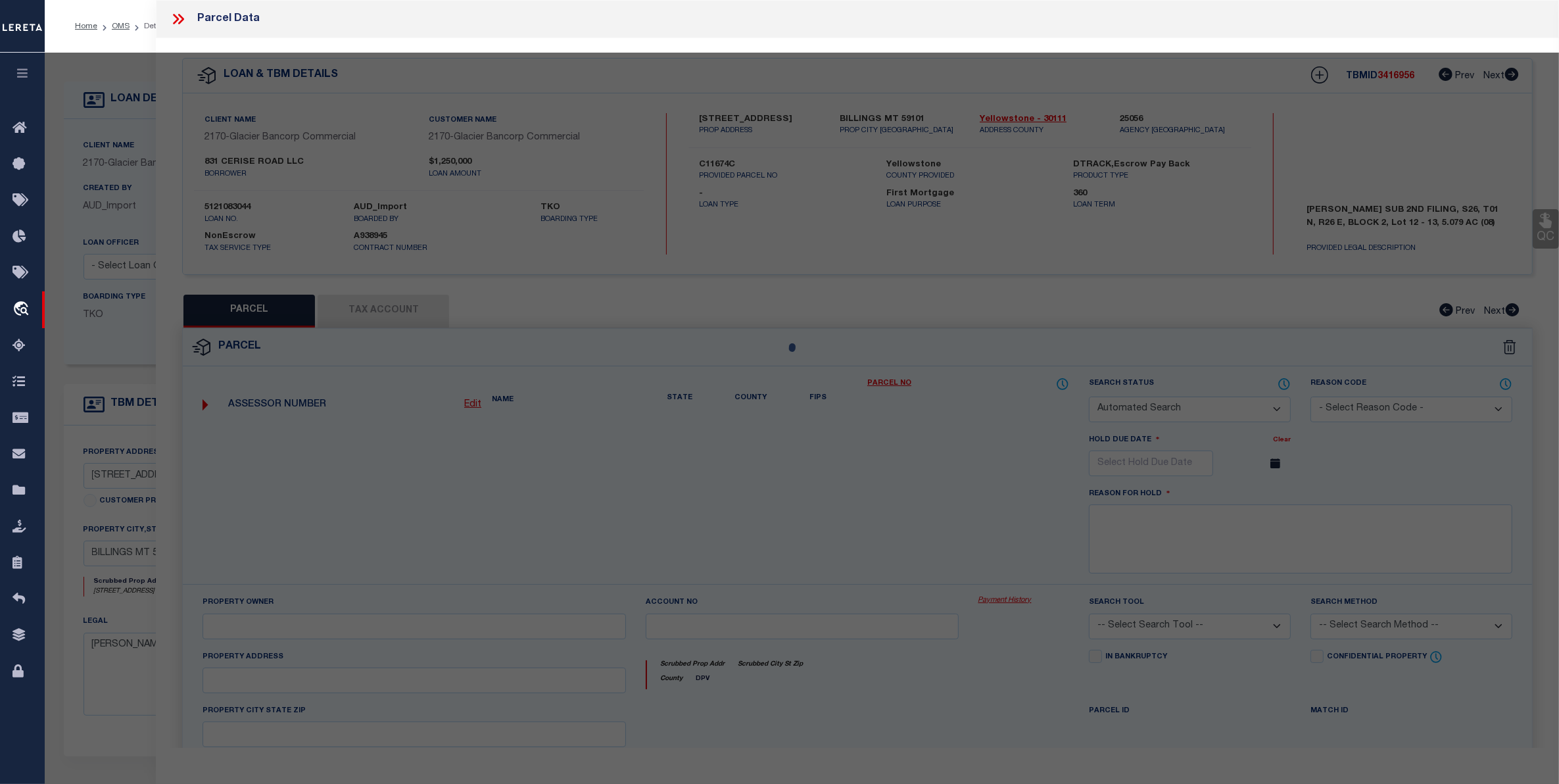
type textarea "[PERSON_NAME] SUB 2ND FILING, S26, T01 N, R26 E, BLOCK 2, Lot 12 - 13, 5.079 AC…"
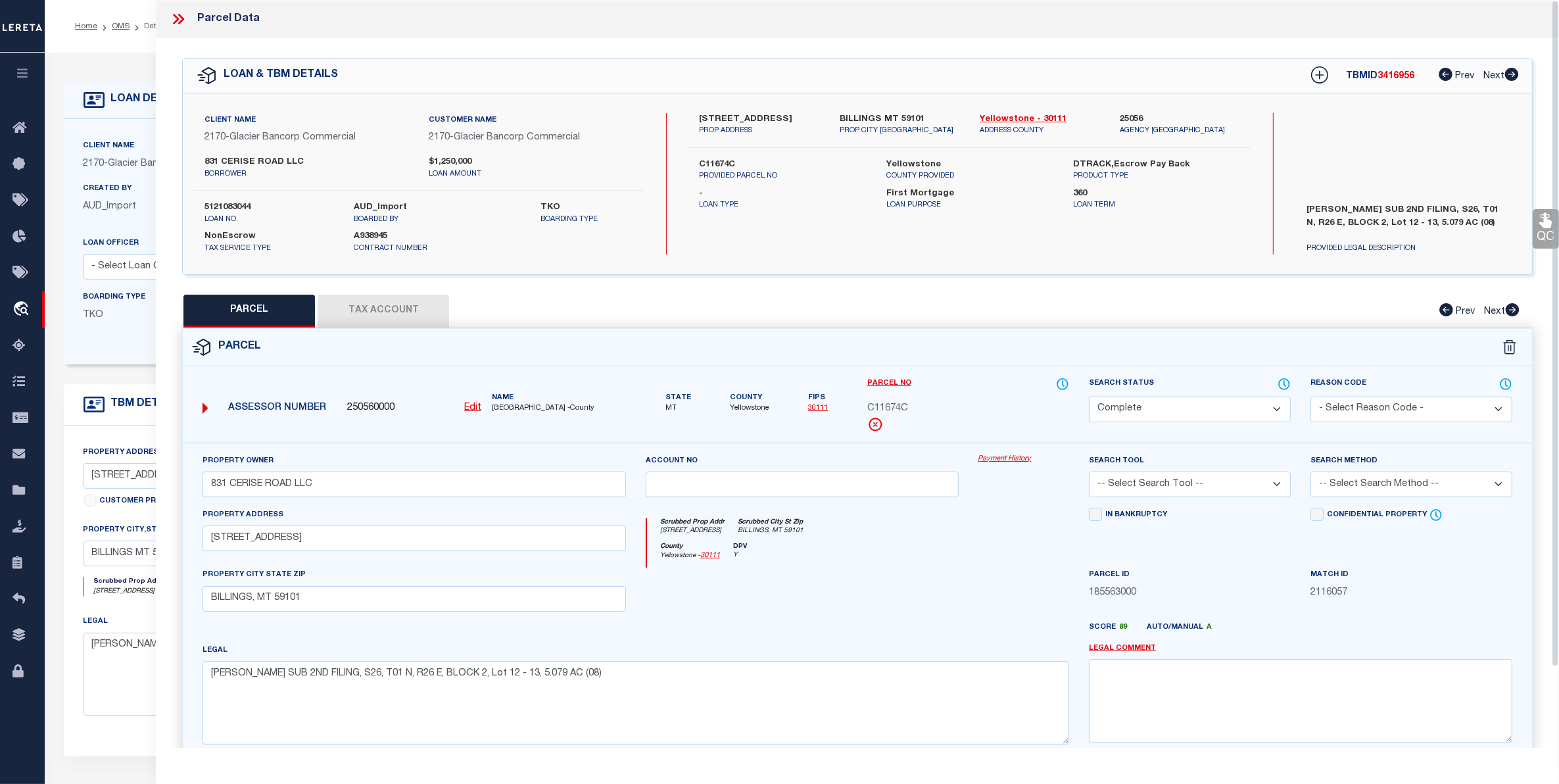
click at [1007, 458] on link "Payment History" at bounding box center [1023, 459] width 91 height 11
